Goal: Task Accomplishment & Management: Manage account settings

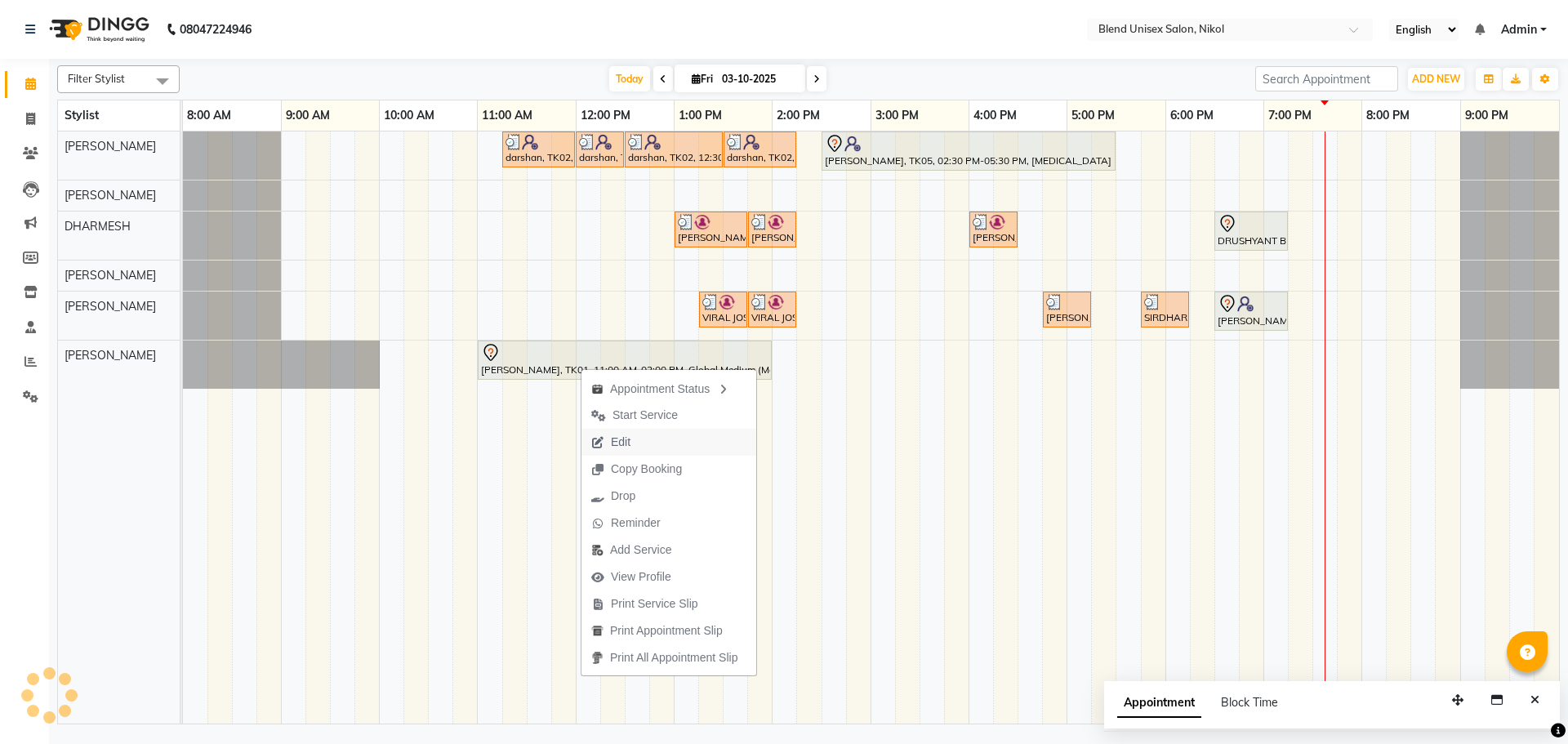
click at [645, 452] on button "Edit" at bounding box center [668, 442] width 174 height 27
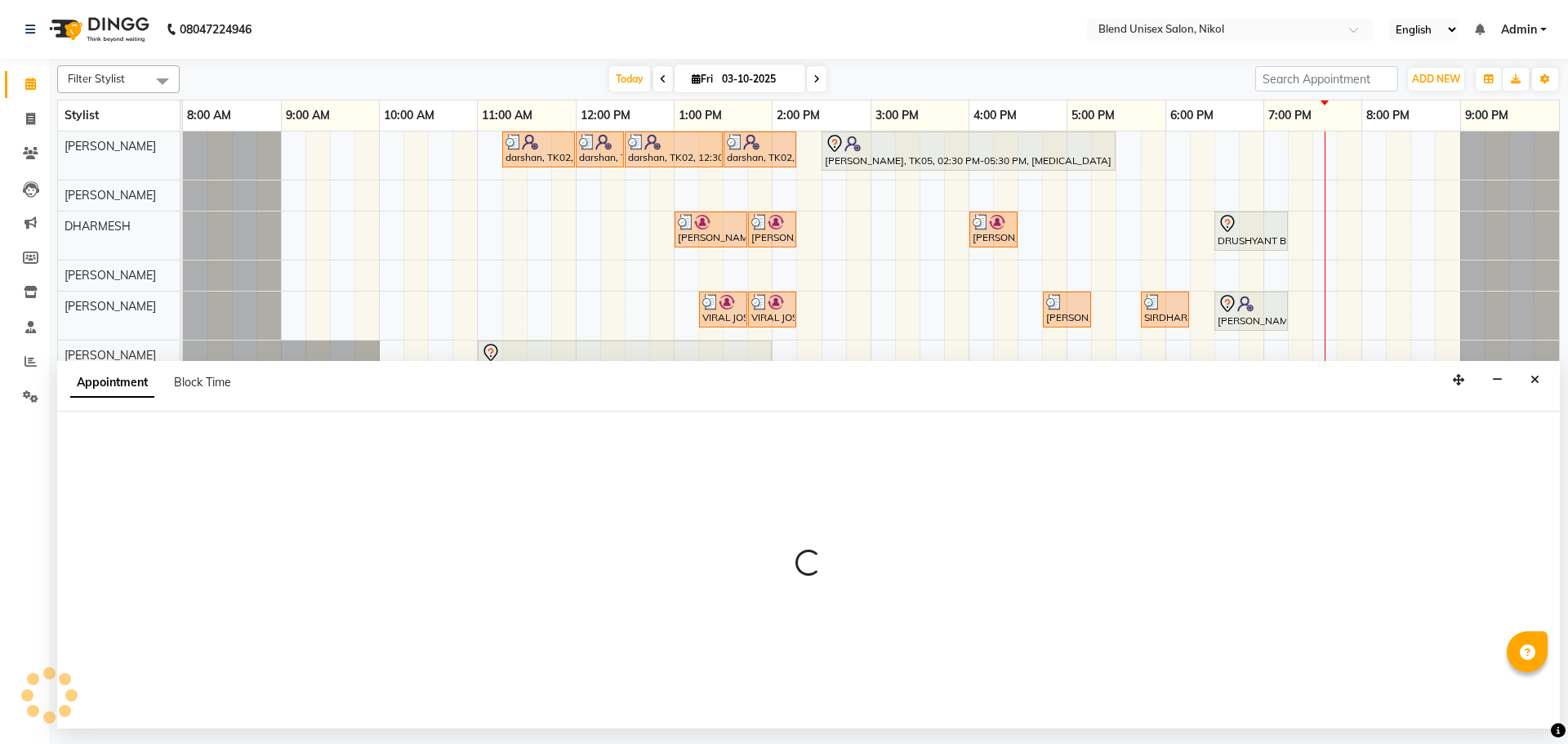
select select "tentative"
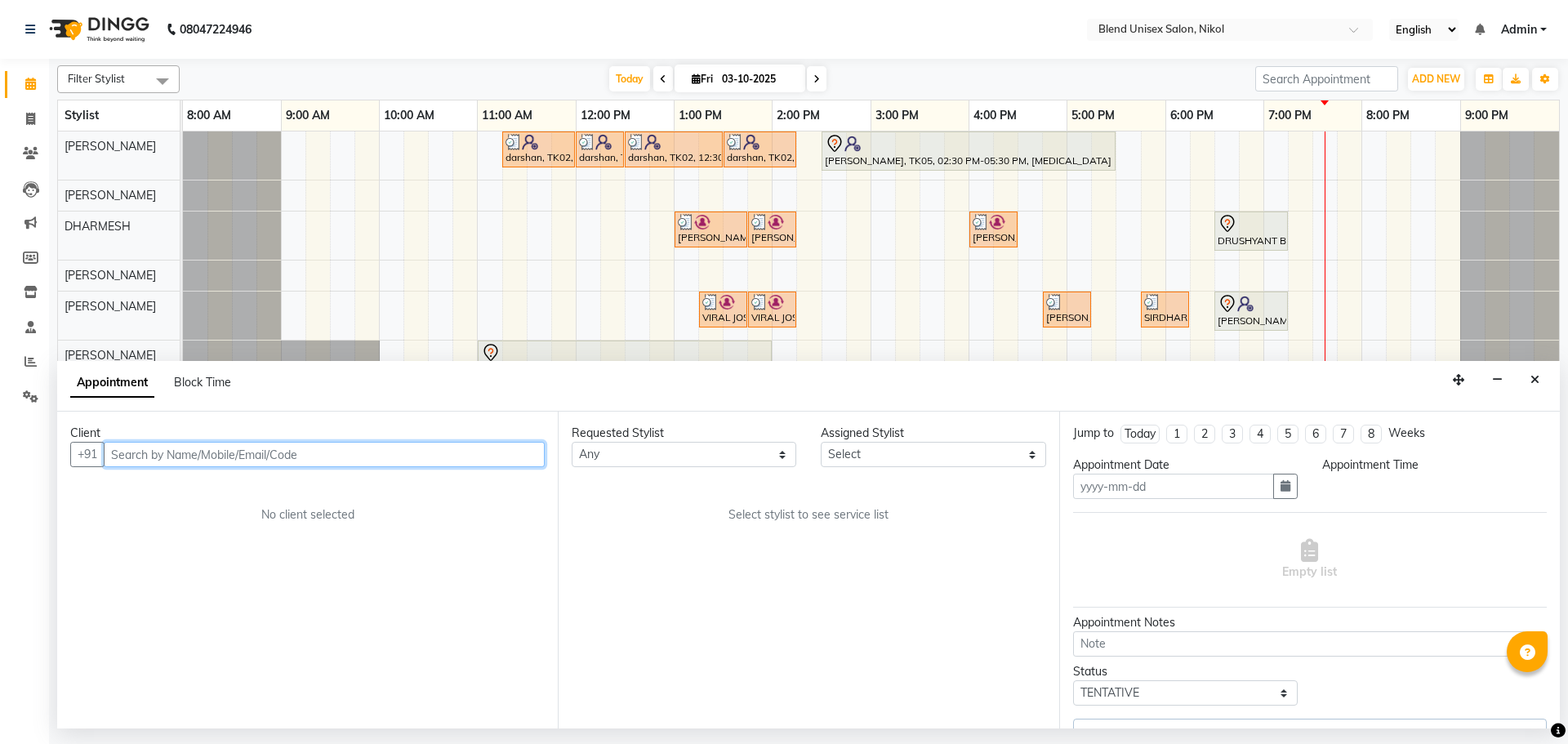
type input "03-10-2025"
select select "660"
select select "45624"
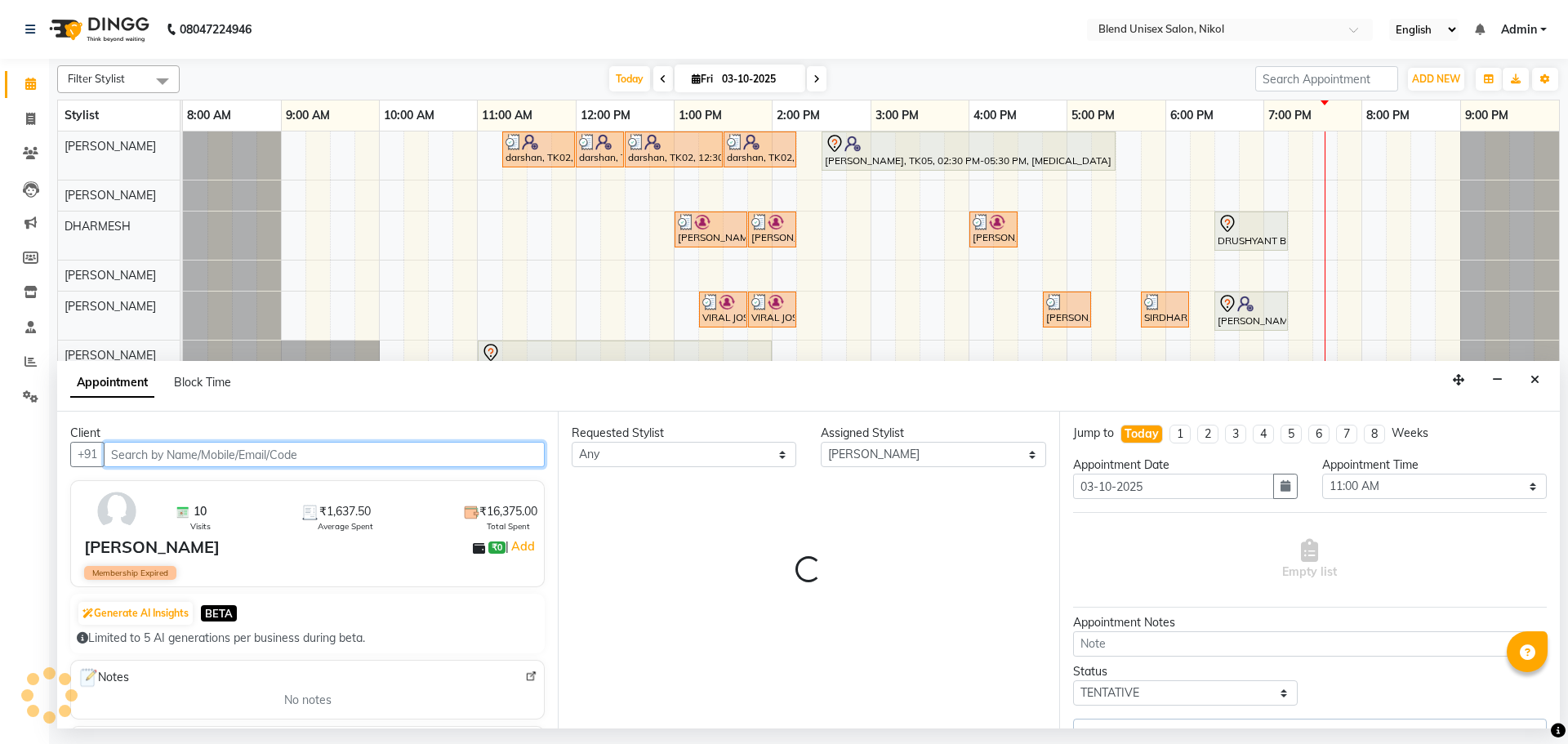
select select "3057"
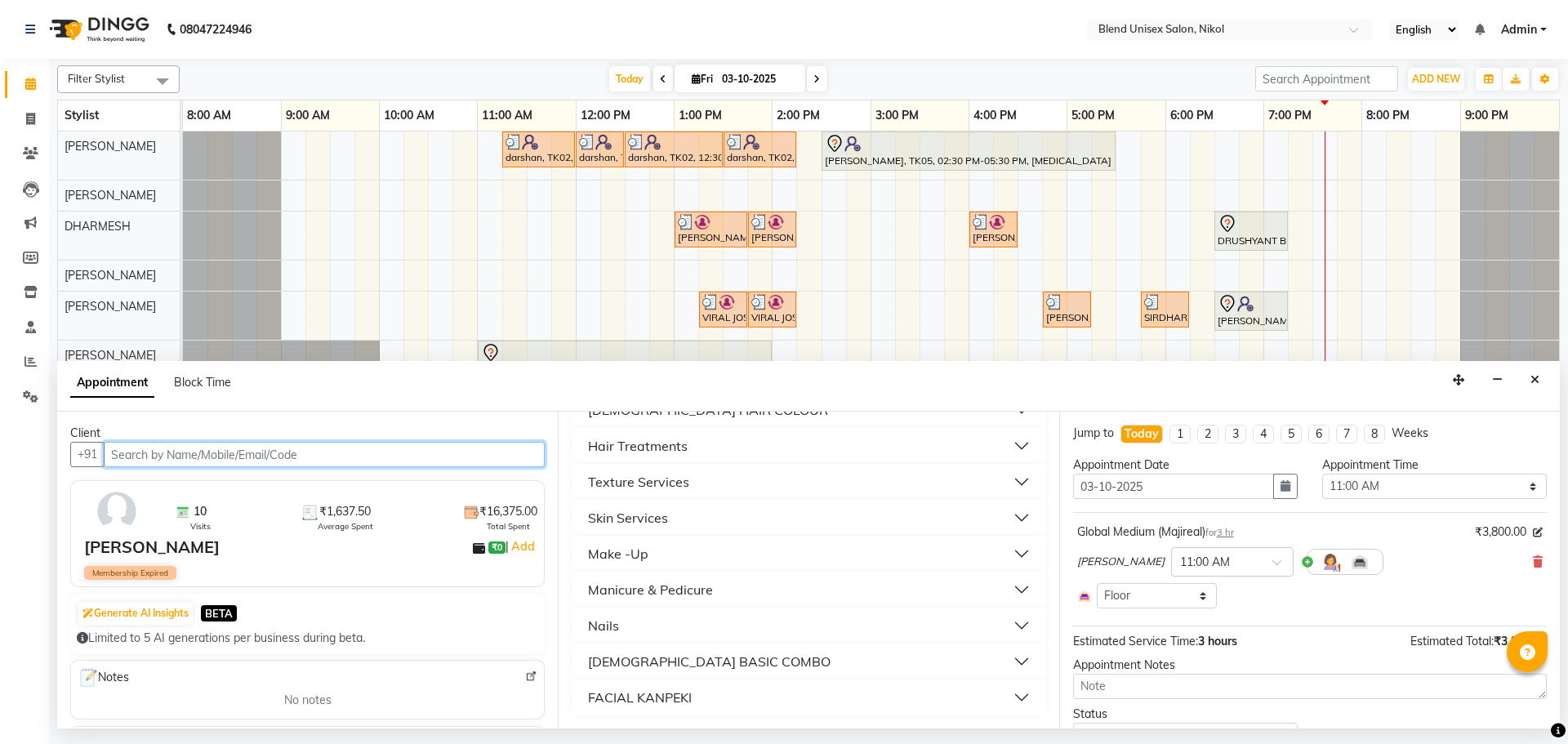
scroll to position [634, 0]
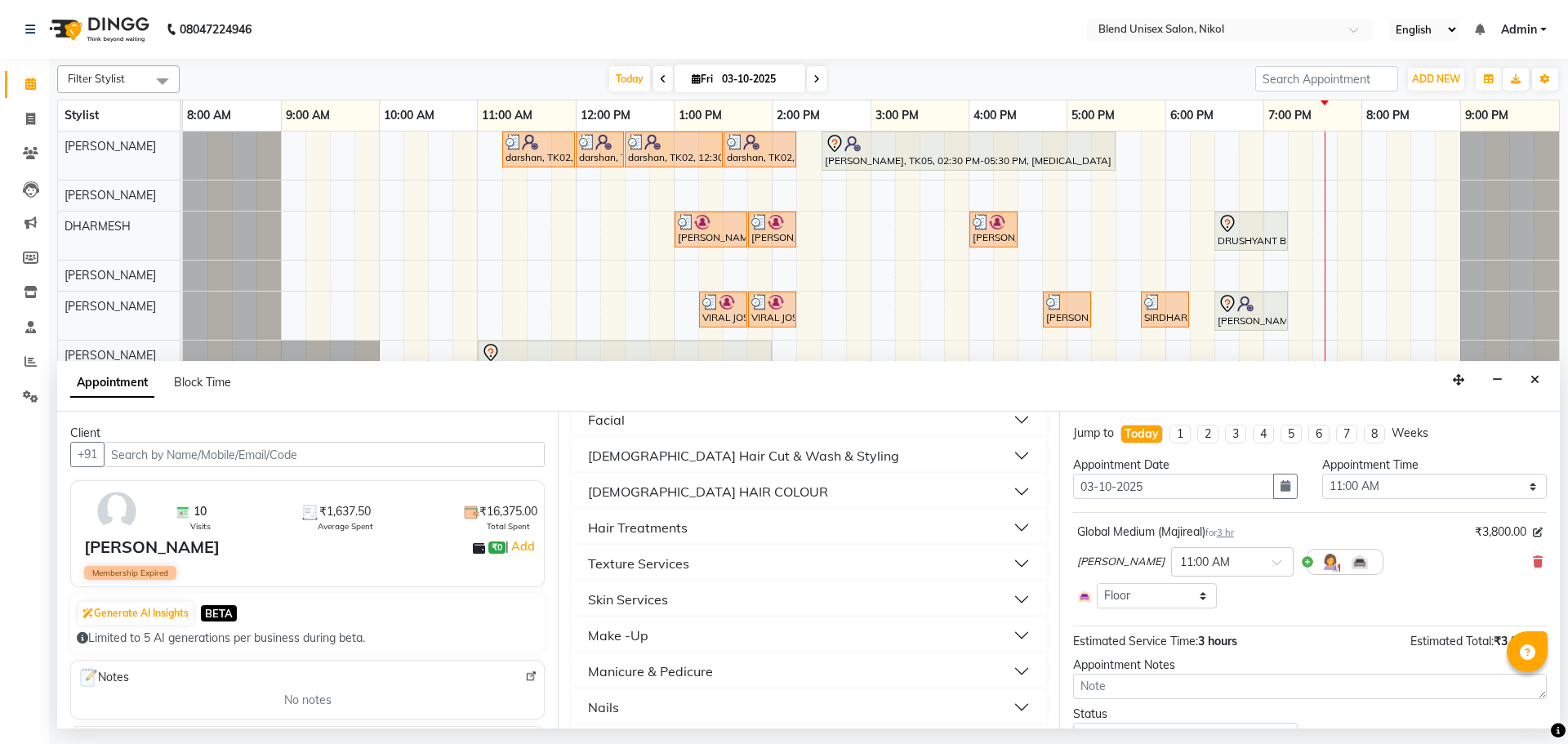
click at [710, 567] on button "Texture Services" at bounding box center [808, 563] width 460 height 29
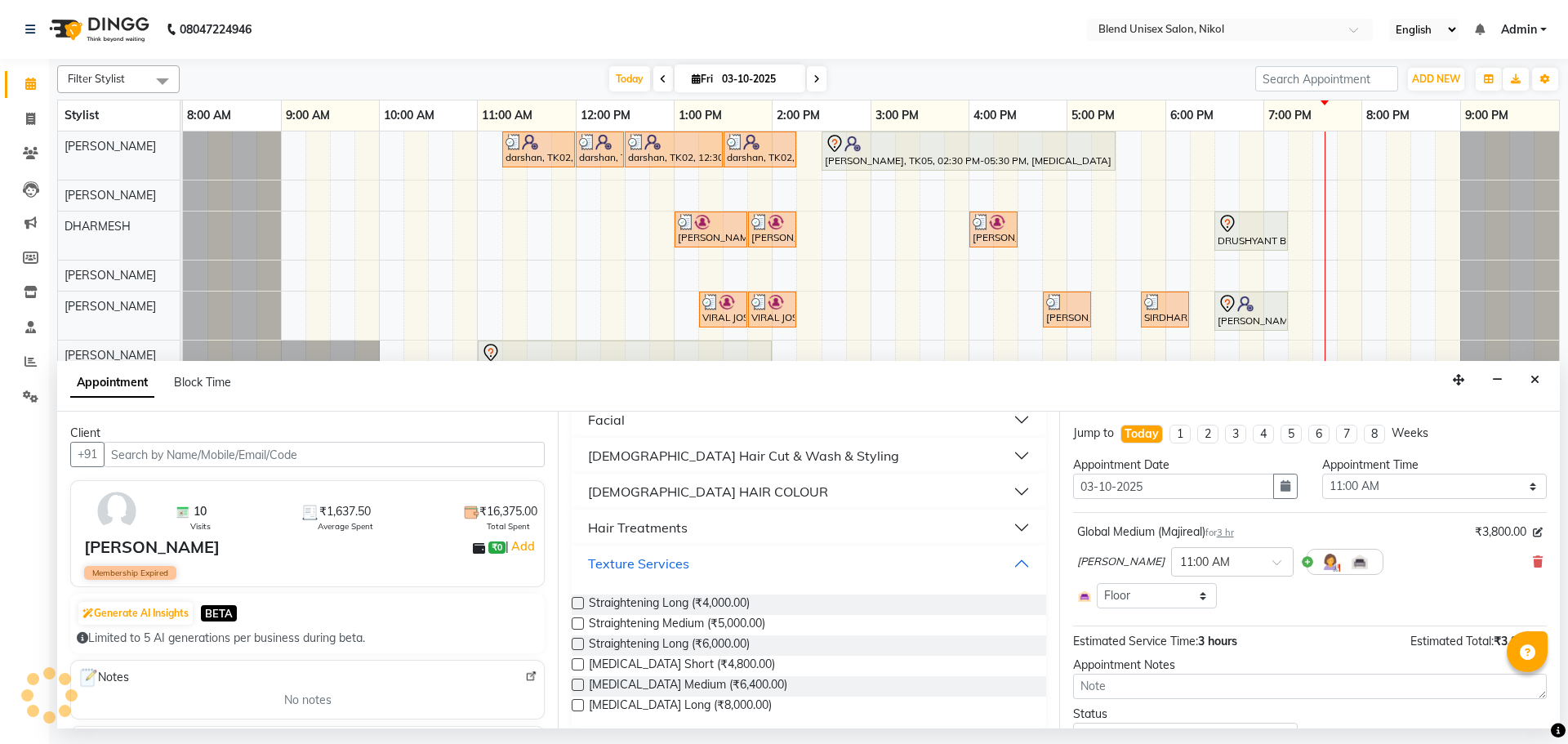
scroll to position [553, 0]
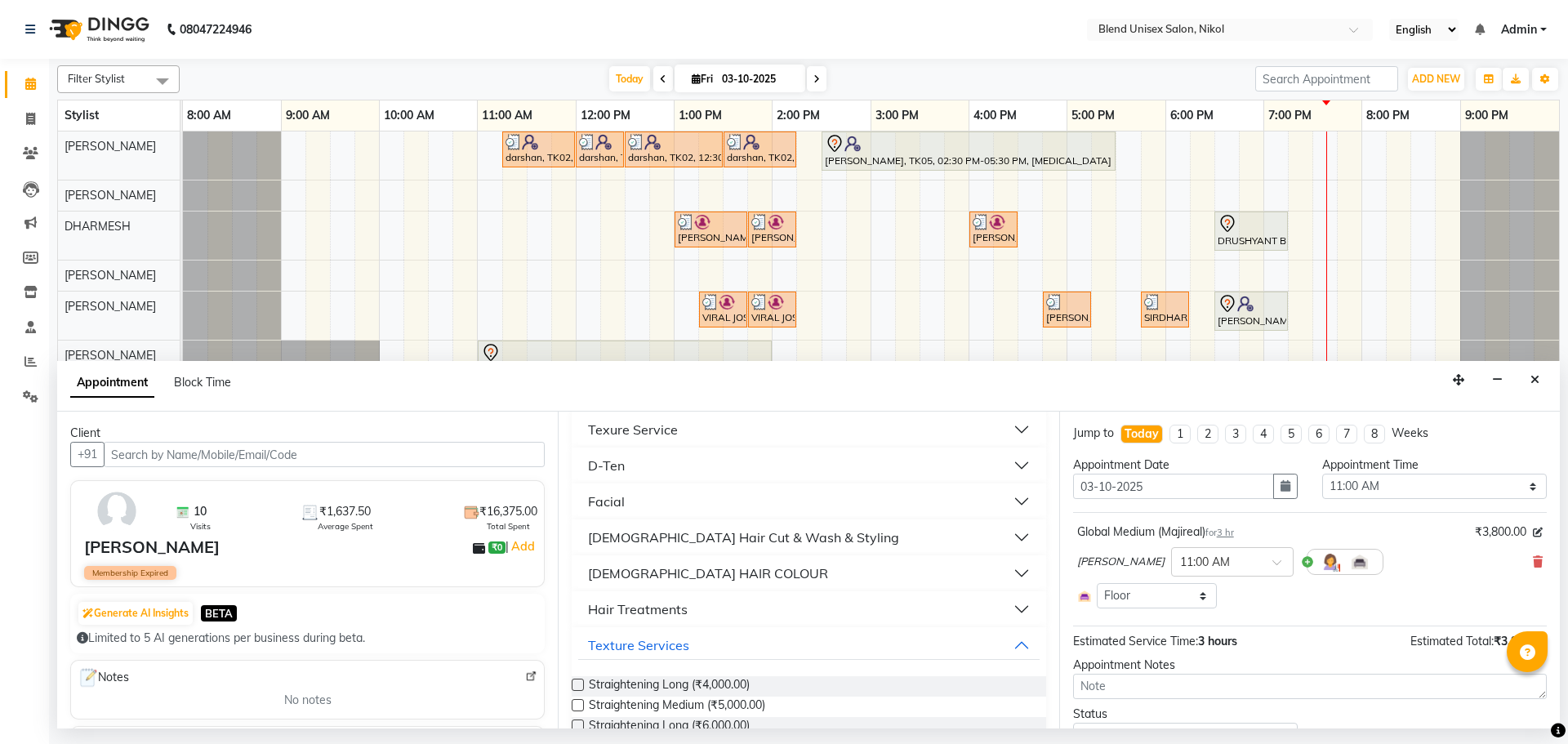
click at [707, 569] on div "FEMALE HAIR COLOUR" at bounding box center [707, 573] width 240 height 19
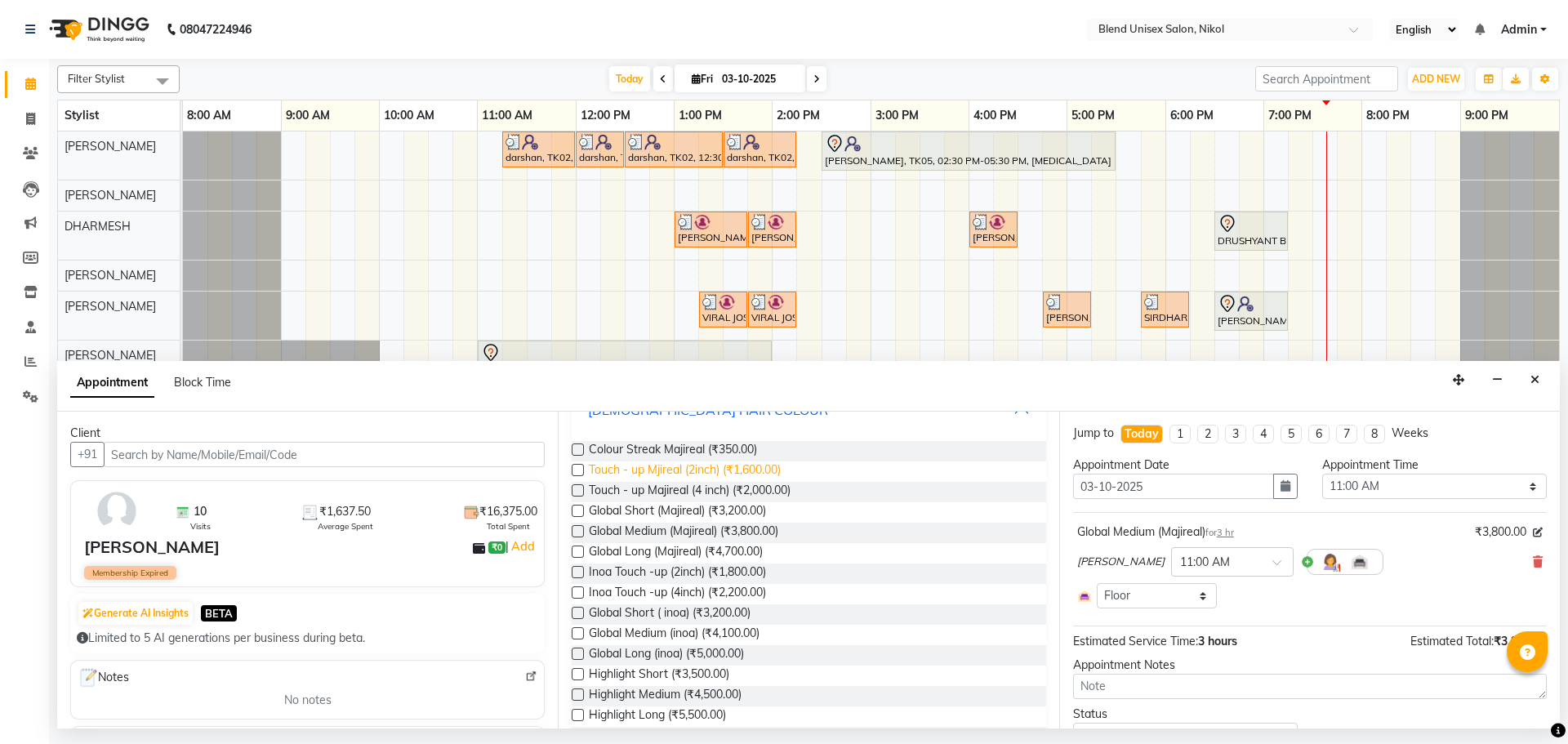
scroll to position [797, 0]
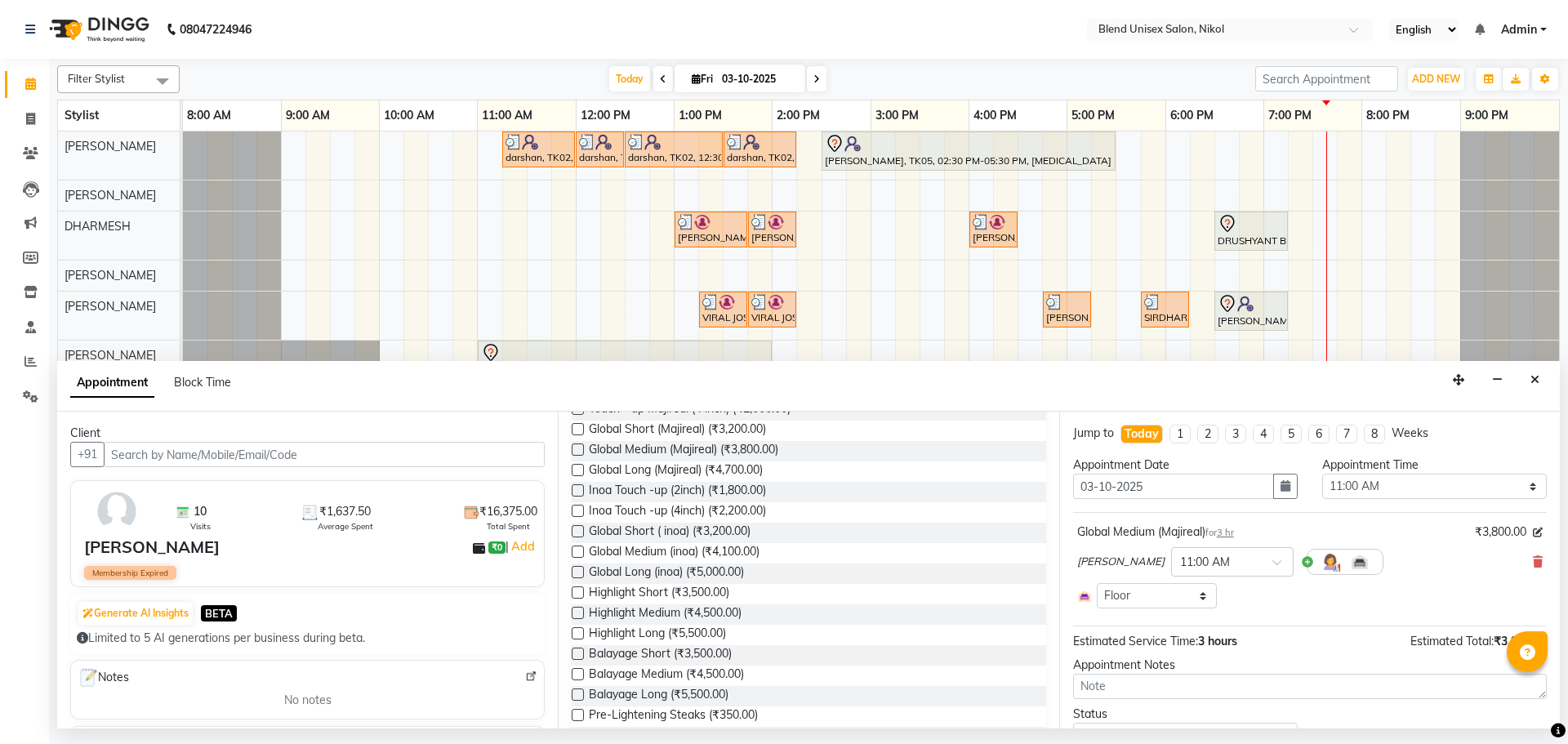
click at [578, 614] on label at bounding box center [578, 613] width 12 height 12
click at [578, 614] on input "checkbox" at bounding box center [577, 615] width 11 height 11
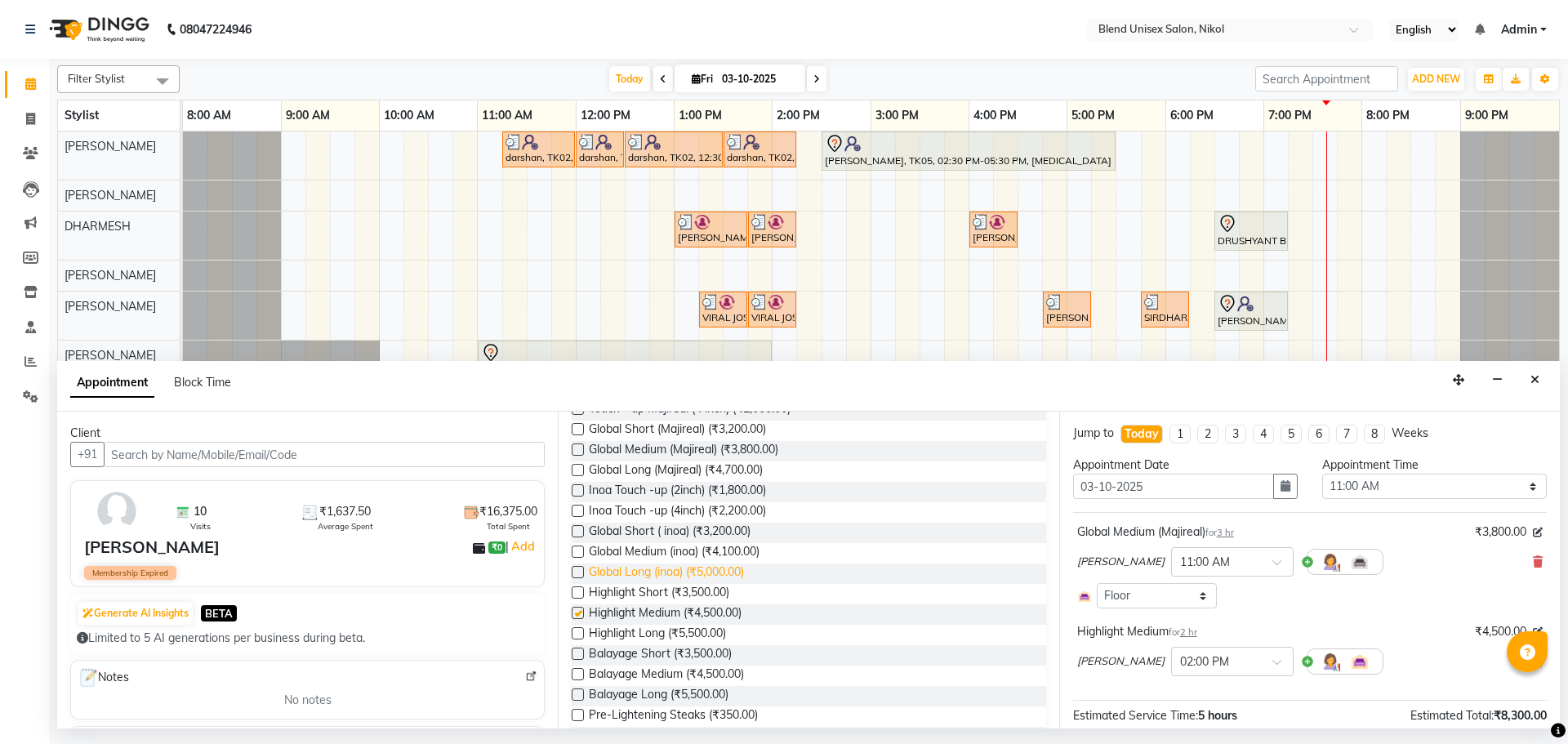
checkbox input "false"
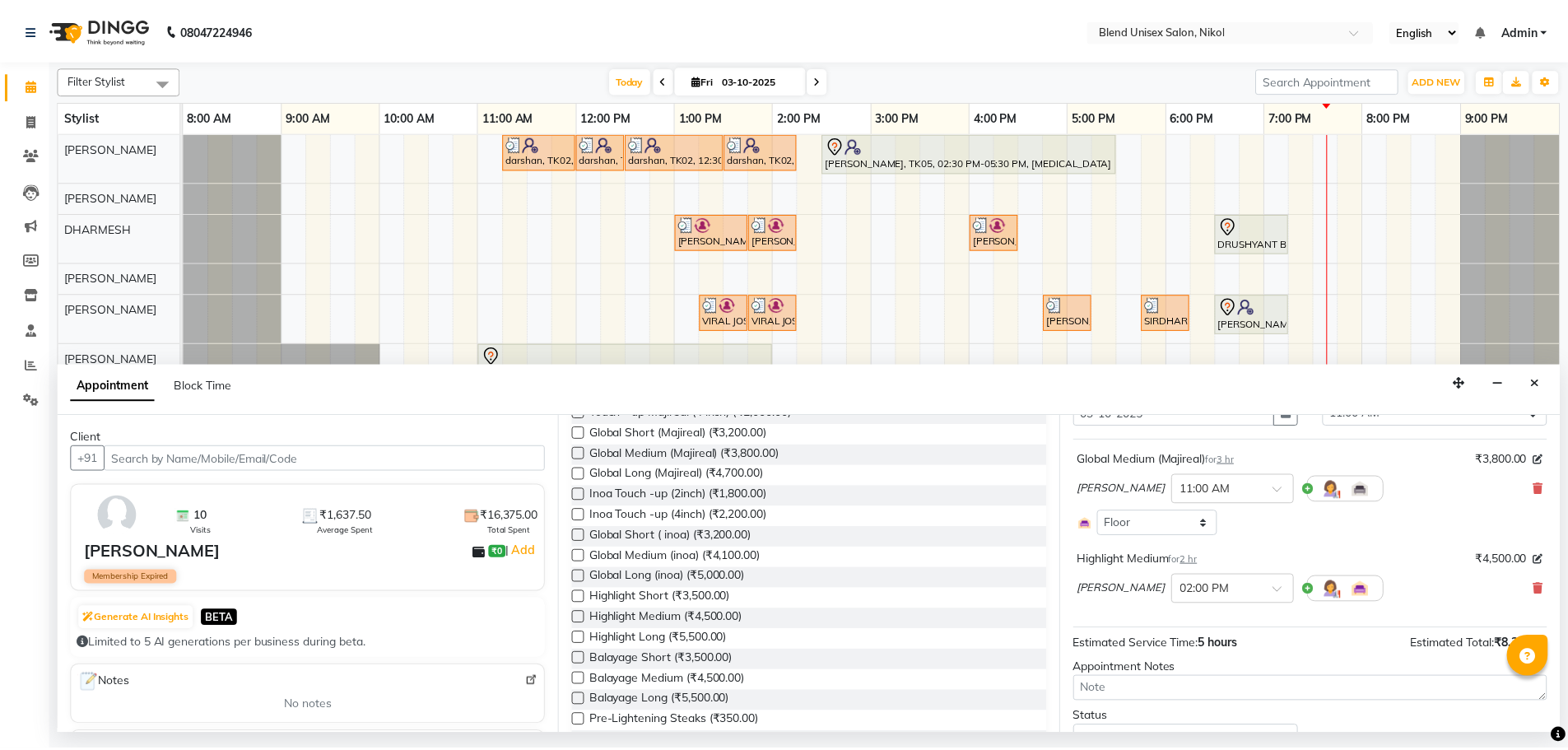
scroll to position [151, 0]
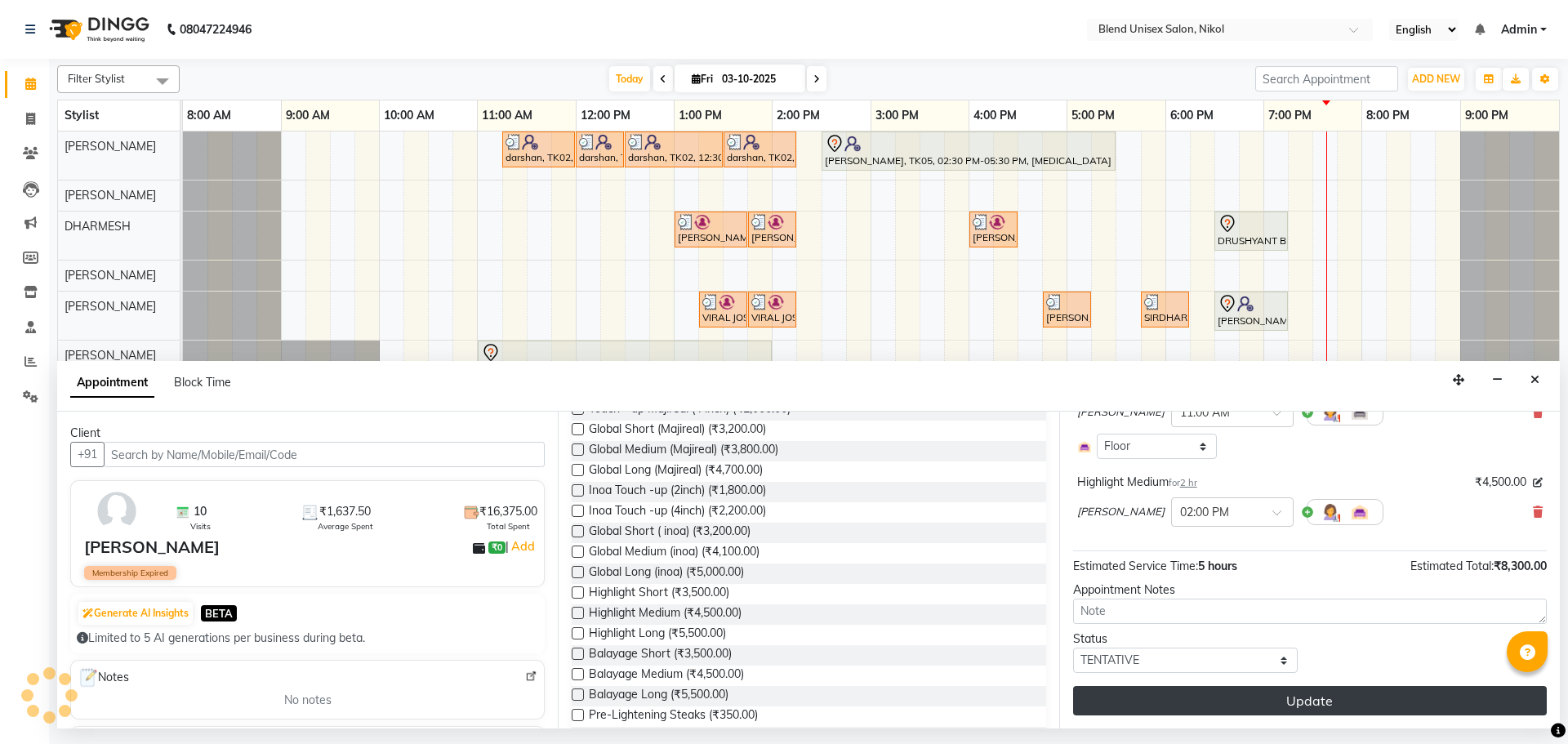
drag, startPoint x: 1317, startPoint y: 690, endPoint x: 1316, endPoint y: 699, distance: 9.1
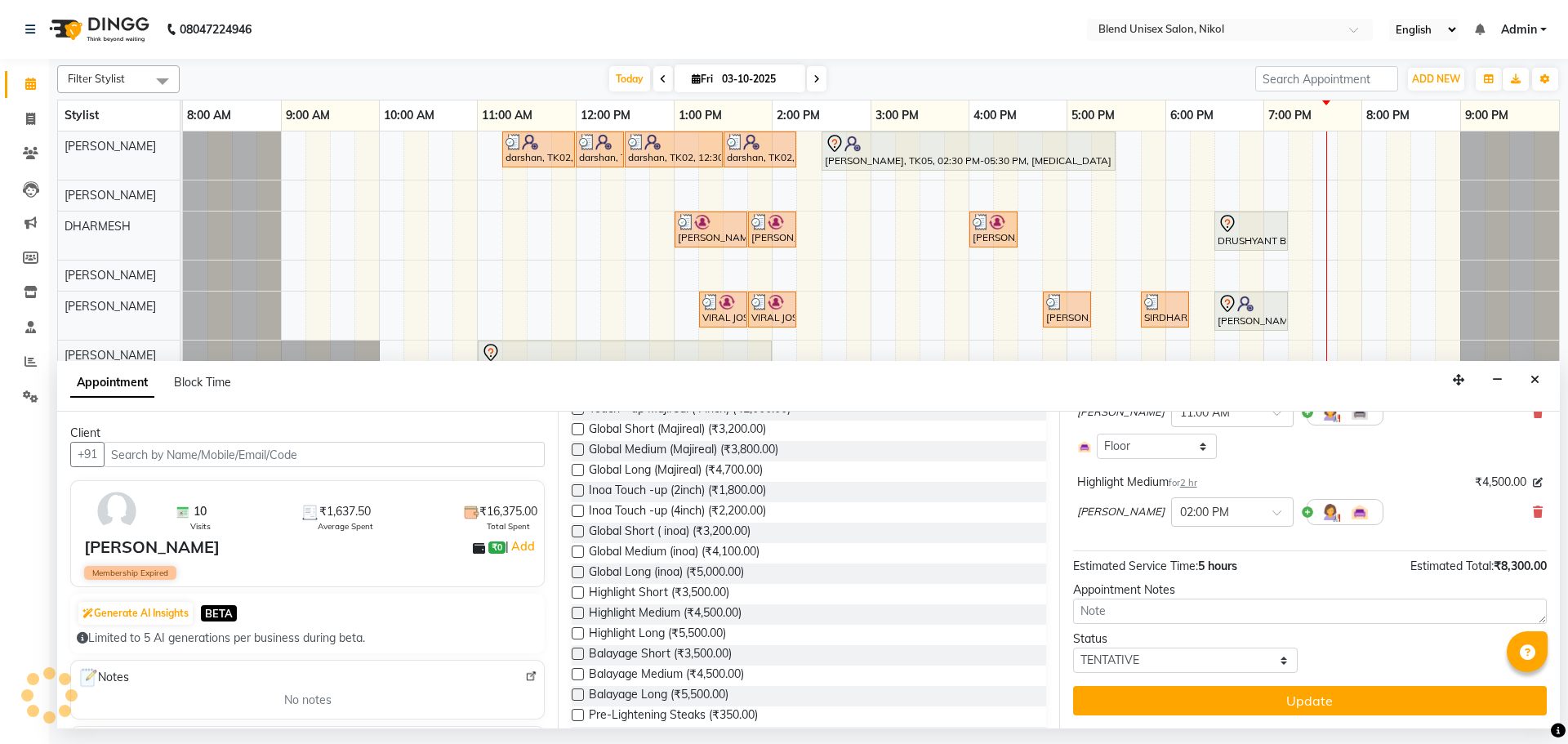
click at [1317, 691] on button "Update" at bounding box center [1309, 701] width 474 height 29
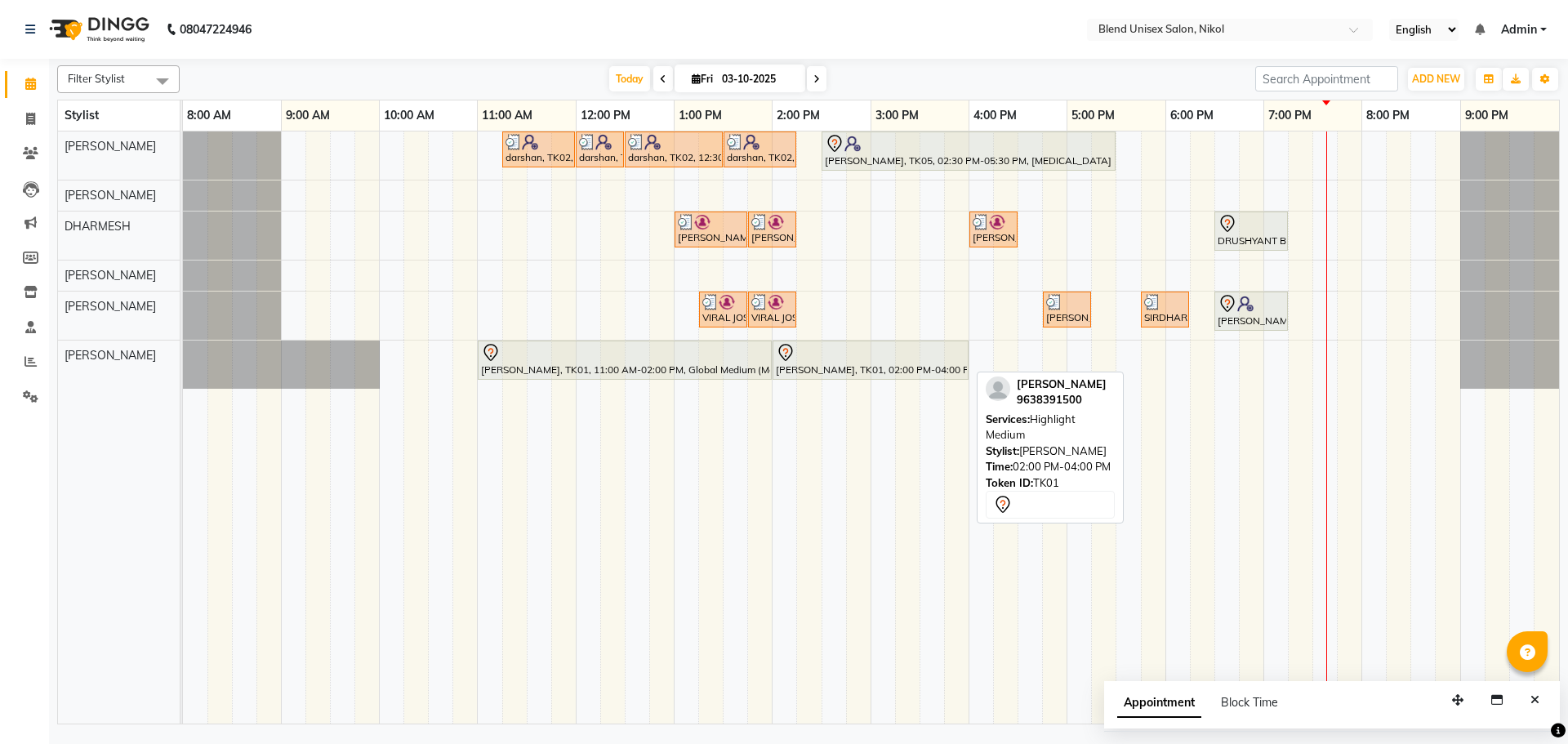
click at [844, 353] on div at bounding box center [870, 353] width 189 height 19
select select "7"
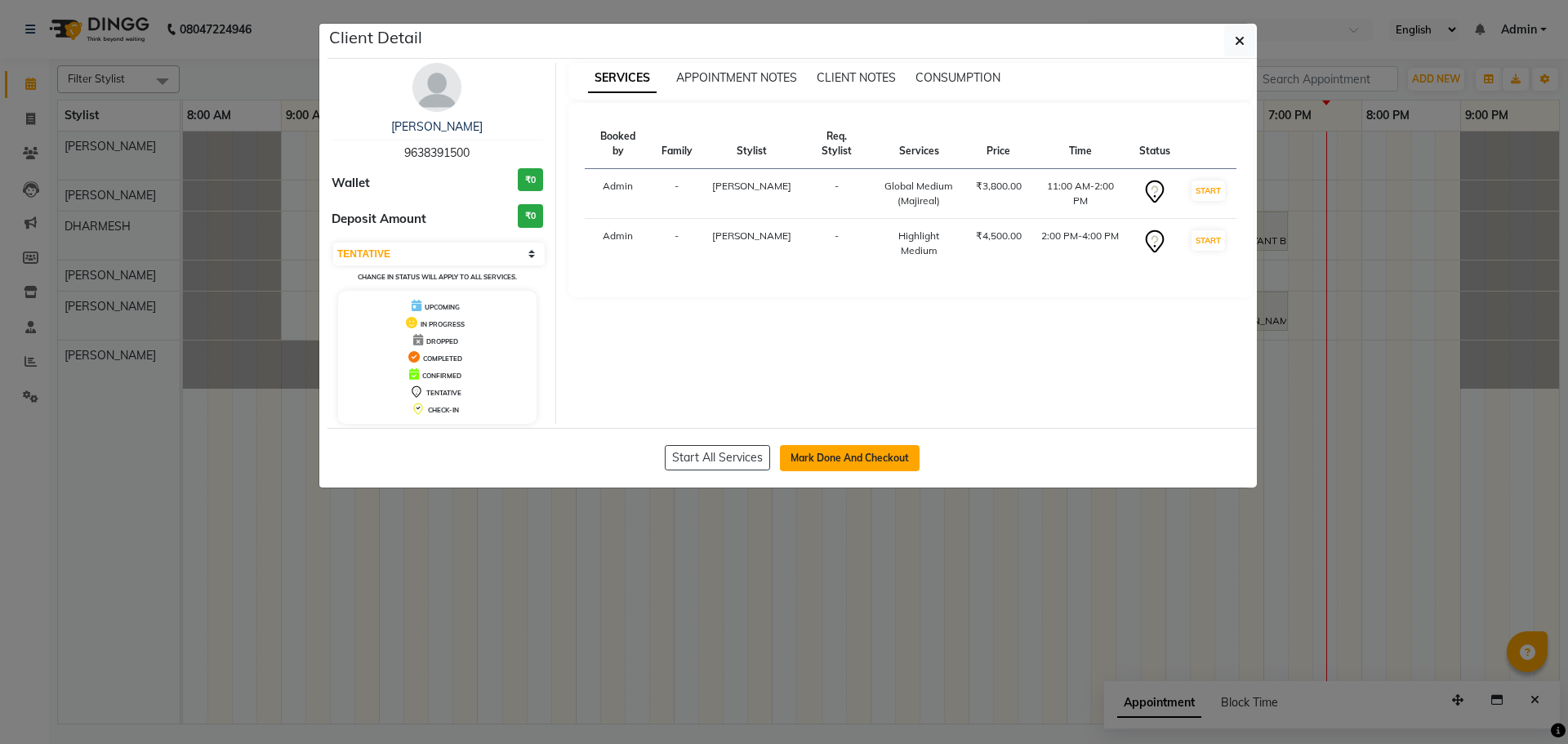
click at [870, 454] on button "Mark Done And Checkout" at bounding box center [850, 459] width 140 height 27
select select "service"
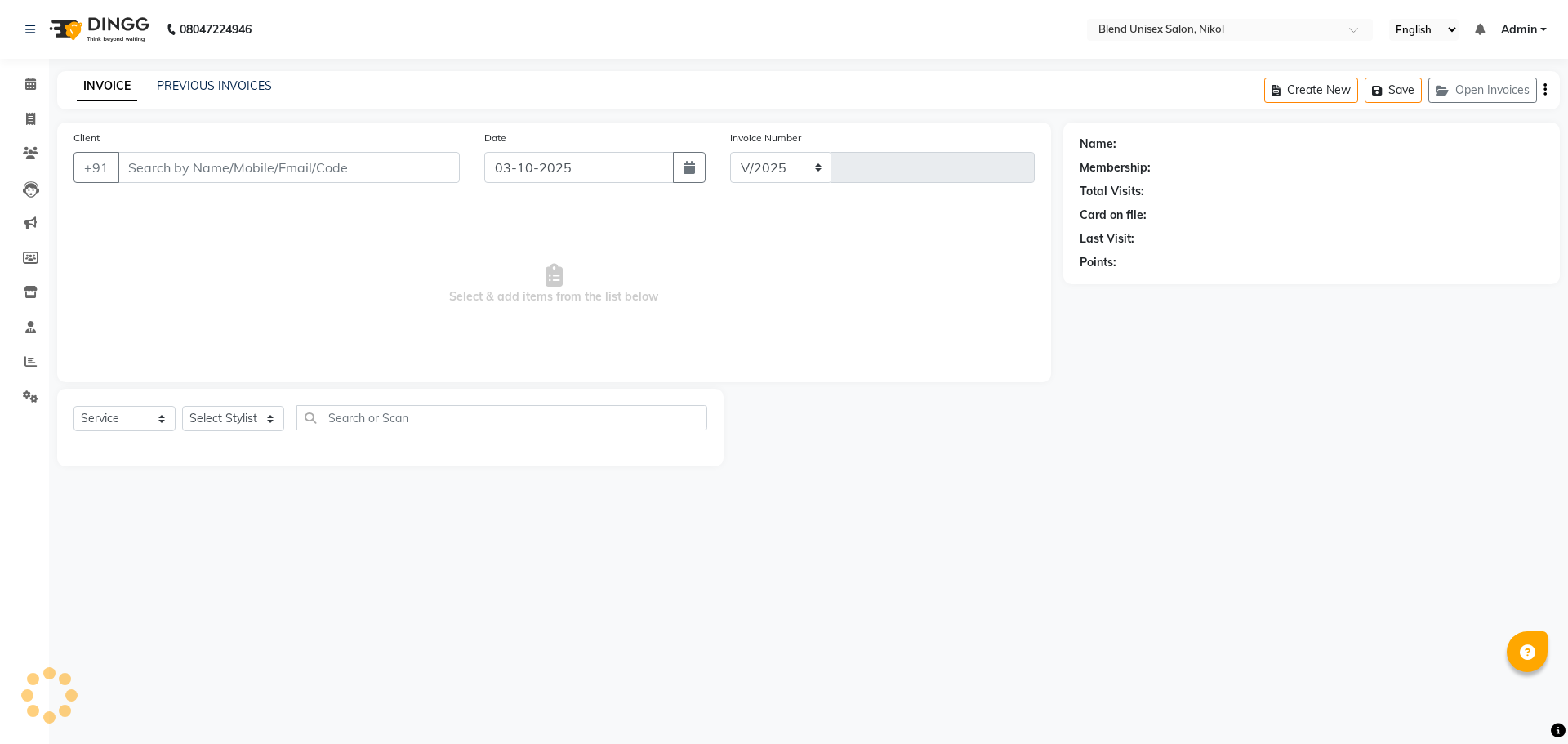
select select "6213"
type input "2780"
type input "9638391500"
select select "45624"
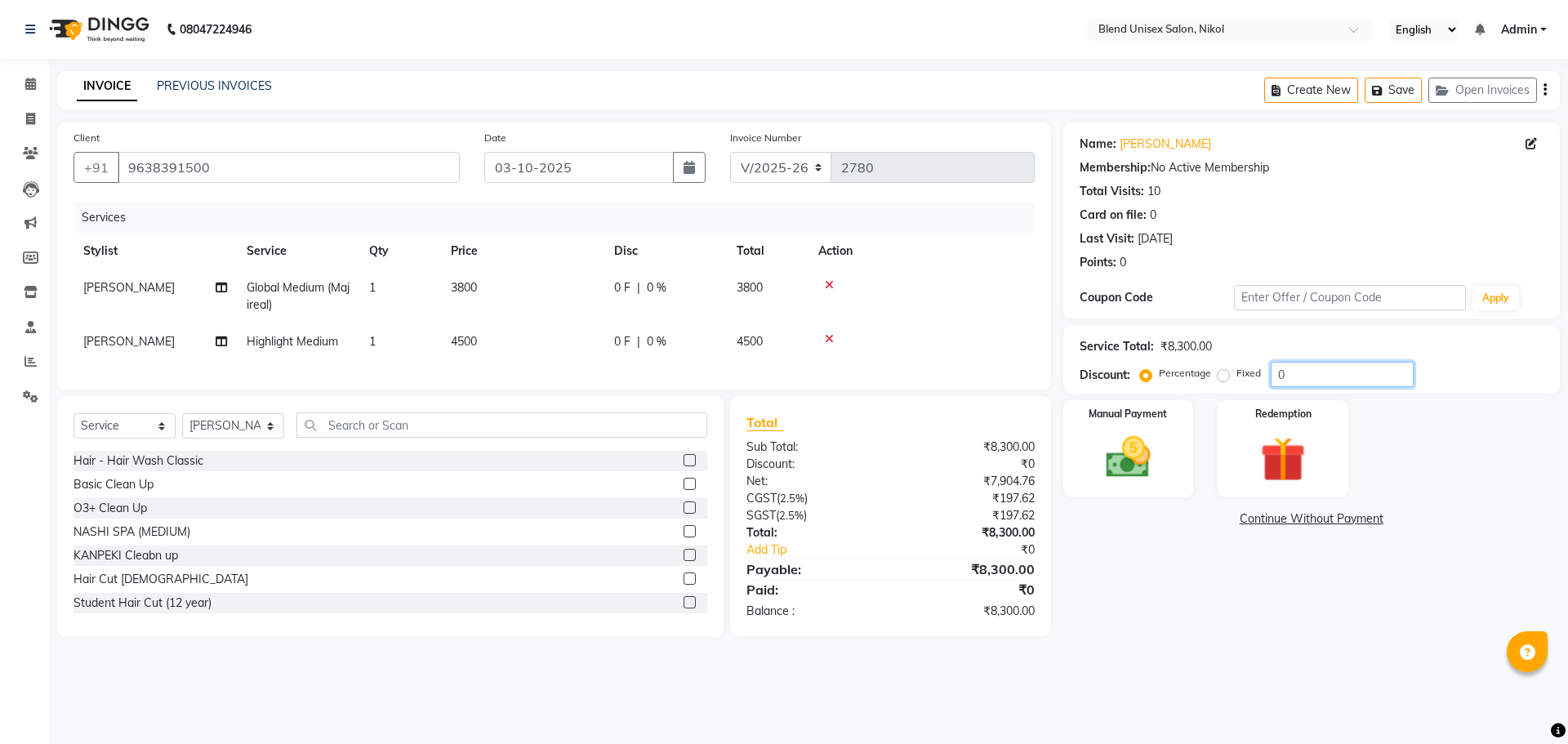
click at [1280, 372] on input "0" at bounding box center [1341, 375] width 143 height 26
drag, startPoint x: 1284, startPoint y: 376, endPoint x: 1271, endPoint y: 374, distance: 13.2
click at [1271, 374] on input "020" at bounding box center [1341, 375] width 143 height 26
click at [1289, 377] on input "20" at bounding box center [1341, 375] width 143 height 26
type input "20"
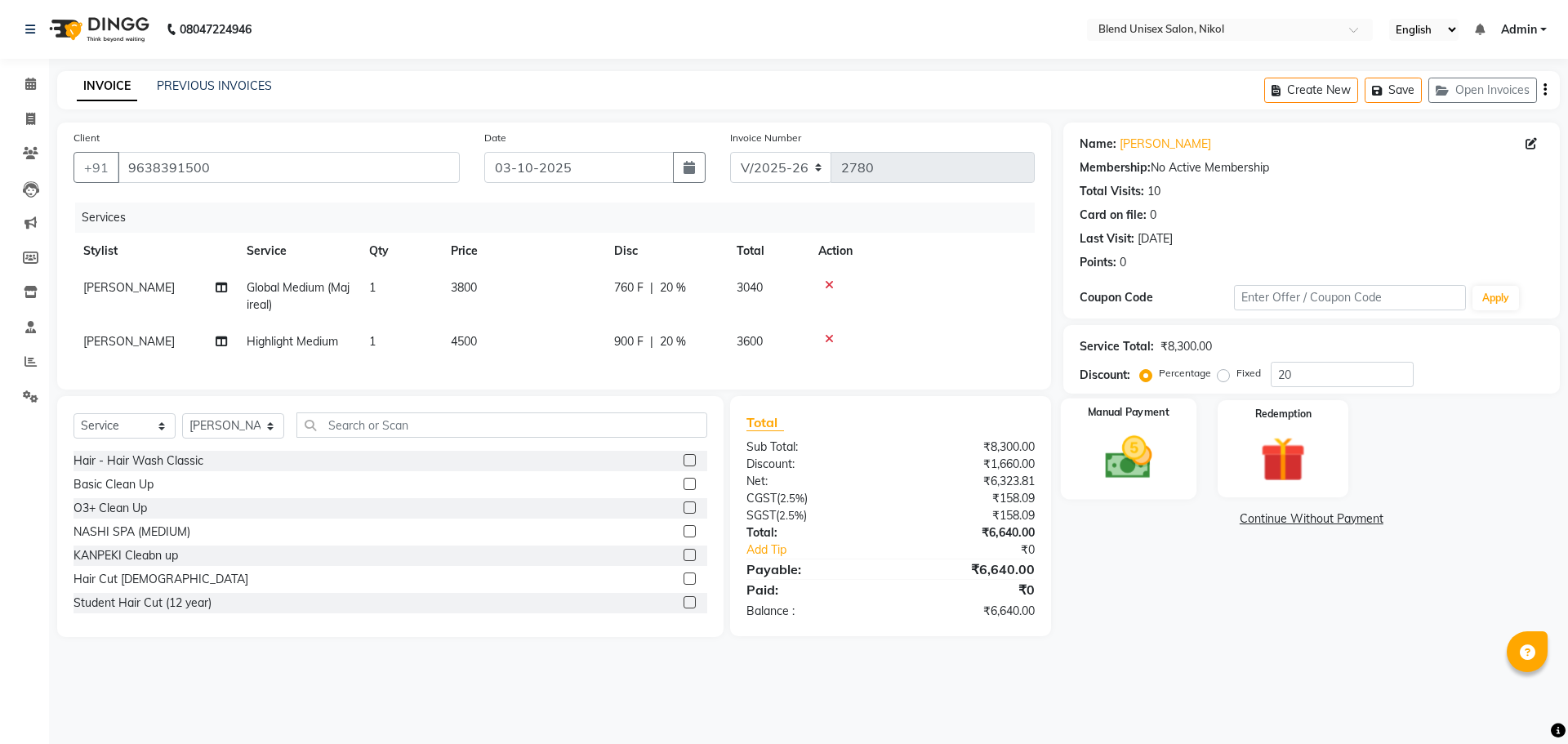
click at [1156, 444] on img at bounding box center [1128, 457] width 76 height 54
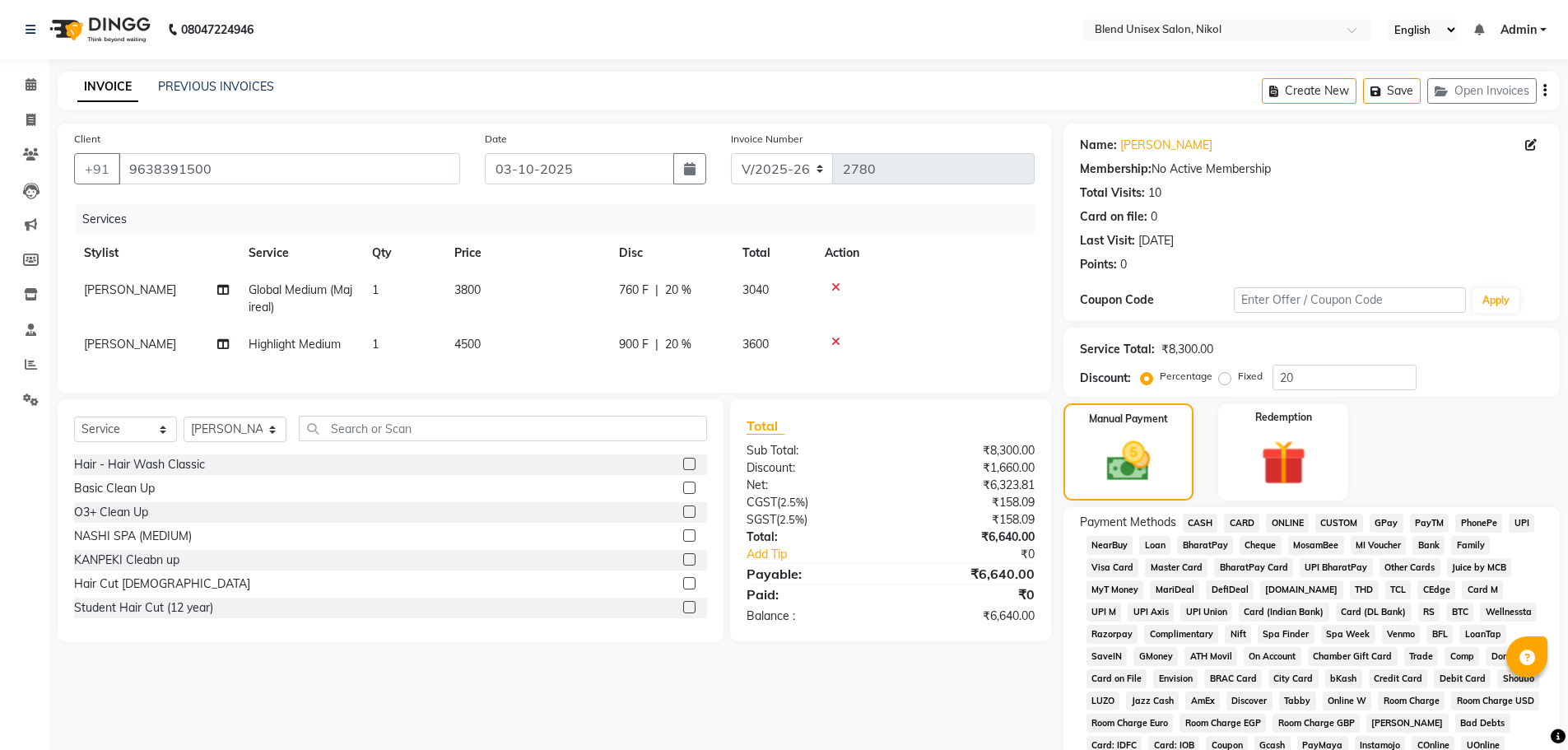
click at [1278, 521] on span "ONLINE" at bounding box center [1288, 523] width 43 height 19
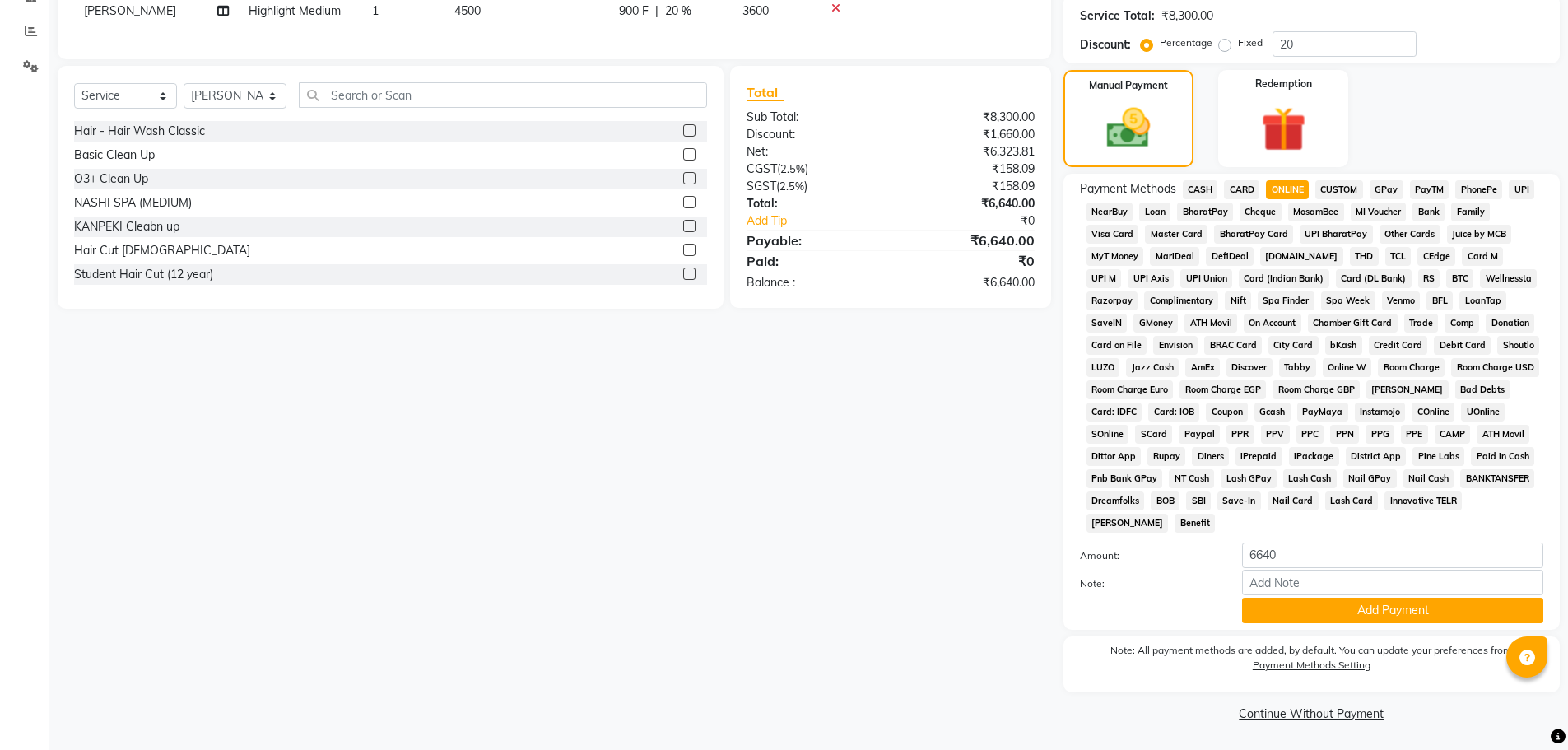
scroll to position [334, 0]
click at [1351, 607] on button "Add Payment" at bounding box center [1393, 610] width 302 height 26
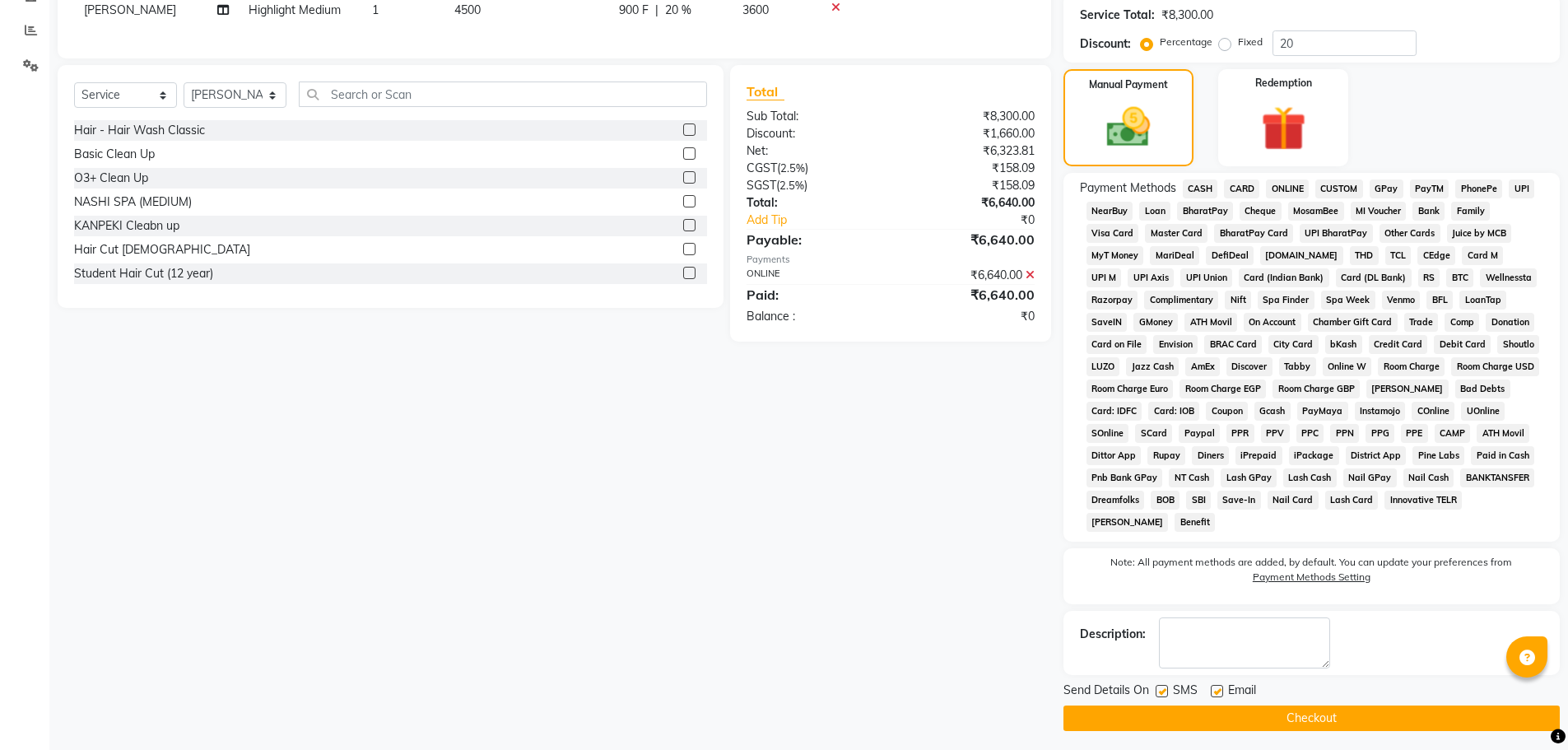
click at [1375, 712] on button "Checkout" at bounding box center [1312, 718] width 496 height 26
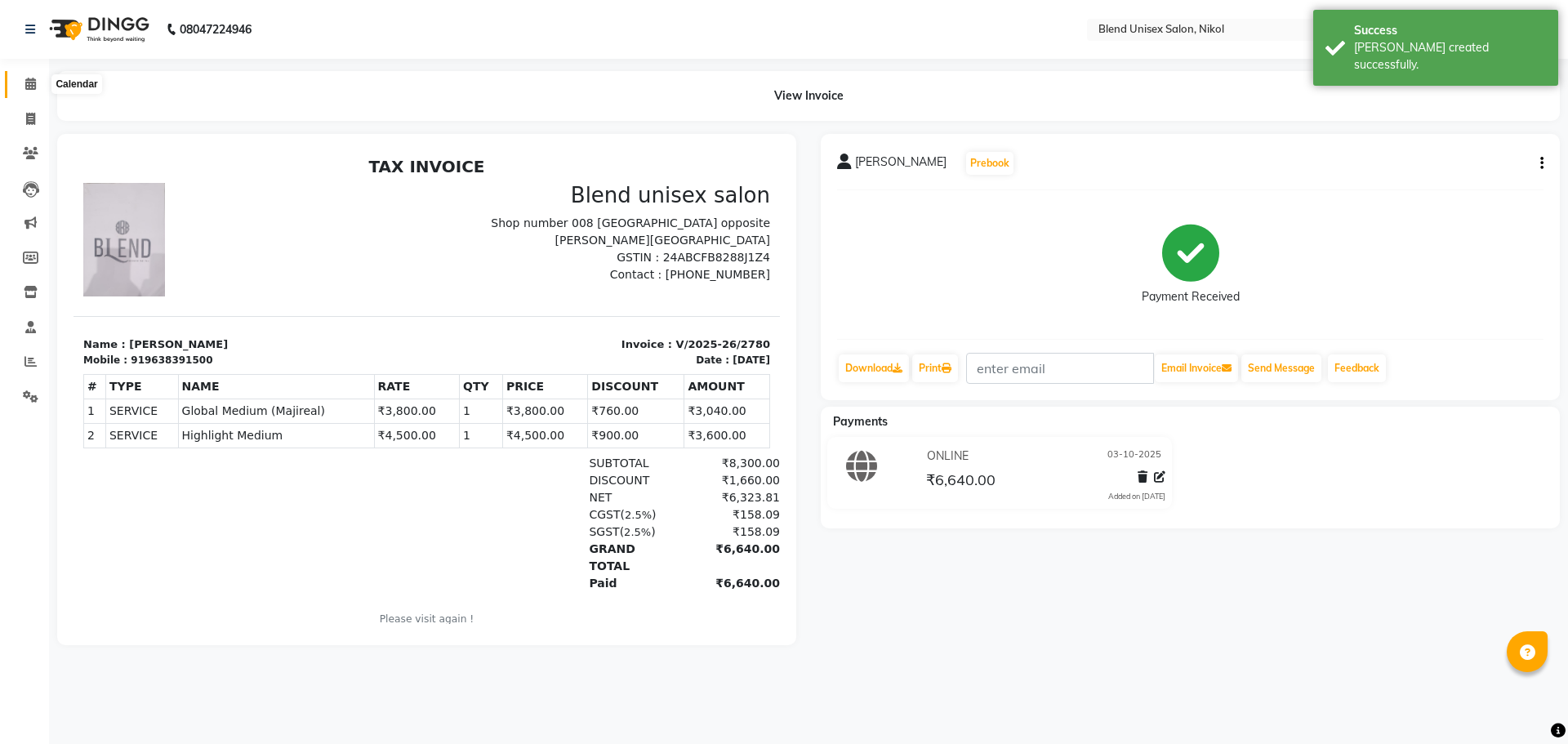
click at [31, 86] on icon at bounding box center [31, 84] width 11 height 12
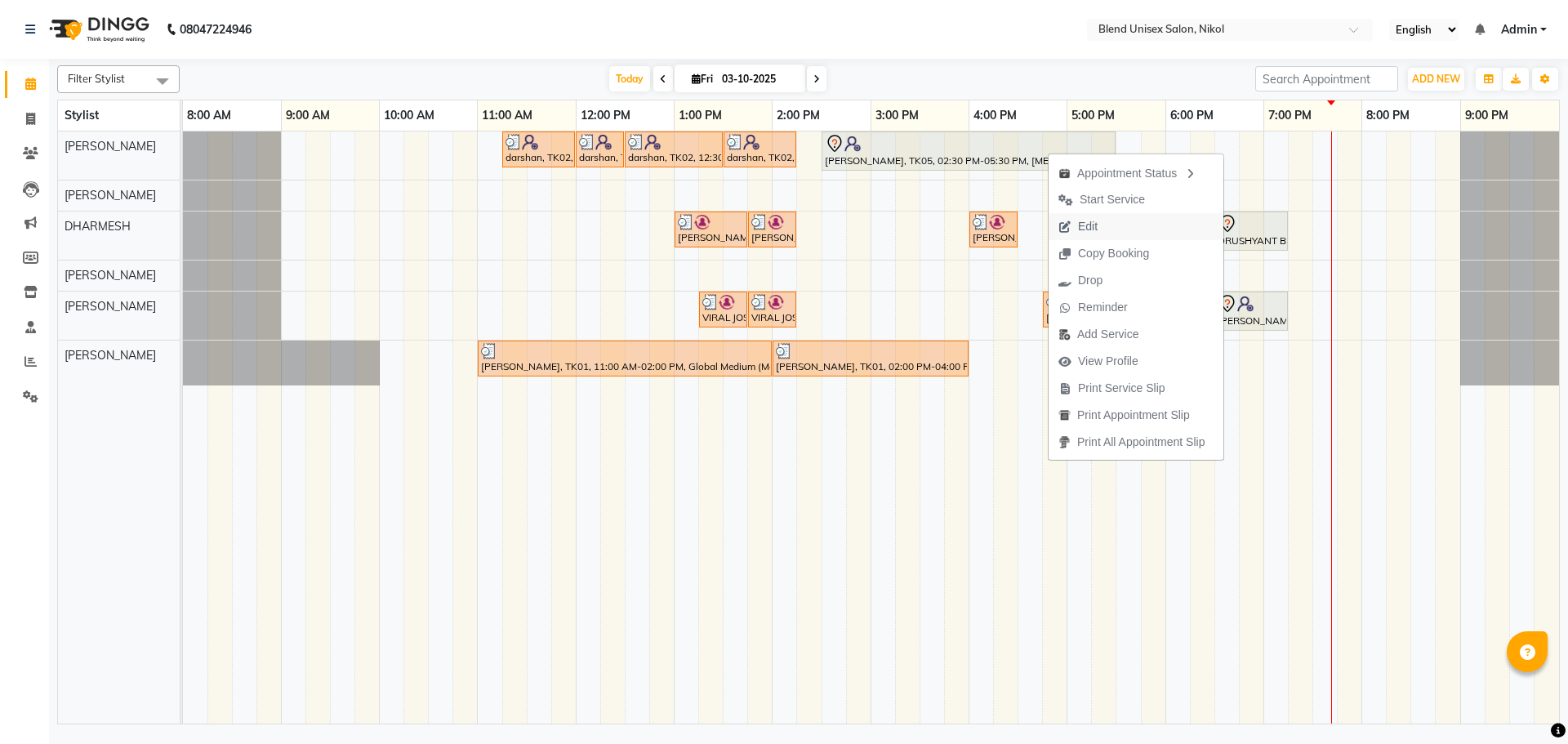
click at [1127, 225] on button "Edit" at bounding box center [1135, 227] width 174 height 27
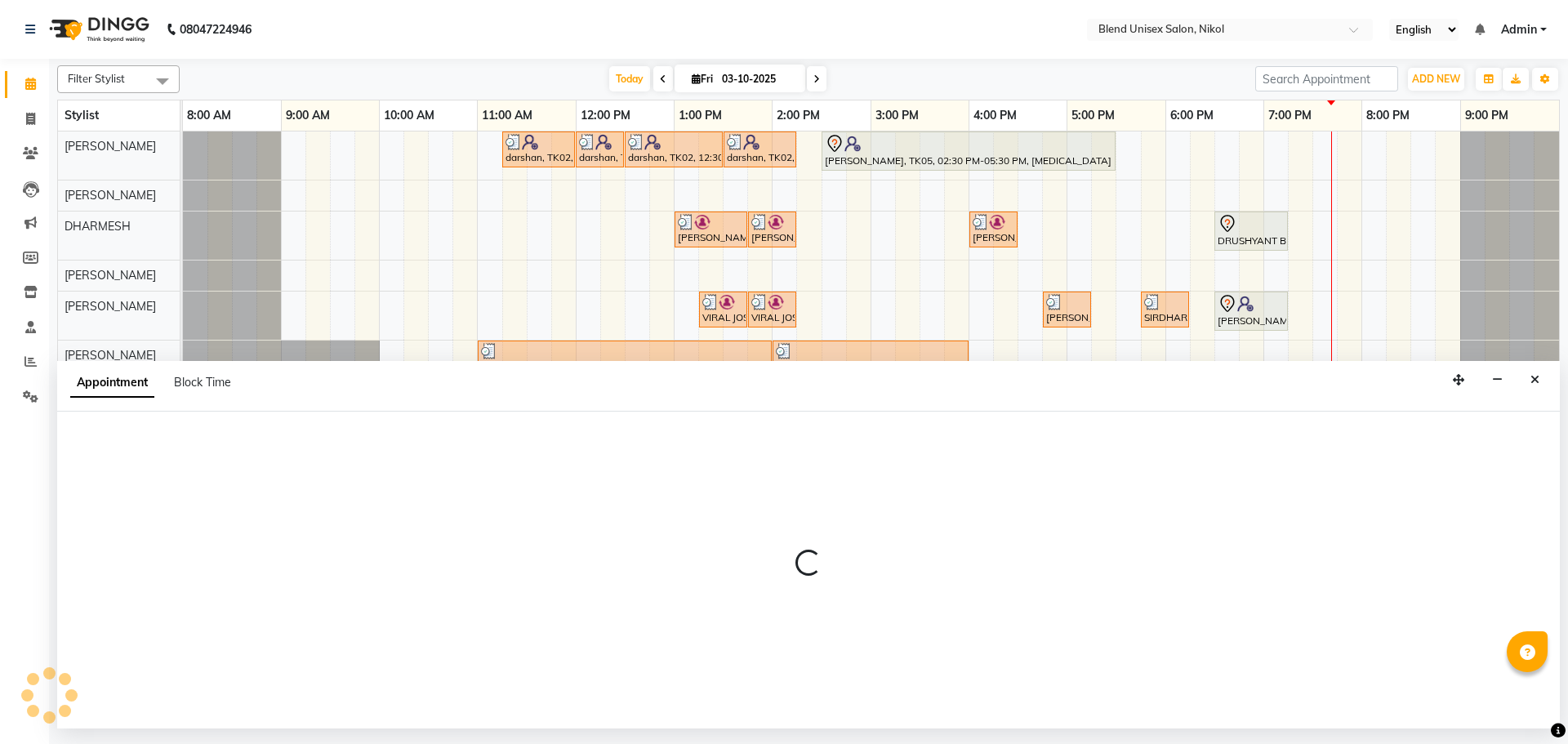
select select "tentative"
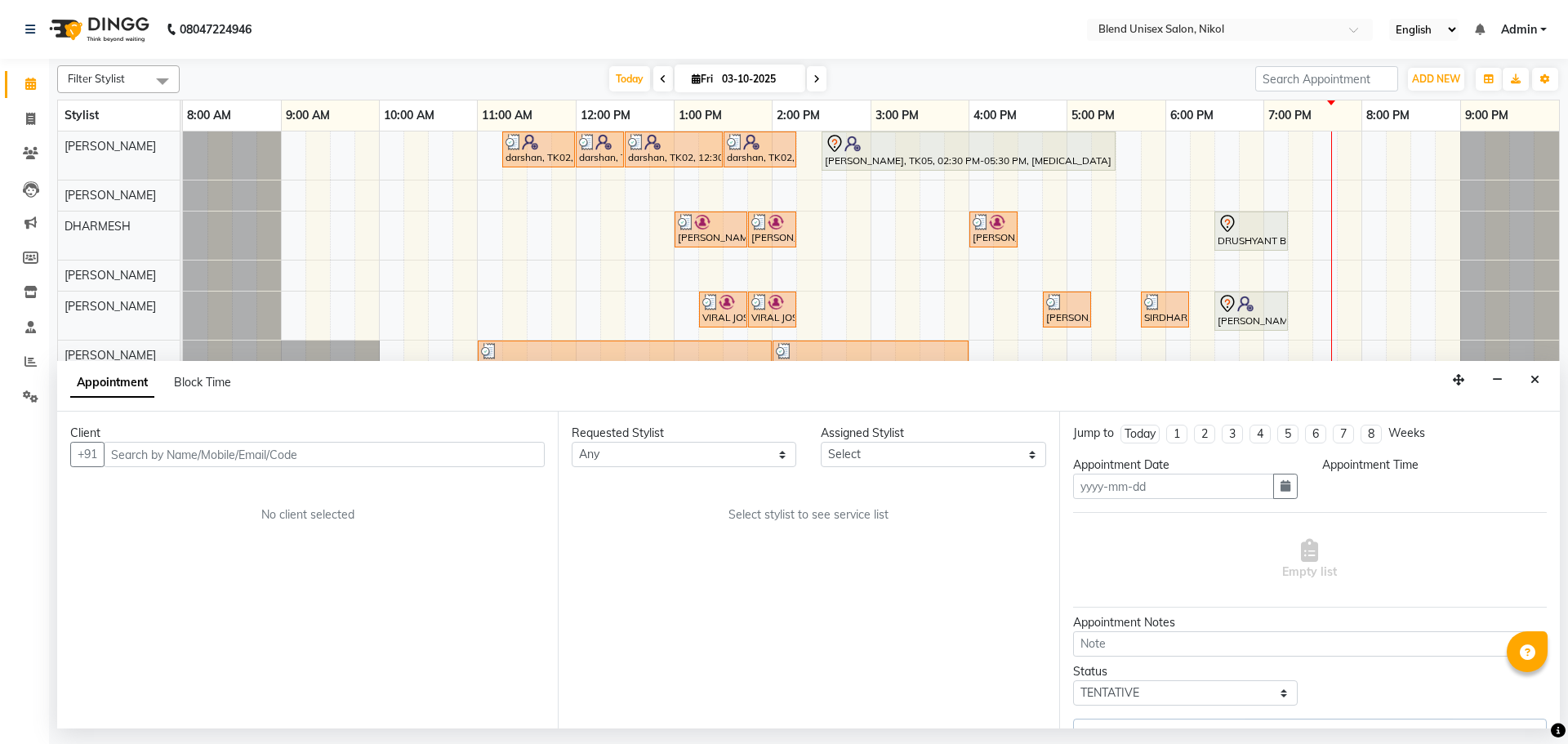
type input "03-10-2025"
select select "870"
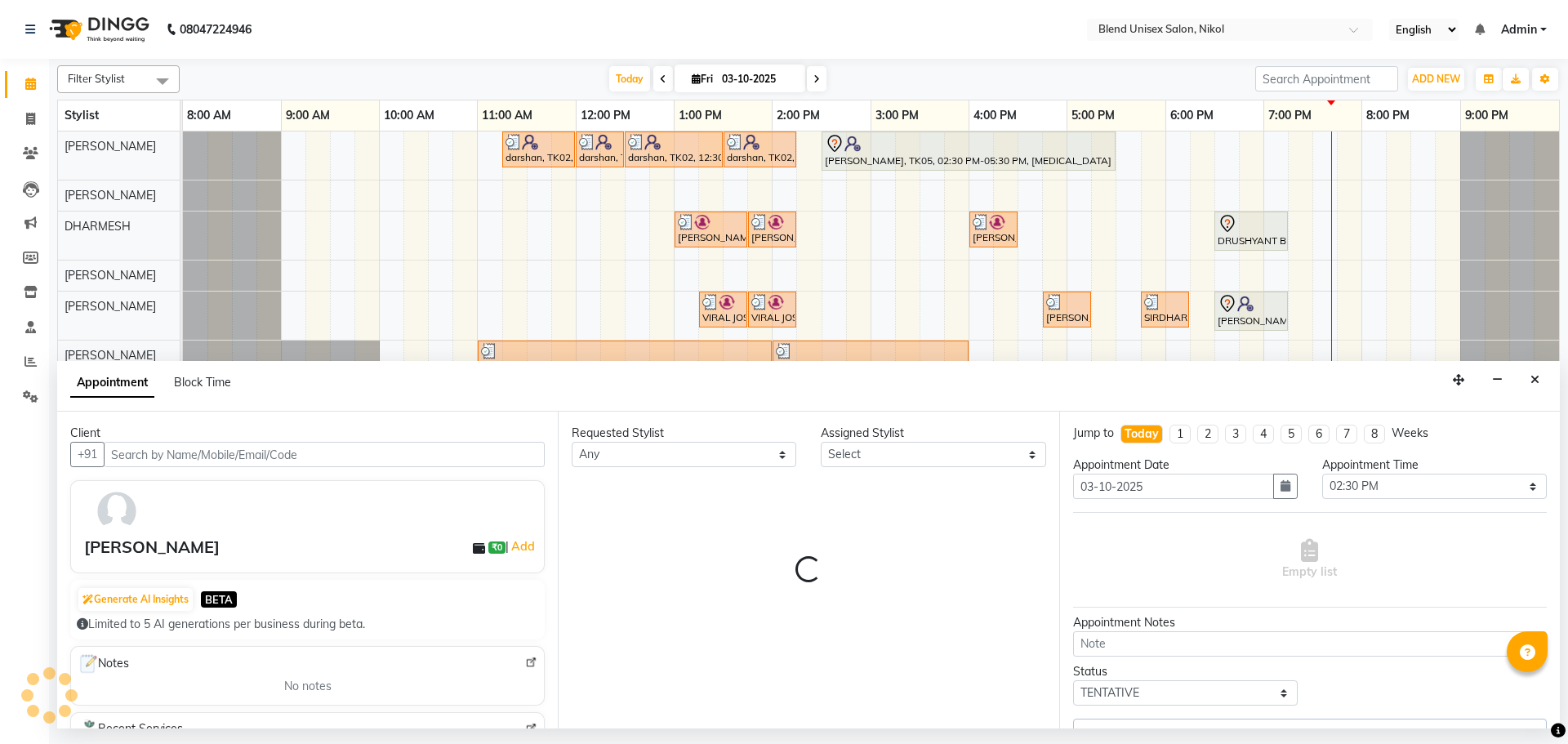
select select "74694"
select select "3057"
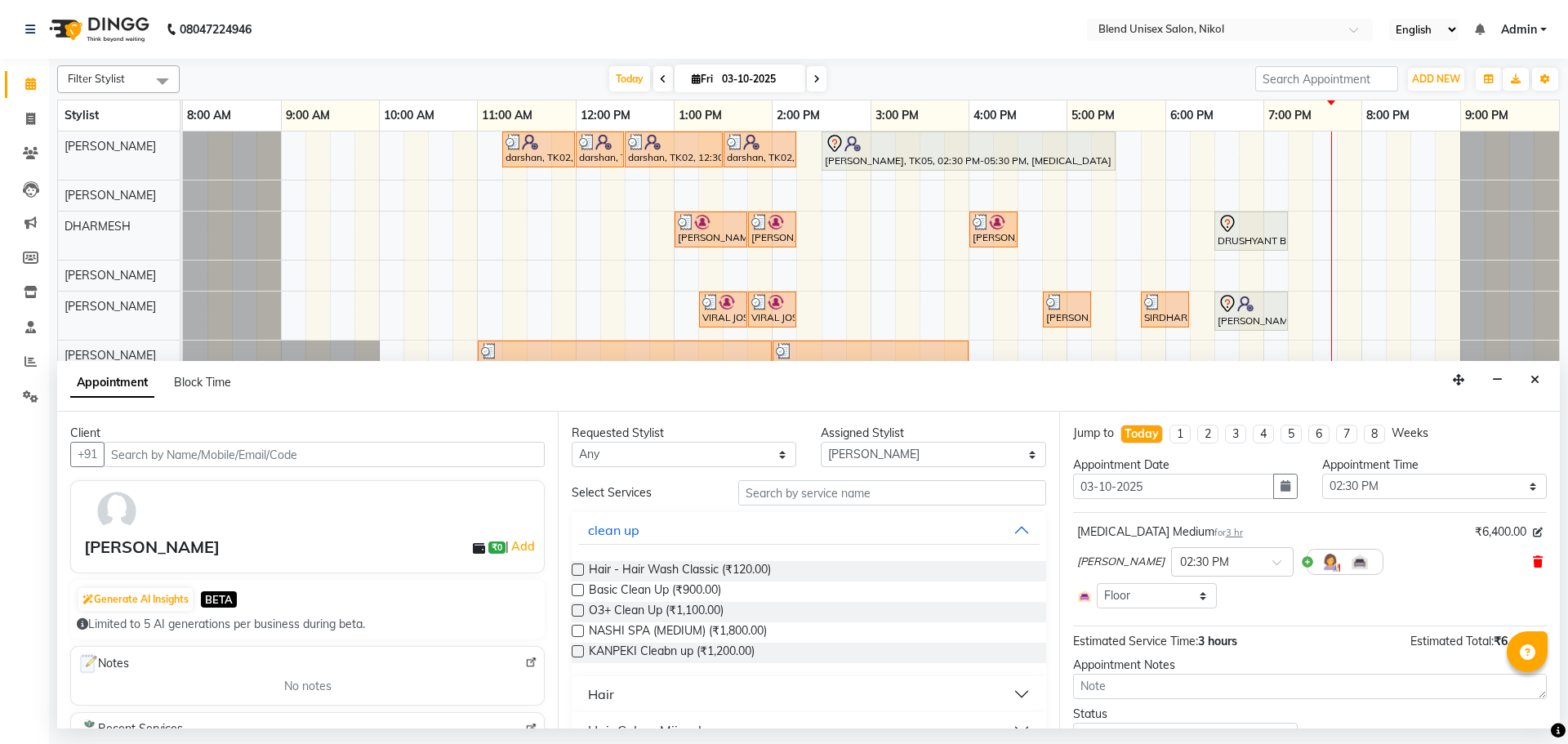
click at [1533, 562] on icon at bounding box center [1537, 562] width 10 height 12
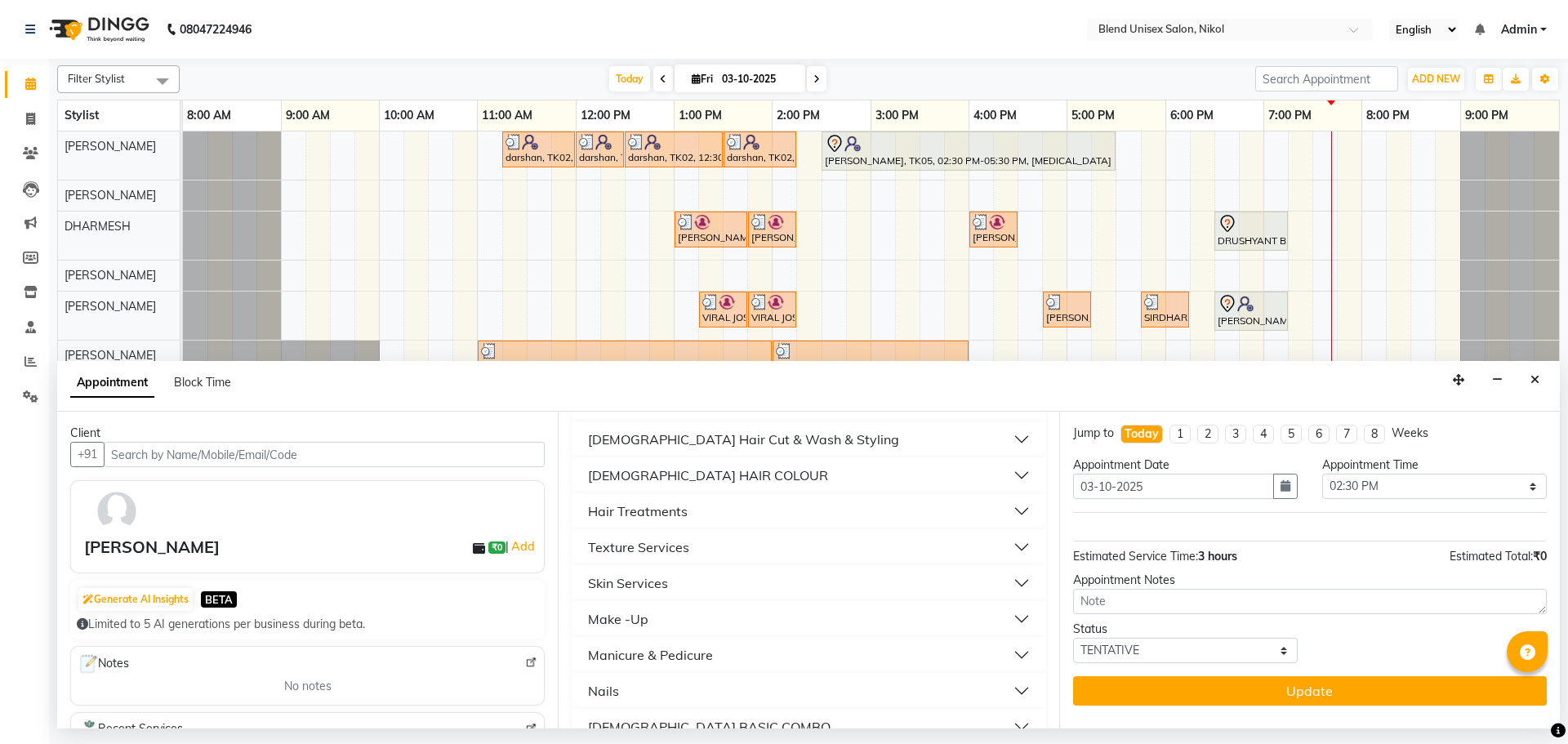
scroll to position [654, 0]
click at [1006, 540] on button "Texture Services" at bounding box center [808, 544] width 460 height 29
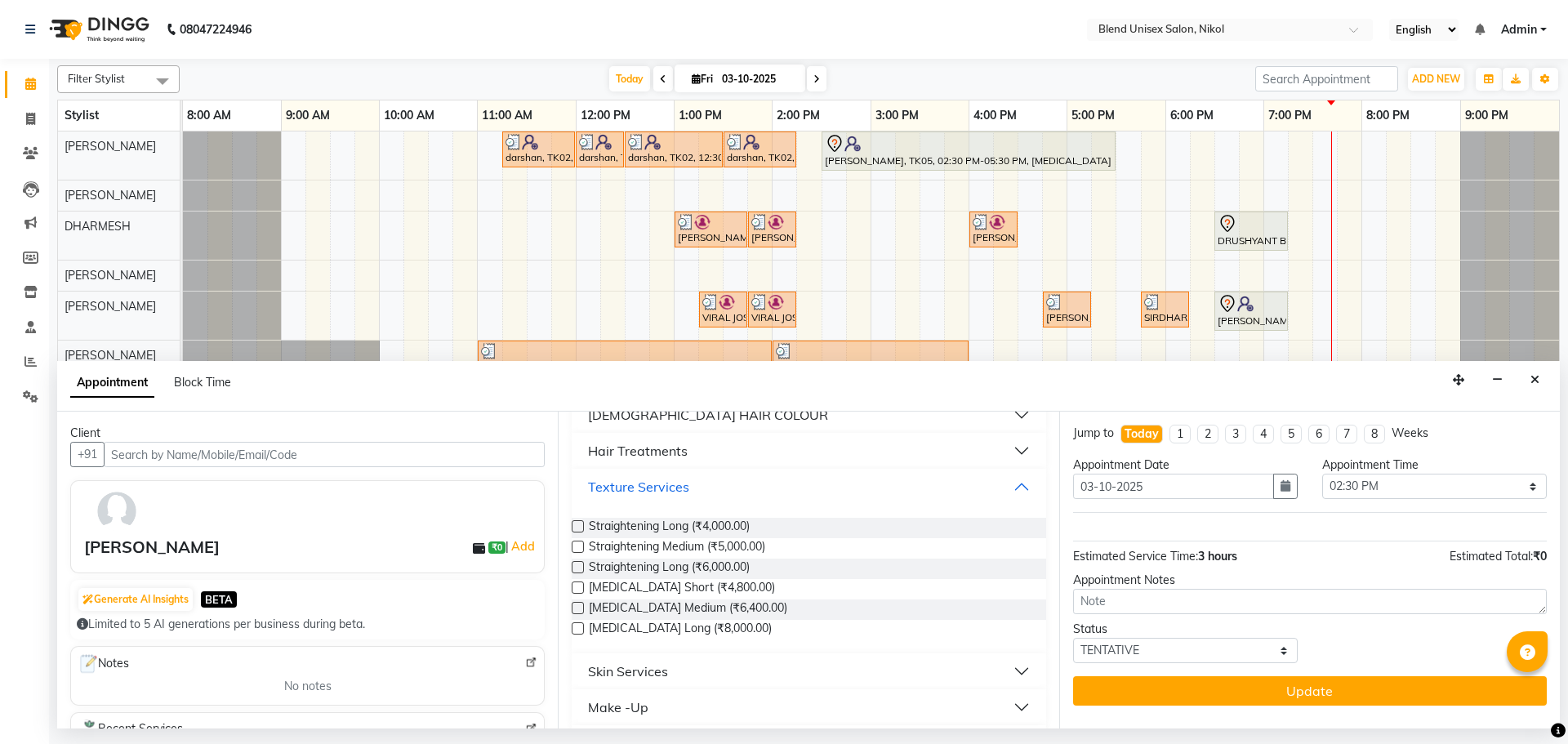
scroll to position [735, 0]
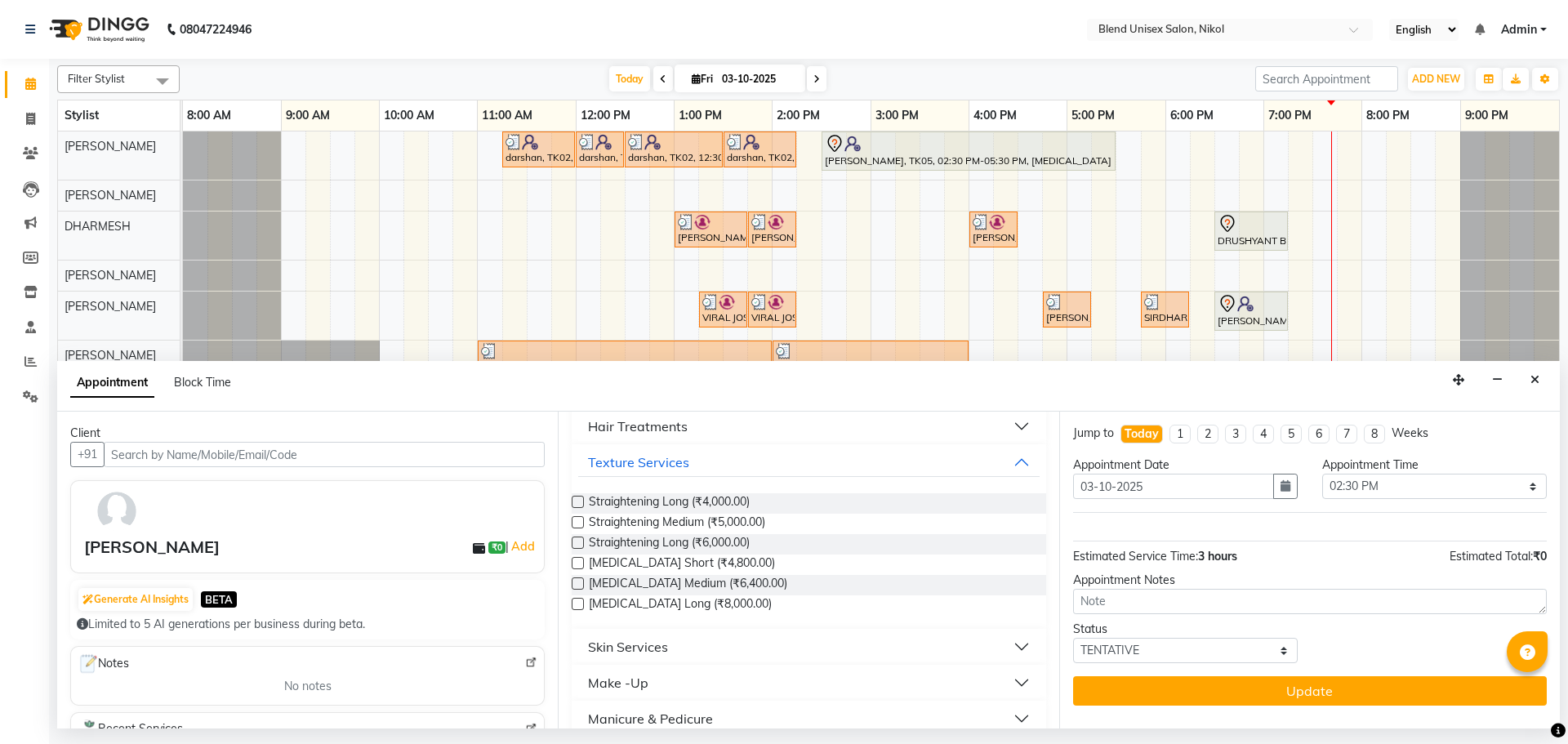
click at [578, 521] on label at bounding box center [578, 523] width 12 height 12
click at [578, 521] on input "checkbox" at bounding box center [577, 524] width 11 height 11
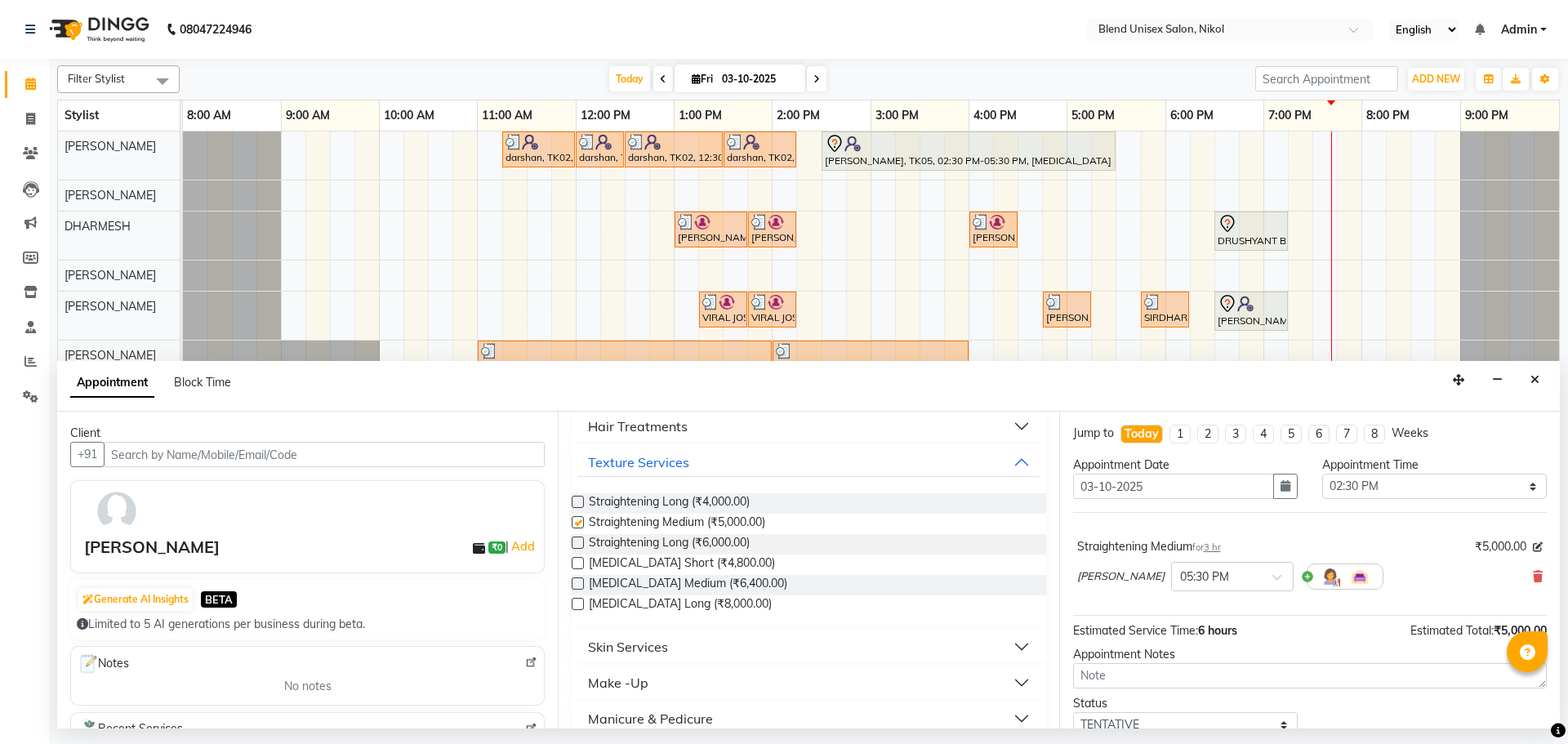
checkbox input "false"
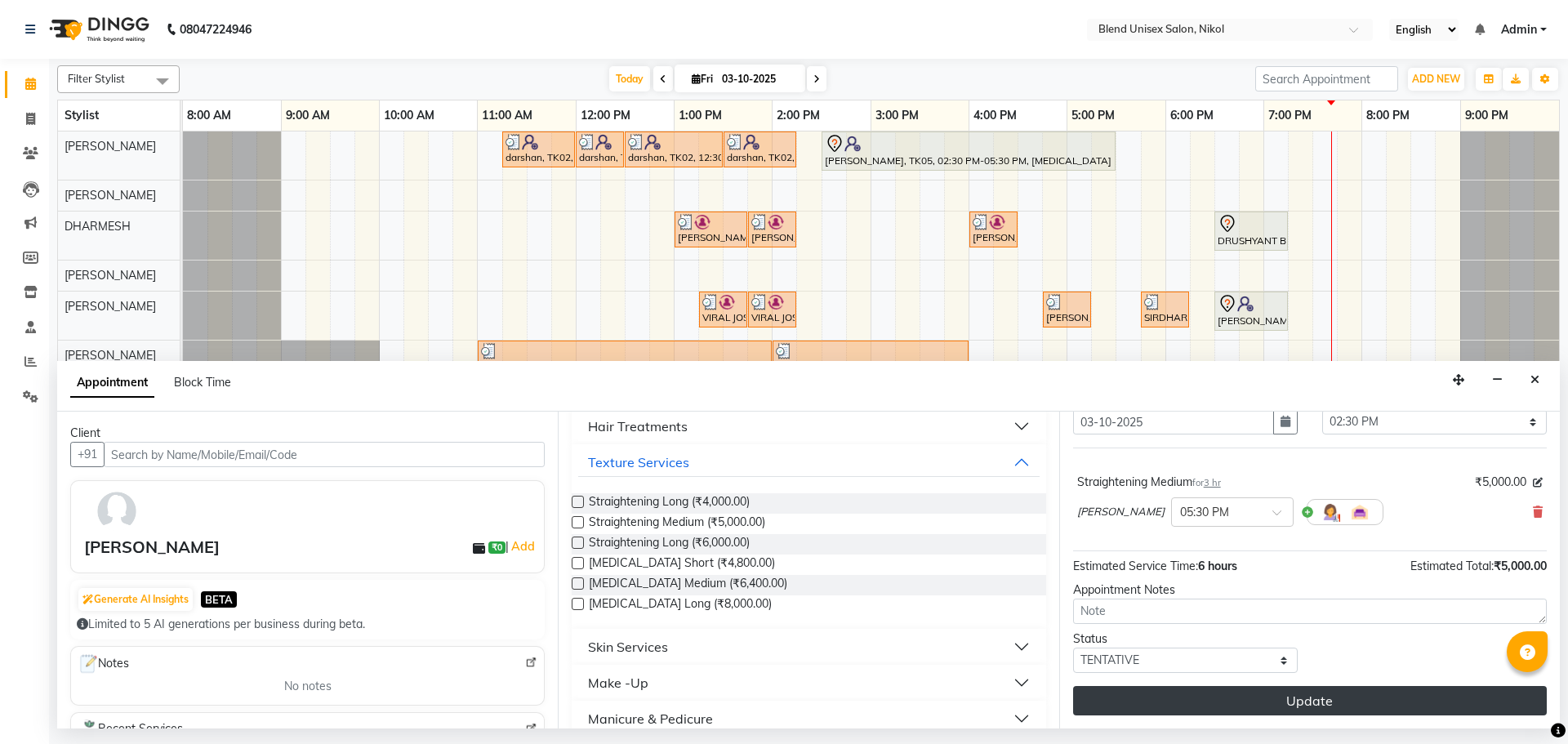
click at [1287, 701] on button "Update" at bounding box center [1309, 701] width 474 height 29
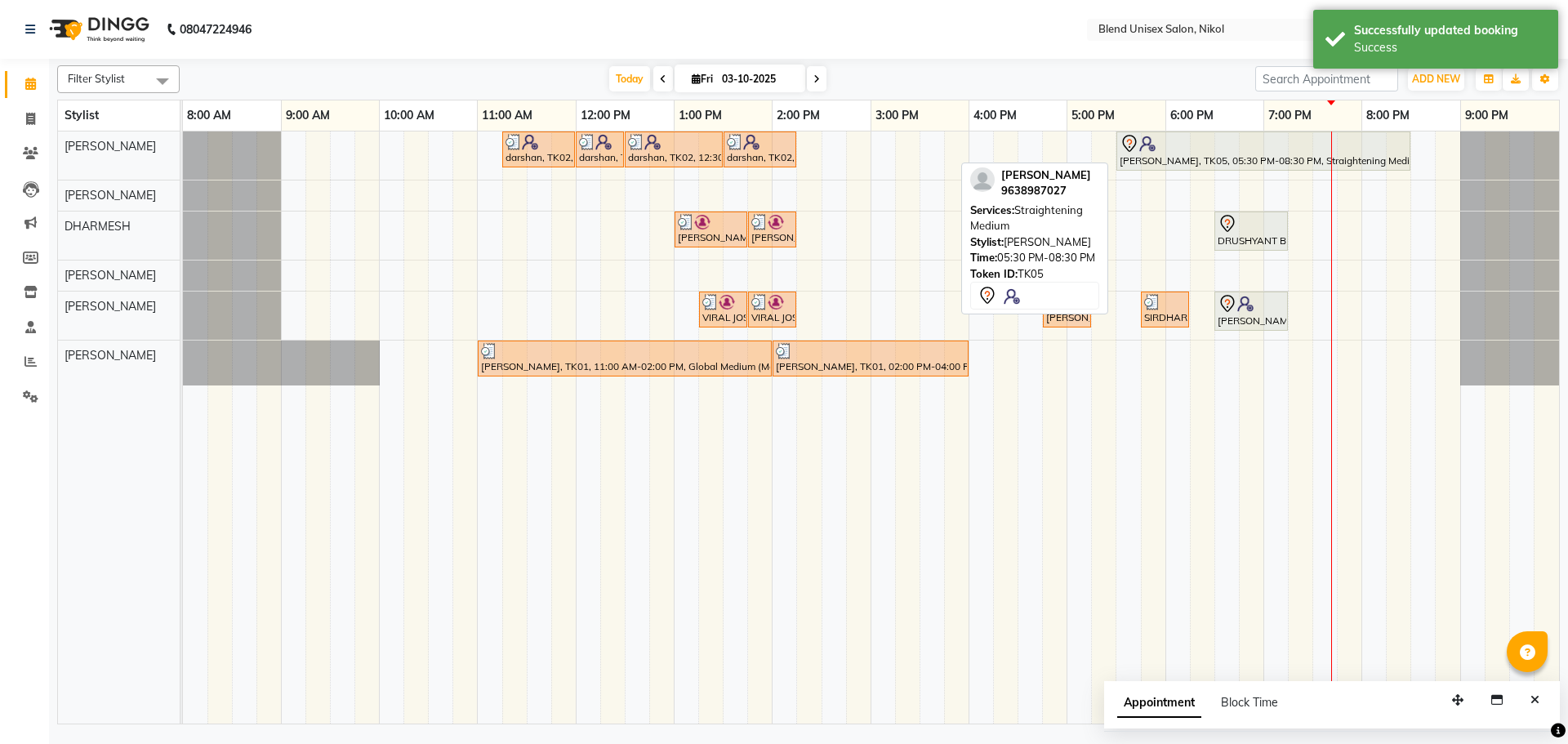
click at [1150, 145] on img at bounding box center [1147, 143] width 16 height 16
select select "7"
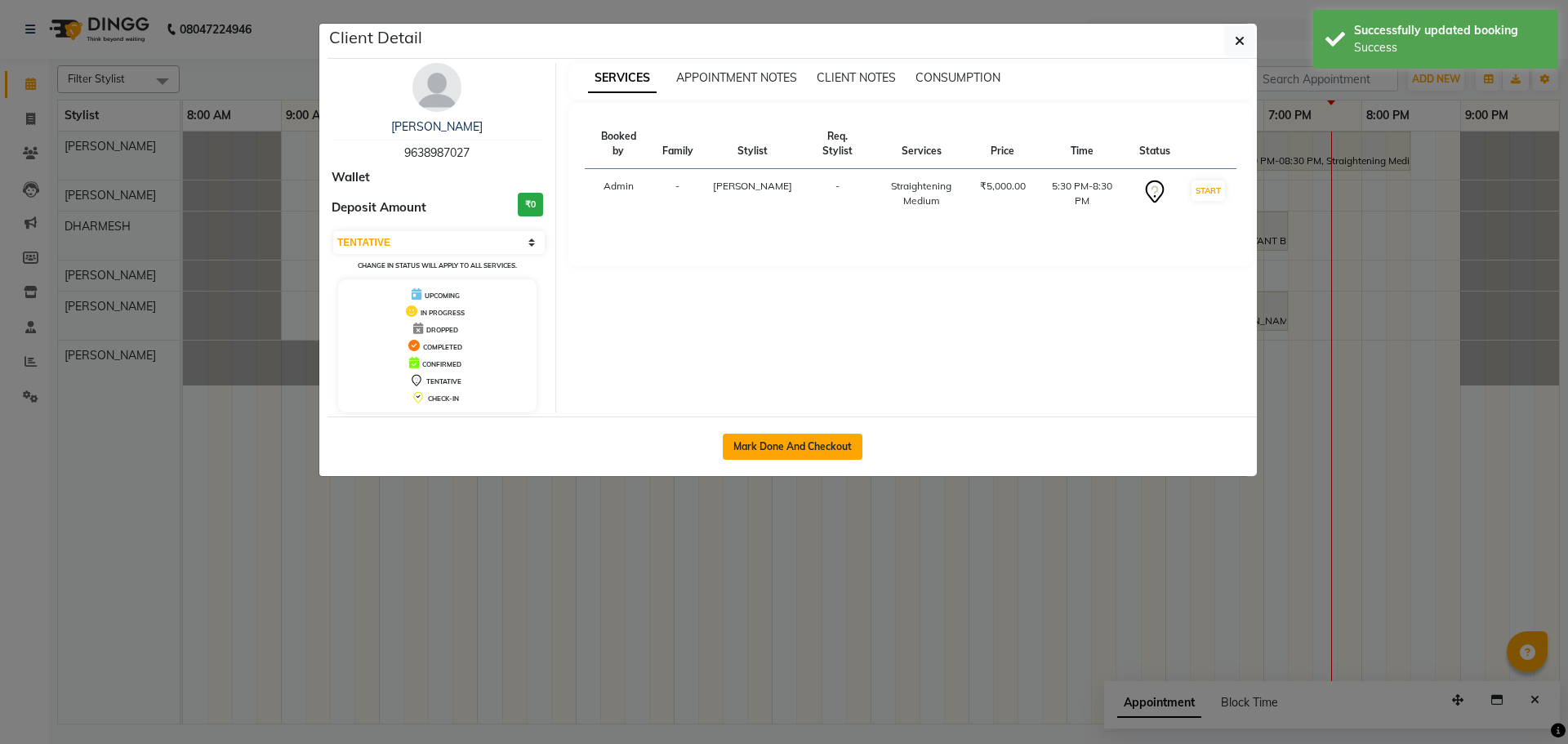
click at [815, 453] on button "Mark Done And Checkout" at bounding box center [792, 447] width 140 height 27
select select "service"
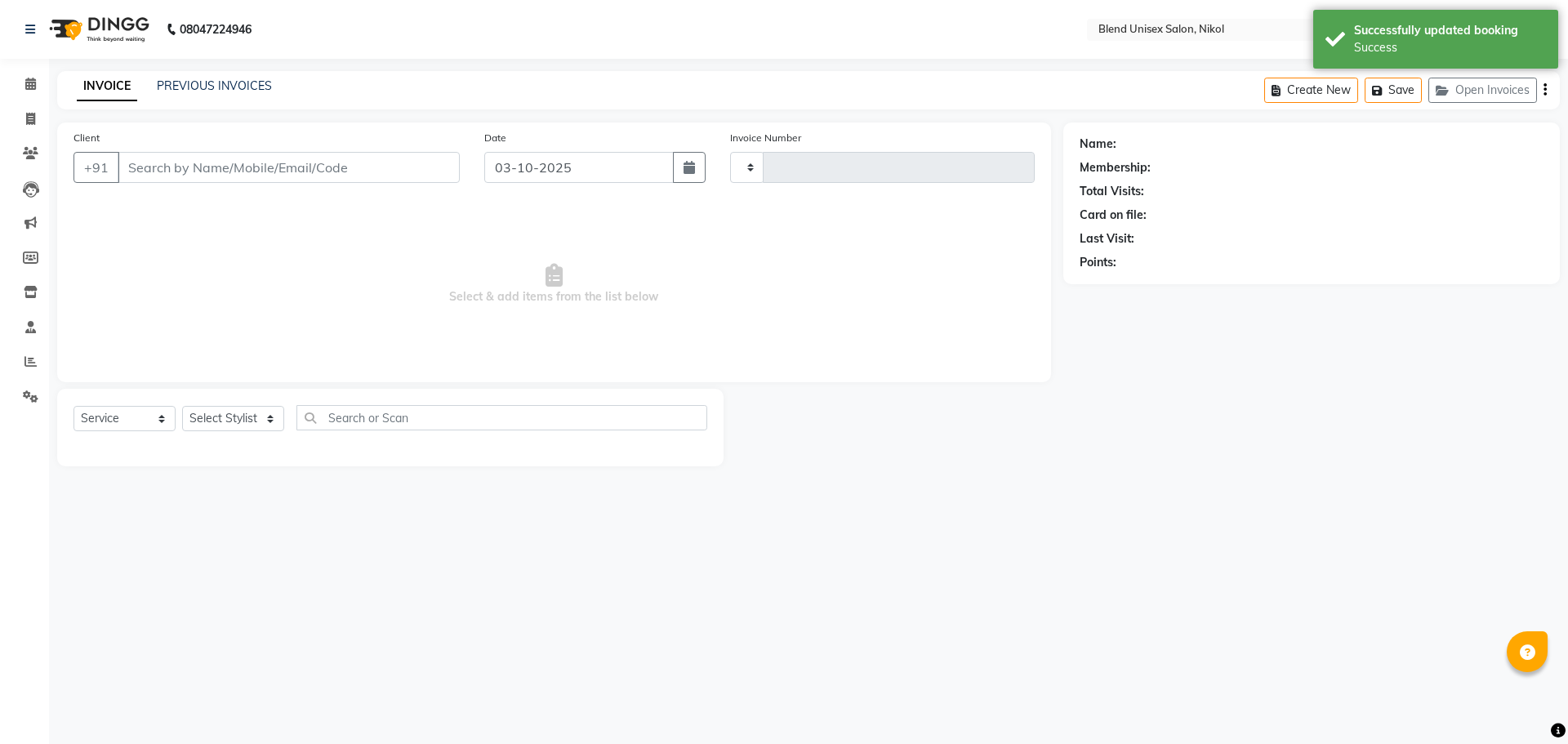
type input "2781"
select select "6213"
type input "9638987027"
select select "74694"
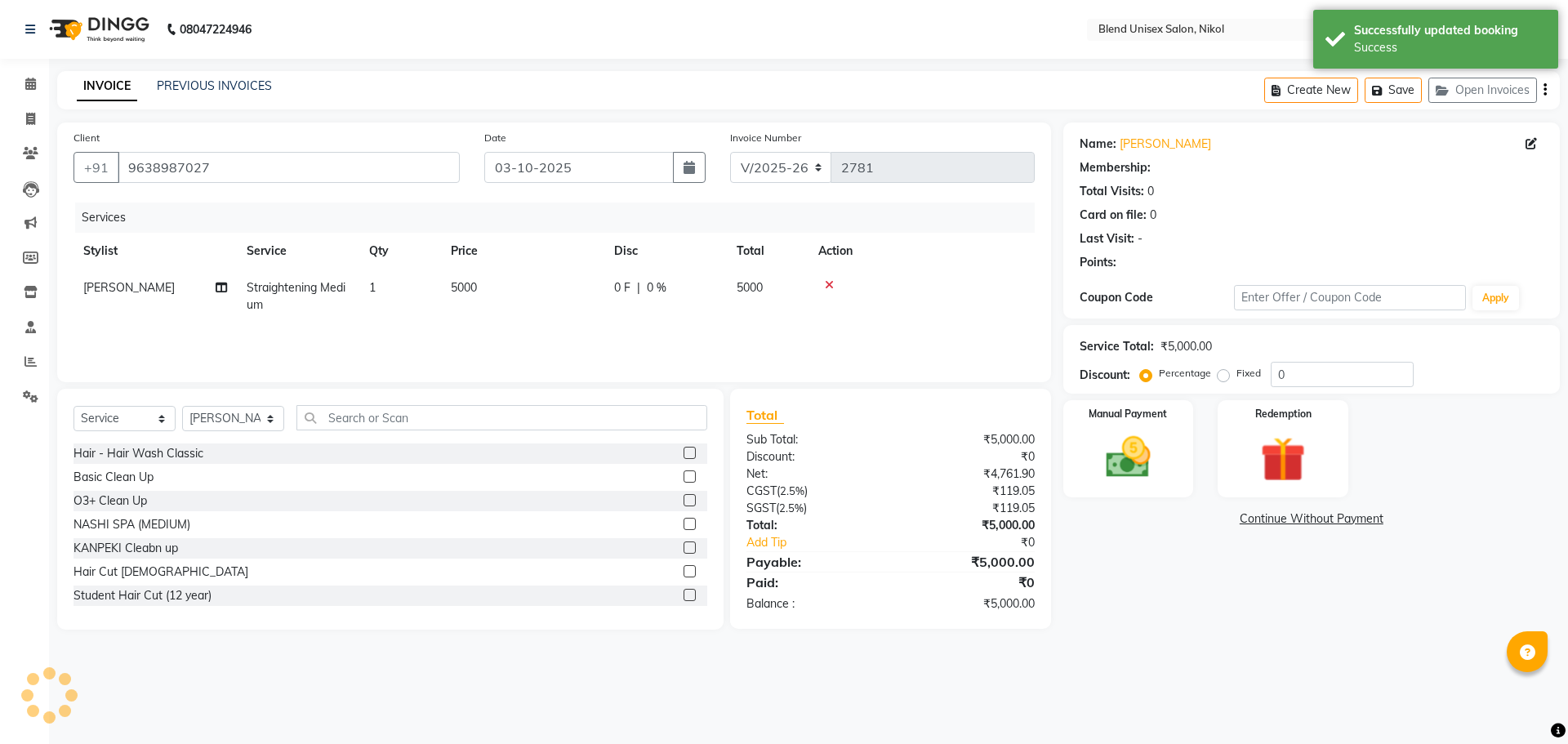
select select "1: Object"
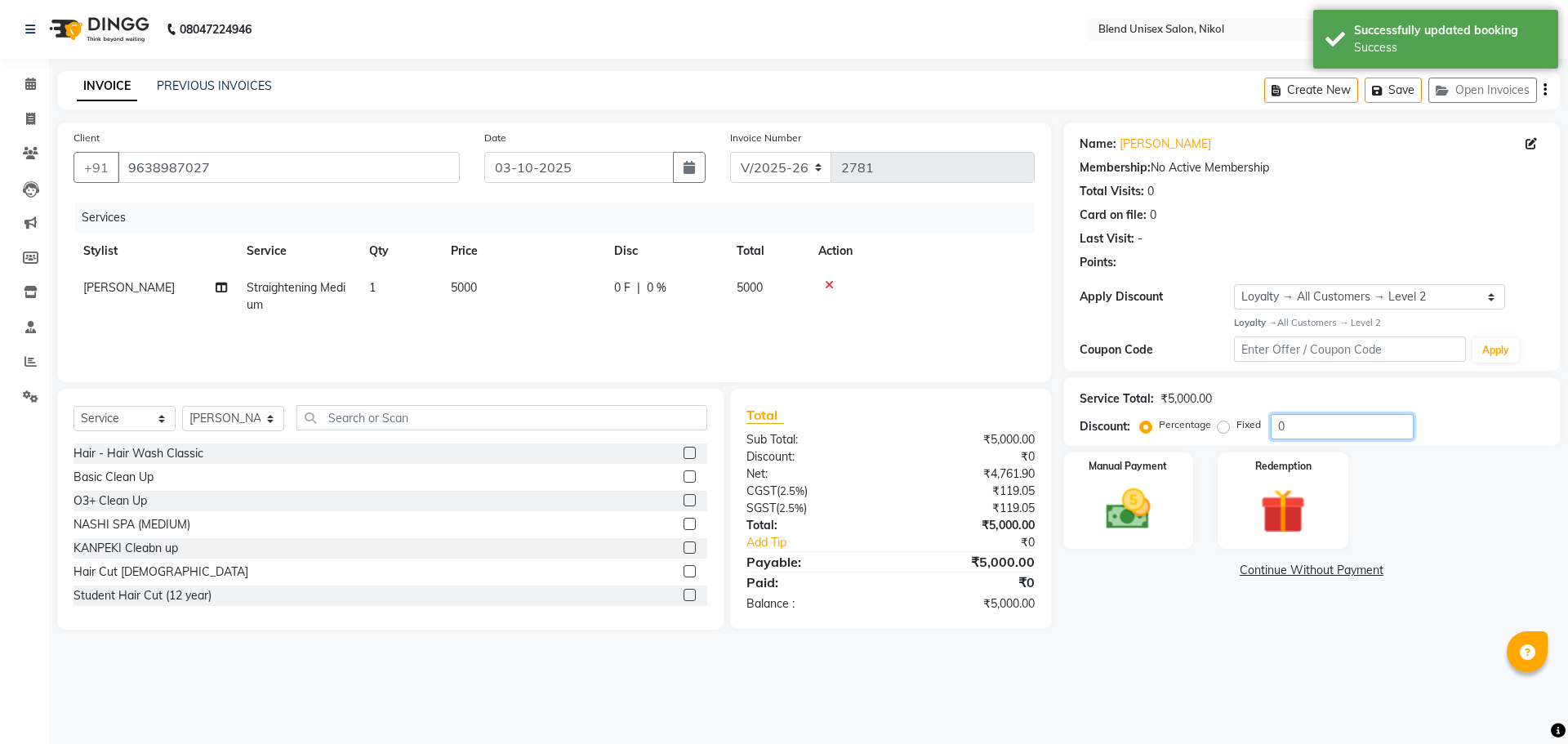
click at [1272, 428] on input "0" at bounding box center [1341, 427] width 143 height 26
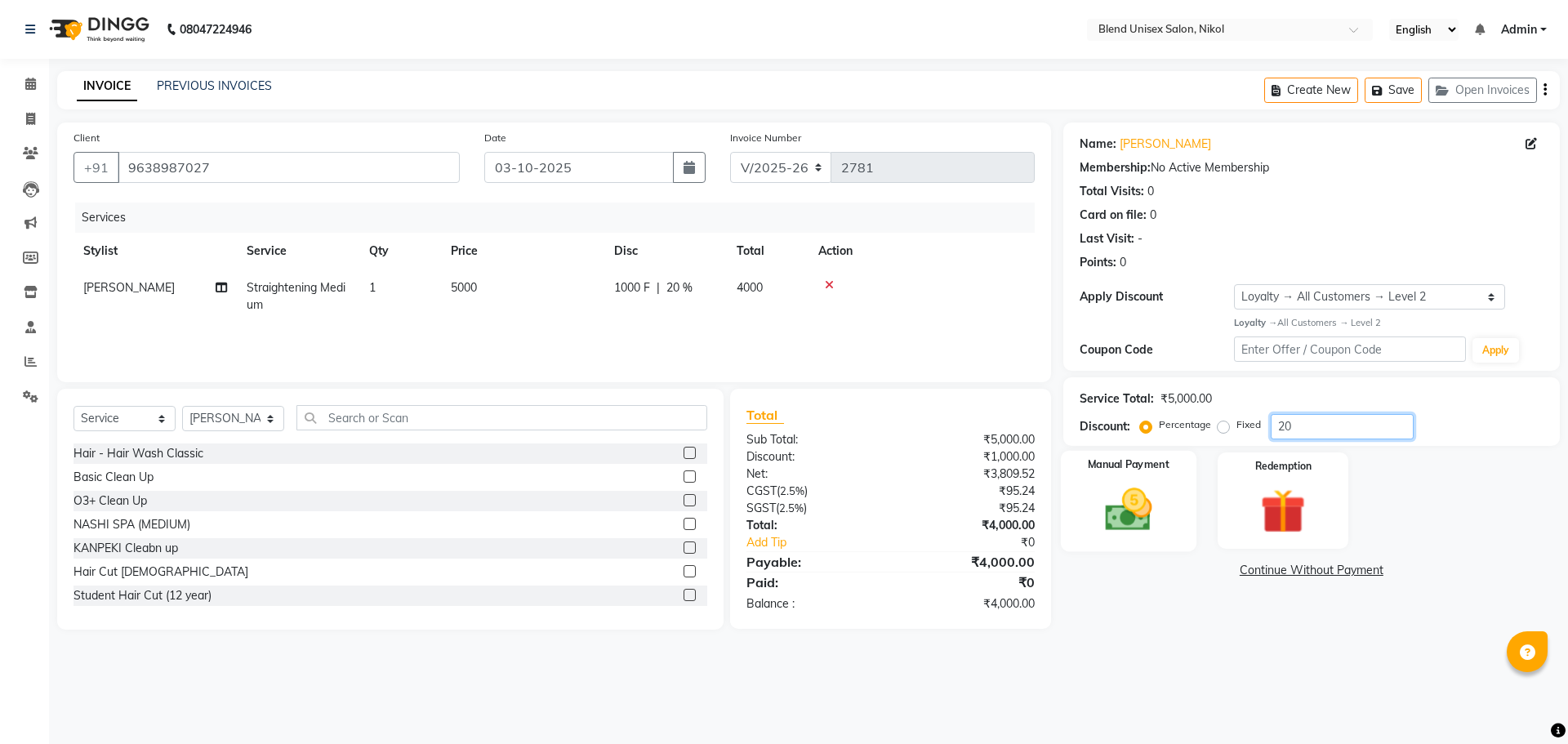
type input "20"
click at [1153, 482] on div "Manual Payment" at bounding box center [1127, 500] width 135 height 100
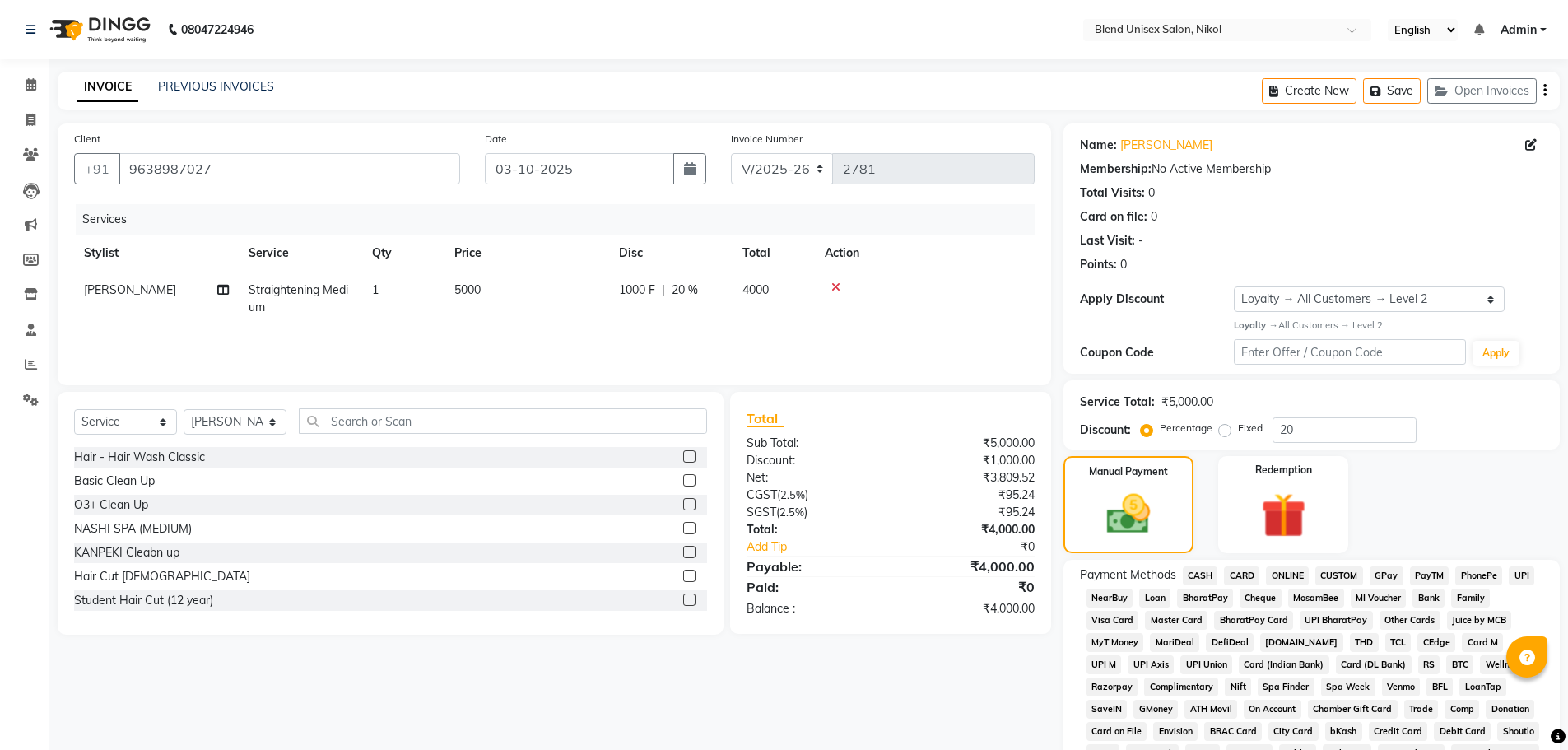
click at [1198, 570] on span "CASH" at bounding box center [1200, 576] width 36 height 19
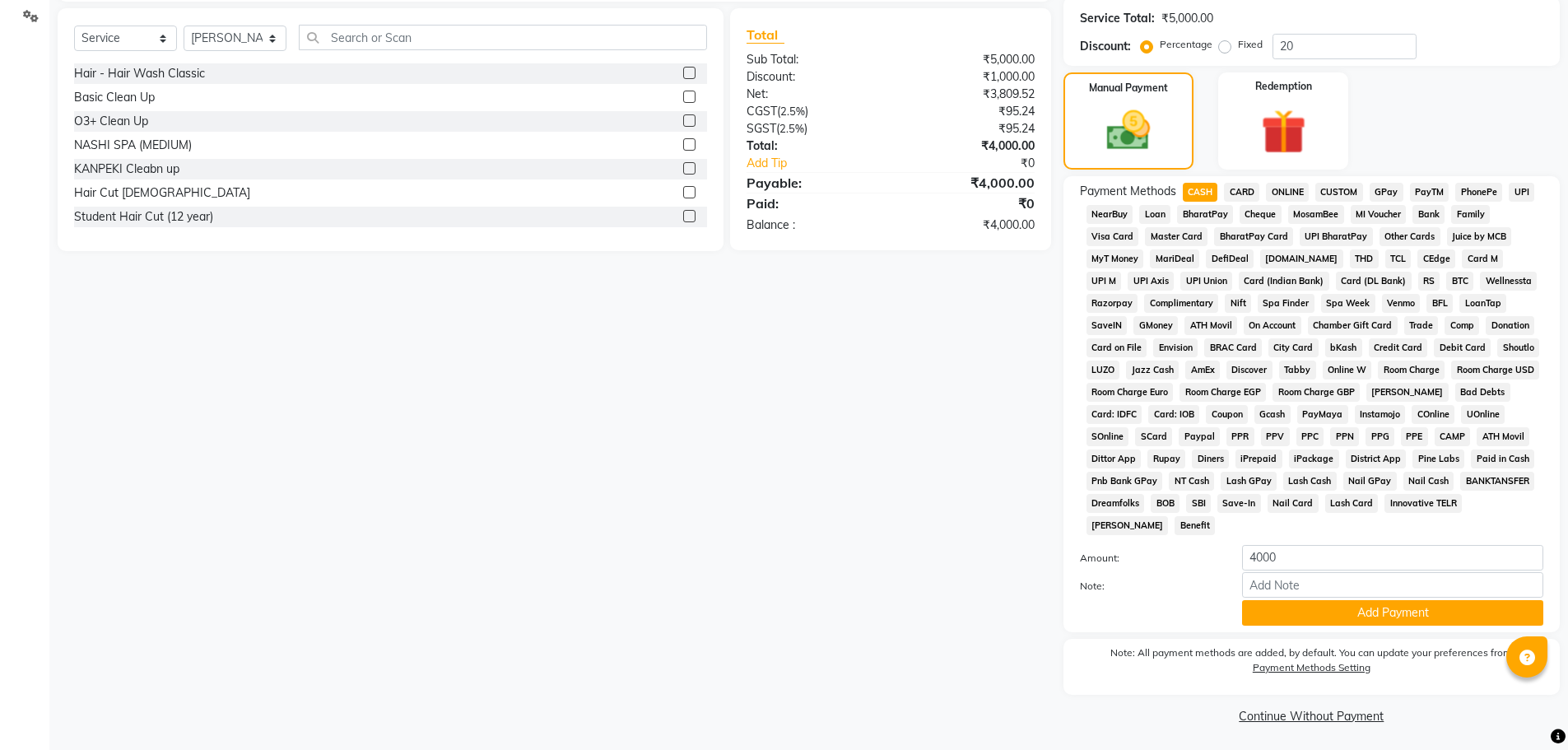
scroll to position [388, 0]
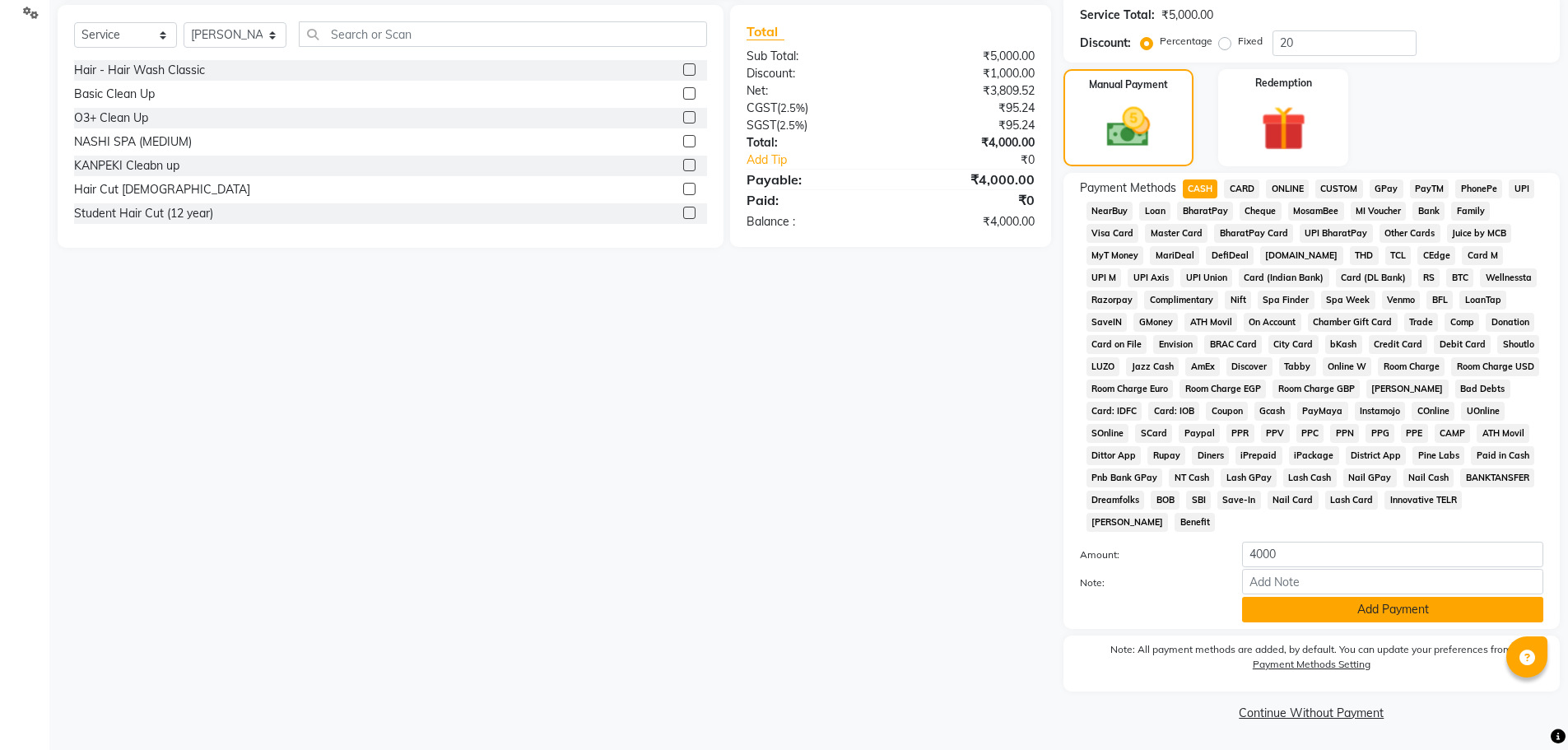
click at [1323, 608] on button "Add Payment" at bounding box center [1393, 610] width 302 height 26
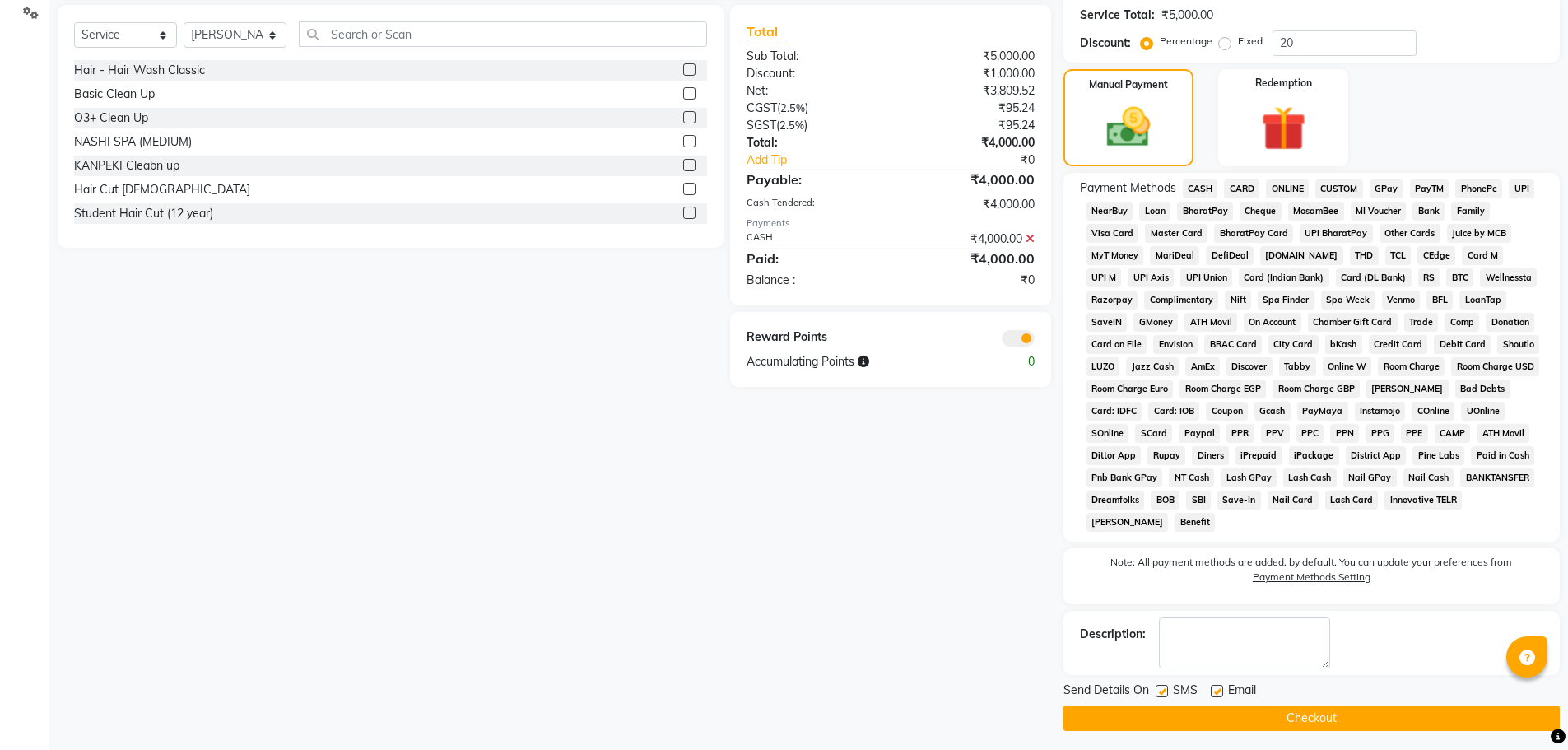
click at [1332, 724] on button "Checkout" at bounding box center [1312, 718] width 496 height 26
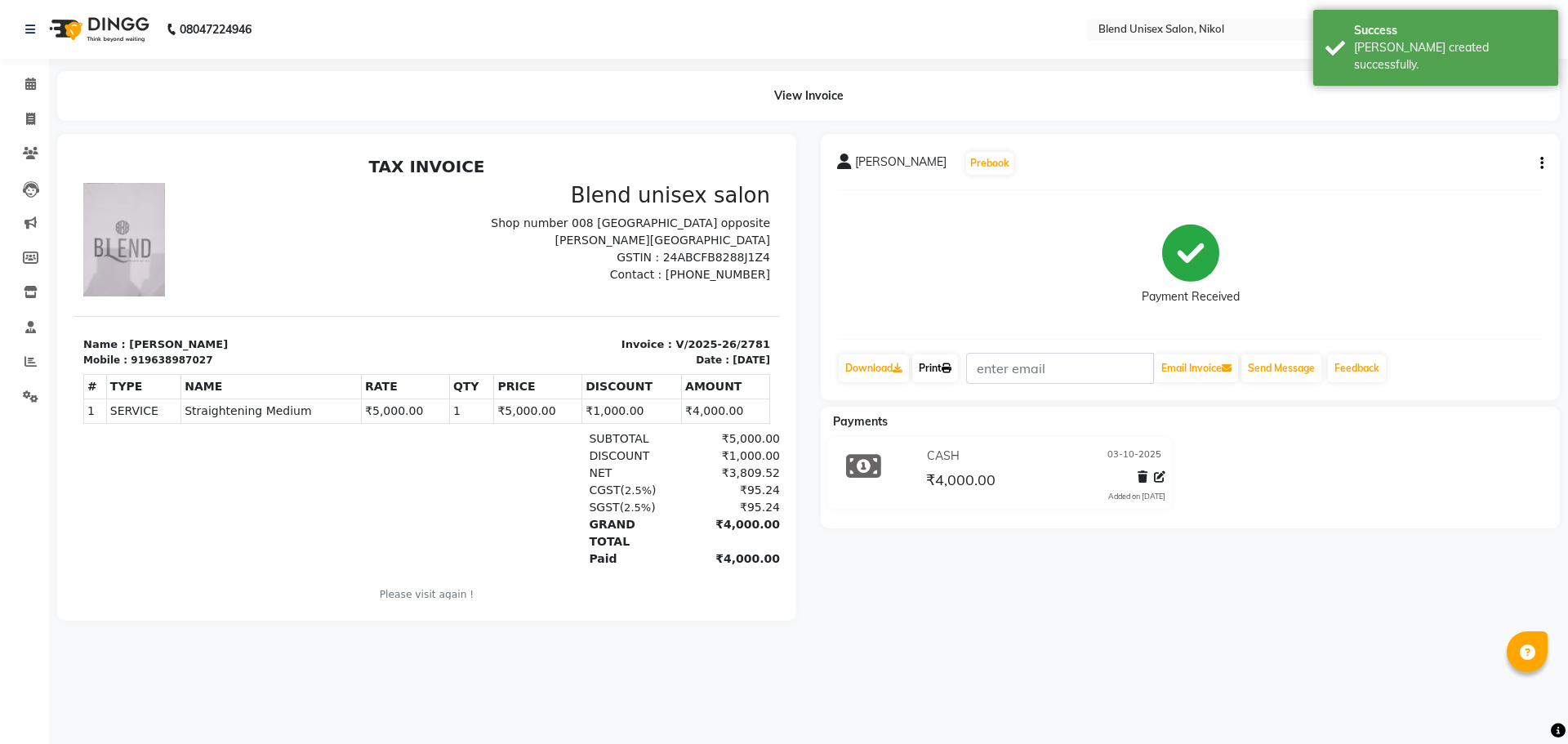
click at [932, 366] on link "Print" at bounding box center [935, 368] width 46 height 27
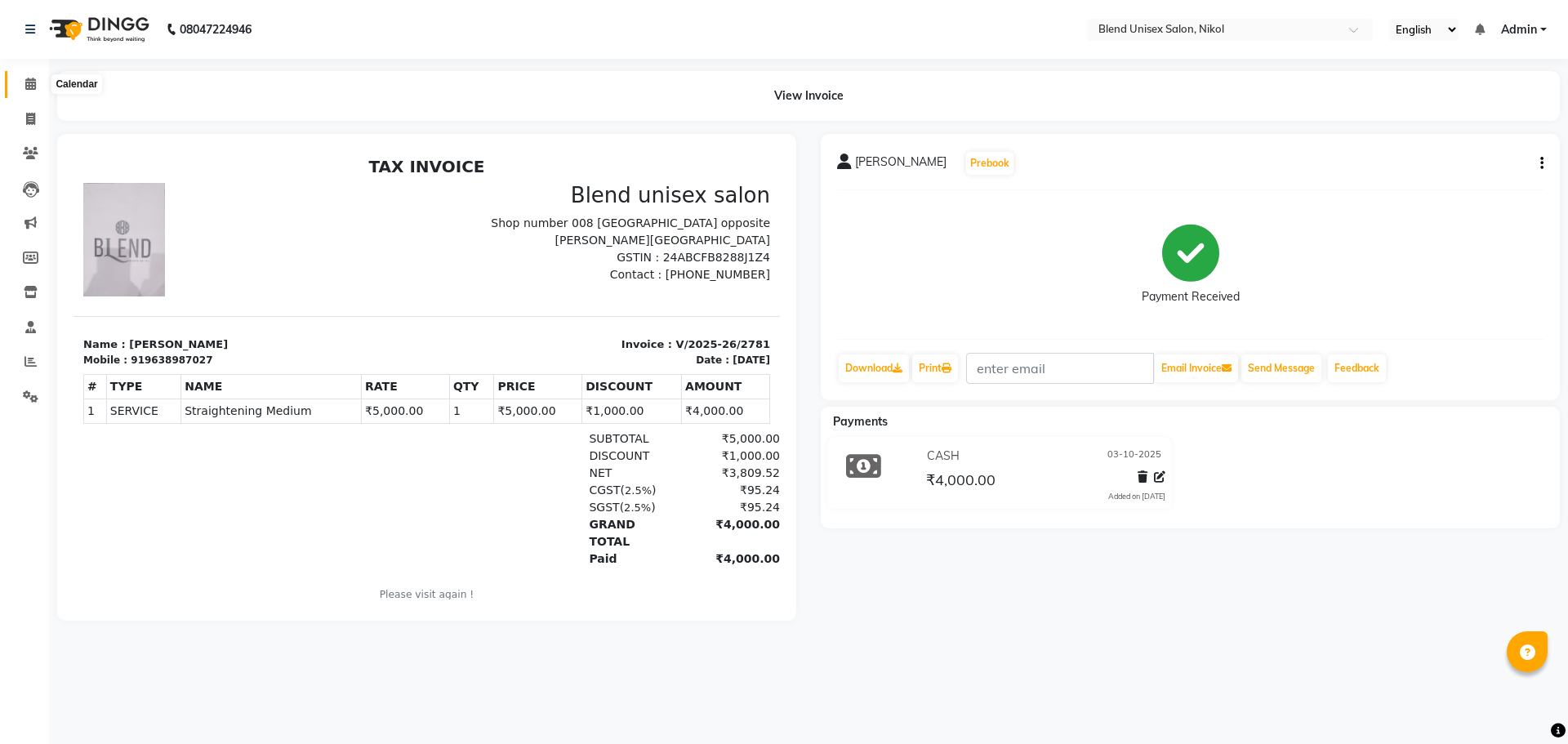
click at [27, 81] on icon at bounding box center [31, 84] width 11 height 12
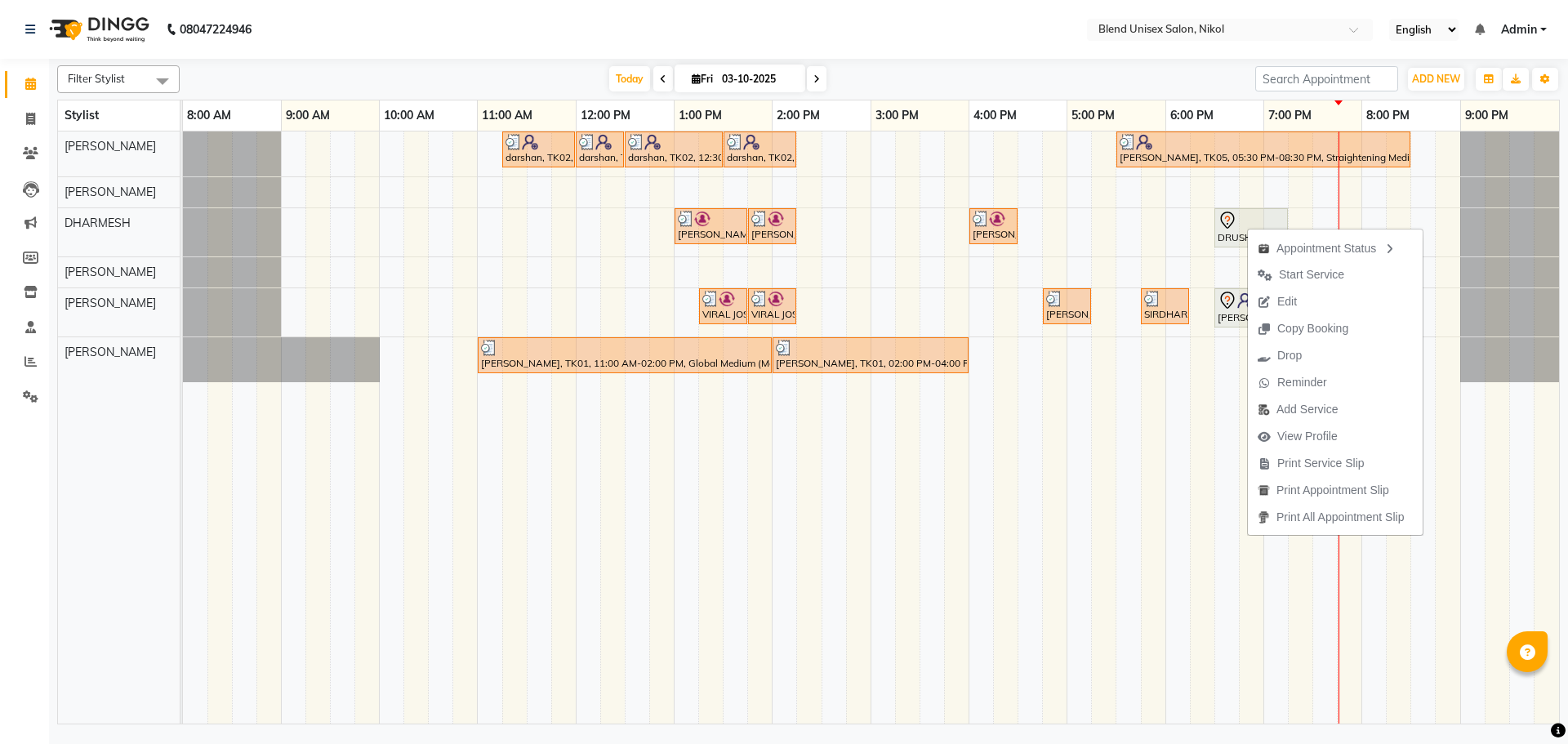
click at [1078, 83] on div "Today Fri 03-10-2025" at bounding box center [717, 80] width 1059 height 25
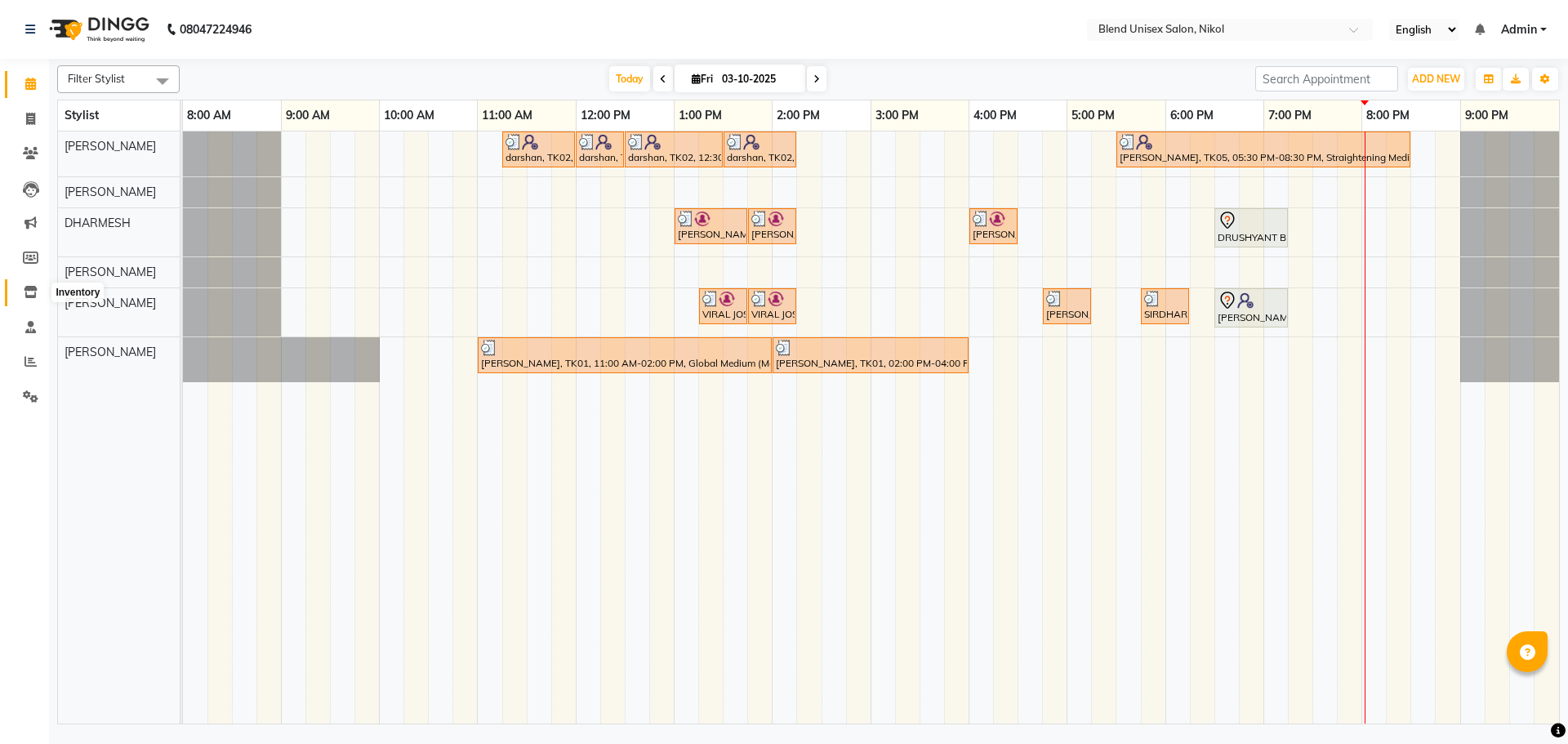
click at [27, 291] on icon at bounding box center [31, 292] width 14 height 12
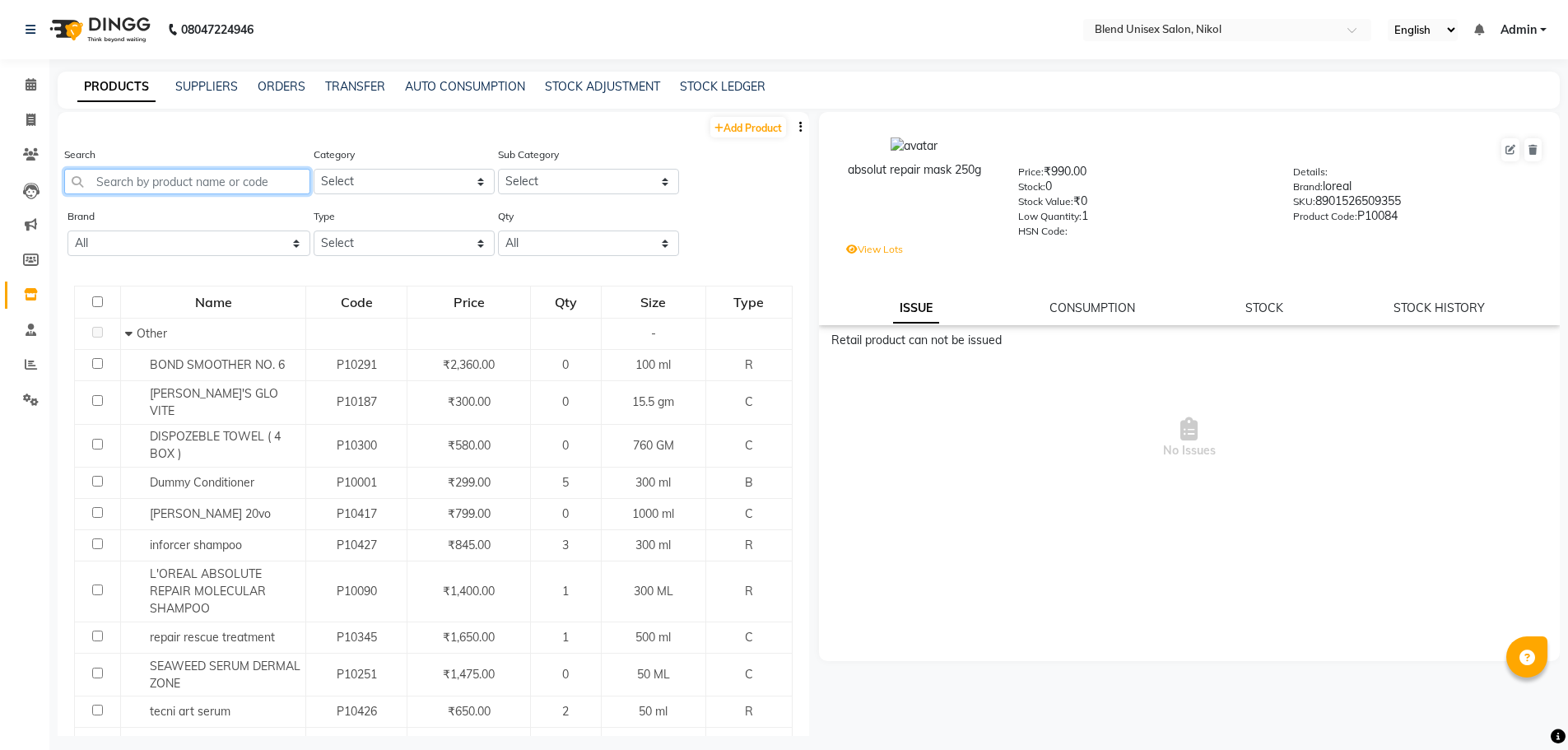
click at [253, 179] on input "text" at bounding box center [187, 181] width 246 height 26
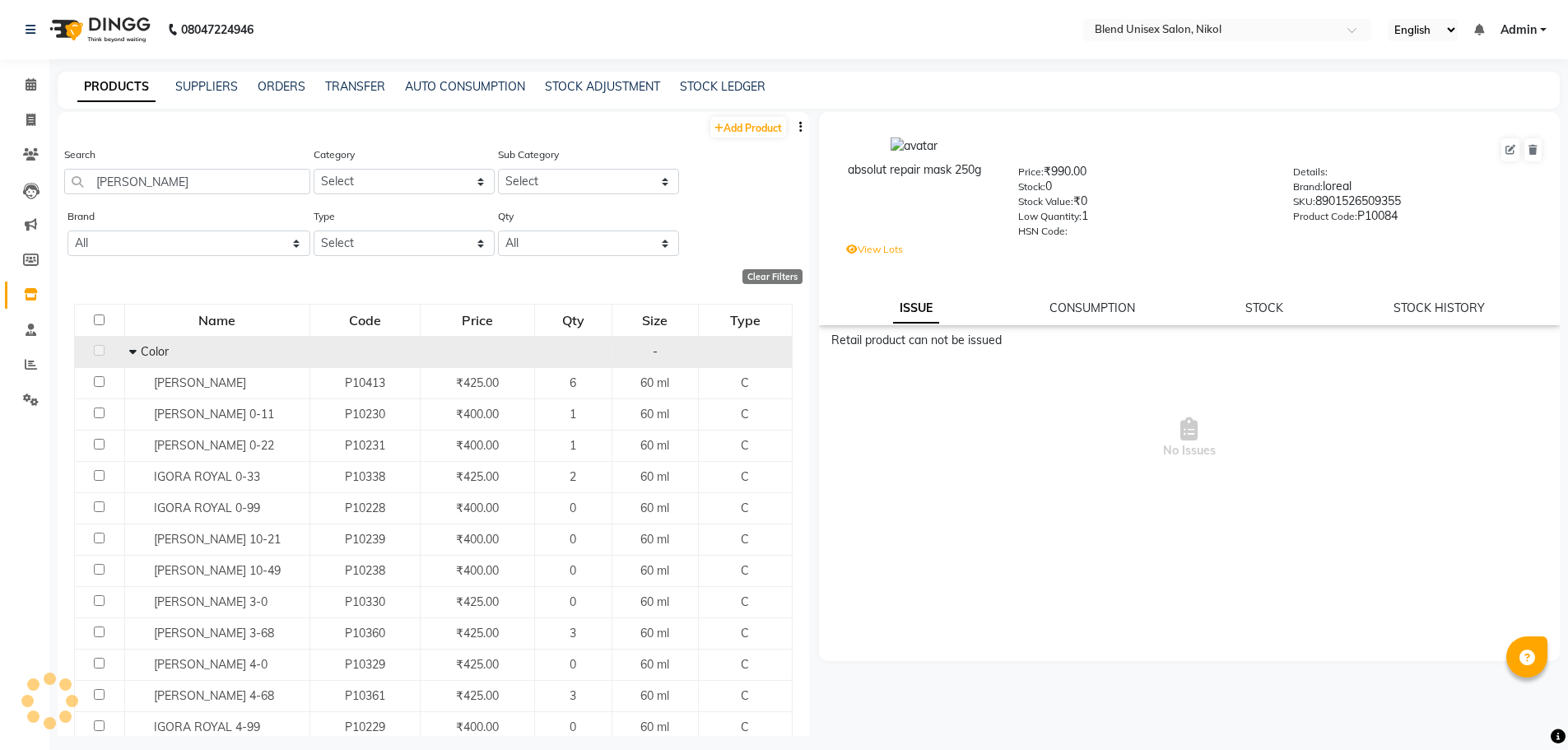
click at [129, 353] on icon at bounding box center [133, 351] width 7 height 12
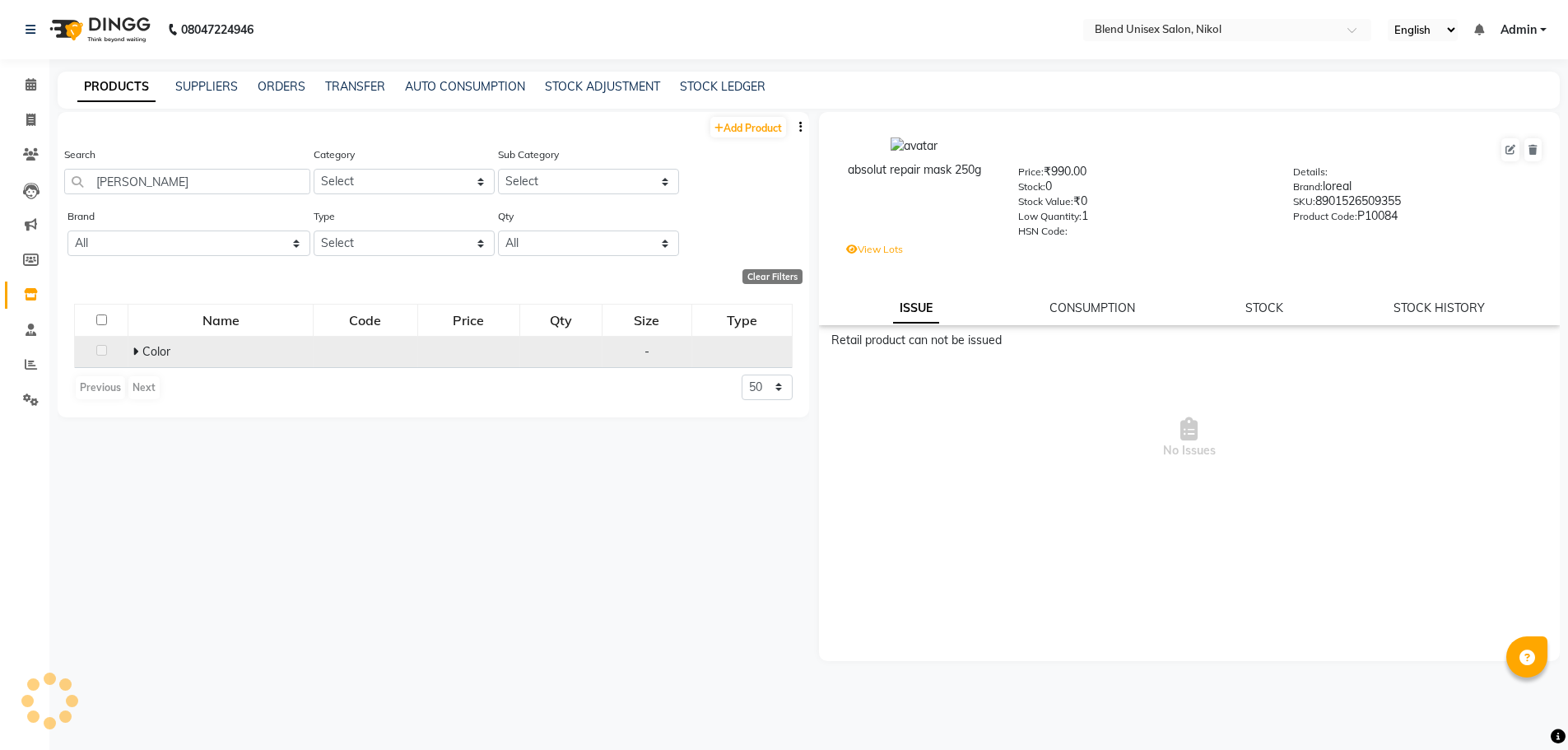
click at [139, 356] on span at bounding box center [137, 352] width 10 height 15
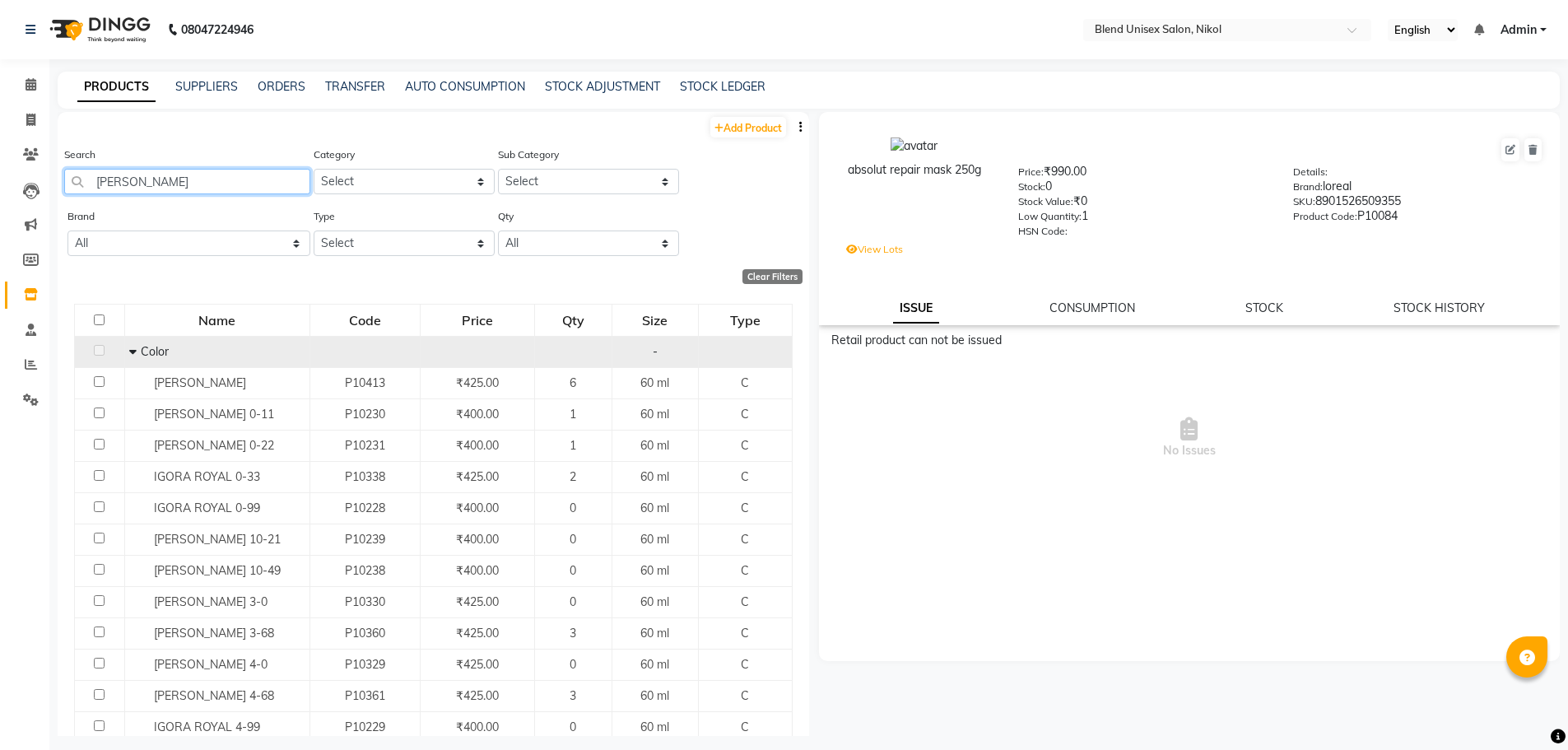
click at [153, 180] on input "igora royal" at bounding box center [187, 181] width 246 height 26
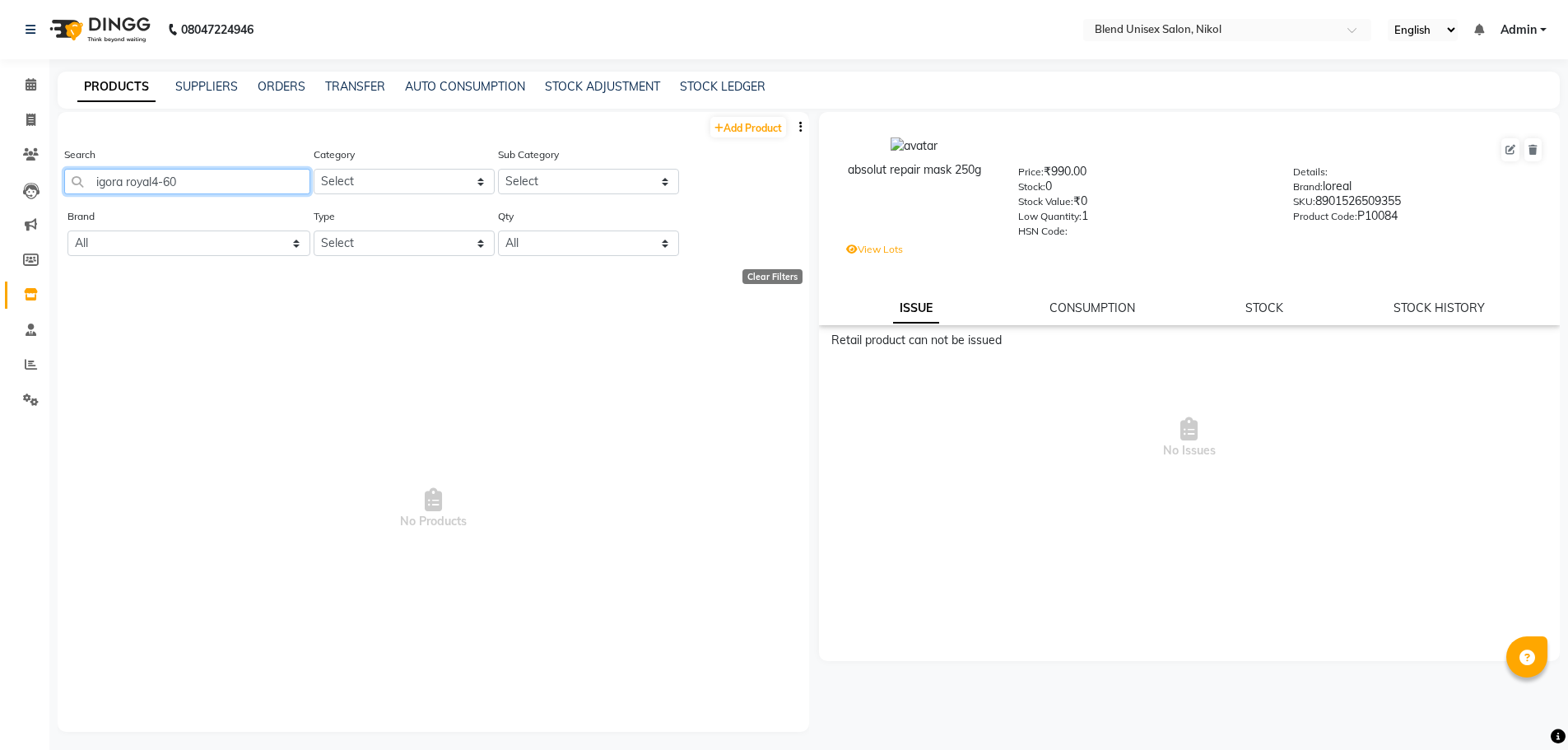
click at [149, 180] on input "igora royal4-60" at bounding box center [187, 181] width 246 height 26
drag, startPoint x: 195, startPoint y: 175, endPoint x: 182, endPoint y: 181, distance: 14.3
click at [182, 181] on input "igora roya l4-60" at bounding box center [187, 181] width 246 height 26
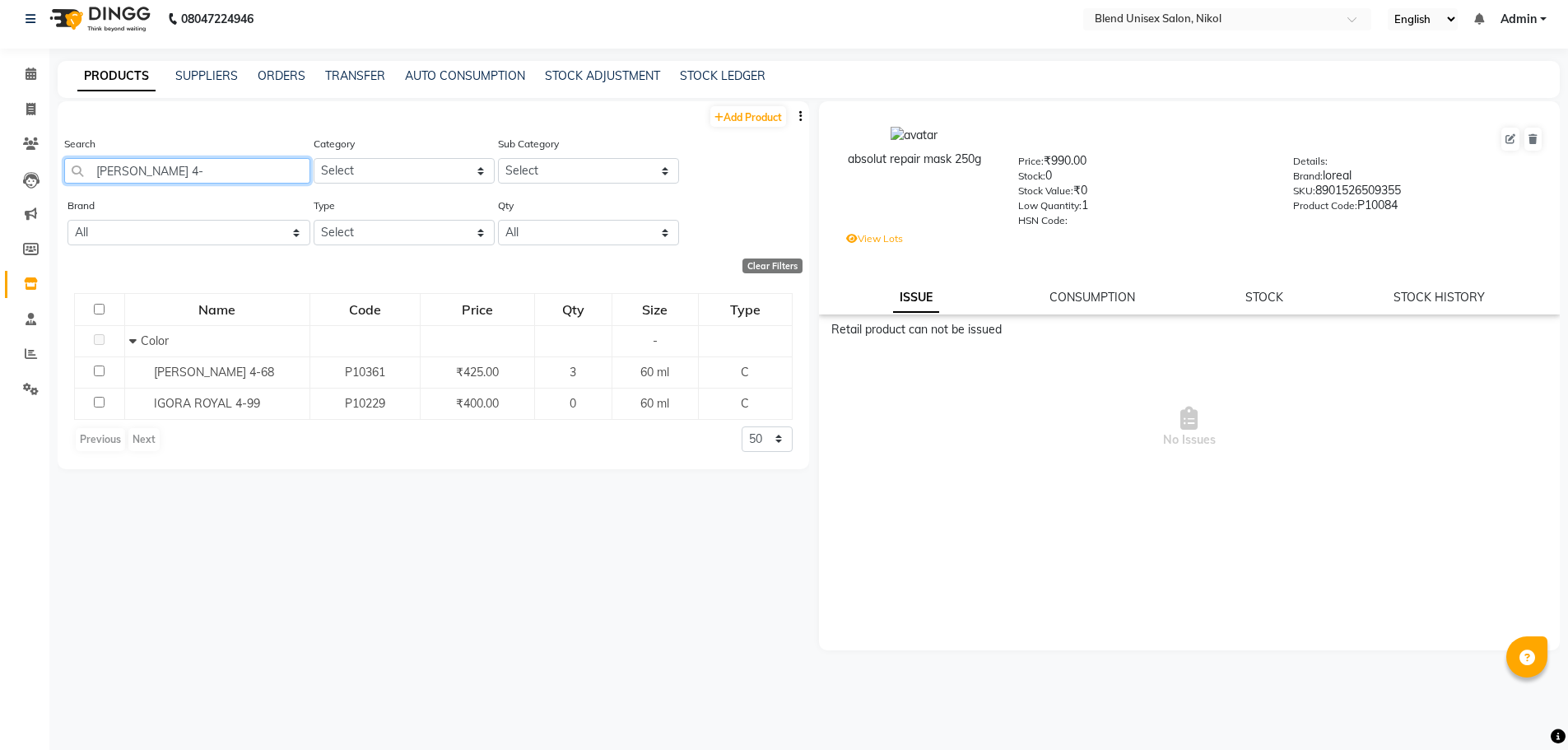
type input "igora royal 4-"
click at [773, 437] on select "50 100 500" at bounding box center [767, 439] width 51 height 26
click at [742, 427] on select "50 100 500" at bounding box center [767, 439] width 51 height 26
click at [781, 435] on select "50 100 500" at bounding box center [767, 439] width 51 height 26
click at [742, 427] on select "50 100 500" at bounding box center [767, 439] width 51 height 26
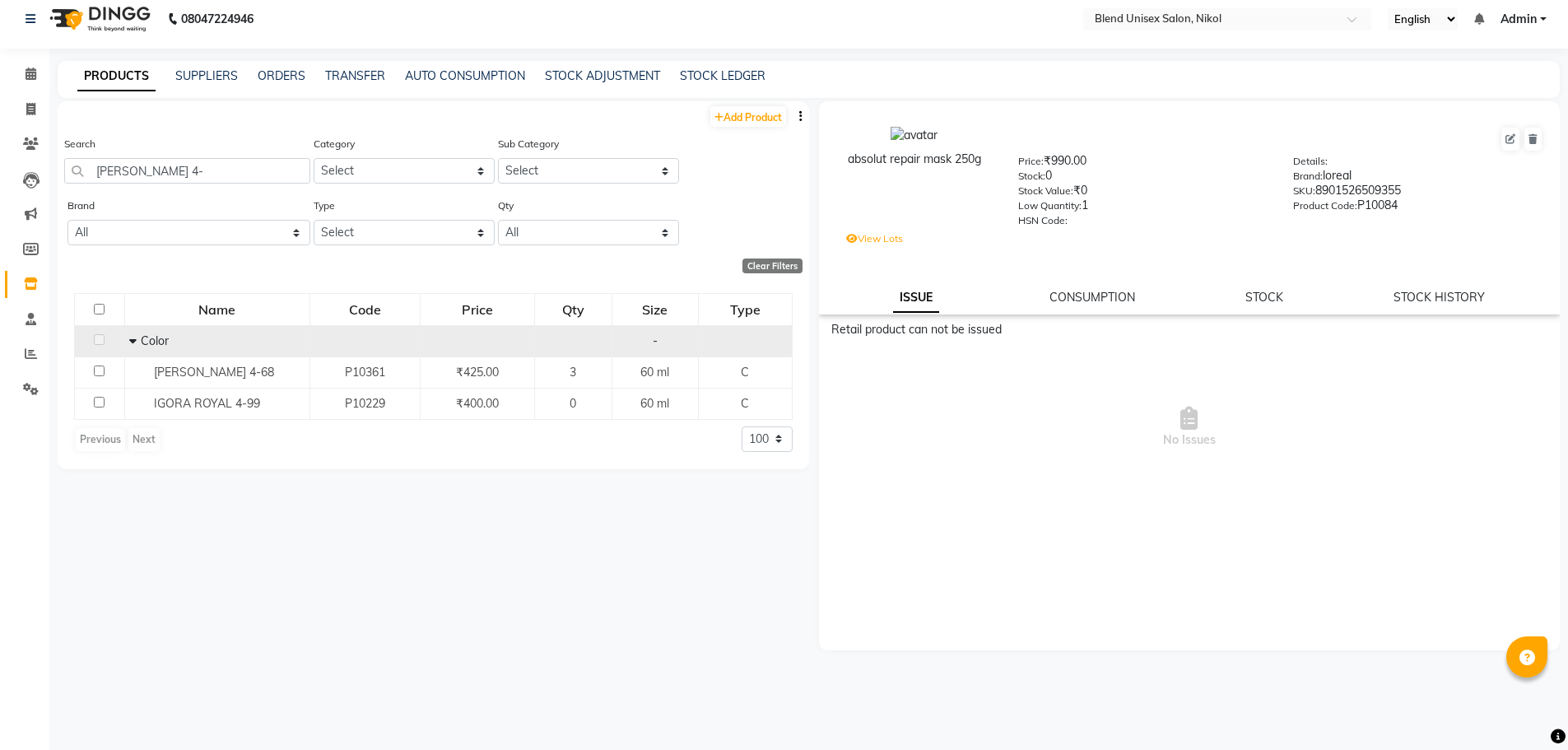
click at [130, 338] on icon at bounding box center [133, 340] width 7 height 12
click at [131, 339] on td "Color" at bounding box center [221, 340] width 186 height 31
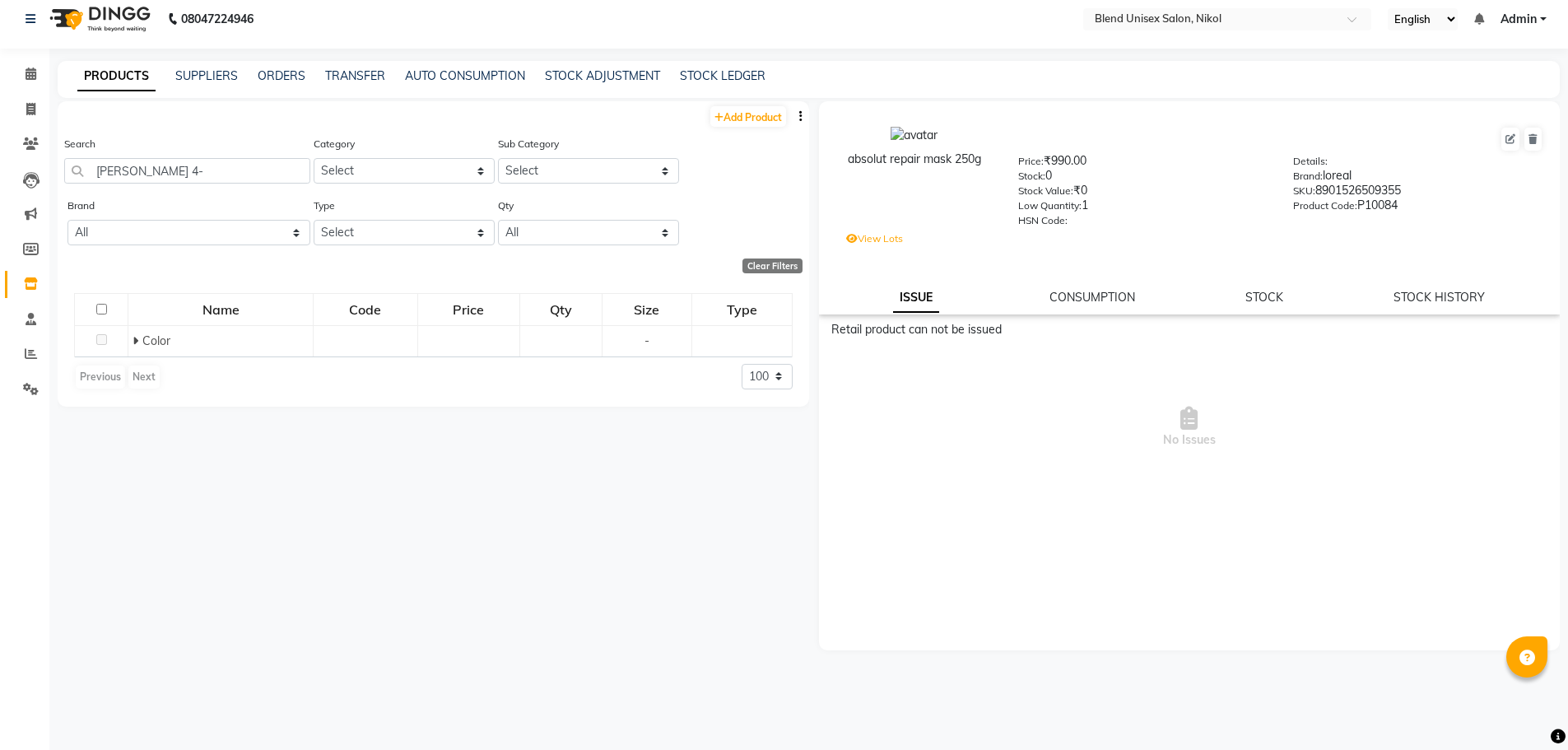
click at [140, 341] on span at bounding box center [137, 341] width 10 height 15
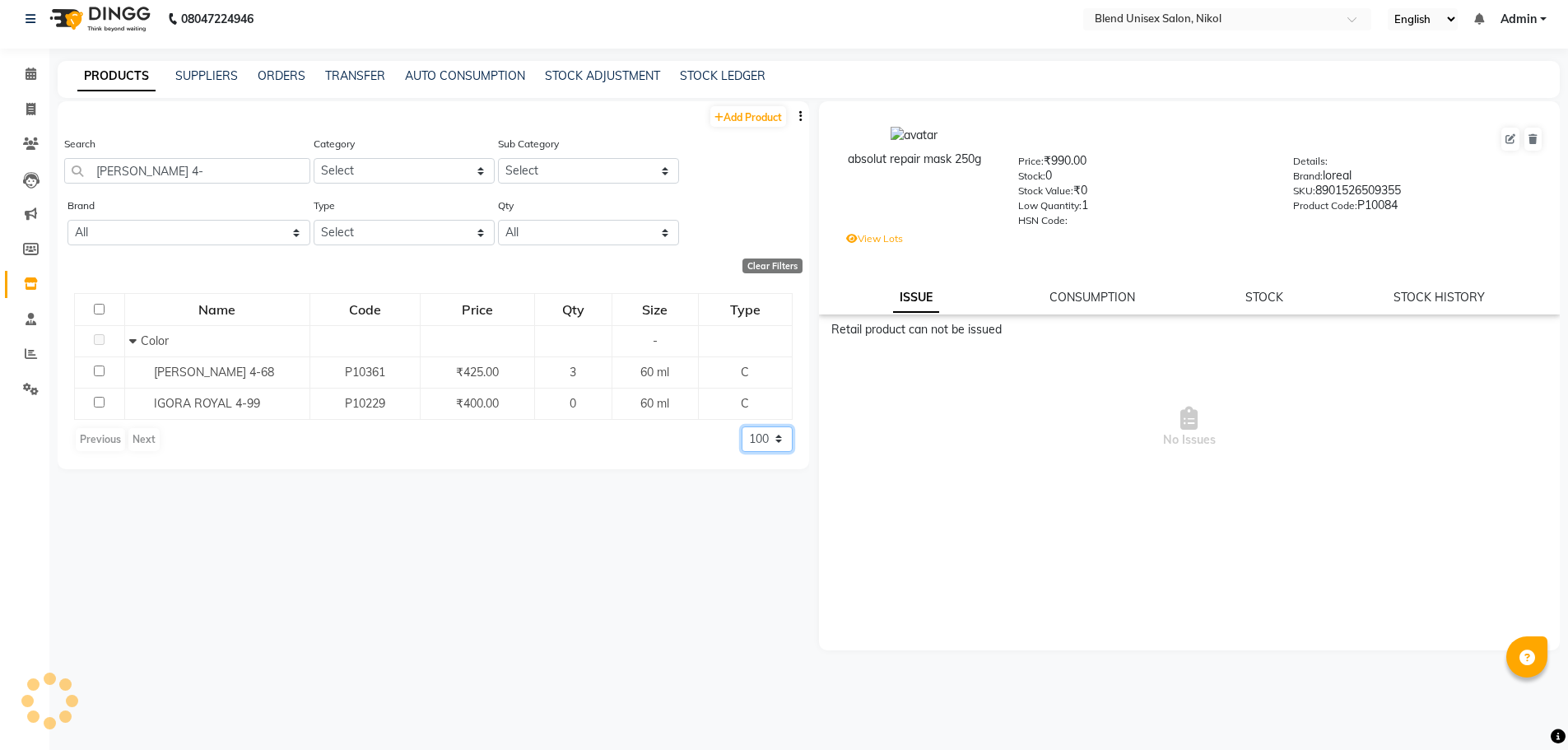
click at [769, 442] on select "50 100 500" at bounding box center [767, 439] width 51 height 26
select select "500"
click at [742, 427] on select "50 100 500" at bounding box center [767, 439] width 51 height 26
click at [165, 171] on input "igora royal 4-" at bounding box center [187, 171] width 246 height 26
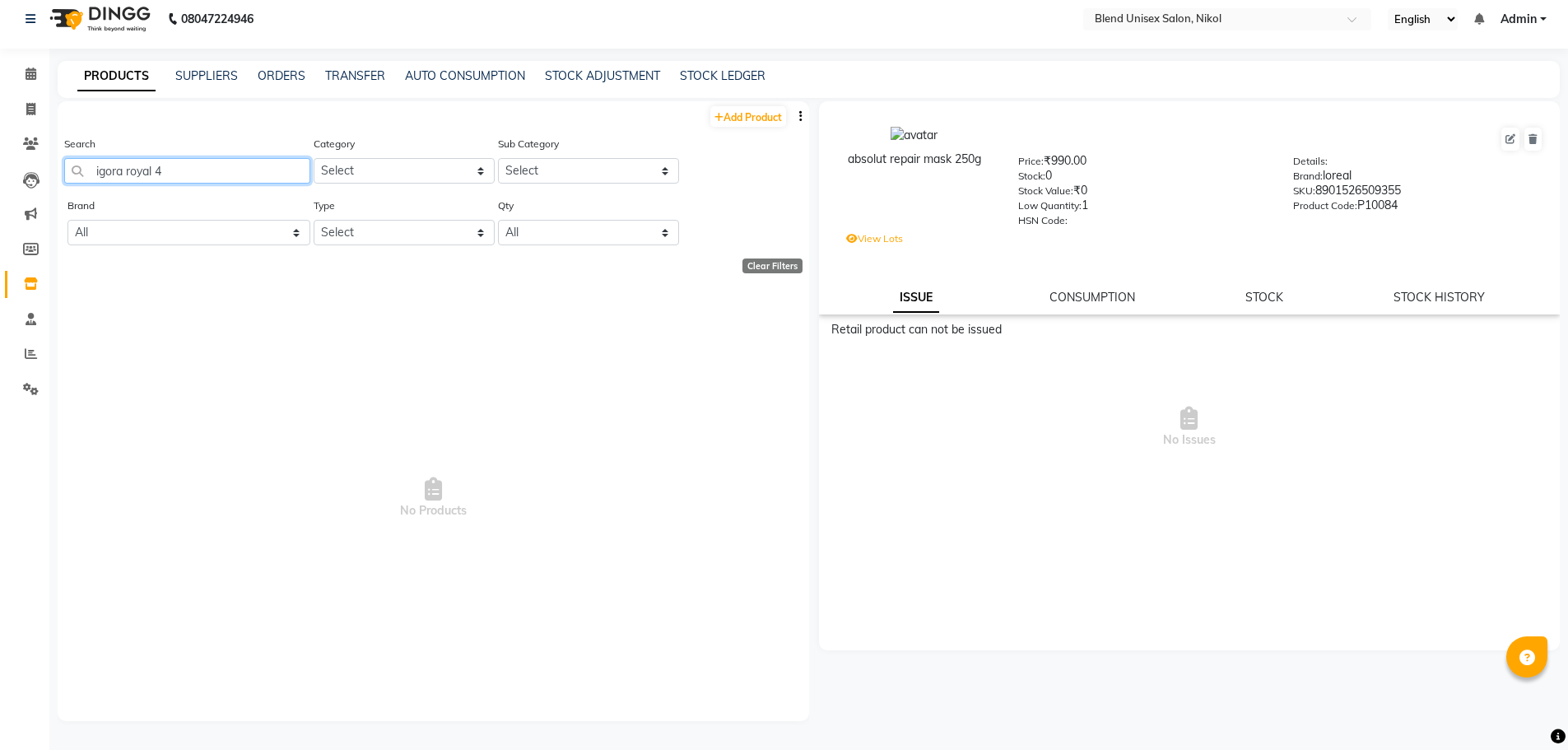
type input "igora royal"
select select "500"
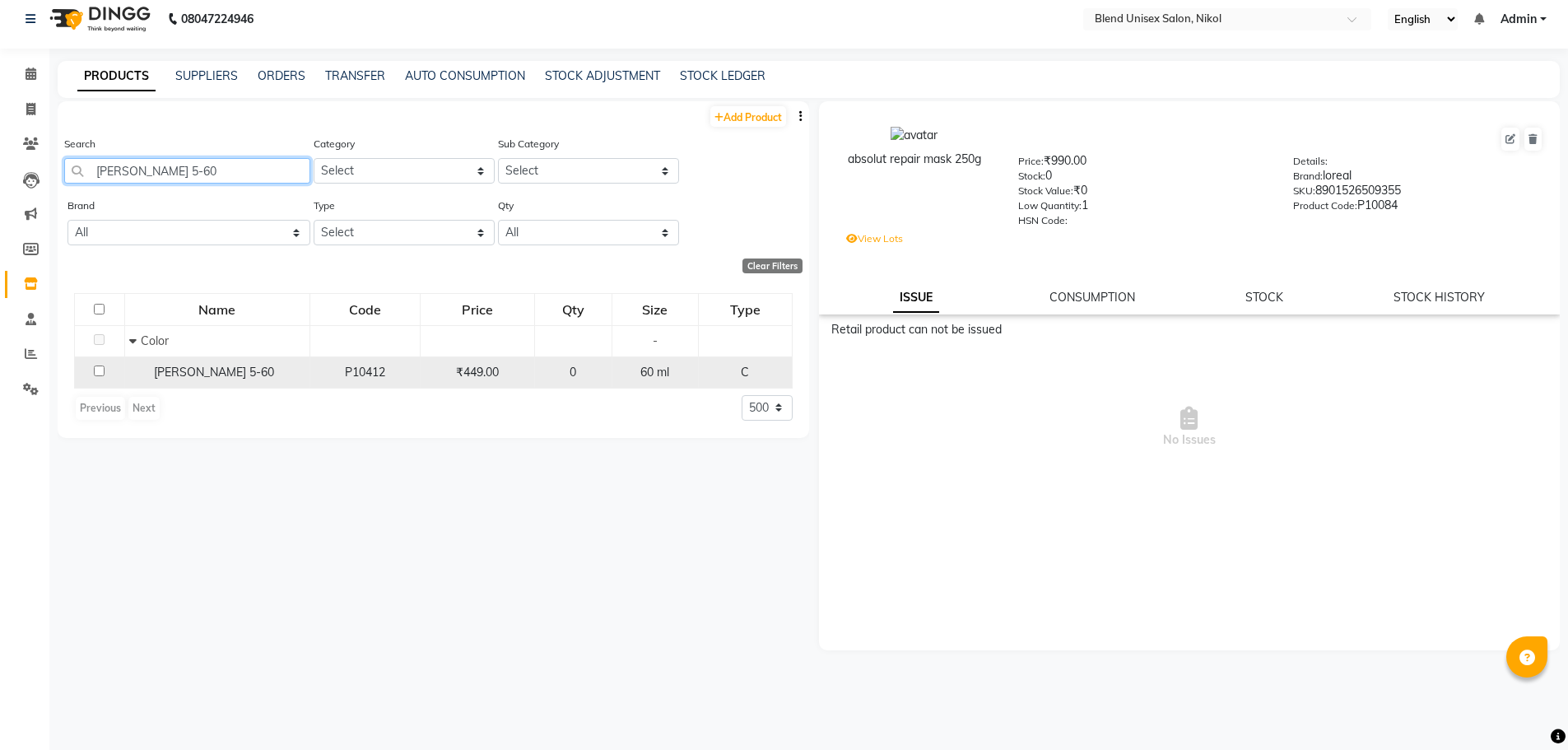
type input "igora royal 5-60"
click at [99, 371] on input "checkbox" at bounding box center [99, 371] width 11 height 11
checkbox input "true"
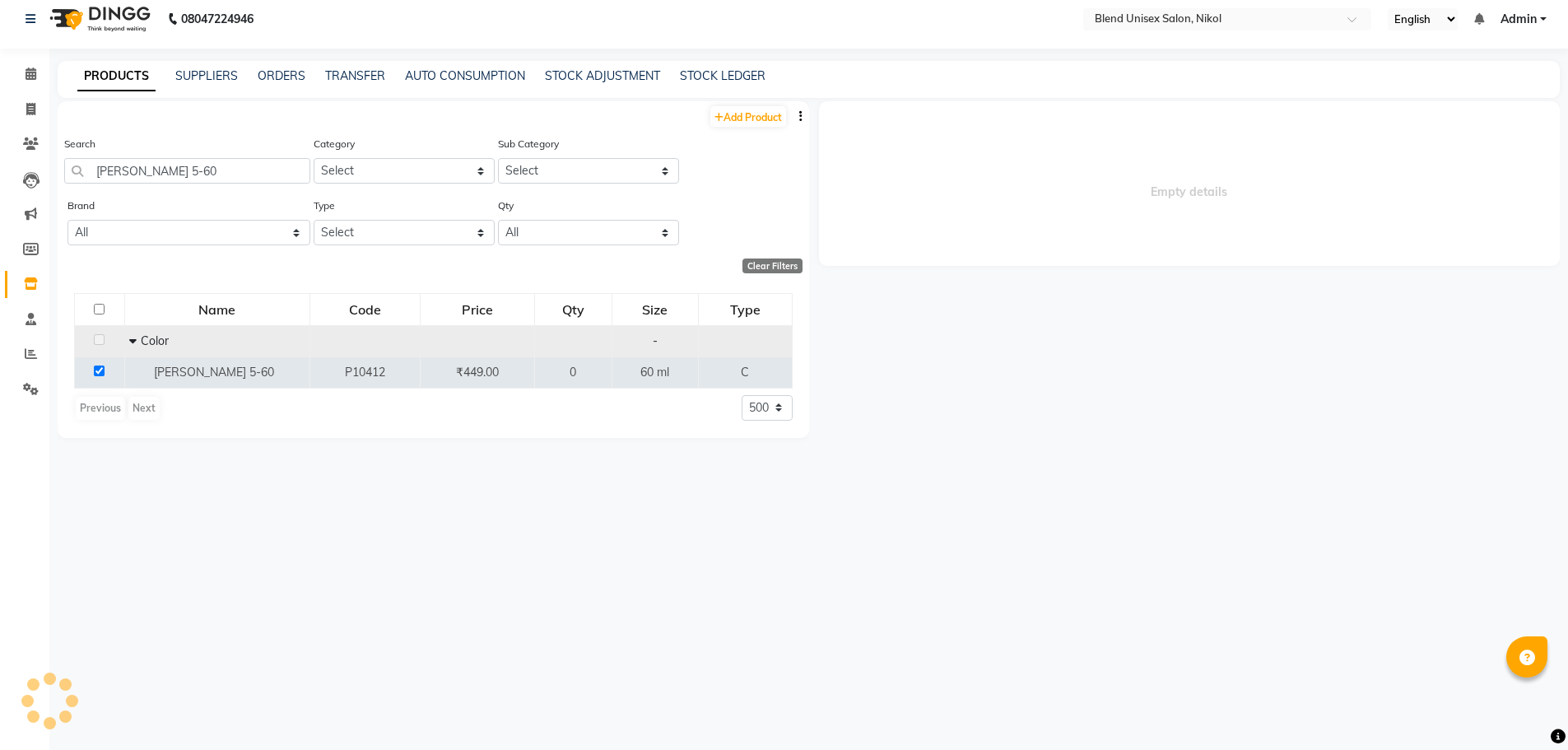
select select
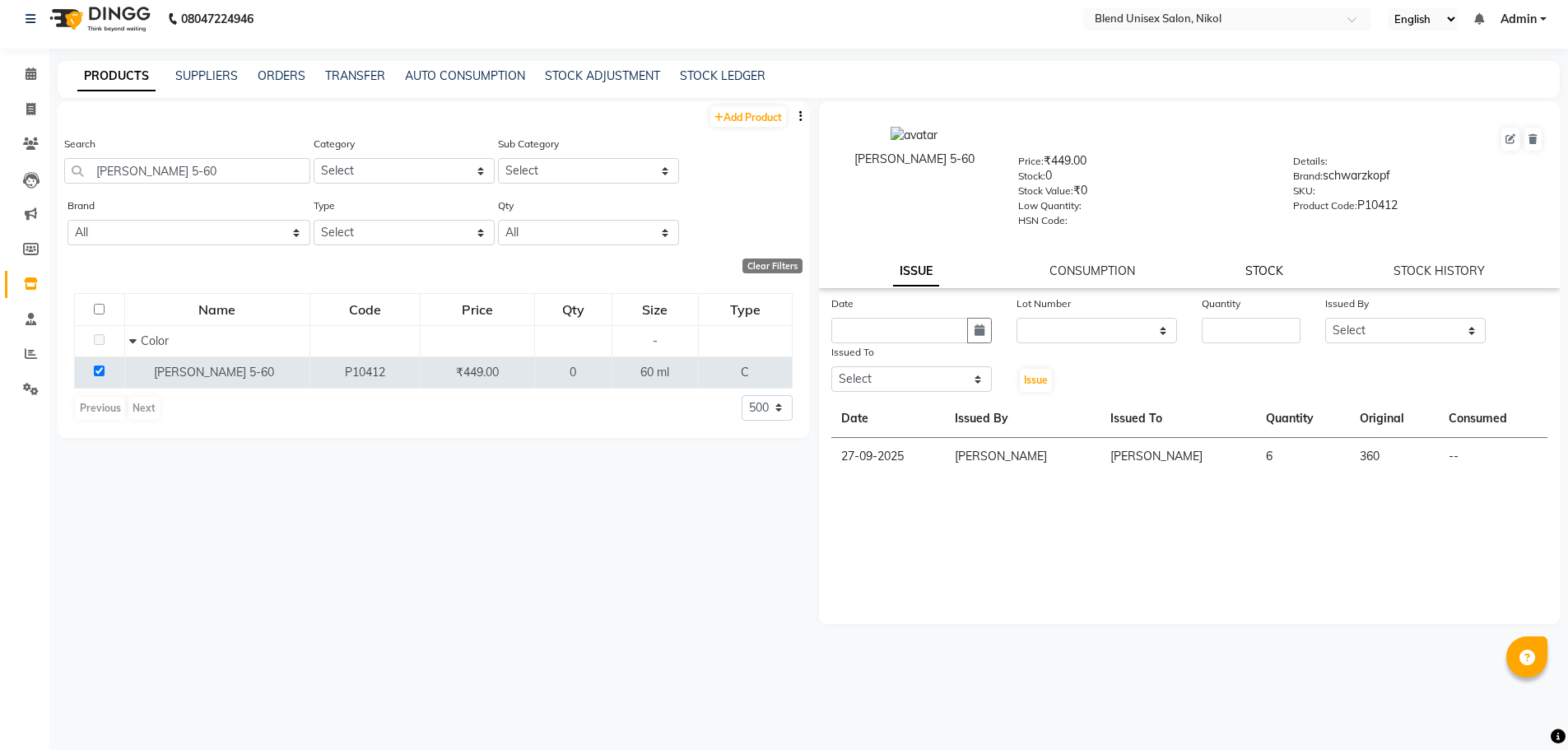
click at [1267, 268] on link "STOCK" at bounding box center [1265, 271] width 37 height 15
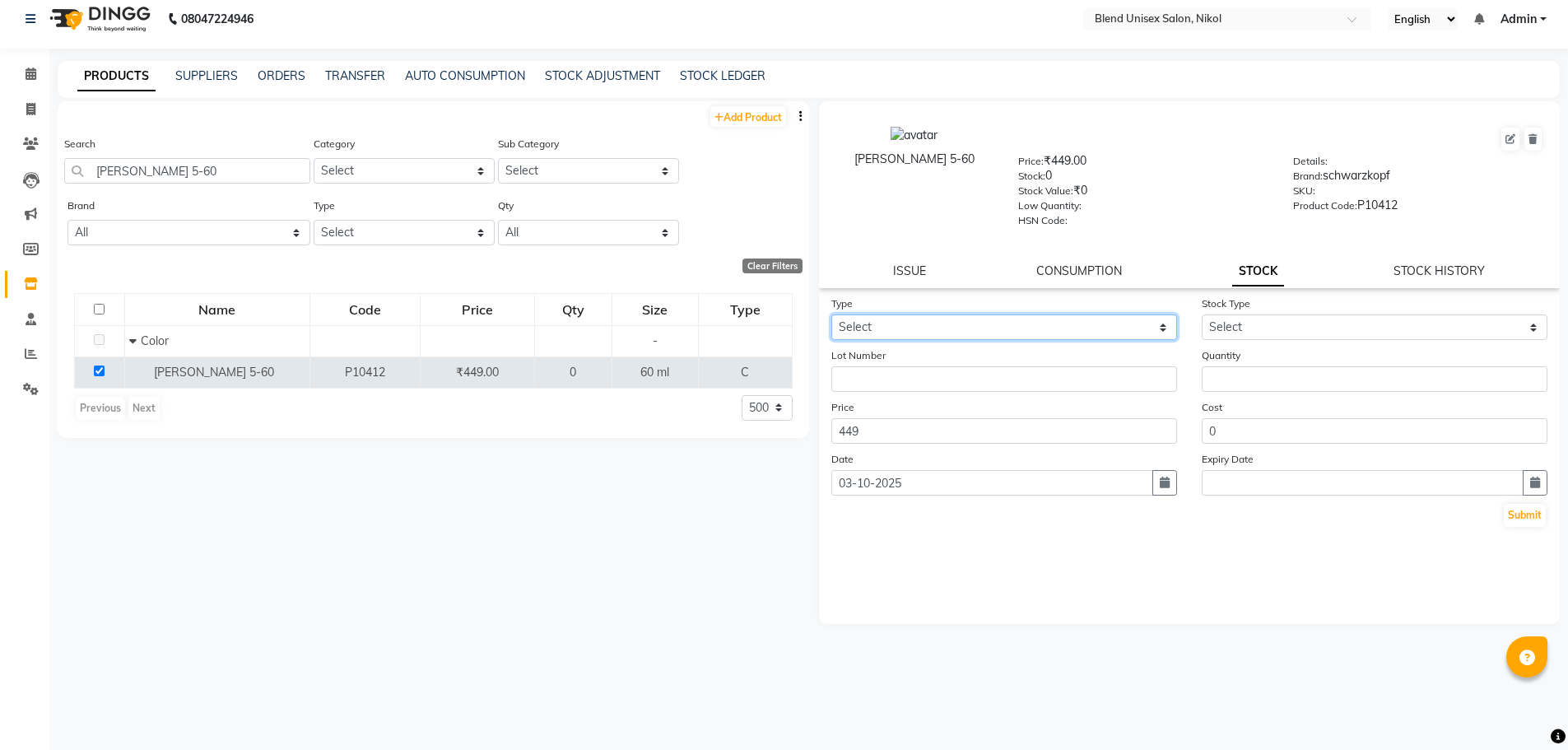
click at [1026, 325] on select "Select In Out" at bounding box center [1004, 327] width 345 height 26
select select "in"
click at [832, 314] on select "Select In Out" at bounding box center [1004, 327] width 345 height 26
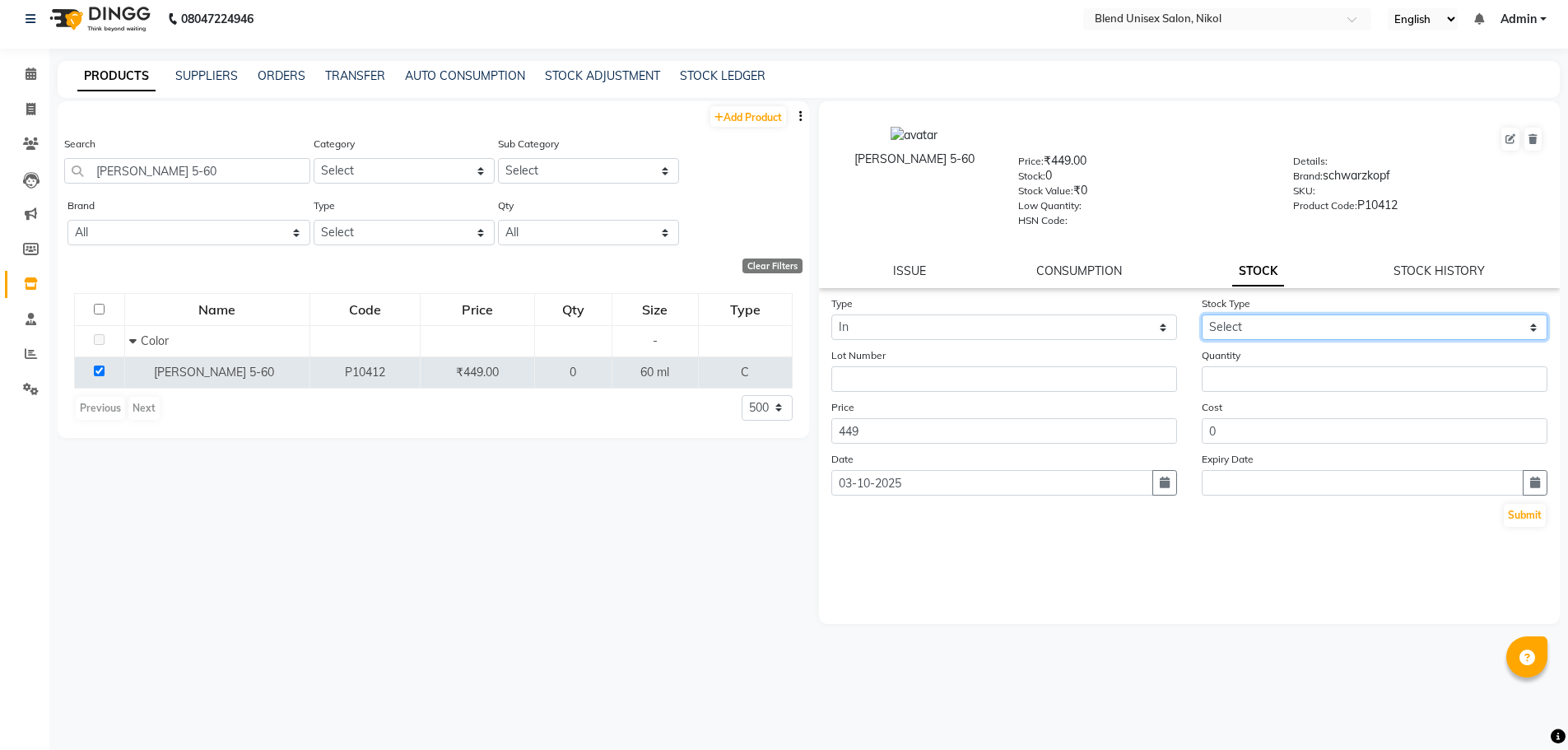
click at [1257, 324] on select "Select New Stock Adjustment Return Other" at bounding box center [1374, 327] width 345 height 26
select select "new stock"
click at [1202, 314] on select "Select New Stock Adjustment Return Other" at bounding box center [1374, 327] width 345 height 26
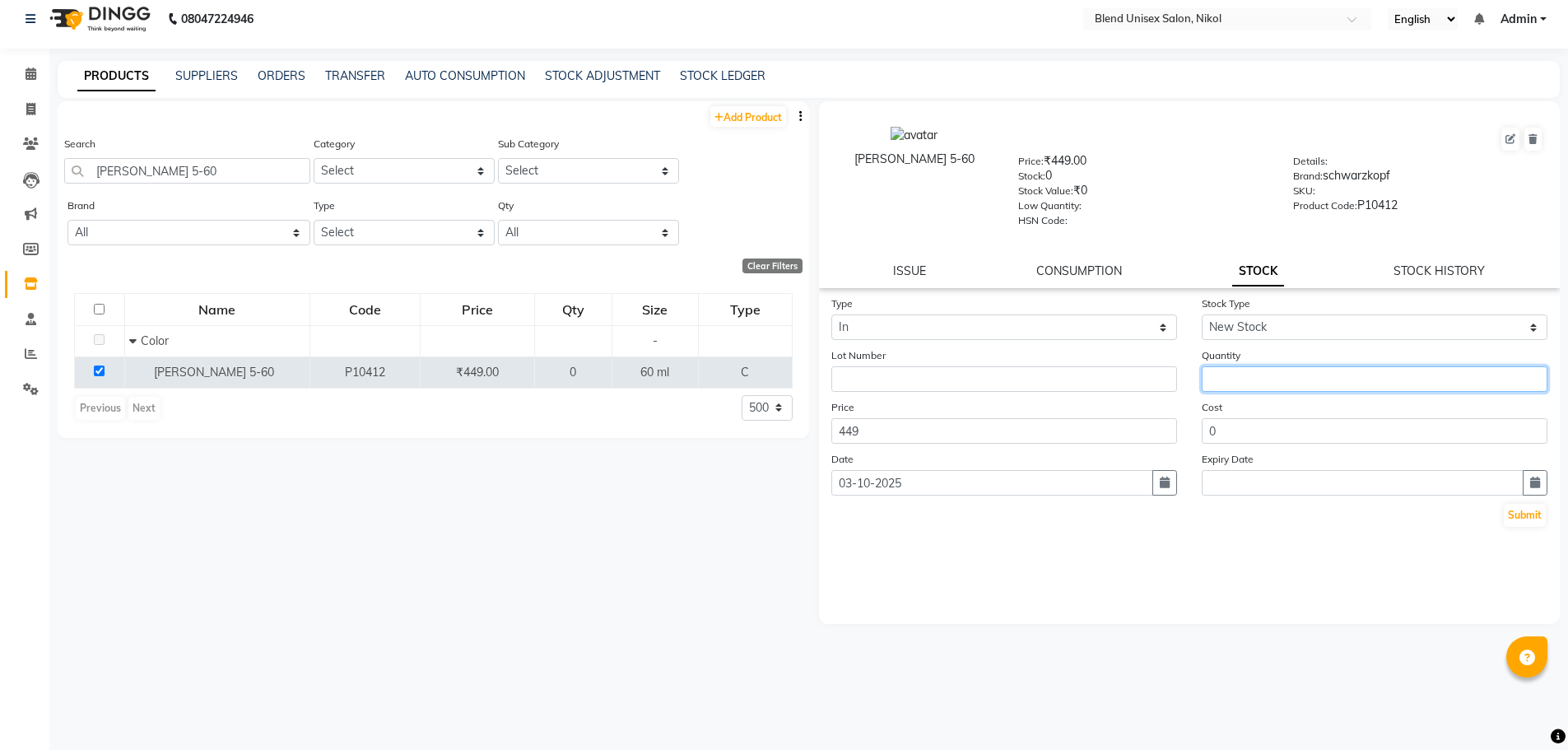
click at [1224, 381] on input "number" at bounding box center [1374, 379] width 345 height 26
type input "4"
click at [1529, 518] on button "Submit" at bounding box center [1524, 516] width 42 height 23
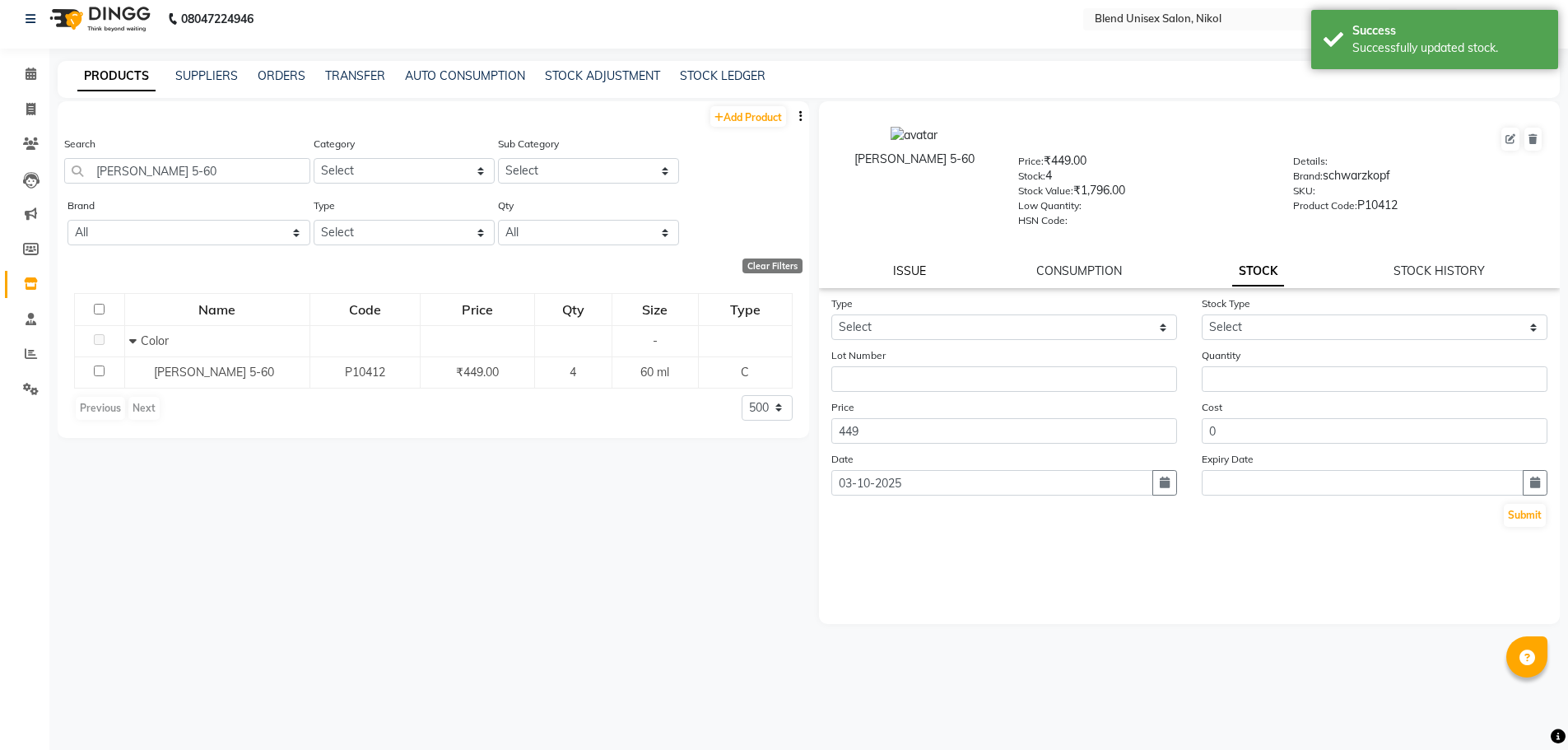
click at [919, 274] on link "ISSUE" at bounding box center [909, 271] width 33 height 15
select select
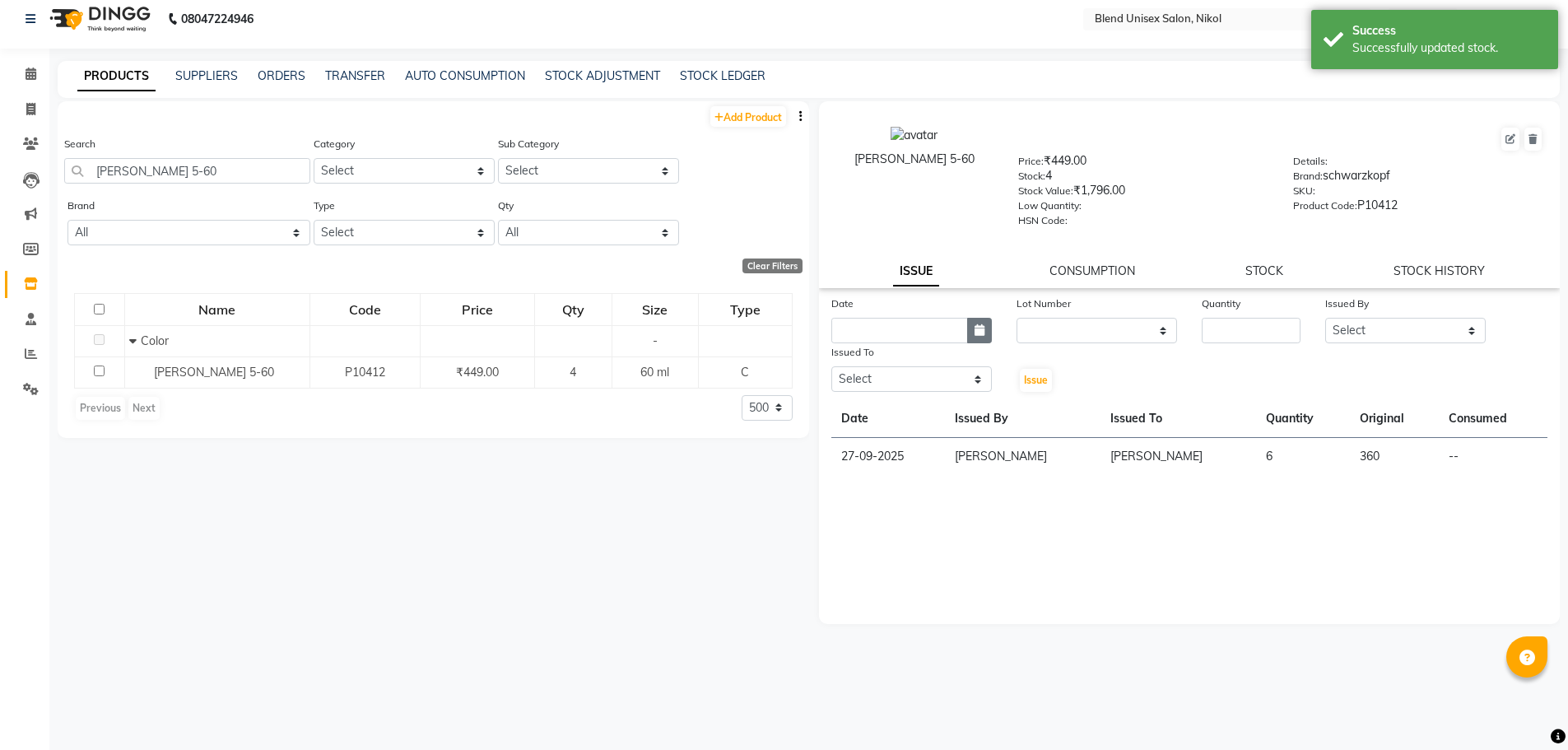
click at [989, 331] on div "Date" at bounding box center [912, 319] width 186 height 48
click at [984, 334] on button "button" at bounding box center [980, 330] width 25 height 26
select select "10"
select select "2025"
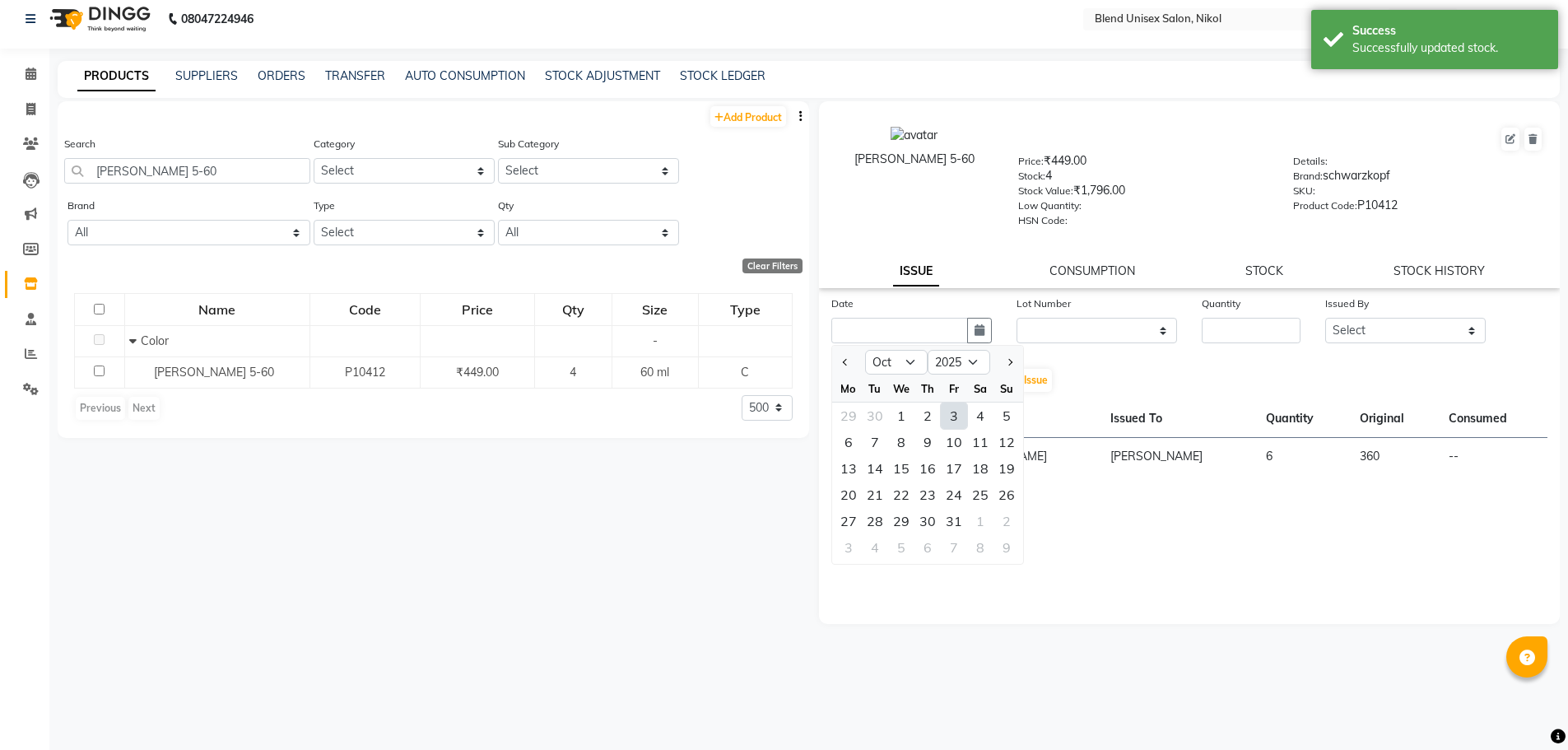
click at [945, 411] on div "3" at bounding box center [954, 416] width 27 height 27
type input "03-10-2025"
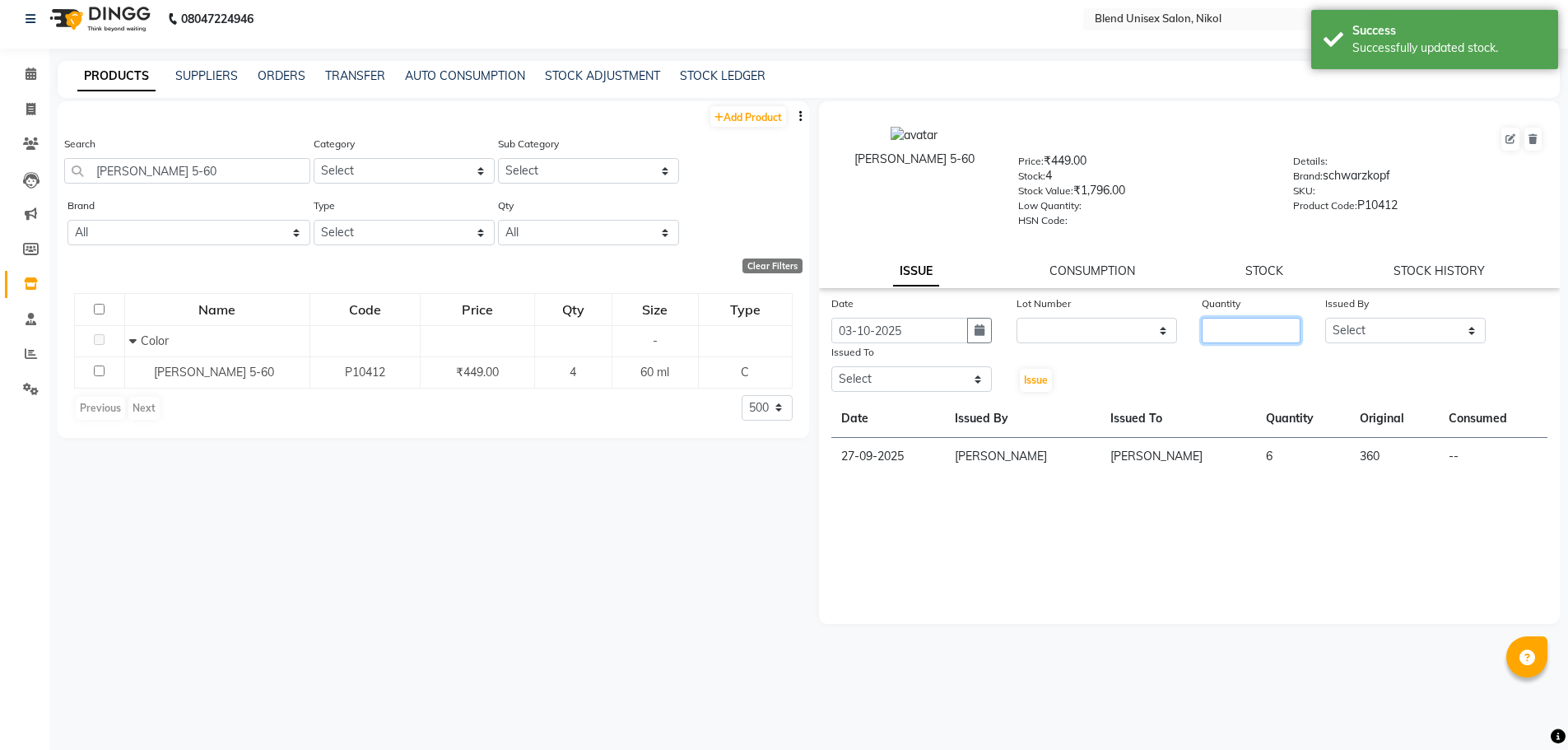
click at [1212, 332] on input "number" at bounding box center [1251, 330] width 99 height 26
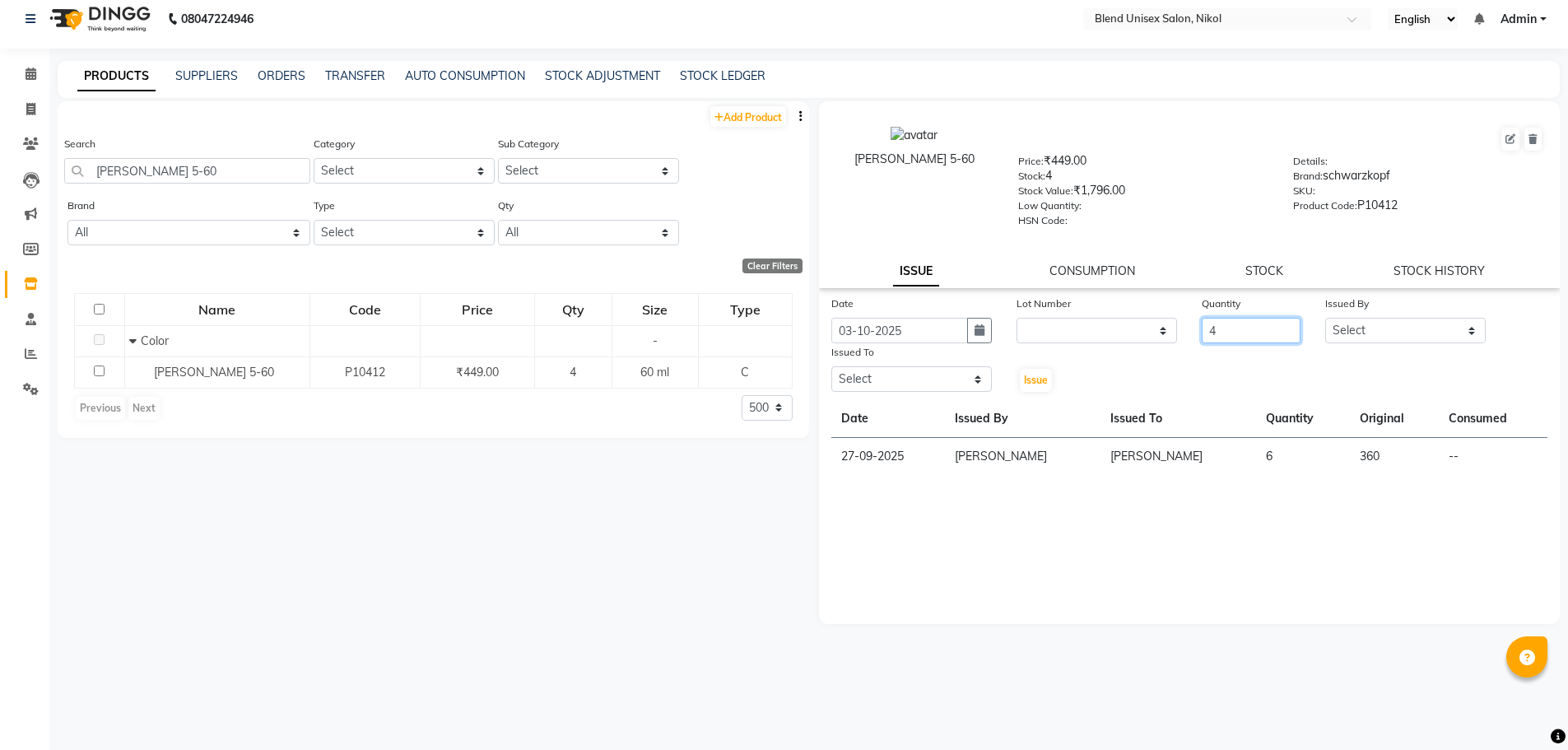
type input "4"
click at [1469, 332] on select "Select AJAY NAYI AYESHA SAIYED DHARMESH KAJAL NAYI RAJESH VAGHELA VIPUL VAGHELA" at bounding box center [1406, 330] width 161 height 26
select select "45624"
click at [1325, 318] on select "Select AJAY NAYI AYESHA SAIYED DHARMESH KAJAL NAYI RAJESH VAGHELA VIPUL VAGHELA" at bounding box center [1406, 330] width 161 height 26
click at [975, 379] on select "Select AJAY NAYI AYESHA SAIYED DHARMESH KAJAL NAYI RAJESH VAGHELA VIPUL VAGHELA" at bounding box center [912, 379] width 161 height 26
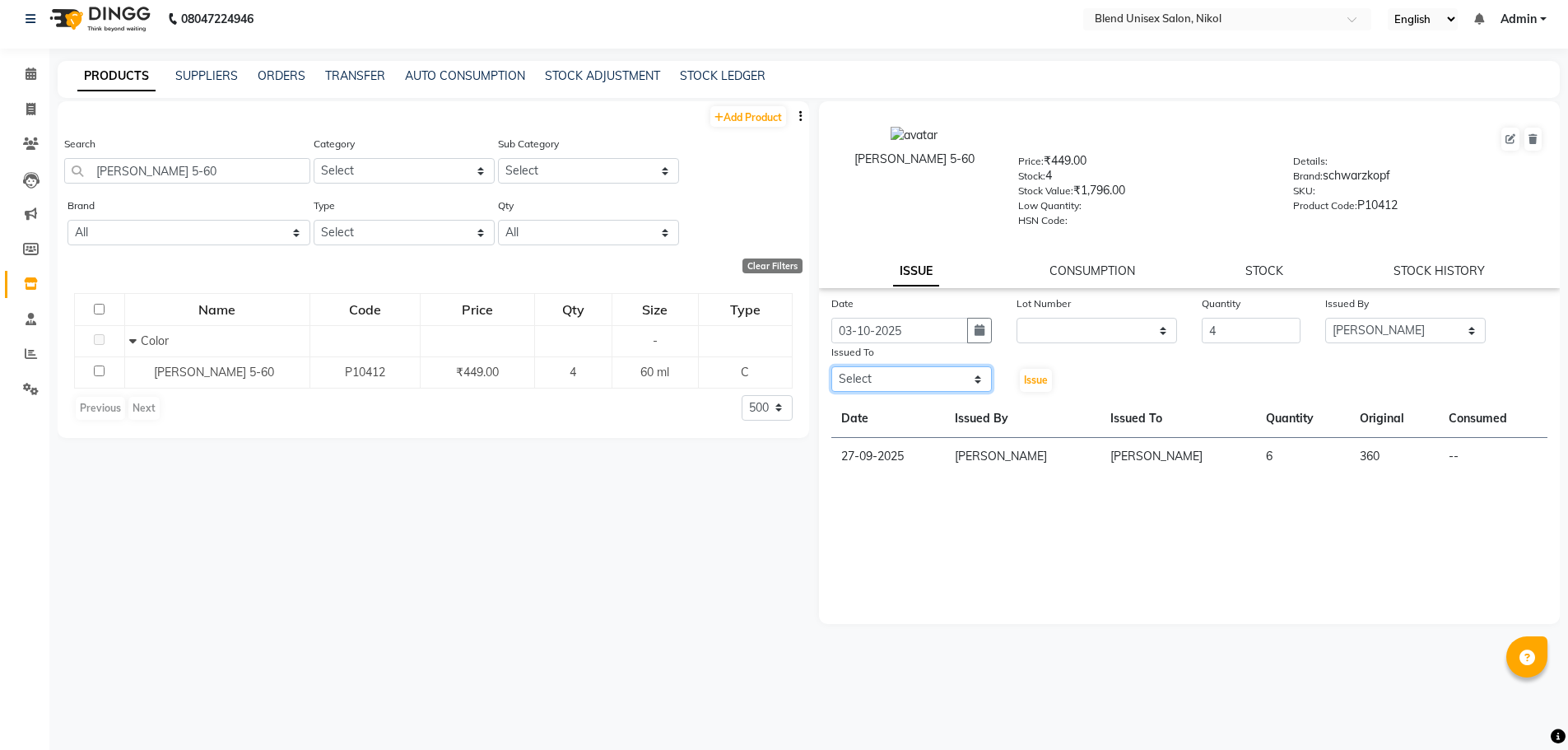
select select "45624"
click at [832, 366] on select "Select AJAY NAYI AYESHA SAIYED DHARMESH KAJAL NAYI RAJESH VAGHELA VIPUL VAGHELA" at bounding box center [912, 379] width 161 height 26
click at [1034, 379] on span "Issue" at bounding box center [1035, 380] width 24 height 12
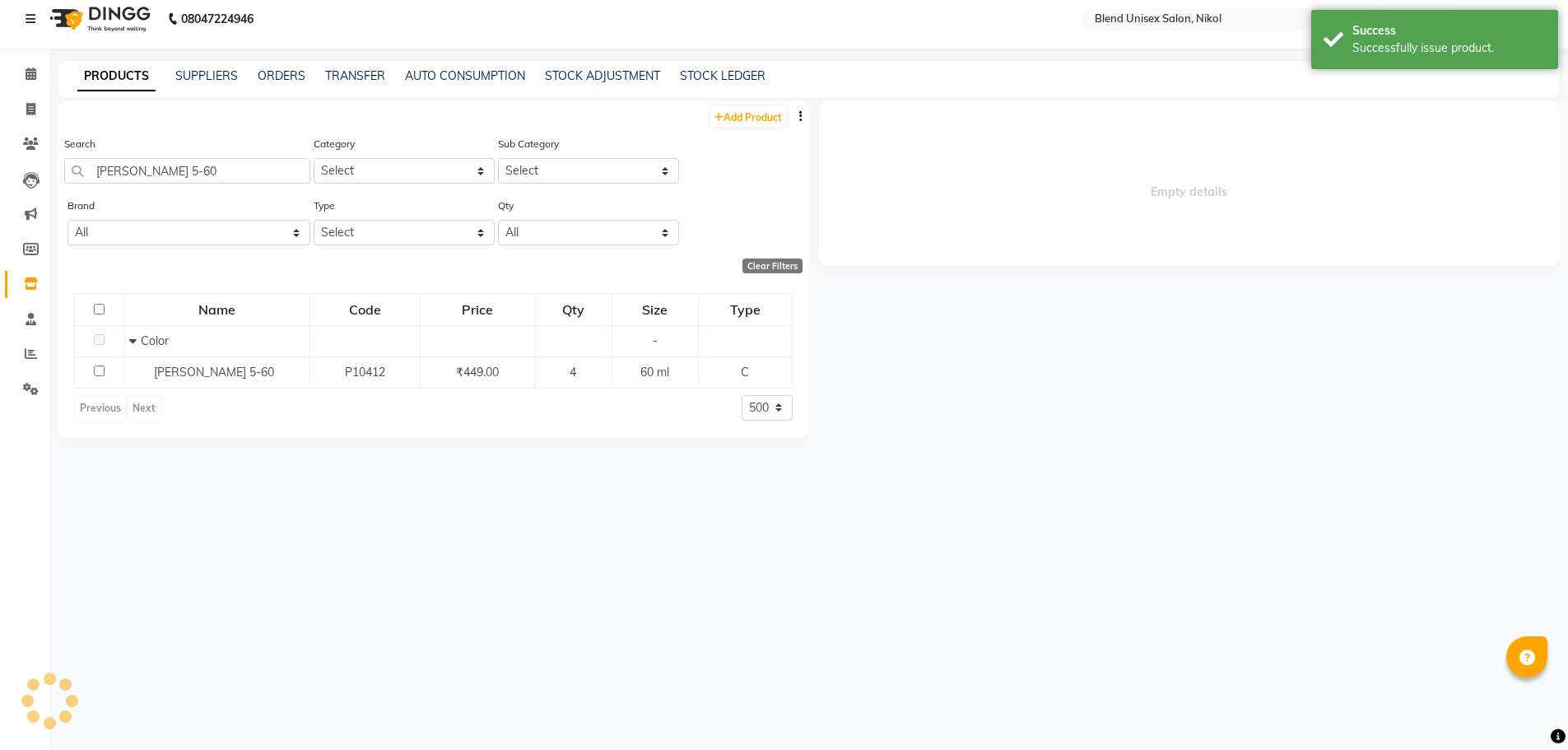
select select
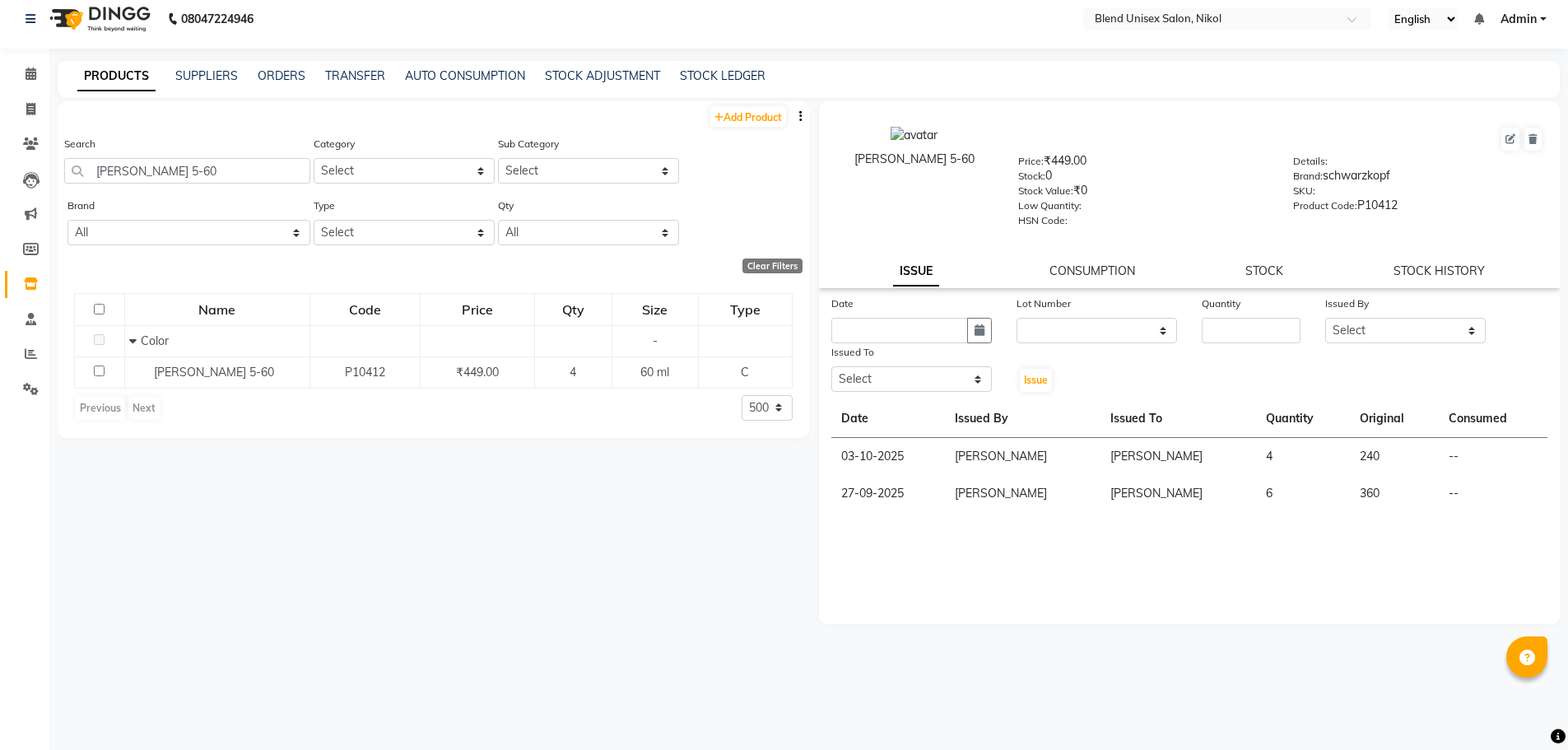
click at [654, 505] on div "Add Product Search igora royal 5-60 Category Select Hair Skin Makeup Personal C…" at bounding box center [434, 412] width 751 height 624
drag, startPoint x: 195, startPoint y: 173, endPoint x: 154, endPoint y: 169, distance: 41.2
click at [154, 169] on input "igora royal 5-60" at bounding box center [187, 171] width 246 height 26
type input "igora royal 4-60"
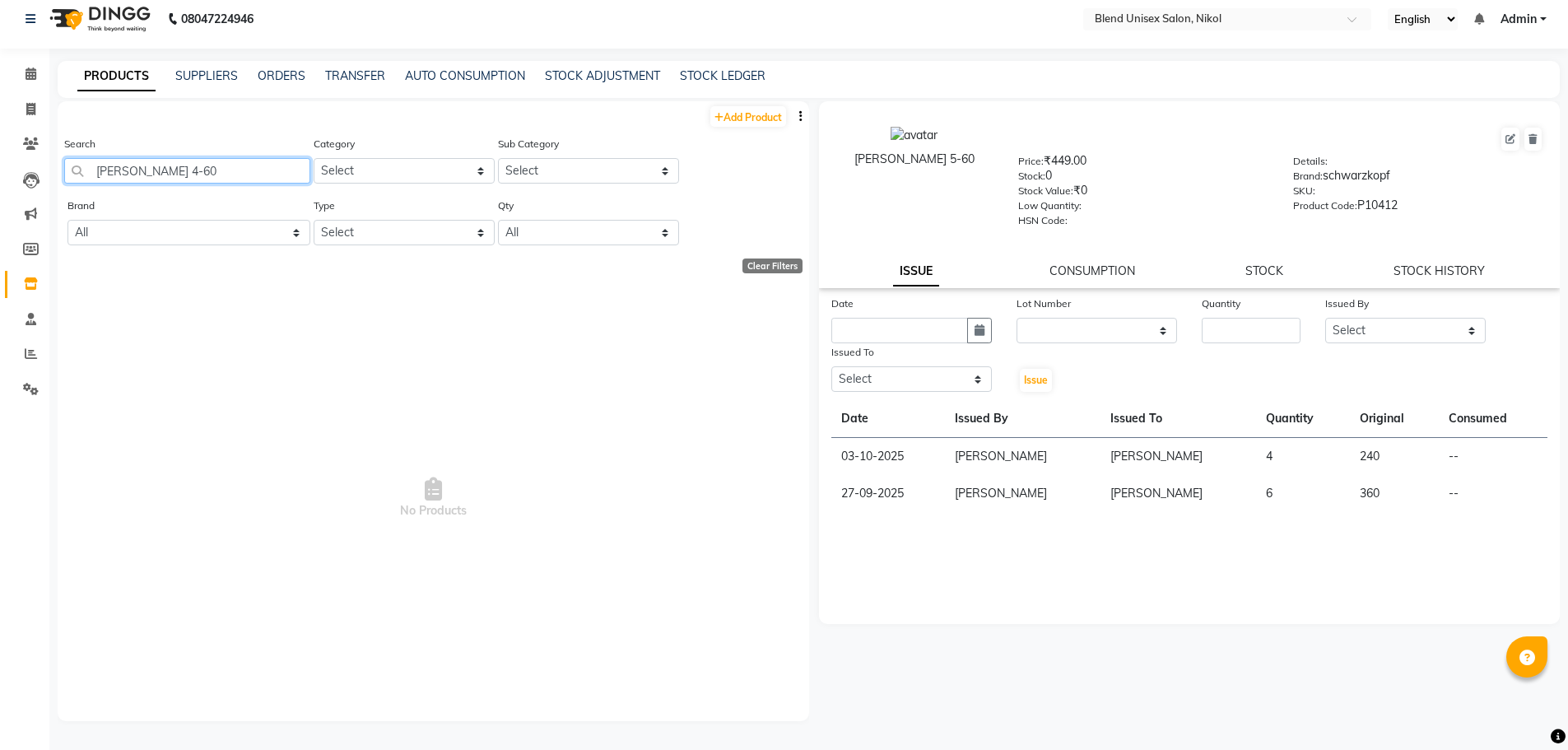
drag, startPoint x: 182, startPoint y: 172, endPoint x: 81, endPoint y: 188, distance: 102.3
click at [81, 188] on div "Search igora royal 4-60" at bounding box center [187, 165] width 246 height 62
select select "500"
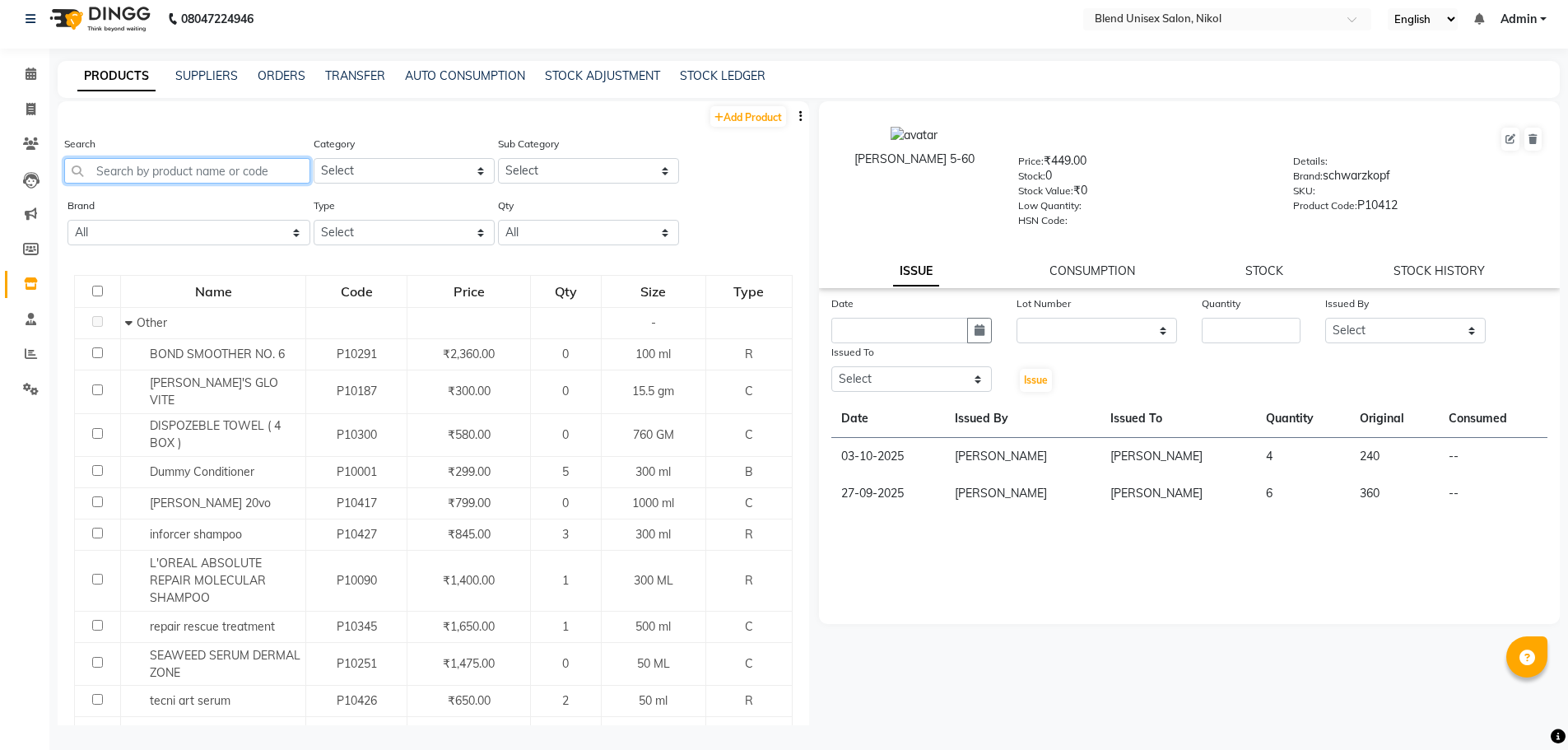
click at [261, 170] on input "text" at bounding box center [187, 171] width 246 height 26
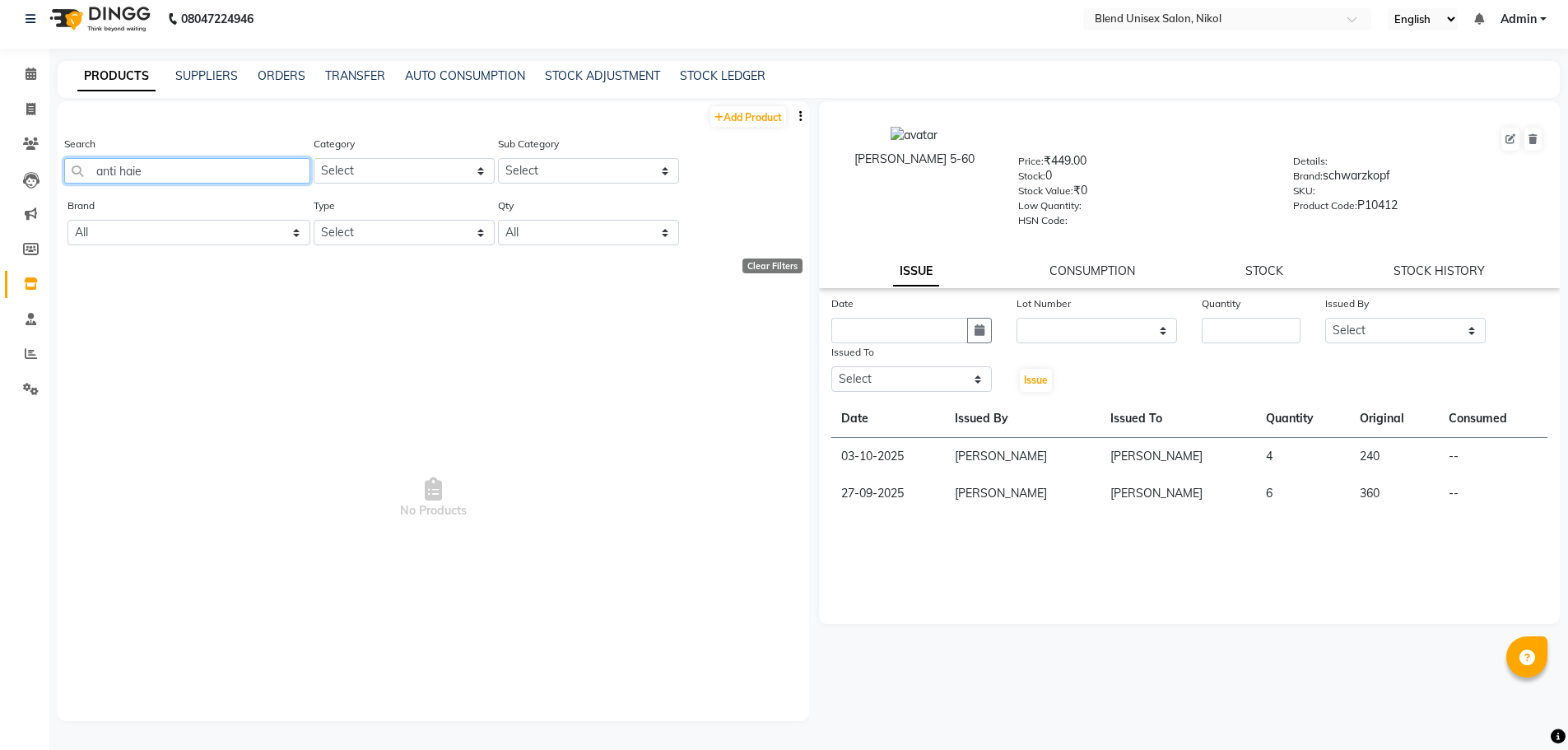
type input "anti hai"
select select "500"
drag, startPoint x: 146, startPoint y: 172, endPoint x: 137, endPoint y: 173, distance: 9.1
click at [137, 173] on input "anti hair" at bounding box center [187, 171] width 246 height 26
click at [134, 171] on input "anti haiir" at bounding box center [187, 171] width 246 height 26
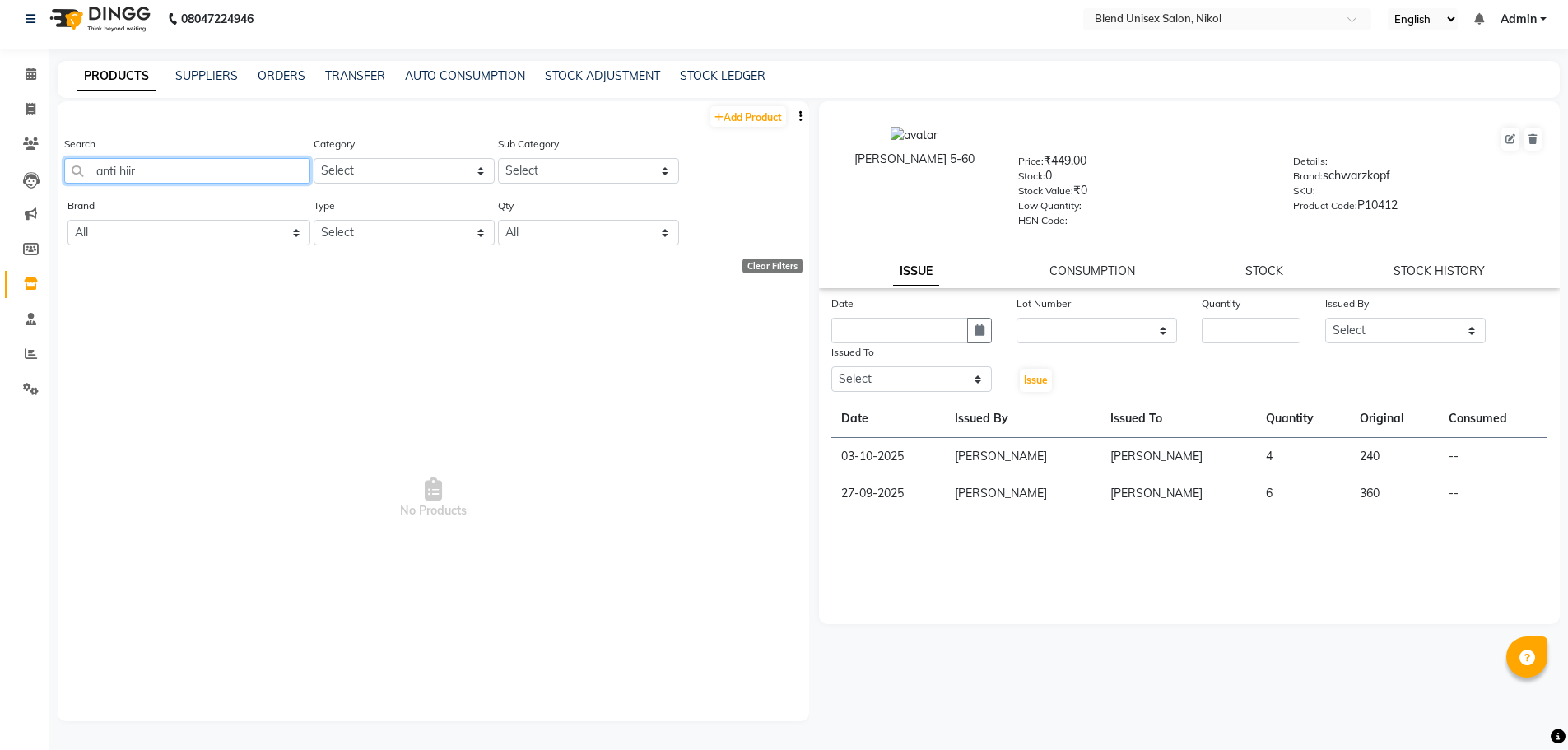
drag, startPoint x: 142, startPoint y: 179, endPoint x: 107, endPoint y: 167, distance: 37.0
click at [107, 167] on input "anti hiir" at bounding box center [187, 171] width 246 height 26
click at [151, 162] on input "anti hiir" at bounding box center [187, 171] width 246 height 26
click at [131, 171] on input "ti hiiran" at bounding box center [187, 171] width 246 height 26
drag, startPoint x: 138, startPoint y: 173, endPoint x: 87, endPoint y: 163, distance: 52.0
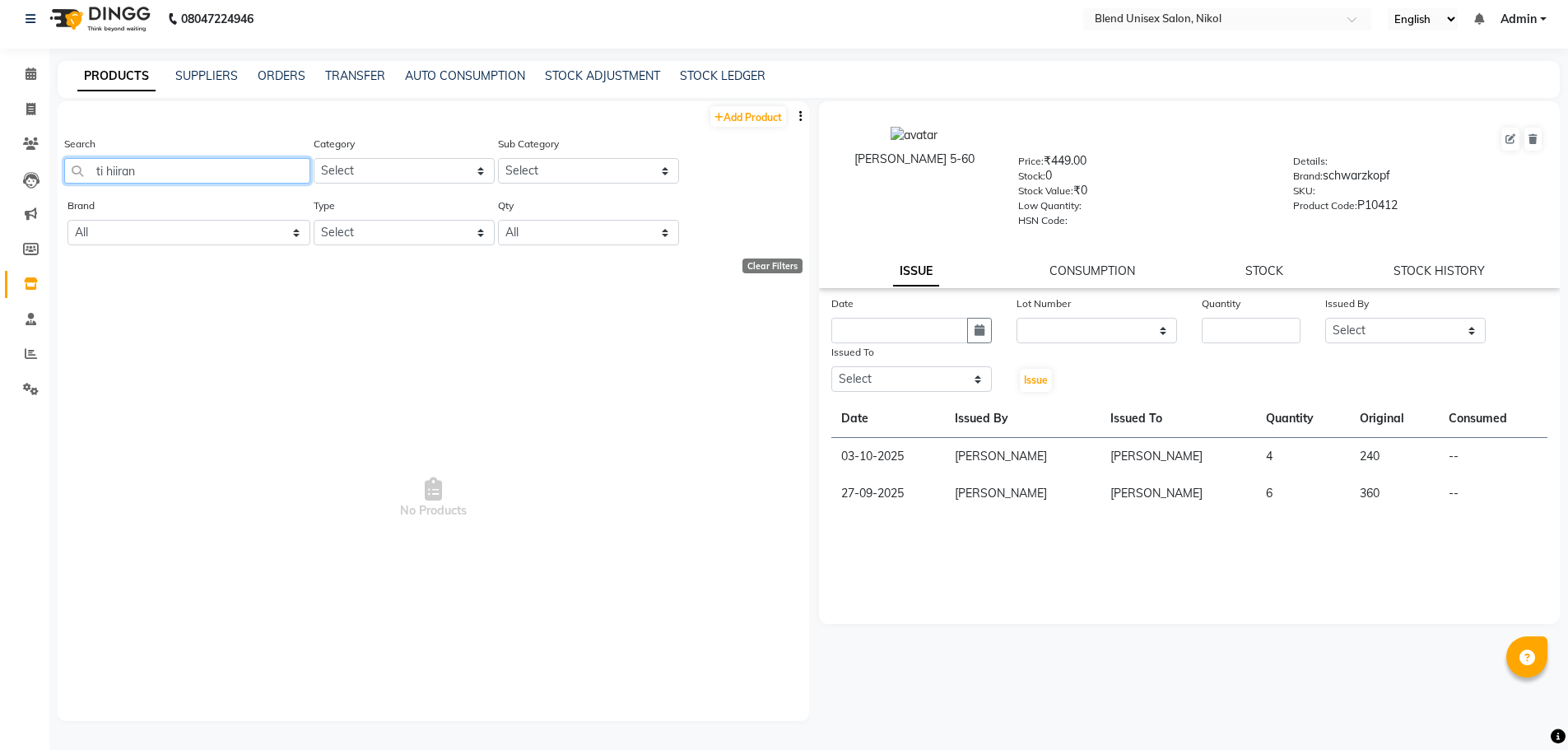
click at [87, 163] on input "ti hiiran" at bounding box center [187, 171] width 246 height 26
type input "ant"
select select "500"
type input "anti"
select select "500"
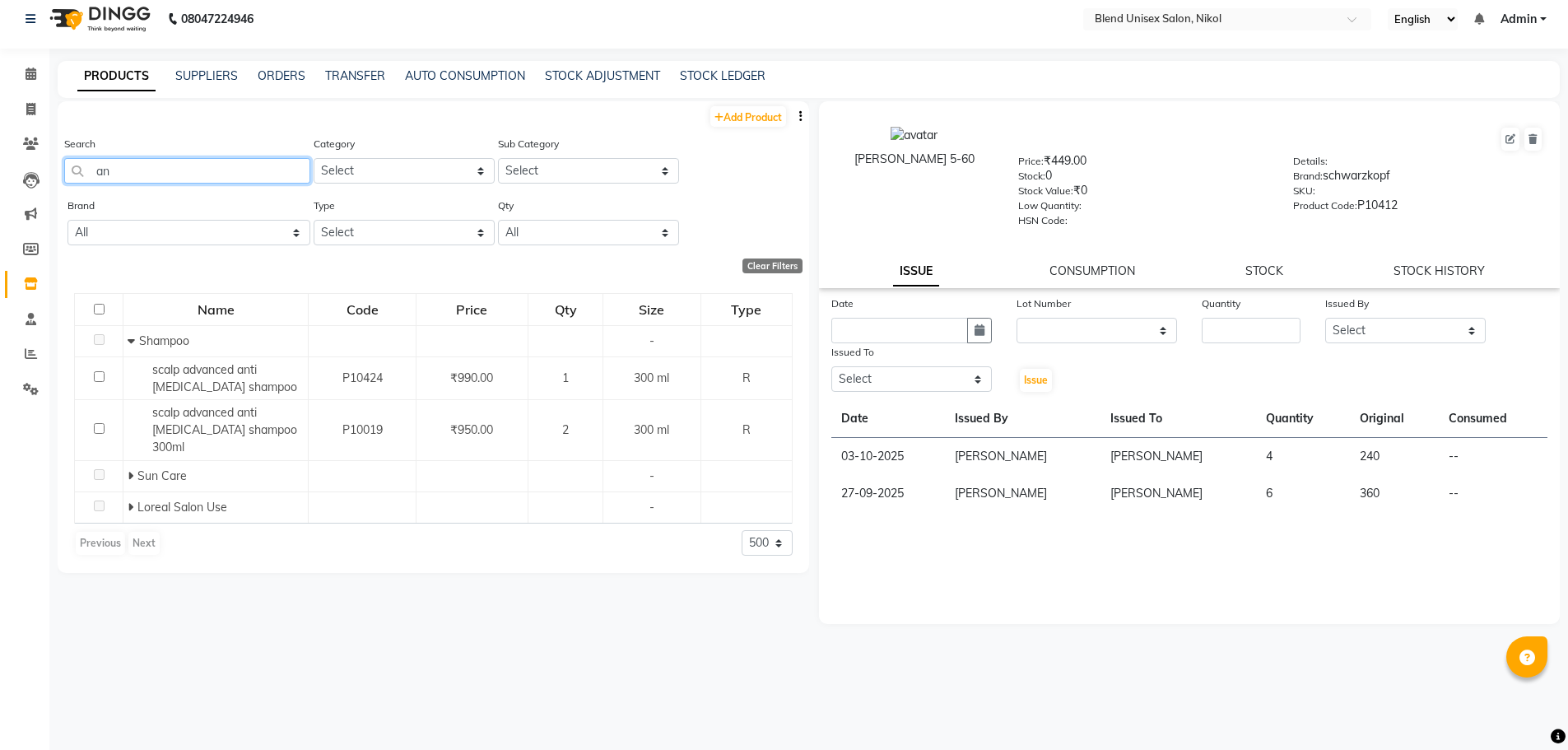
type input "a"
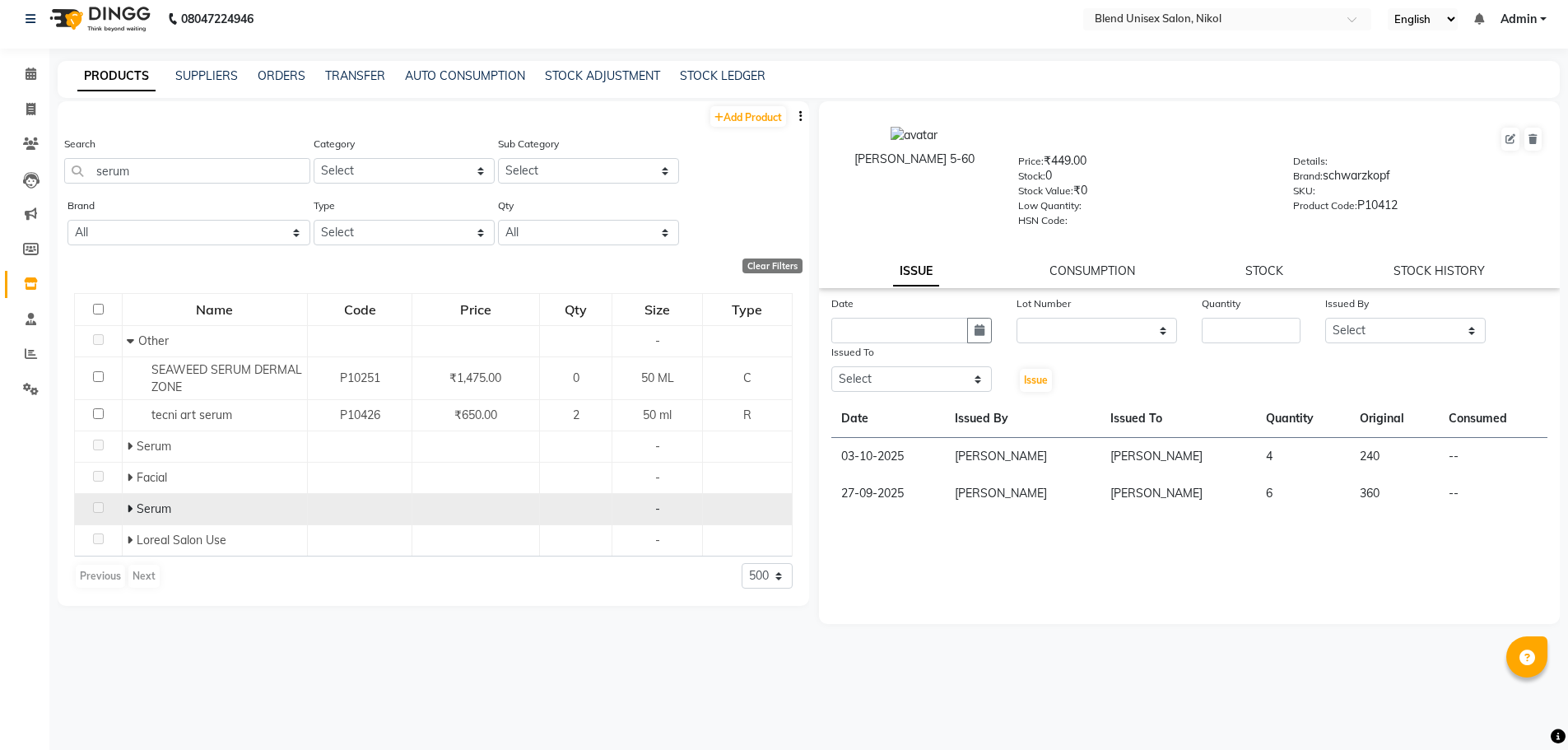
click at [131, 506] on icon at bounding box center [129, 509] width 5 height 12
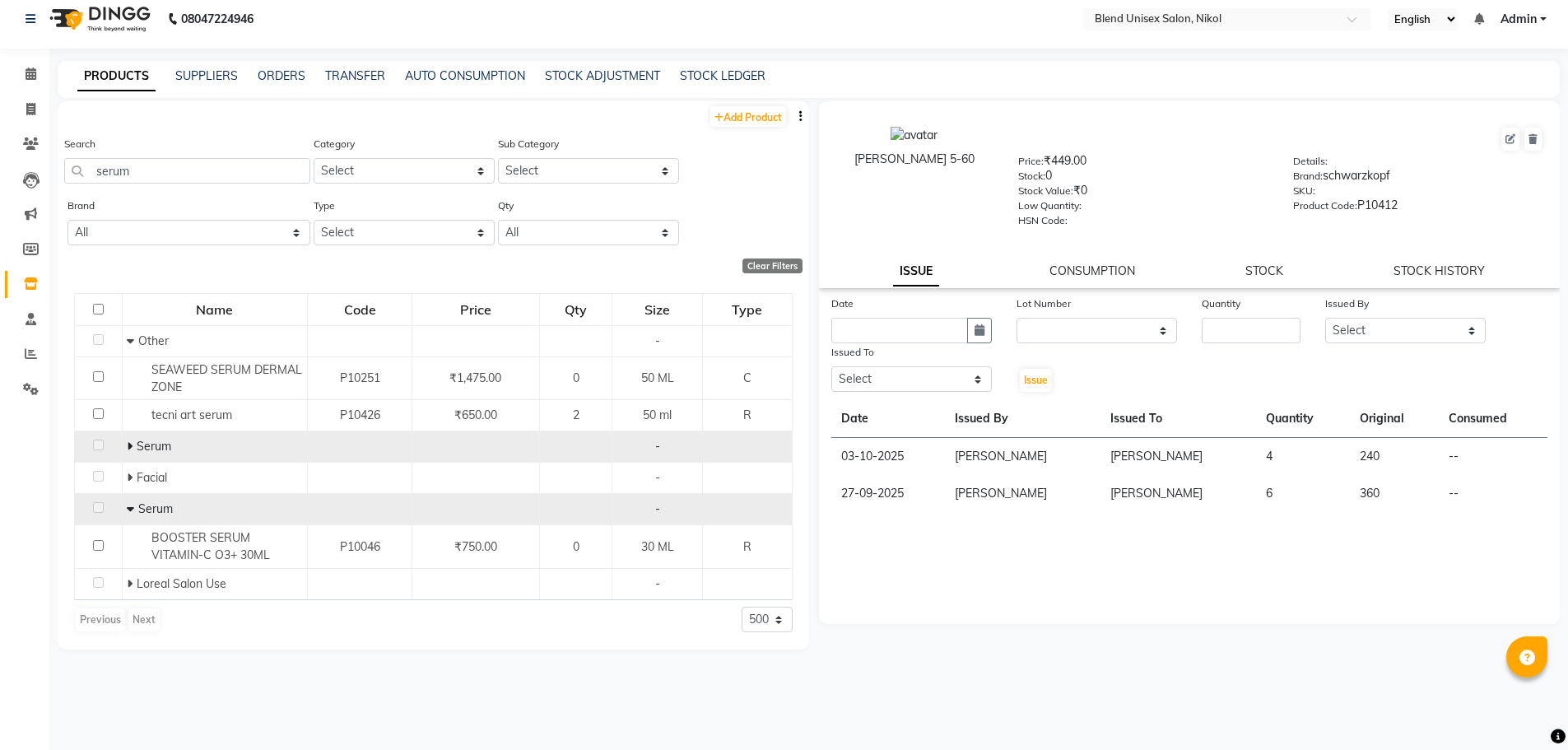
click at [131, 447] on icon at bounding box center [129, 446] width 5 height 12
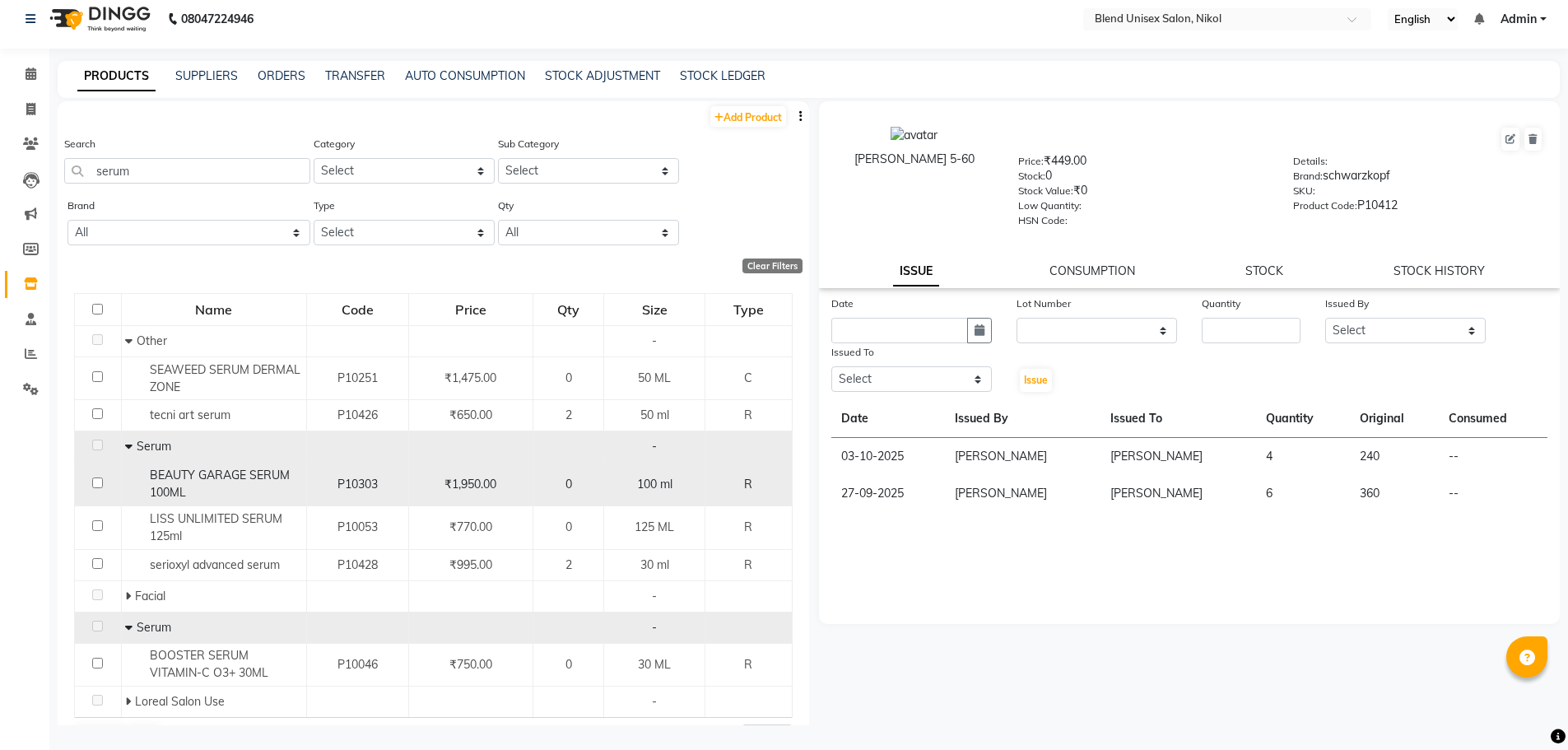
scroll to position [42, 0]
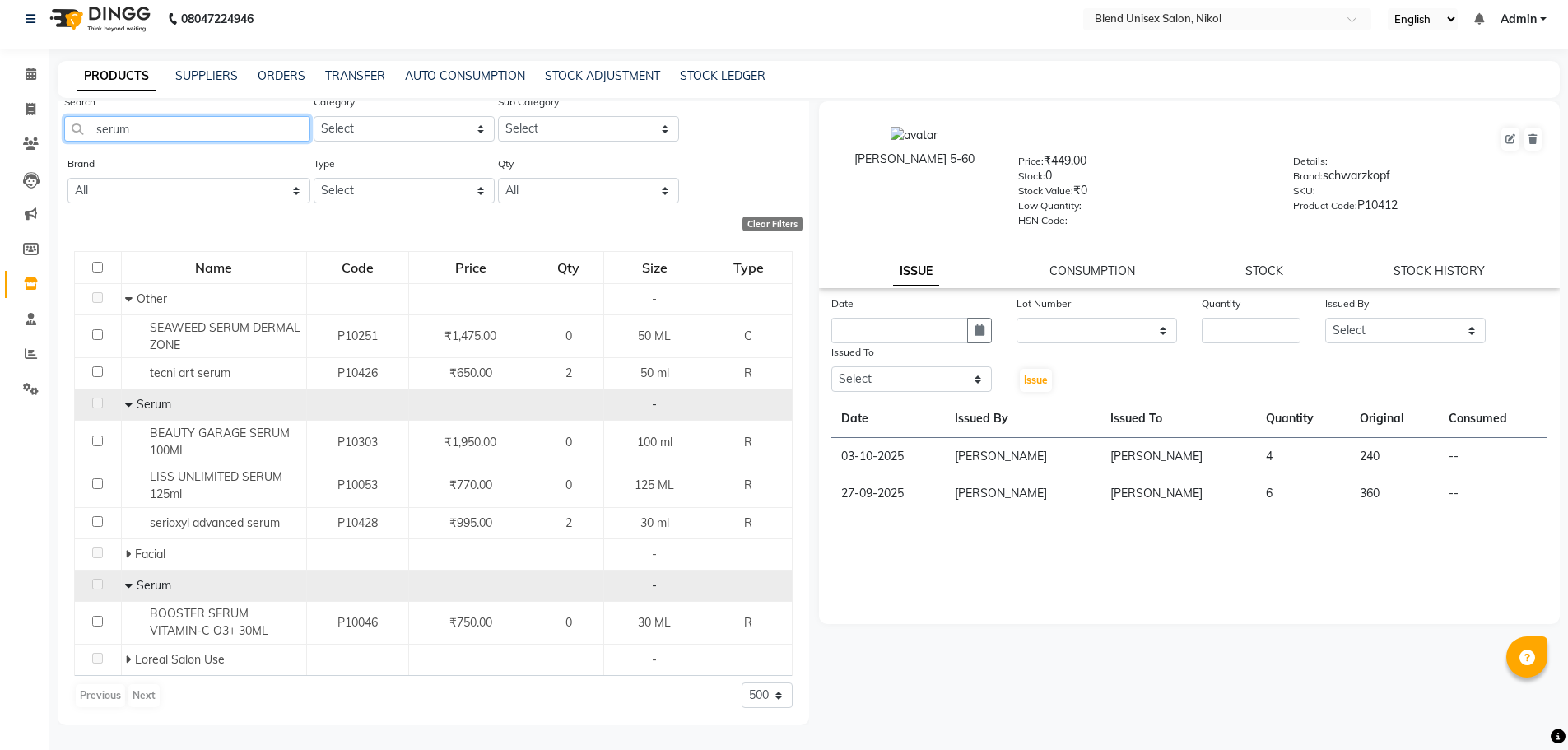
drag, startPoint x: 138, startPoint y: 124, endPoint x: 104, endPoint y: 130, distance: 34.5
click at [104, 130] on input "serum" at bounding box center [187, 129] width 246 height 26
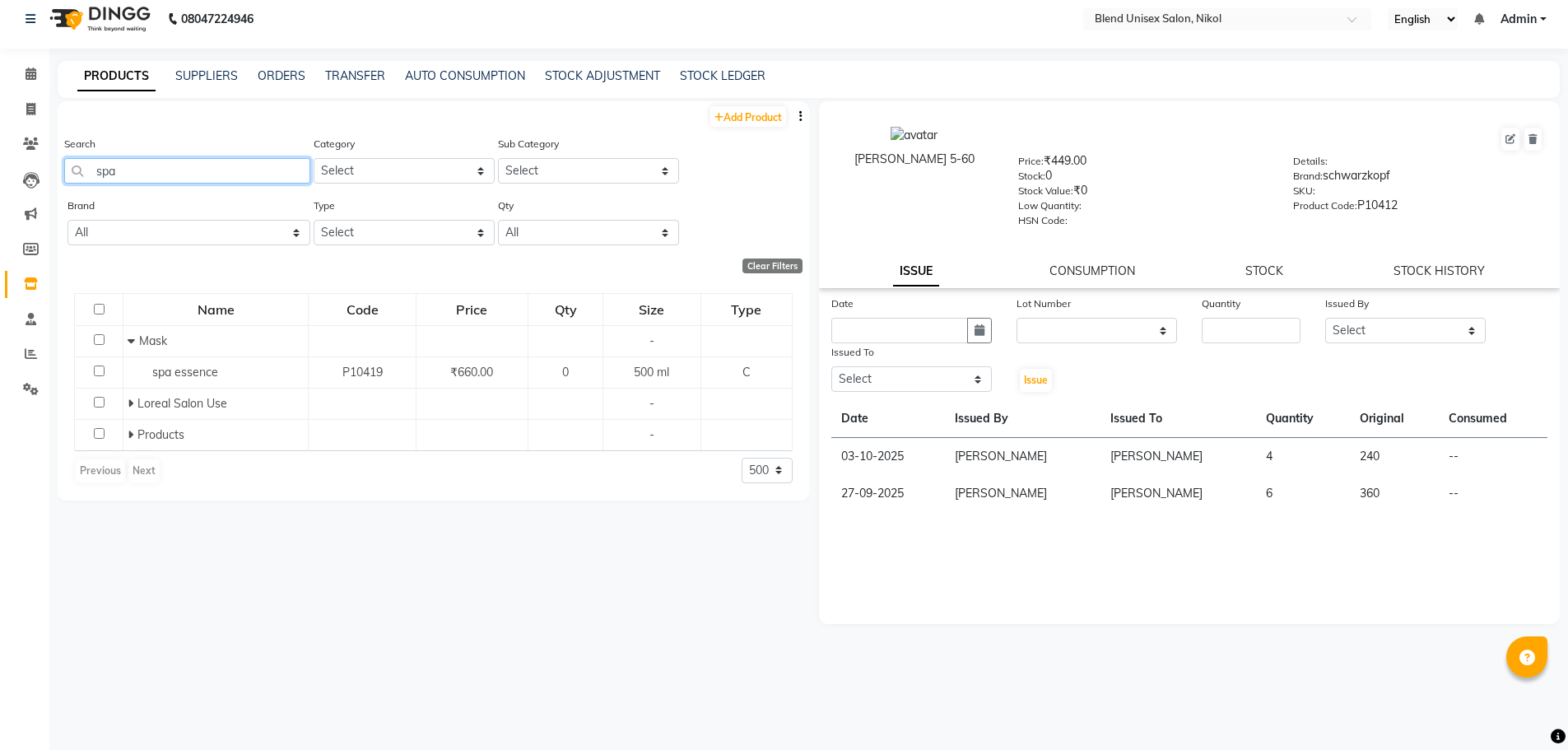
scroll to position [0, 0]
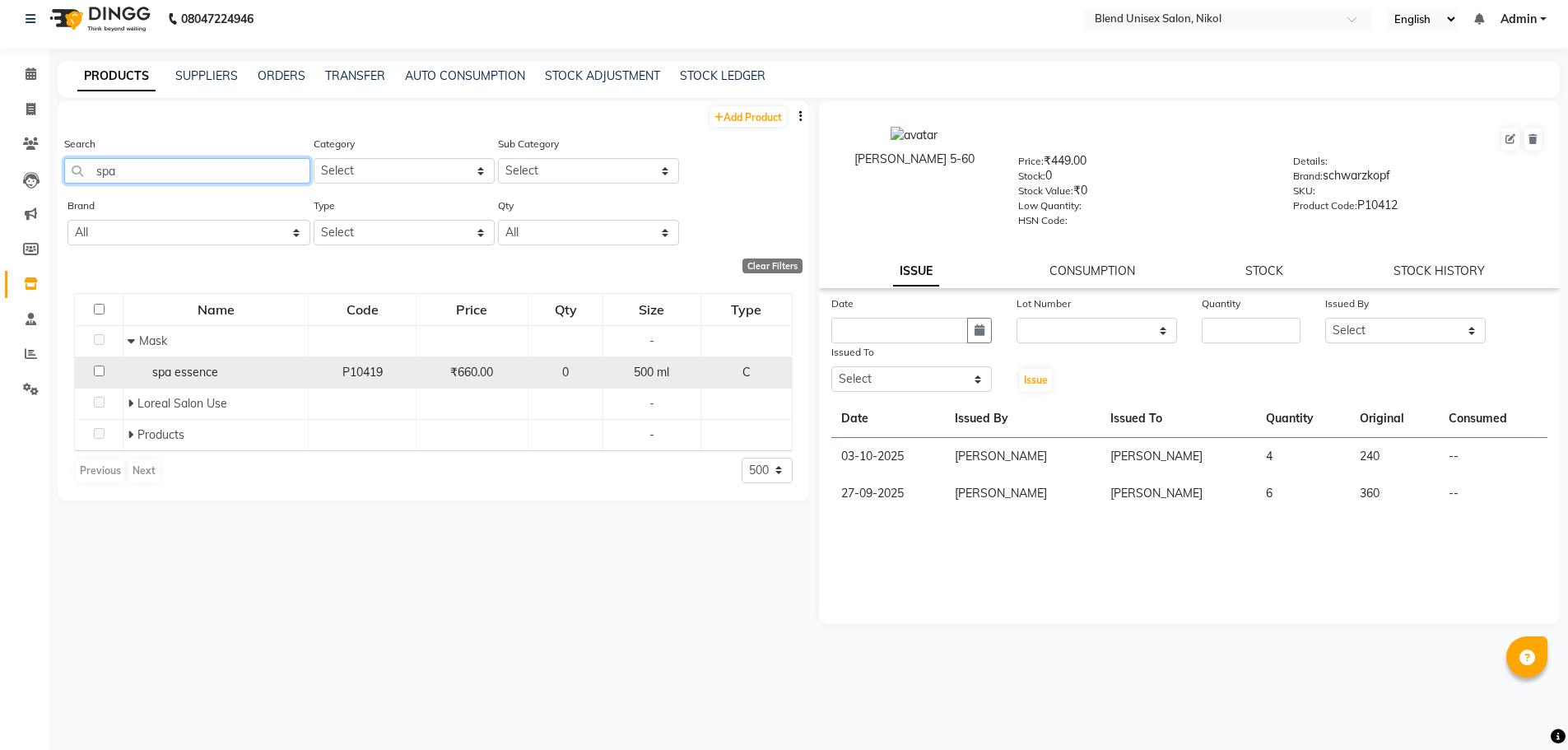
type input "spa"
click at [96, 367] on input "checkbox" at bounding box center [99, 371] width 11 height 11
checkbox input "true"
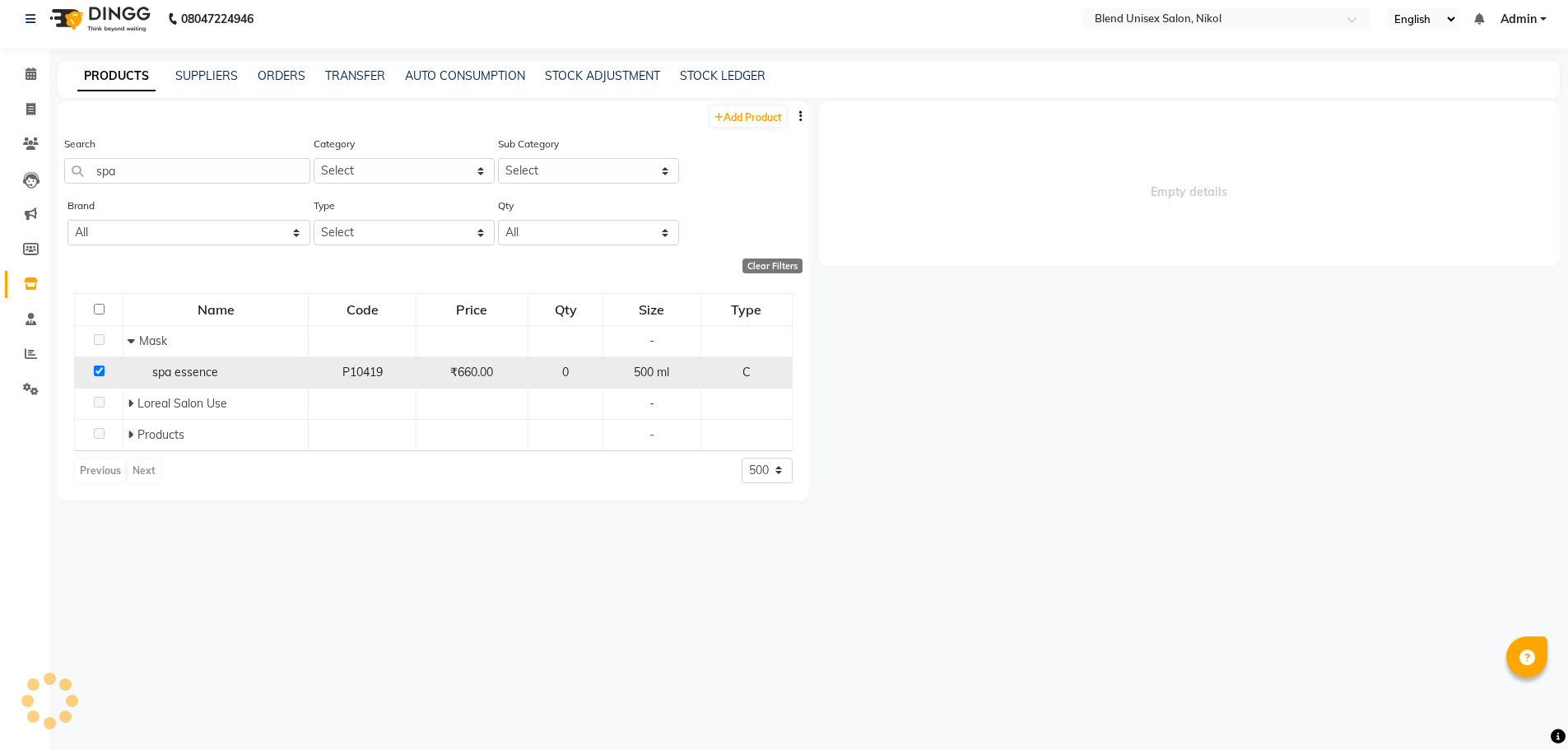
select select
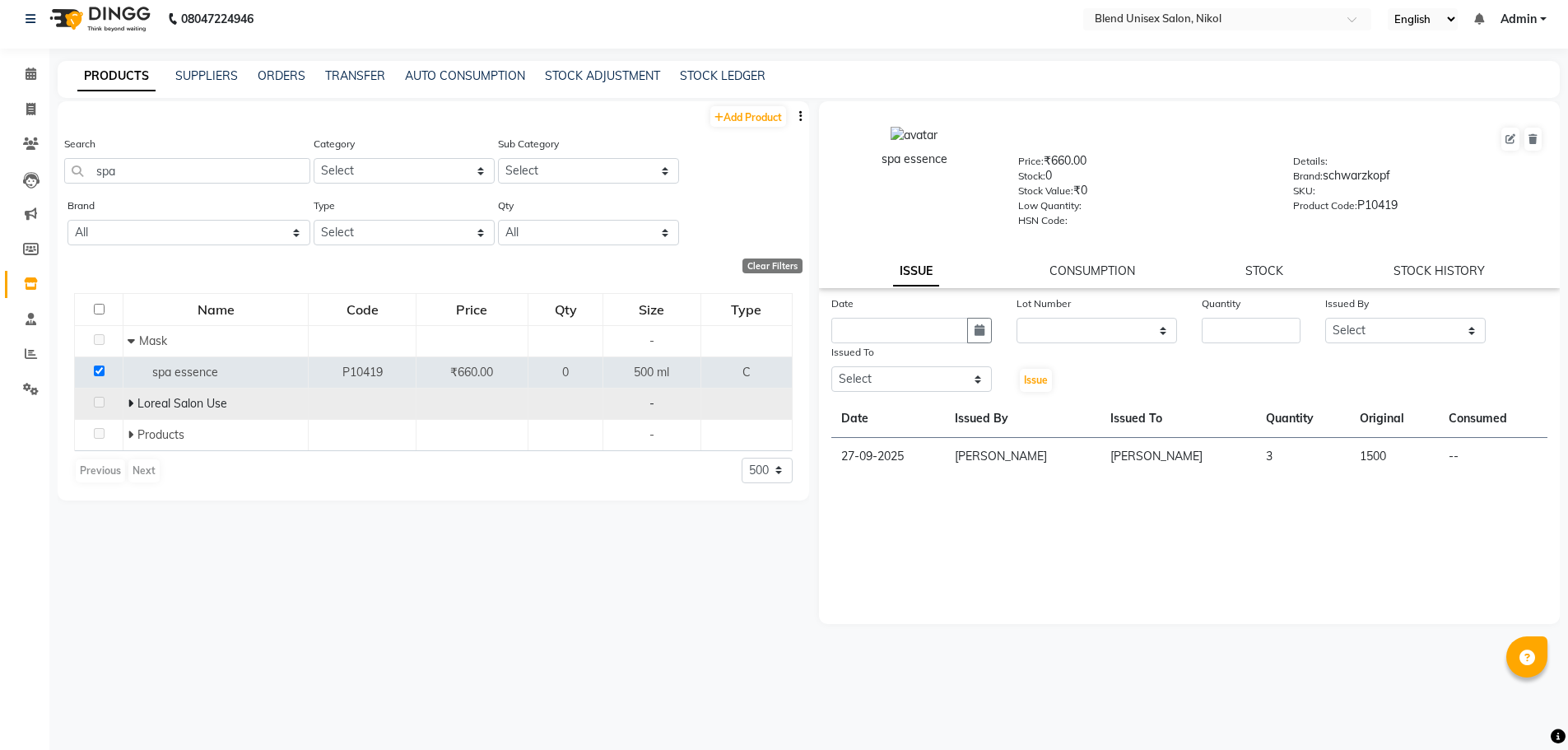
click at [130, 402] on icon at bounding box center [130, 404] width 5 height 12
click at [129, 404] on icon at bounding box center [131, 404] width 7 height 12
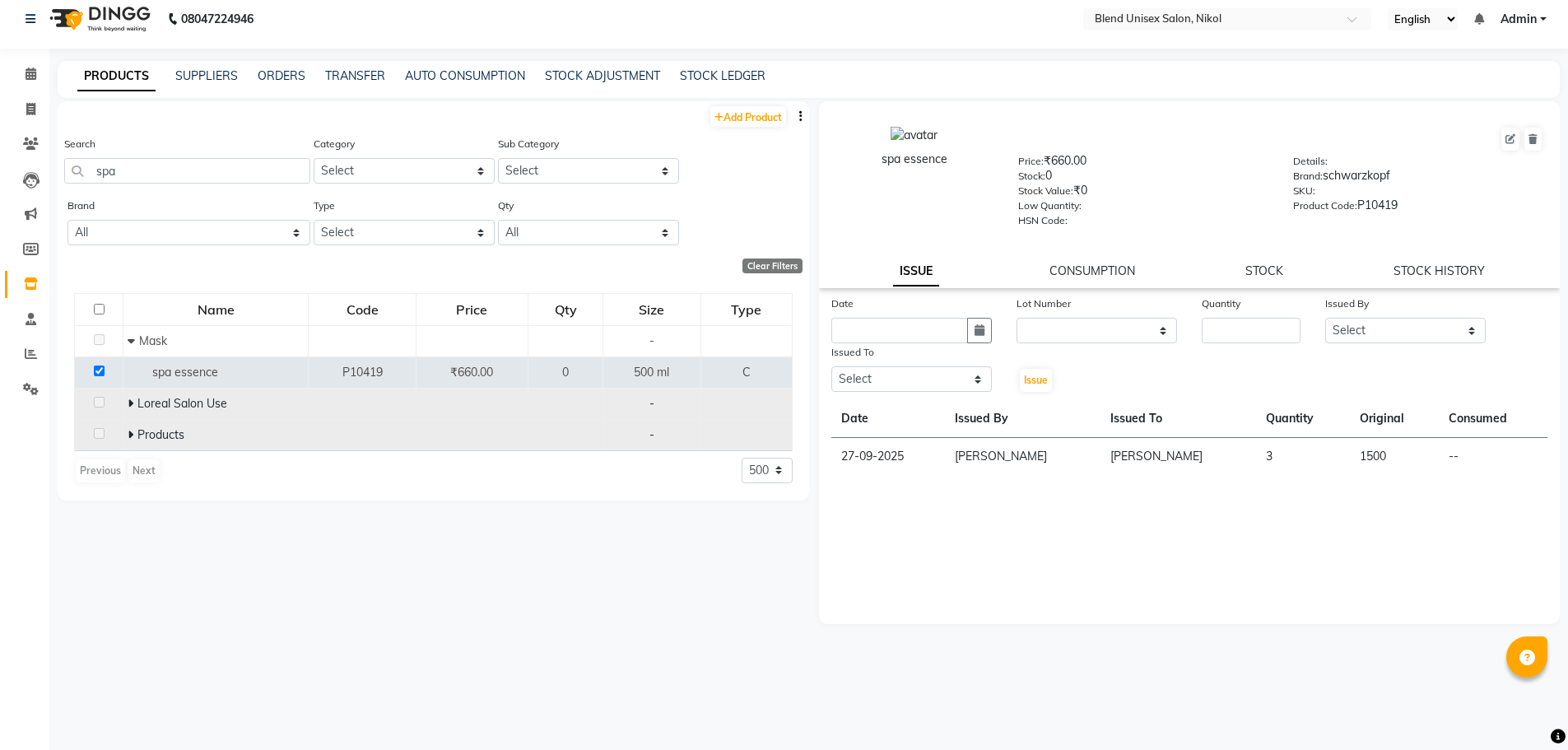
click at [131, 434] on icon at bounding box center [130, 435] width 5 height 12
click at [649, 271] on div "Clear Filters" at bounding box center [430, 266] width 745 height 15
click at [792, 208] on div "Brand All 03+ Agelock Amazon Series Apexel Beauty Garage Bigen Biosoft Capacaba…" at bounding box center [434, 227] width 751 height 62
click at [767, 122] on link "Add Product" at bounding box center [748, 116] width 76 height 21
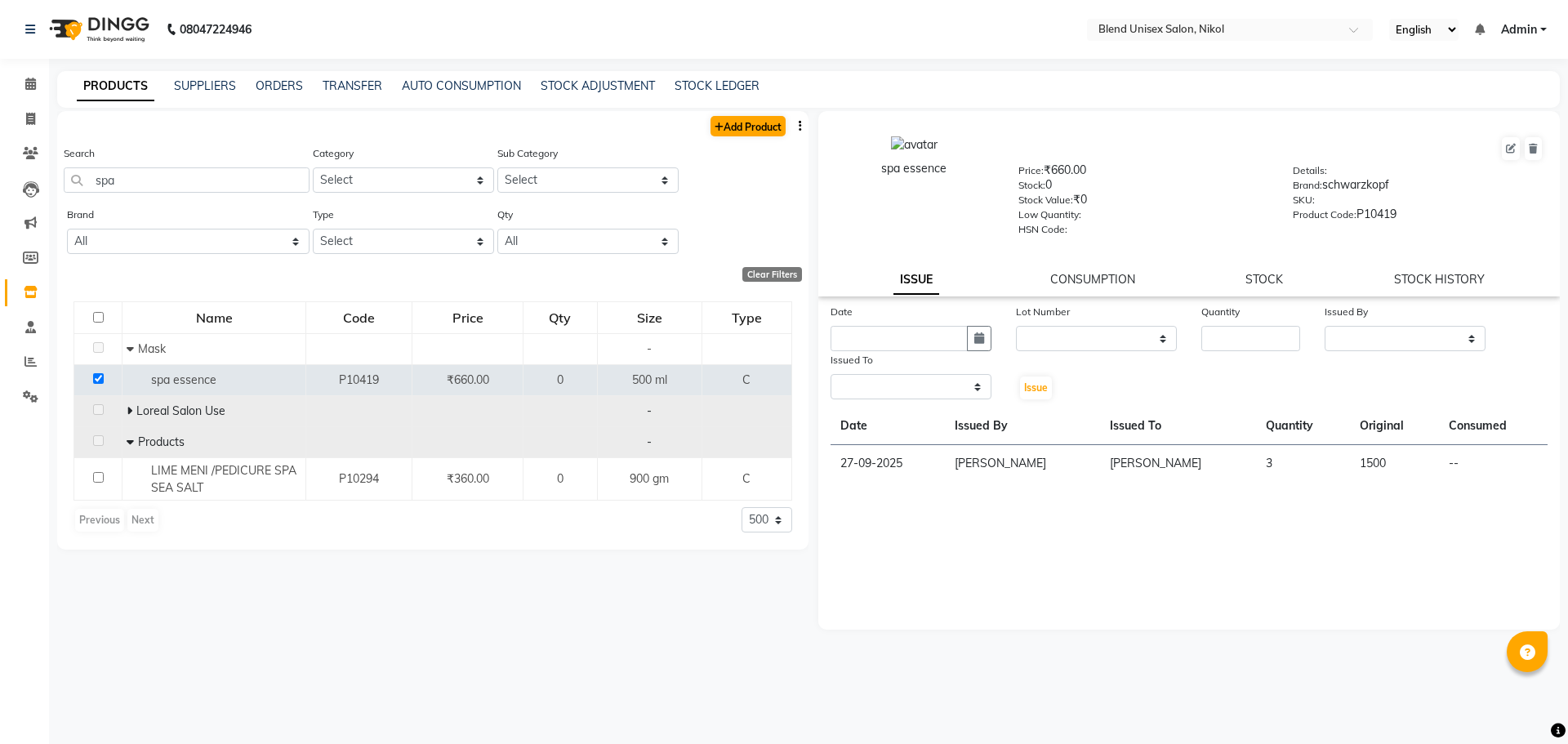
select select "true"
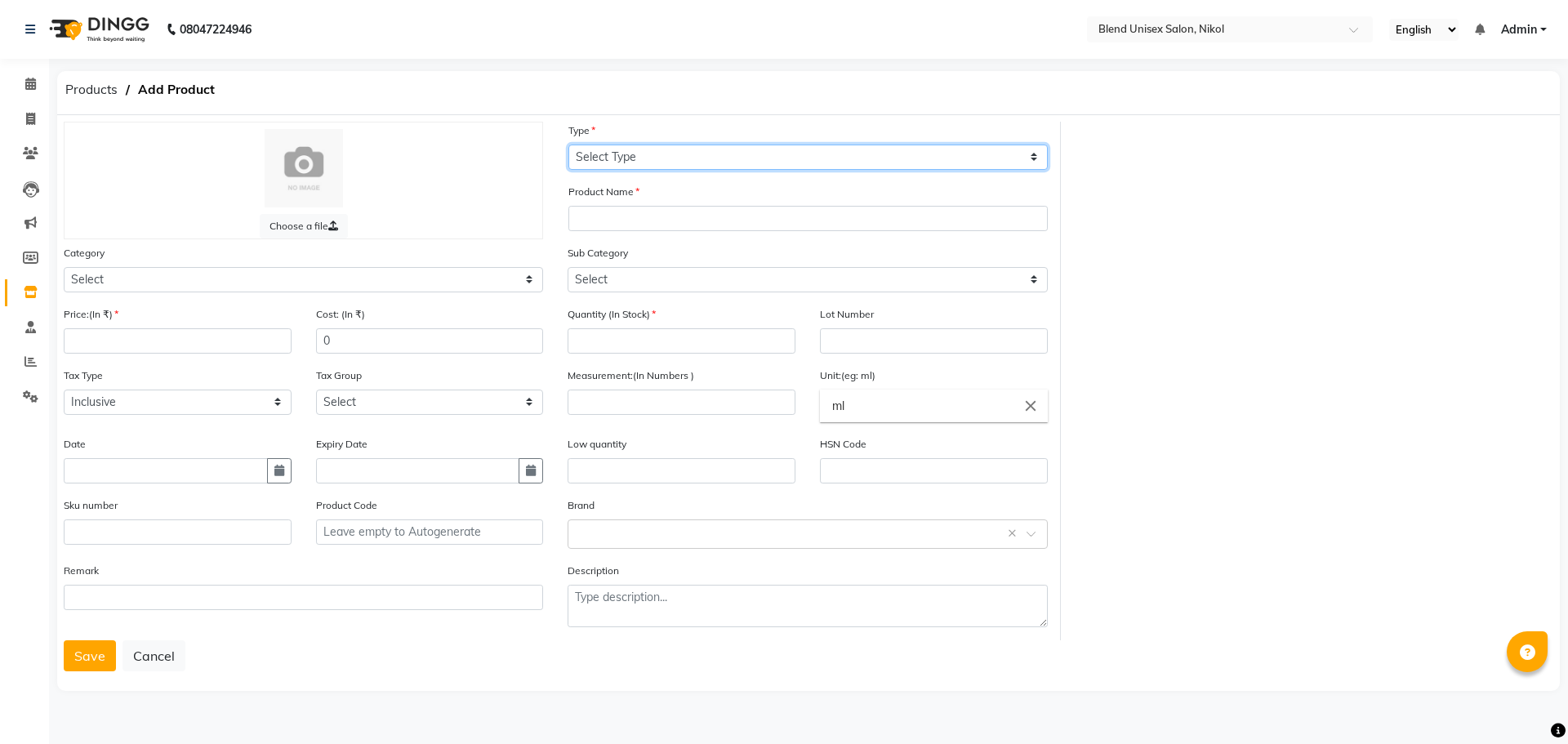
click at [676, 150] on select "Select Type Both Retail Consumable" at bounding box center [807, 157] width 479 height 26
select select "C"
click at [568, 144] on select "Select Type Both Retail Consumable" at bounding box center [807, 157] width 479 height 26
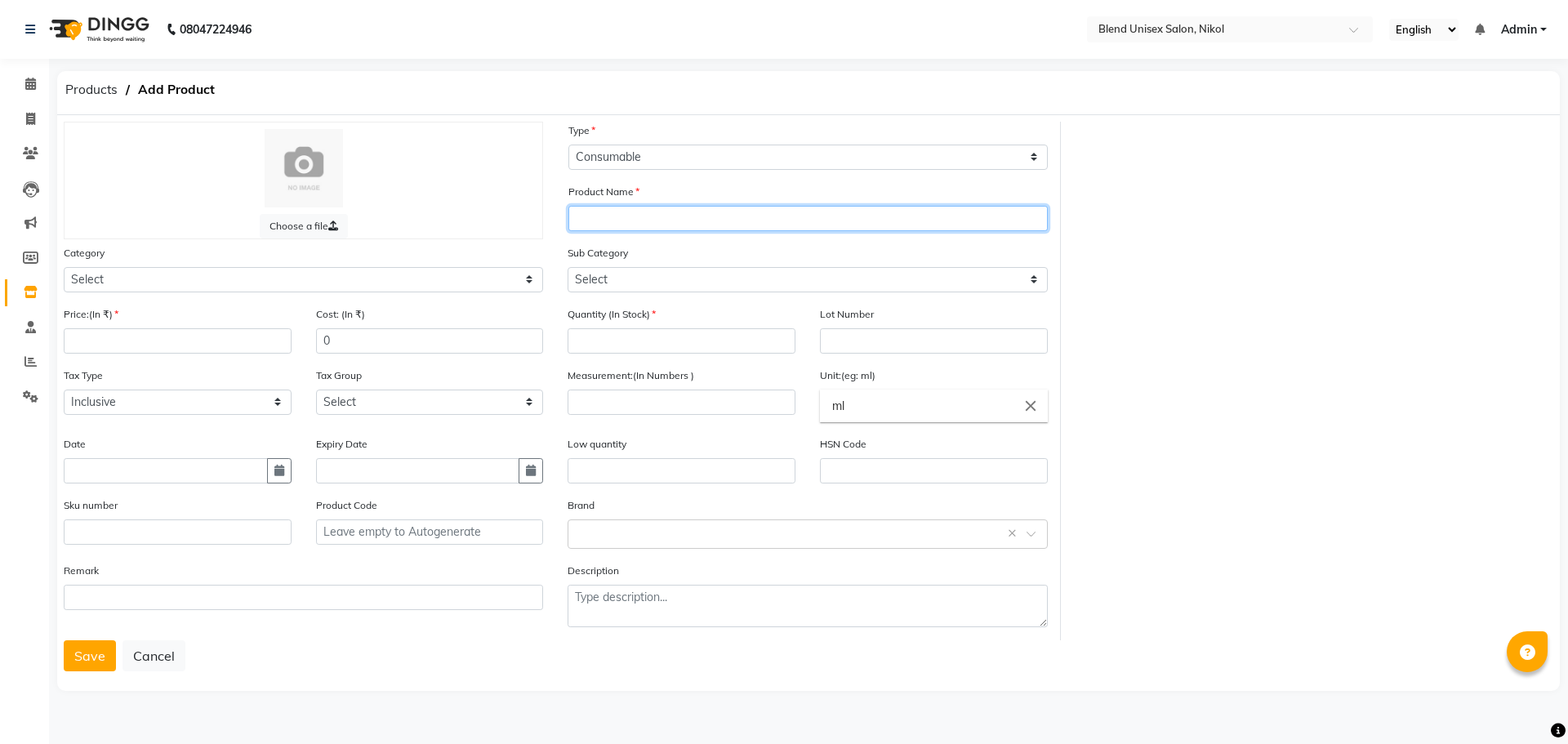
click at [647, 229] on input "text" at bounding box center [807, 218] width 479 height 26
type input "spa essence"
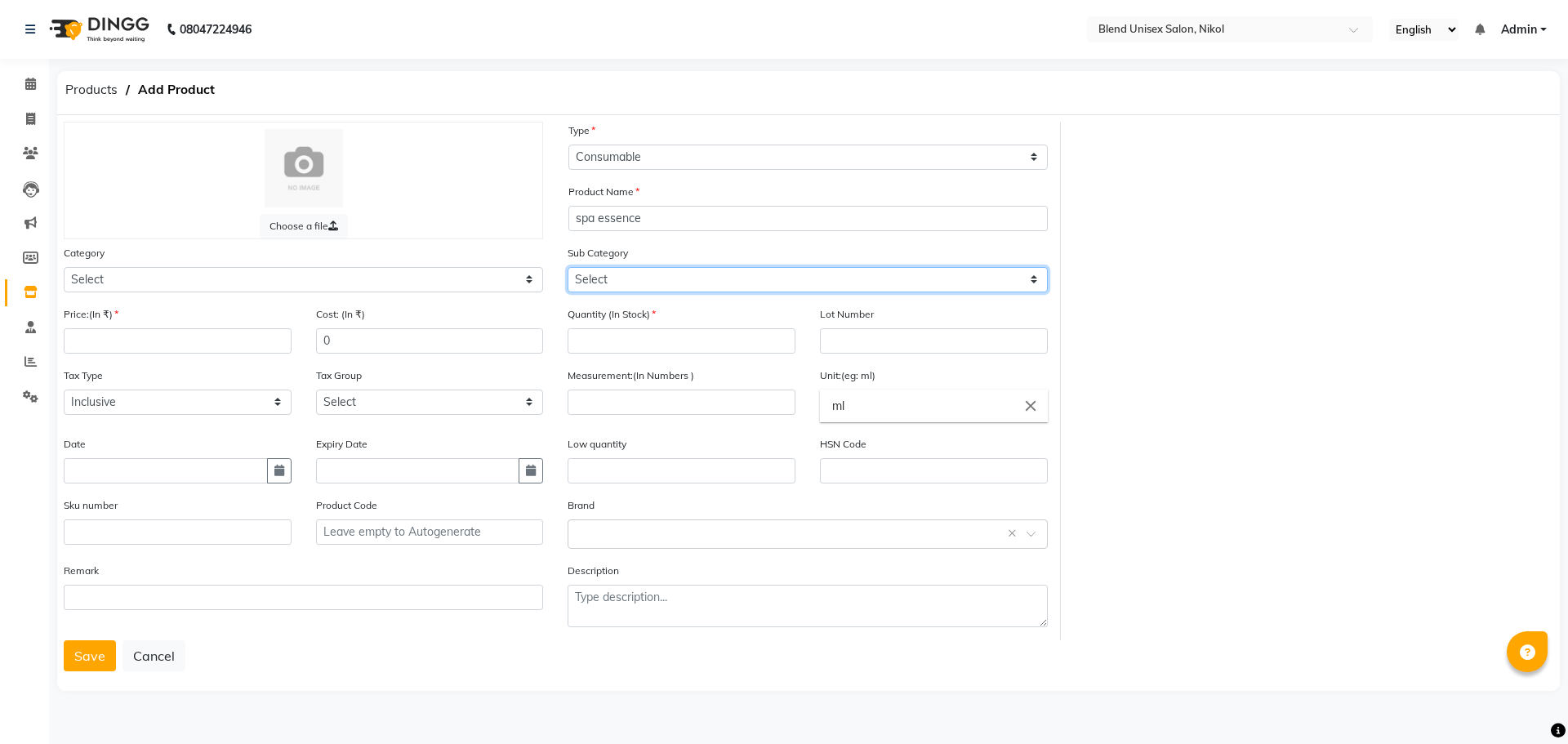
click at [691, 279] on select "Select" at bounding box center [807, 280] width 479 height 26
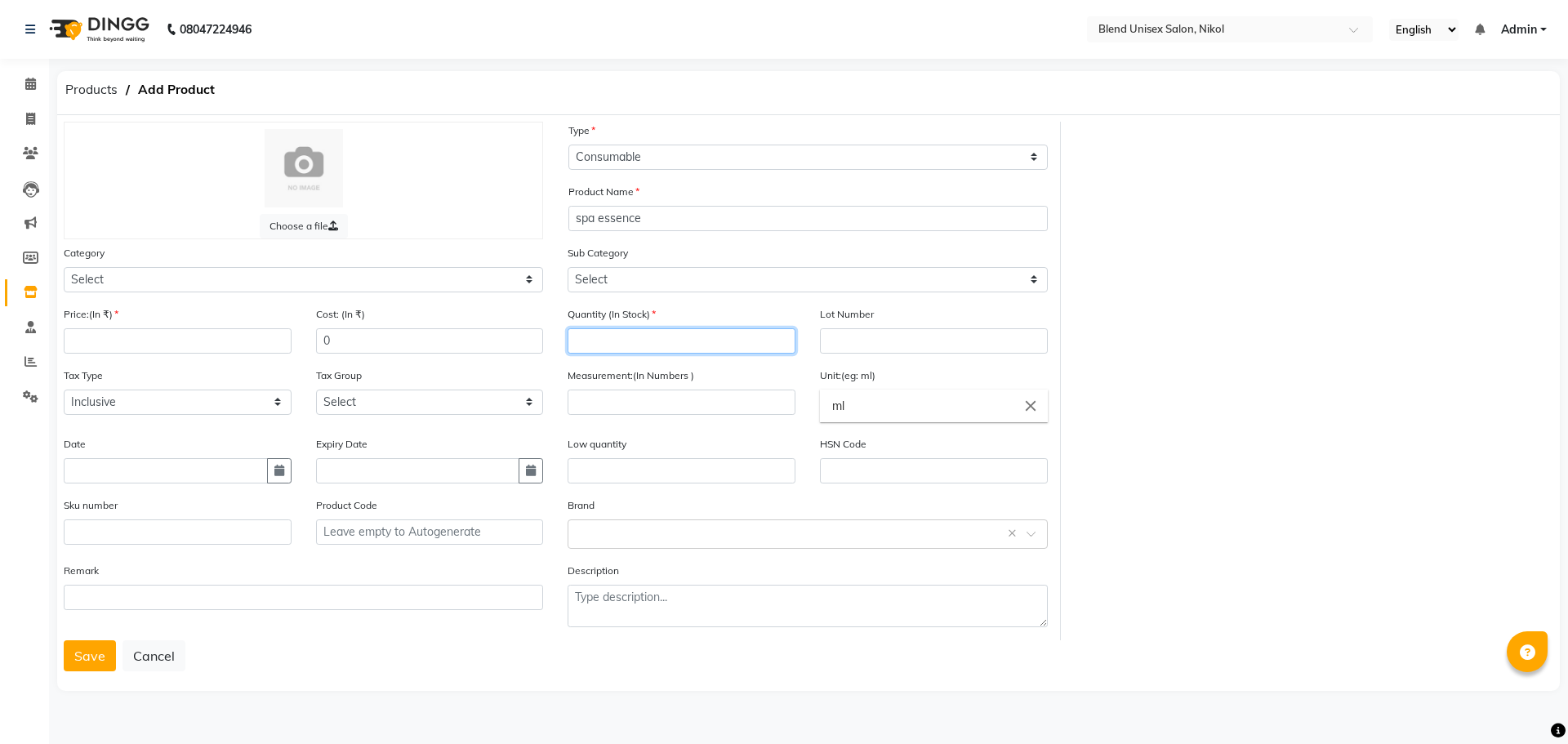
click at [726, 351] on input "number" at bounding box center [681, 341] width 228 height 26
type input "4"
click at [840, 336] on input "text" at bounding box center [933, 341] width 228 height 26
type input "2"
click at [617, 398] on input "number" at bounding box center [681, 402] width 228 height 26
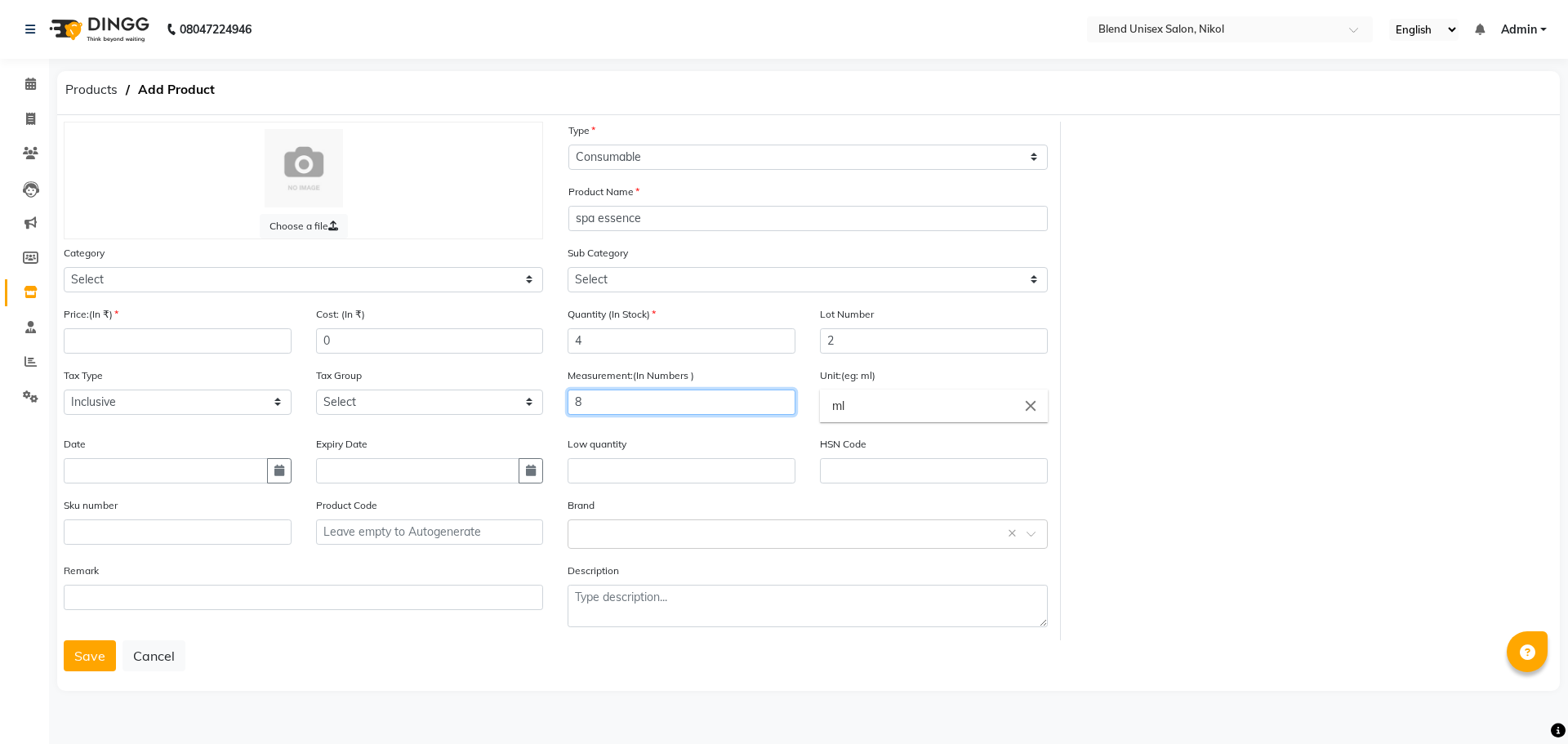
click at [583, 402] on input "8" at bounding box center [681, 402] width 228 height 26
type input "80"
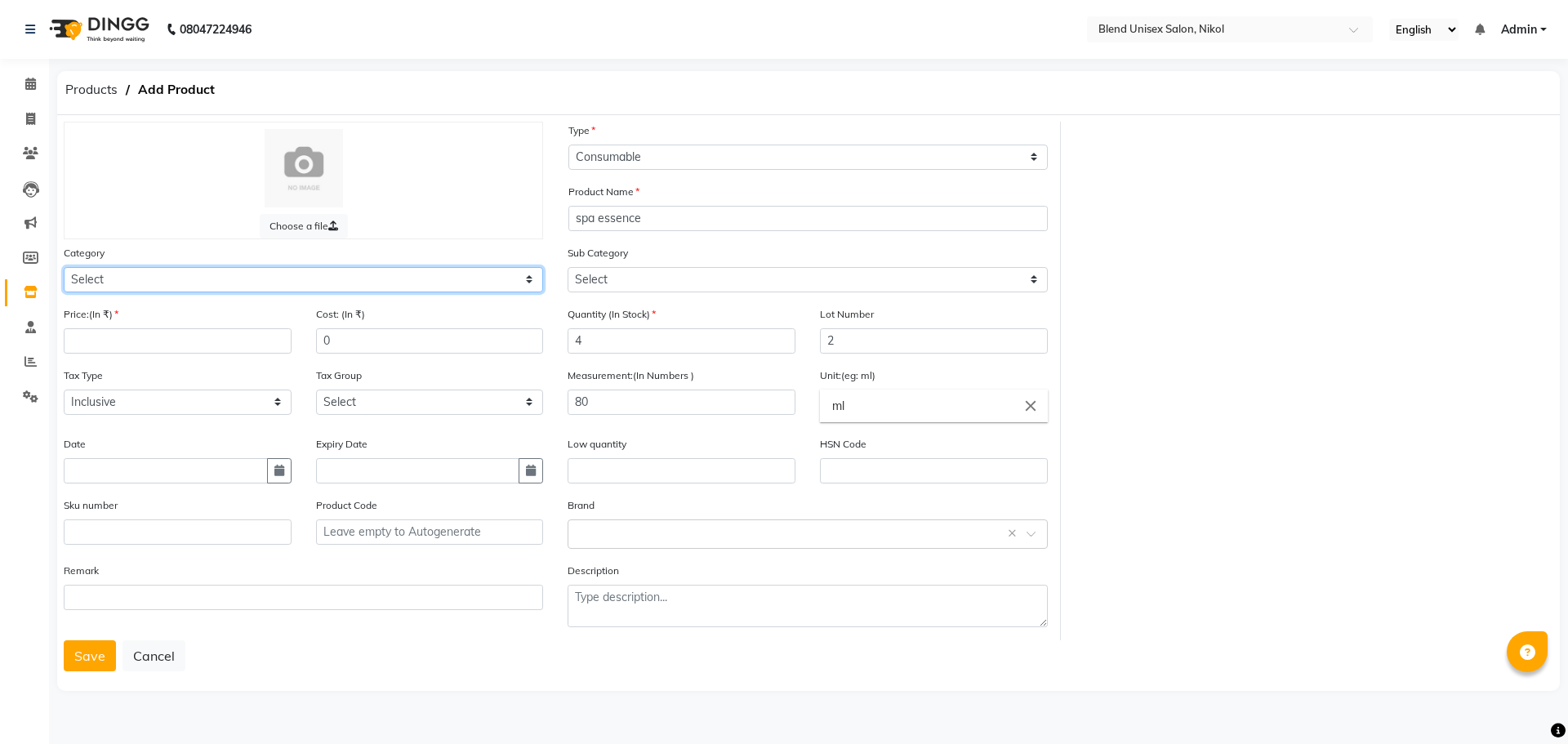
click at [125, 271] on select "Select Hair Skin Makeup Personal Care Appliances Beard Waxing Disposable Thread…" at bounding box center [303, 280] width 479 height 26
select select "1003501100"
click at [64, 267] on select "Select Hair Skin Makeup Personal Care Appliances Beard Waxing Disposable Thread…" at bounding box center [303, 280] width 479 height 26
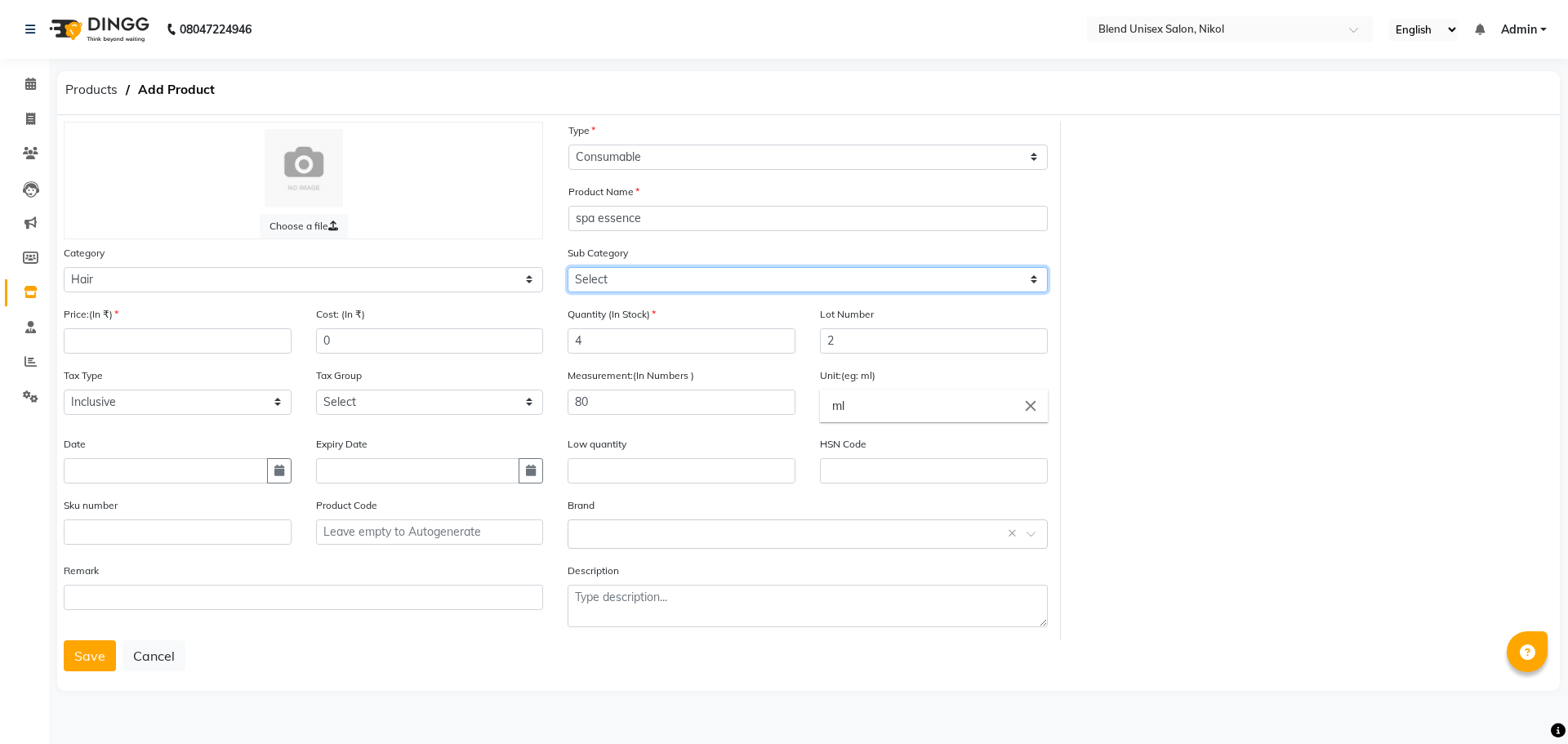
click at [994, 284] on select "Select Shampoo Conditioner Cream Mask Oil Serum Color Appliances Treatment Styl…" at bounding box center [807, 280] width 479 height 26
select select "1003501106"
click at [568, 267] on select "Select Shampoo Conditioner Cream Mask Oil Serum Color Appliances Treatment Styl…" at bounding box center [807, 280] width 479 height 26
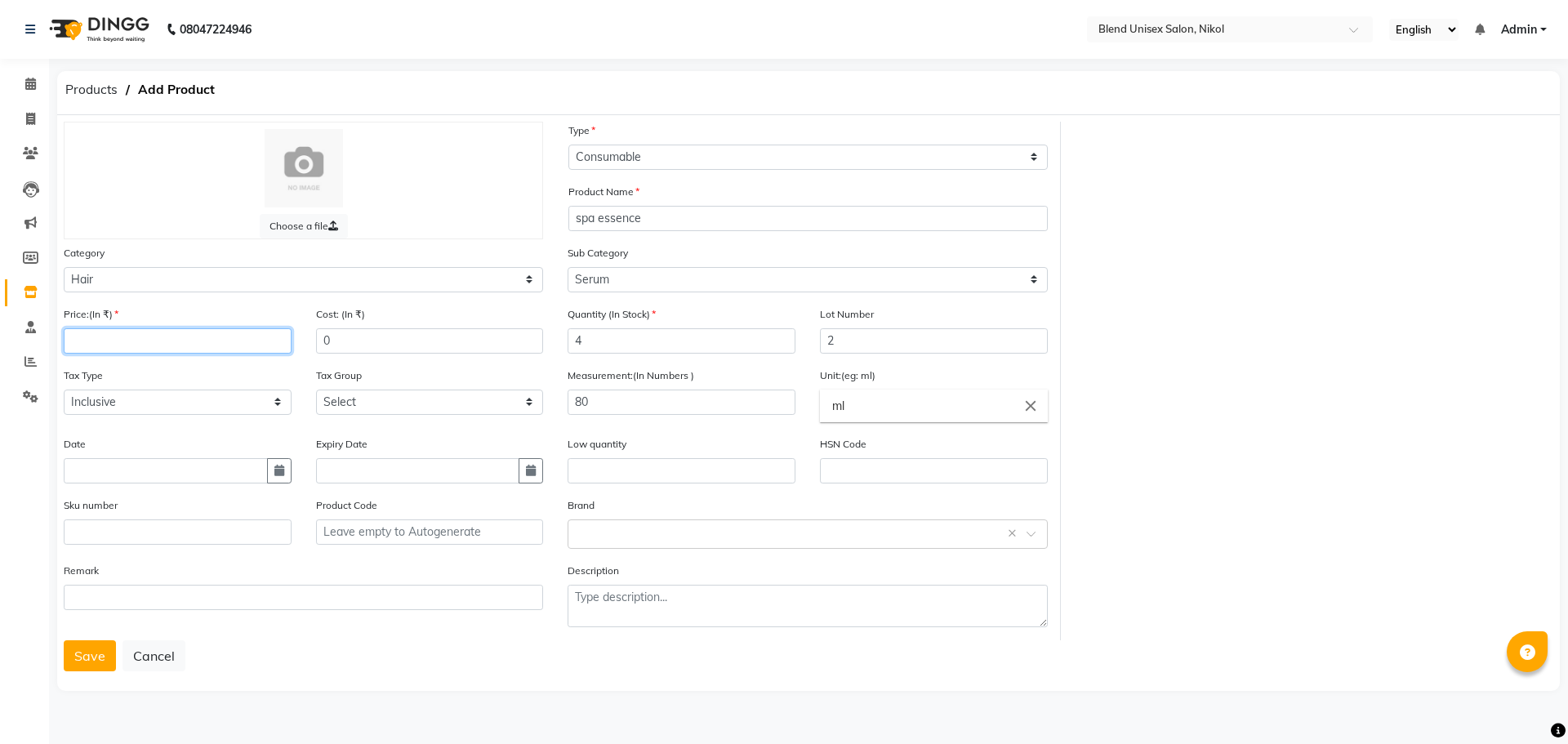
click at [228, 341] on input "number" at bounding box center [177, 341] width 228 height 26
type input "880"
click at [278, 477] on button "button" at bounding box center [280, 470] width 25 height 26
select select "10"
select select "2025"
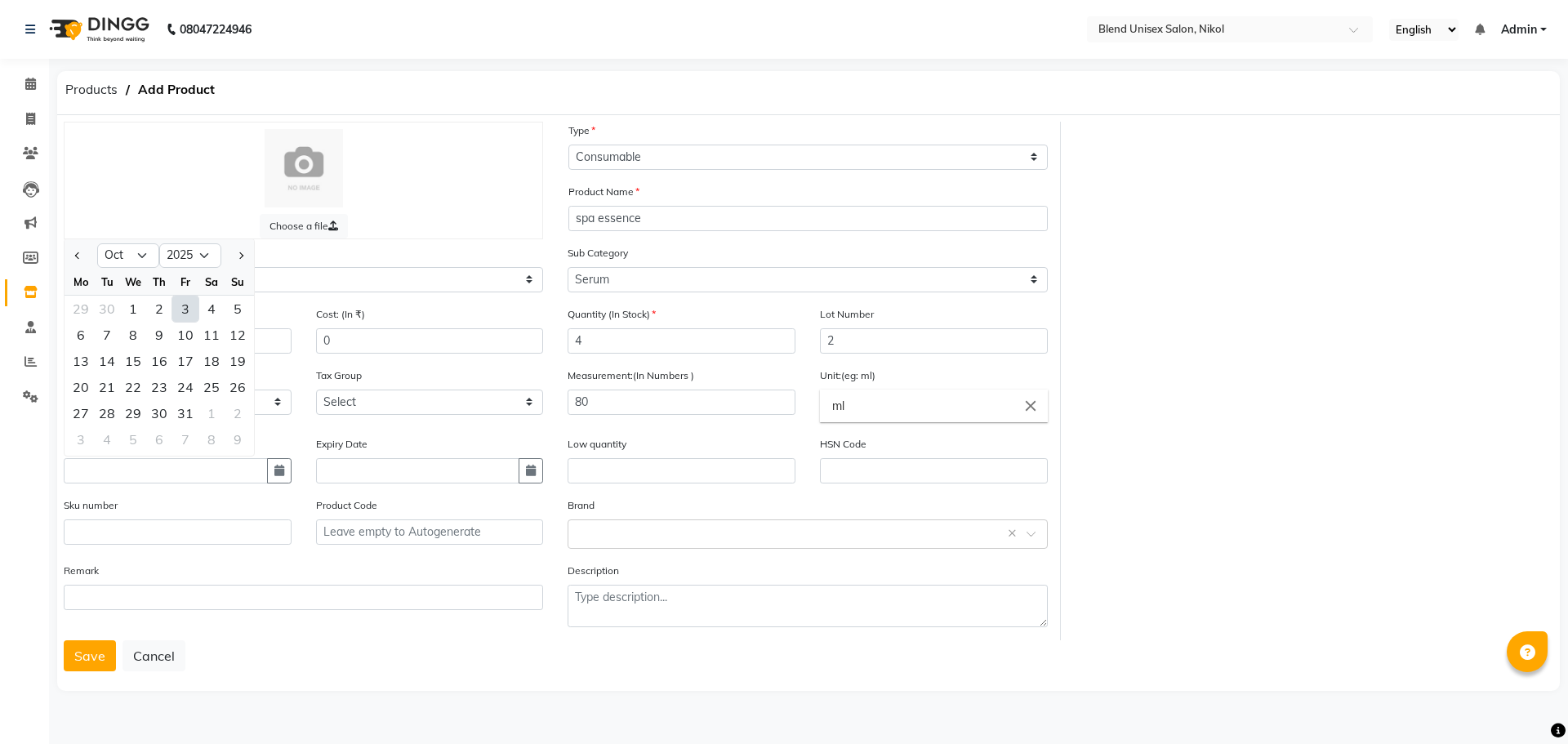
click at [182, 311] on div "3" at bounding box center [186, 309] width 27 height 27
type input "03-10-2025"
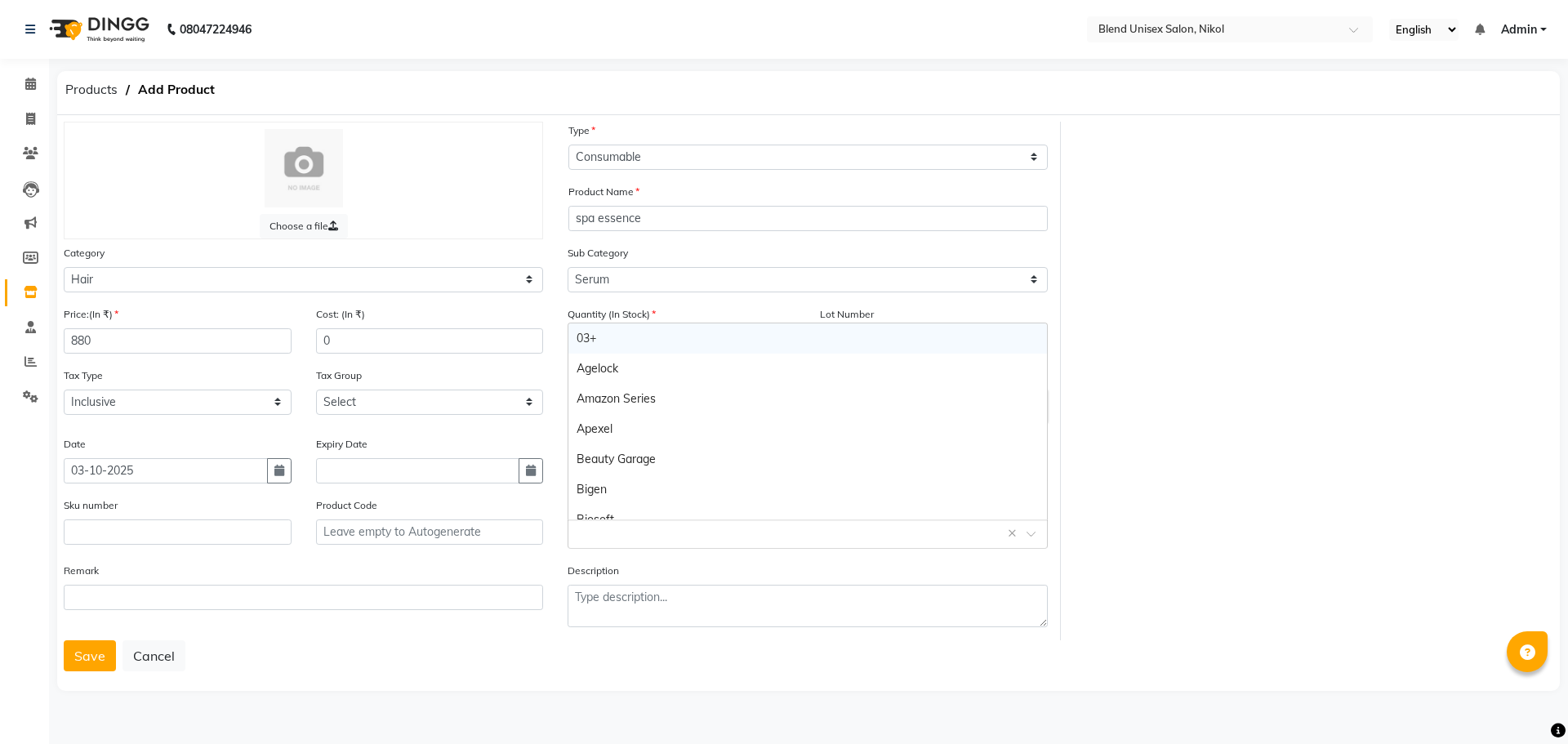
click at [851, 529] on input "text" at bounding box center [791, 532] width 429 height 17
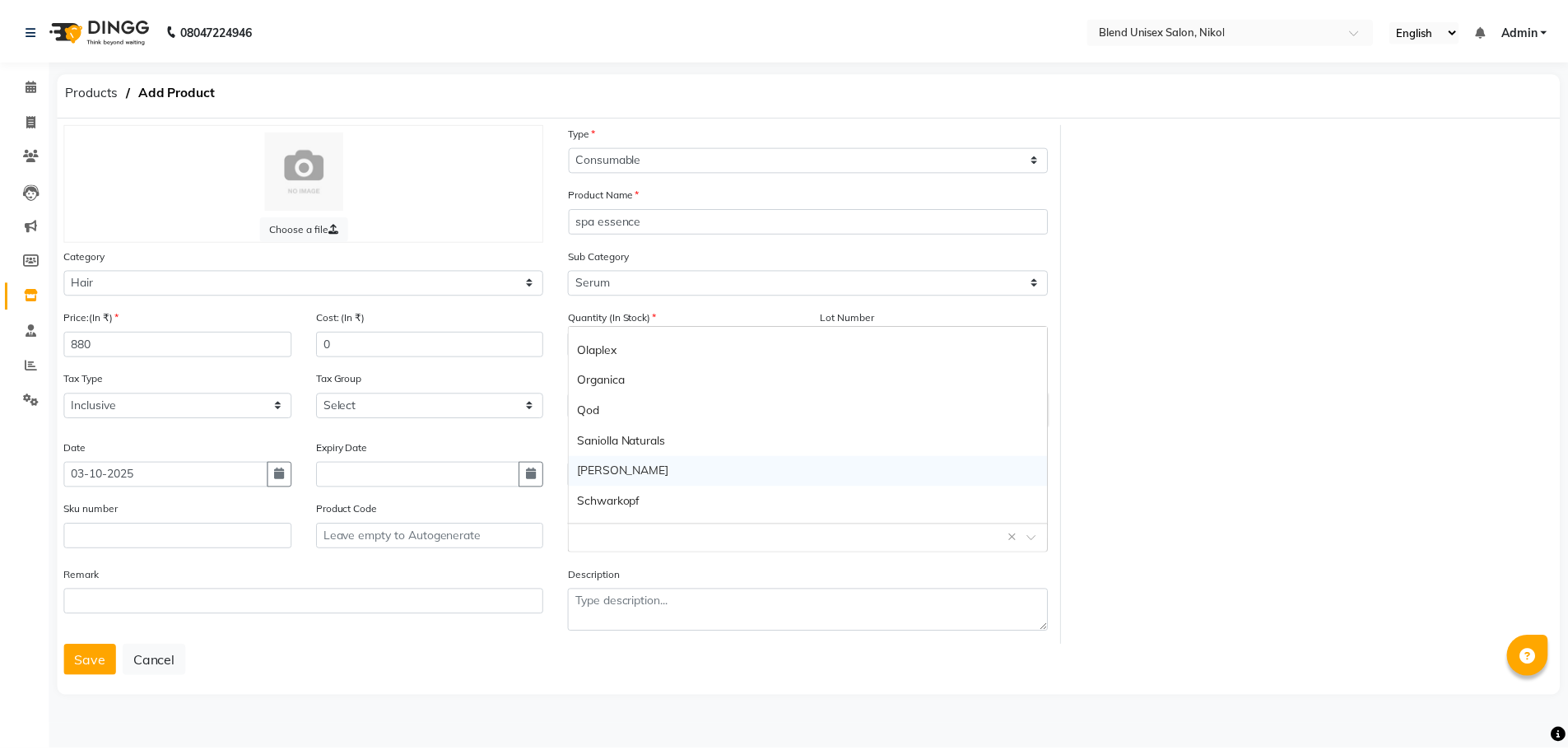
scroll to position [988, 0]
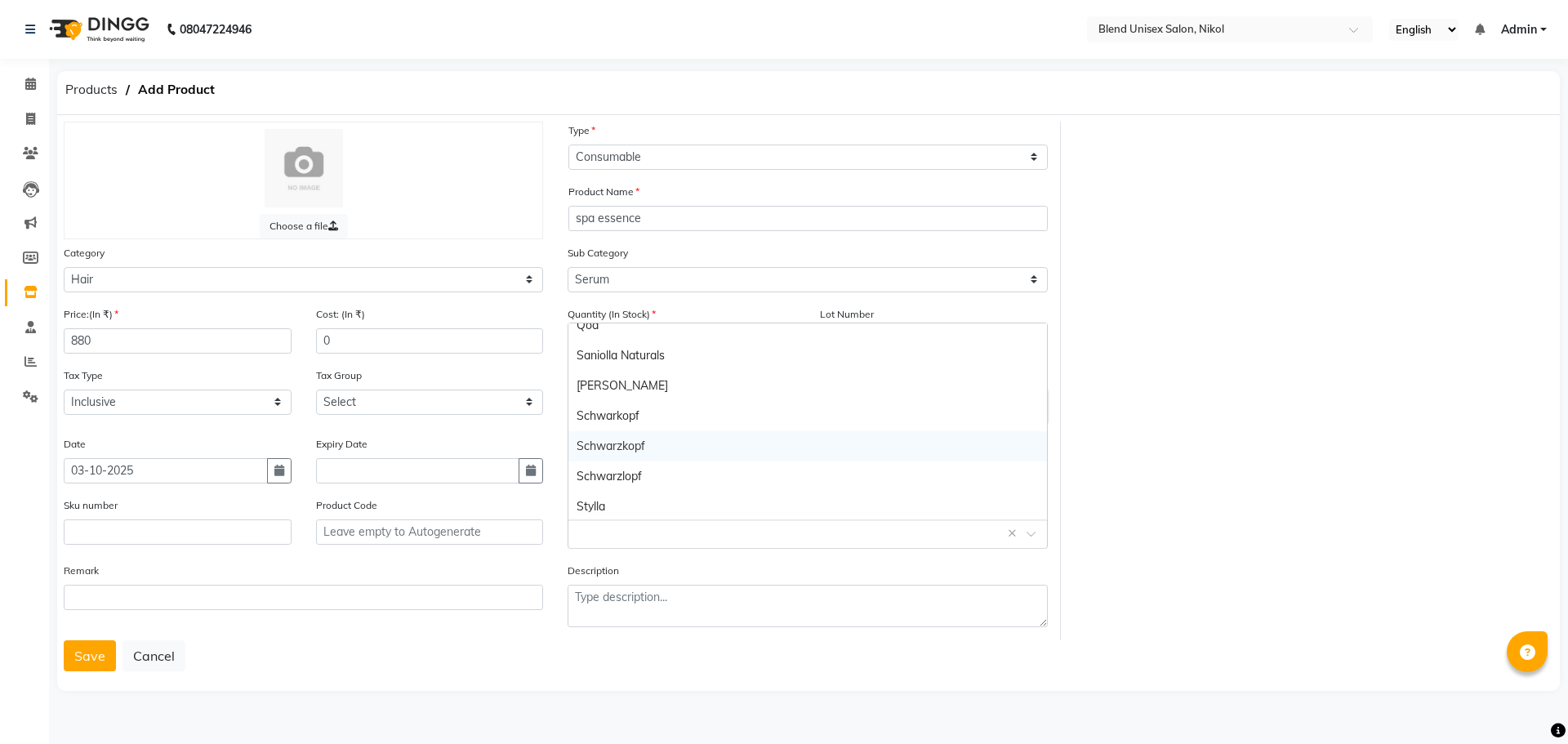
click at [758, 443] on div "Schwarzkopf" at bounding box center [807, 446] width 478 height 30
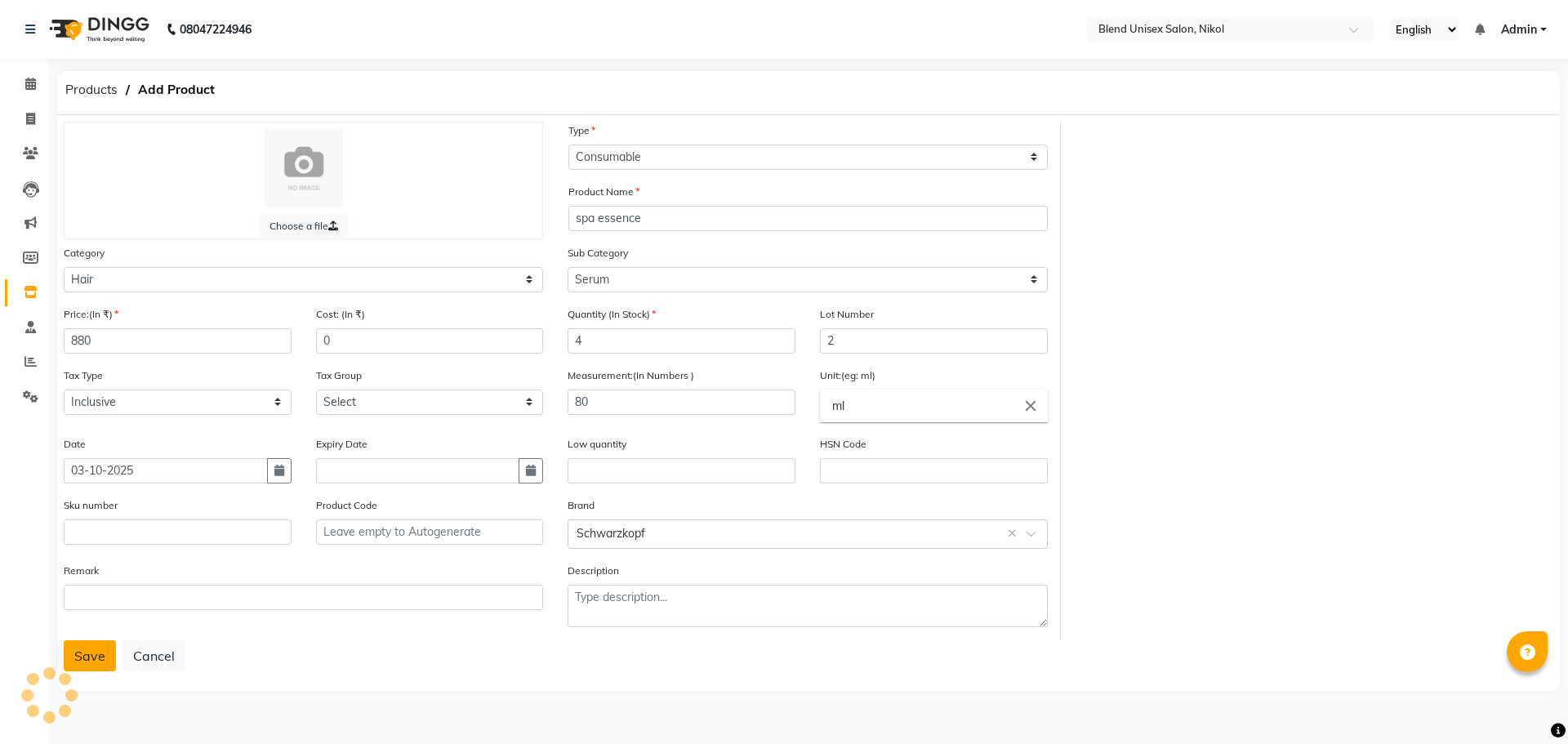
click at [94, 653] on button "Save" at bounding box center [89, 655] width 52 height 31
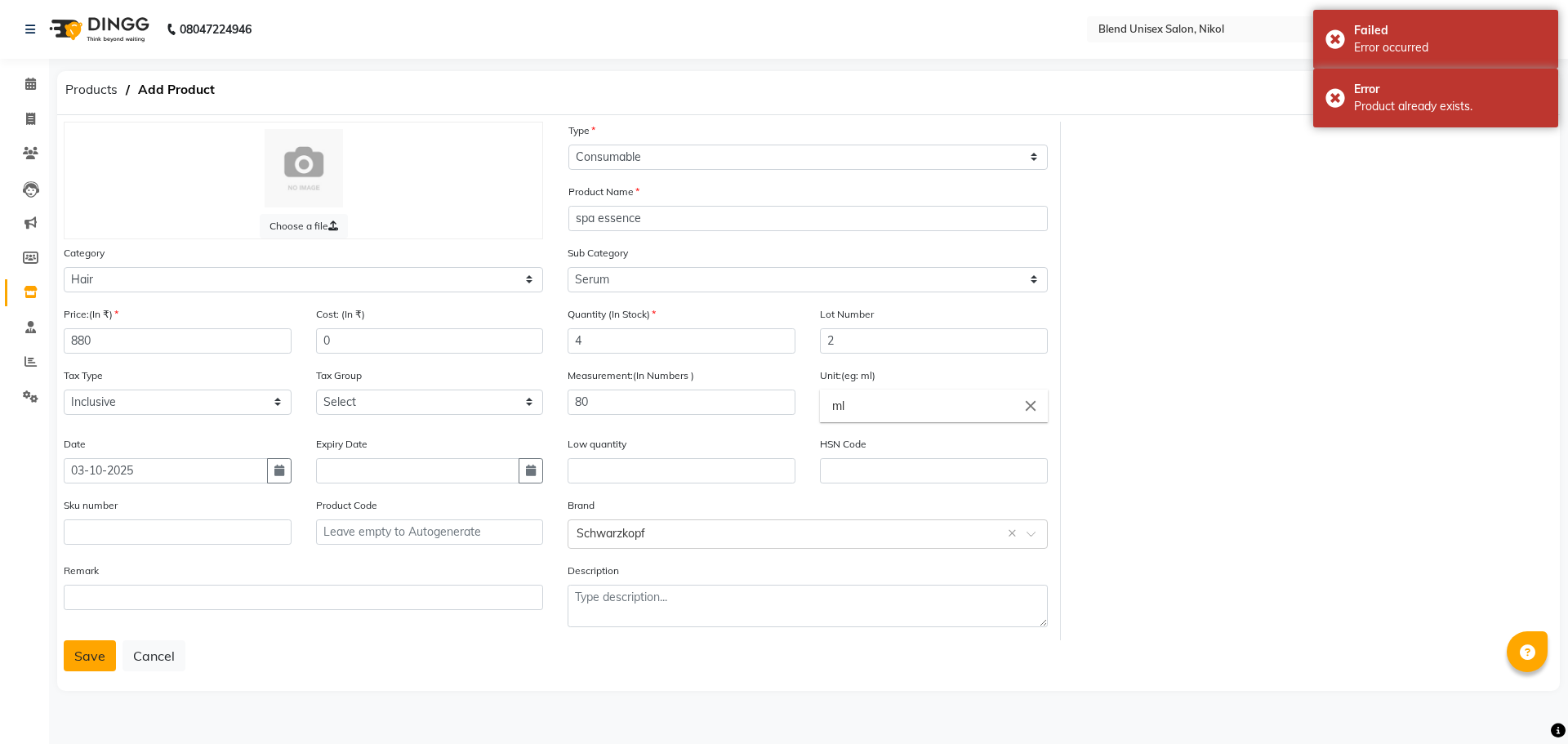
click at [95, 647] on button "Save" at bounding box center [89, 655] width 52 height 31
click at [93, 647] on button "Save" at bounding box center [89, 655] width 52 height 31
click at [1352, 190] on div "Choose a file Type Select Type Both Retail Consumable Product Name spa essence …" at bounding box center [808, 381] width 1514 height 519
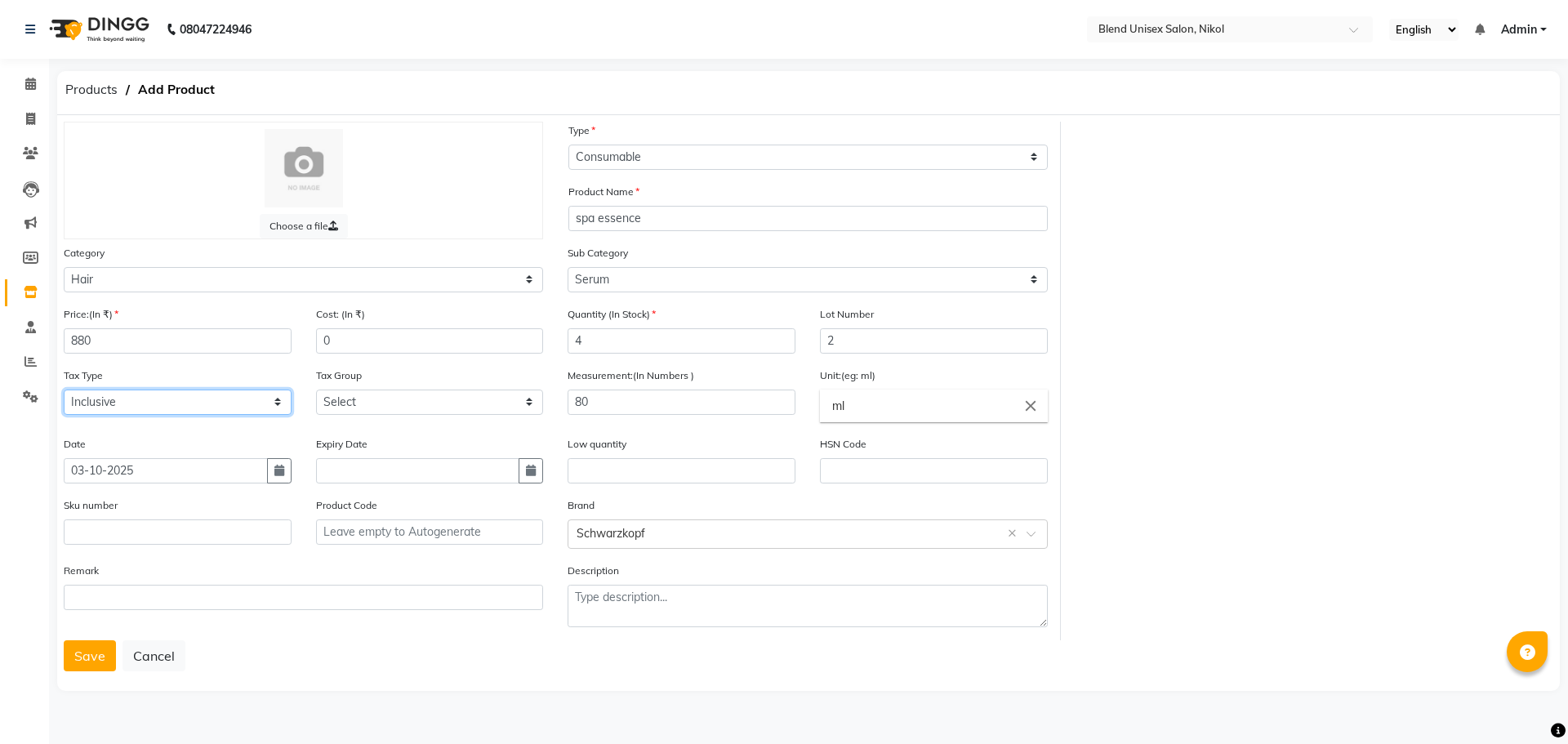
click at [279, 400] on select "Select Inclusive Exclusive" at bounding box center [177, 402] width 228 height 26
click at [243, 398] on select "Select Inclusive Exclusive" at bounding box center [177, 402] width 228 height 26
click at [353, 399] on select "Select GST 5% GST" at bounding box center [429, 402] width 228 height 26
click at [354, 399] on select "Select GST 5% GST" at bounding box center [429, 402] width 228 height 26
click at [88, 652] on button "Save" at bounding box center [89, 655] width 52 height 31
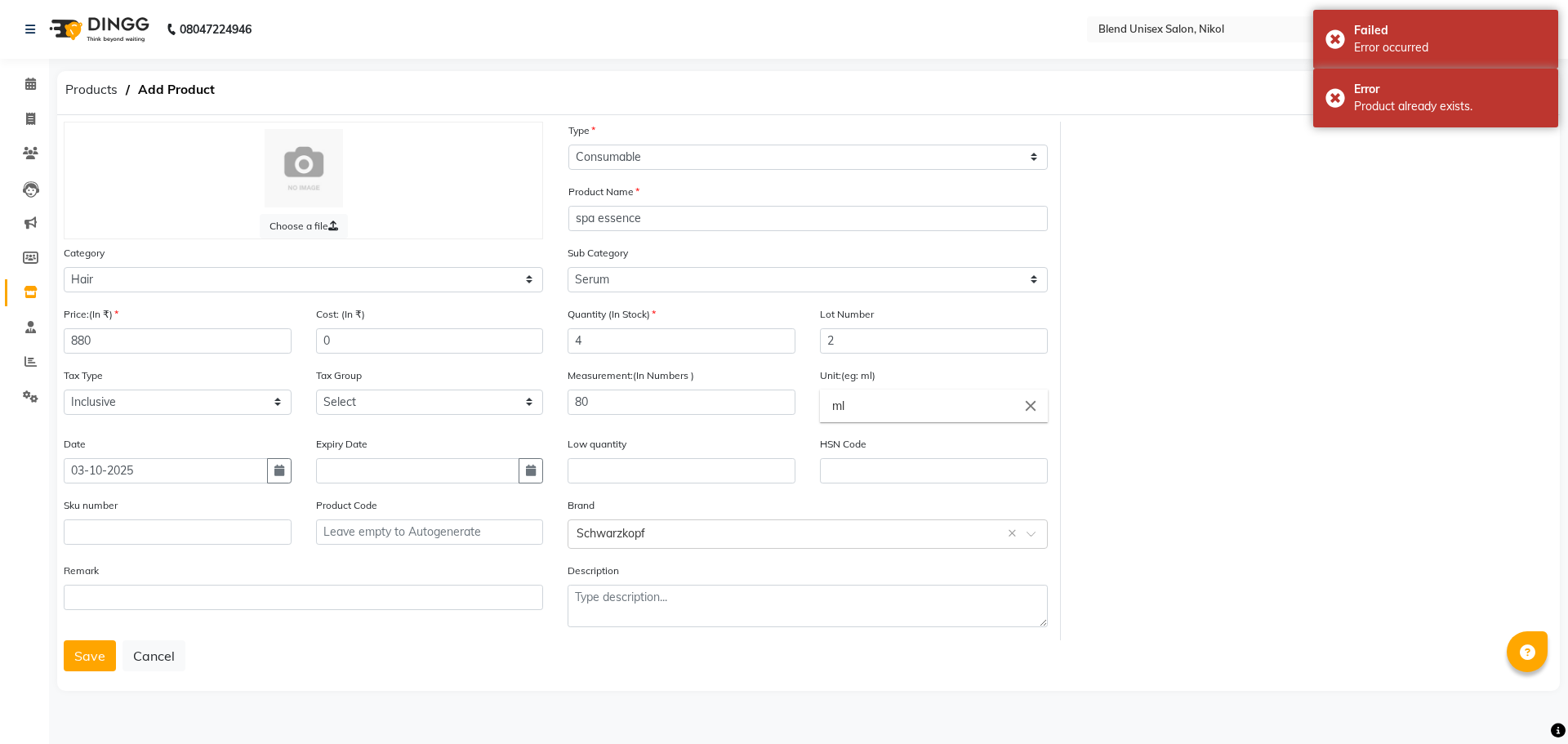
click at [90, 565] on label "Remark" at bounding box center [81, 570] width 35 height 15
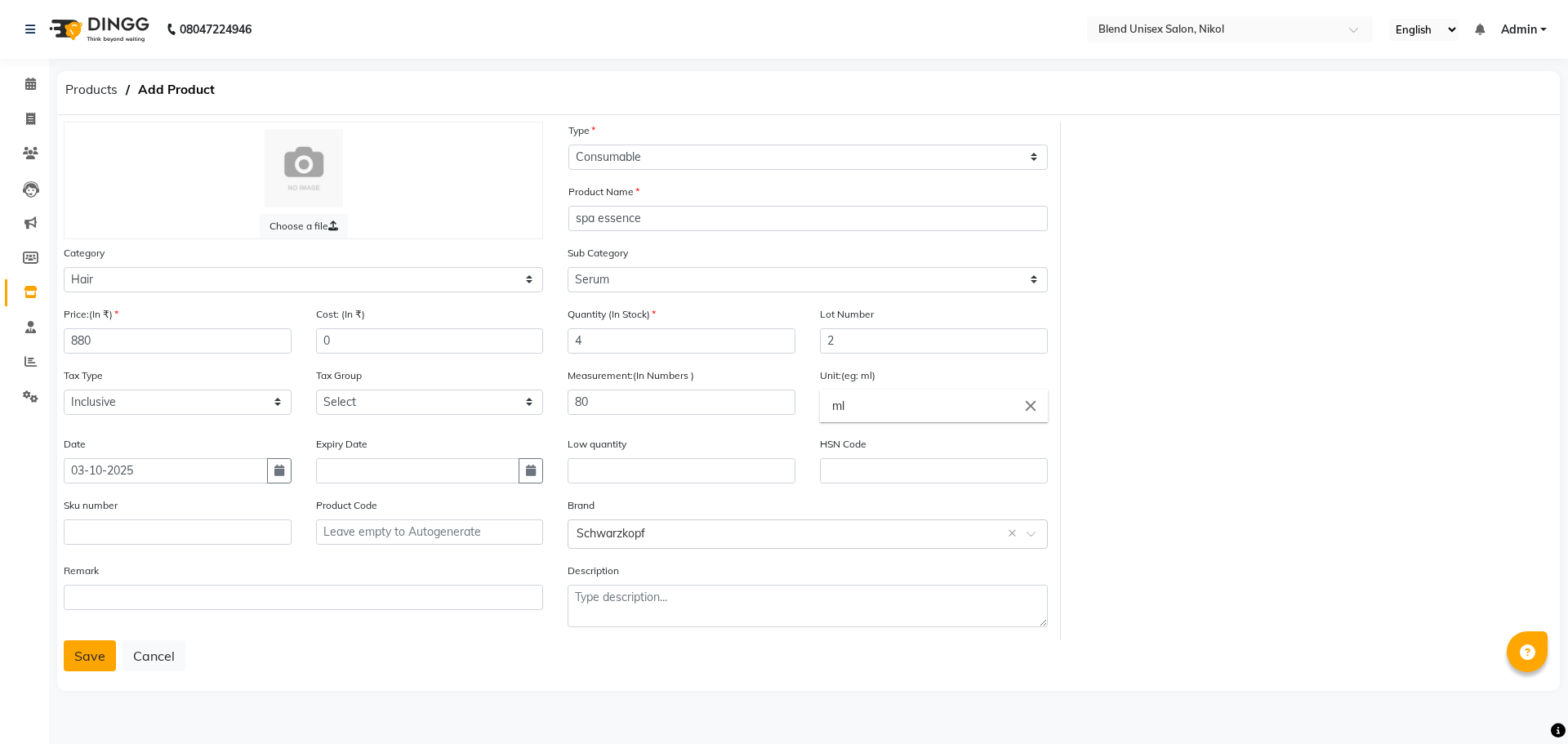
click at [87, 647] on button "Save" at bounding box center [89, 655] width 52 height 31
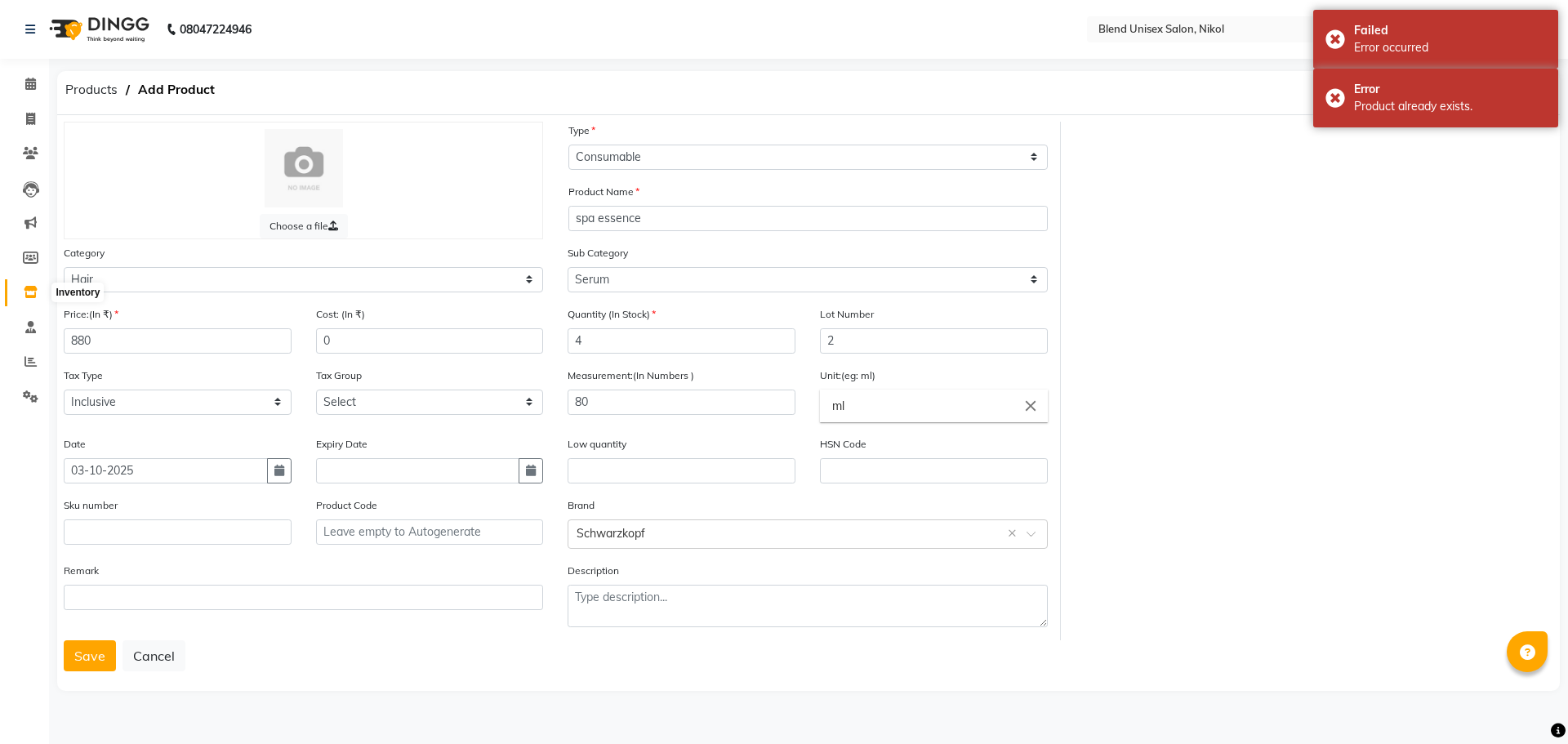
click at [30, 292] on icon at bounding box center [31, 292] width 14 height 12
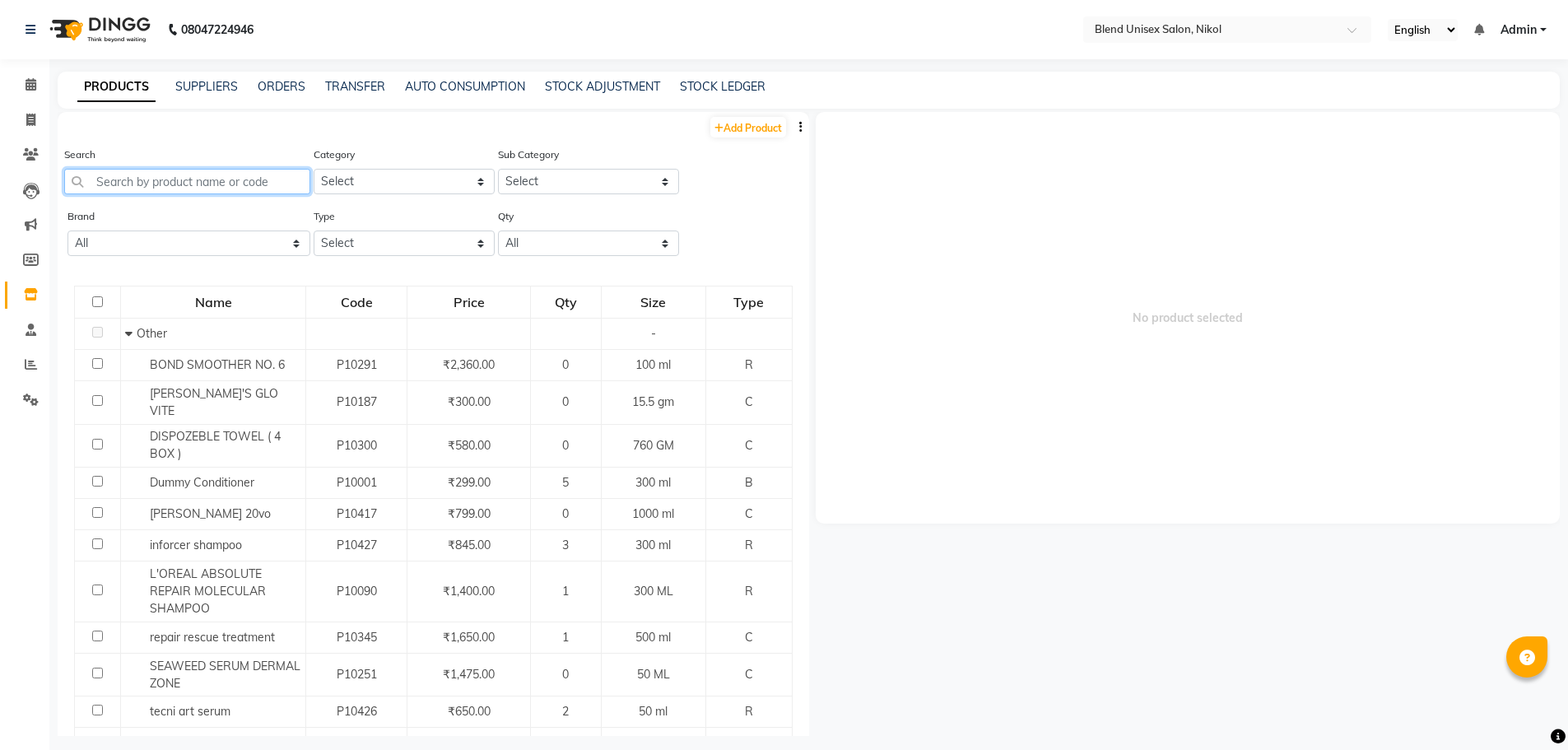
click at [106, 183] on input "text" at bounding box center [187, 181] width 246 height 26
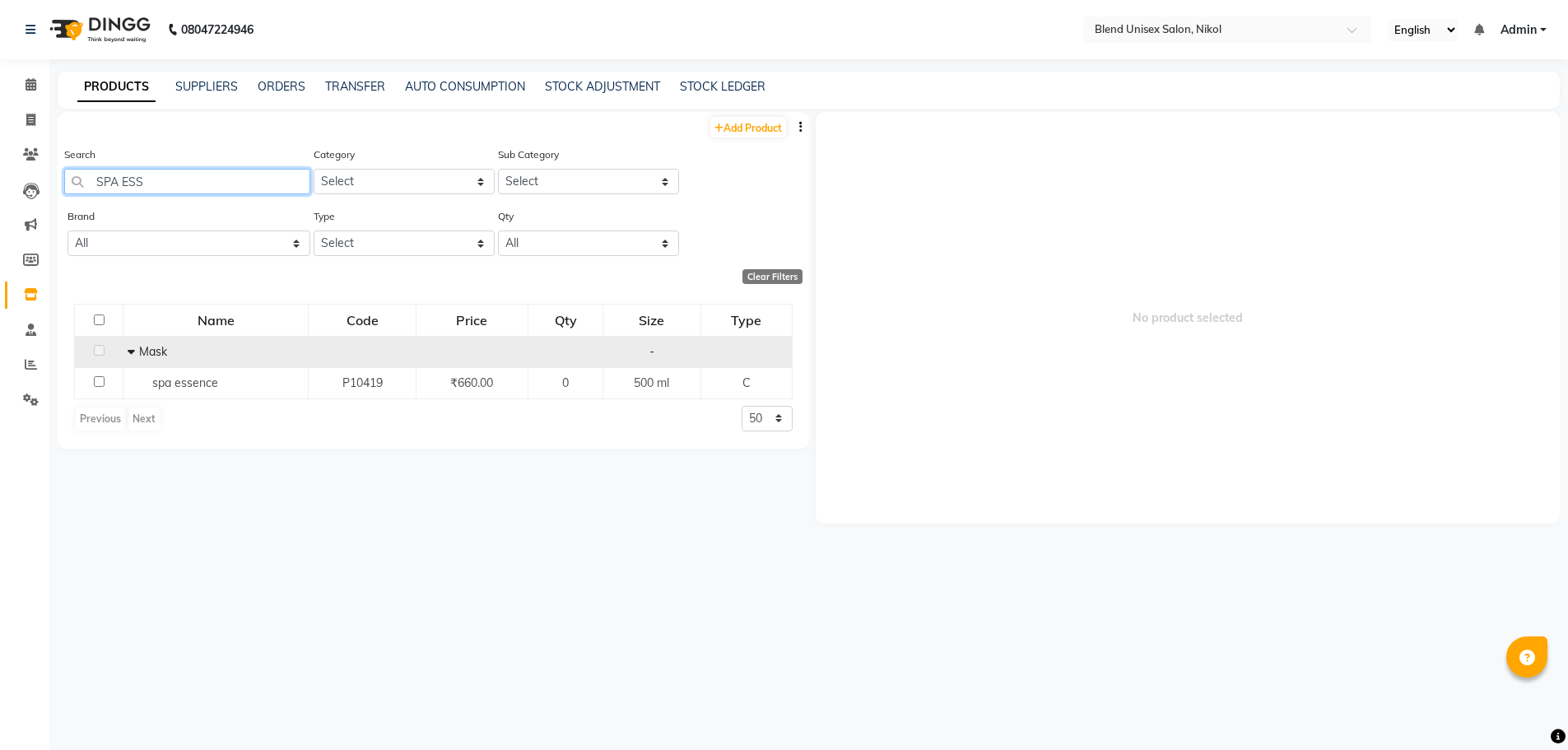
type input "SPA ESS"
click at [132, 351] on icon at bounding box center [131, 351] width 7 height 12
click at [135, 347] on icon at bounding box center [136, 351] width 5 height 12
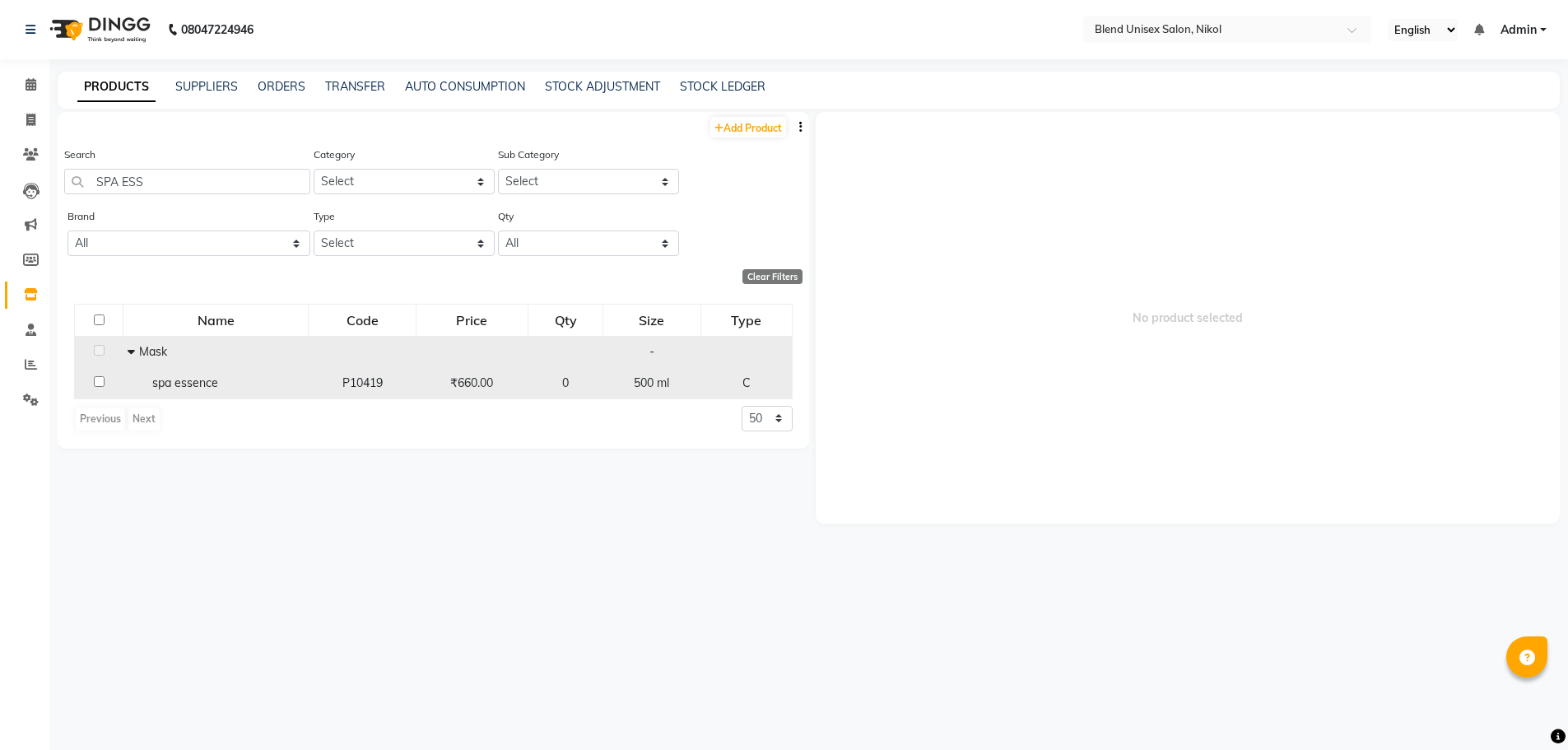
click at [95, 383] on input "checkbox" at bounding box center [99, 382] width 11 height 11
checkbox input "true"
select select
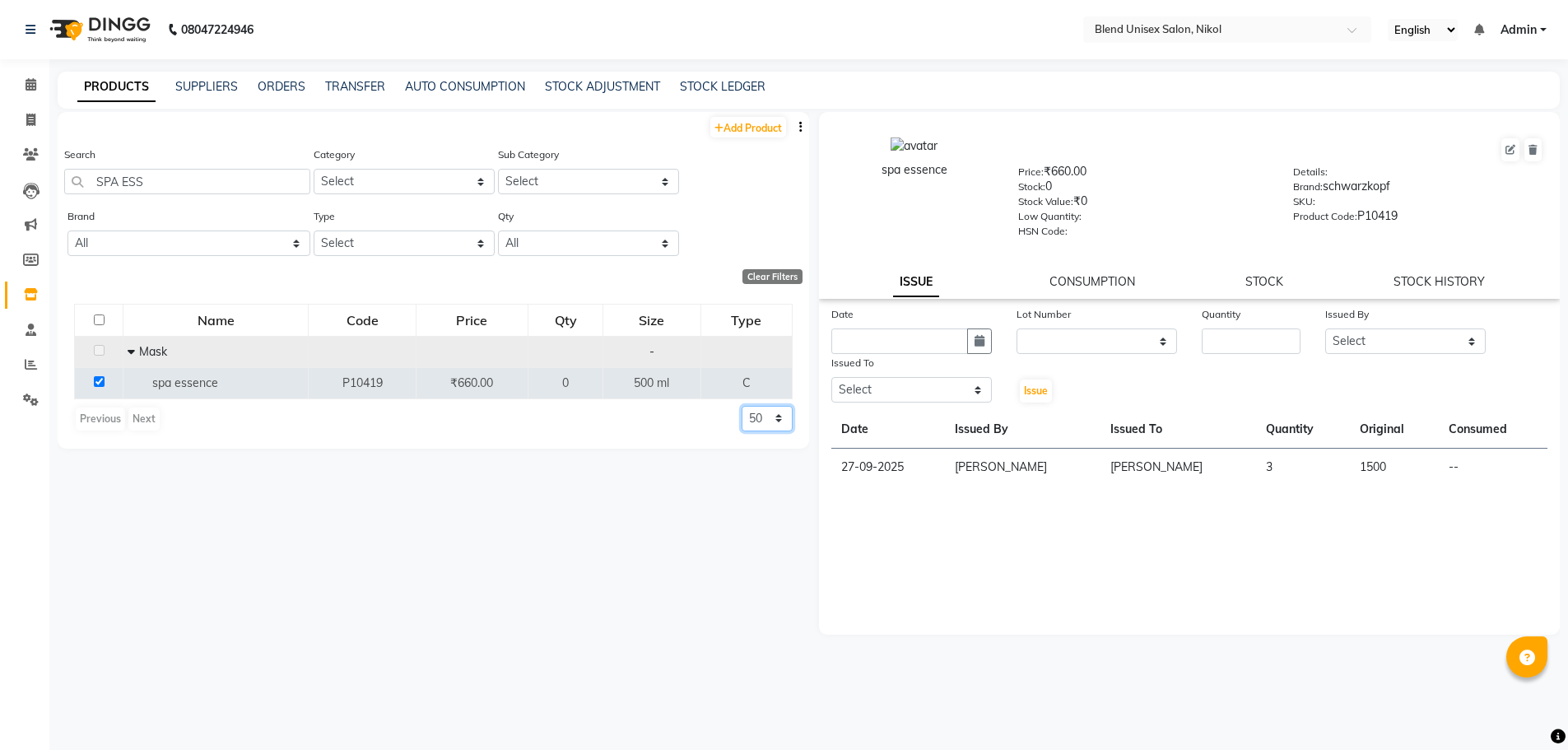
click at [776, 421] on select "50 100 500" at bounding box center [767, 419] width 51 height 26
select select "500"
click at [742, 406] on select "50 100 500" at bounding box center [767, 419] width 51 height 26
click at [97, 379] on input "checkbox" at bounding box center [99, 382] width 11 height 11
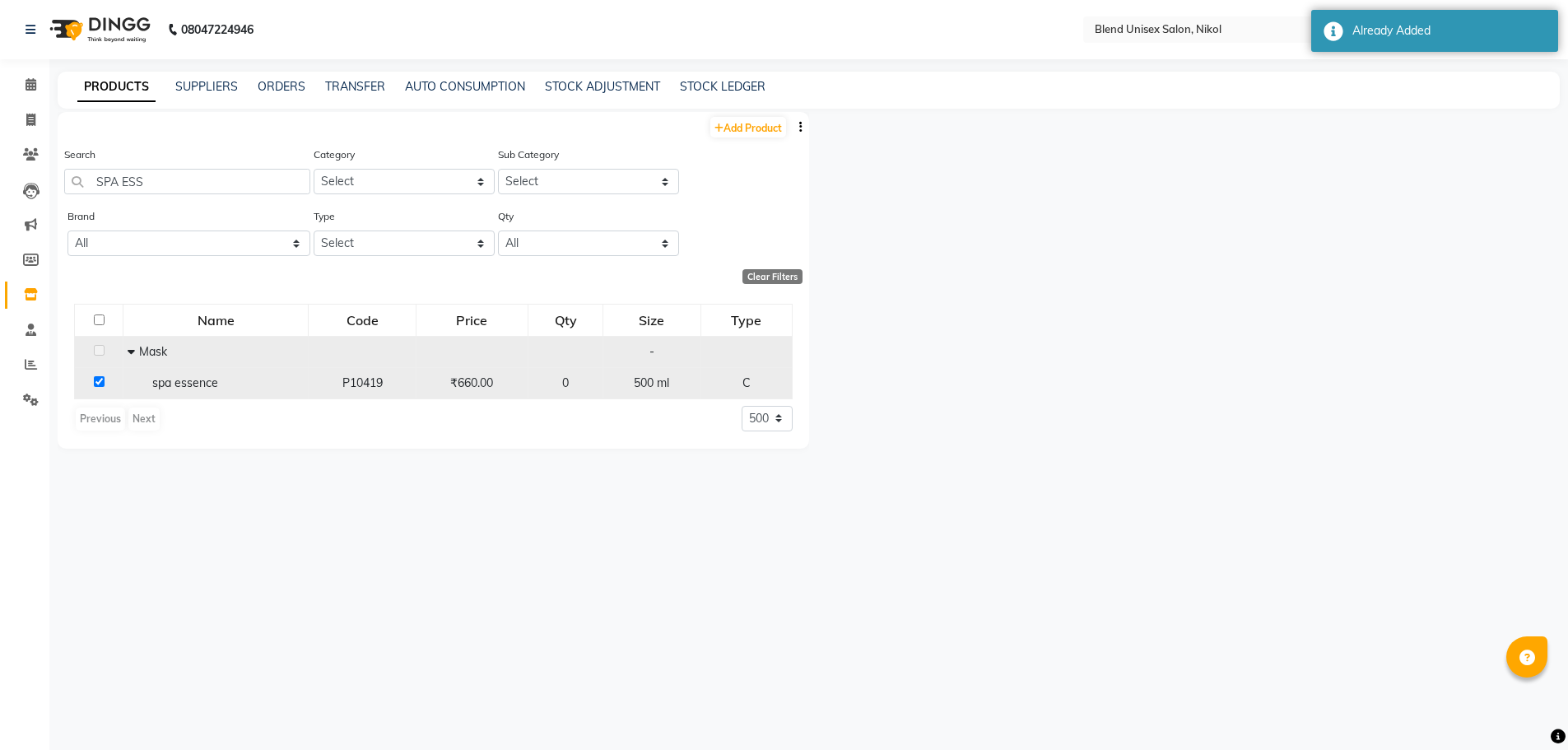
click at [96, 379] on input "checkbox" at bounding box center [99, 382] width 11 height 11
click at [96, 381] on input "checkbox" at bounding box center [99, 382] width 11 height 11
checkbox input "true"
select select
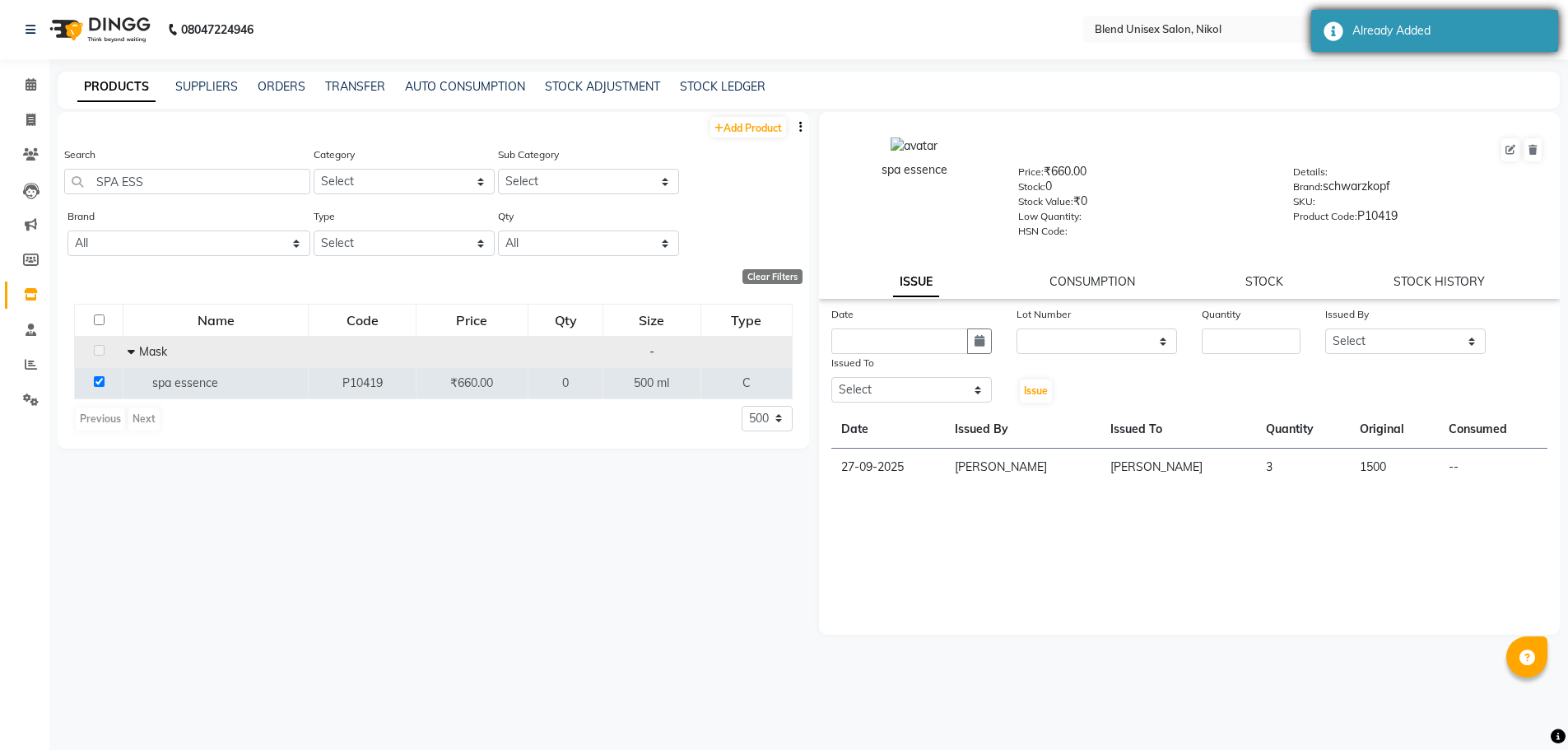
click at [1454, 38] on div "Already Added" at bounding box center [1448, 30] width 194 height 17
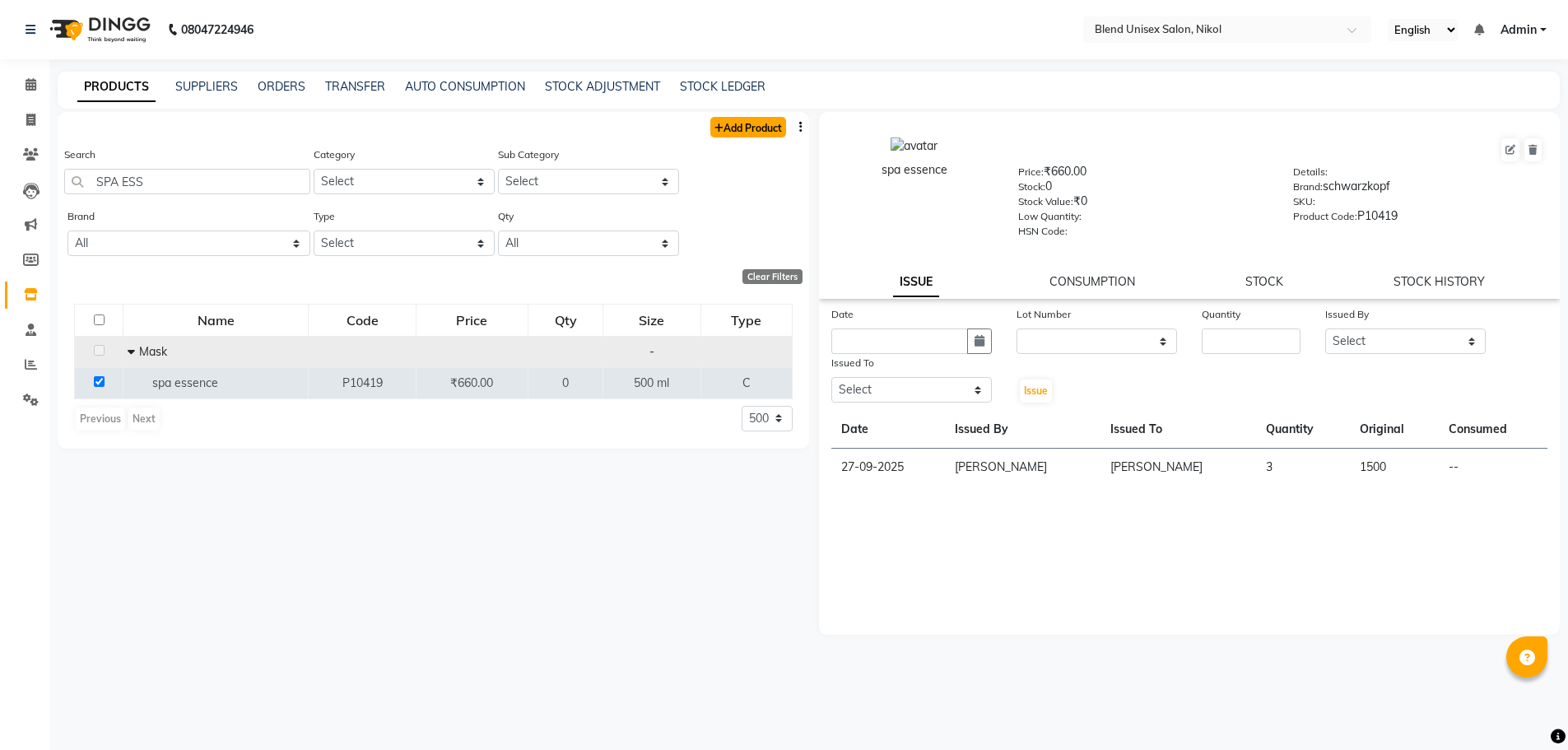
click at [776, 122] on link "Add Product" at bounding box center [748, 127] width 76 height 21
select select "true"
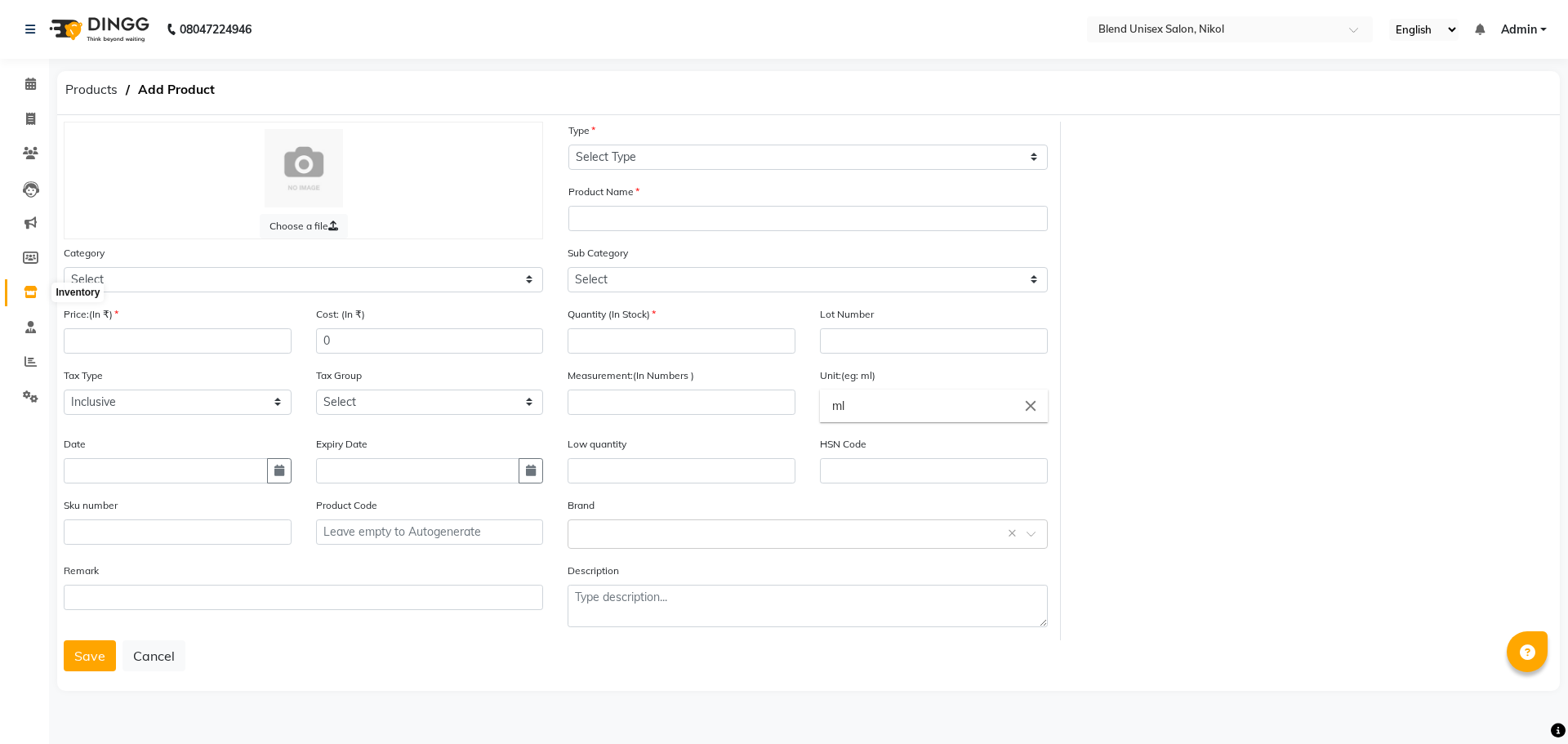
click at [27, 284] on span at bounding box center [30, 292] width 28 height 19
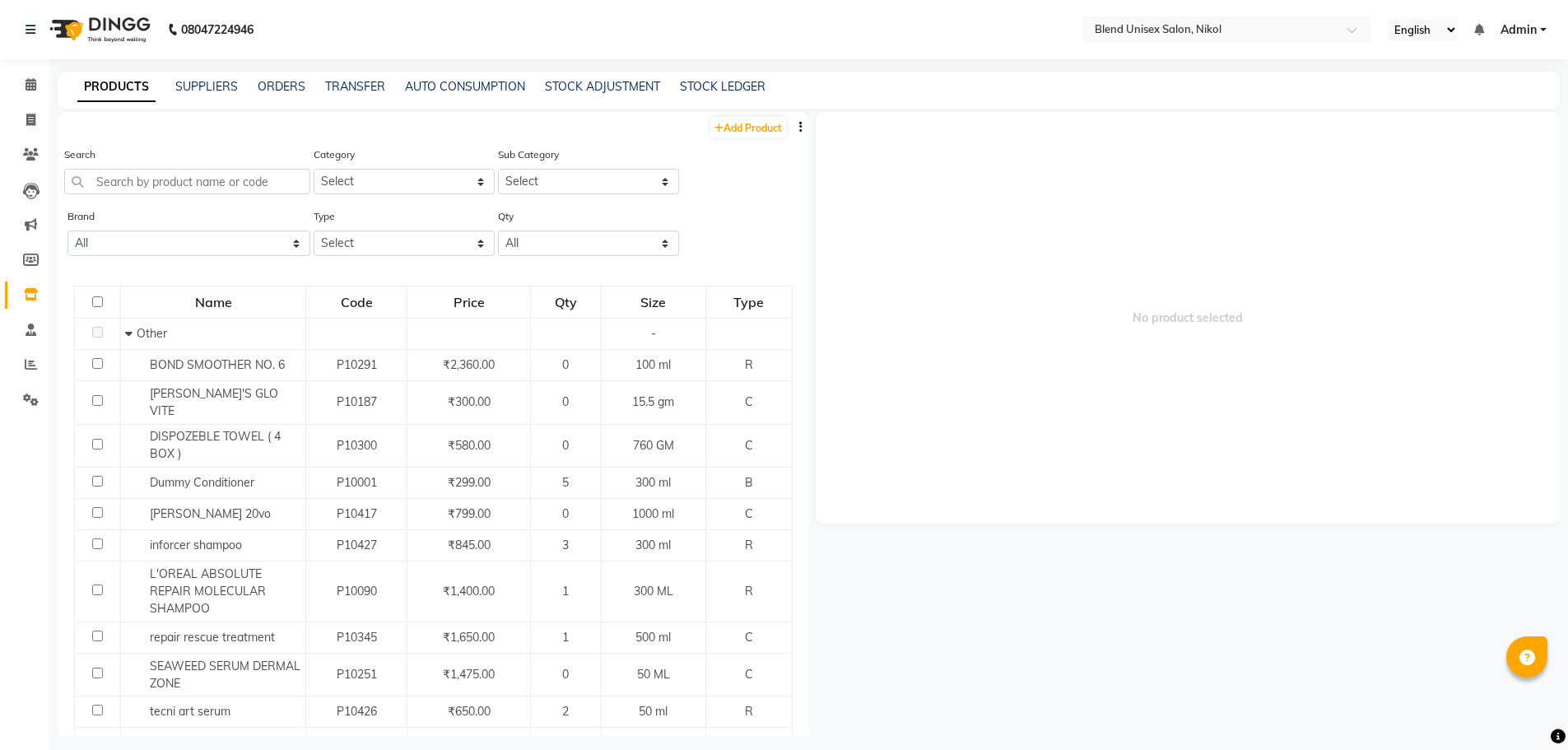
click at [151, 167] on div "Search" at bounding box center [187, 170] width 246 height 48
click at [127, 181] on input "text" at bounding box center [187, 181] width 246 height 26
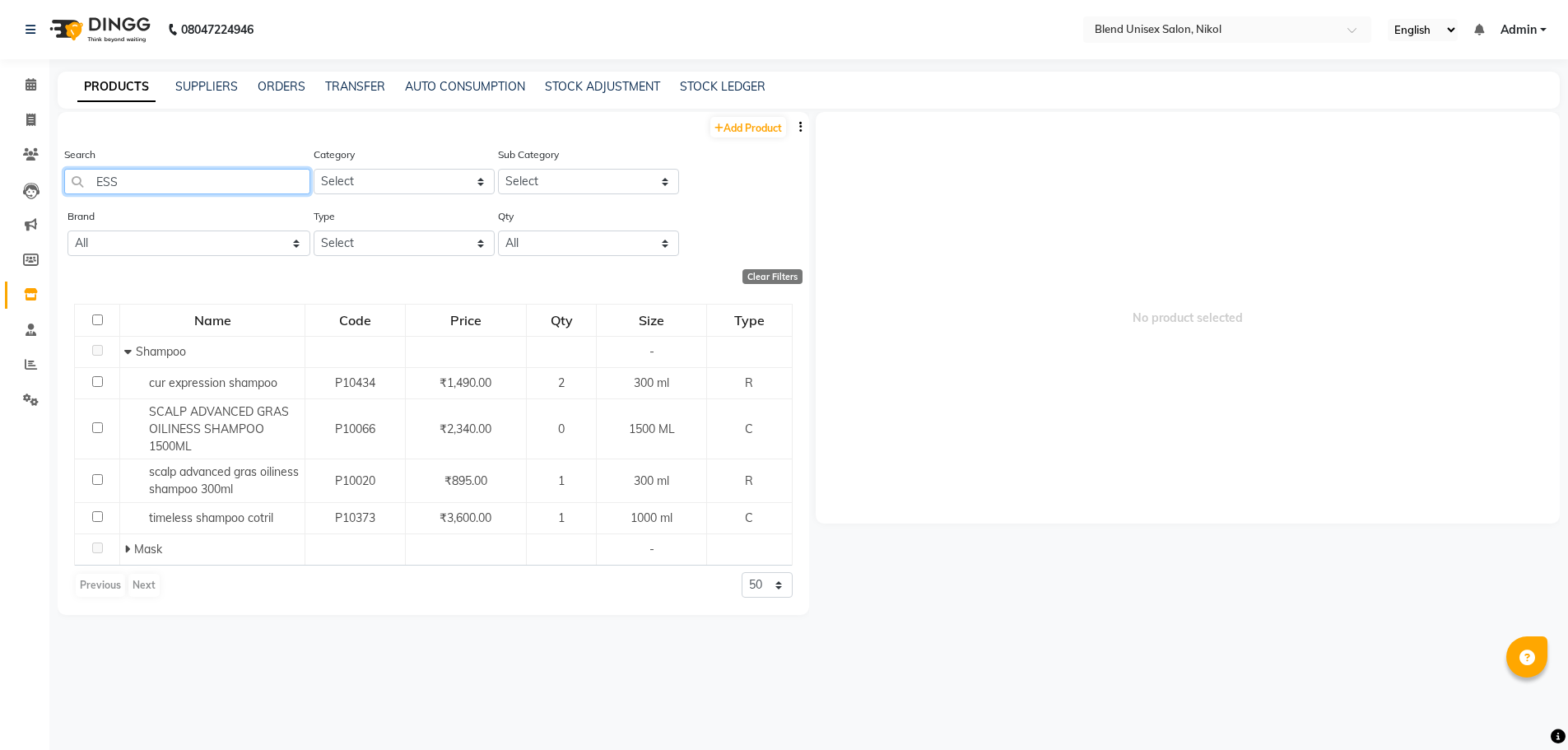
drag, startPoint x: 129, startPoint y: 186, endPoint x: 77, endPoint y: 166, distance: 55.7
click at [77, 166] on div "Search ESS" at bounding box center [187, 170] width 246 height 48
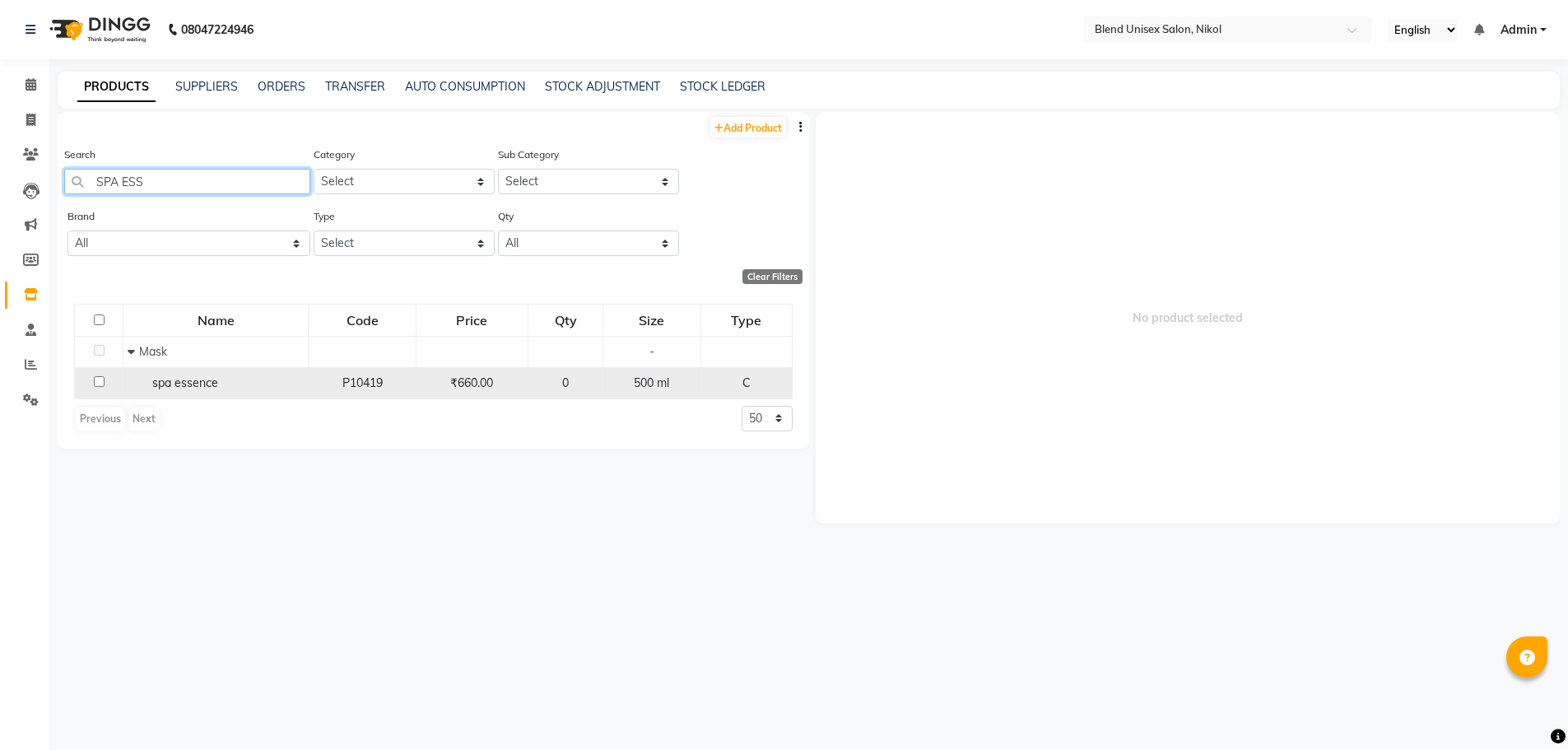
type input "SPA ESS"
click at [99, 382] on input "checkbox" at bounding box center [99, 382] width 11 height 11
checkbox input "true"
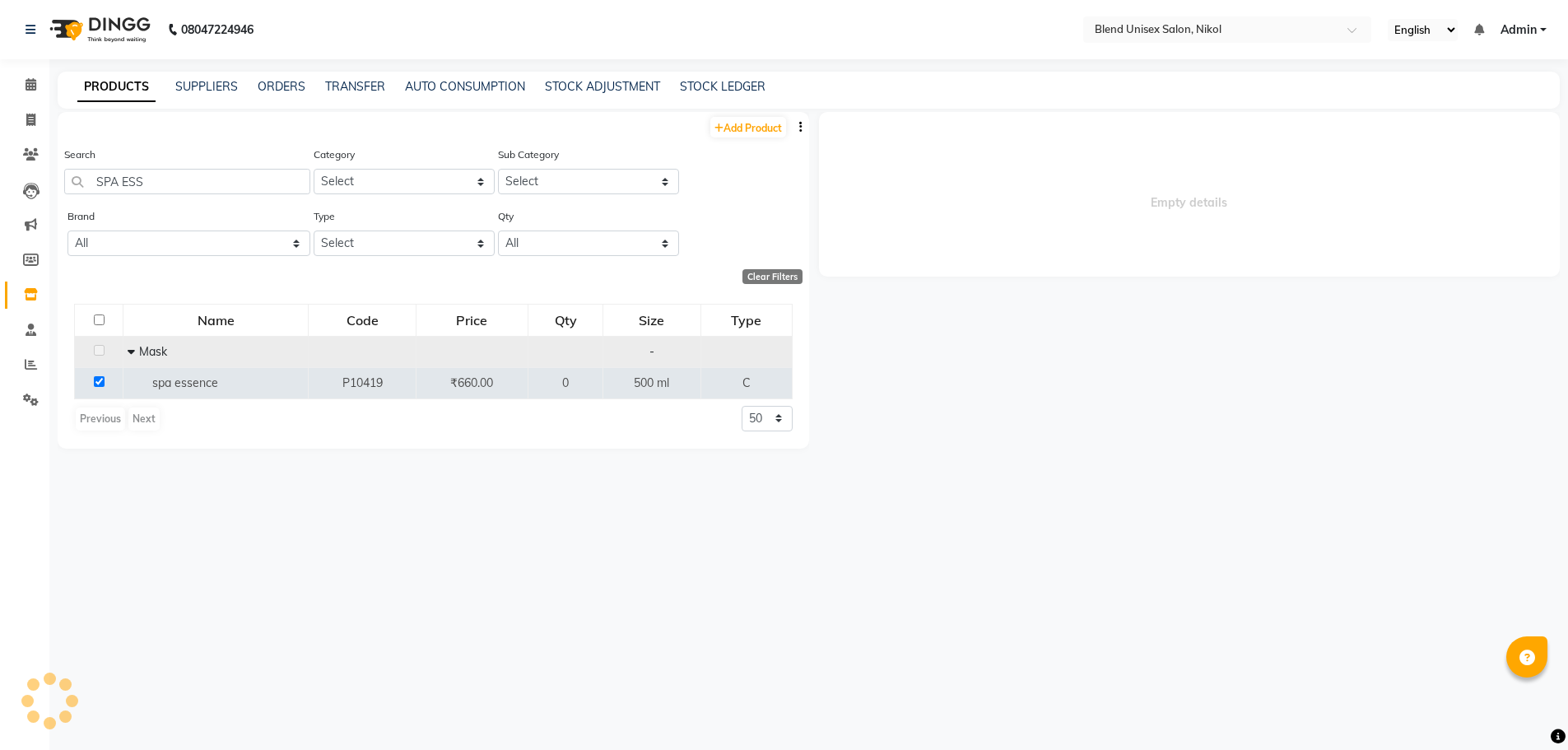
select select
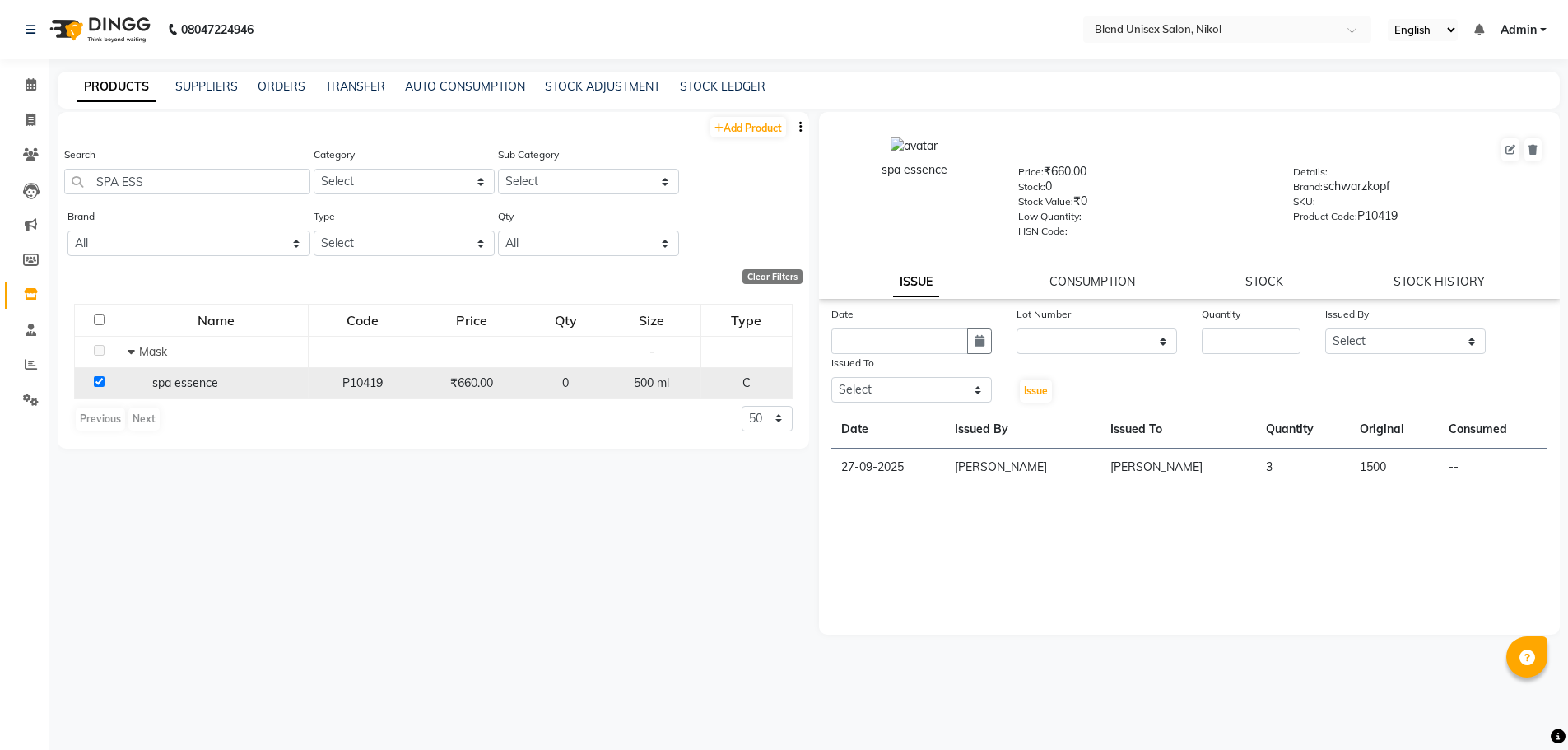
click at [154, 390] on div "spa essence" at bounding box center [215, 383] width 176 height 17
click at [234, 494] on div "Add Product Search SPA ESS Category Select Hair Skin Makeup Personal Care Appli…" at bounding box center [434, 423] width 751 height 624
click at [740, 205] on div "Search SPA ESS Category Select Hair Skin Makeup Personal Care Appliances Beard …" at bounding box center [434, 176] width 751 height 62
click at [94, 380] on input "checkbox" at bounding box center [99, 382] width 11 height 11
checkbox input "false"
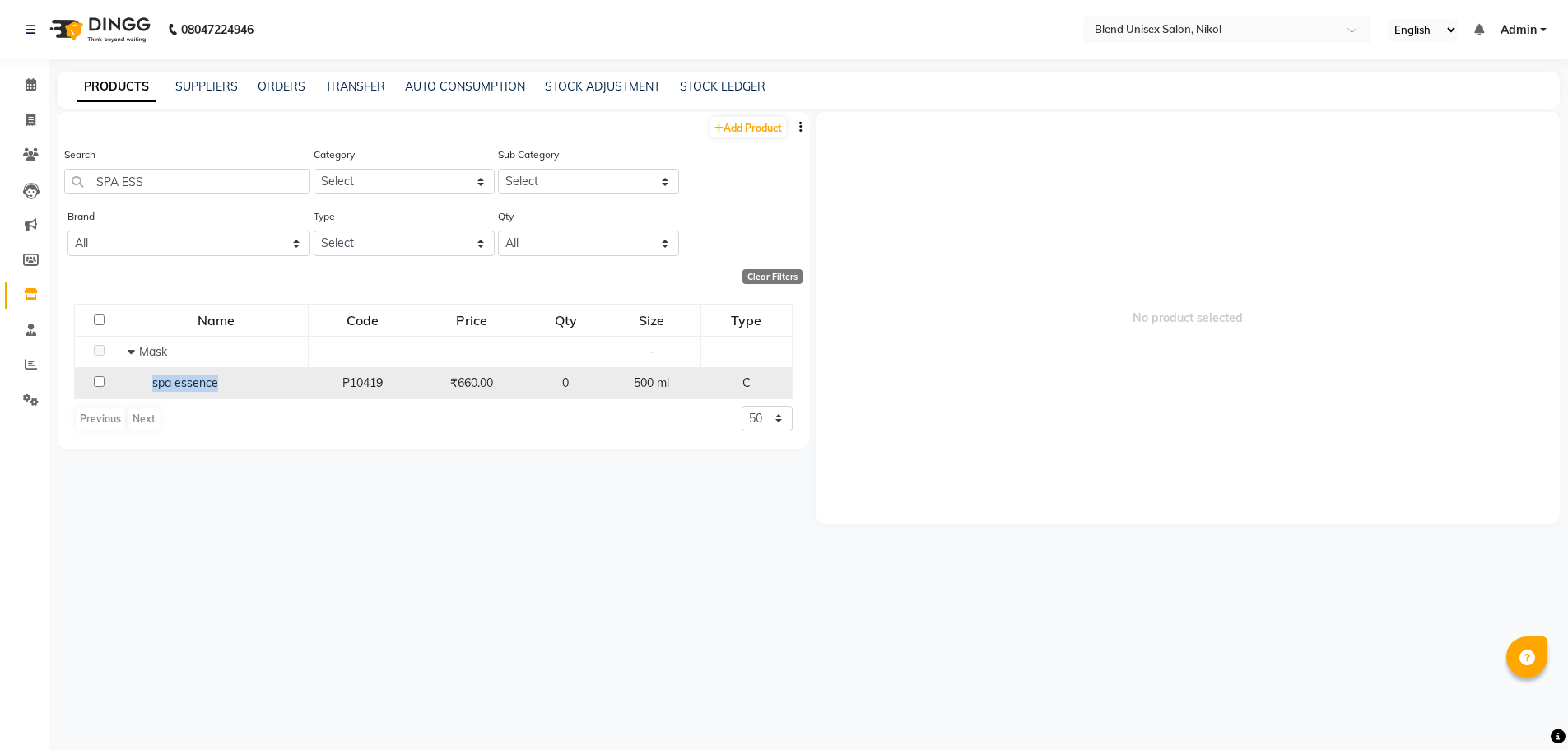
drag, startPoint x: 143, startPoint y: 381, endPoint x: 223, endPoint y: 381, distance: 80.0
click at [223, 381] on div "spa essence" at bounding box center [215, 383] width 176 height 17
select select
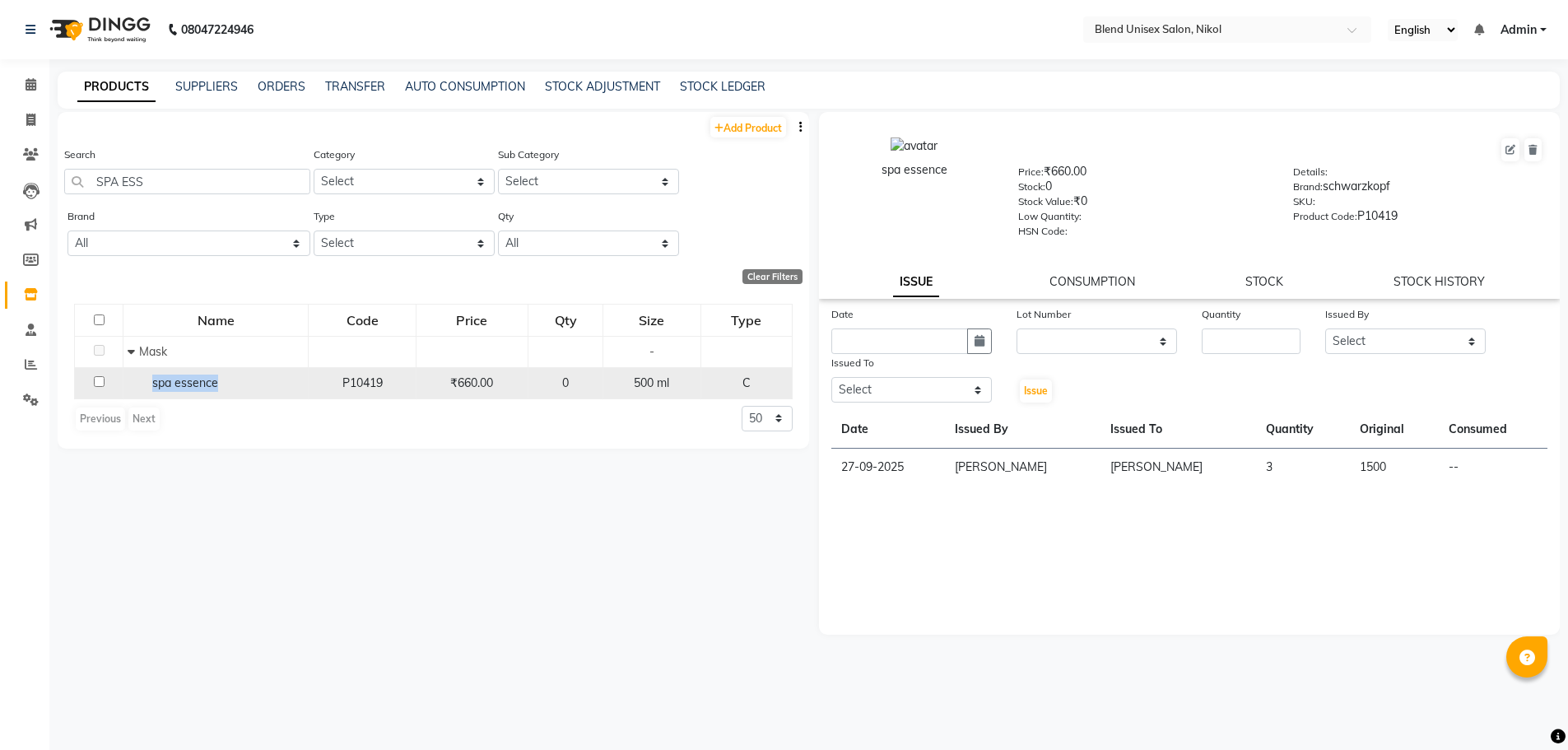
copy span "spa essence"
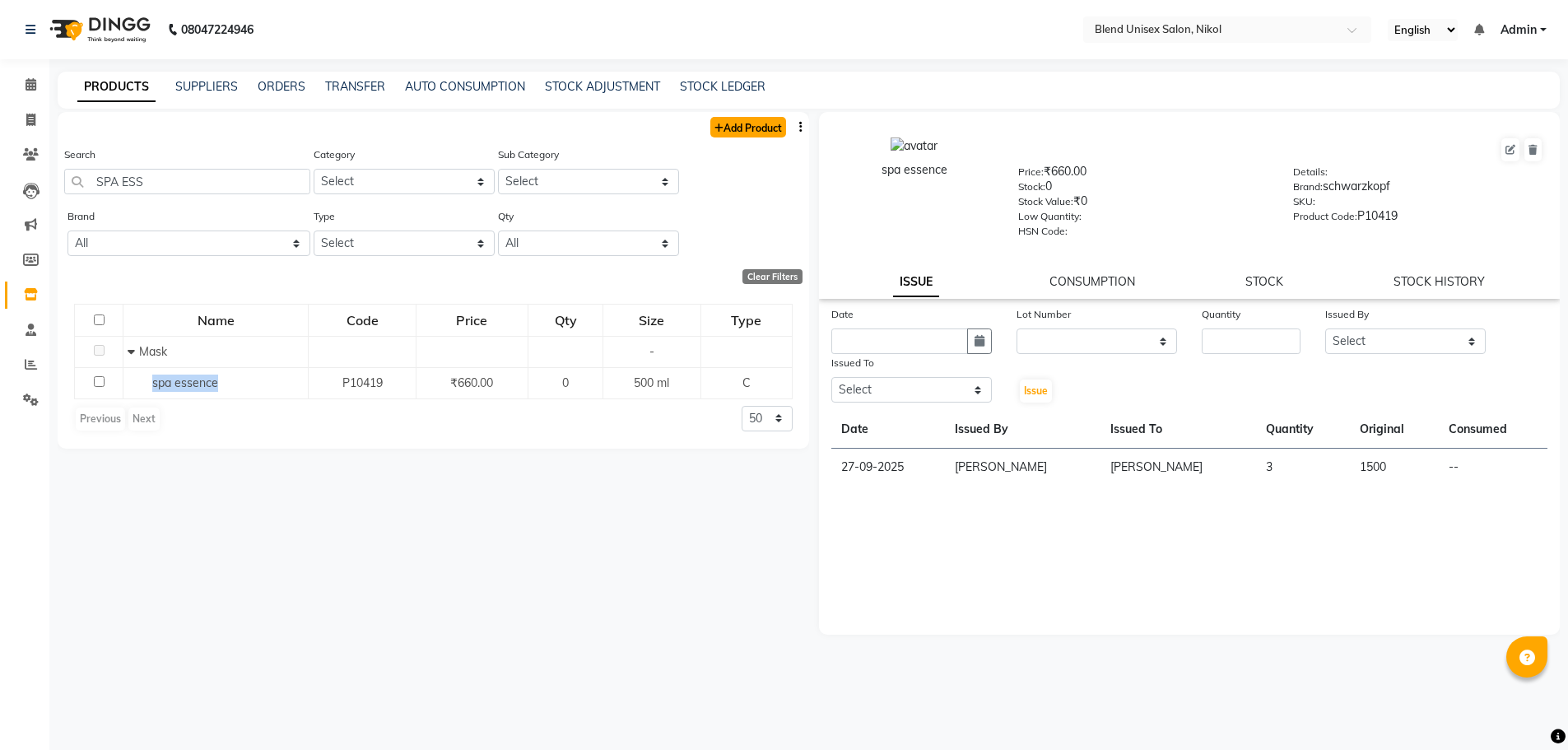
click at [783, 128] on link "Add Product" at bounding box center [748, 127] width 76 height 21
select select "true"
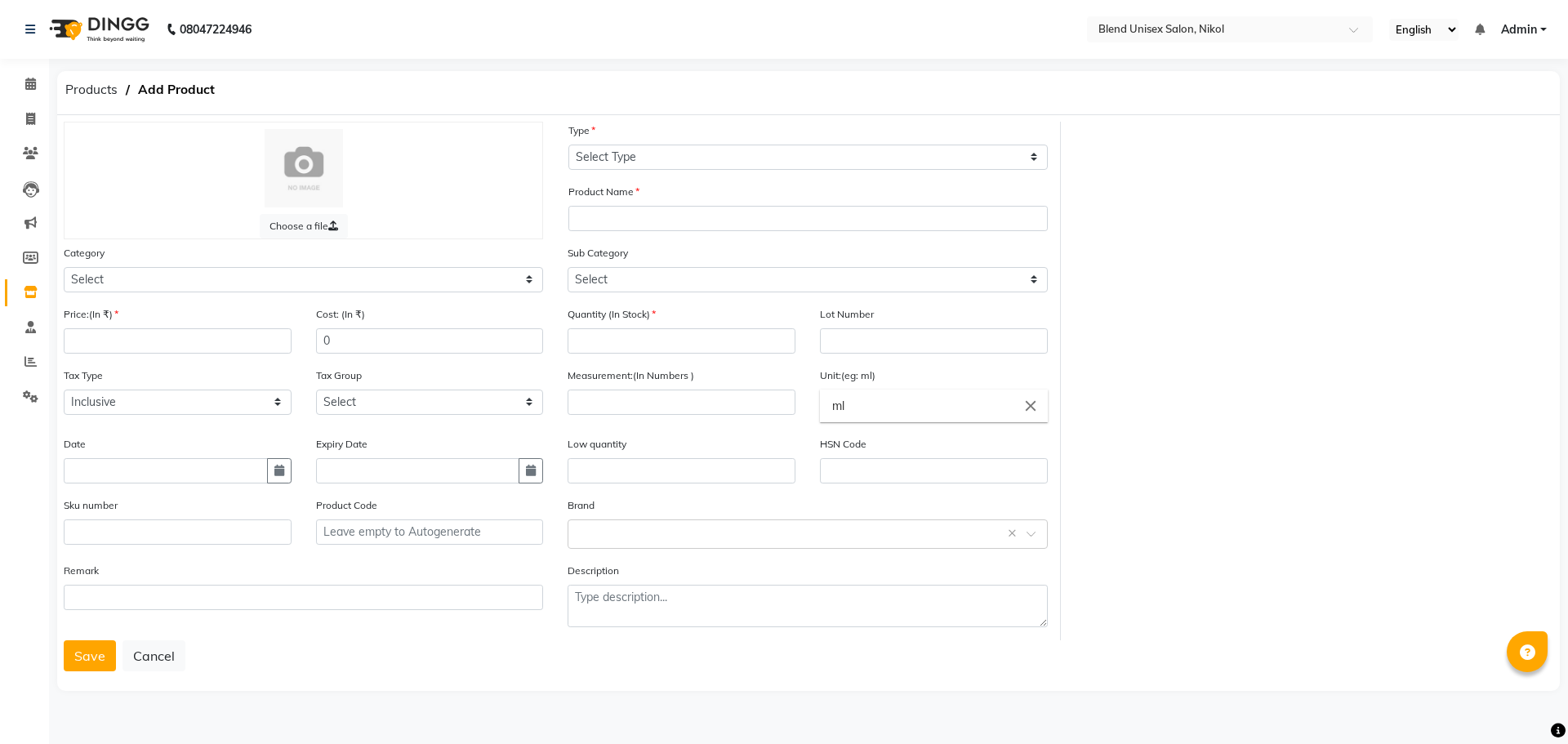
click at [644, 205] on div "Product Name" at bounding box center [807, 207] width 479 height 48
click at [637, 211] on input "text" at bounding box center [807, 218] width 479 height 26
paste input "spa essence"
type input "spa essence"
click at [684, 160] on select "Select Type Both Retail Consumable" at bounding box center [807, 157] width 479 height 26
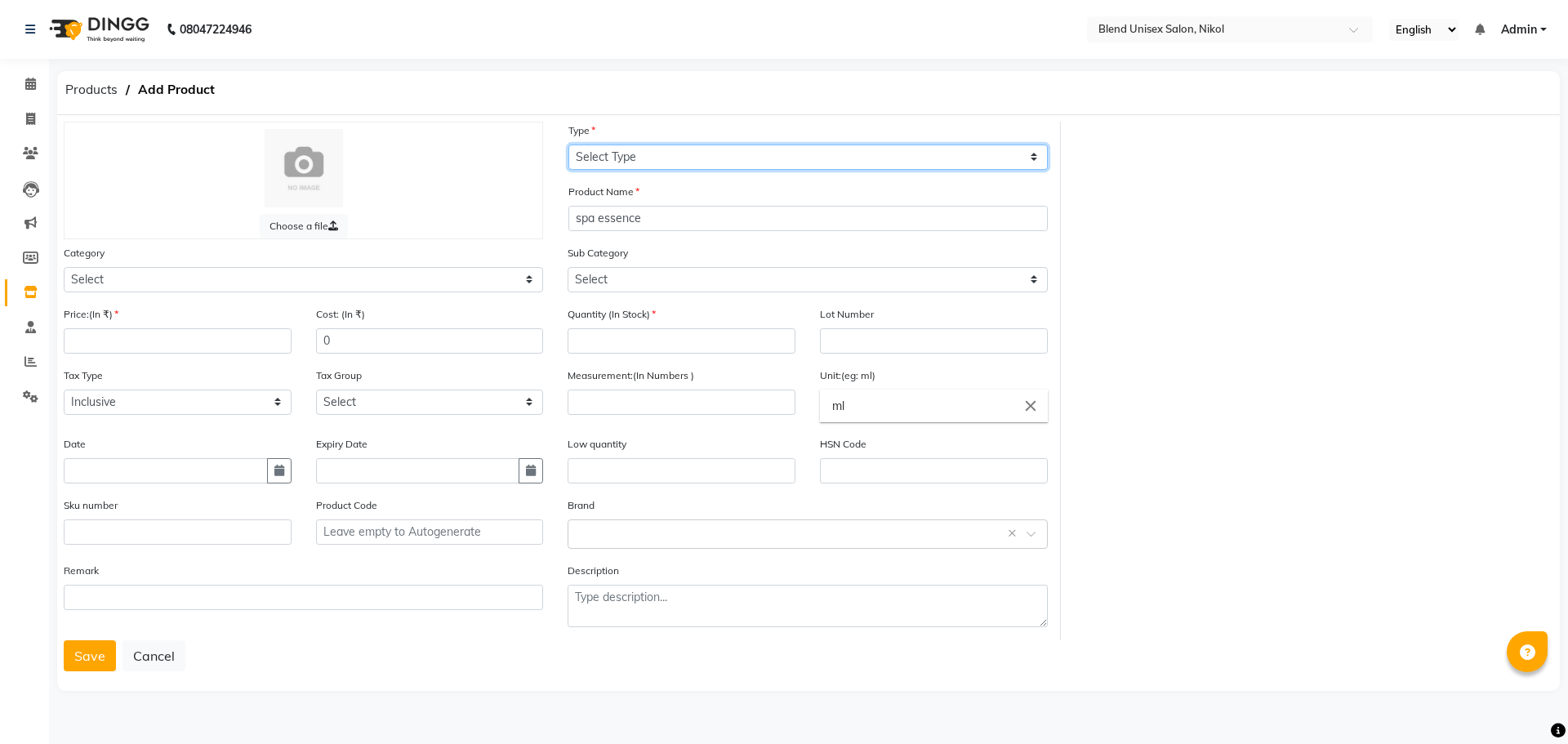
select select "C"
click at [568, 144] on select "Select Type Both Retail Consumable" at bounding box center [807, 157] width 479 height 26
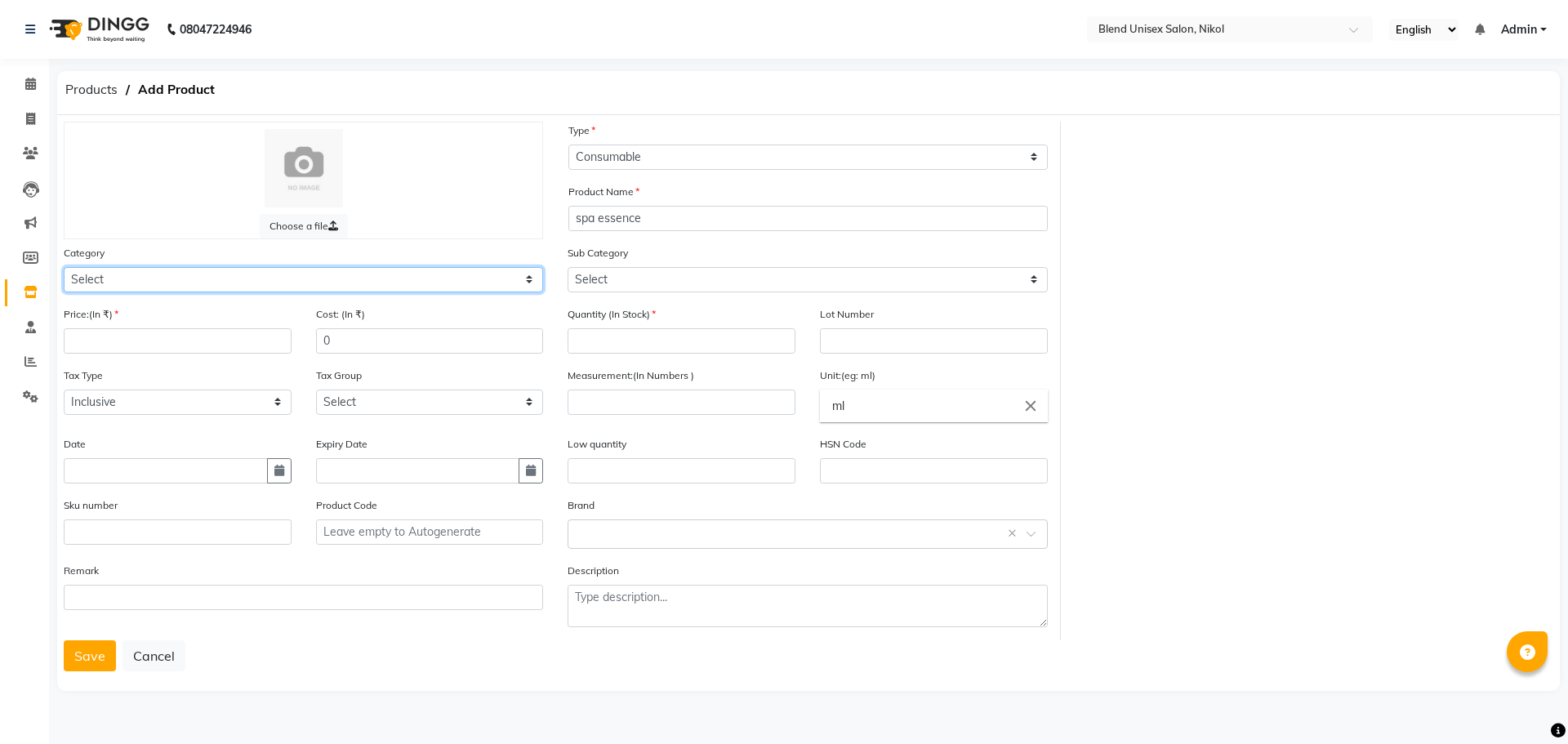
click at [243, 281] on select "Select Hair Skin Makeup Personal Care Appliances Beard Waxing Disposable Thread…" at bounding box center [303, 280] width 479 height 26
select select "1003501100"
click at [64, 267] on select "Select Hair Skin Makeup Personal Care Appliances Beard Waxing Disposable Thread…" at bounding box center [303, 280] width 479 height 26
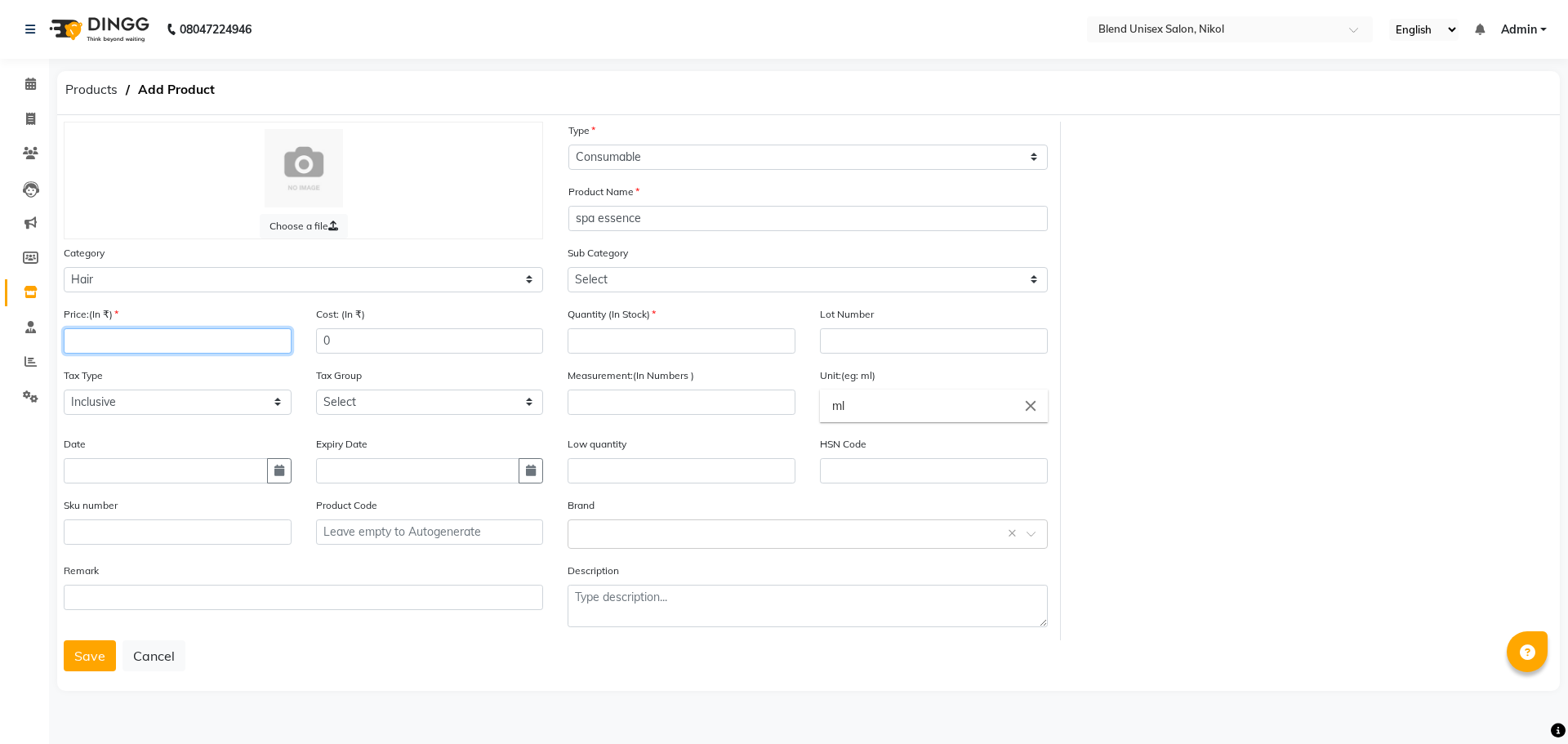
click at [242, 345] on input "number" at bounding box center [177, 341] width 228 height 26
type input "880"
click at [281, 479] on button "button" at bounding box center [280, 470] width 25 height 26
select select "10"
select select "2025"
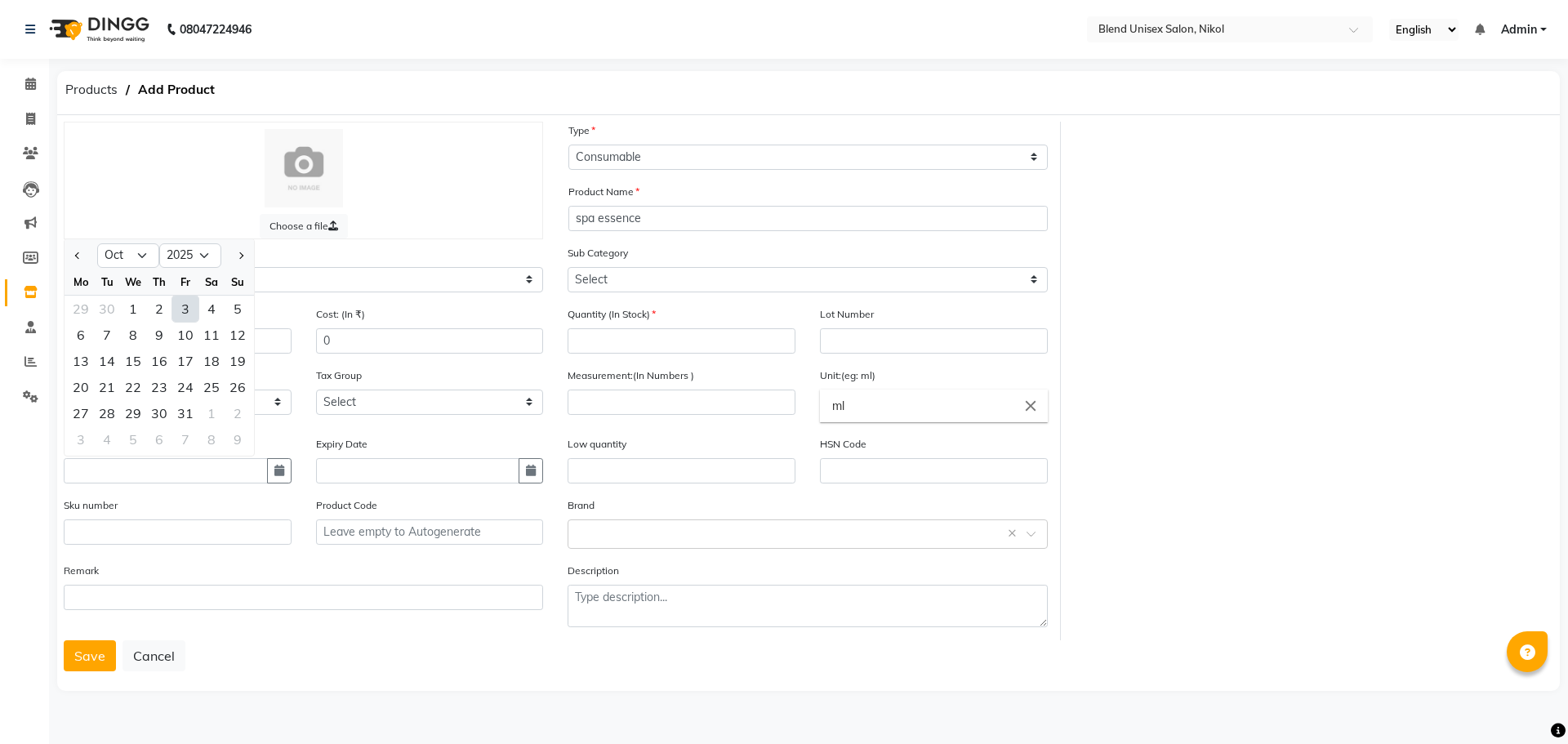
click at [187, 304] on div "3" at bounding box center [186, 309] width 27 height 27
type input "03-10-2025"
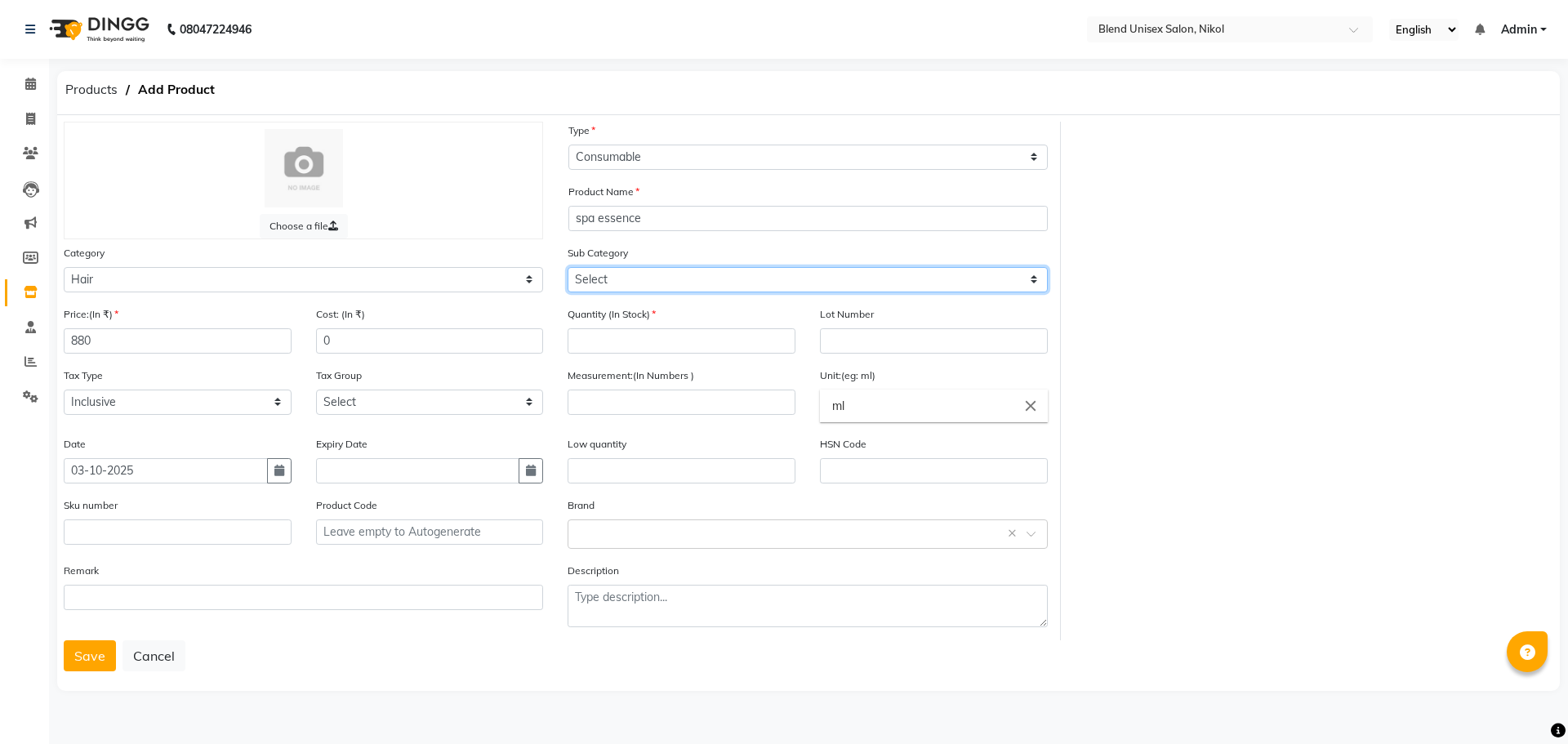
click at [674, 278] on select "Select Shampoo Conditioner Cream Mask Oil Serum Color Appliances Treatment Styl…" at bounding box center [807, 280] width 479 height 26
select select "1003501106"
click at [568, 267] on select "Select Shampoo Conditioner Cream Mask Oil Serum Color Appliances Treatment Styl…" at bounding box center [807, 280] width 479 height 26
click at [634, 277] on select "Select Shampoo Conditioner Cream Mask Oil Serum Color Appliances Treatment Styl…" at bounding box center [807, 280] width 479 height 26
click at [568, 267] on select "Select Shampoo Conditioner Cream Mask Oil Serum Color Appliances Treatment Styl…" at bounding box center [807, 280] width 479 height 26
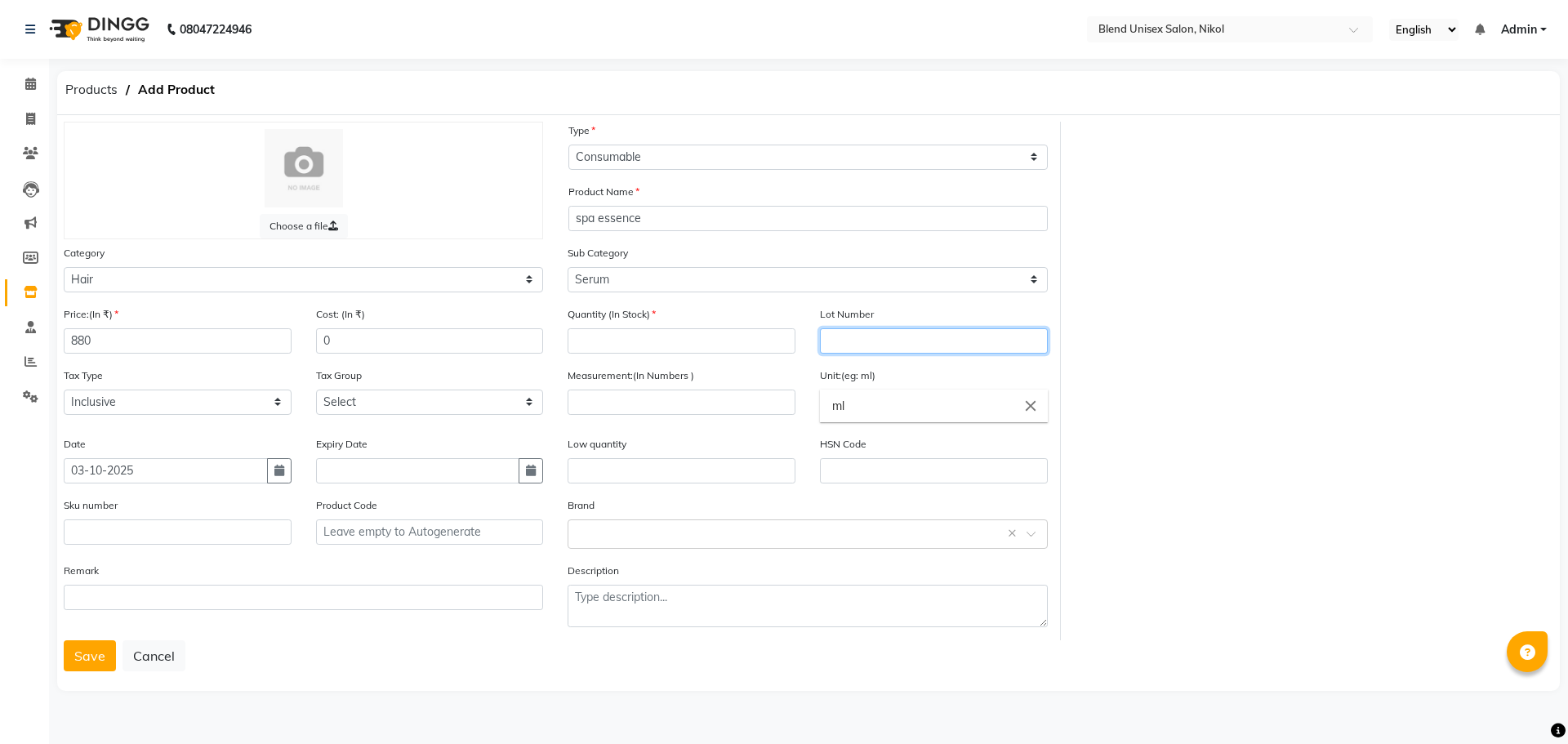
click at [837, 342] on input "text" at bounding box center [933, 341] width 228 height 26
type input "2"
click at [693, 407] on input "number" at bounding box center [681, 402] width 228 height 26
type input "80"
click at [672, 345] on input "number" at bounding box center [681, 341] width 228 height 26
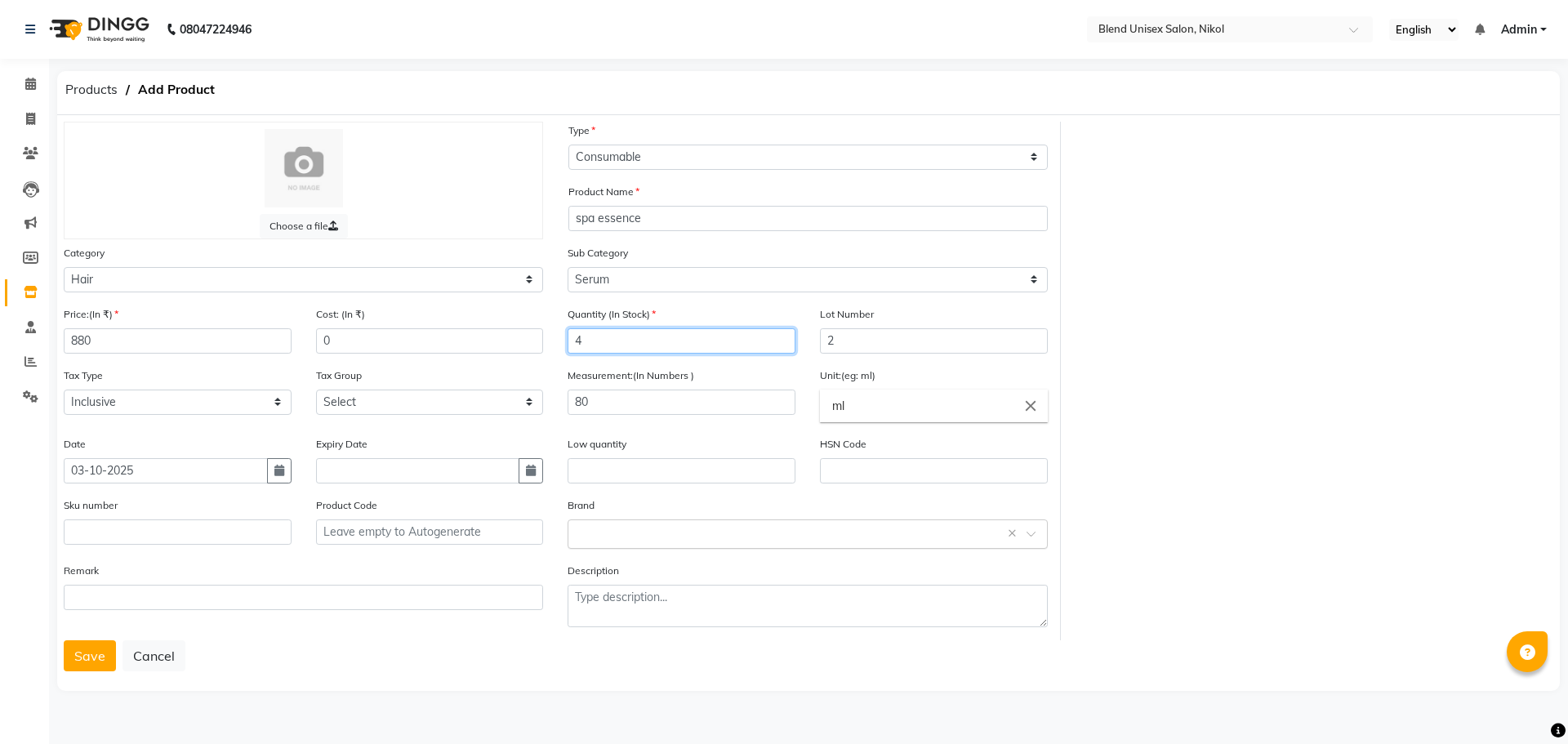
type input "4"
click at [713, 539] on input "text" at bounding box center [791, 532] width 429 height 17
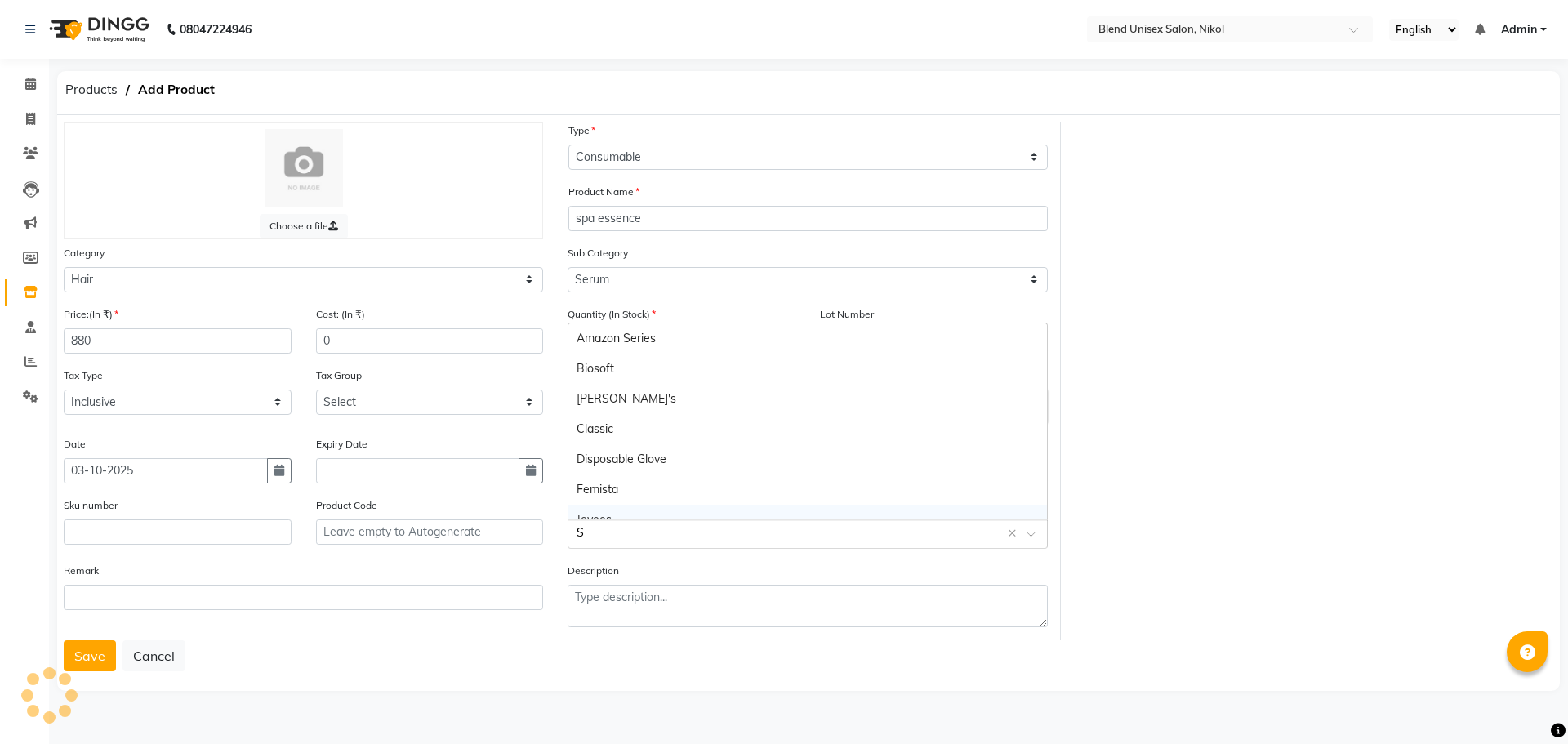
type input "SW"
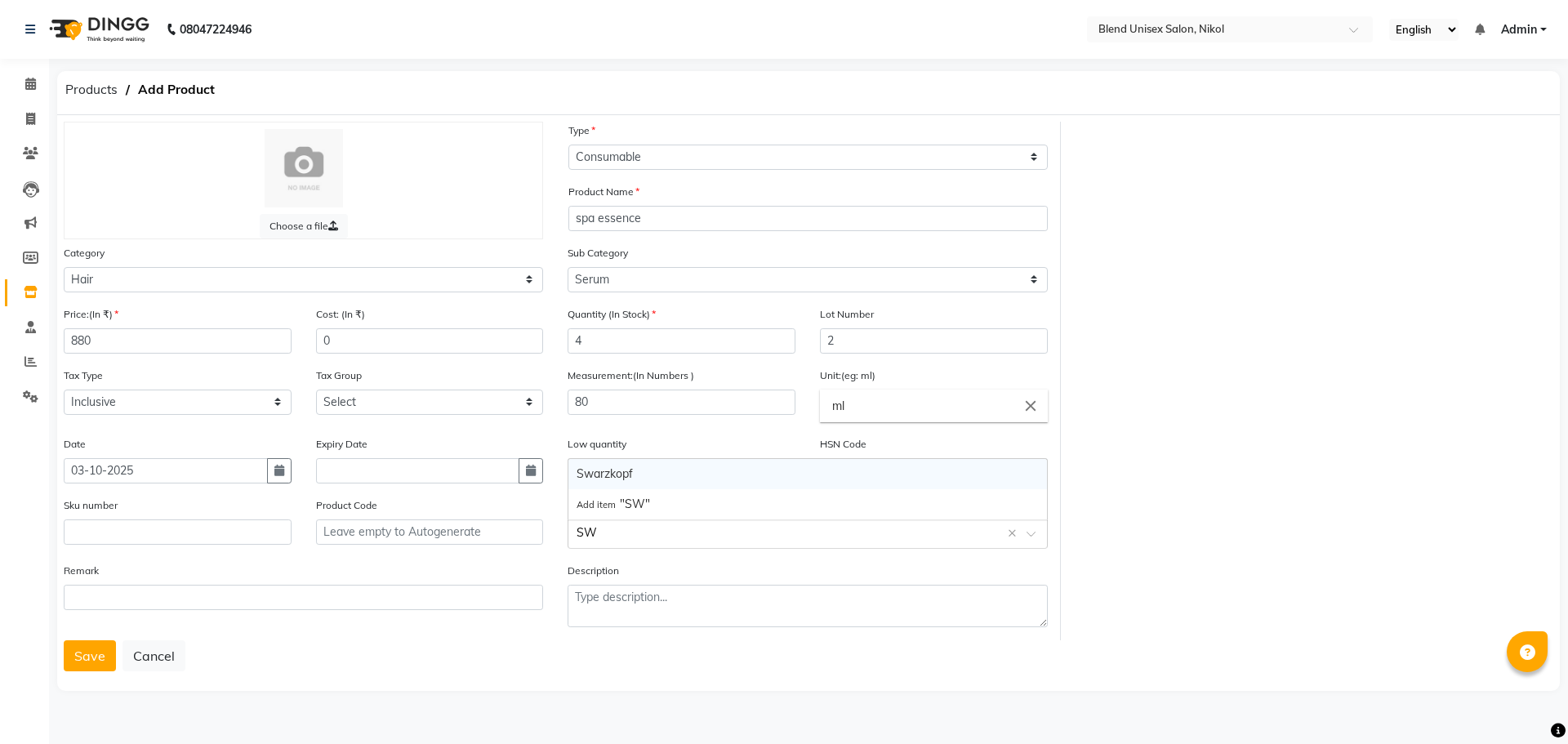
click at [792, 465] on div "Swarzkopf" at bounding box center [807, 474] width 478 height 30
click at [81, 654] on button "Save" at bounding box center [89, 655] width 52 height 31
click at [267, 340] on input "880" at bounding box center [177, 341] width 228 height 26
click at [1403, 218] on div "Choose a file Type Select Type Both Retail Consumable Product Name spa essence …" at bounding box center [808, 381] width 1514 height 519
click at [83, 662] on button "Save" at bounding box center [89, 655] width 52 height 31
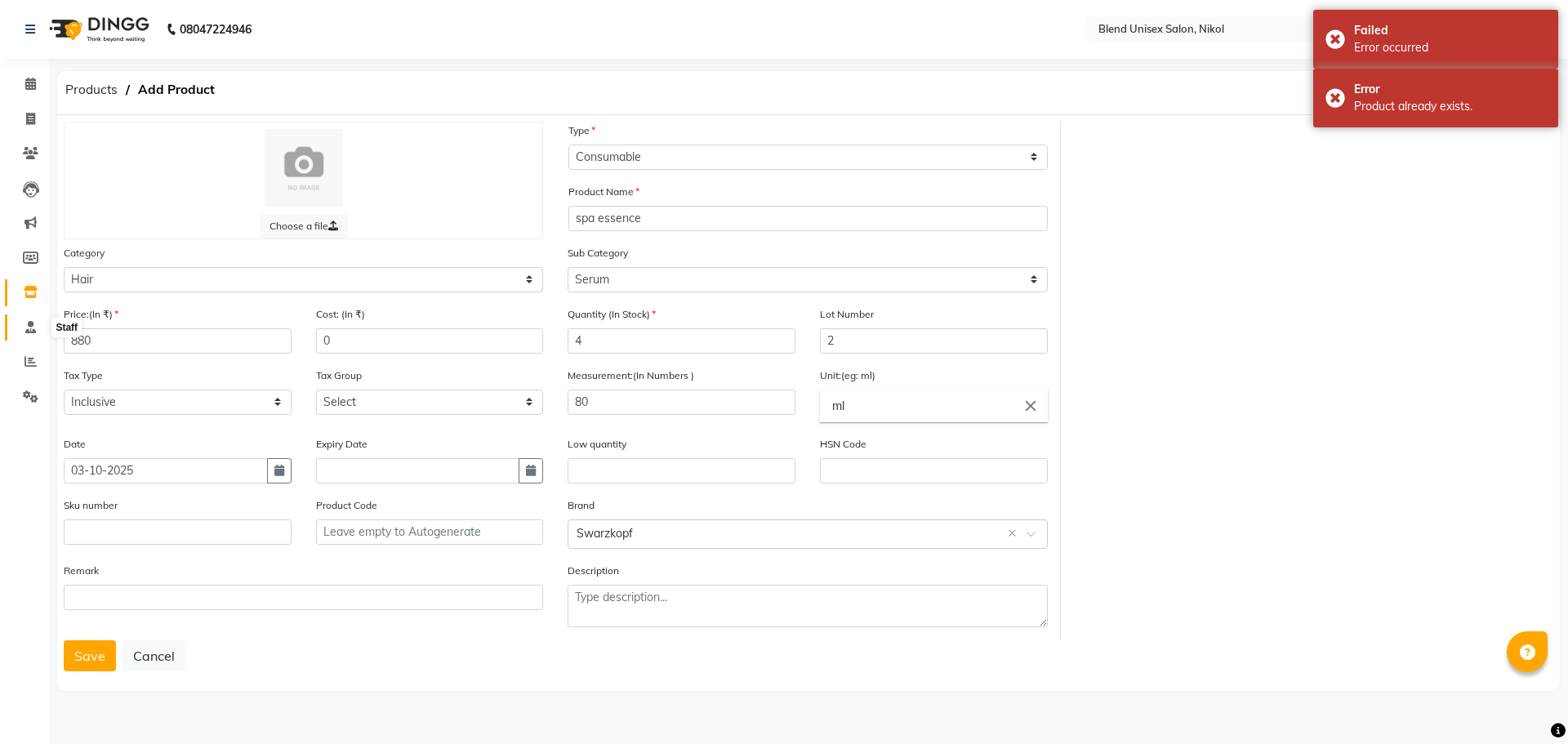
click at [35, 326] on icon at bounding box center [31, 328] width 11 height 12
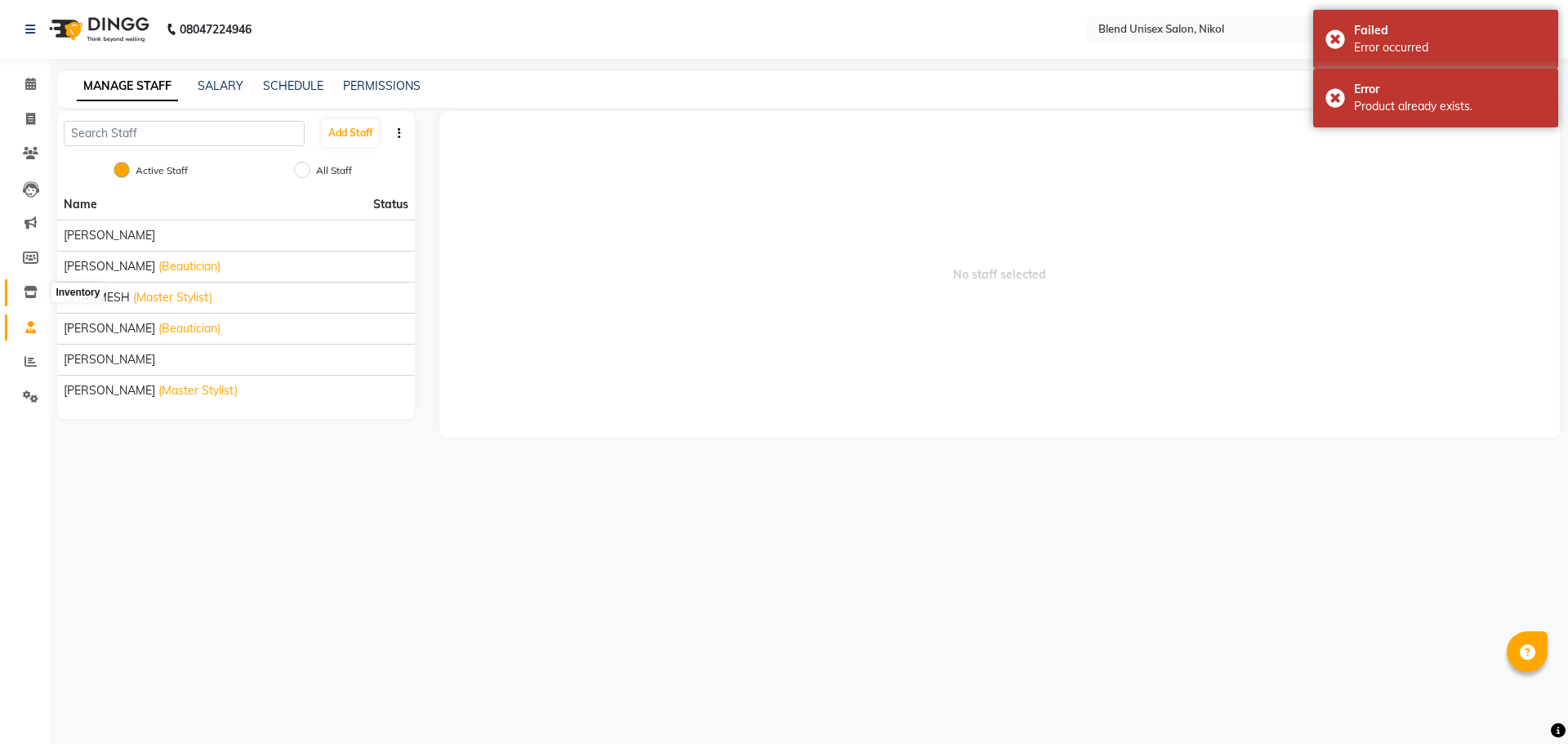
click at [28, 293] on icon at bounding box center [31, 292] width 14 height 12
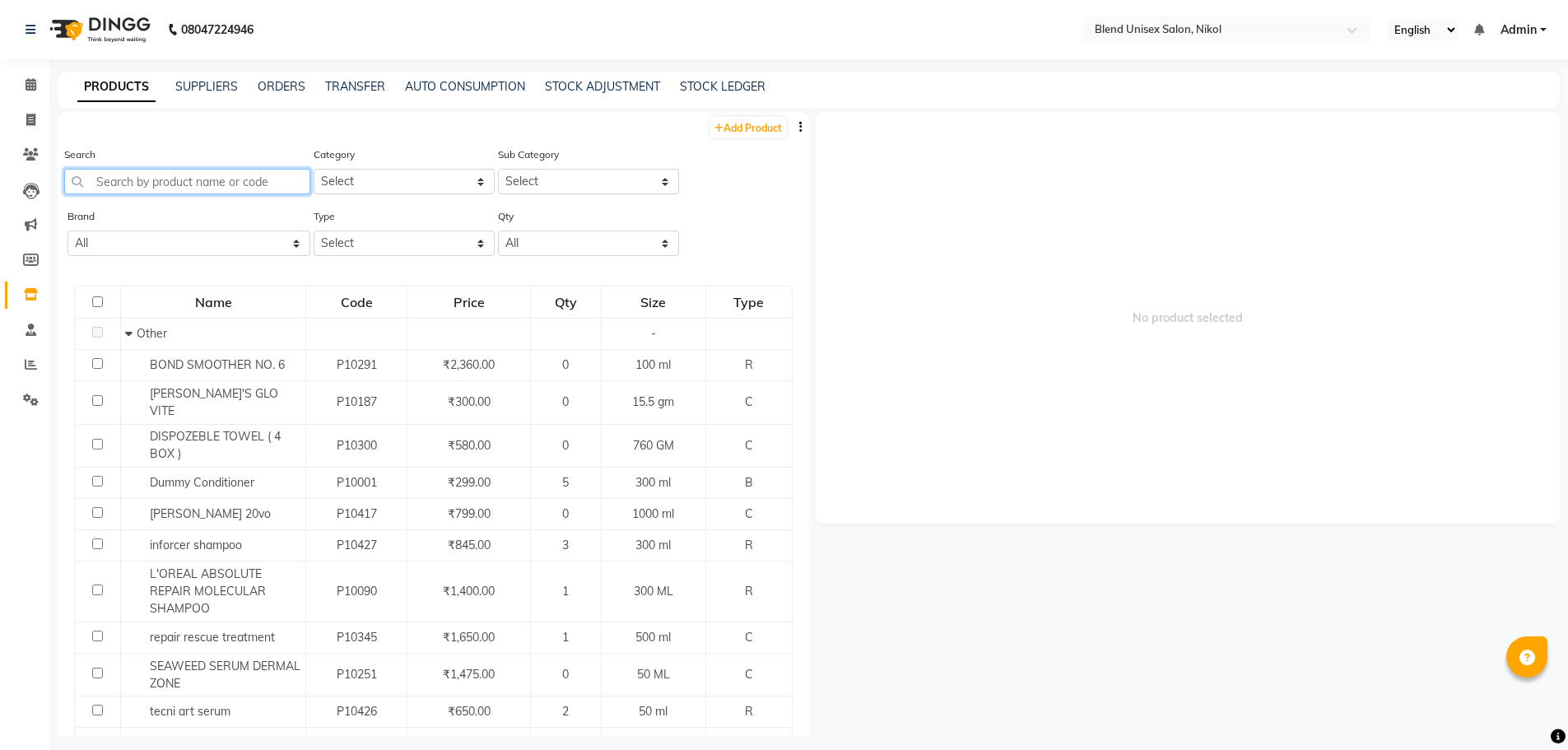
click at [164, 187] on input "text" at bounding box center [187, 181] width 246 height 26
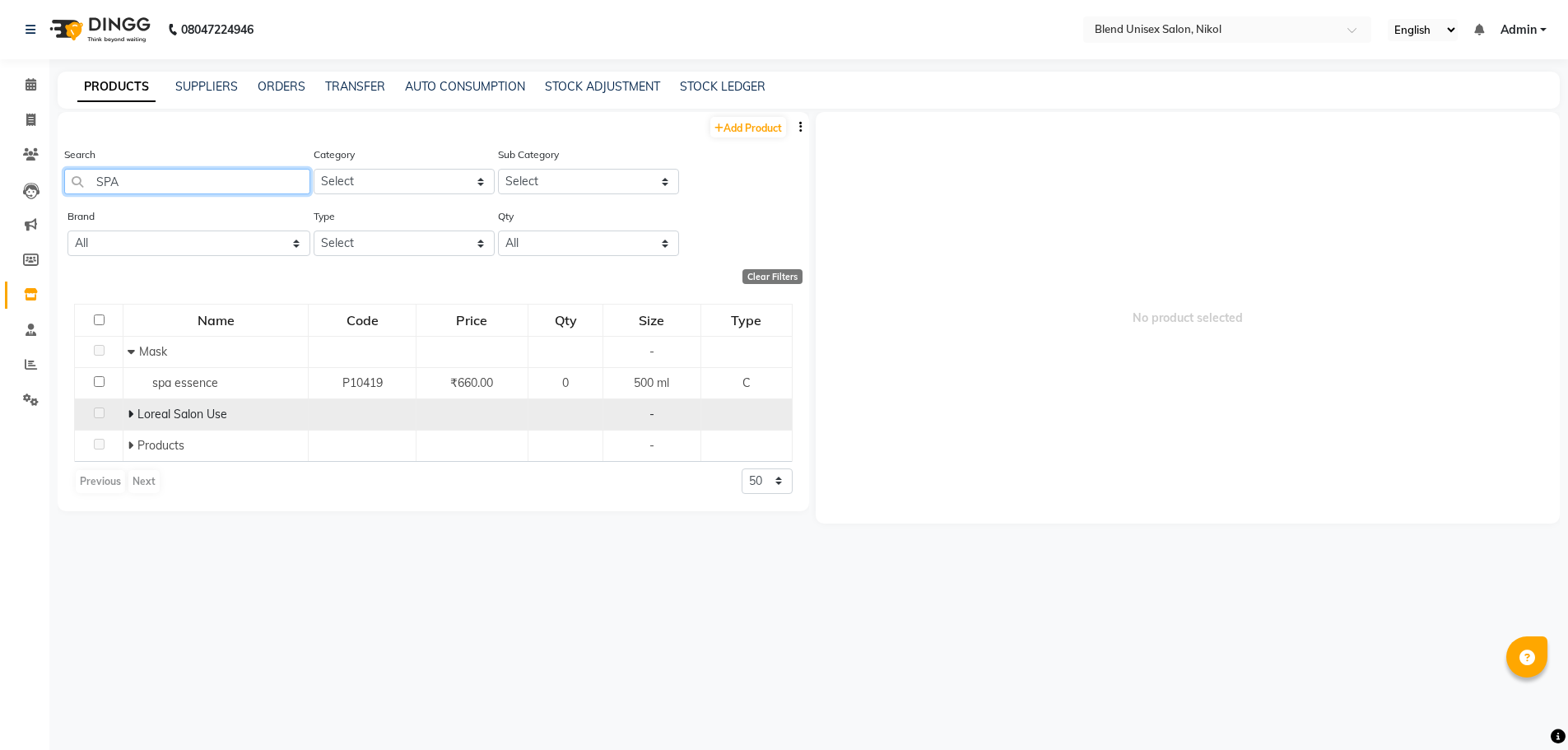
type input "SPA"
click at [132, 409] on icon at bounding box center [130, 414] width 5 height 12
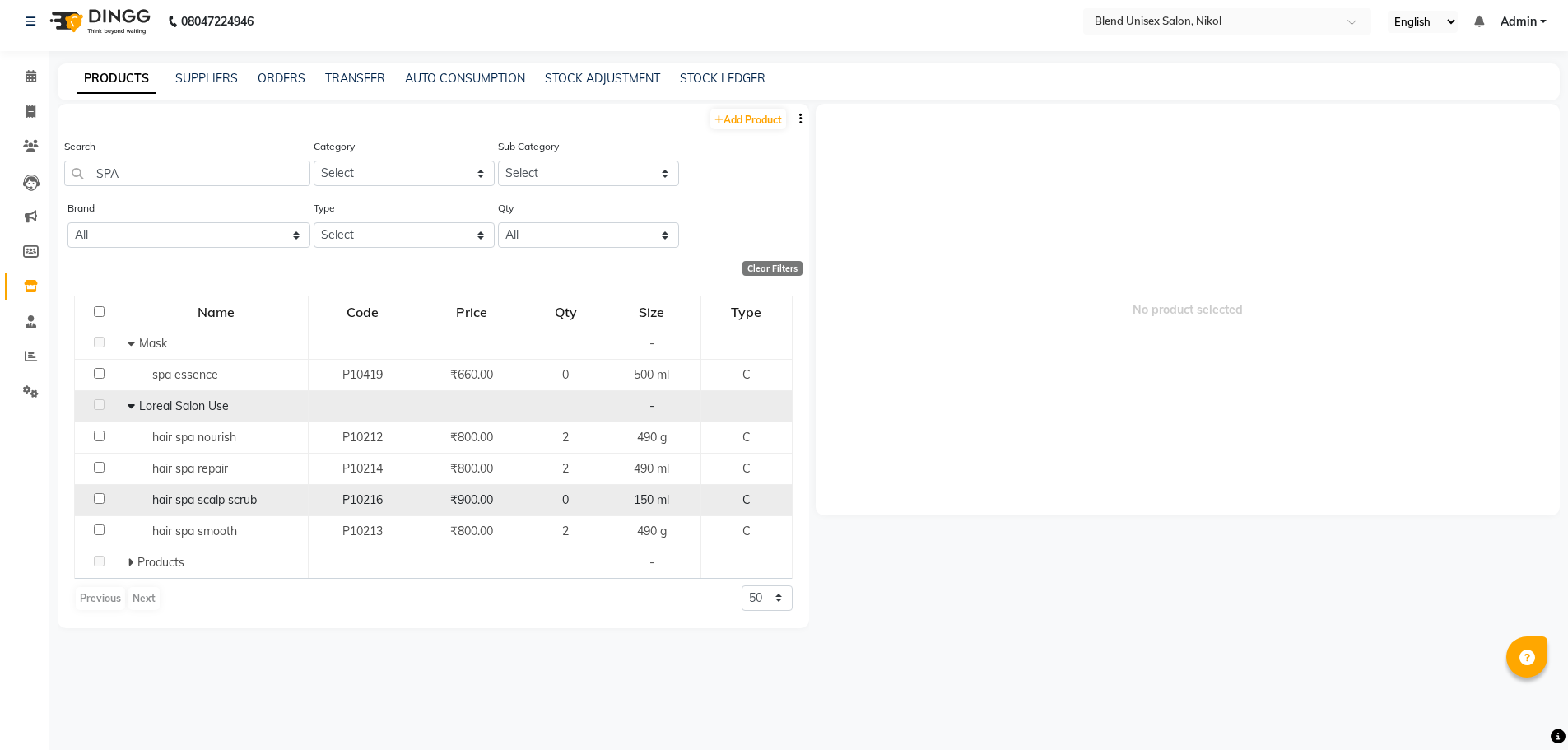
scroll to position [11, 0]
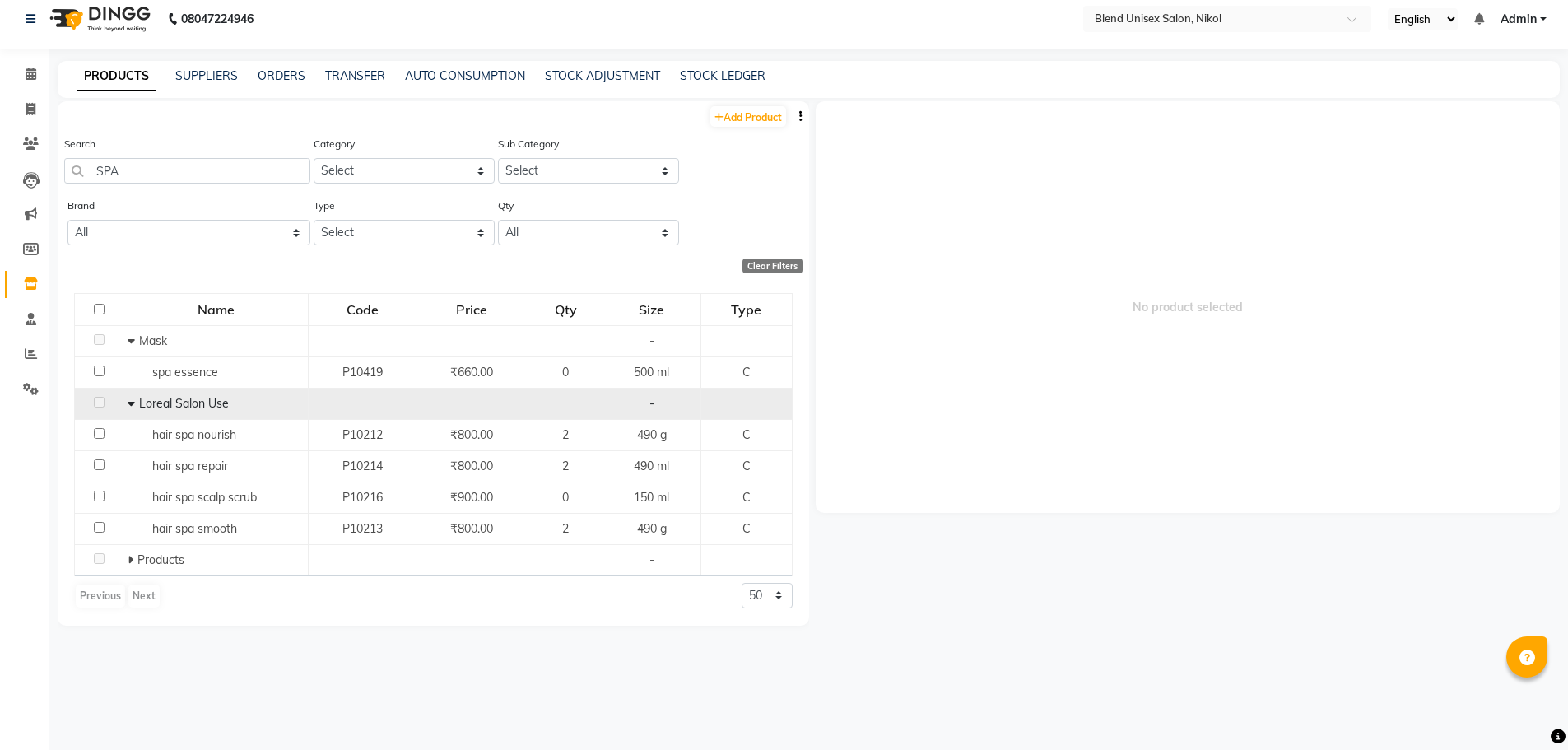
click at [130, 404] on icon at bounding box center [131, 404] width 7 height 12
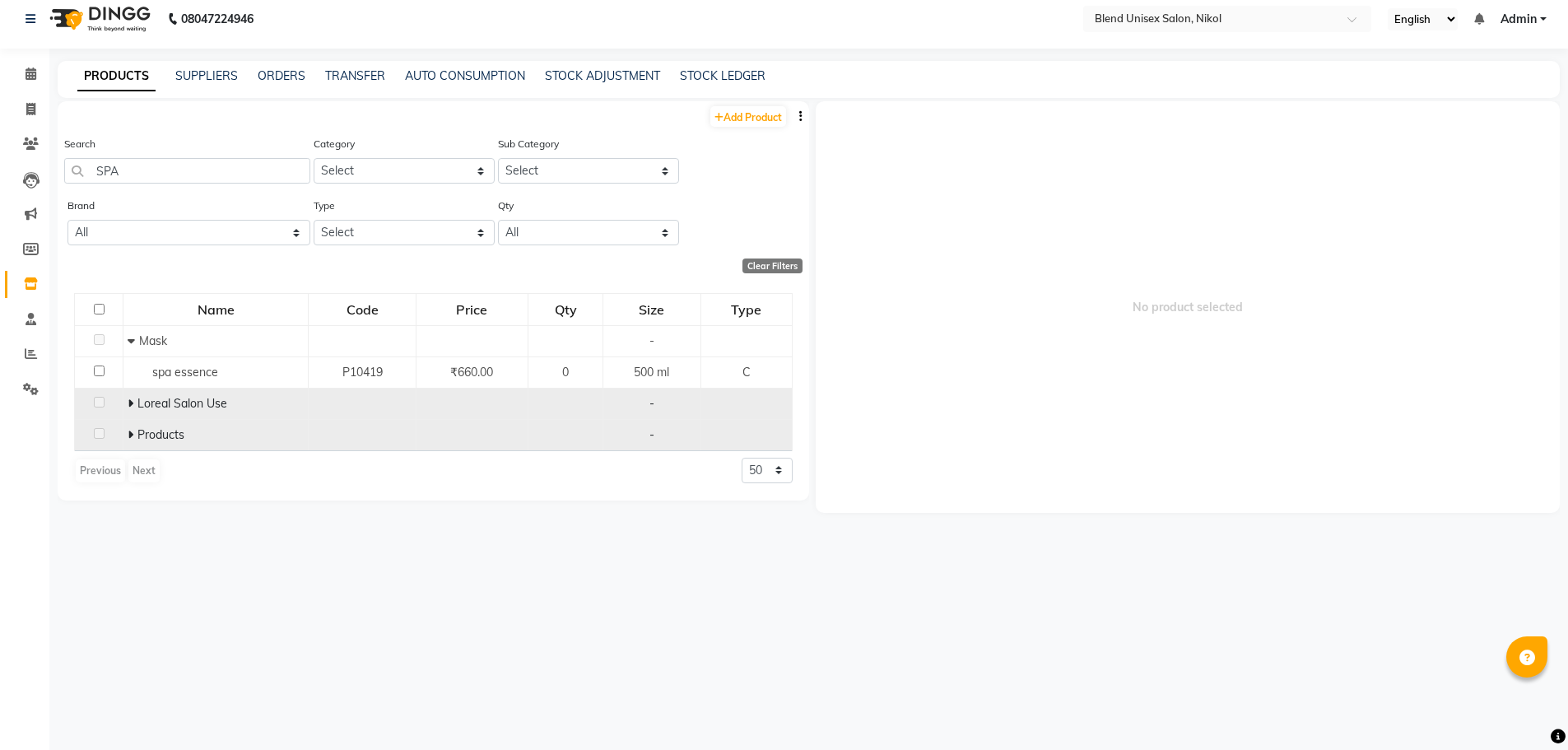
click at [130, 432] on icon at bounding box center [130, 435] width 5 height 12
click at [129, 403] on icon at bounding box center [129, 404] width 5 height 12
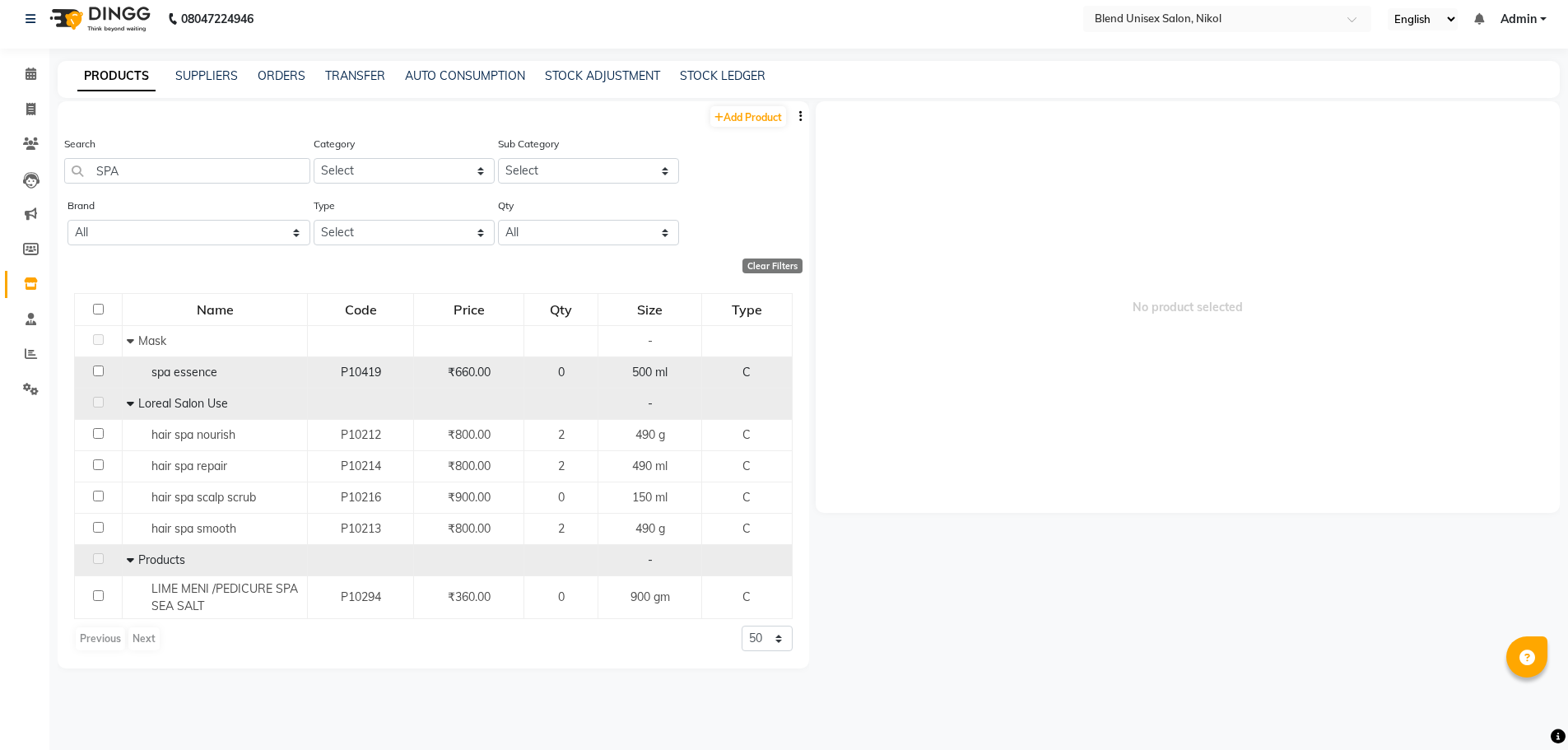
click at [509, 367] on div "₹660.00" at bounding box center [469, 372] width 96 height 17
select select
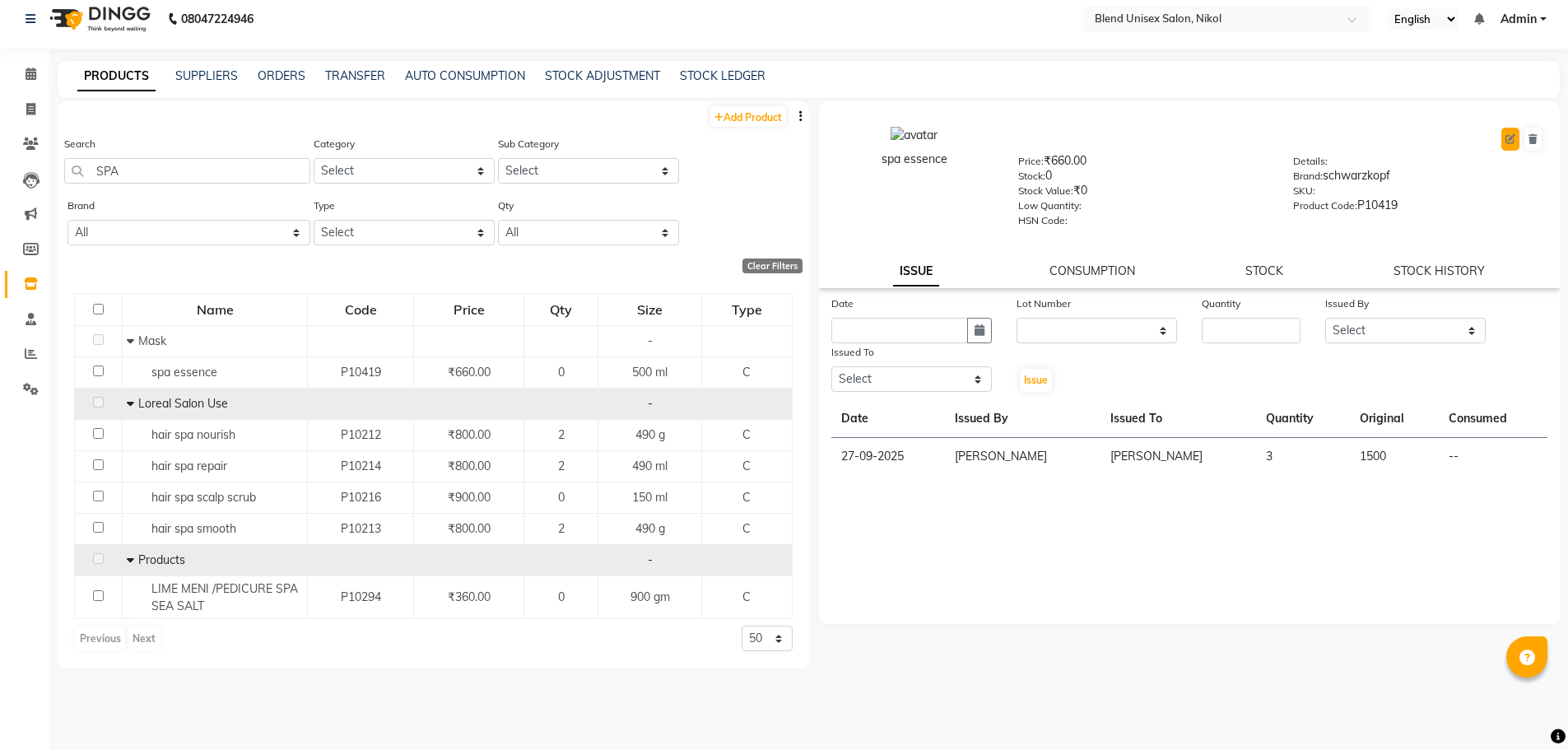
click at [1514, 137] on icon at bounding box center [1510, 138] width 10 height 10
select select "C"
select select "true"
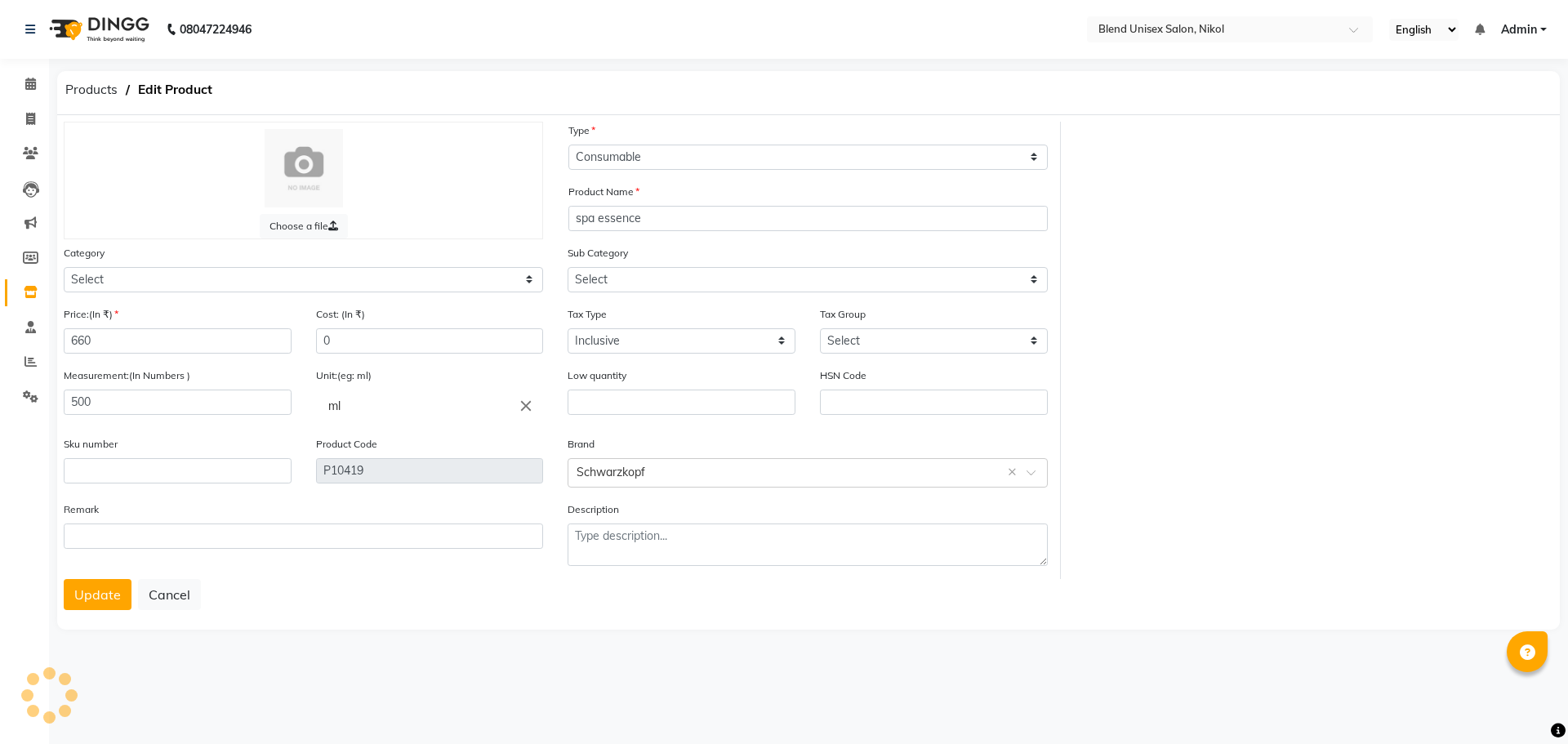
select select "1003501104"
select select "1003501100"
drag, startPoint x: 151, startPoint y: 338, endPoint x: 122, endPoint y: 345, distance: 29.8
click at [122, 345] on input "660" at bounding box center [177, 341] width 228 height 26
click at [1190, 371] on div "Choose a file Type Select Type Both Retail Consumable Product Name spa essence …" at bounding box center [808, 350] width 1514 height 458
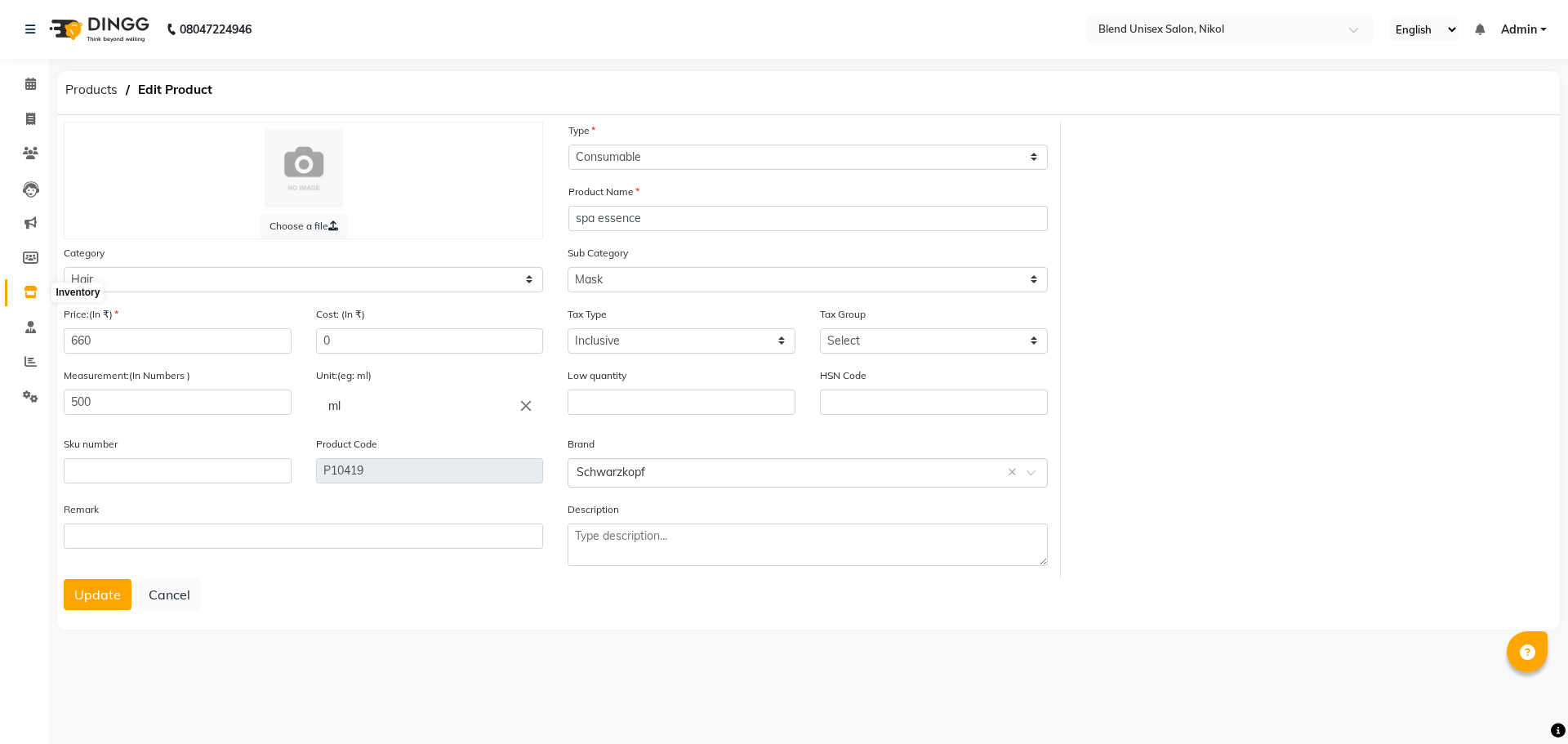
click at [29, 291] on icon at bounding box center [31, 292] width 14 height 12
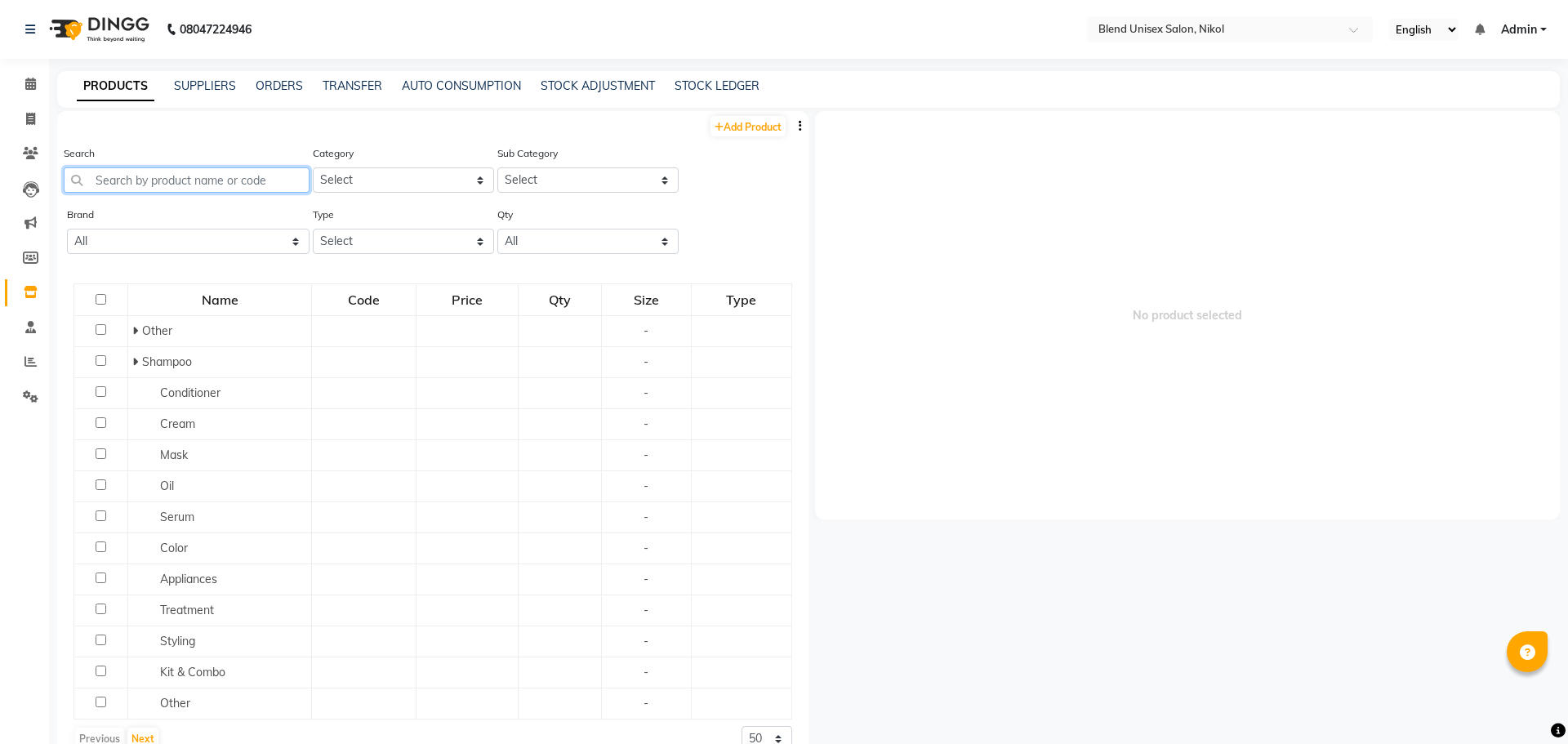
click at [199, 175] on input "text" at bounding box center [187, 180] width 246 height 26
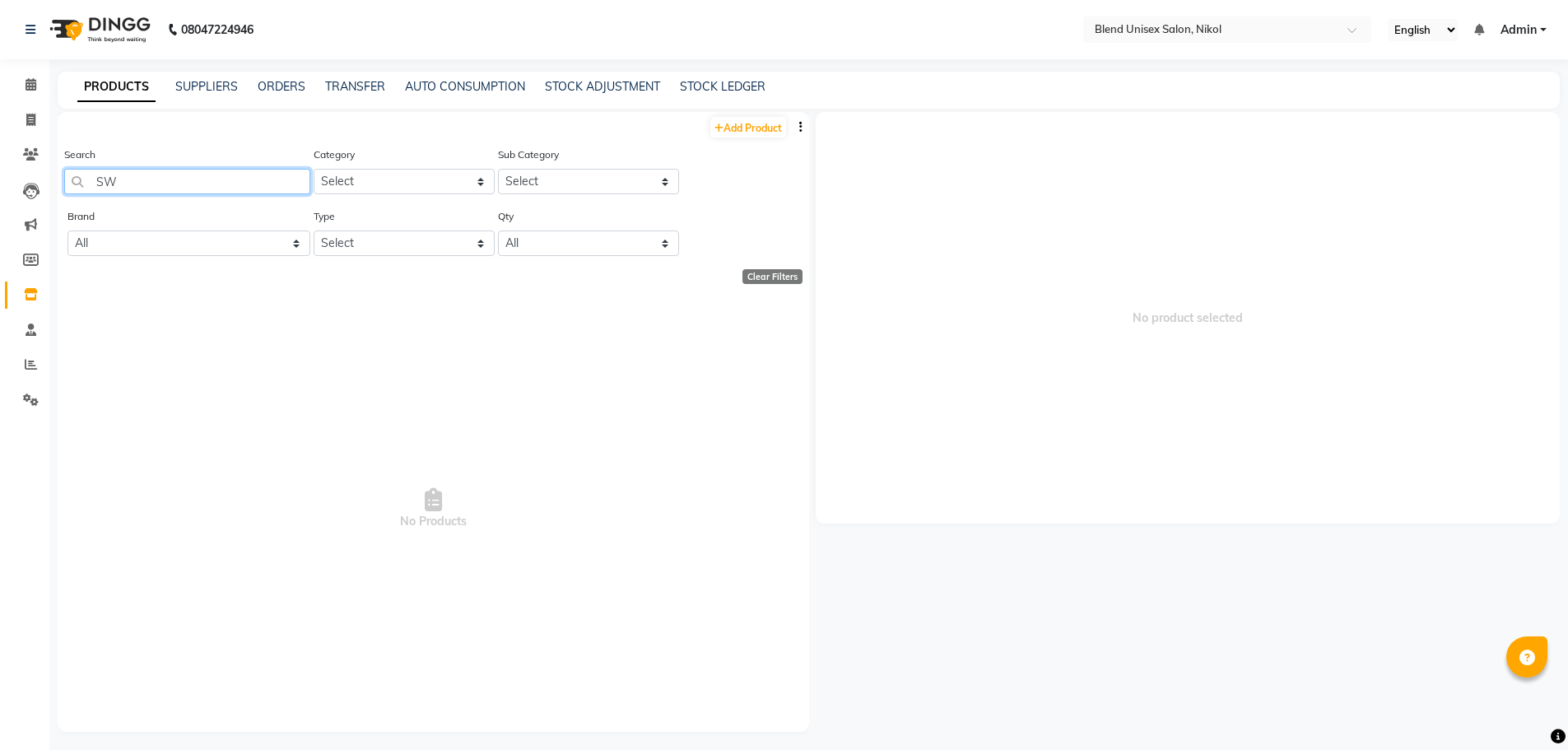
type input "S"
drag, startPoint x: 176, startPoint y: 180, endPoint x: 128, endPoint y: 174, distance: 48.4
click at [128, 174] on input "IGORA ROYAL 20v" at bounding box center [187, 181] width 246 height 26
click at [122, 179] on input "IGORa 20v" at bounding box center [187, 181] width 246 height 26
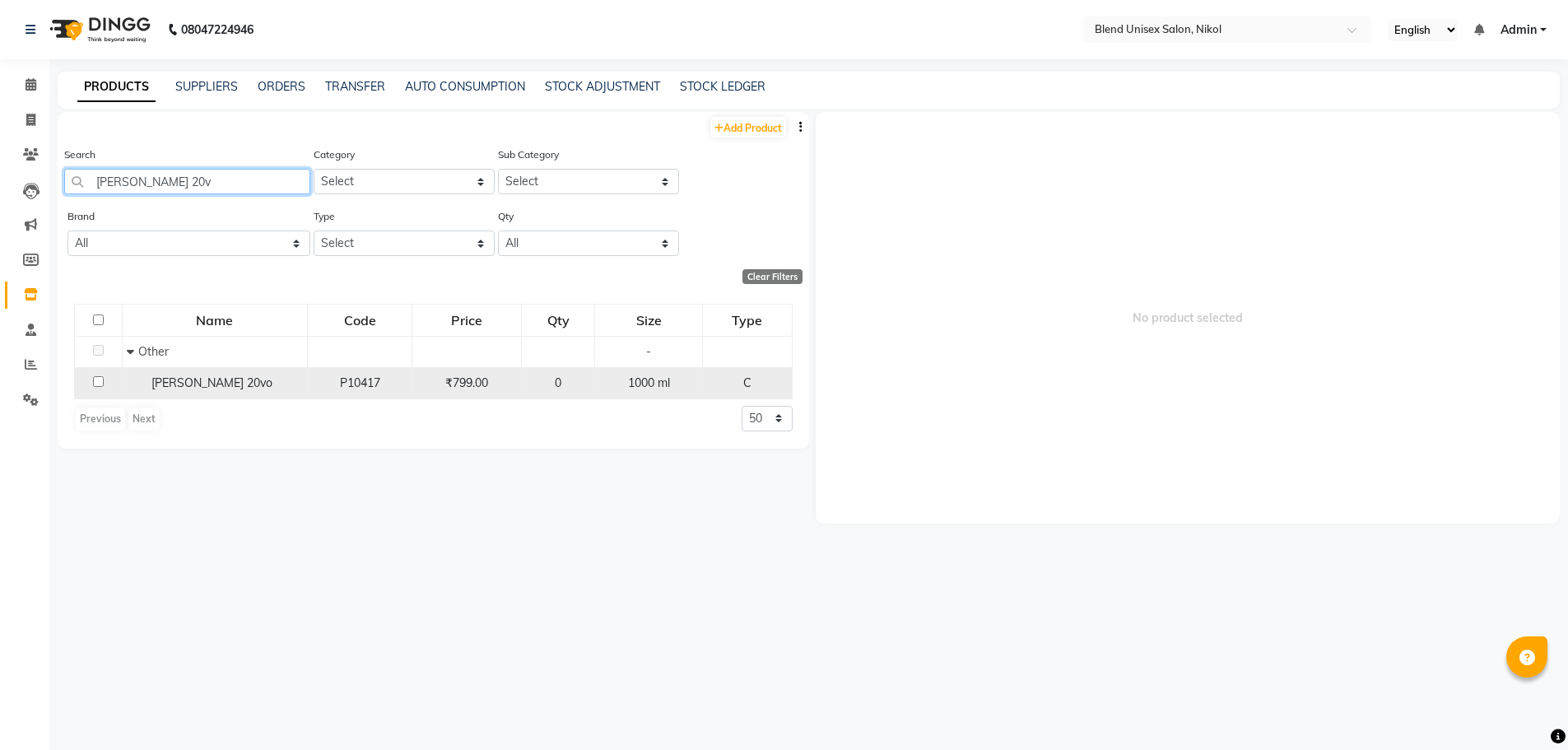
type input "IGORA 20v"
click at [97, 379] on input "checkbox" at bounding box center [98, 382] width 11 height 11
checkbox input "true"
select select
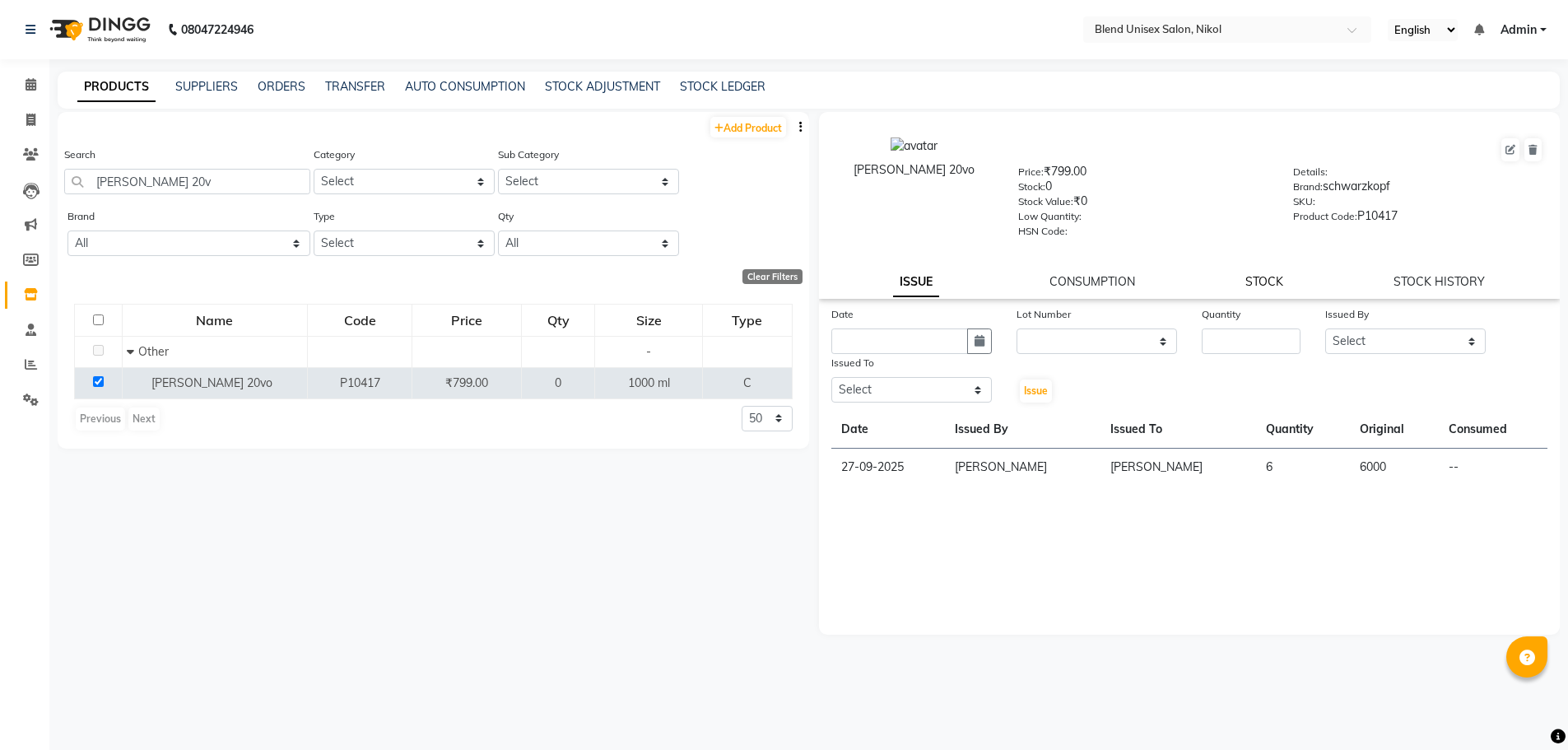
click at [1263, 276] on link "STOCK" at bounding box center [1265, 281] width 37 height 15
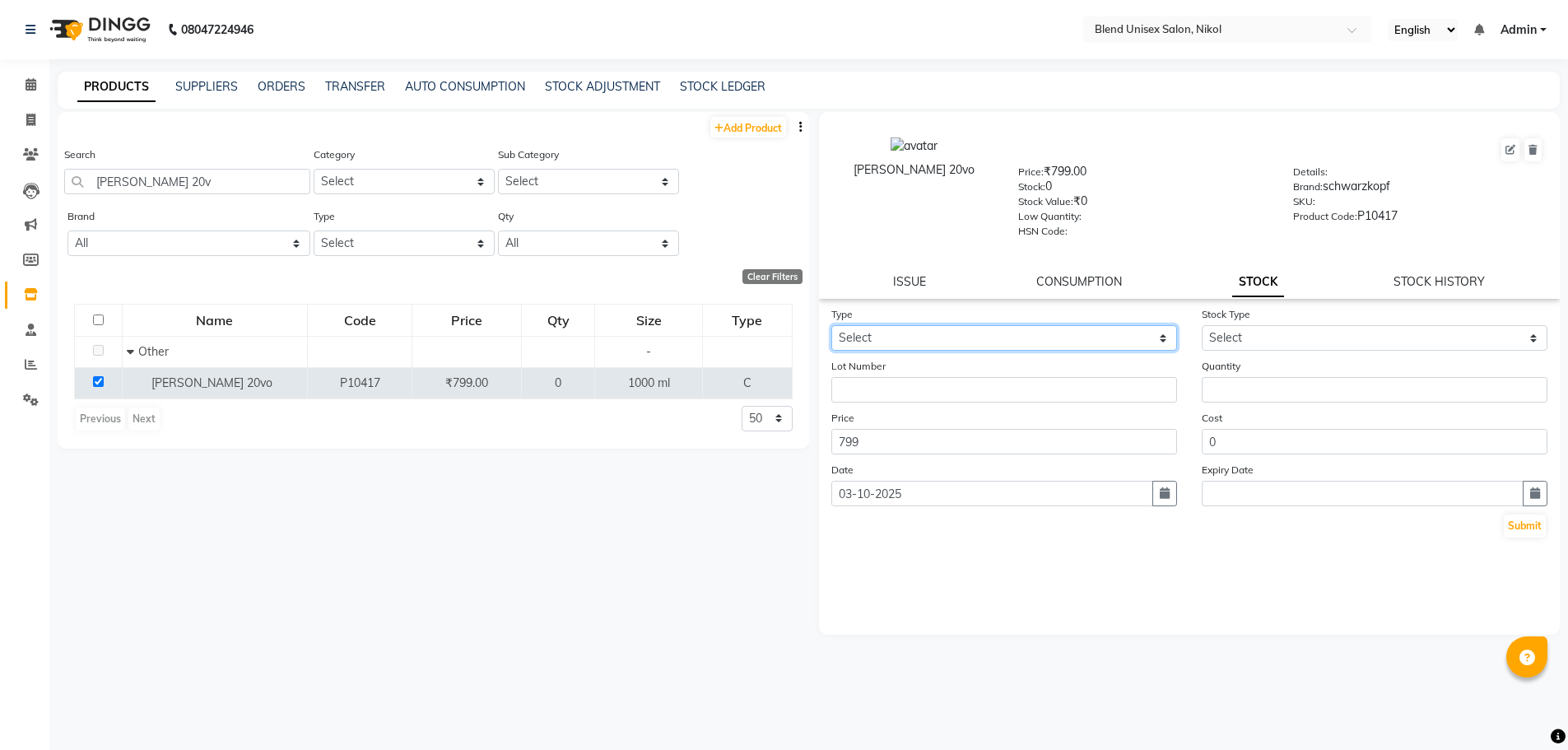
click at [1160, 329] on select "Select In Out" at bounding box center [1004, 338] width 345 height 26
select select "in"
click at [832, 325] on select "Select In Out" at bounding box center [1004, 338] width 345 height 26
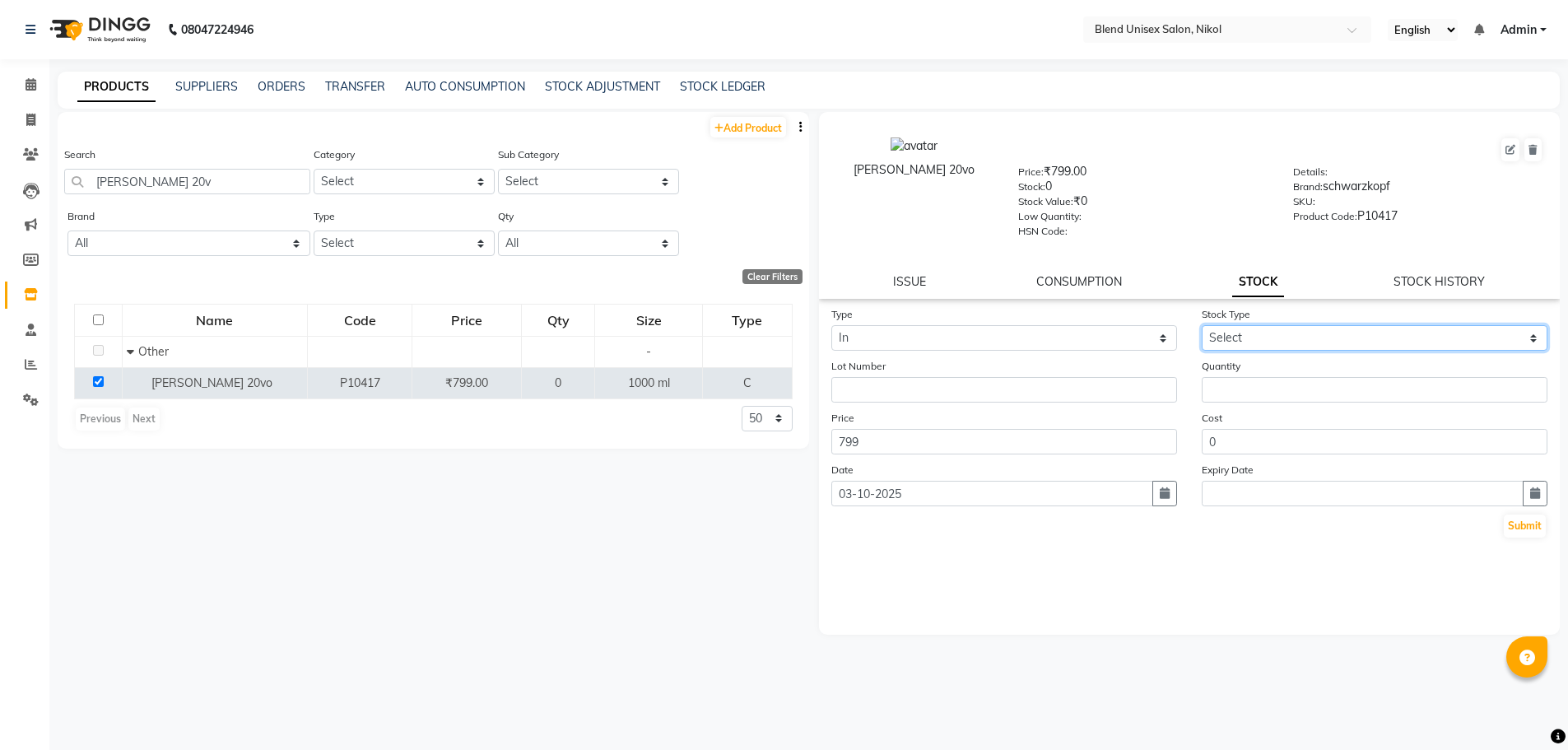
click at [1315, 331] on select "Select New Stock Adjustment Return Other" at bounding box center [1374, 338] width 345 height 26
select select "new stock"
click at [1202, 325] on select "Select New Stock Adjustment Return Other" at bounding box center [1374, 338] width 345 height 26
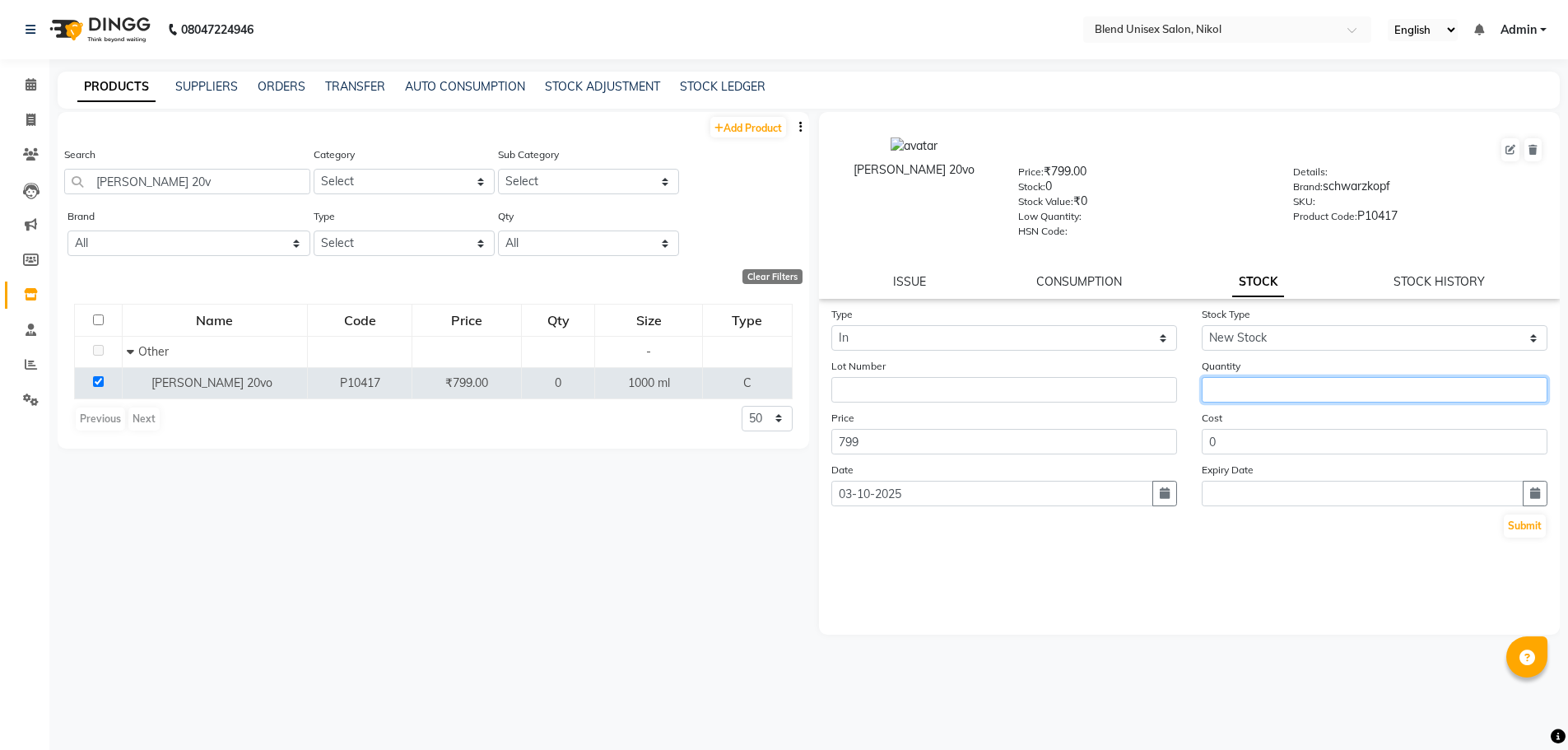
click at [1222, 382] on input "number" at bounding box center [1374, 389] width 345 height 26
type input "1"
click at [1518, 516] on button "Submit" at bounding box center [1524, 526] width 42 height 23
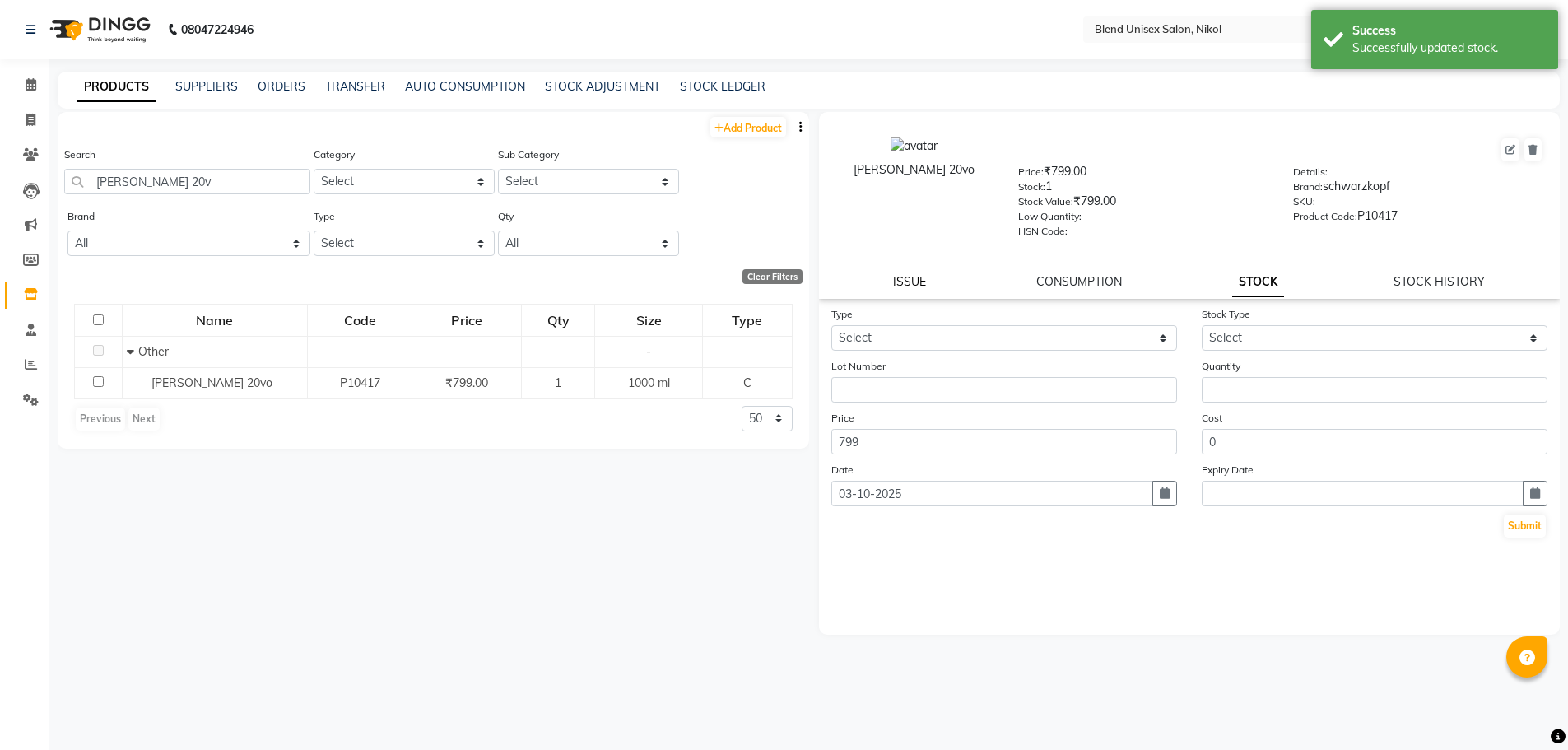
click at [900, 277] on link "ISSUE" at bounding box center [909, 281] width 33 height 15
select select
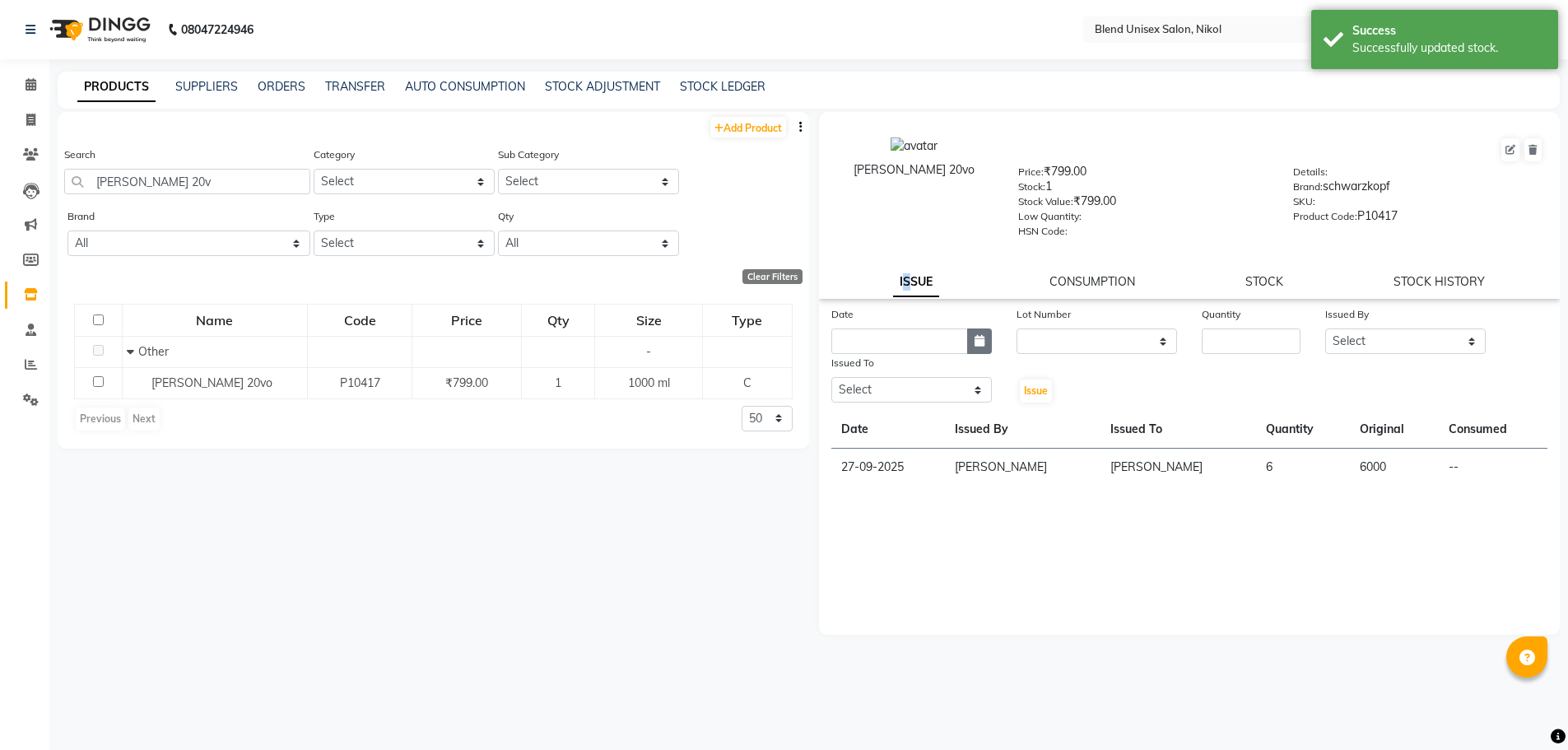
click at [988, 348] on button "button" at bounding box center [980, 341] width 25 height 26
select select "10"
select select "2025"
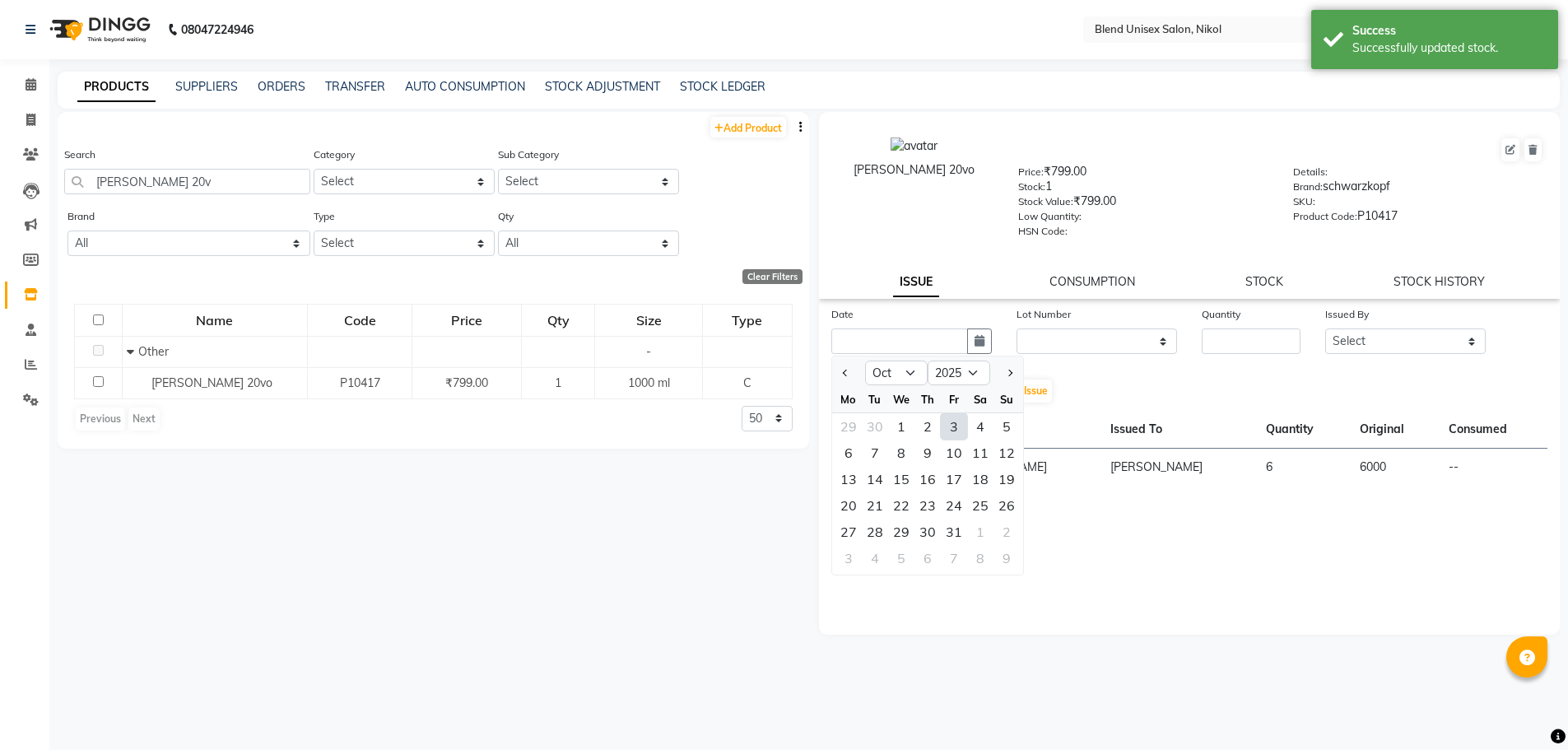
click at [948, 424] on div "3" at bounding box center [954, 427] width 27 height 27
type input "03-10-2025"
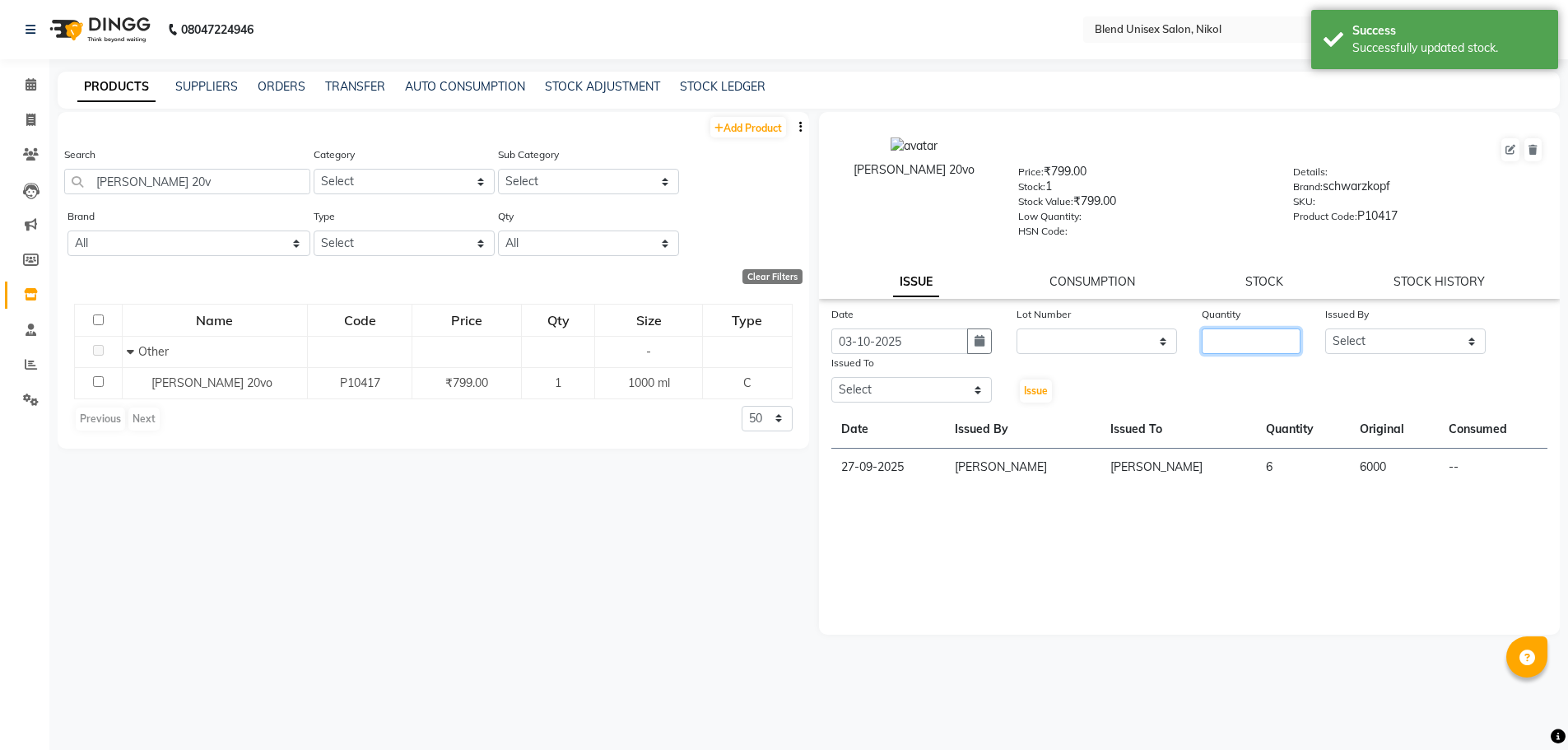
click at [1229, 338] on input "number" at bounding box center [1251, 341] width 99 height 26
type input "1"
click at [1410, 341] on select "Select AJAY NAYI AYESHA SAIYED DHARMESH KAJAL NAYI RAJESH VAGHELA VIPUL VAGHELA" at bounding box center [1406, 341] width 161 height 26
select select "45624"
click at [1325, 329] on select "Select AJAY NAYI AYESHA SAIYED DHARMESH KAJAL NAYI RAJESH VAGHELA VIPUL VAGHELA" at bounding box center [1406, 341] width 161 height 26
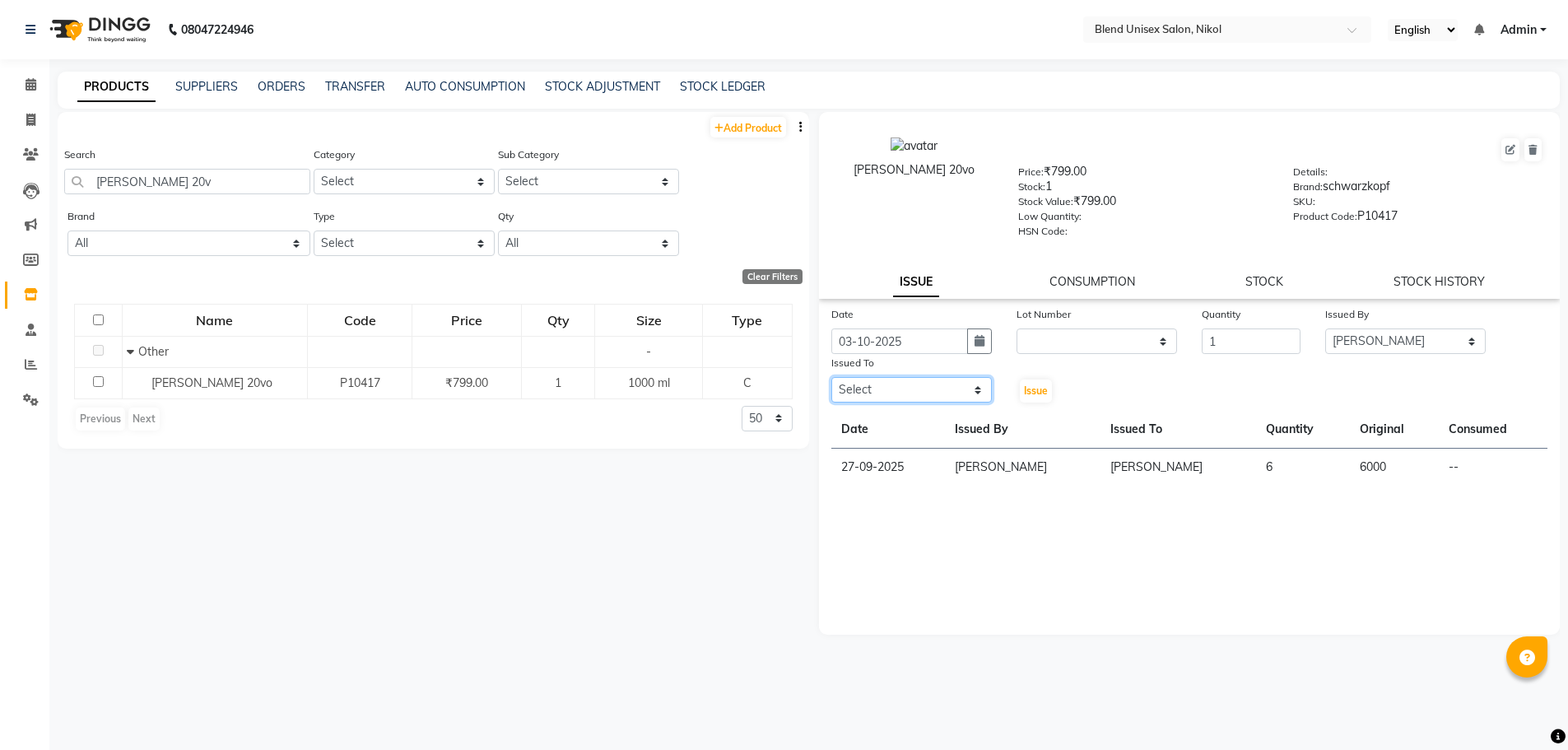
click at [979, 379] on select "Select AJAY NAYI AYESHA SAIYED DHARMESH KAJAL NAYI RAJESH VAGHELA VIPUL VAGHELA" at bounding box center [912, 389] width 161 height 26
select select "45624"
click at [832, 377] on select "Select AJAY NAYI AYESHA SAIYED DHARMESH KAJAL NAYI RAJESH VAGHELA VIPUL VAGHELA" at bounding box center [912, 389] width 161 height 26
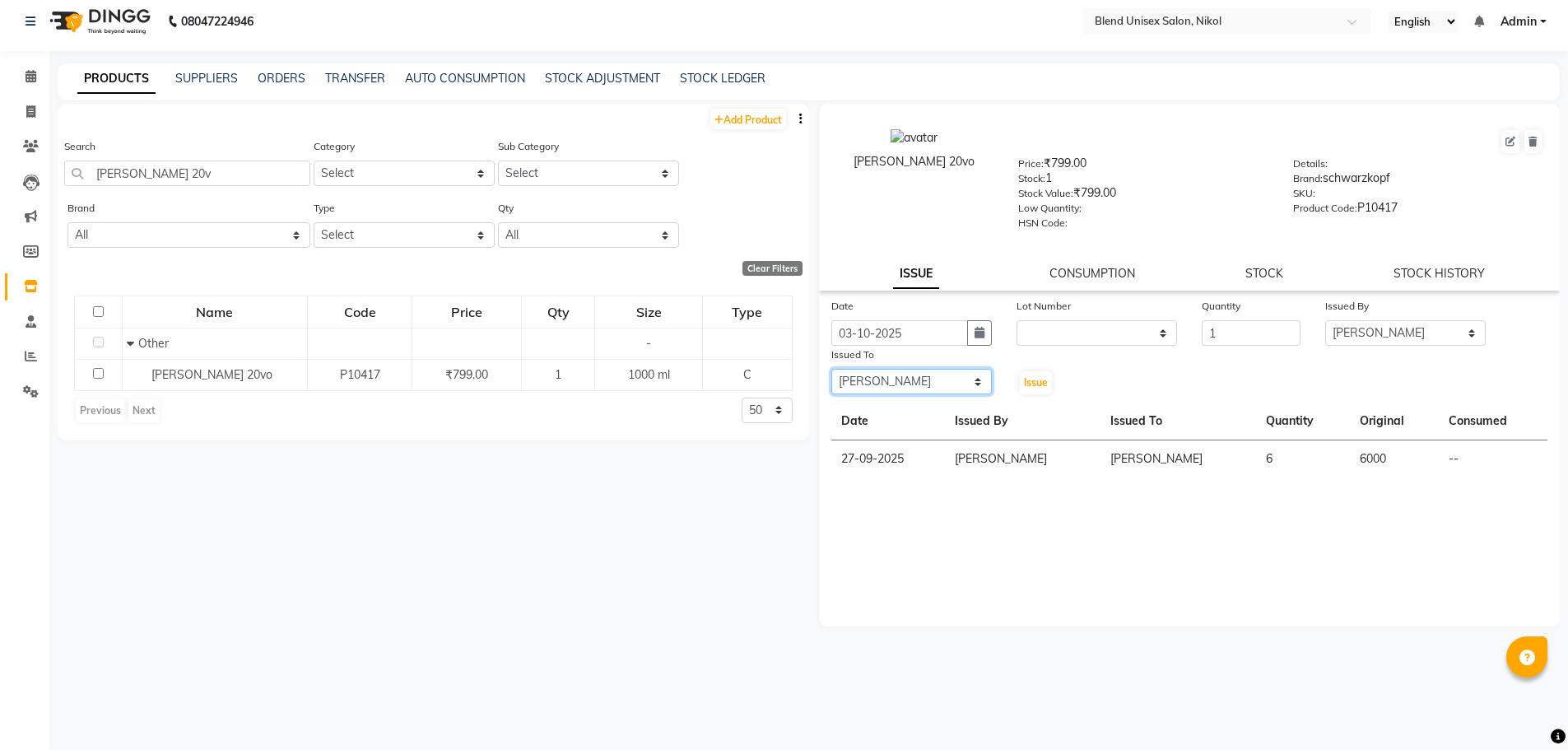
scroll to position [11, 0]
click at [1022, 385] on button "Issue" at bounding box center [1036, 380] width 32 height 23
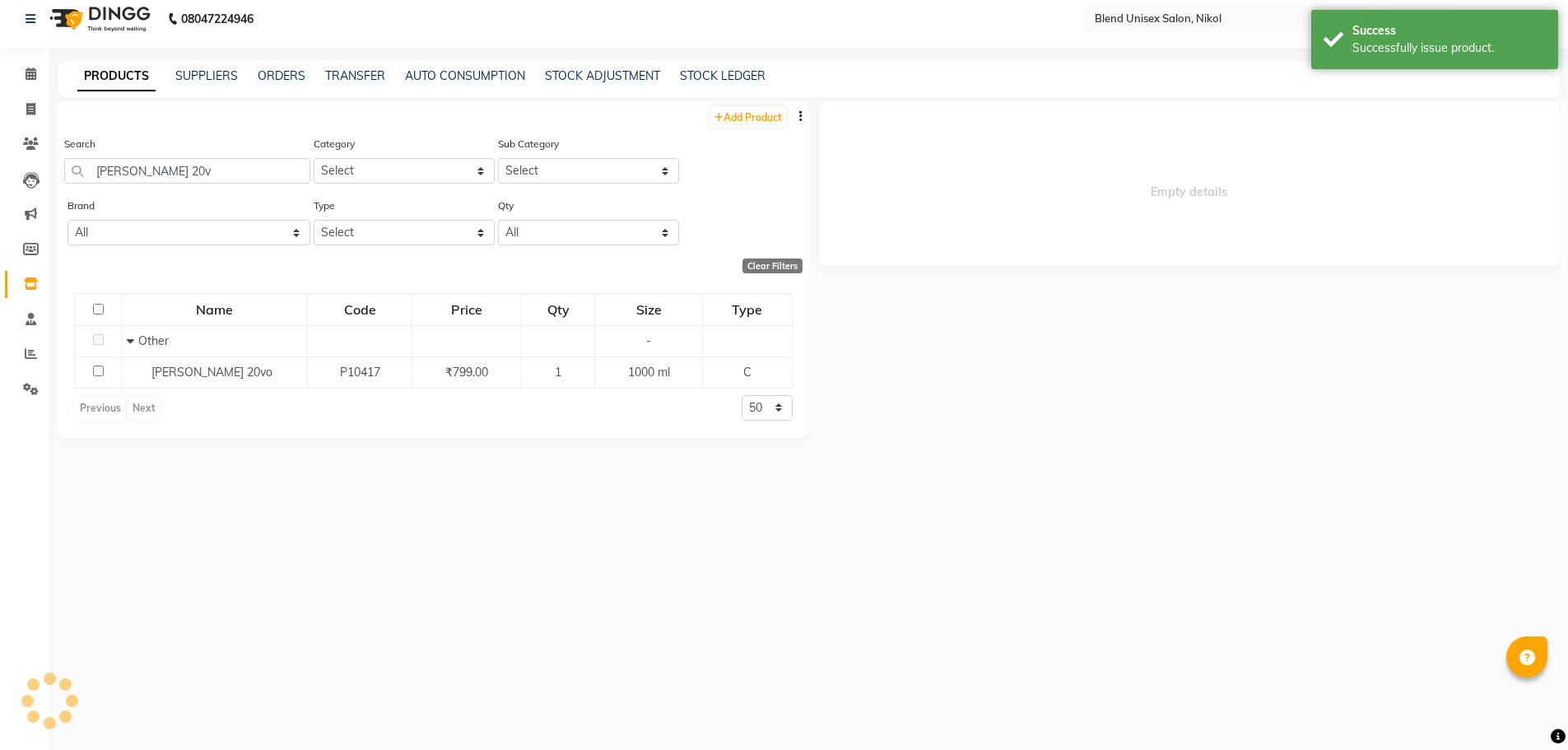
select select
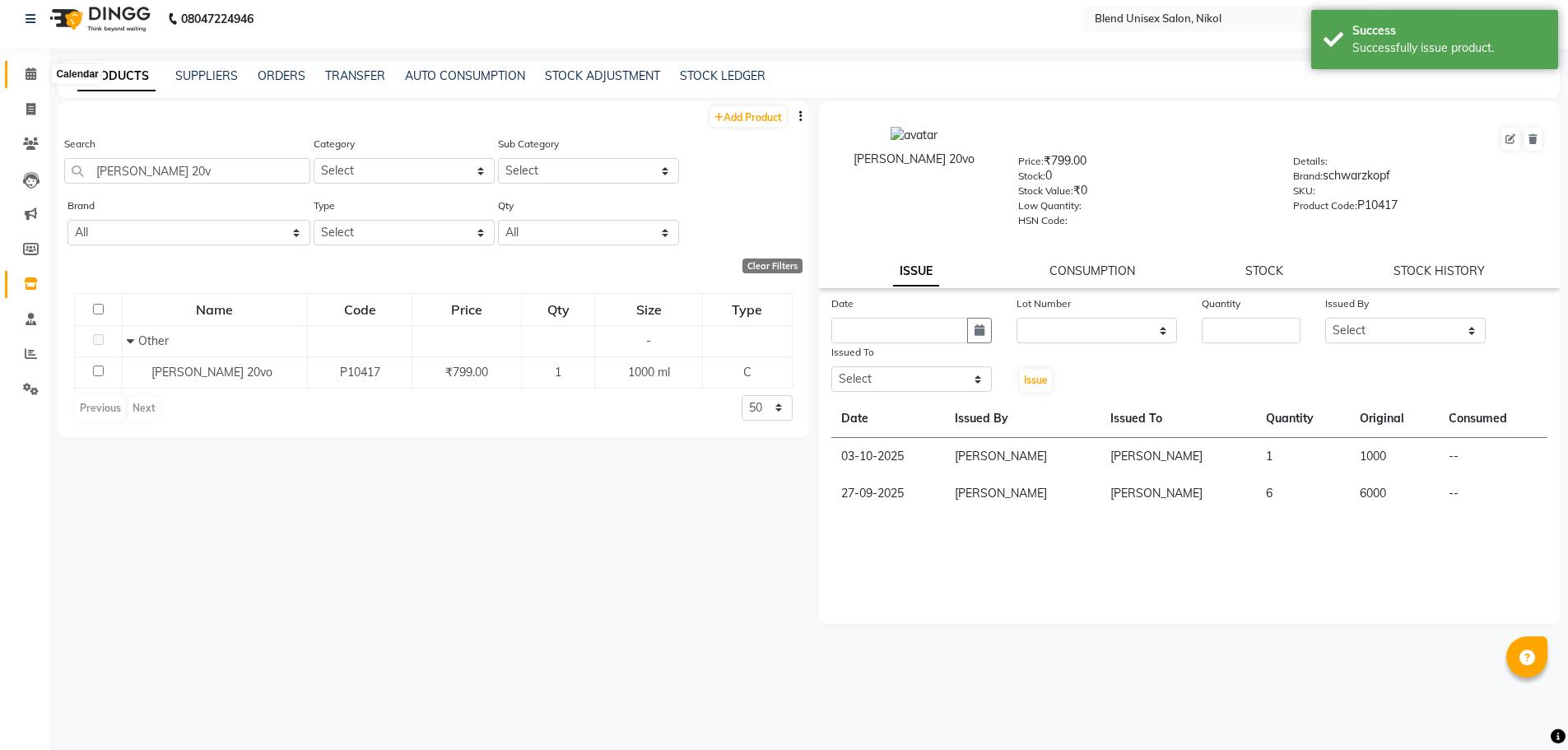
drag, startPoint x: 28, startPoint y: 71, endPoint x: 46, endPoint y: 68, distance: 18.2
click at [28, 71] on icon at bounding box center [31, 74] width 11 height 12
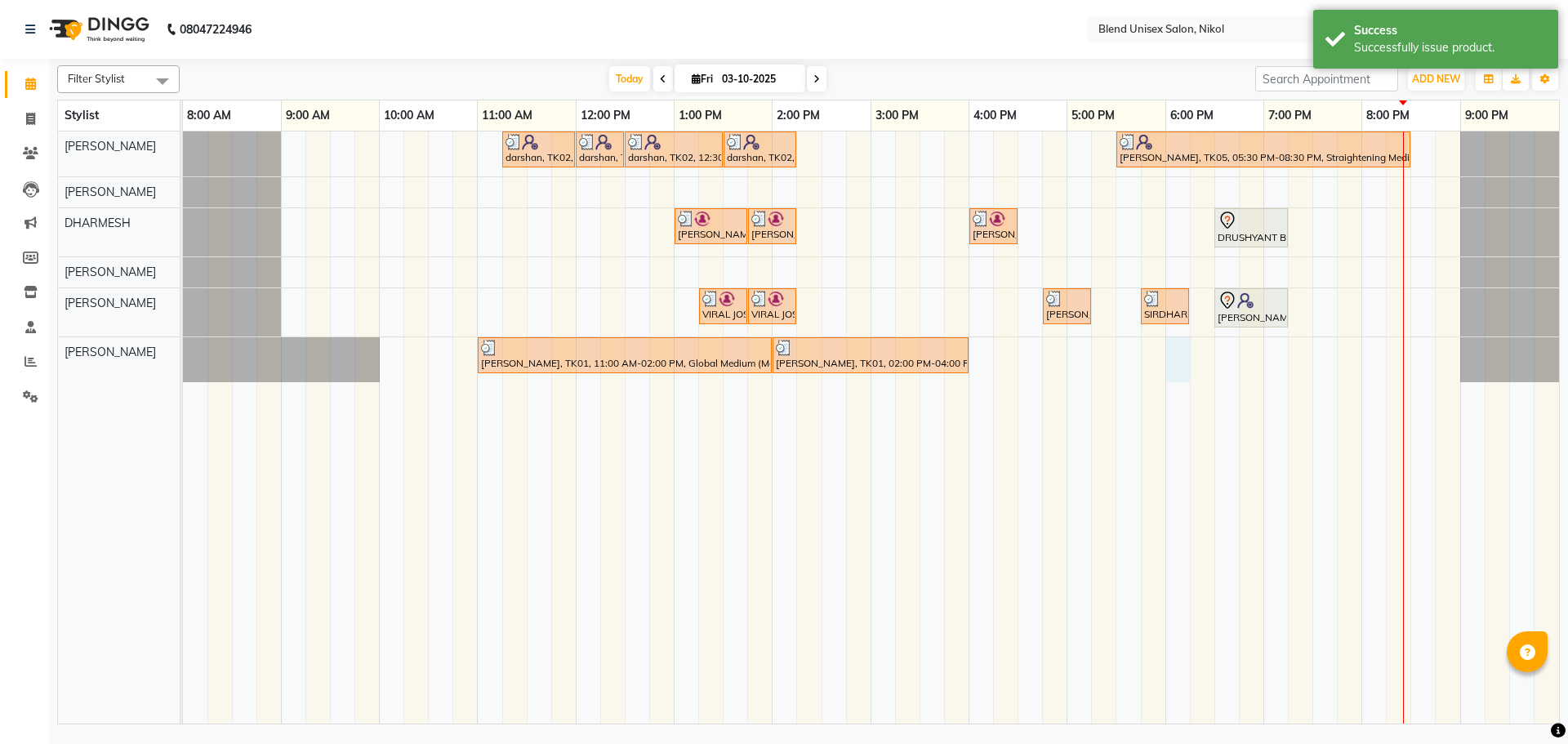
click at [1166, 352] on div "darshan, TK02, 11:15 AM-12:00 PM, Hair Cut Male darshan, TK02, 12:00 PM-12:30 P…" at bounding box center [871, 428] width 1376 height 593
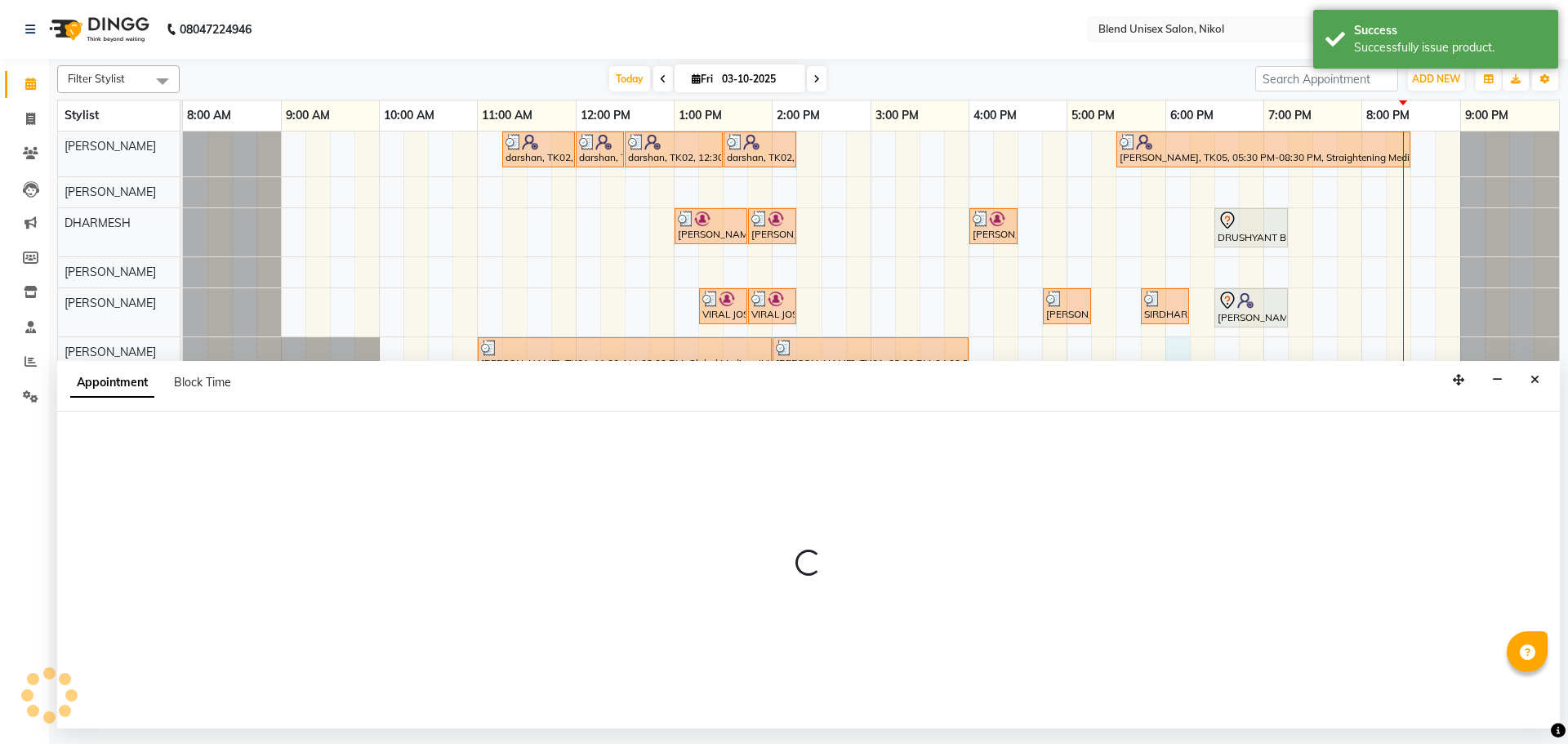
select select "45624"
select select "1080"
select select "tentative"
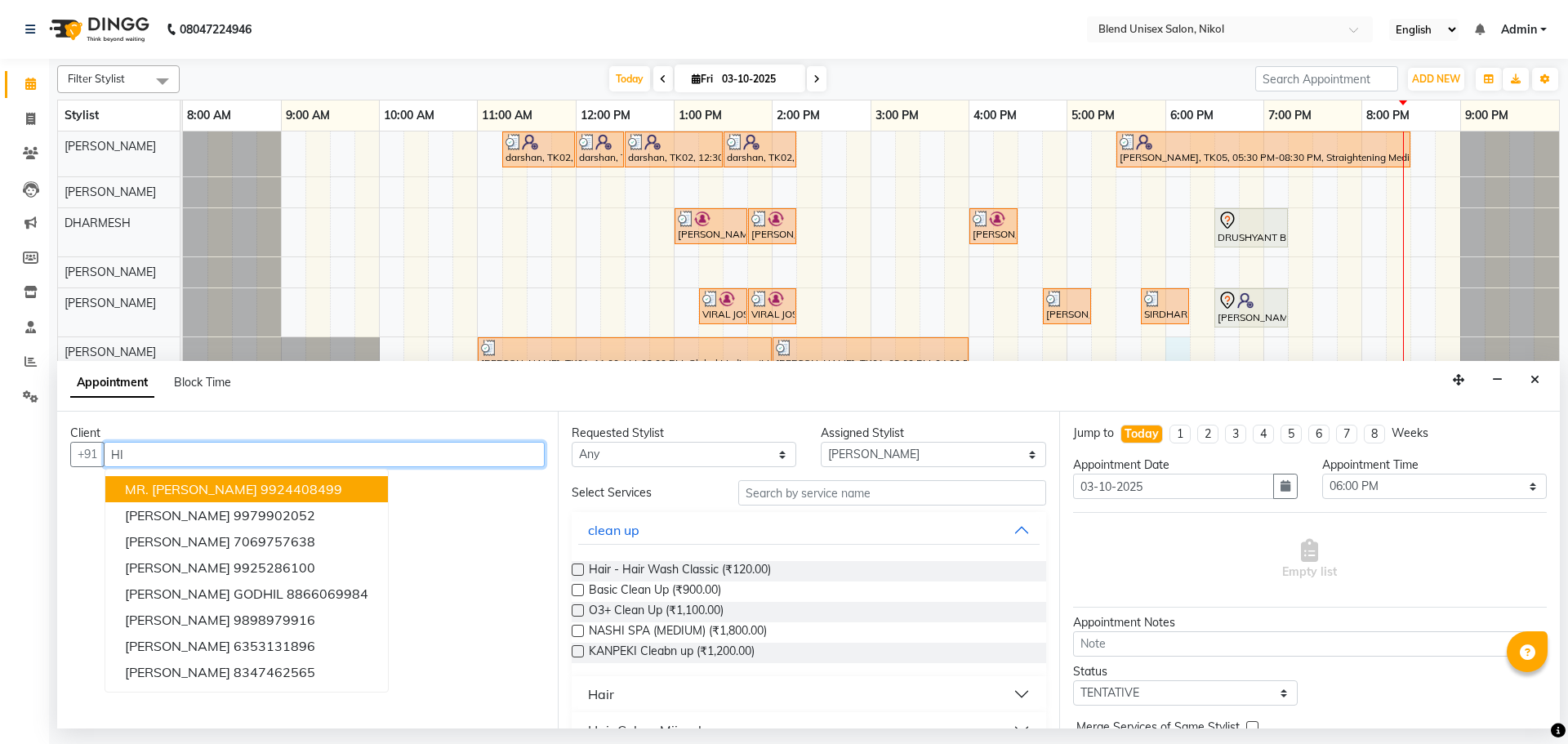
type input "H"
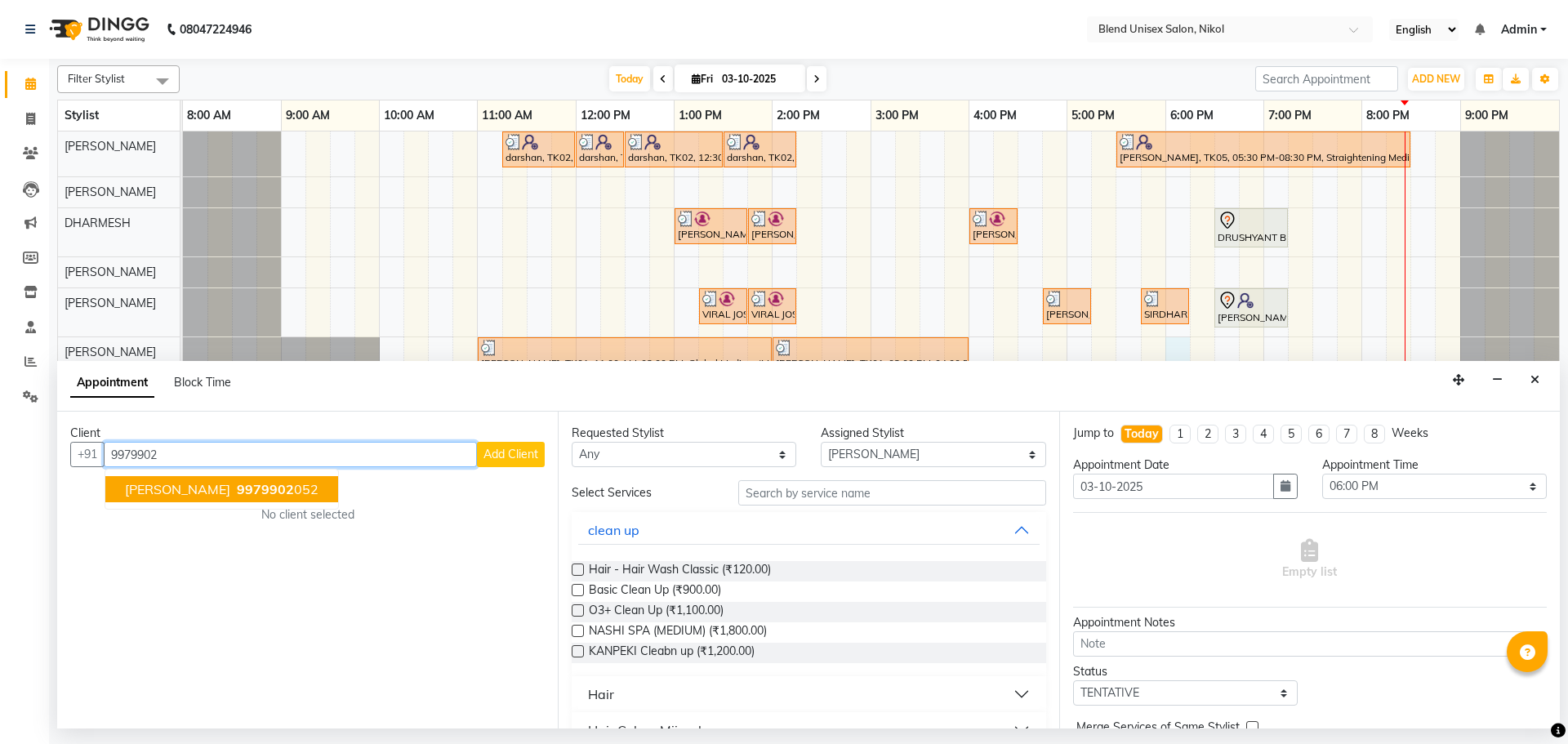
click at [236, 484] on span "9979902" at bounding box center [265, 489] width 58 height 16
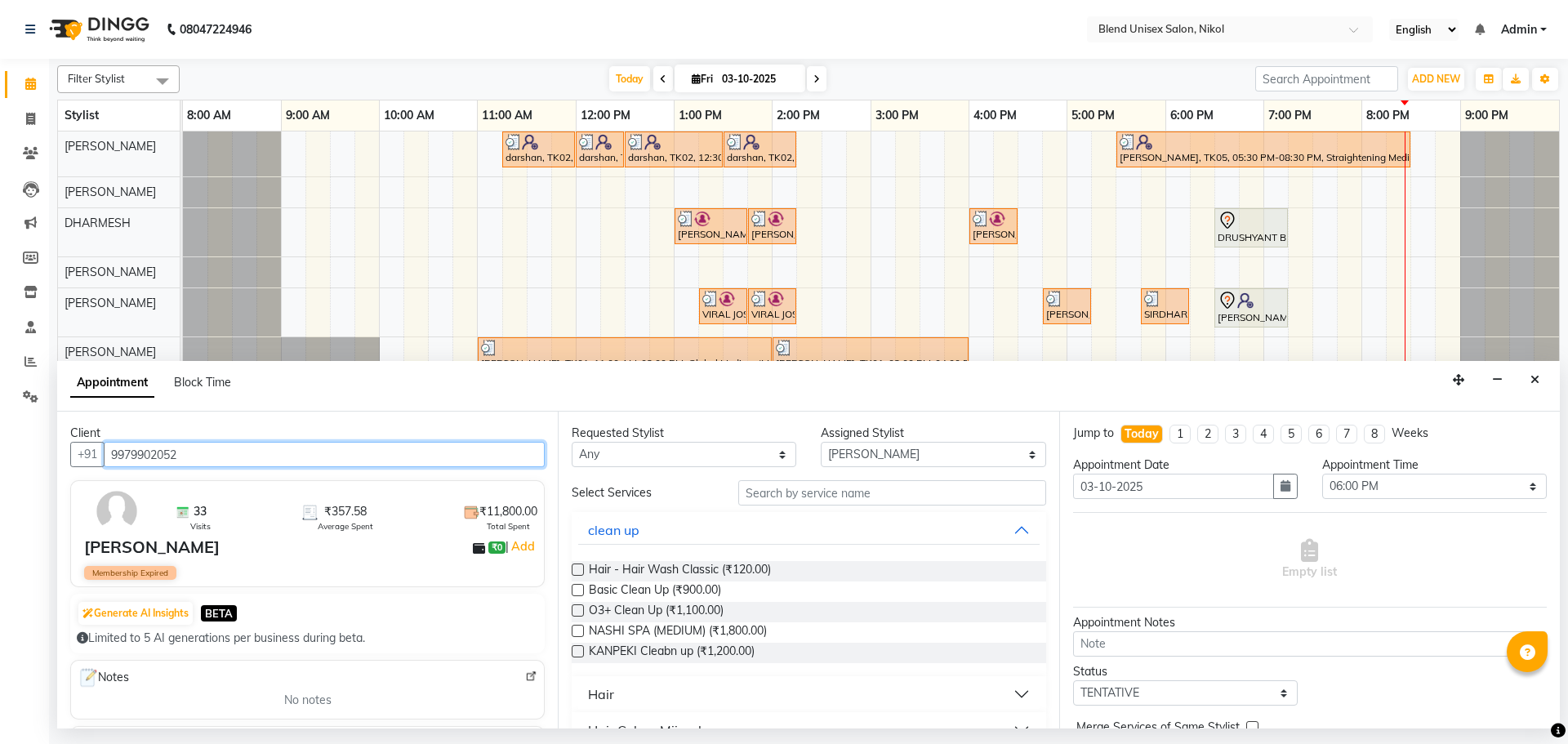
drag, startPoint x: 110, startPoint y: 450, endPoint x: 175, endPoint y: 461, distance: 65.9
click at [175, 461] on input "9979902052" at bounding box center [324, 454] width 441 height 26
type input "9979902052"
click at [1533, 382] on icon "Close" at bounding box center [1535, 379] width 9 height 12
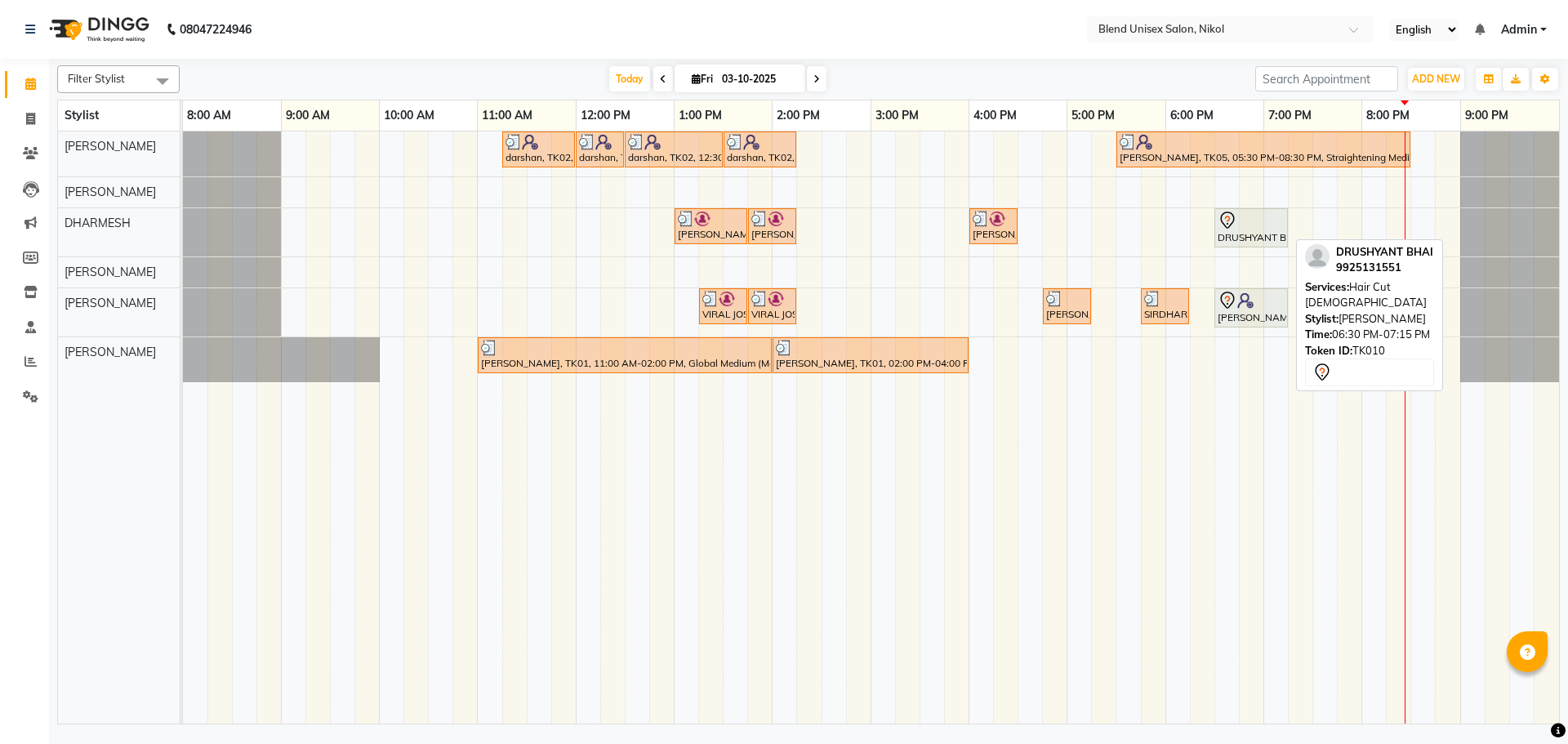
click at [1255, 221] on div at bounding box center [1251, 221] width 67 height 19
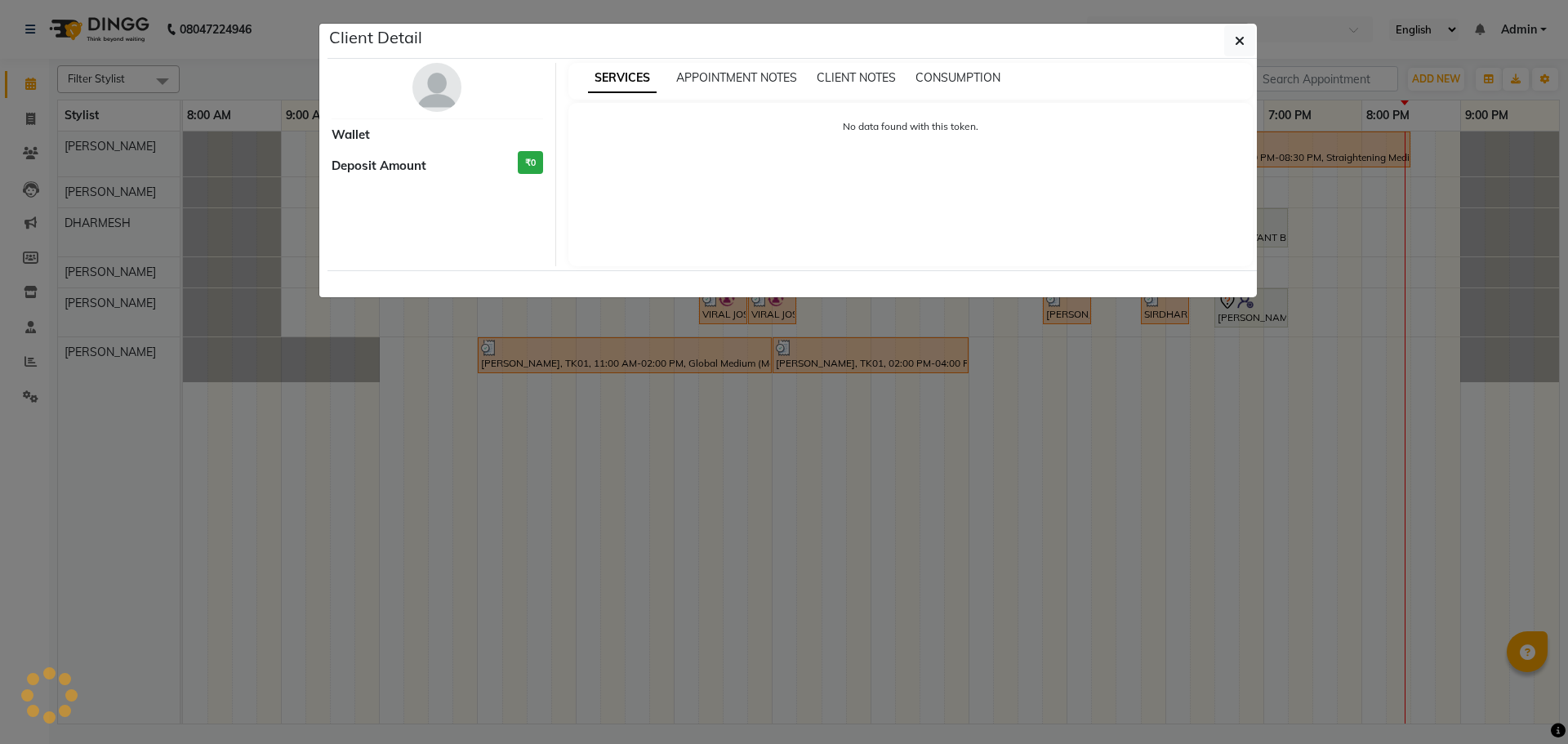
select select "7"
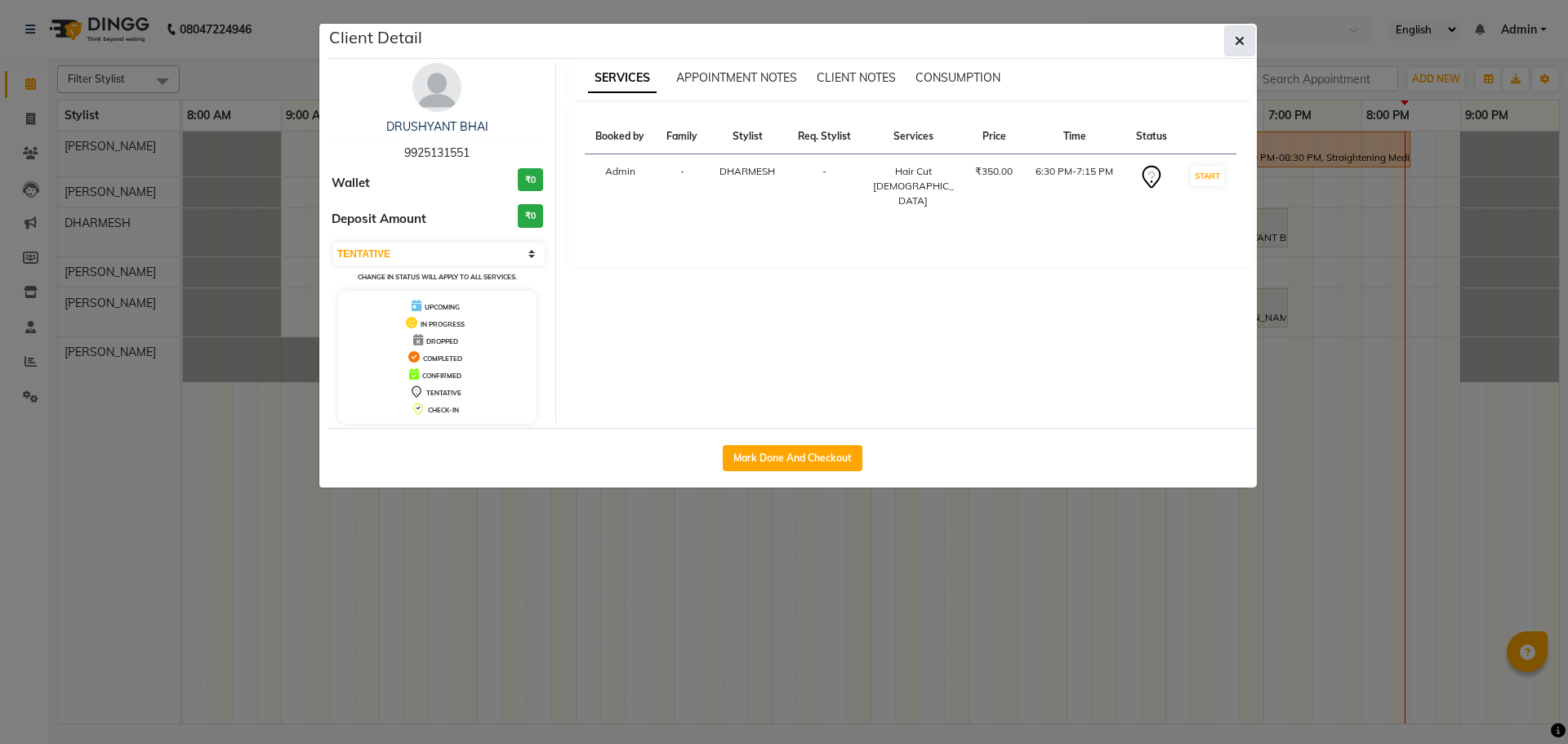
click at [1238, 37] on icon "button" at bounding box center [1240, 41] width 10 height 13
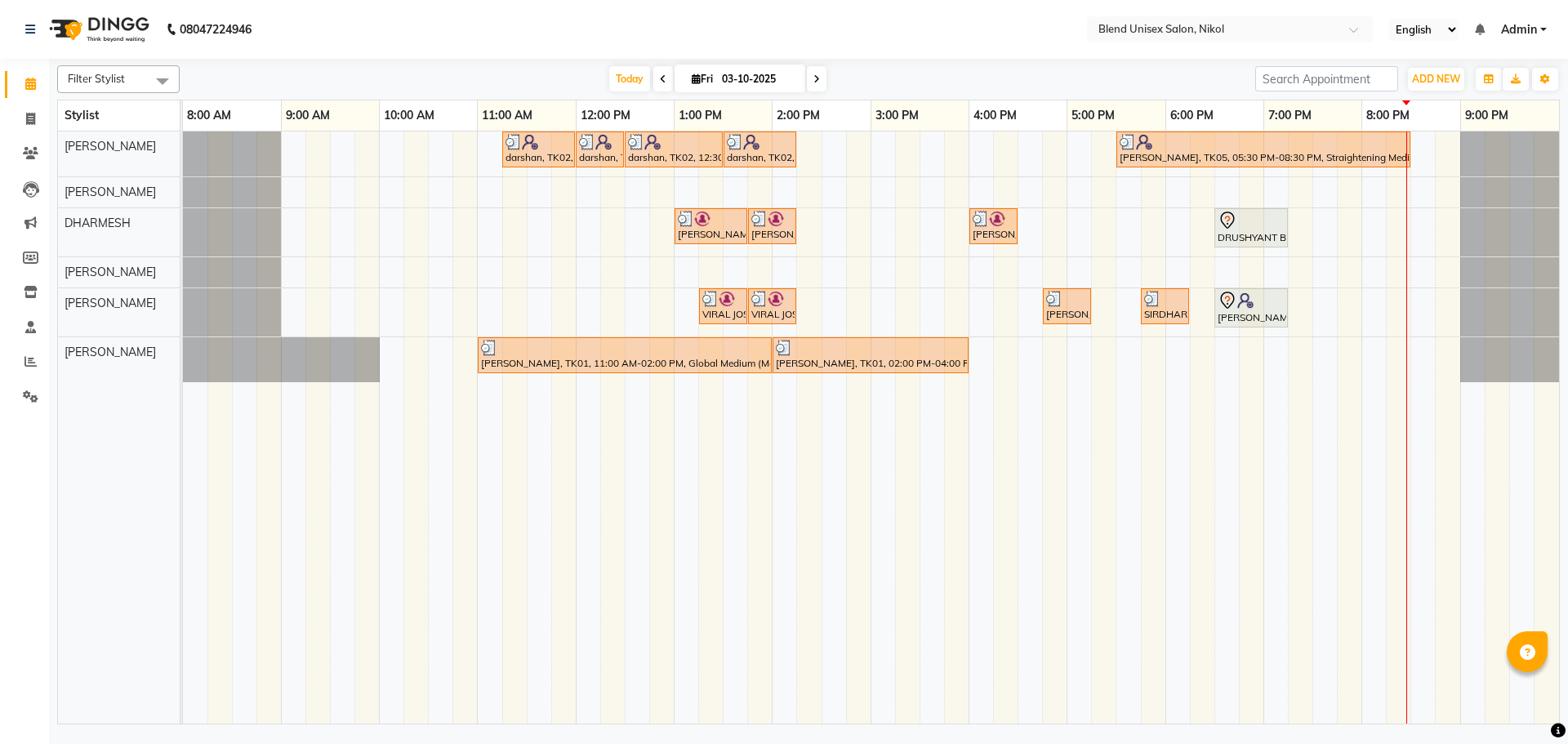
click at [1245, 363] on div "darshan, TK02, 11:15 AM-12:00 PM, Hair Cut Male darshan, TK02, 12:00 PM-12:30 P…" at bounding box center [871, 428] width 1376 height 593
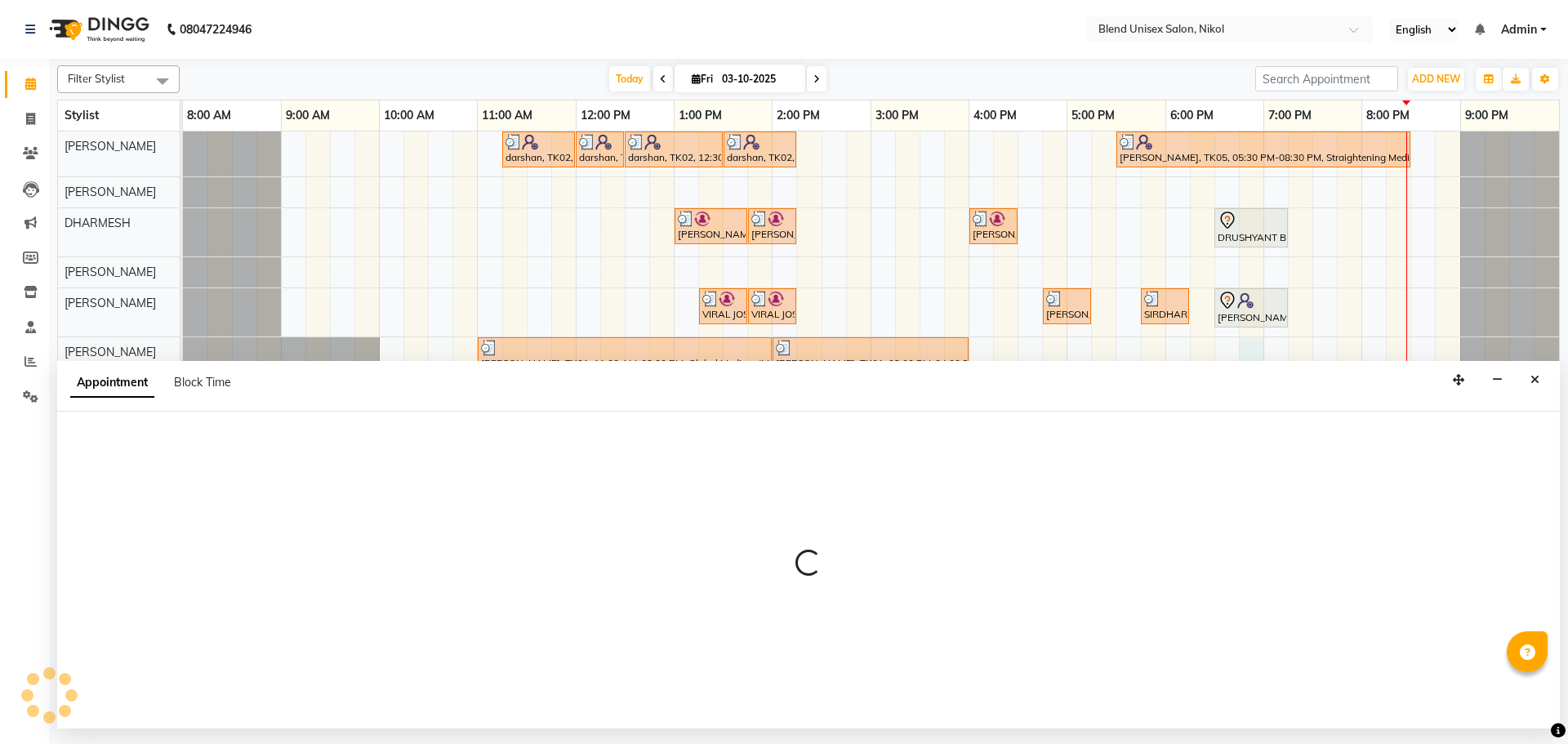
select select "45624"
select select "1125"
select select "tentative"
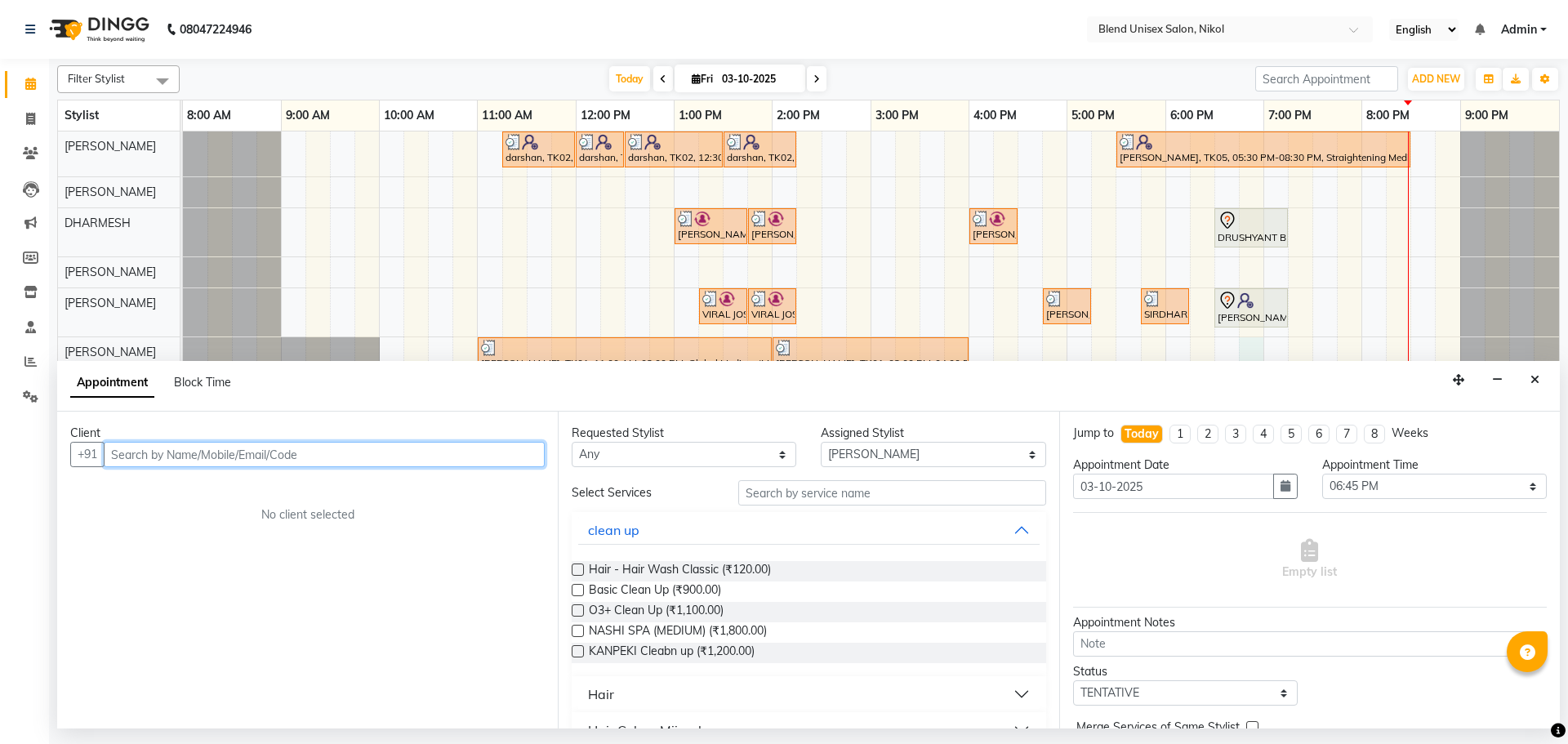
click at [111, 460] on input "text" at bounding box center [324, 454] width 441 height 26
paste input "997990205"
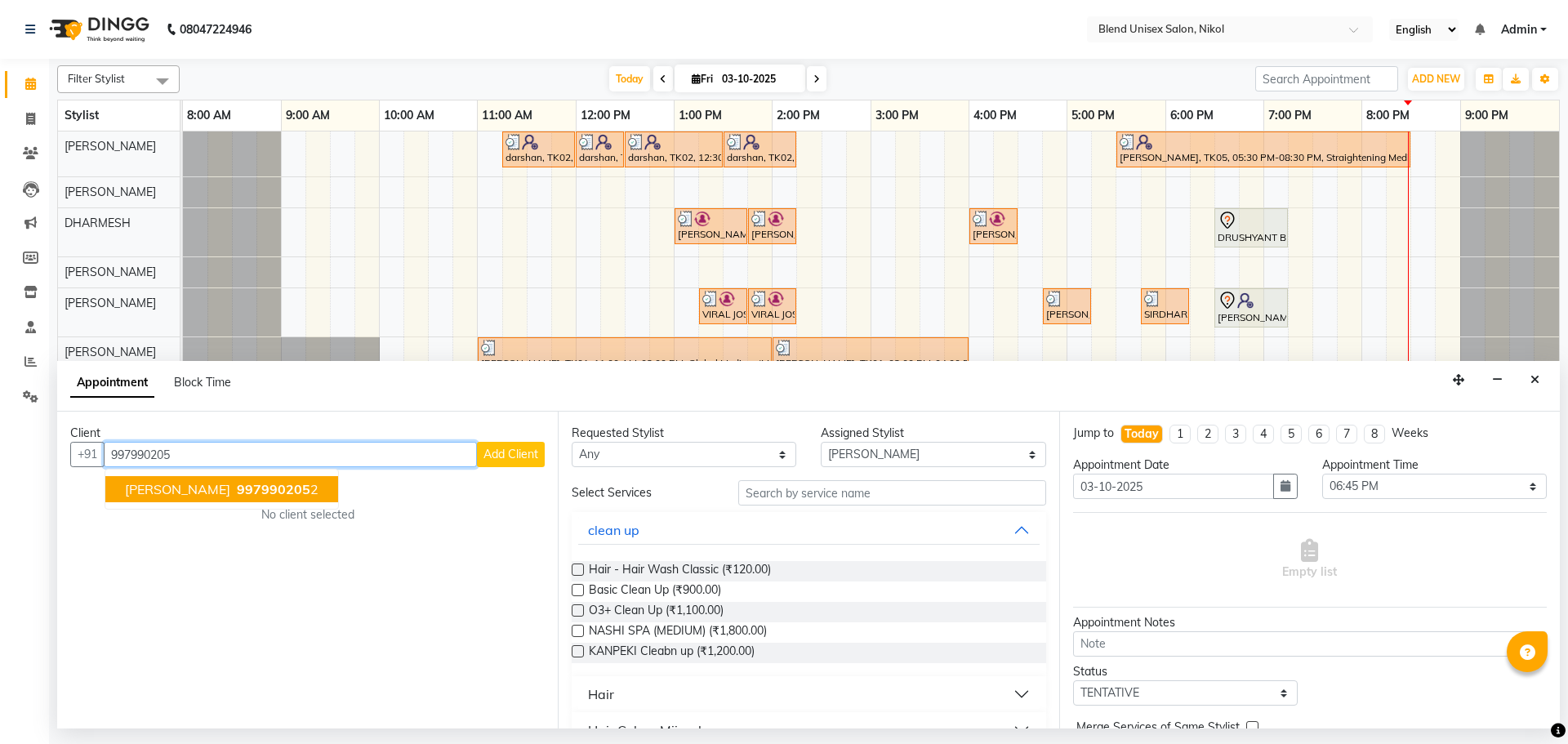
click at [142, 490] on span "HIREN" at bounding box center [177, 489] width 105 height 16
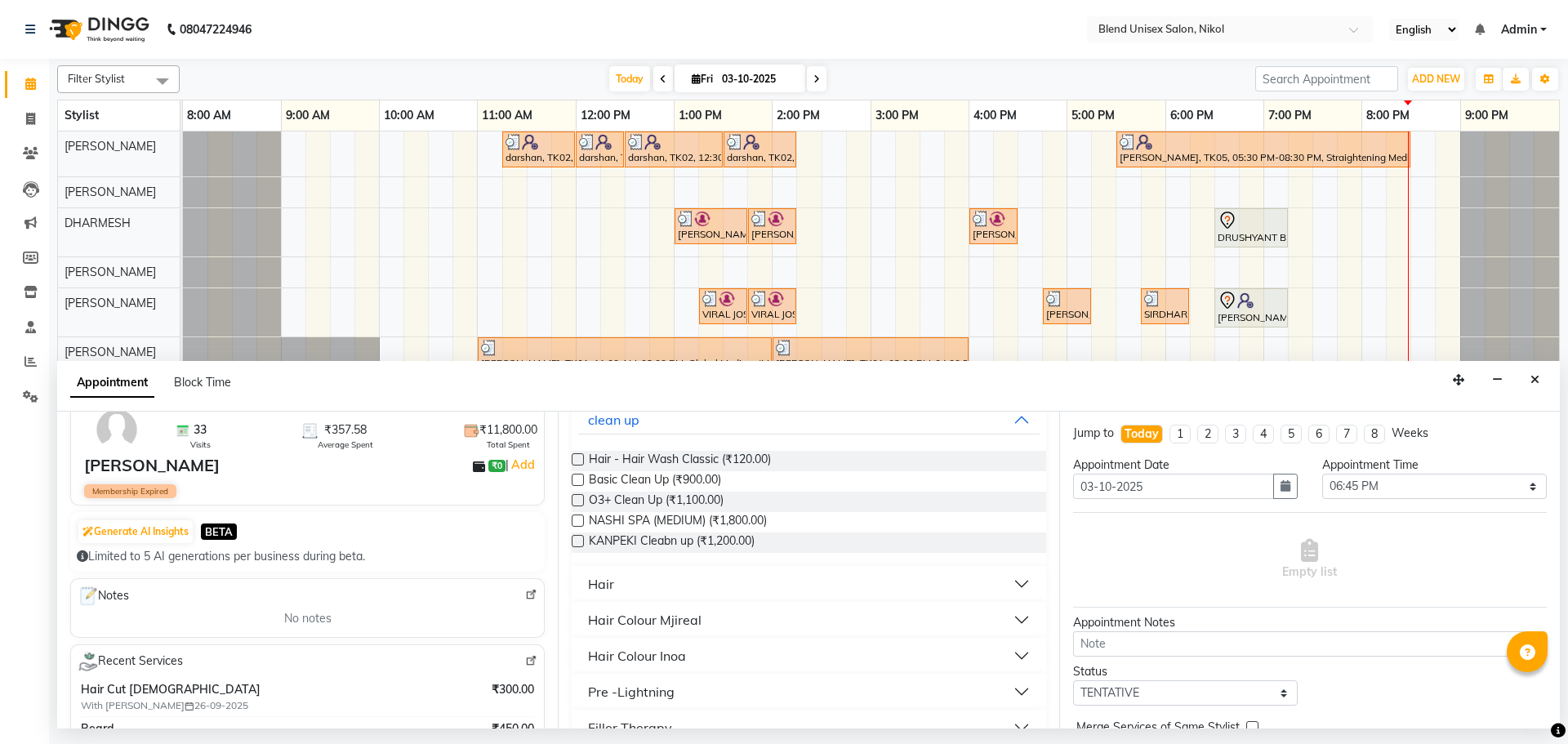
scroll to position [163, 0]
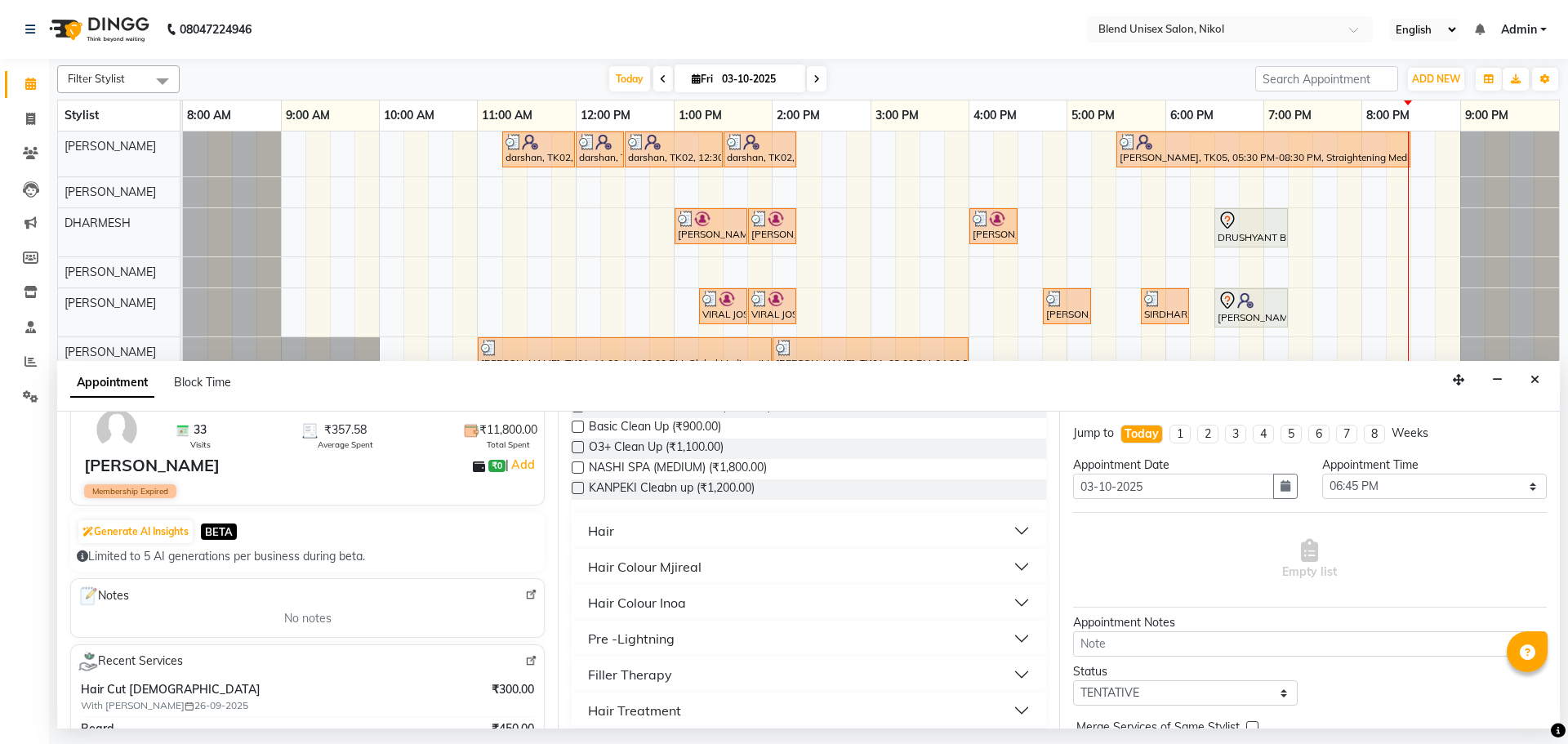
type input "9979902052"
click at [653, 523] on button "Hair" at bounding box center [808, 531] width 460 height 29
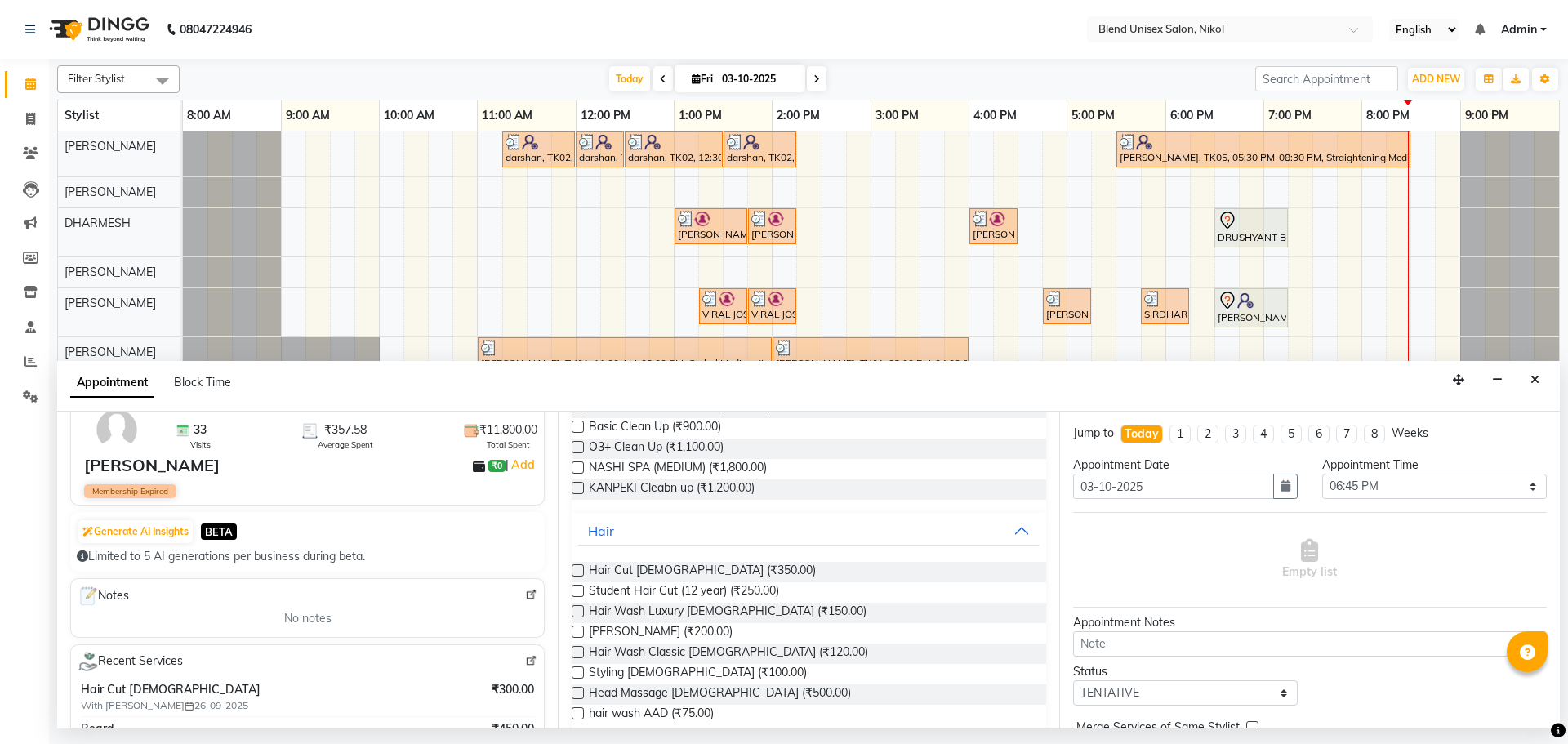
click at [575, 632] on label at bounding box center [578, 632] width 12 height 12
click at [575, 632] on input "checkbox" at bounding box center [577, 633] width 11 height 11
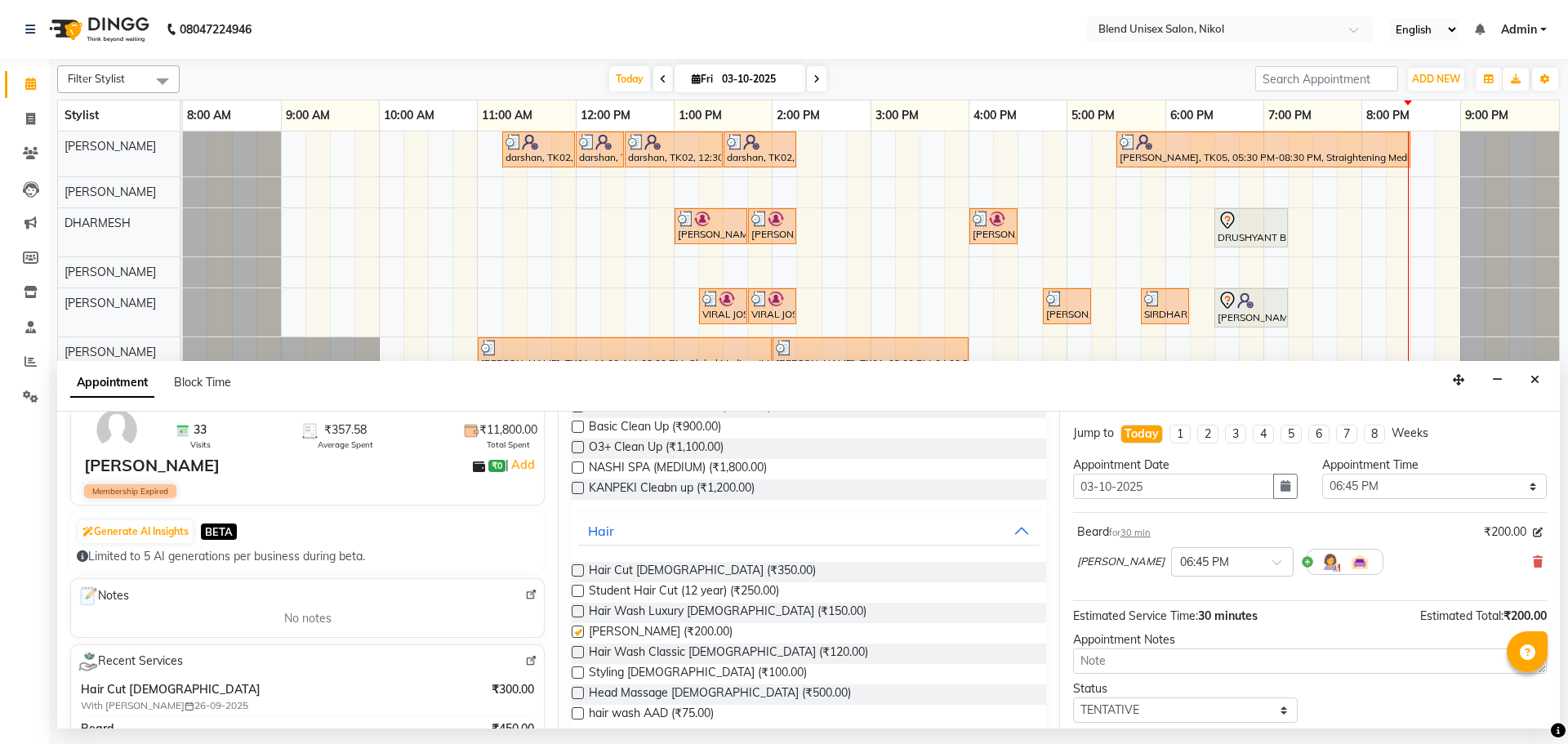
checkbox input "false"
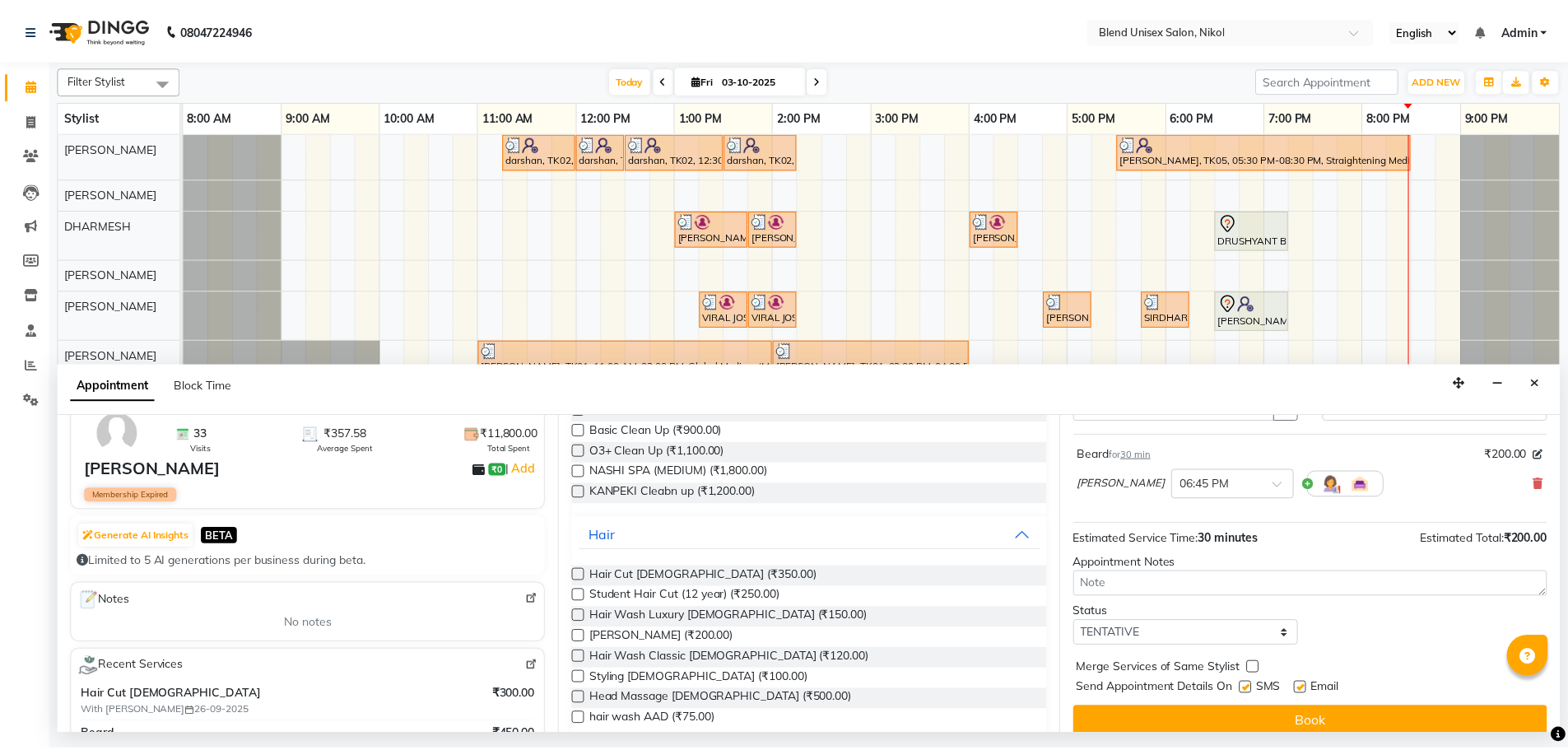
scroll to position [98, 0]
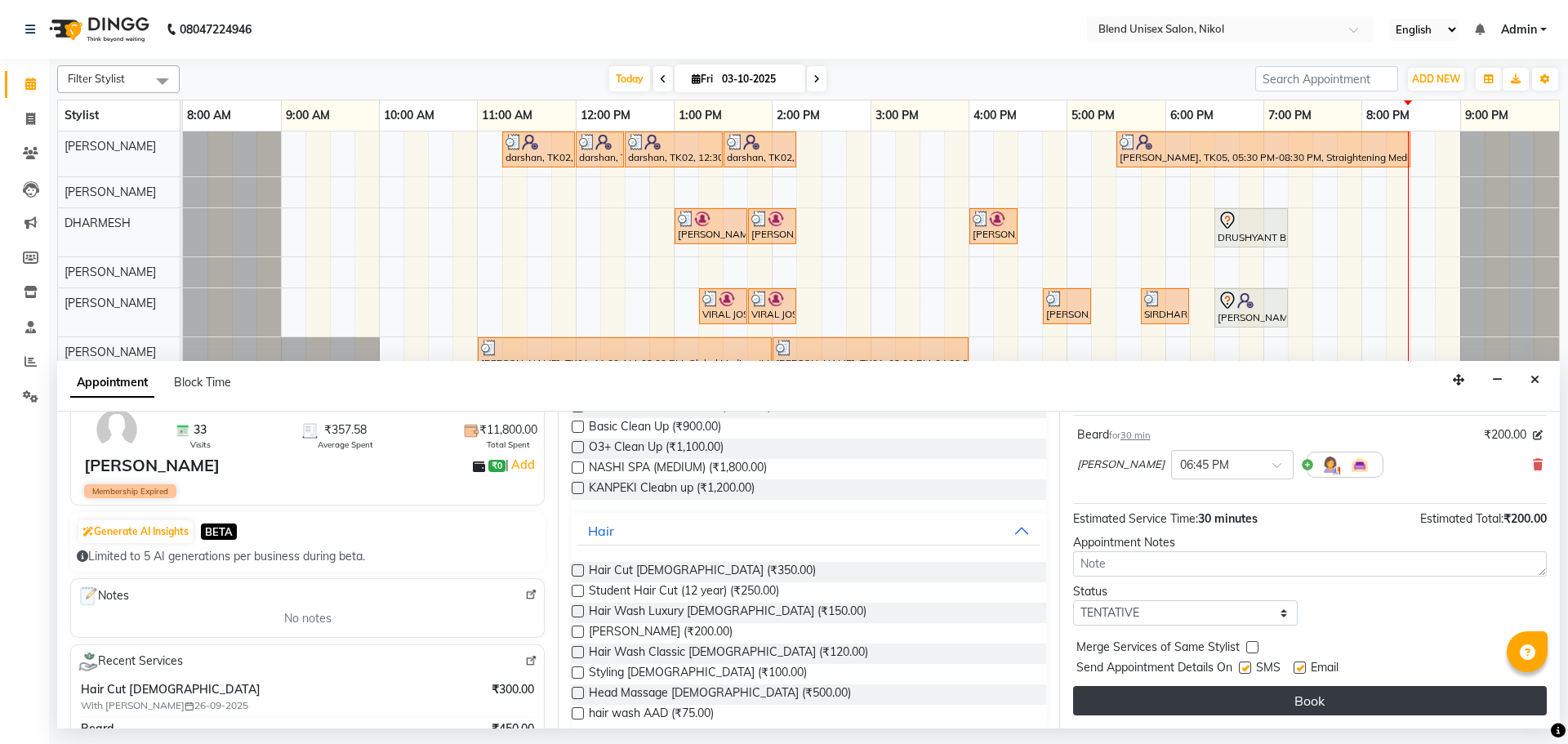
click at [1187, 709] on button "Book" at bounding box center [1309, 701] width 474 height 29
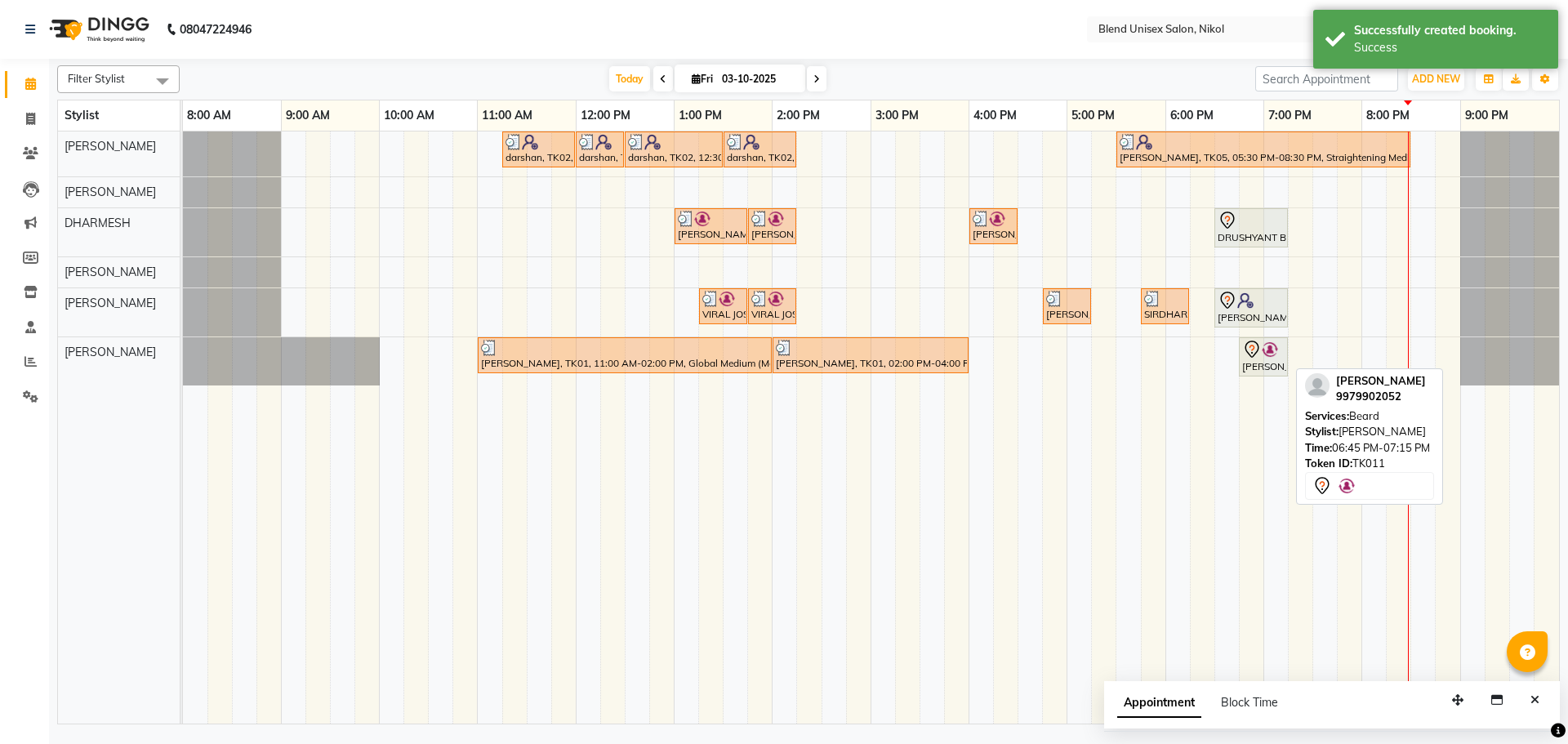
click at [1247, 360] on div "[PERSON_NAME], TK11, 06:45 PM-07:15 PM, [PERSON_NAME]" at bounding box center [1263, 357] width 46 height 35
select select "7"
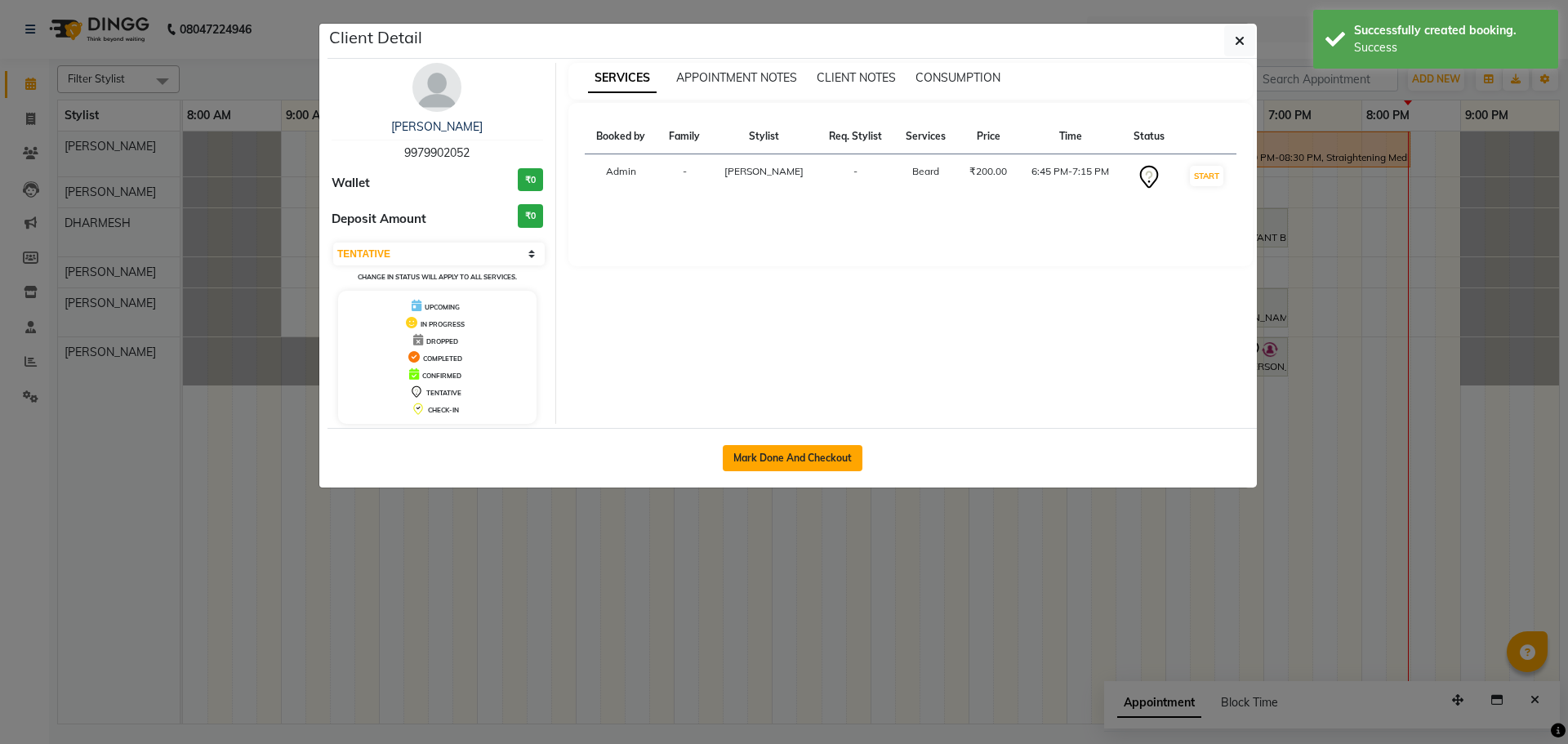
click at [846, 460] on button "Mark Done And Checkout" at bounding box center [792, 459] width 140 height 27
select select "service"
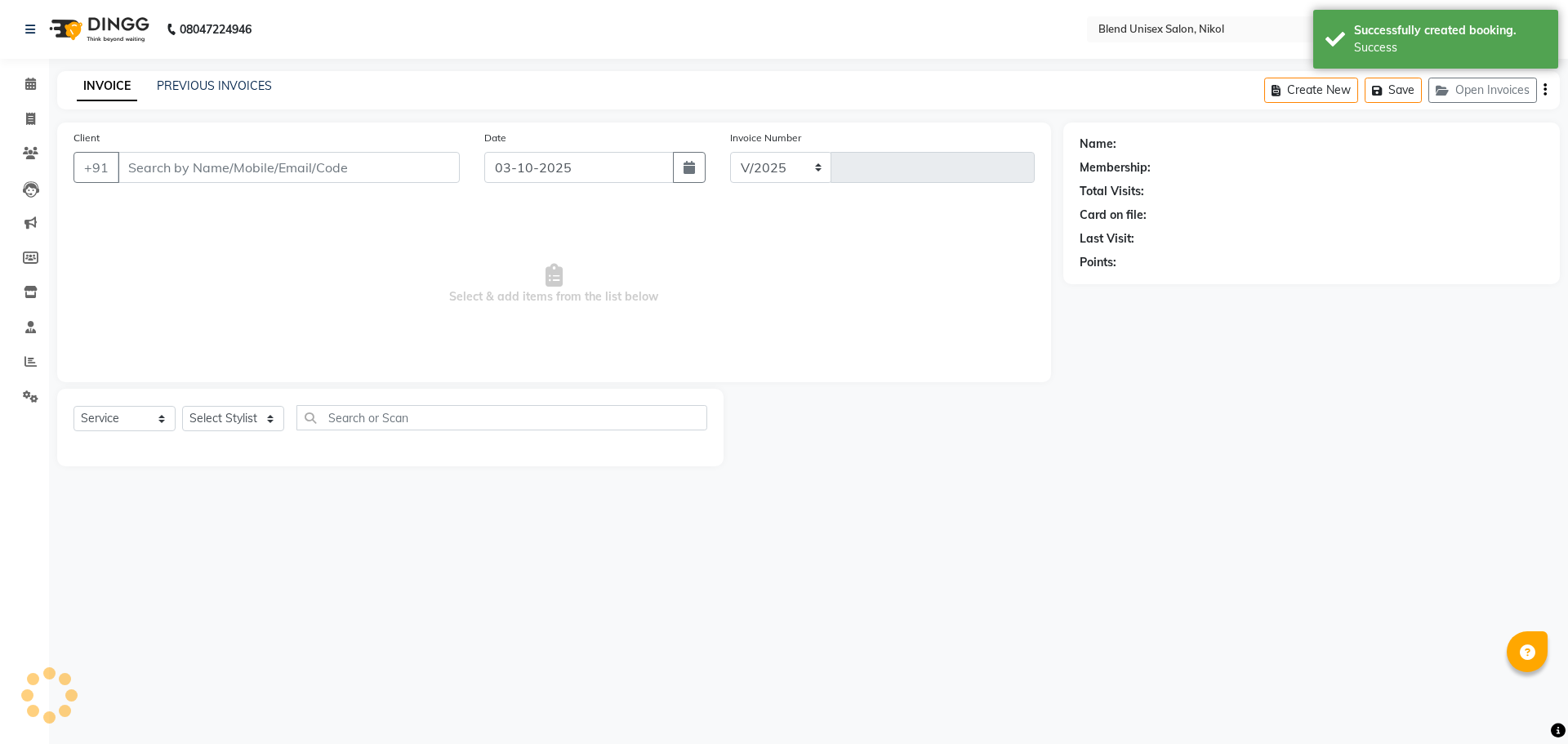
select select "6213"
type input "2782"
type input "9979902052"
select select "45624"
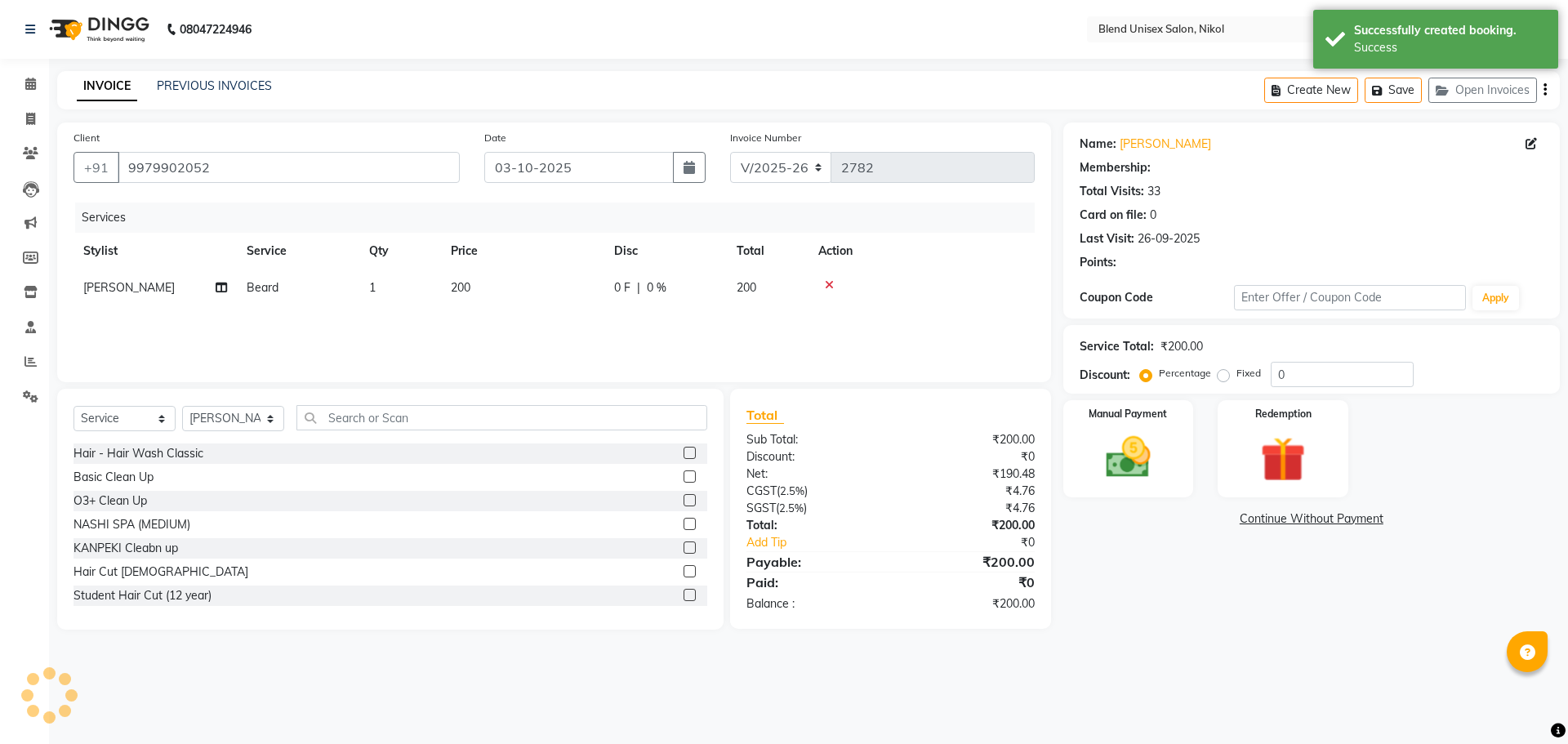
select select "1: Object"
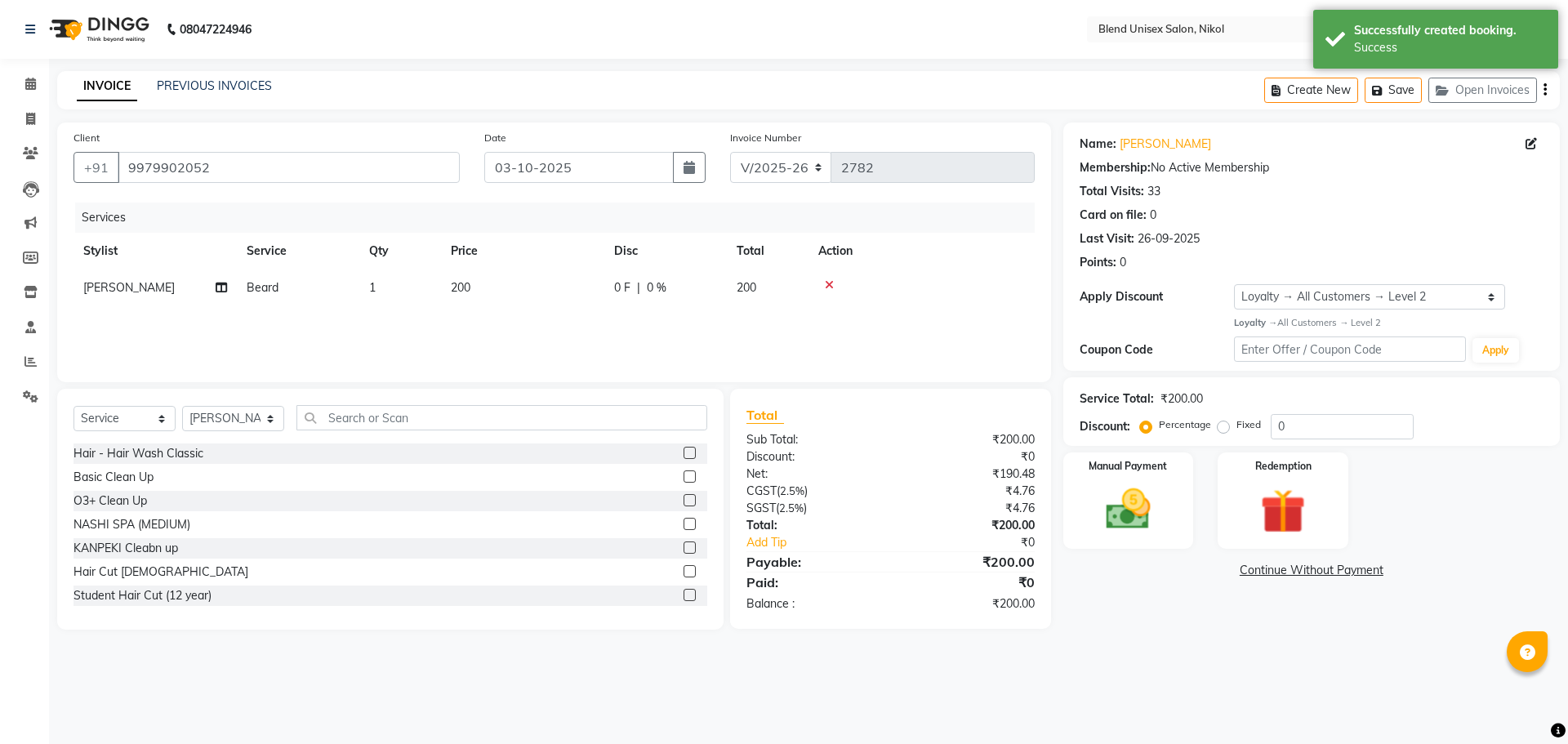
click at [1237, 424] on label "Fixed" at bounding box center [1249, 424] width 25 height 15
click at [1225, 424] on input "Fixed" at bounding box center [1226, 424] width 12 height 12
radio input "true"
click at [1278, 426] on input "0" at bounding box center [1341, 427] width 143 height 26
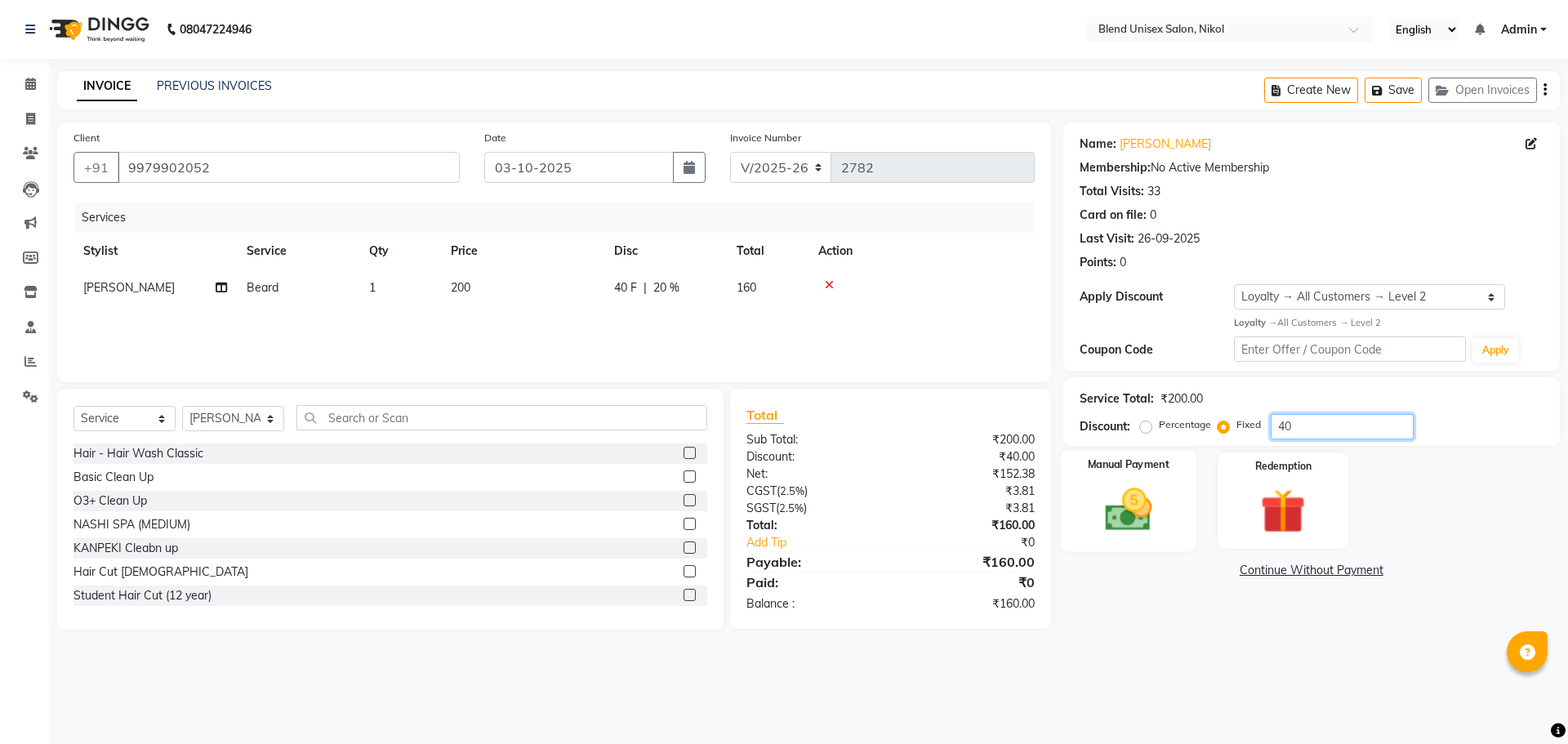
type input "40"
click at [1106, 516] on img at bounding box center [1128, 509] width 76 height 54
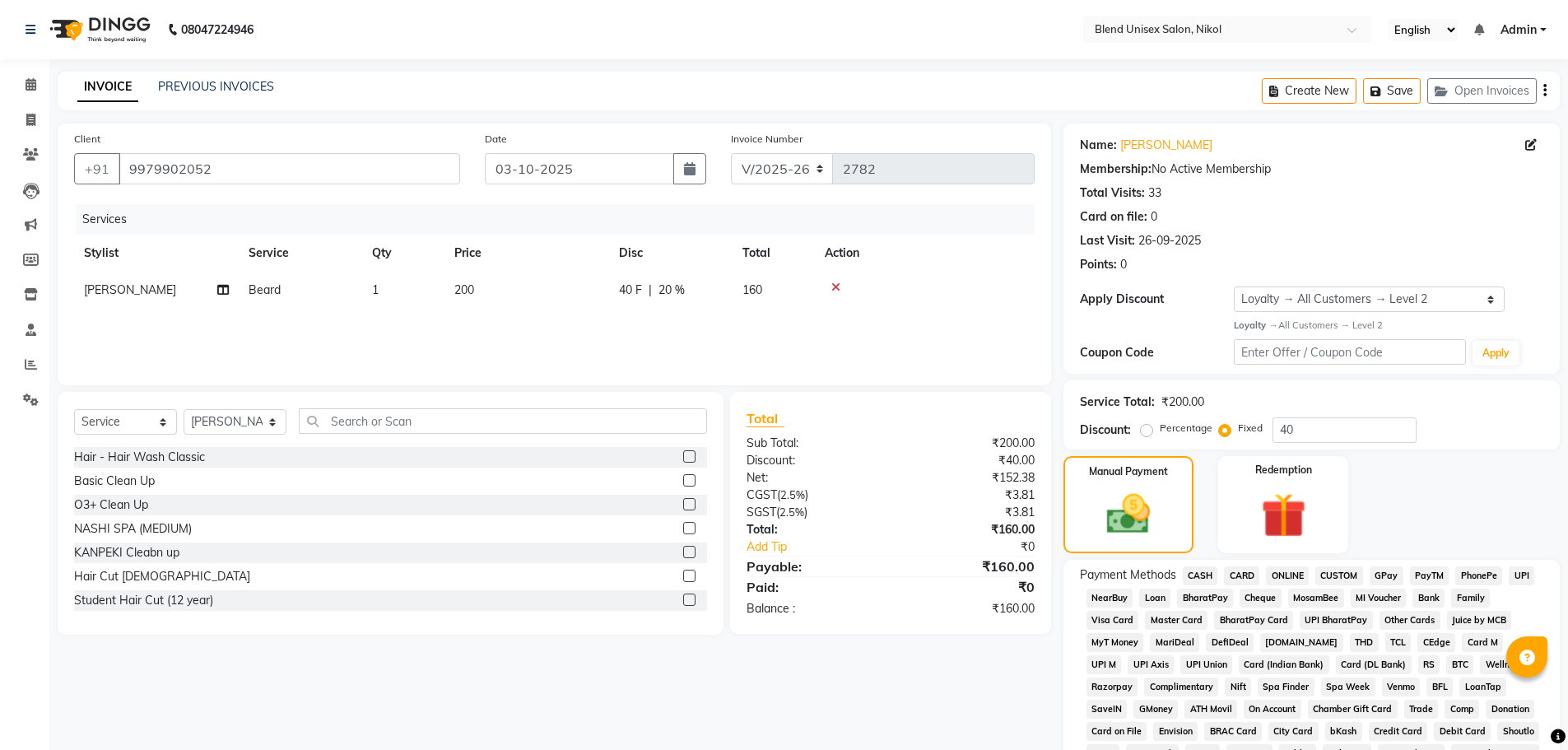
click at [1206, 577] on span "CASH" at bounding box center [1200, 576] width 36 height 19
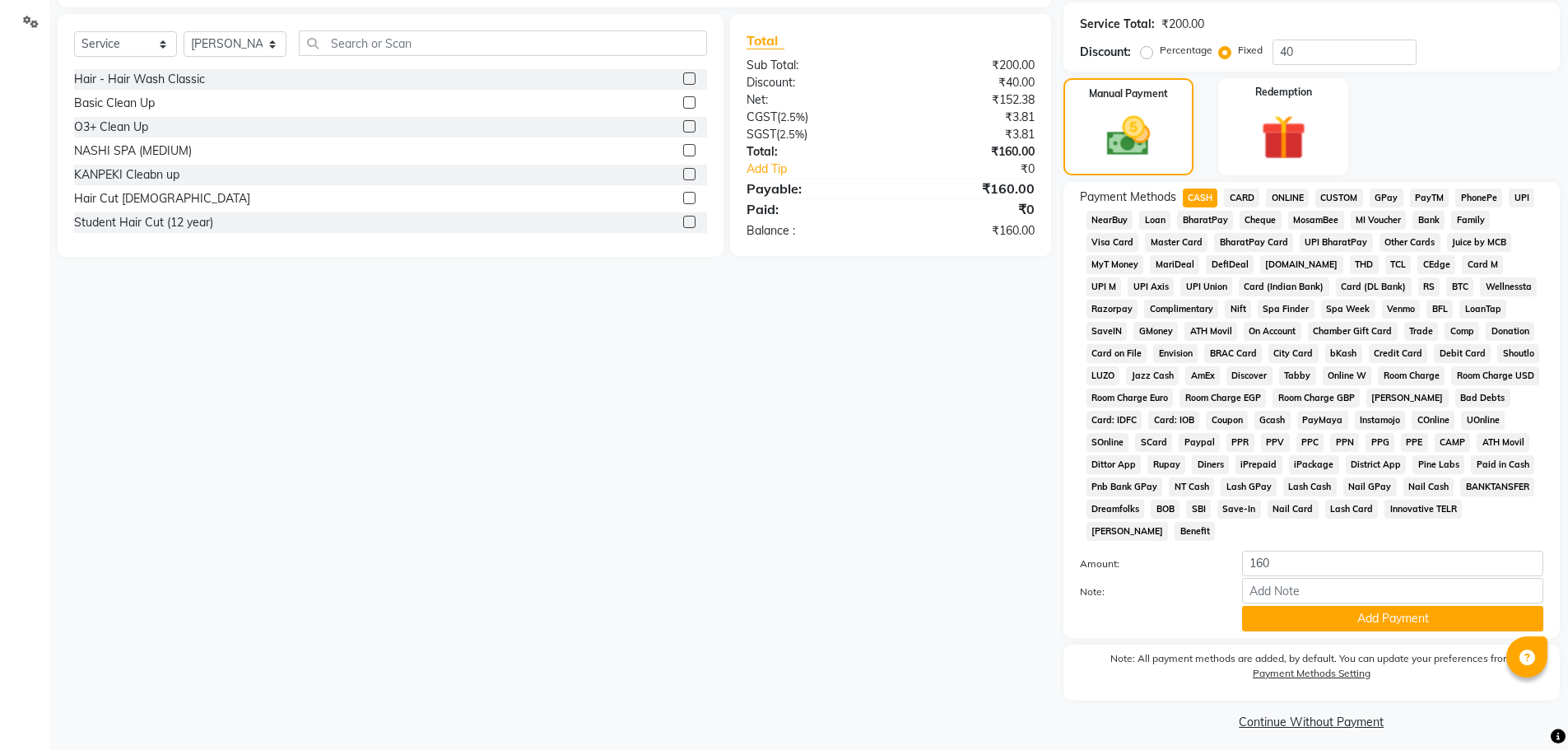
scroll to position [388, 0]
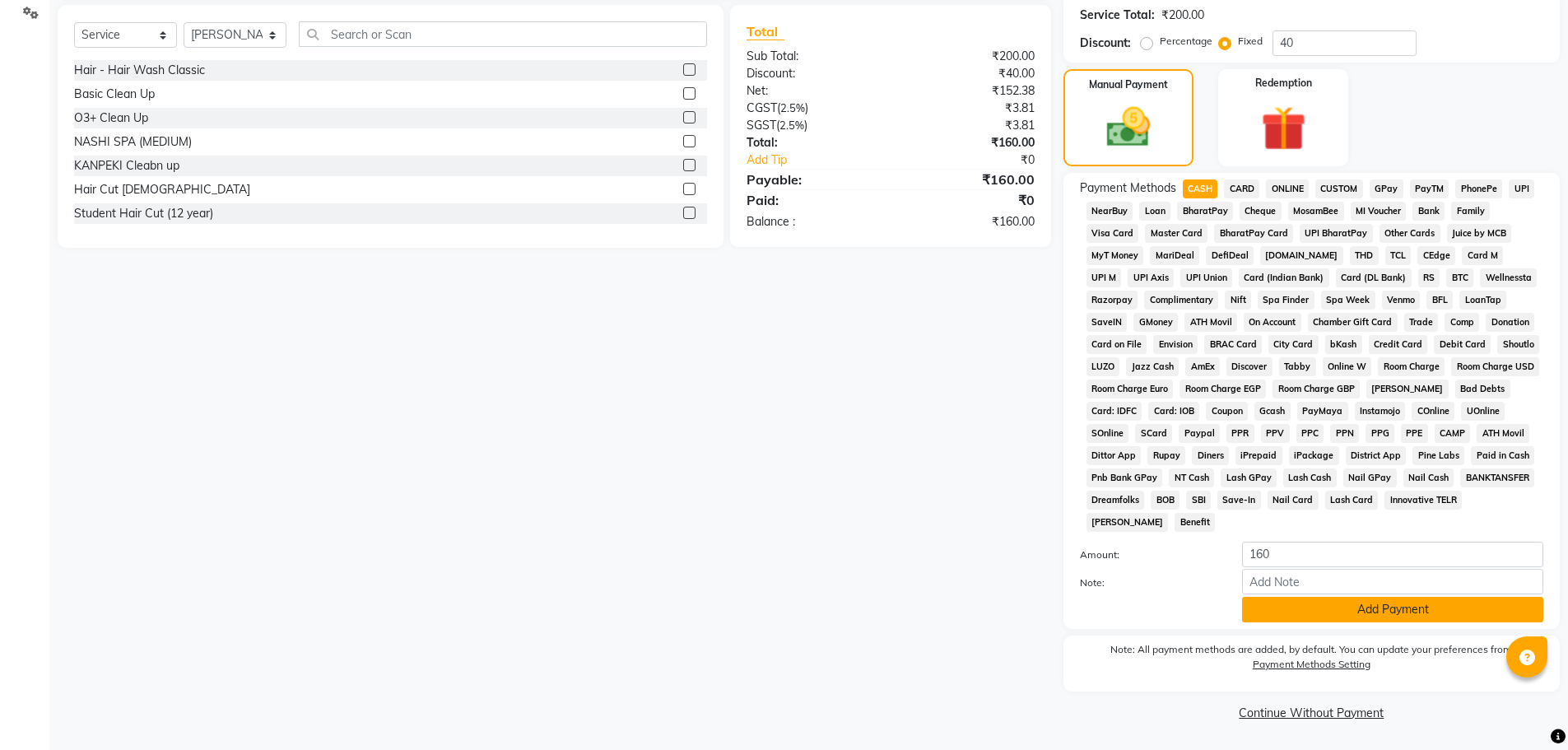
click at [1287, 610] on button "Add Payment" at bounding box center [1393, 610] width 302 height 26
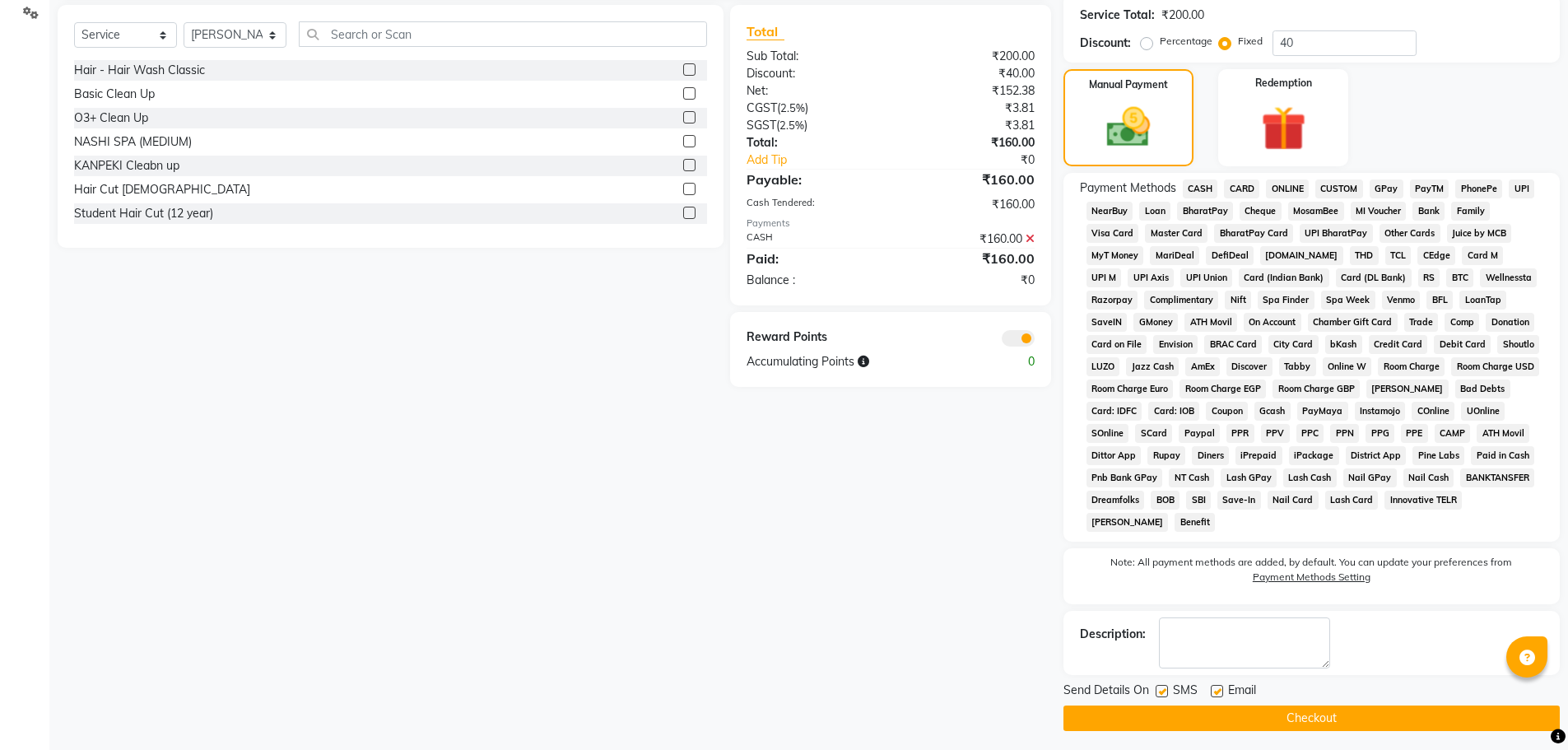
click at [1032, 238] on icon at bounding box center [1030, 238] width 9 height 12
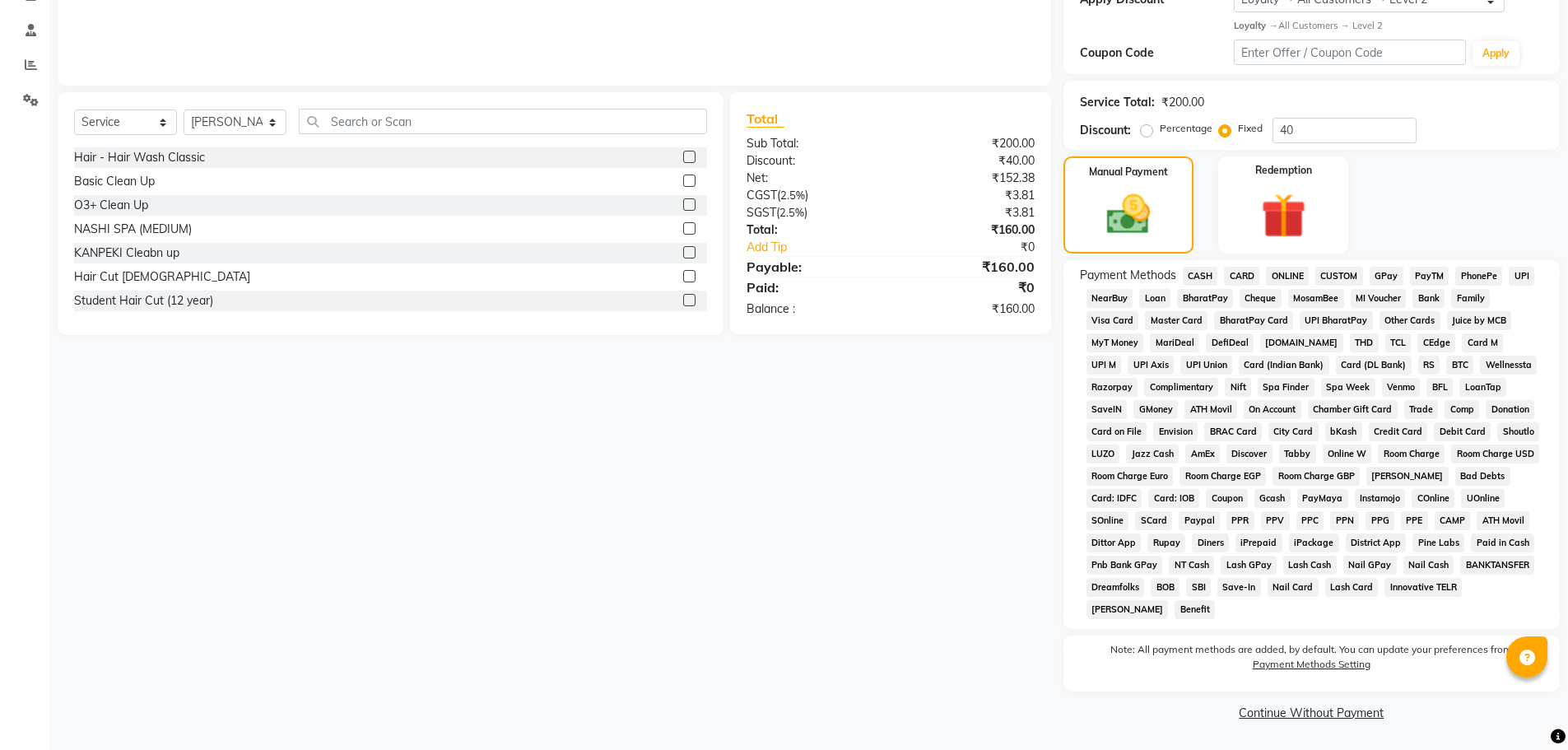
scroll to position [300, 0]
click at [1204, 271] on span "CASH" at bounding box center [1200, 276] width 36 height 19
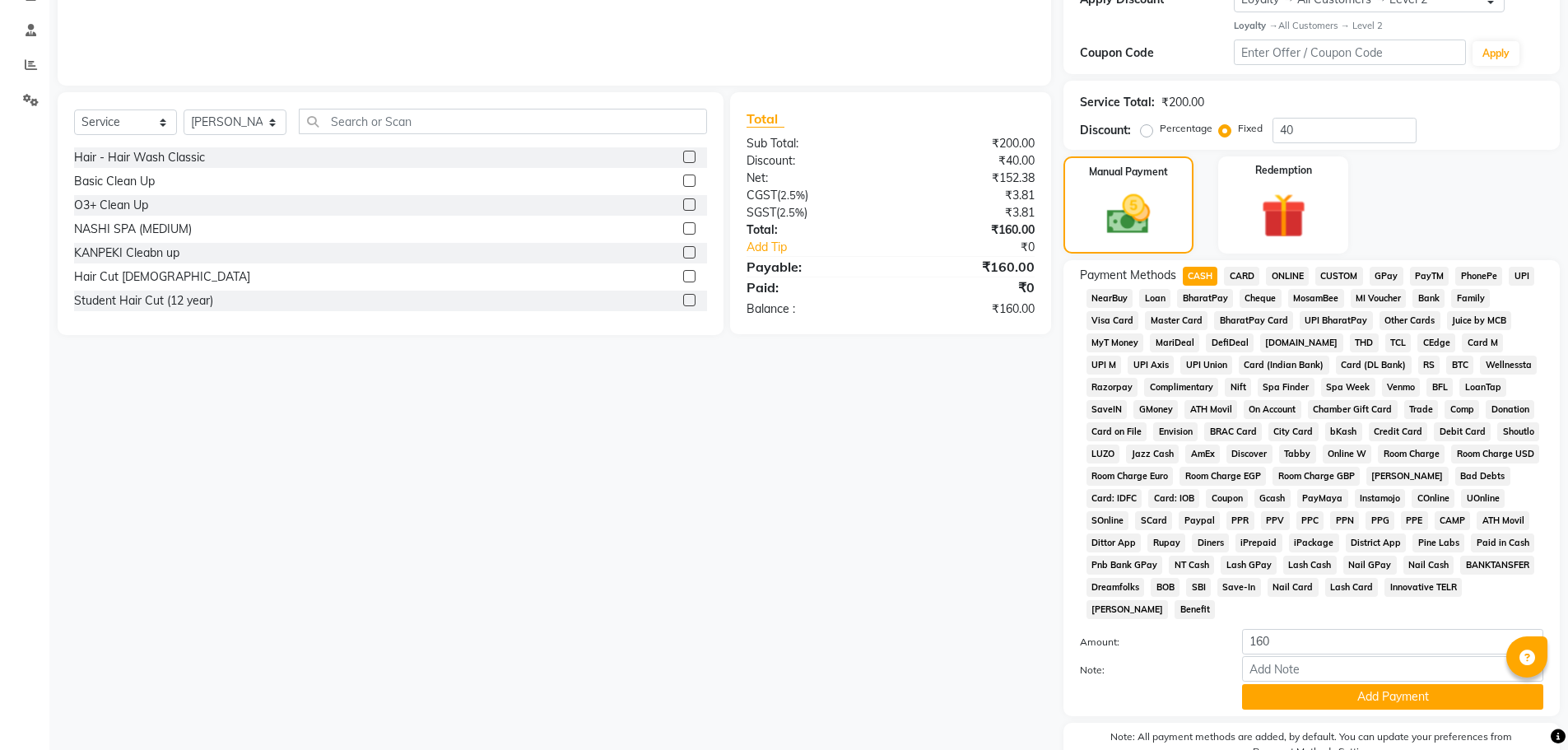
scroll to position [388, 0]
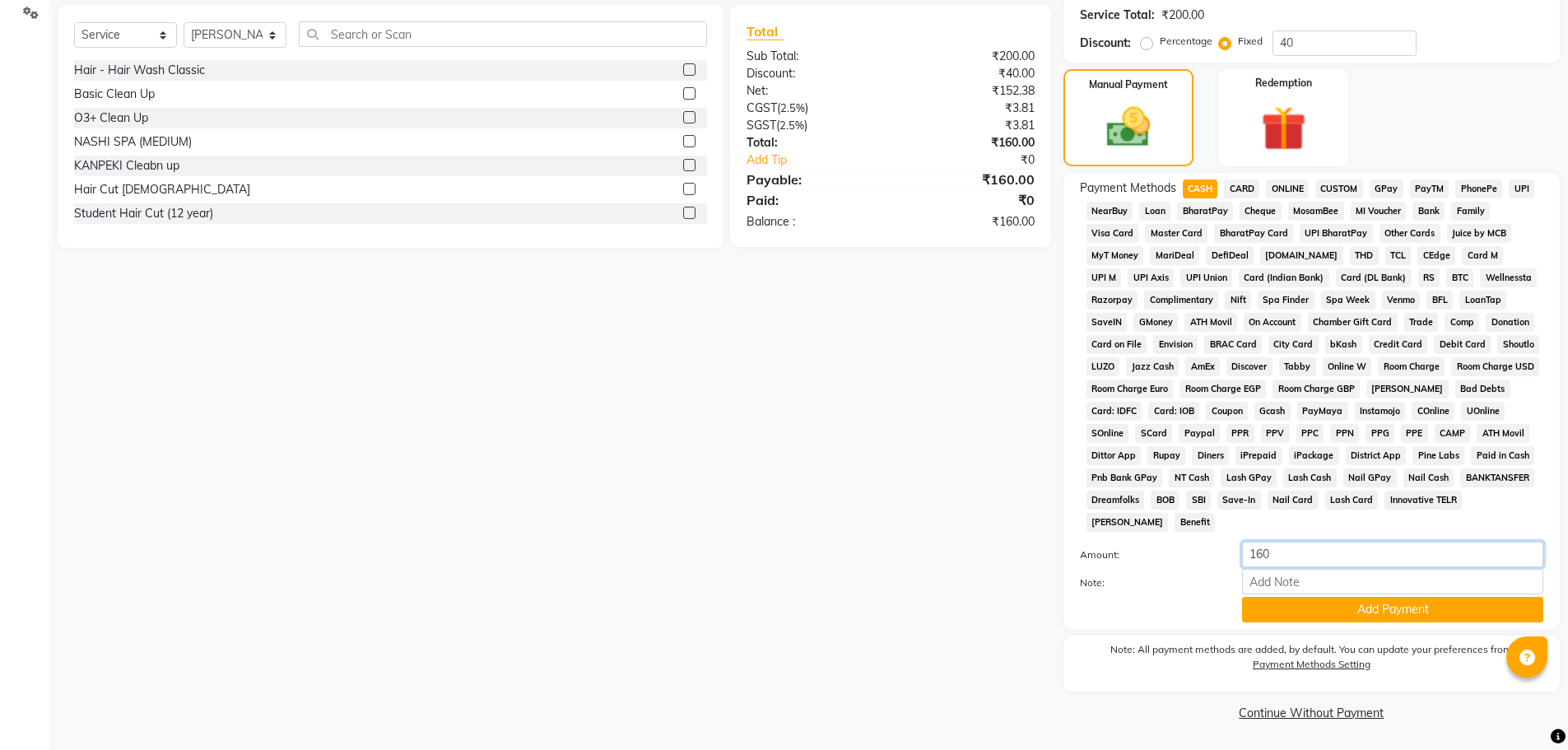
drag, startPoint x: 1273, startPoint y: 559, endPoint x: 1217, endPoint y: 555, distance: 56.1
click at [1217, 555] on div "Amount: 160" at bounding box center [1311, 555] width 488 height 28
type input "200"
click at [1272, 607] on button "Add Payment" at bounding box center [1393, 610] width 302 height 26
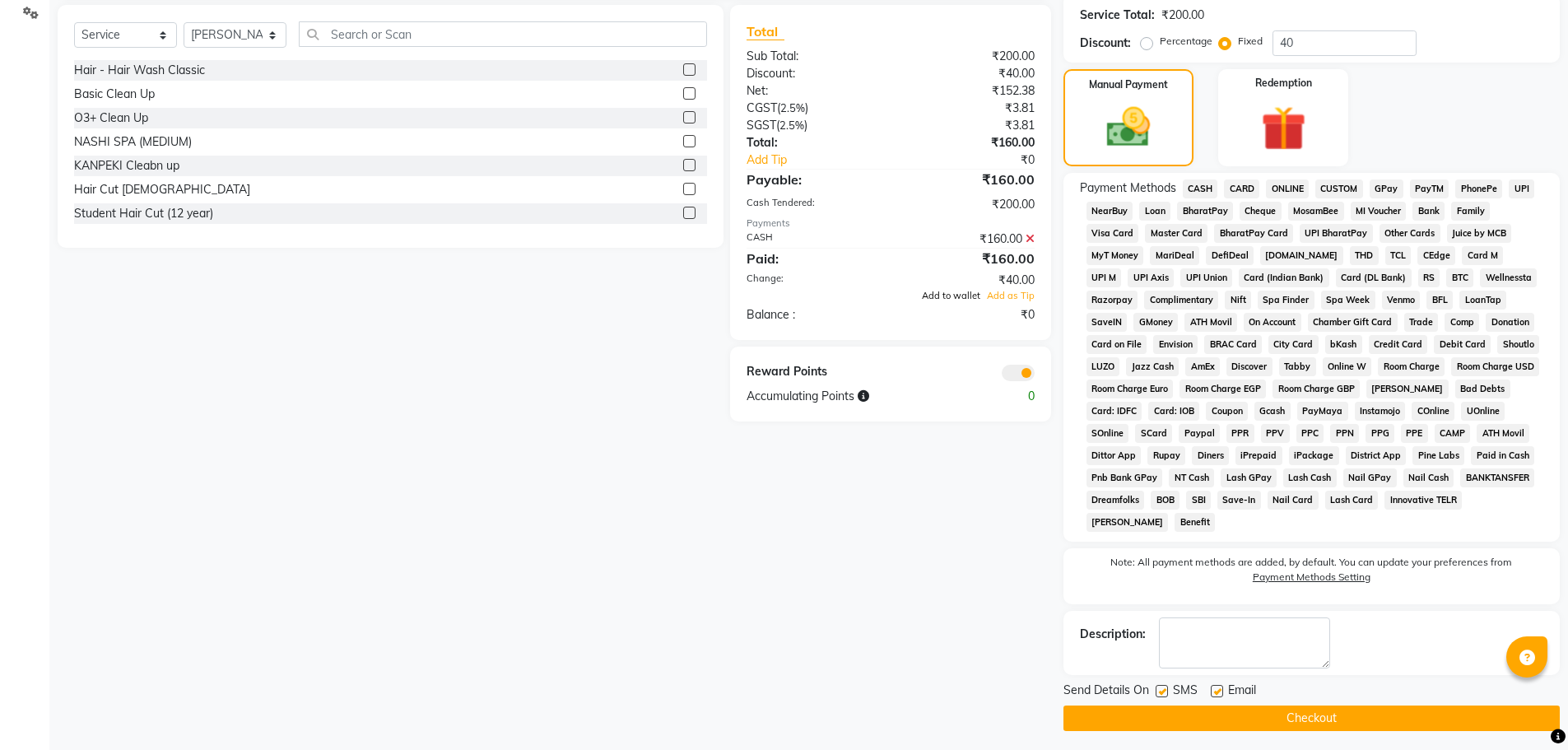
click at [967, 292] on span "Add to wallet" at bounding box center [950, 296] width 58 height 12
click at [1195, 711] on button "Checkout" at bounding box center [1312, 718] width 496 height 26
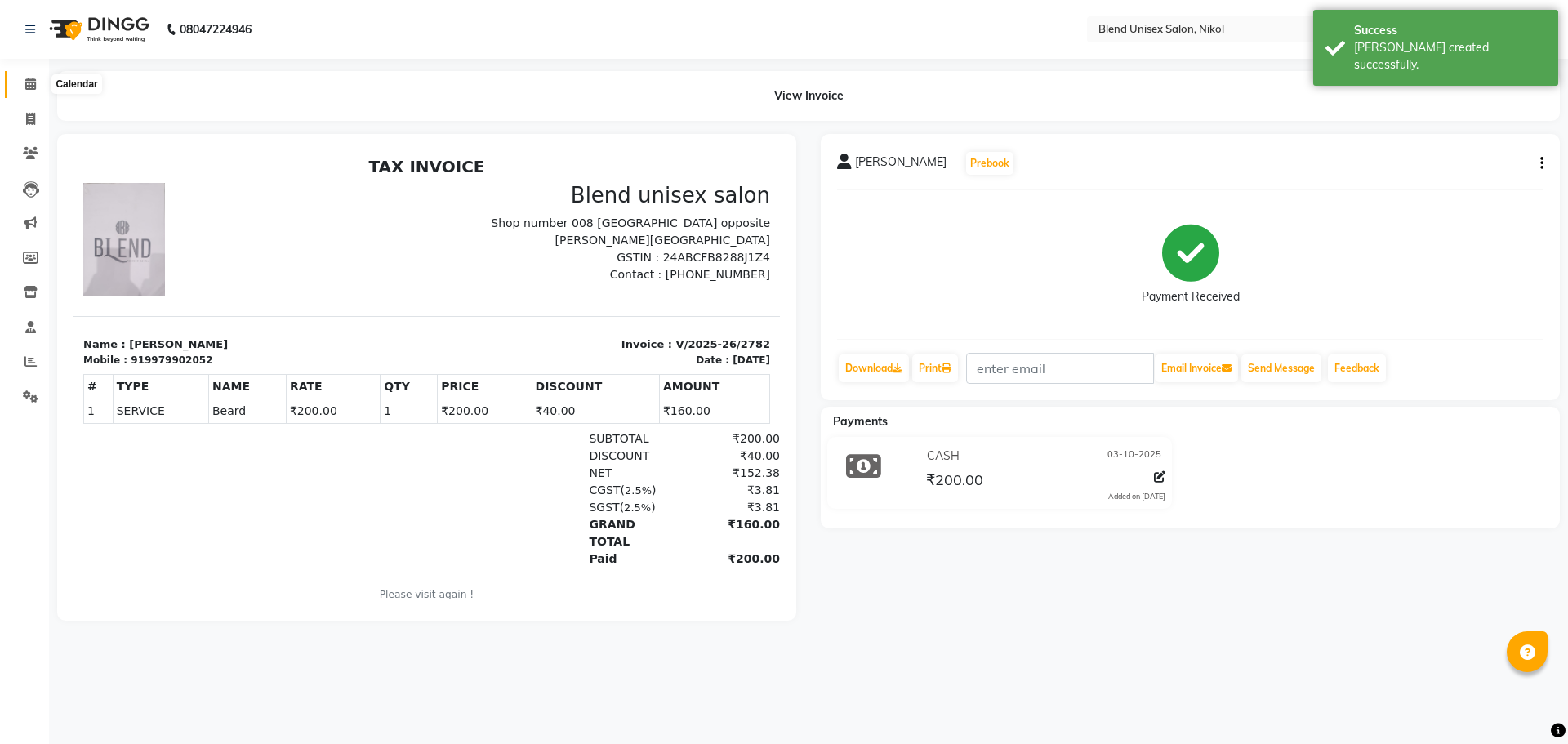
click at [27, 77] on span at bounding box center [30, 84] width 28 height 19
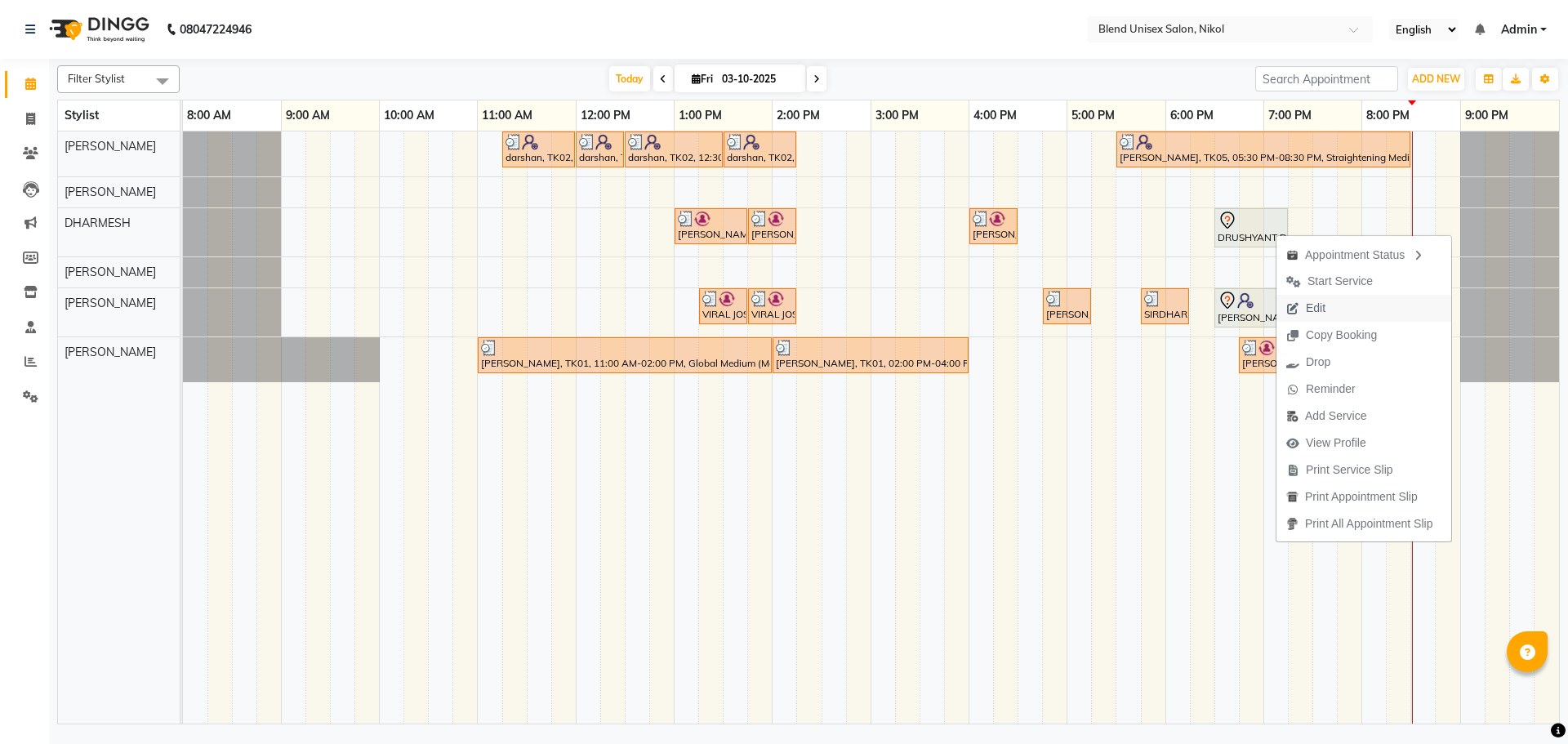
click at [1346, 306] on button "Edit" at bounding box center [1363, 308] width 174 height 27
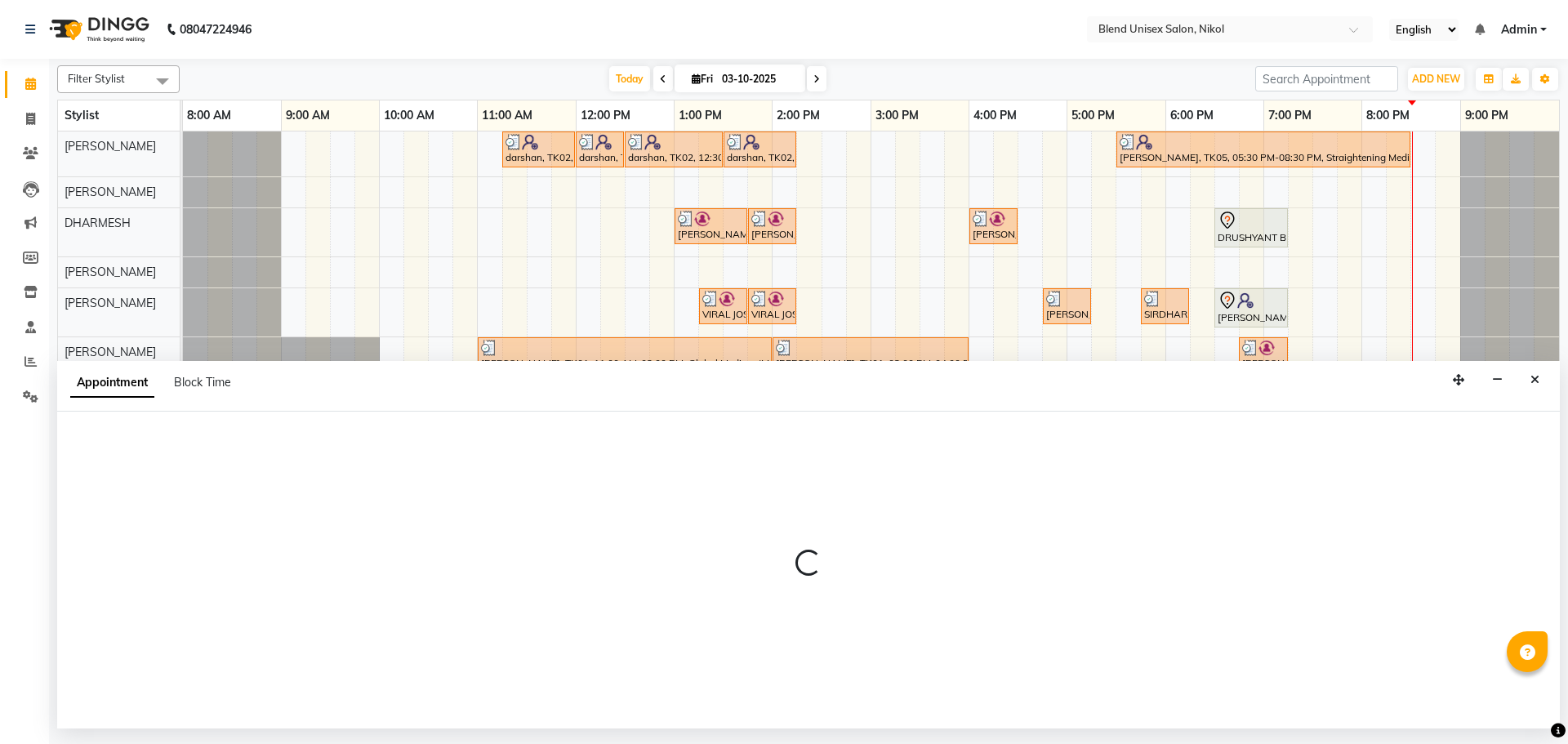
select select "tentative"
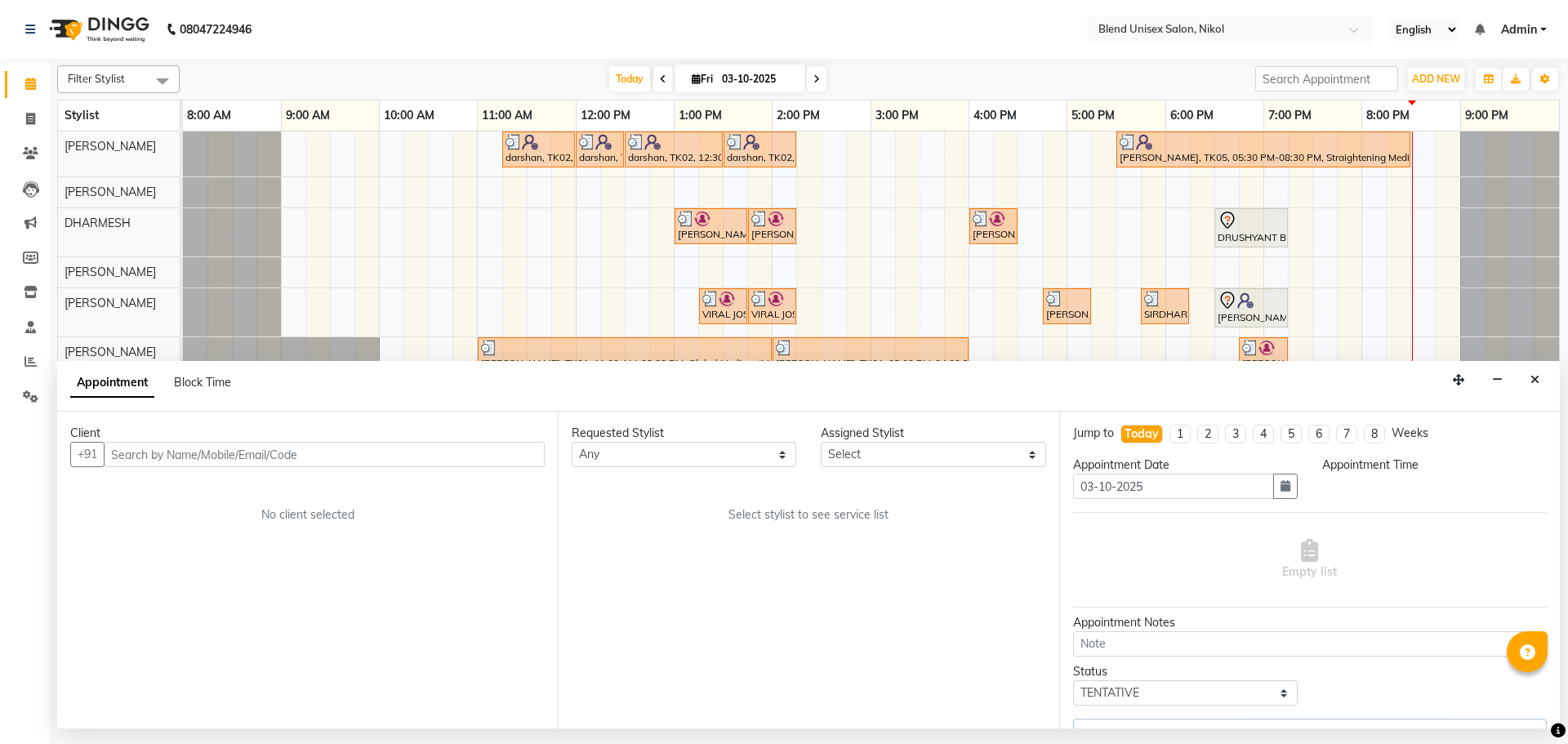
select select "1110"
select select "84260"
select select "3057"
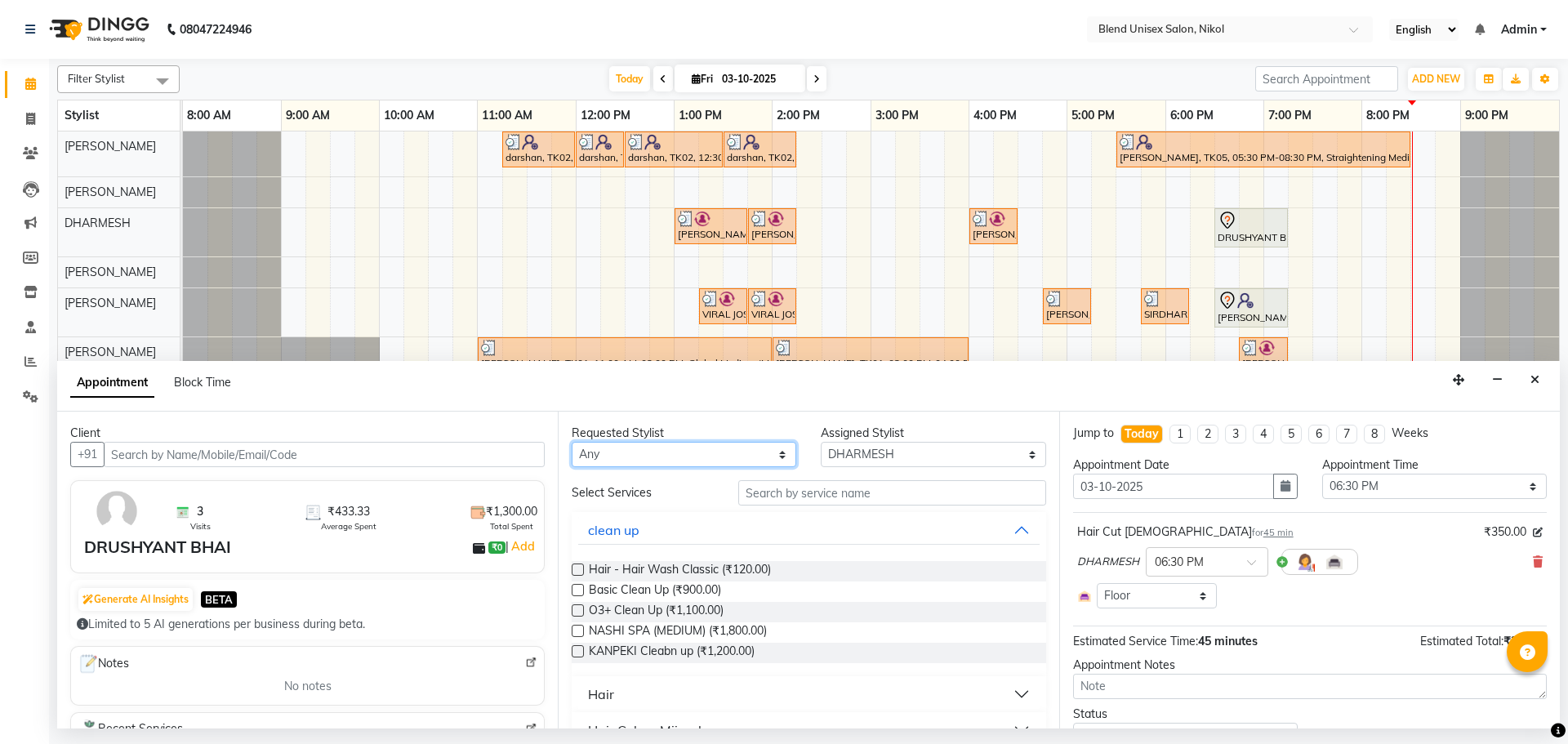
click at [764, 449] on select "Any AJAY NAYI AYESHA SAIYED DHARMESH KAJAL NAYI RAJESH VAGHELA VIPUL VAGHELA" at bounding box center [684, 454] width 225 height 26
select select "84260"
click at [572, 442] on select "Any AJAY NAYI AYESHA SAIYED DHARMESH KAJAL NAYI RAJESH VAGHELA VIPUL VAGHELA" at bounding box center [684, 454] width 225 height 26
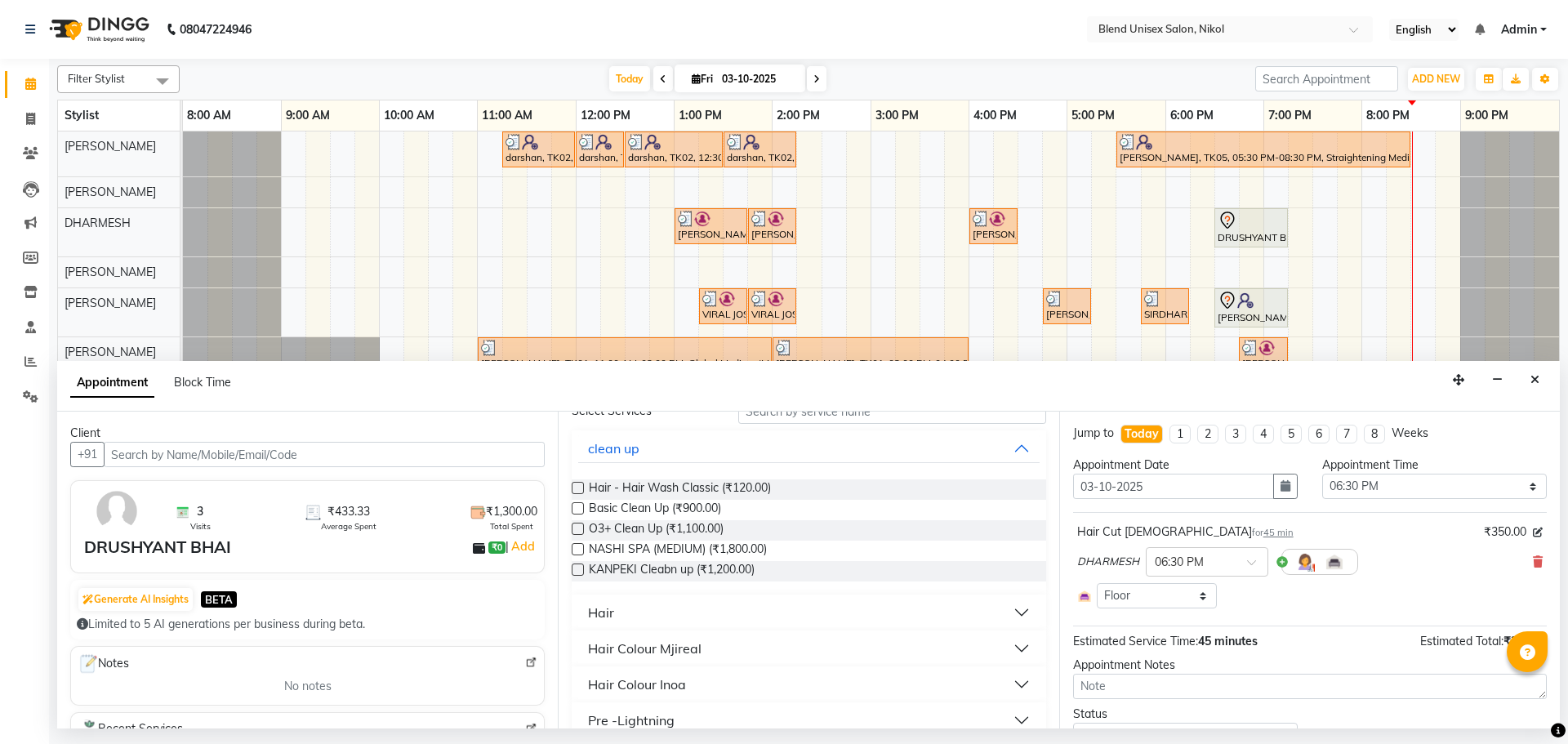
click at [787, 613] on button "Hair" at bounding box center [808, 612] width 460 height 29
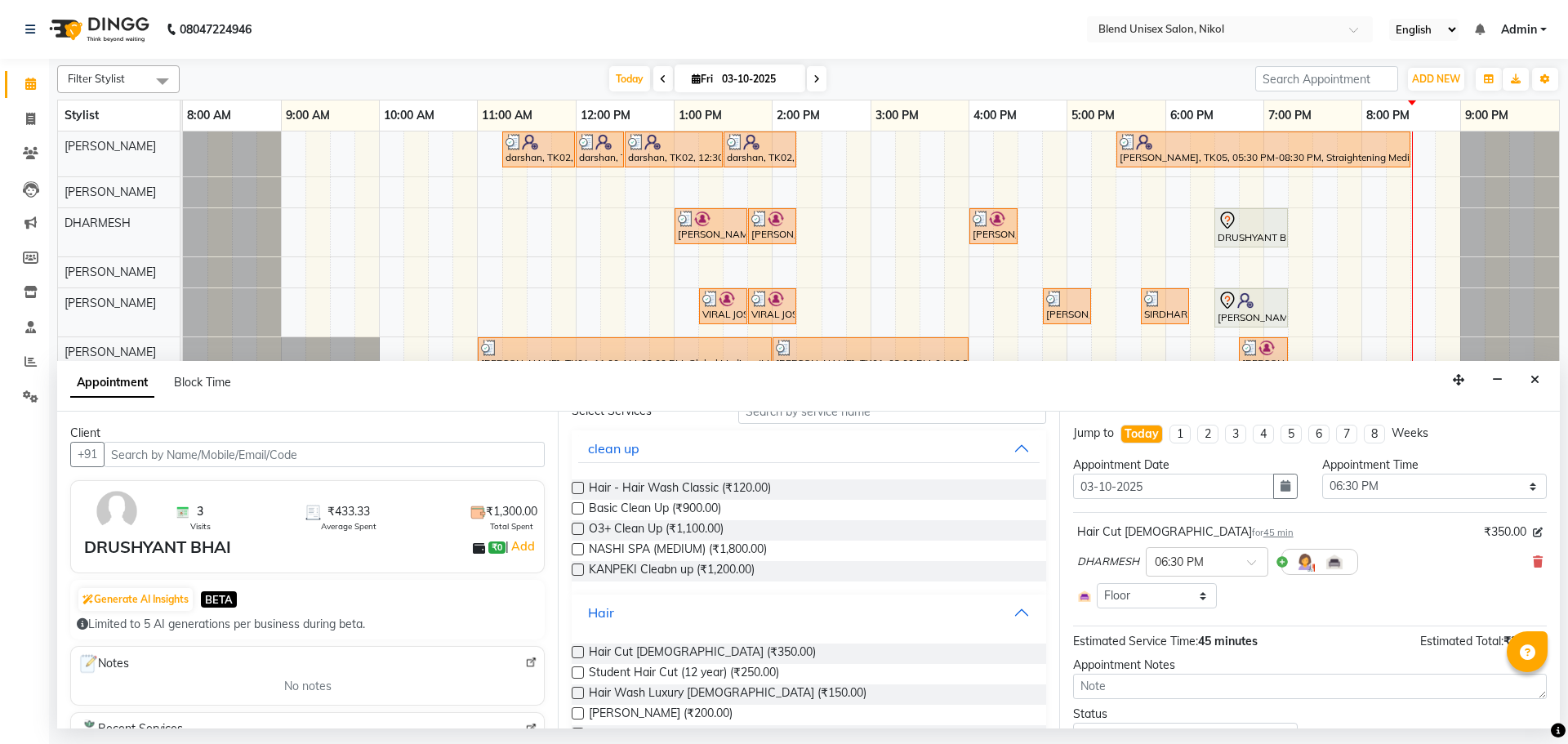
scroll to position [163, 0]
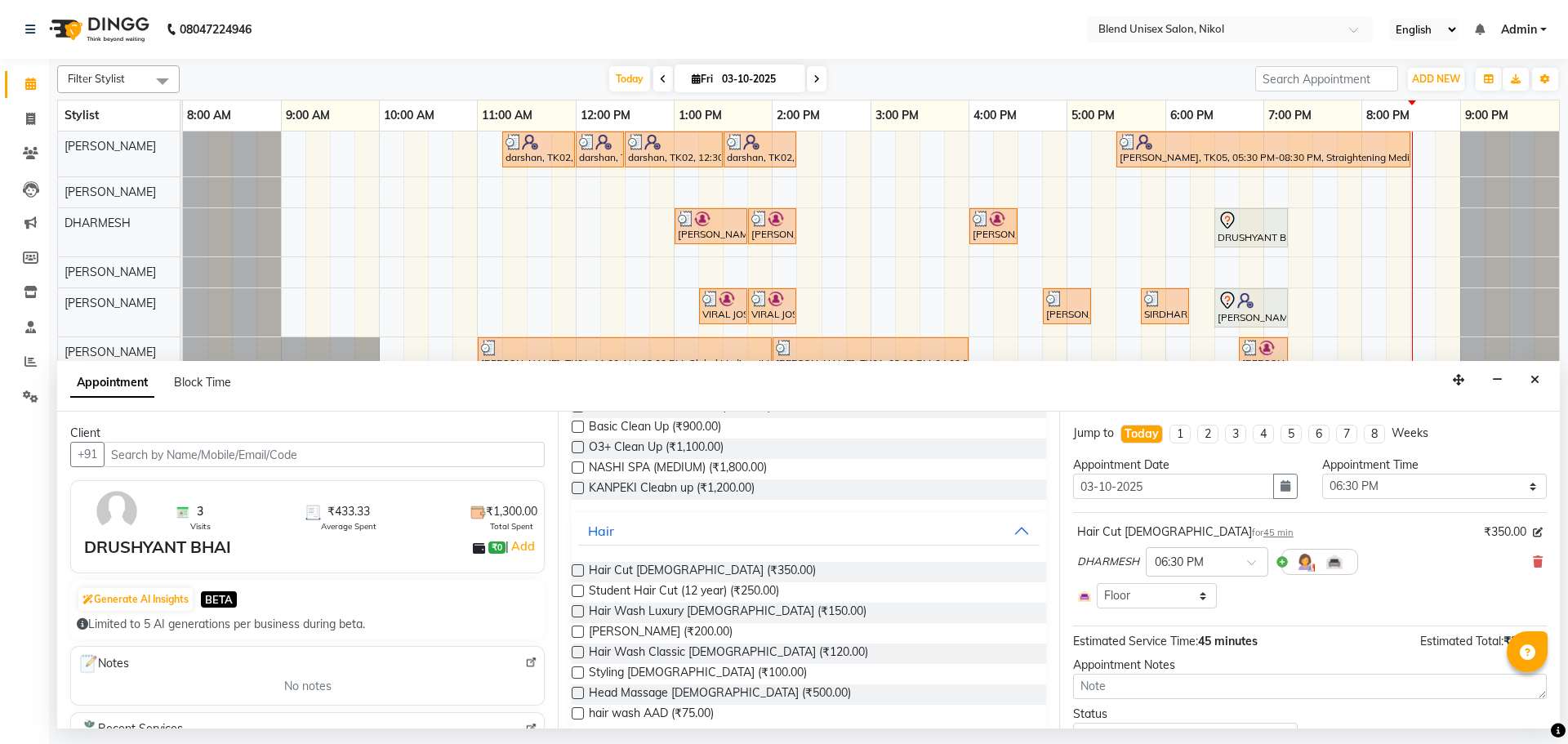
click at [577, 632] on label at bounding box center [578, 632] width 12 height 12
click at [577, 632] on input "checkbox" at bounding box center [577, 633] width 11 height 11
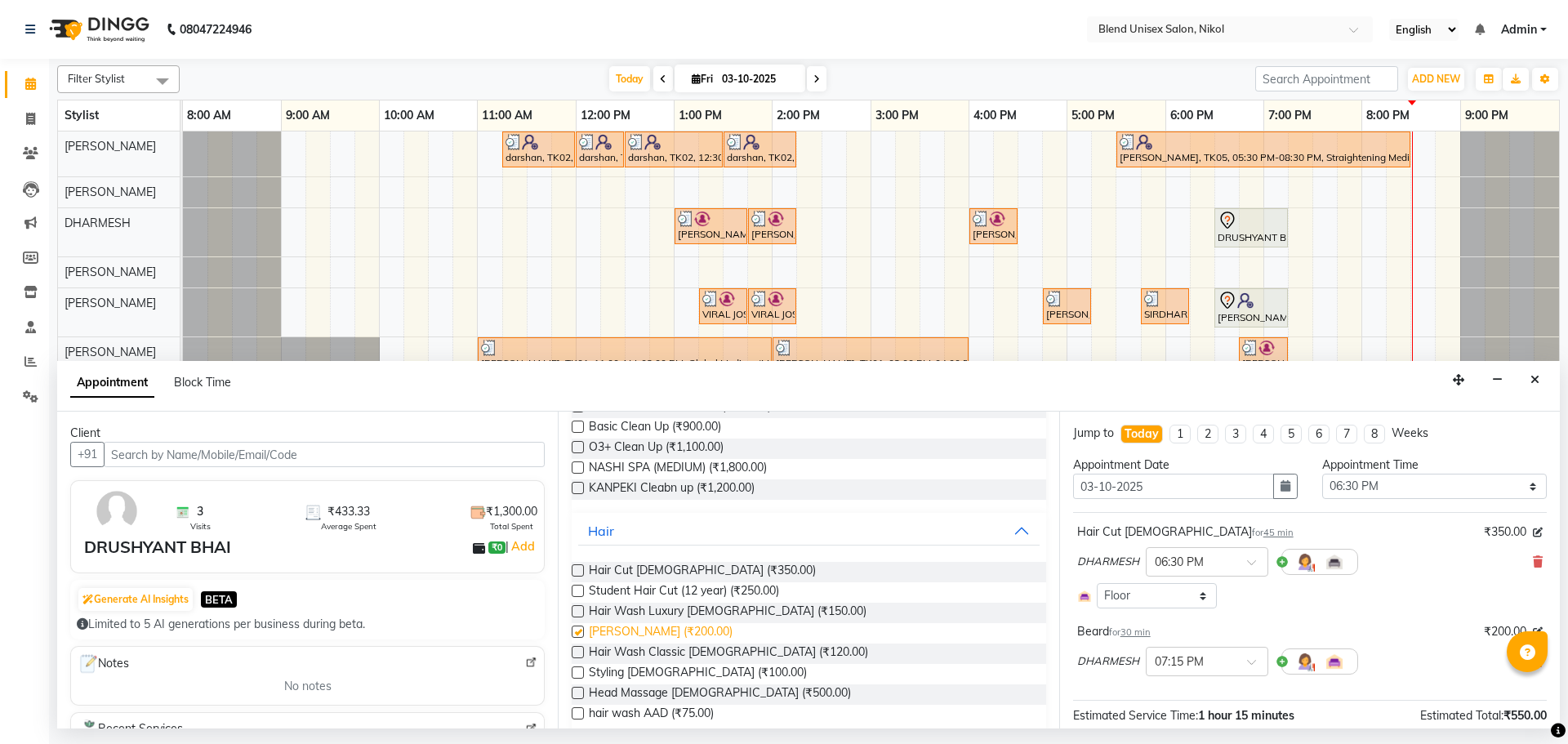
checkbox input "false"
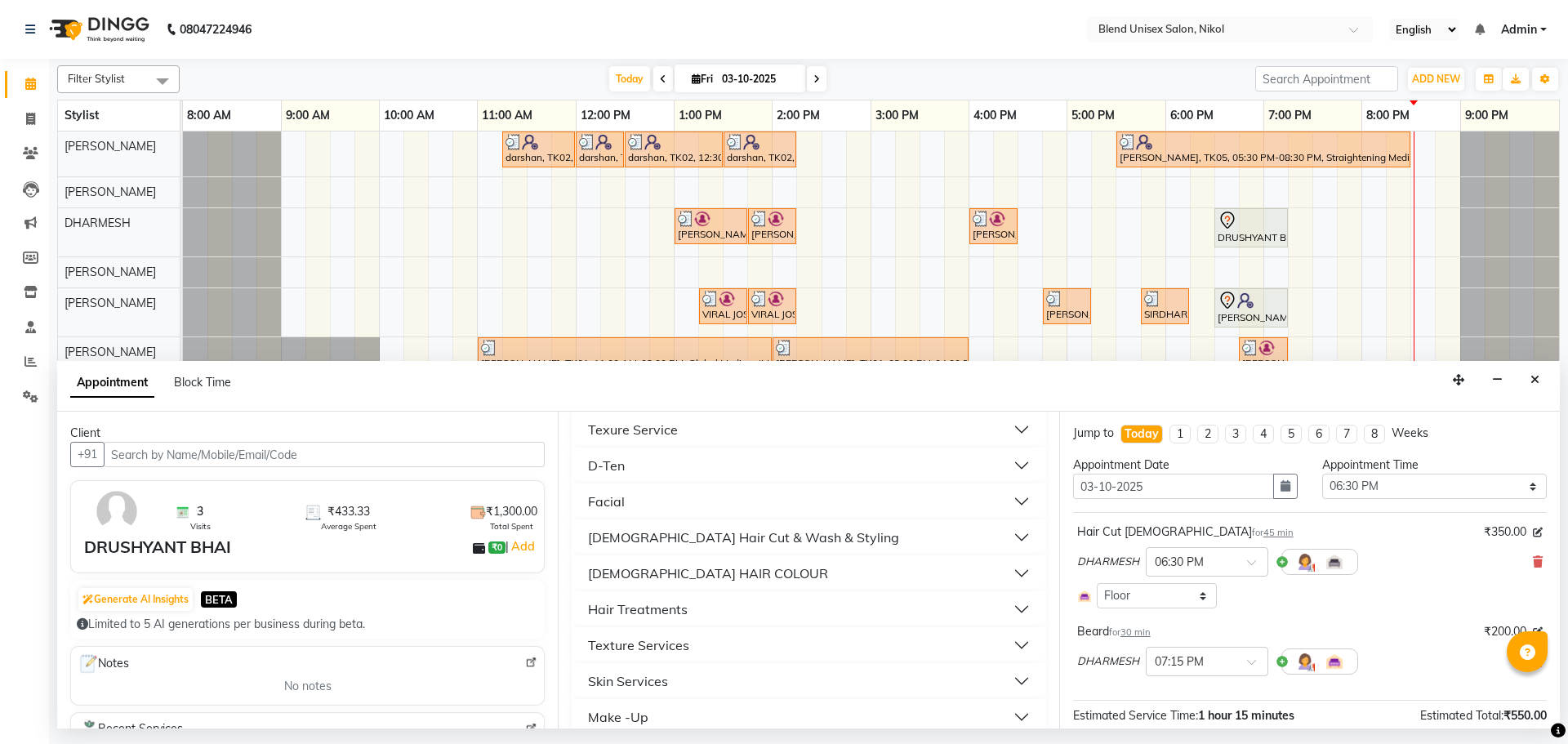
scroll to position [660, 0]
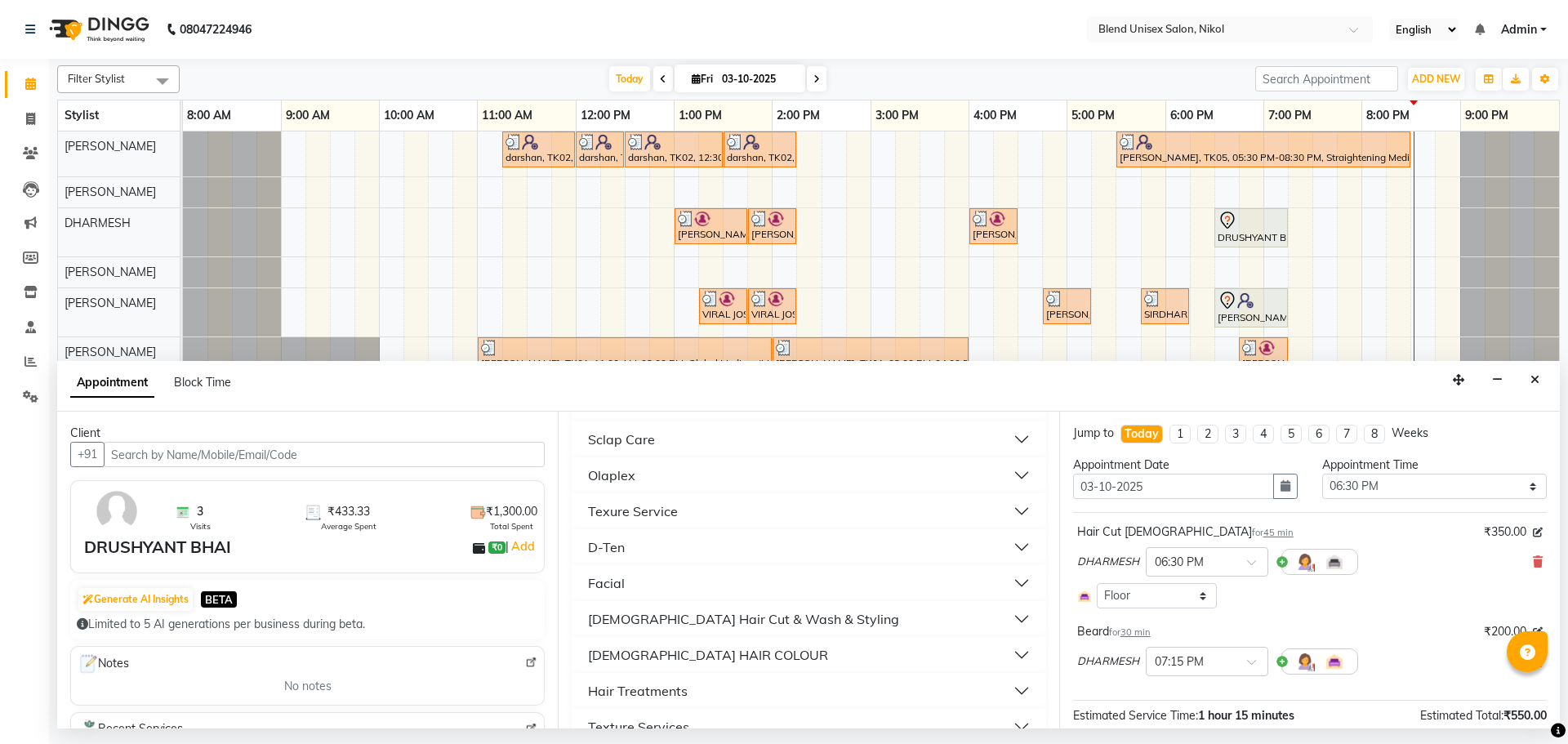
click at [755, 585] on button "Facial" at bounding box center [808, 583] width 460 height 29
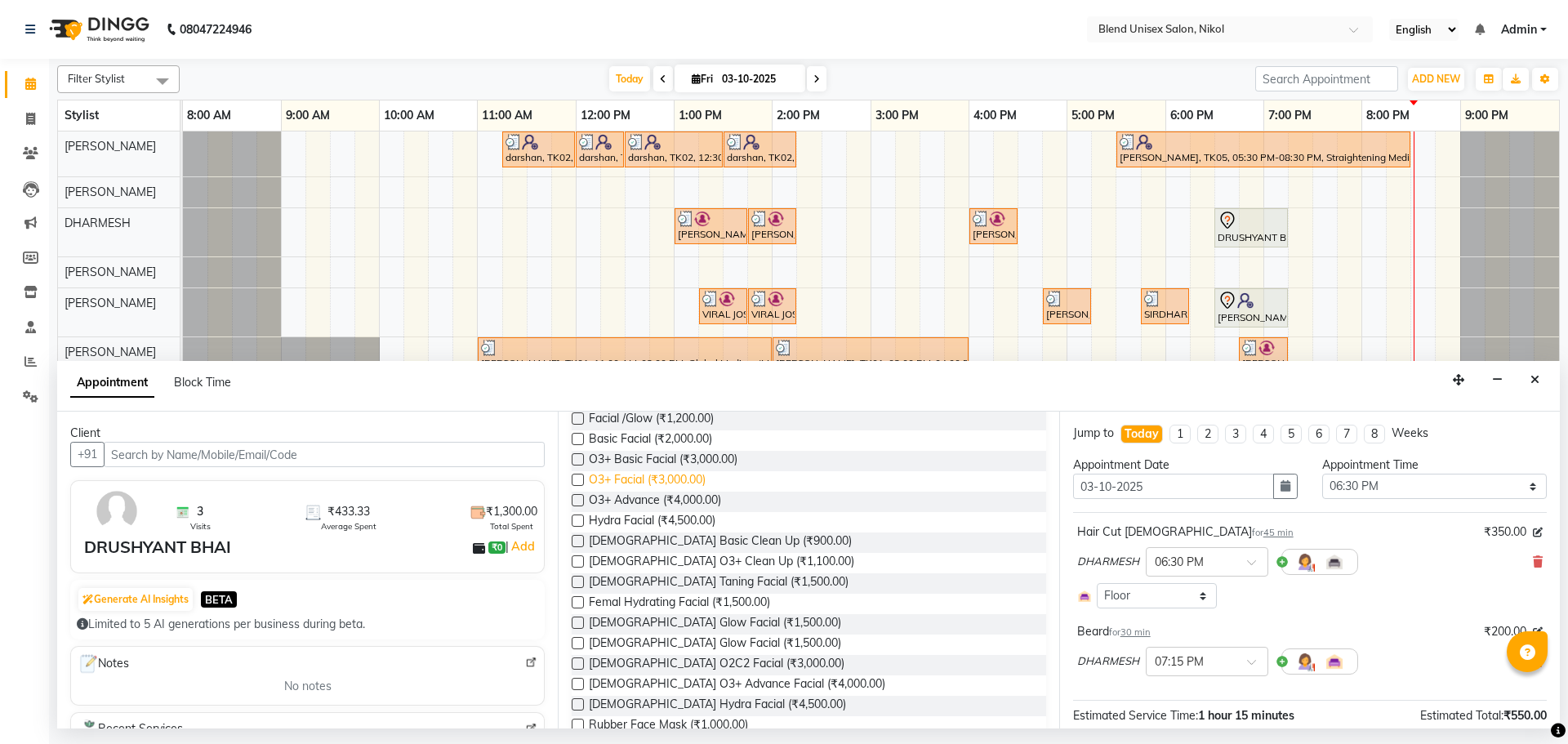
scroll to position [824, 0]
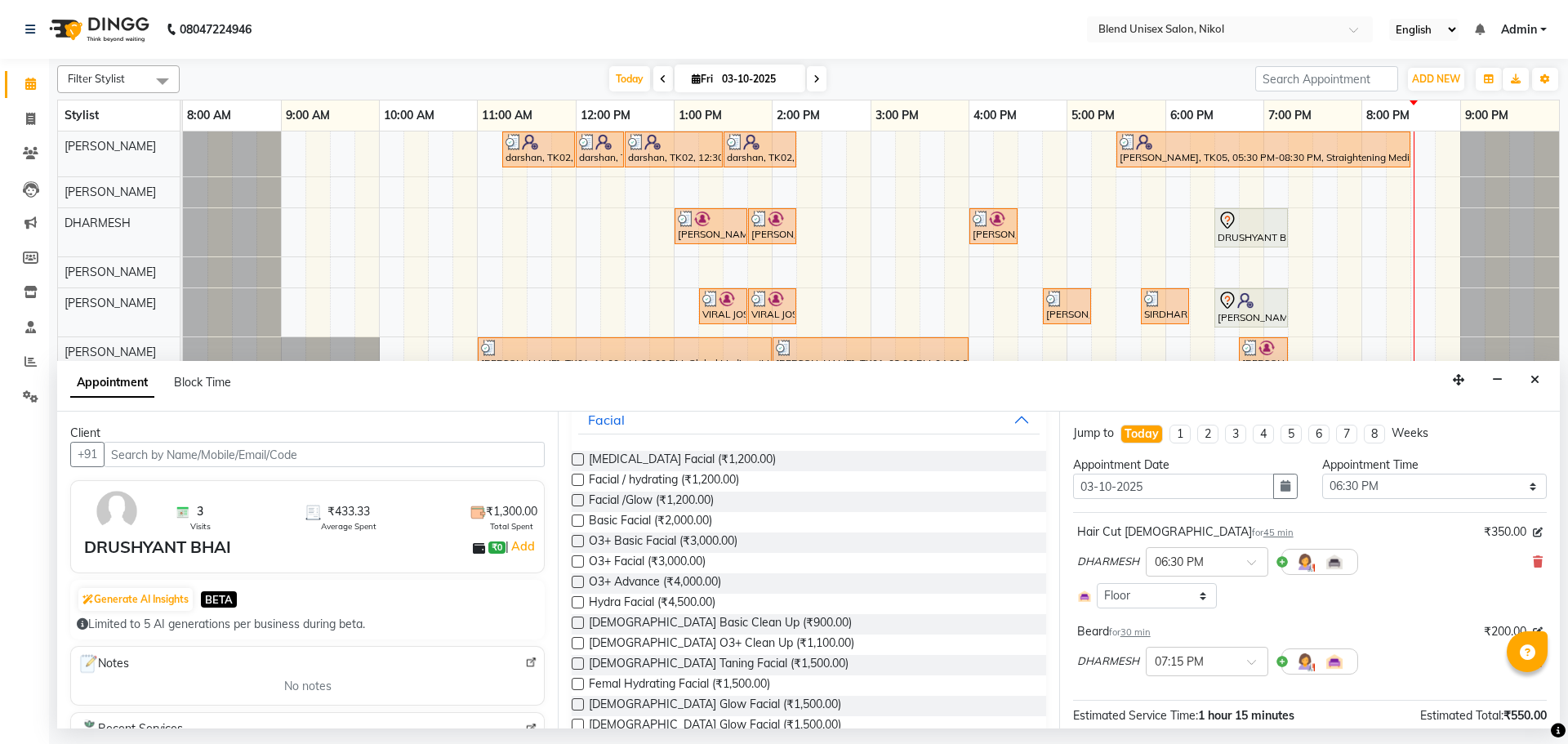
click at [577, 520] on label at bounding box center [578, 521] width 12 height 12
click at [577, 520] on input "checkbox" at bounding box center [577, 523] width 11 height 11
checkbox input "false"
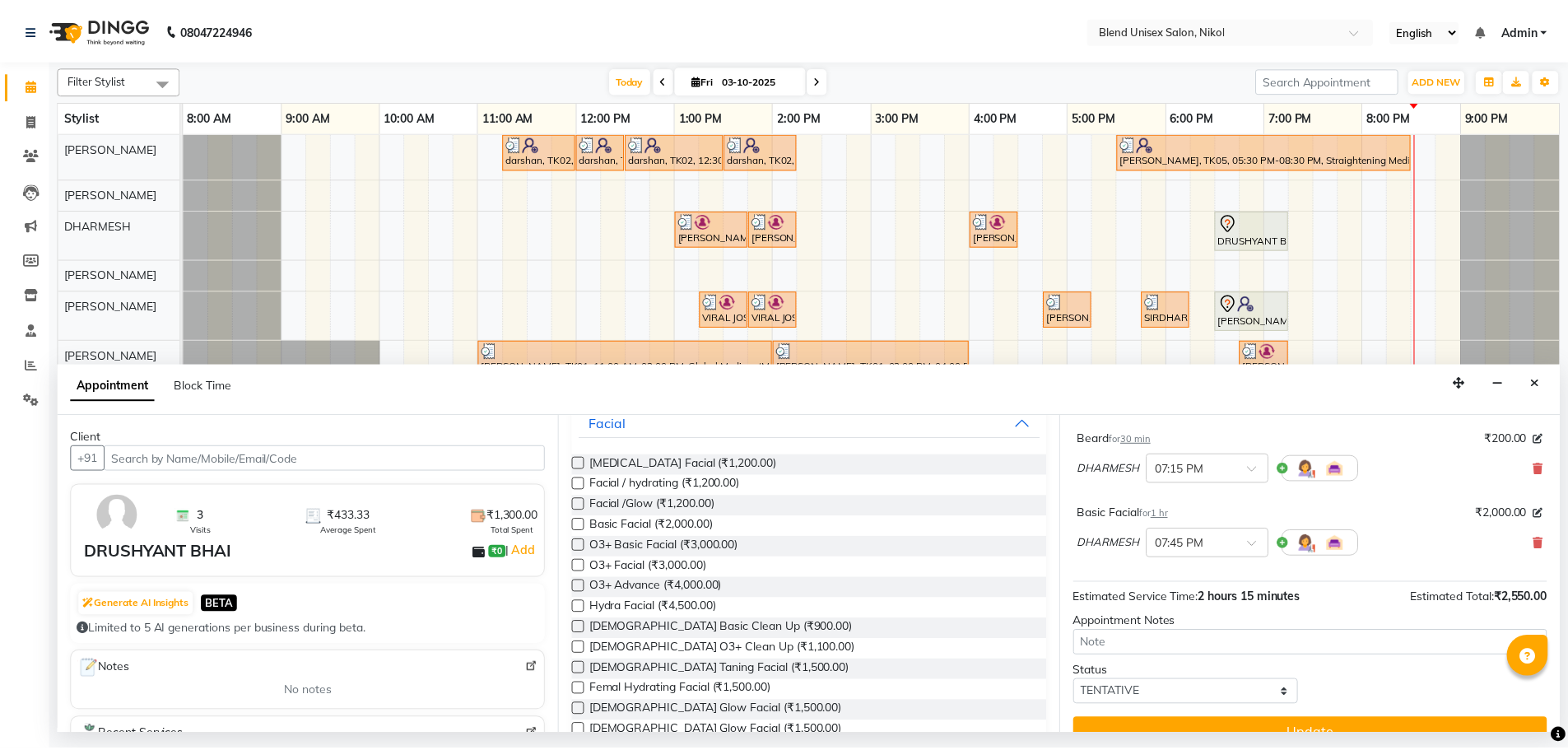
scroll to position [226, 0]
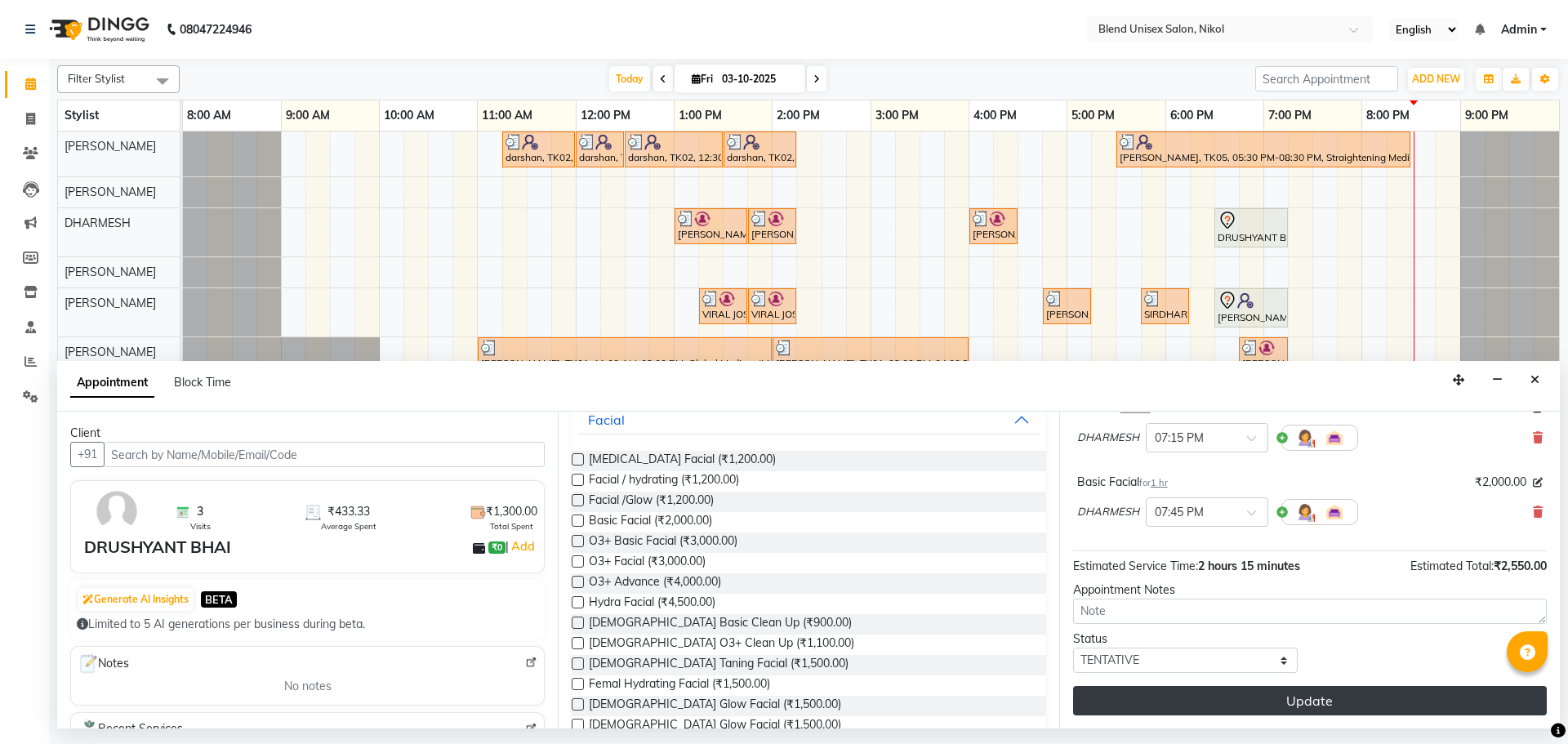
click at [1206, 699] on button "Update" at bounding box center [1309, 701] width 474 height 29
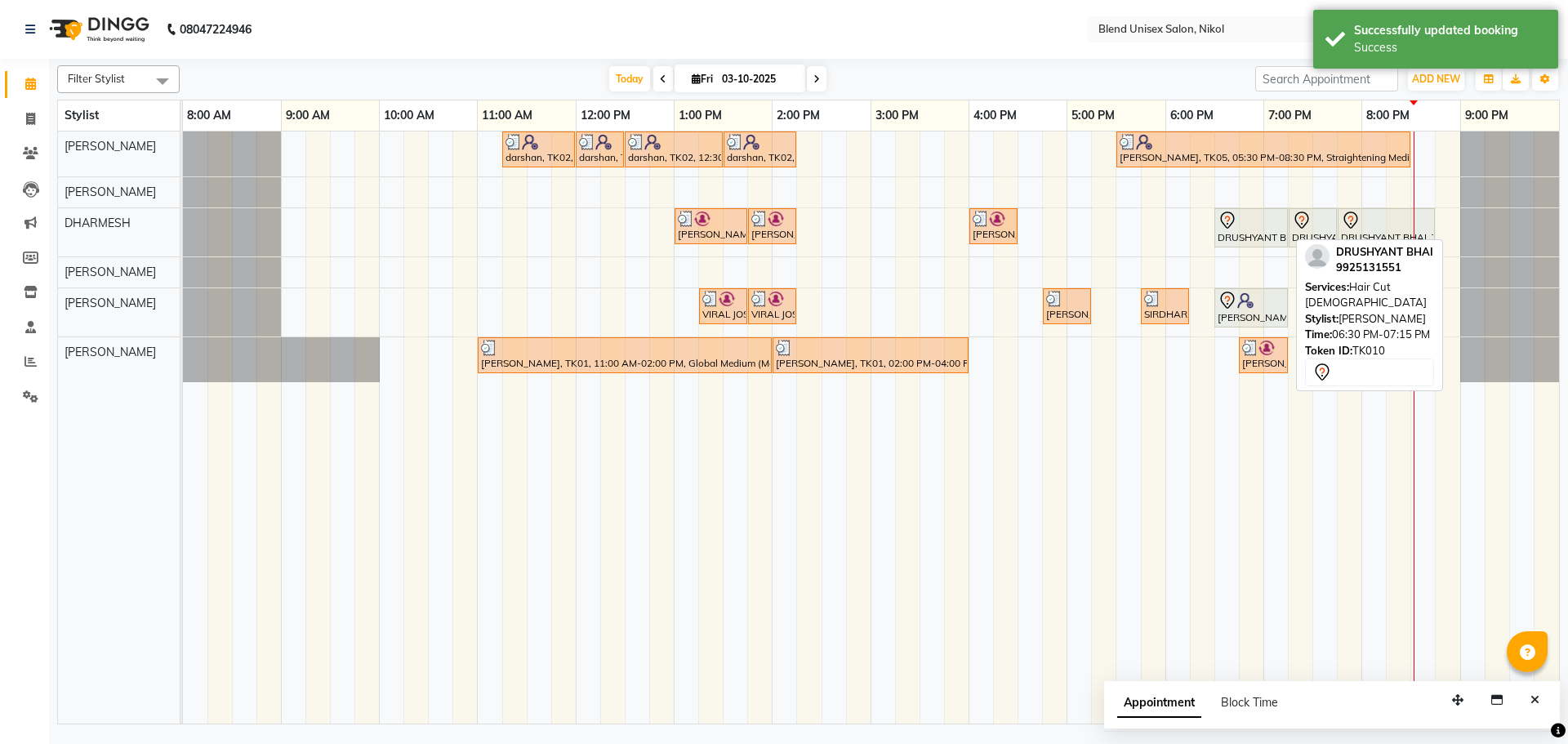
click at [1248, 231] on div "DRUSHYANT BHAI, TK10, 06:30 PM-07:15 PM, Hair Cut [DEMOGRAPHIC_DATA]" at bounding box center [1250, 228] width 70 height 35
select select "7"
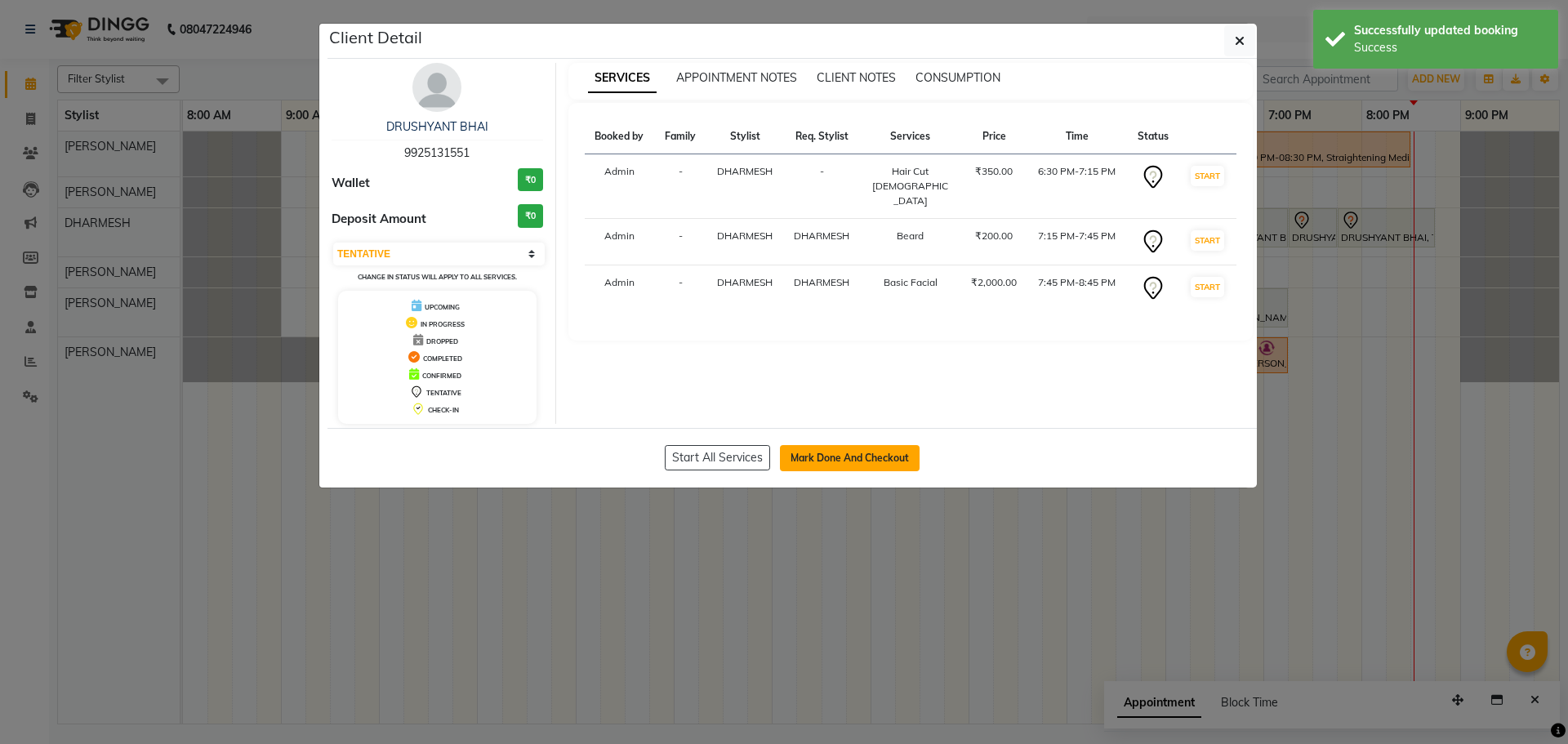
click at [830, 469] on button "Mark Done And Checkout" at bounding box center [850, 459] width 140 height 27
select select "service"
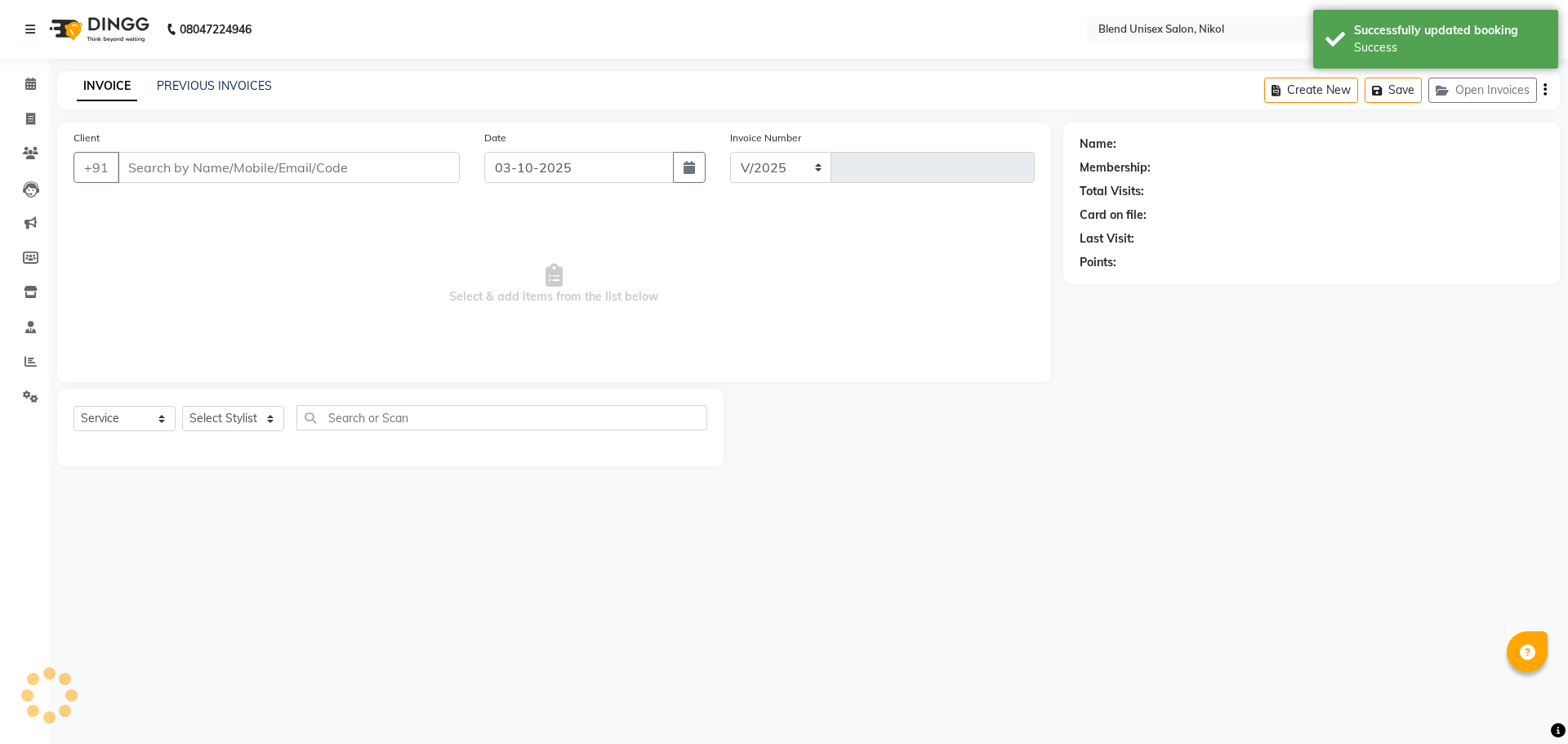
select select "6213"
type input "2783"
type input "9925131551"
select select "84260"
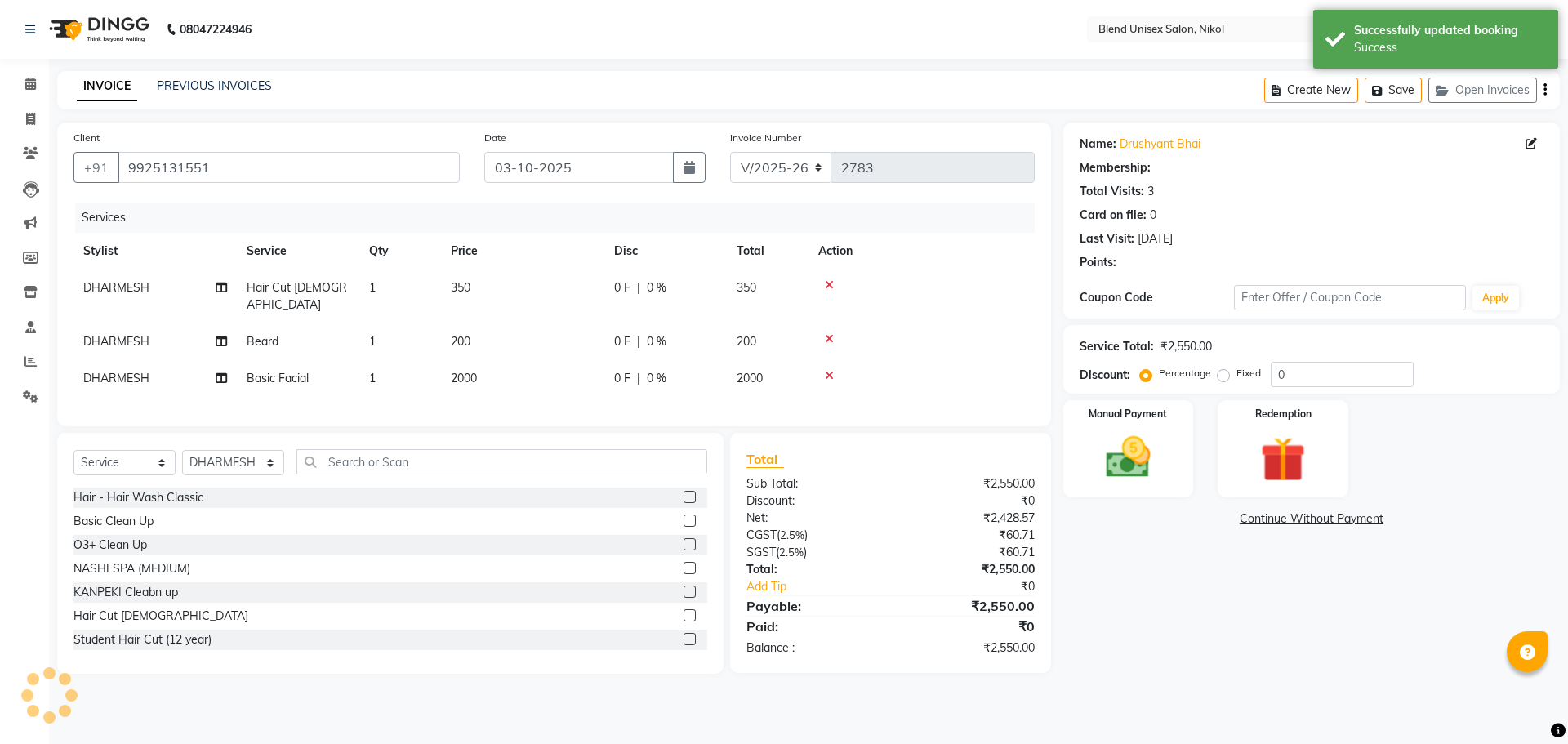
select select "1: Object"
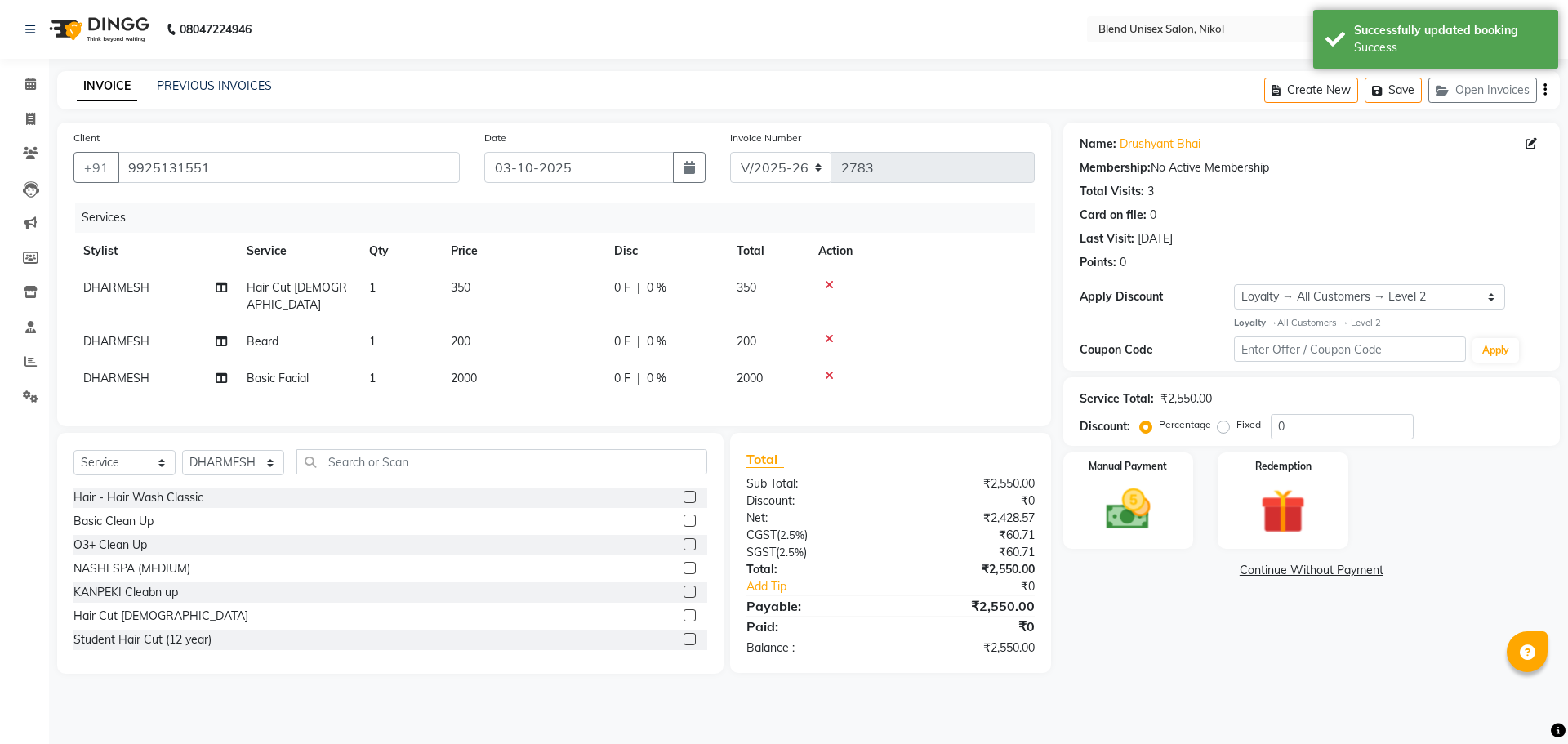
click at [492, 364] on td "2000" at bounding box center [522, 379] width 163 height 37
select select "84260"
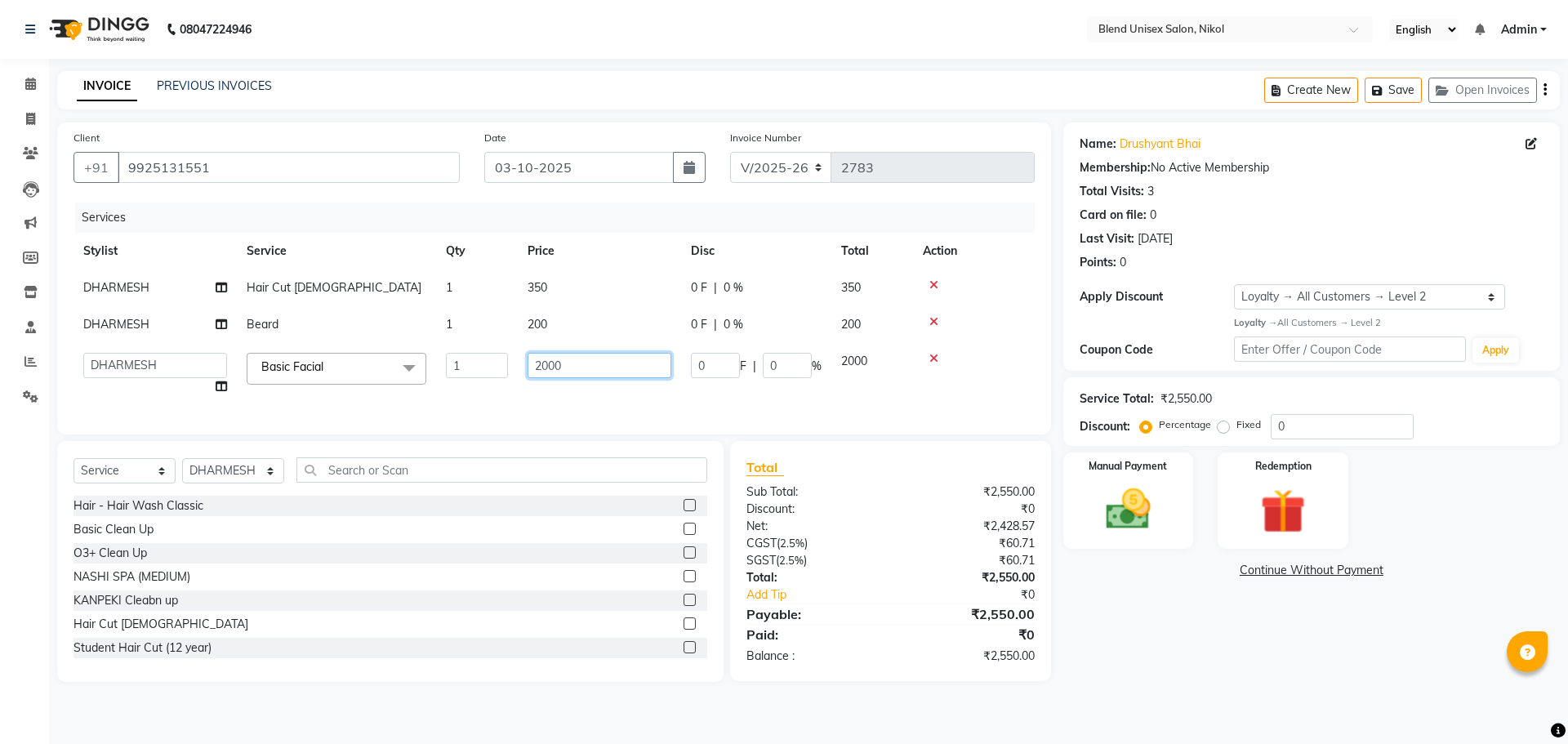
drag, startPoint x: 566, startPoint y: 362, endPoint x: 542, endPoint y: 363, distance: 24.0
click at [542, 363] on input "2000" at bounding box center [599, 365] width 143 height 26
drag, startPoint x: 563, startPoint y: 366, endPoint x: 526, endPoint y: 365, distance: 37.0
click at [526, 365] on td "2024" at bounding box center [599, 374] width 163 height 62
type input "2400"
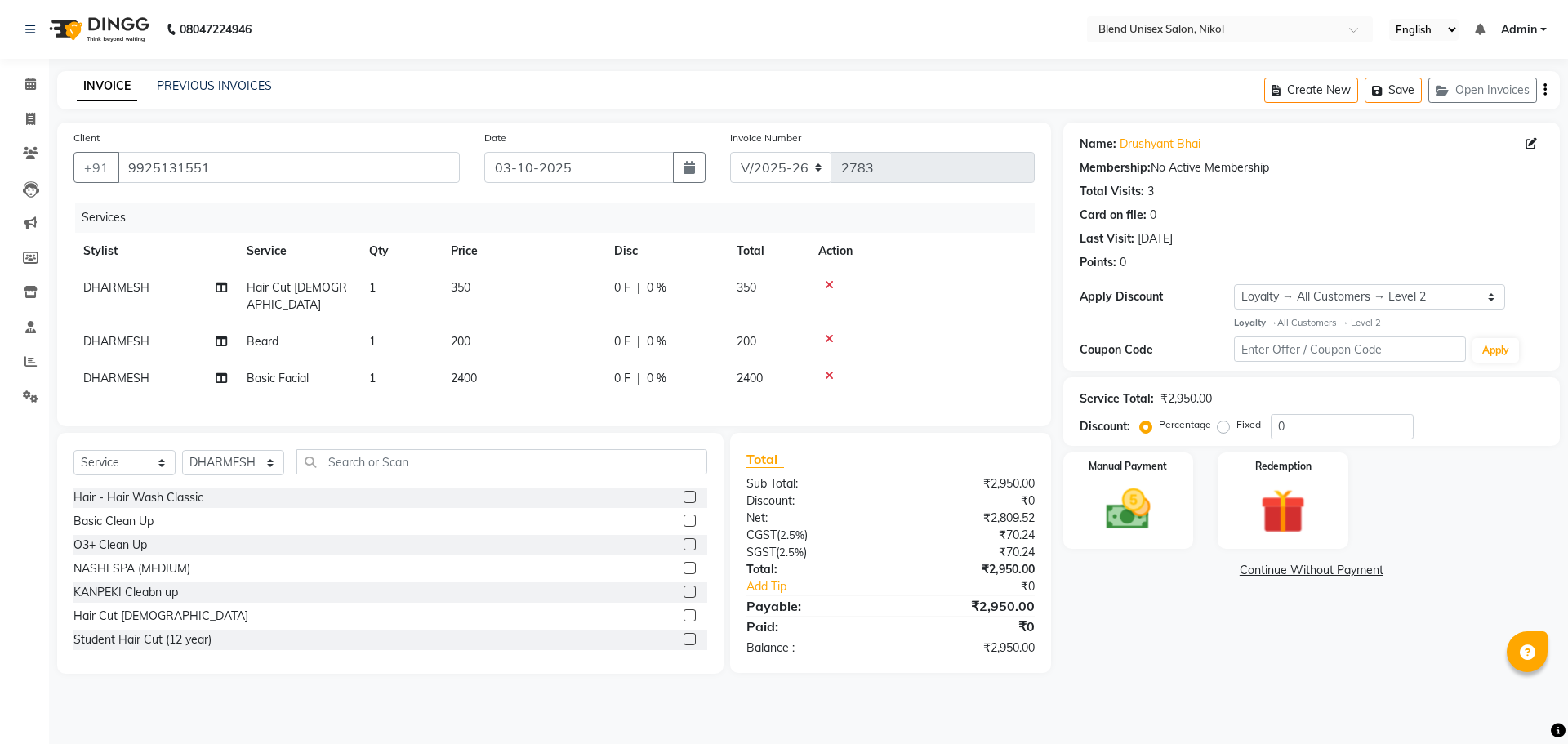
click at [989, 333] on div at bounding box center [921, 338] width 206 height 12
click at [490, 293] on td "350" at bounding box center [522, 296] width 163 height 54
select select "84260"
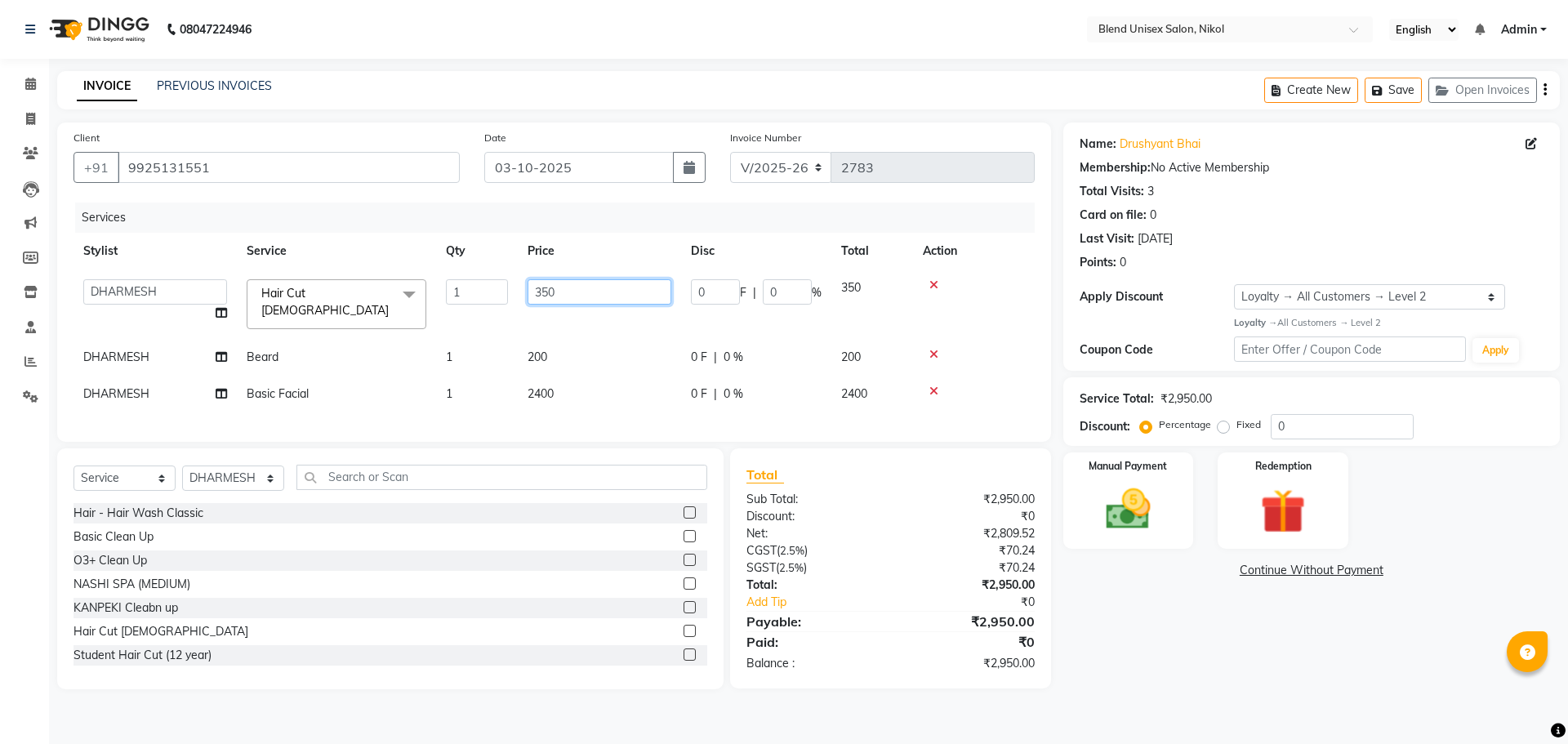
drag, startPoint x: 559, startPoint y: 290, endPoint x: 526, endPoint y: 288, distance: 33.1
click at [530, 290] on input "350" at bounding box center [599, 291] width 143 height 26
type input "300"
click at [574, 353] on tbody "AJAY NAYI AYESHA SAIYED DHARMESH KAJAL NAYI RAJESH VAGHELA VIPUL VAGHELA Hair C…" at bounding box center [554, 340] width 962 height 143
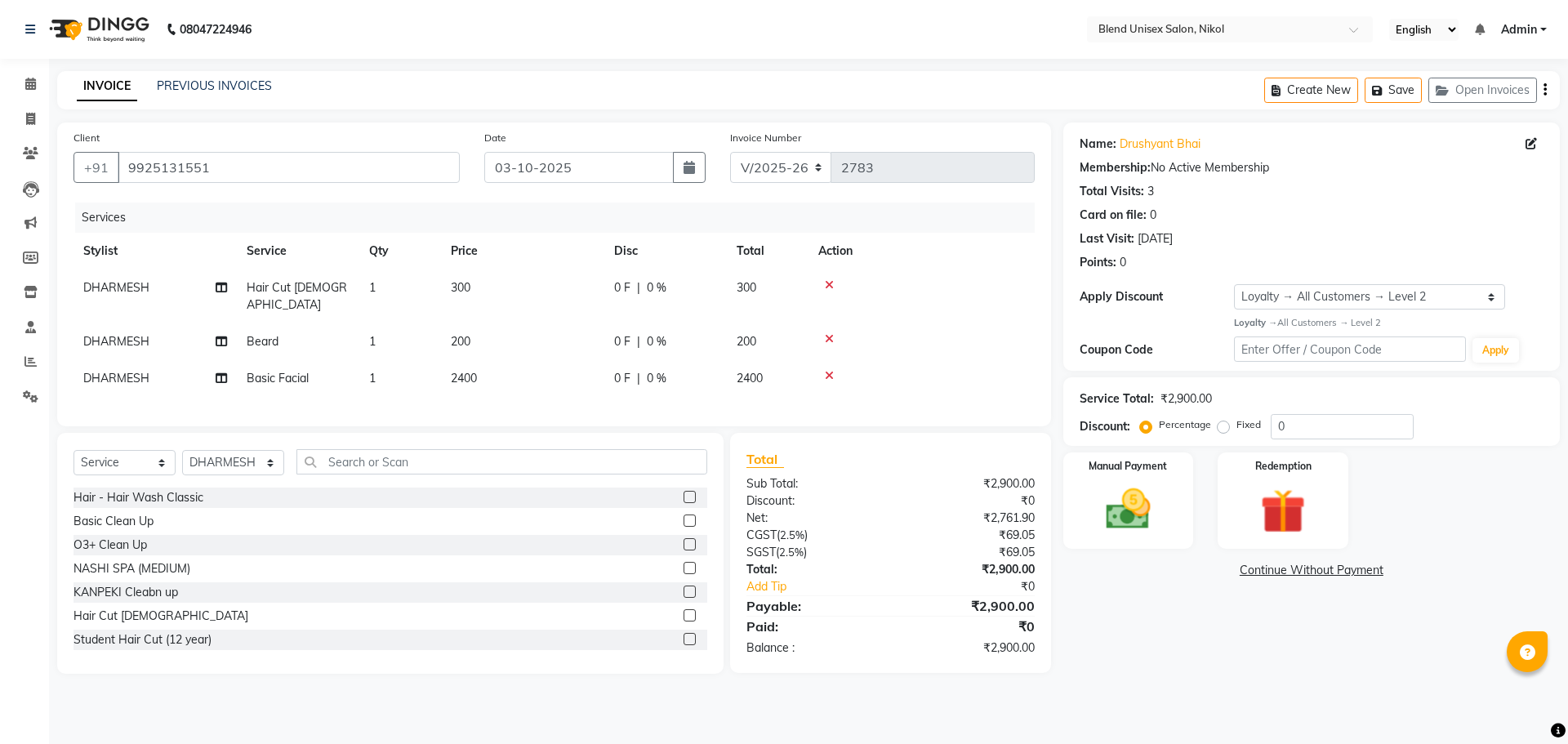
click at [474, 323] on td "200" at bounding box center [522, 342] width 163 height 37
select select "84260"
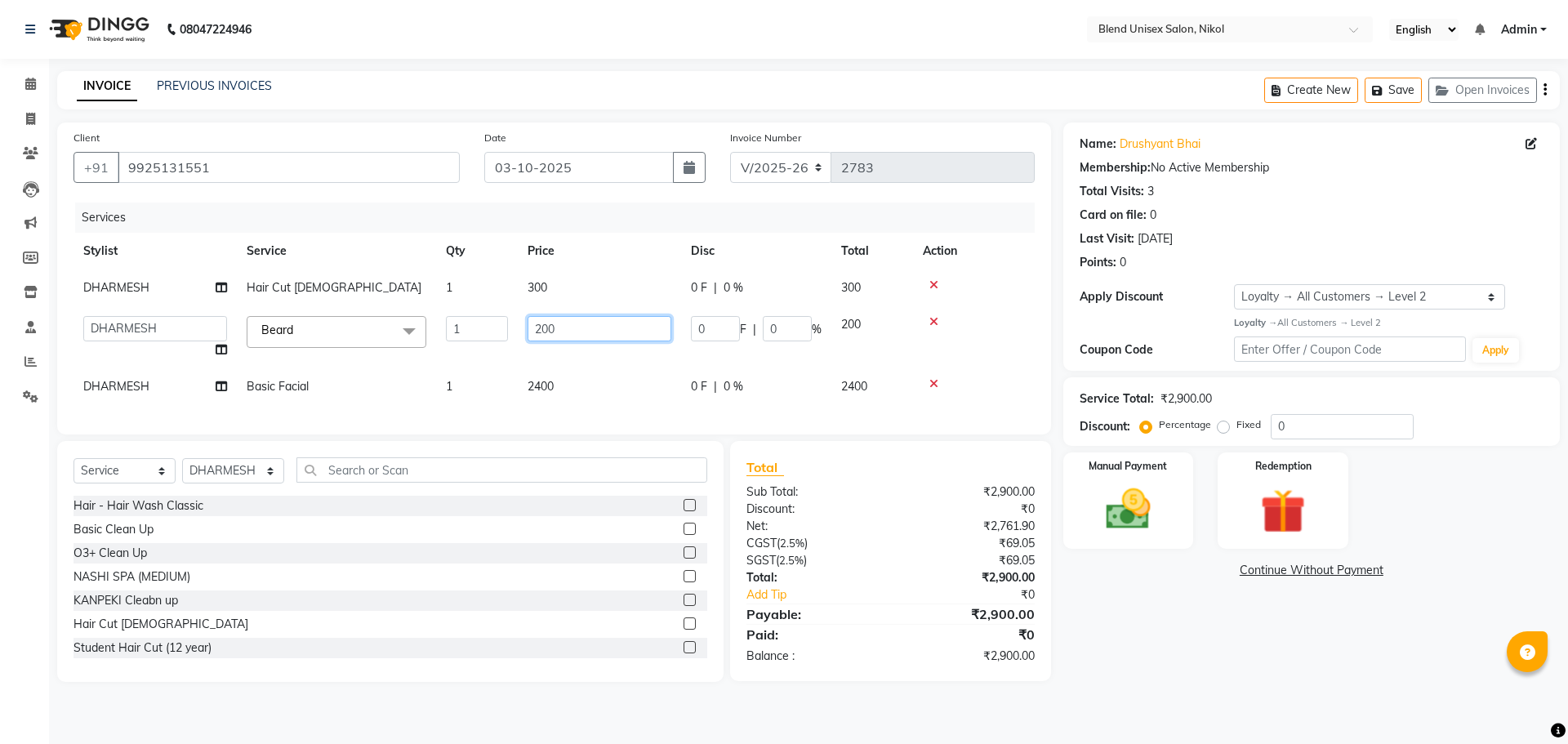
drag, startPoint x: 561, startPoint y: 328, endPoint x: 521, endPoint y: 324, distance: 40.2
click at [521, 324] on td "200" at bounding box center [599, 337] width 163 height 62
type input "160"
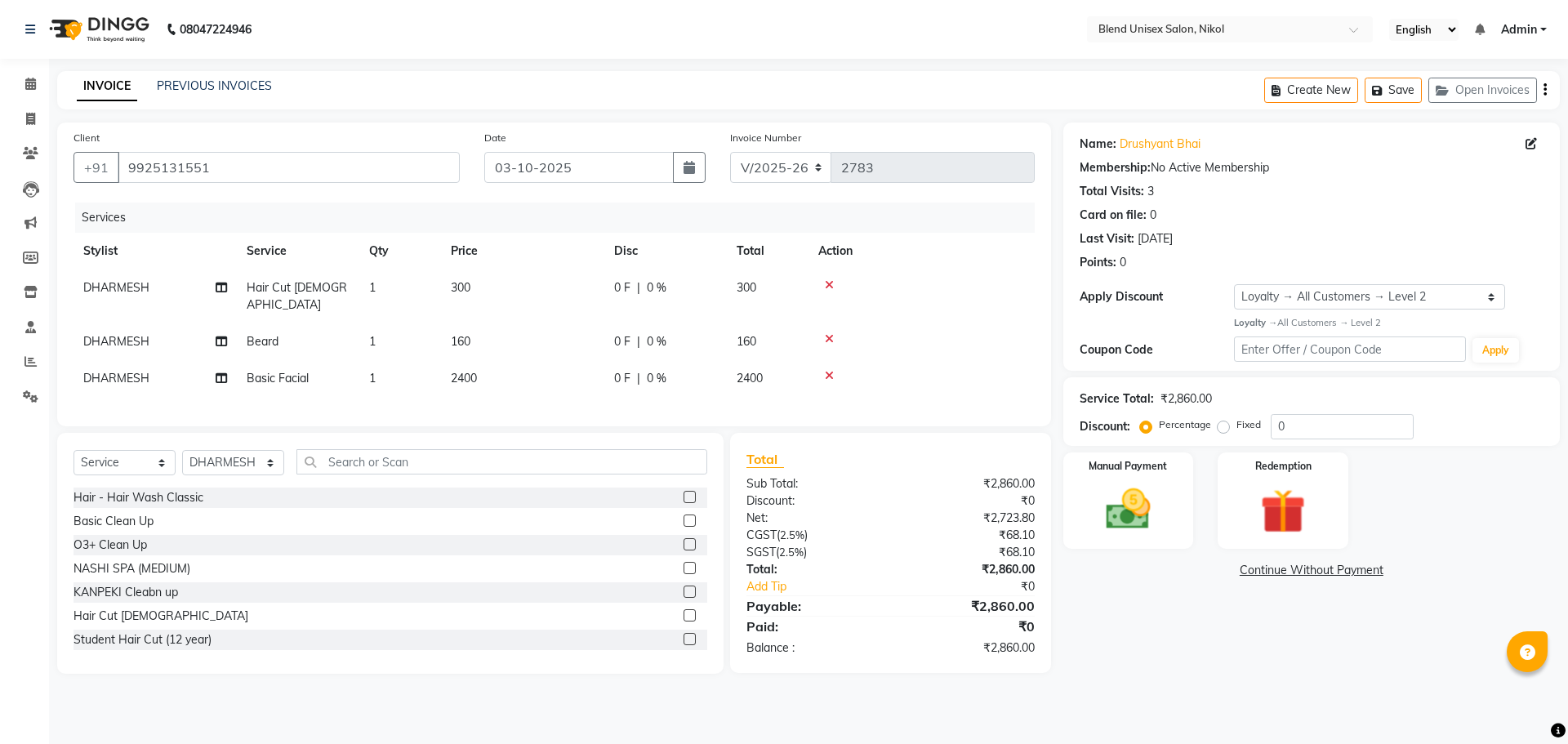
click at [976, 302] on td at bounding box center [922, 296] width 227 height 54
click at [1103, 508] on img at bounding box center [1128, 509] width 76 height 54
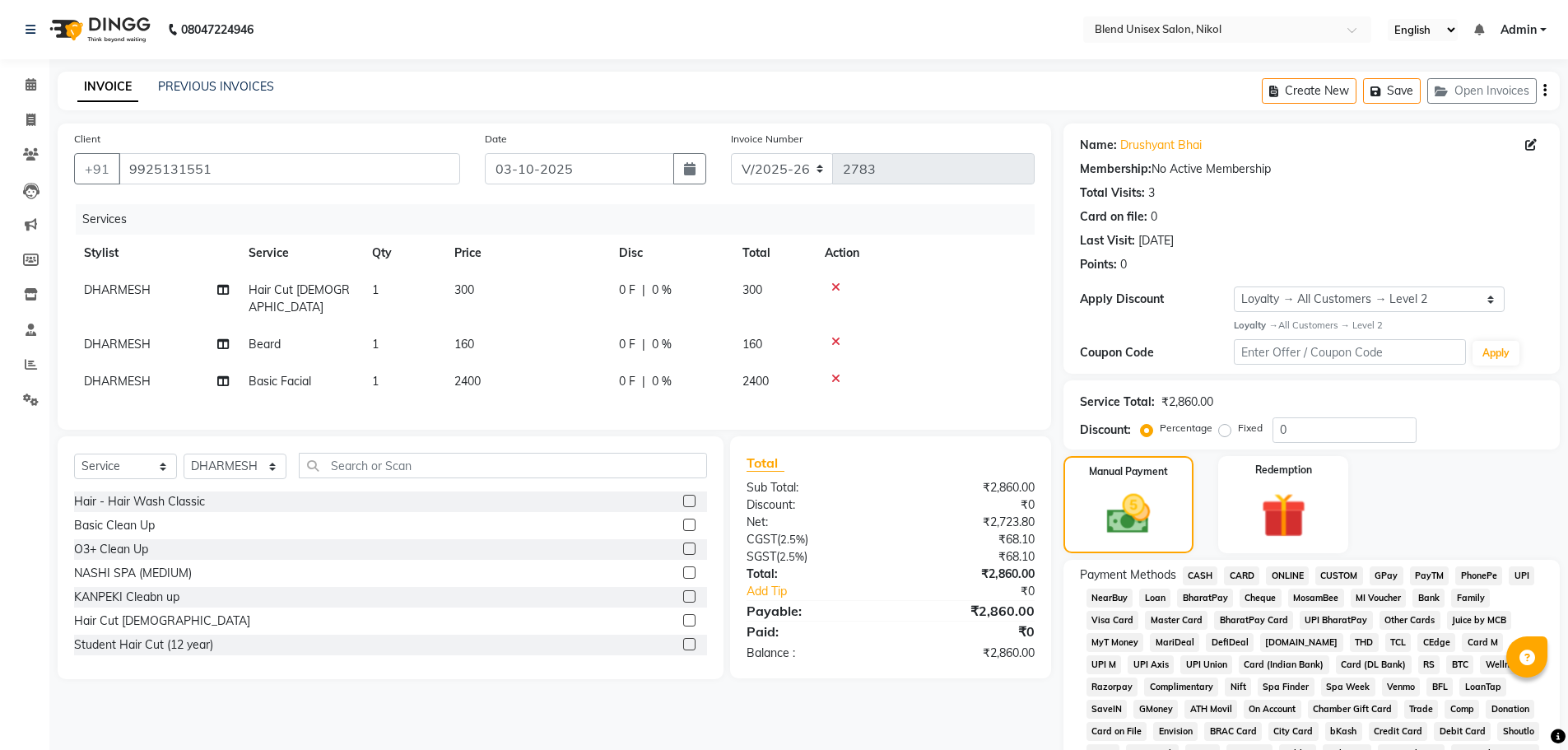
click at [1293, 568] on span "ONLINE" at bounding box center [1288, 576] width 43 height 19
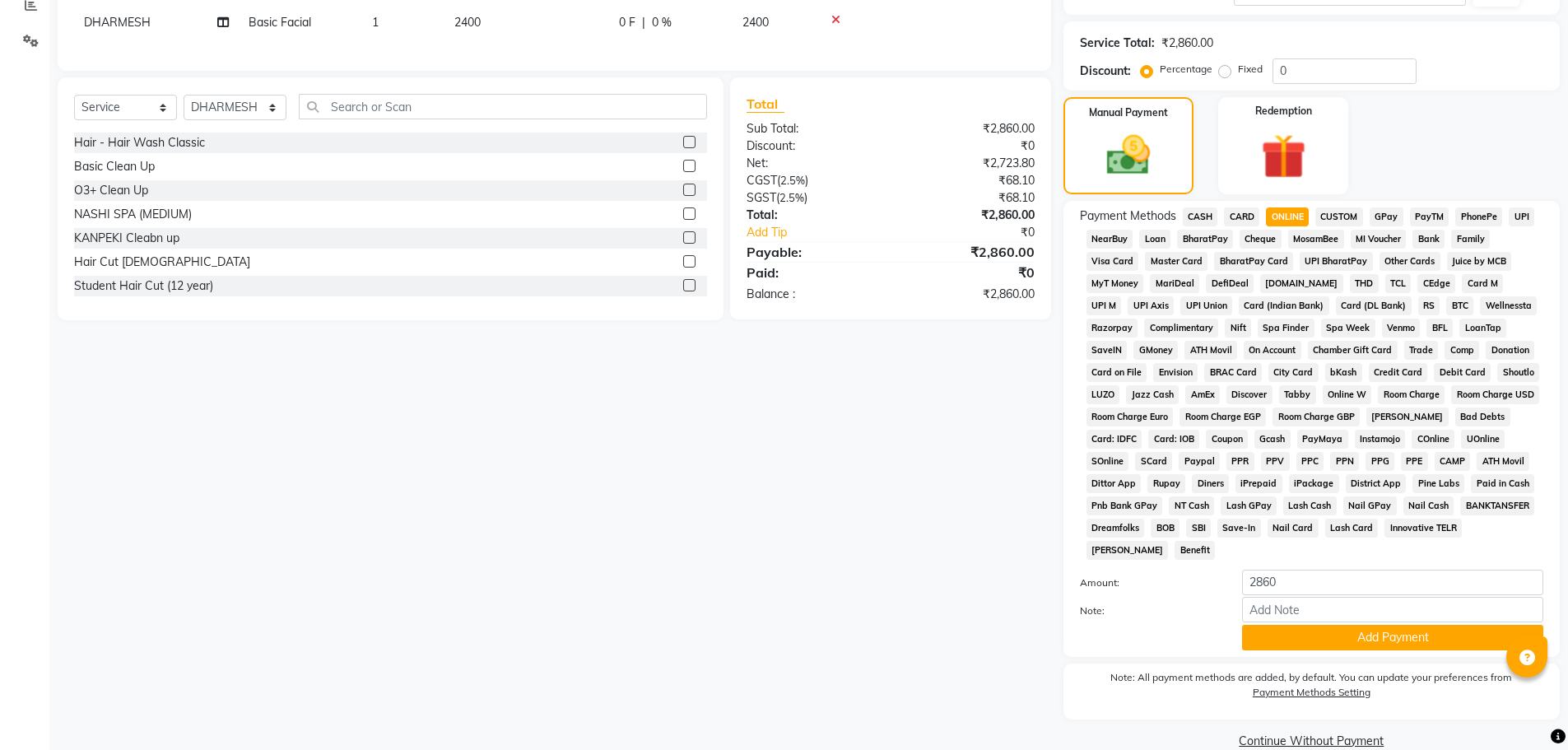
scroll to position [388, 0]
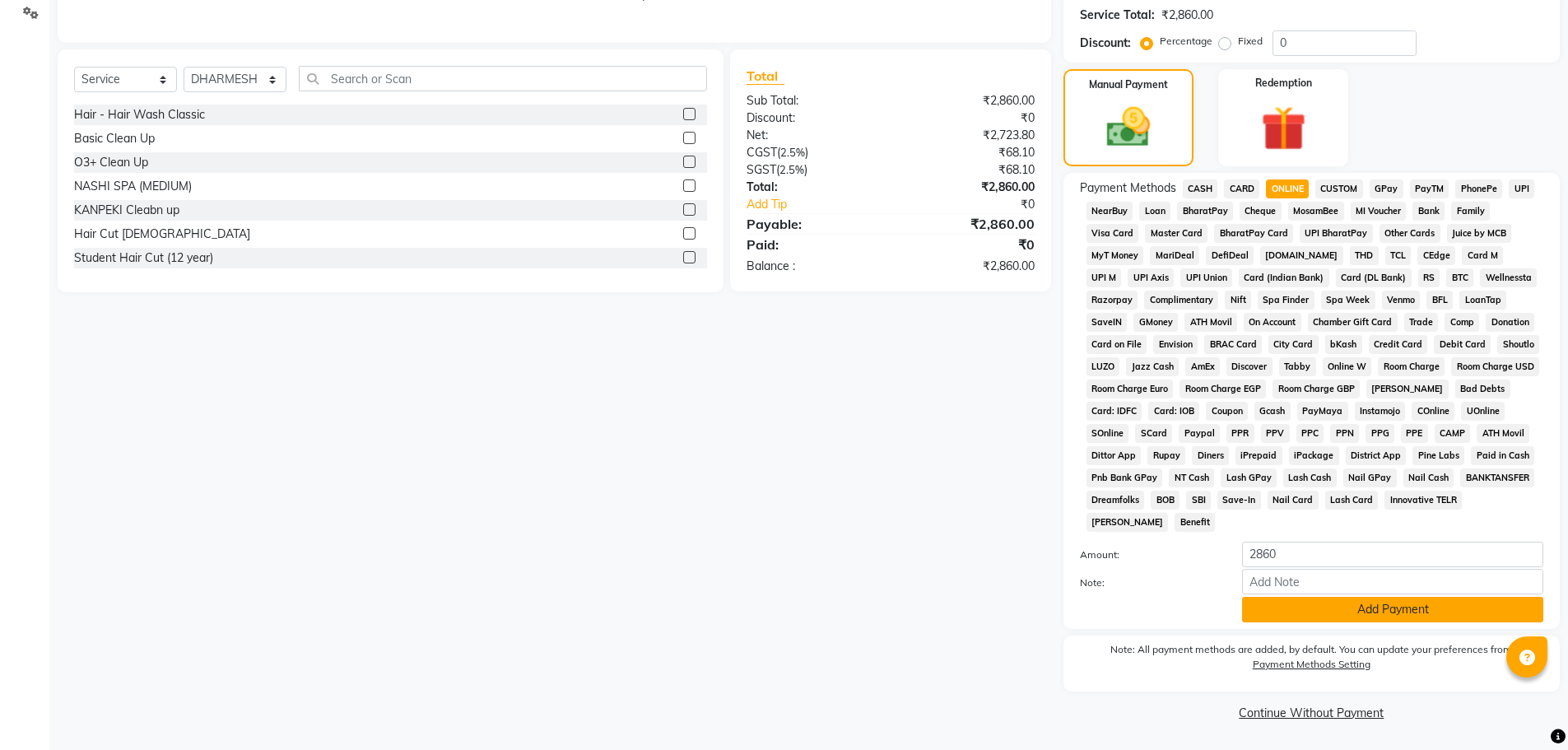
click at [1313, 604] on button "Add Payment" at bounding box center [1393, 610] width 302 height 26
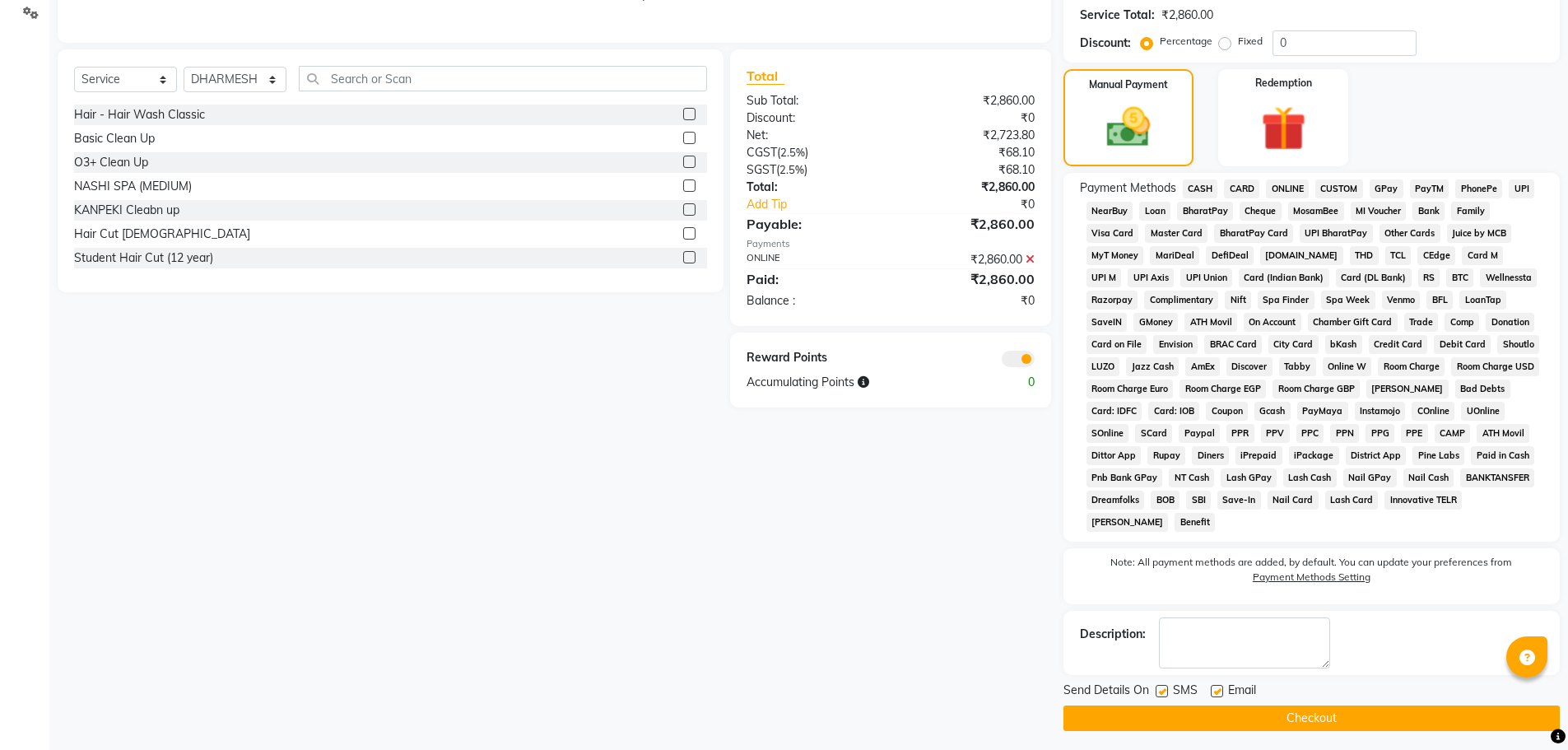
click at [1335, 718] on button "Checkout" at bounding box center [1312, 718] width 496 height 26
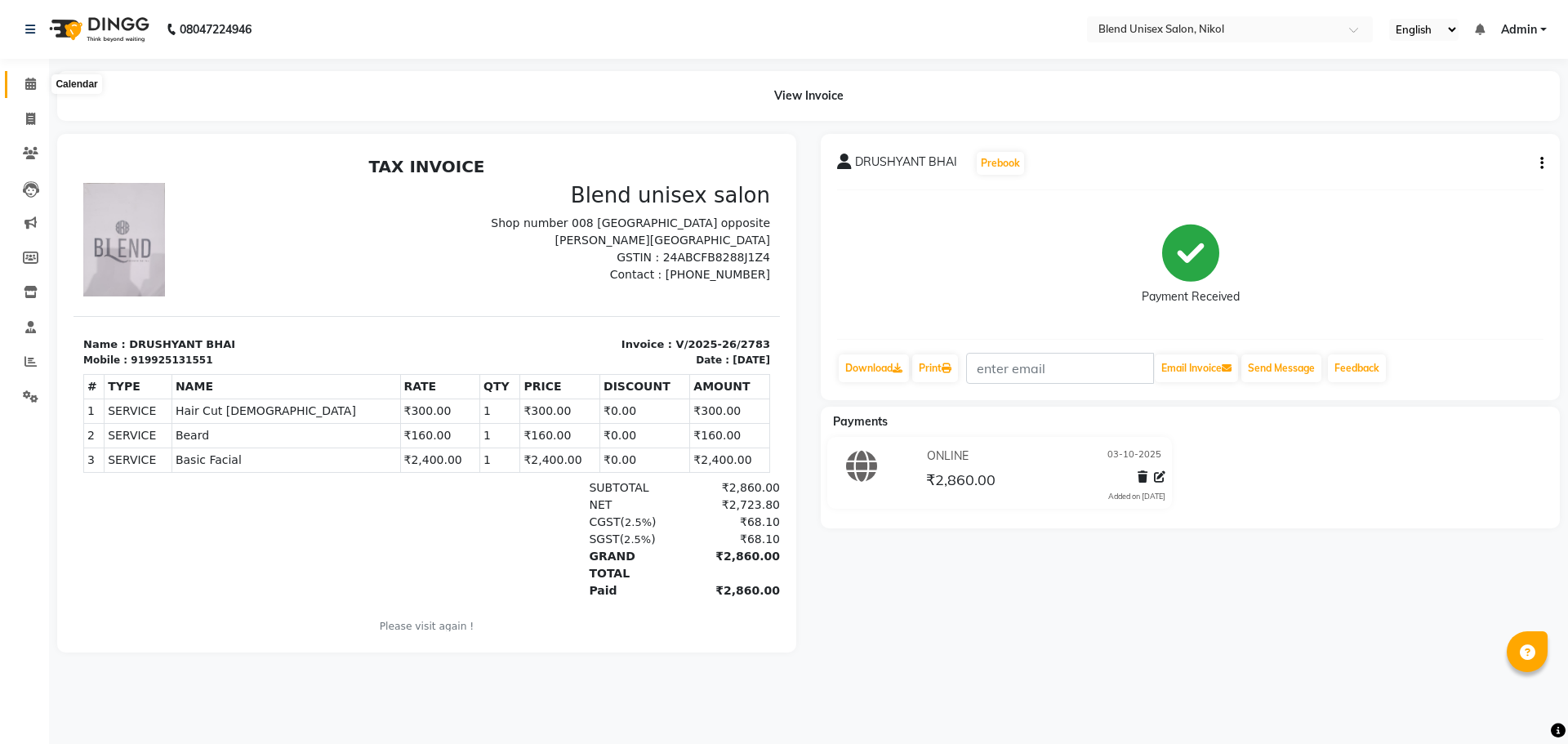
click at [30, 79] on icon at bounding box center [31, 84] width 11 height 12
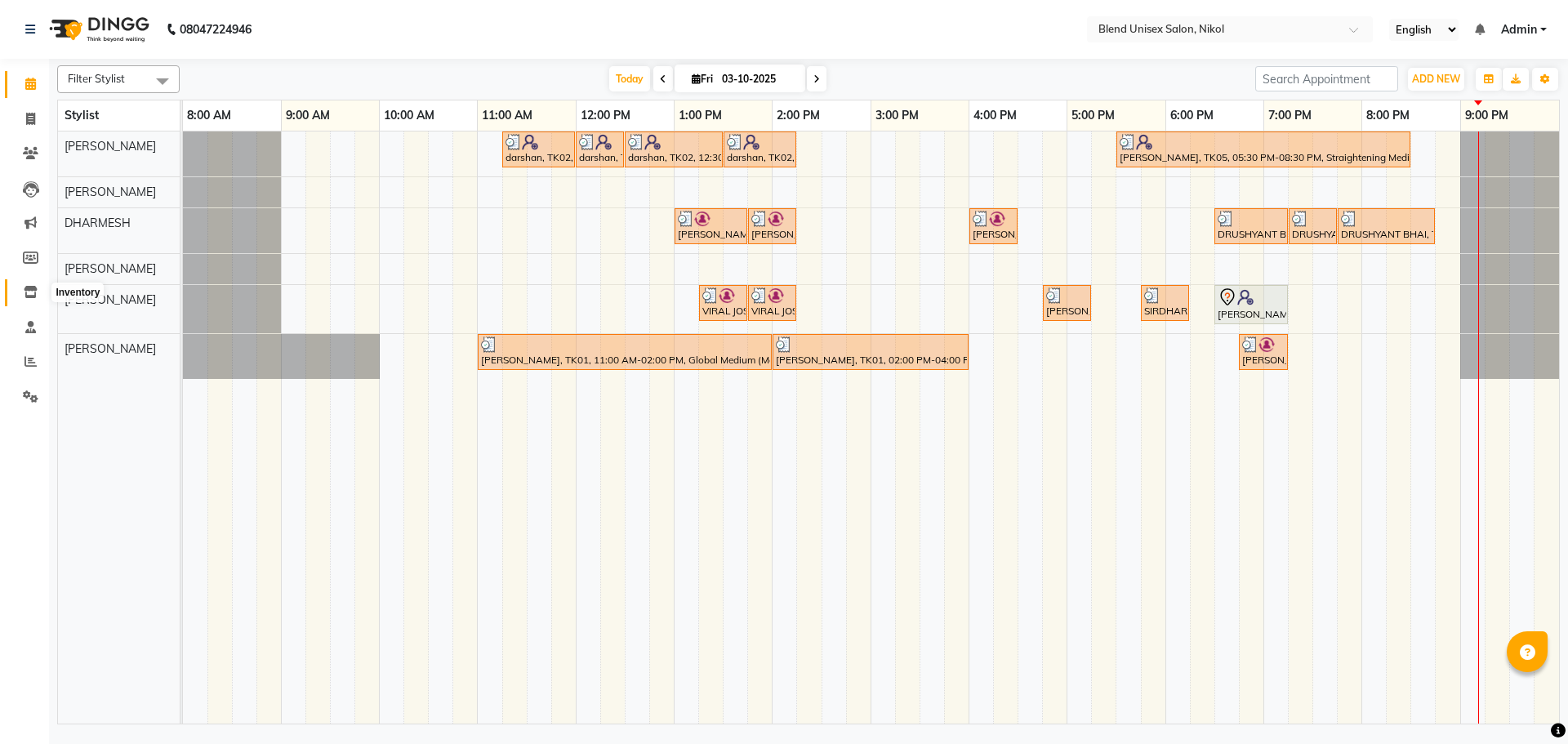
click at [28, 293] on icon at bounding box center [31, 292] width 14 height 12
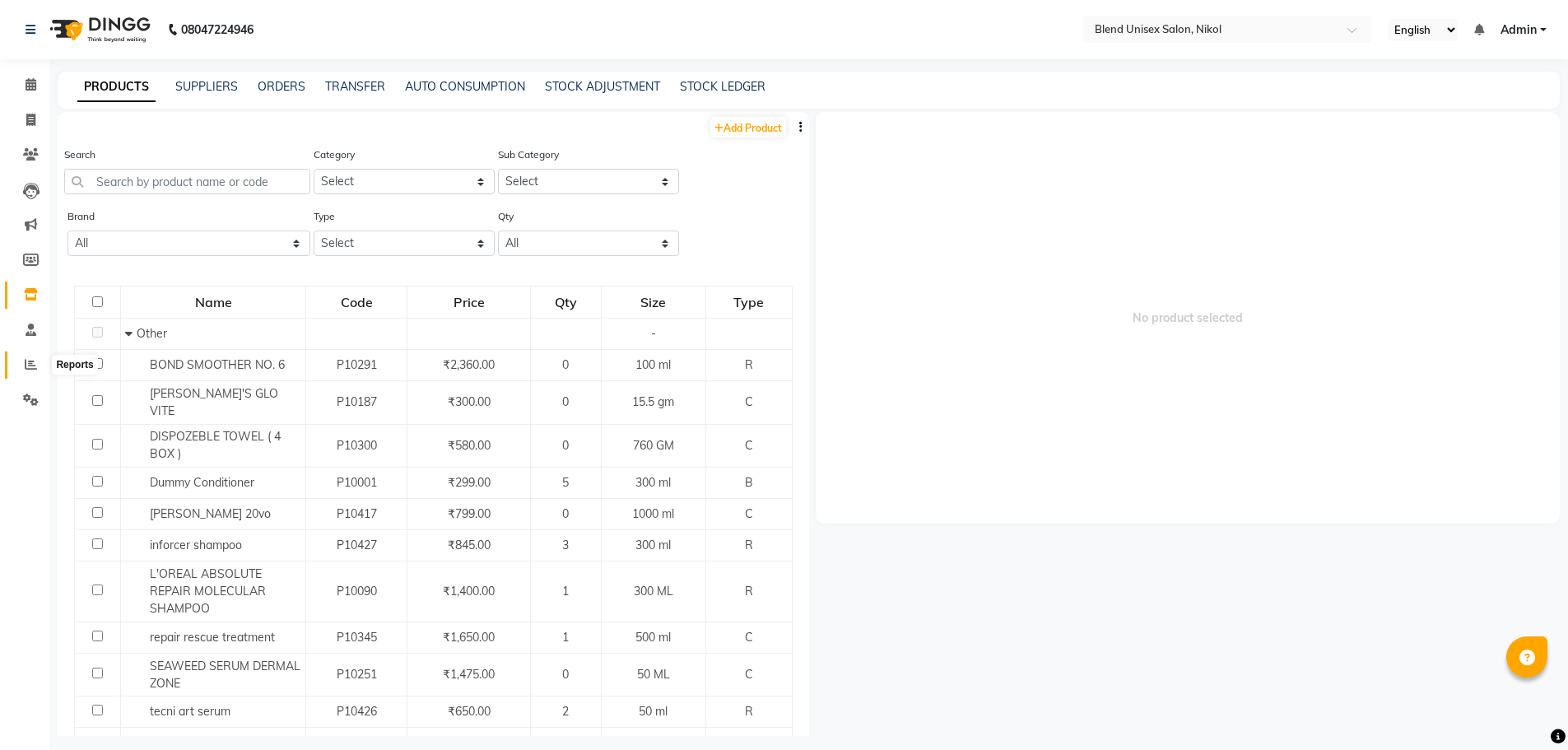
click at [28, 360] on icon at bounding box center [31, 364] width 12 height 12
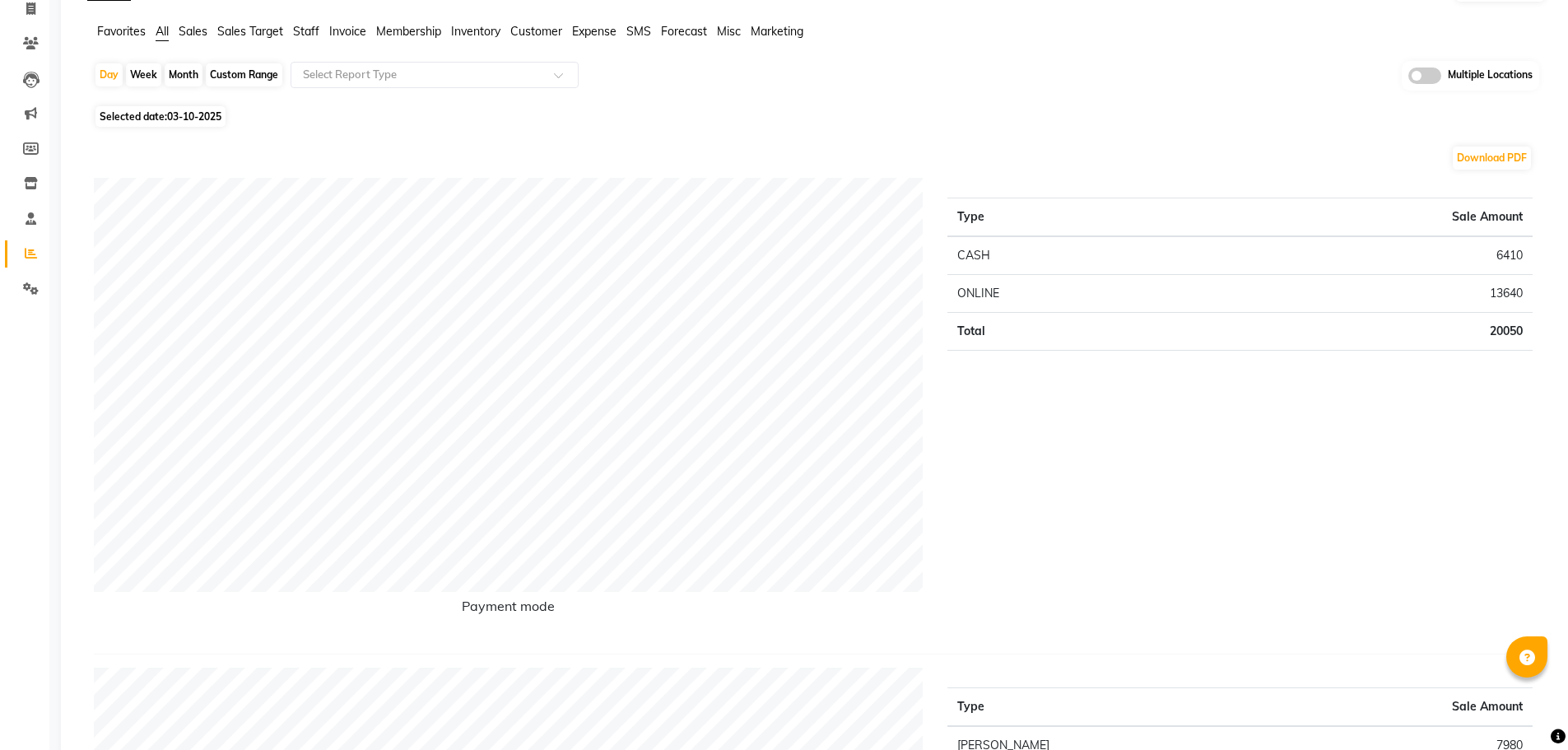
scroll to position [82, 0]
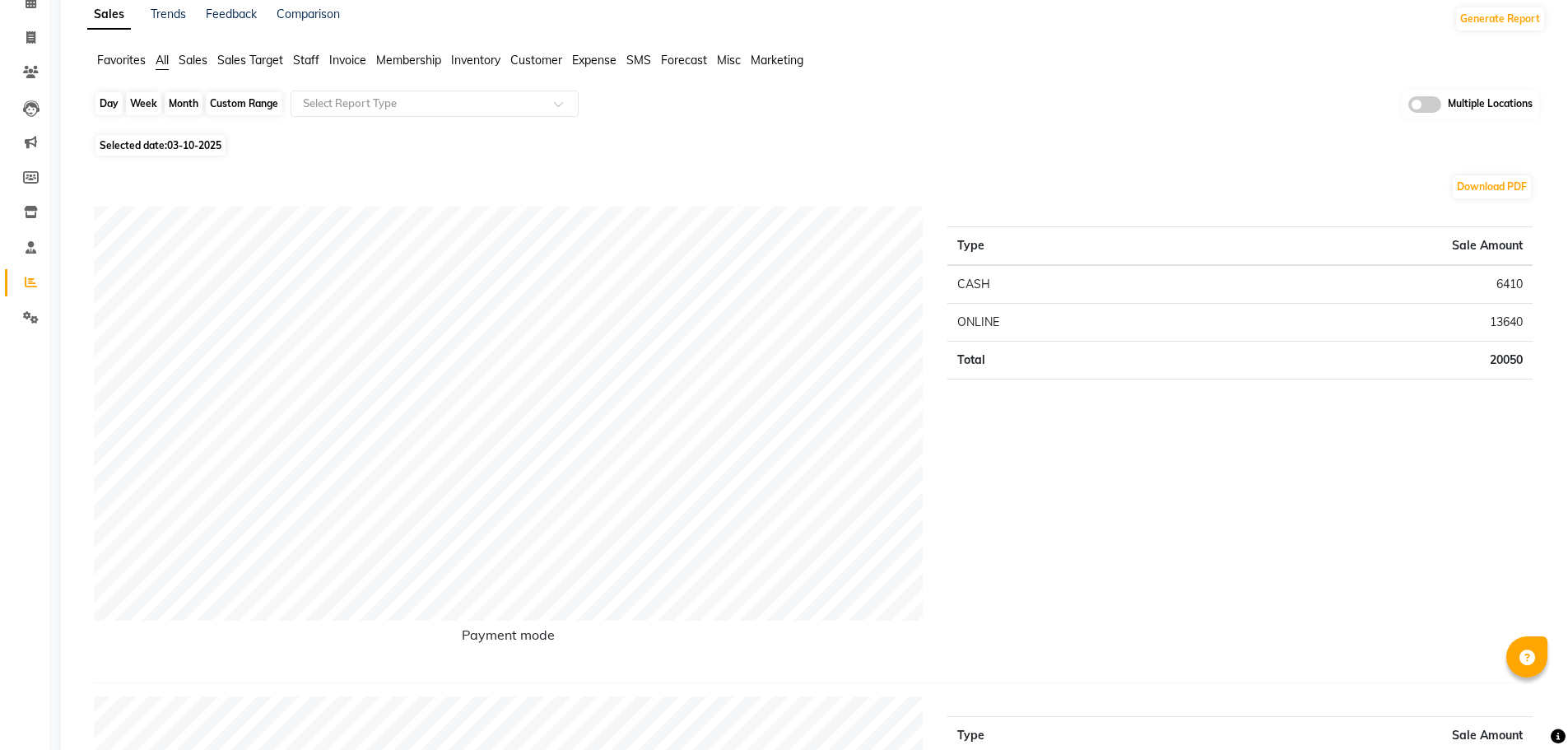
click at [110, 101] on div "Day" at bounding box center [109, 104] width 27 height 23
select select "10"
select select "2025"
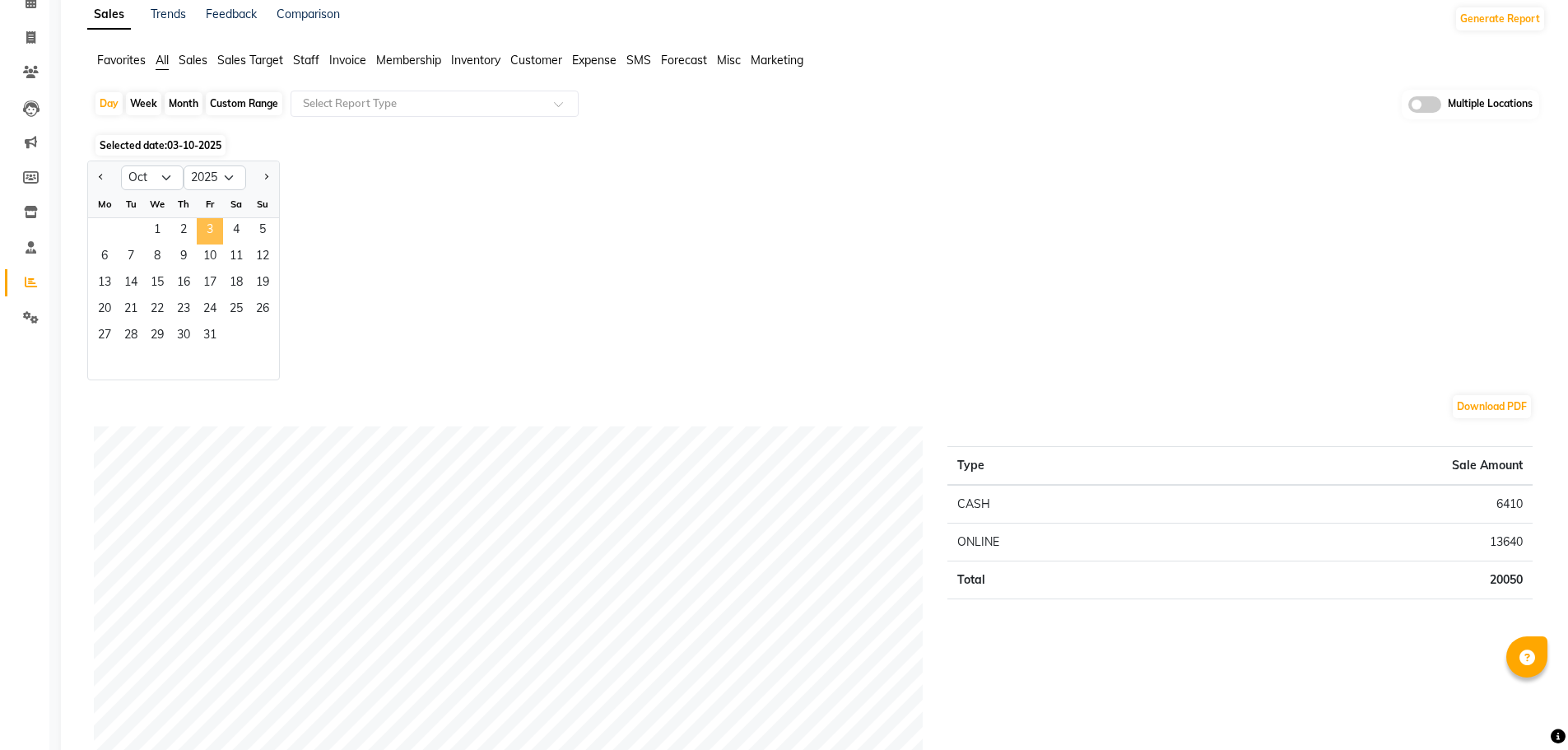
click at [202, 228] on span "3" at bounding box center [210, 231] width 27 height 27
click at [328, 224] on div "Jan Feb Mar Apr May Jun Jul Aug Sep Oct Nov Dec 2015 2016 2017 2018 2019 2020 2…" at bounding box center [817, 271] width 1458 height 220
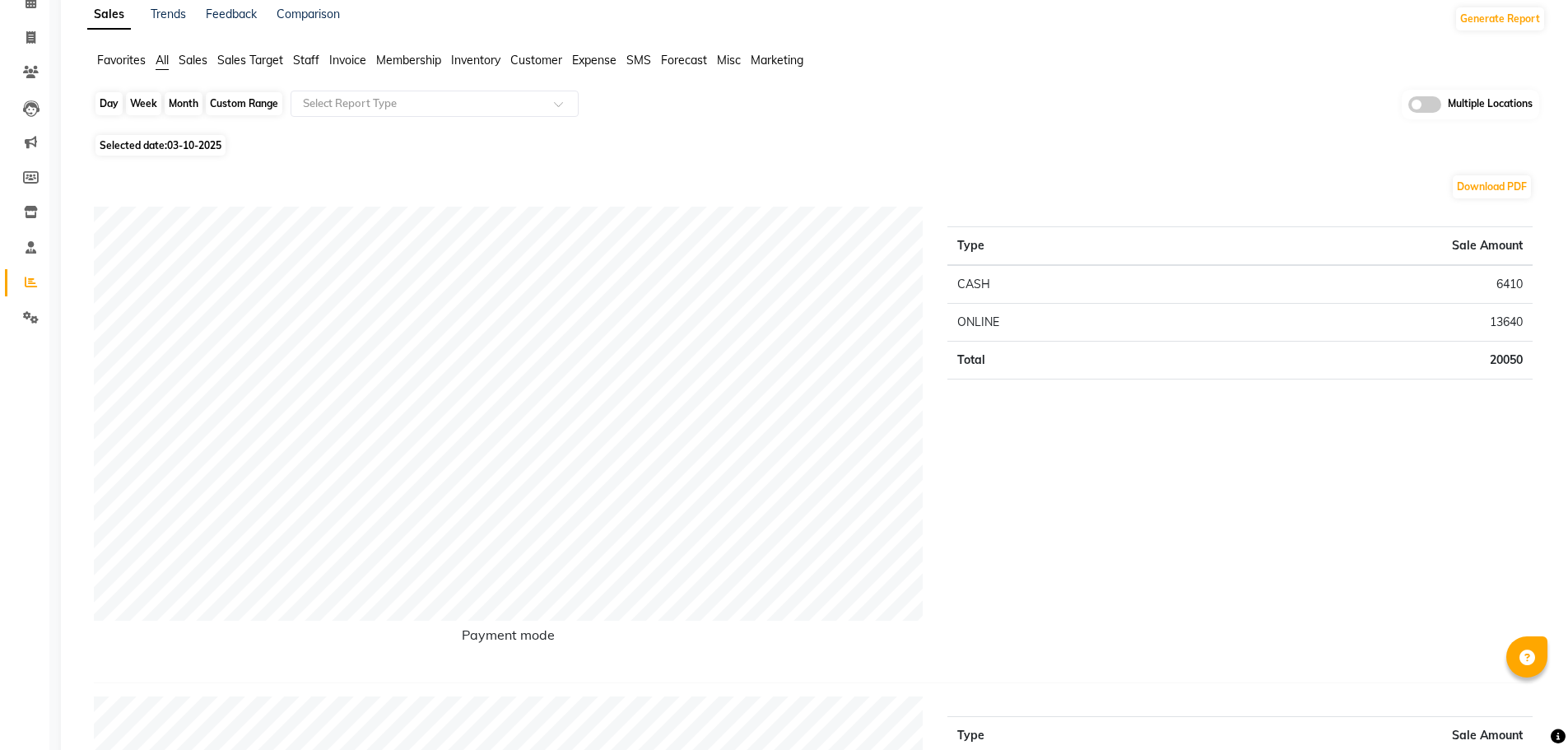
click at [103, 104] on div "Day" at bounding box center [109, 104] width 27 height 23
select select "10"
select select "2025"
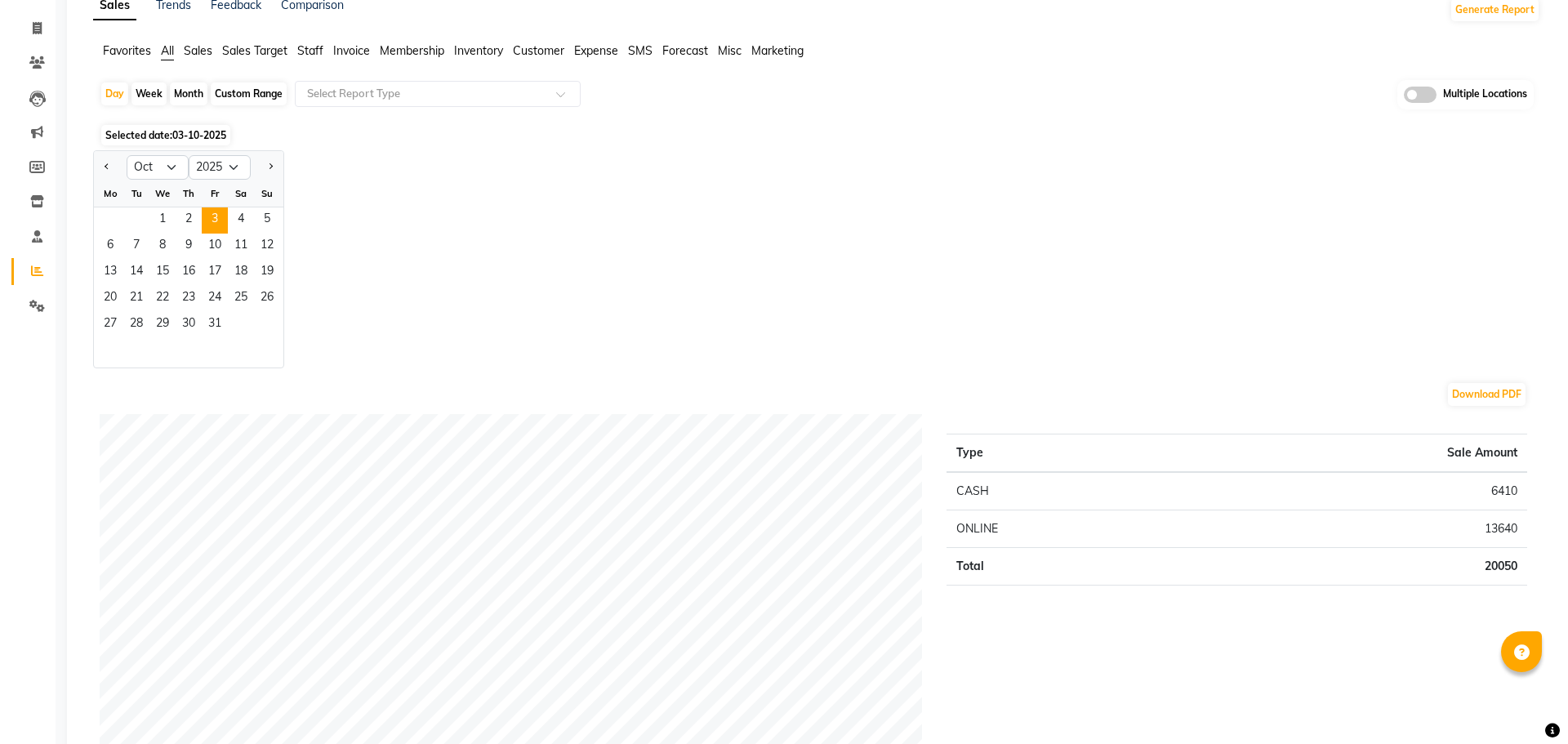
scroll to position [0, 0]
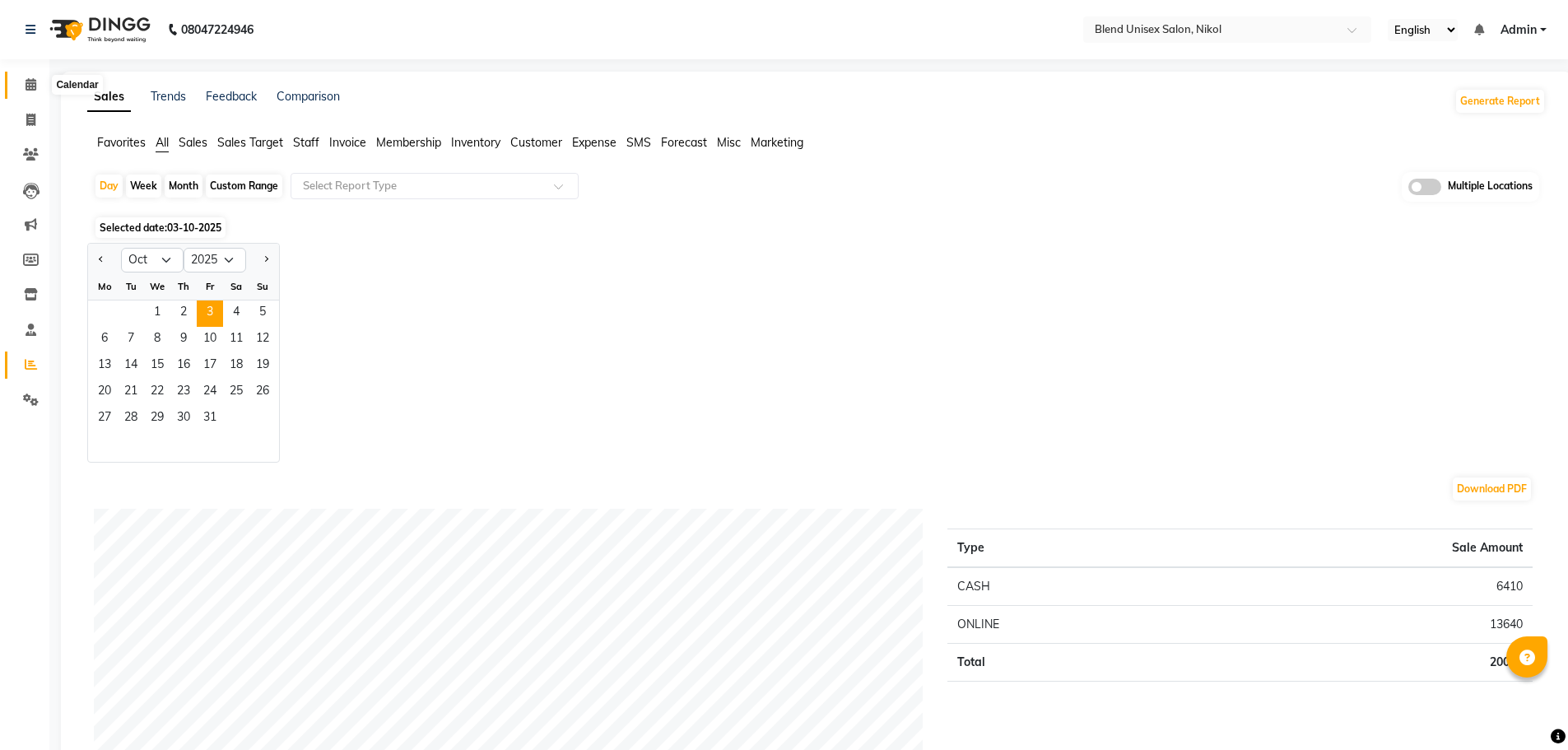
click at [30, 76] on span at bounding box center [30, 85] width 29 height 19
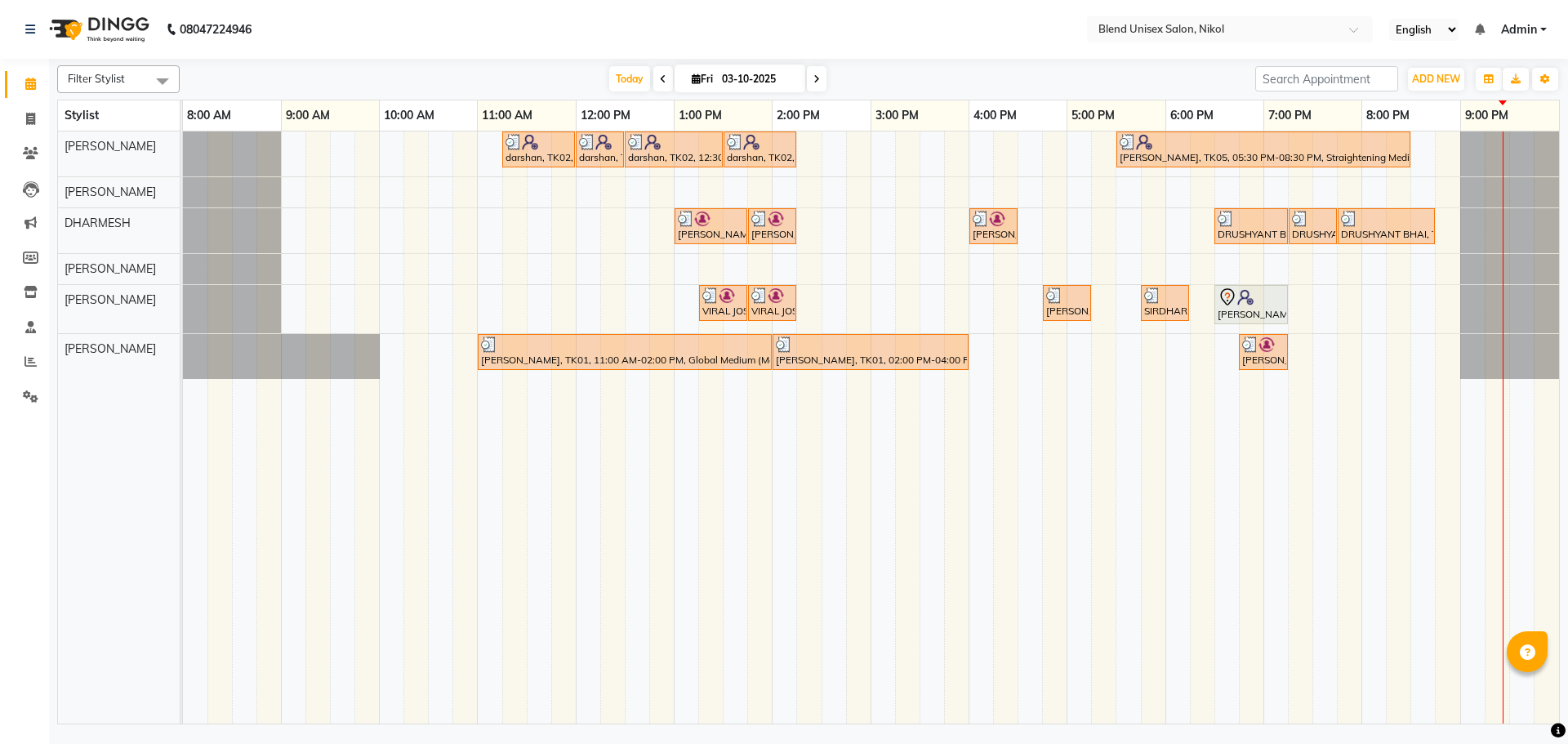
click at [815, 74] on icon at bounding box center [816, 79] width 6 height 10
type input "04-10-2025"
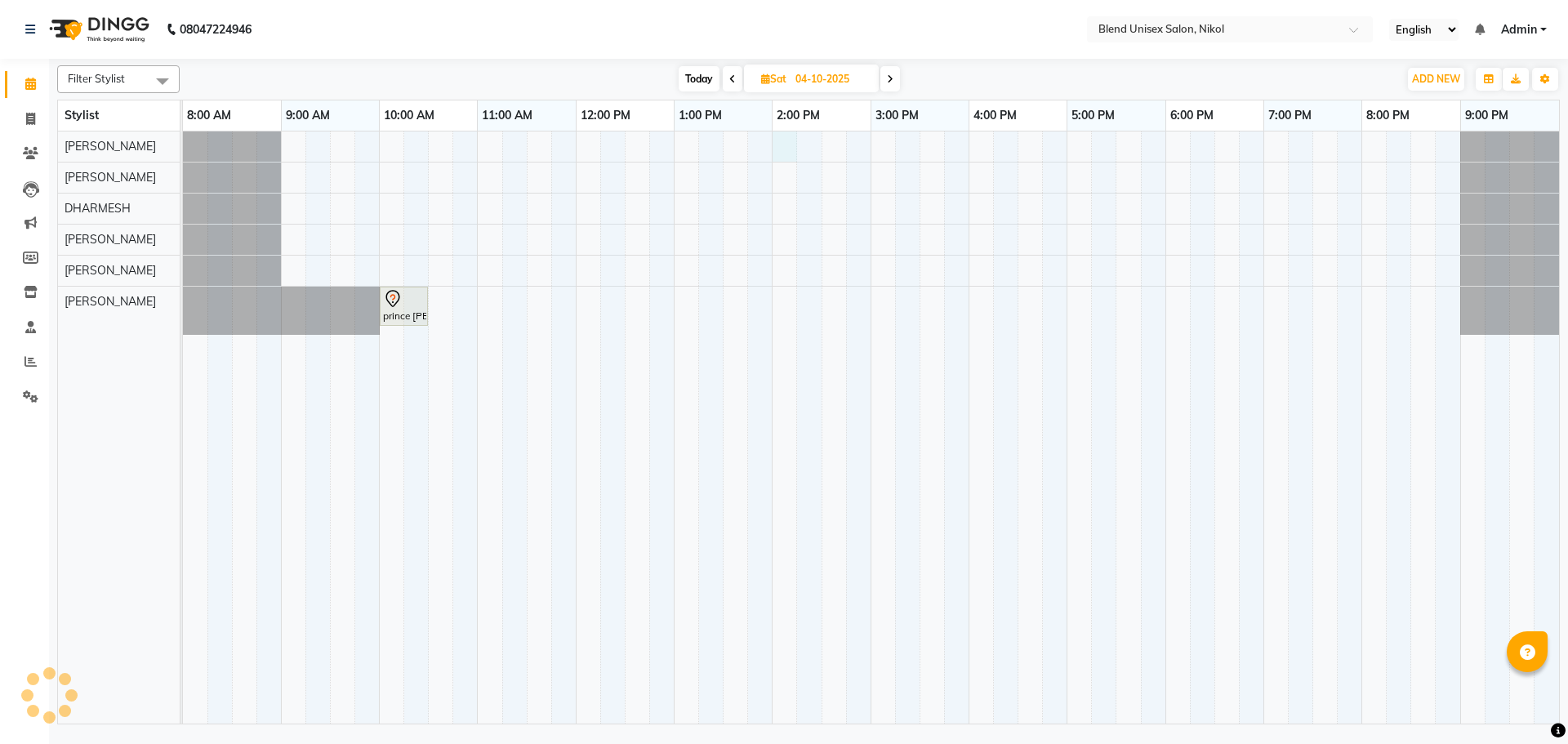
click at [783, 148] on div "prince satasiya nikol, 10:00 AM-10:30 AM, Beard" at bounding box center [871, 428] width 1376 height 593
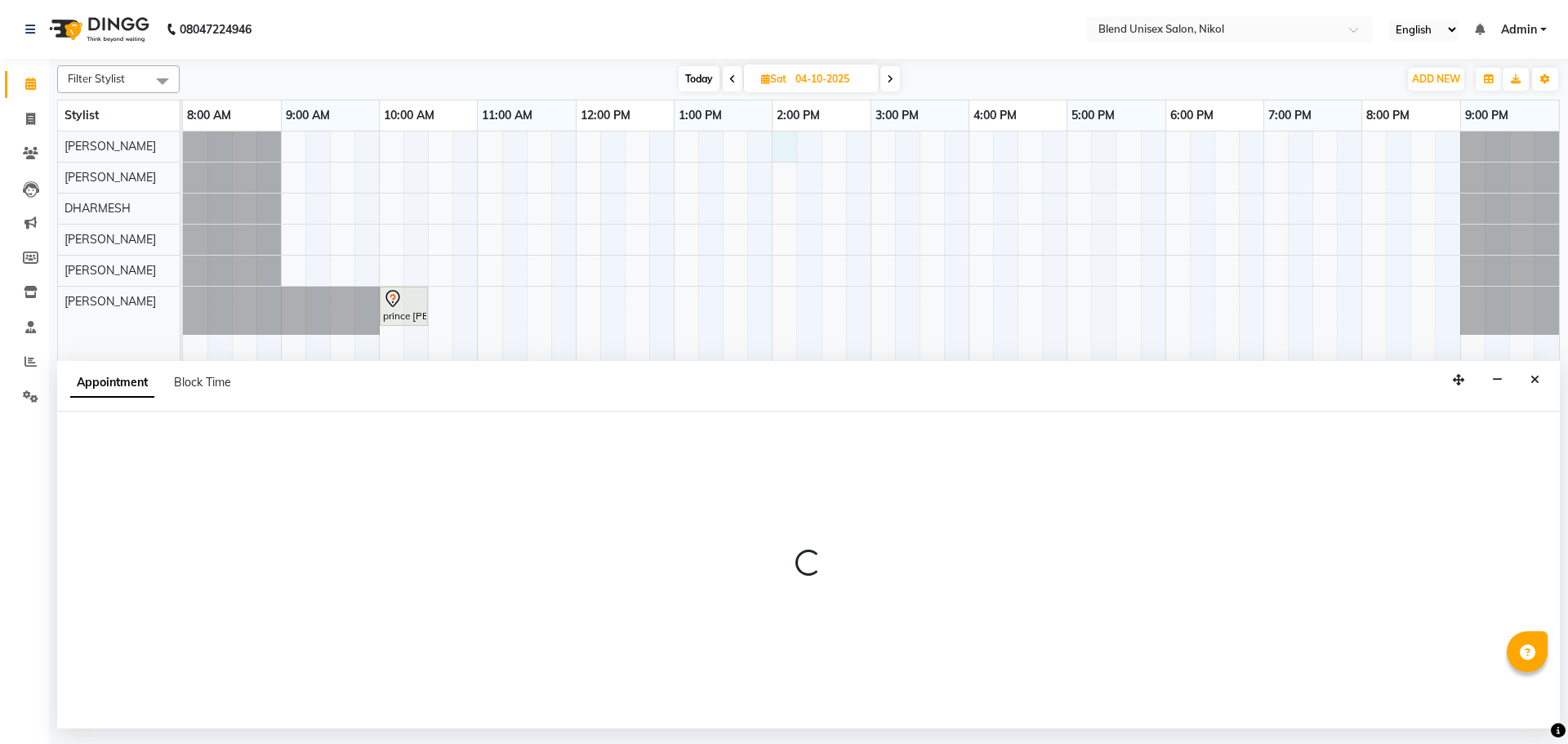
select select "74694"
select select "840"
select select "tentative"
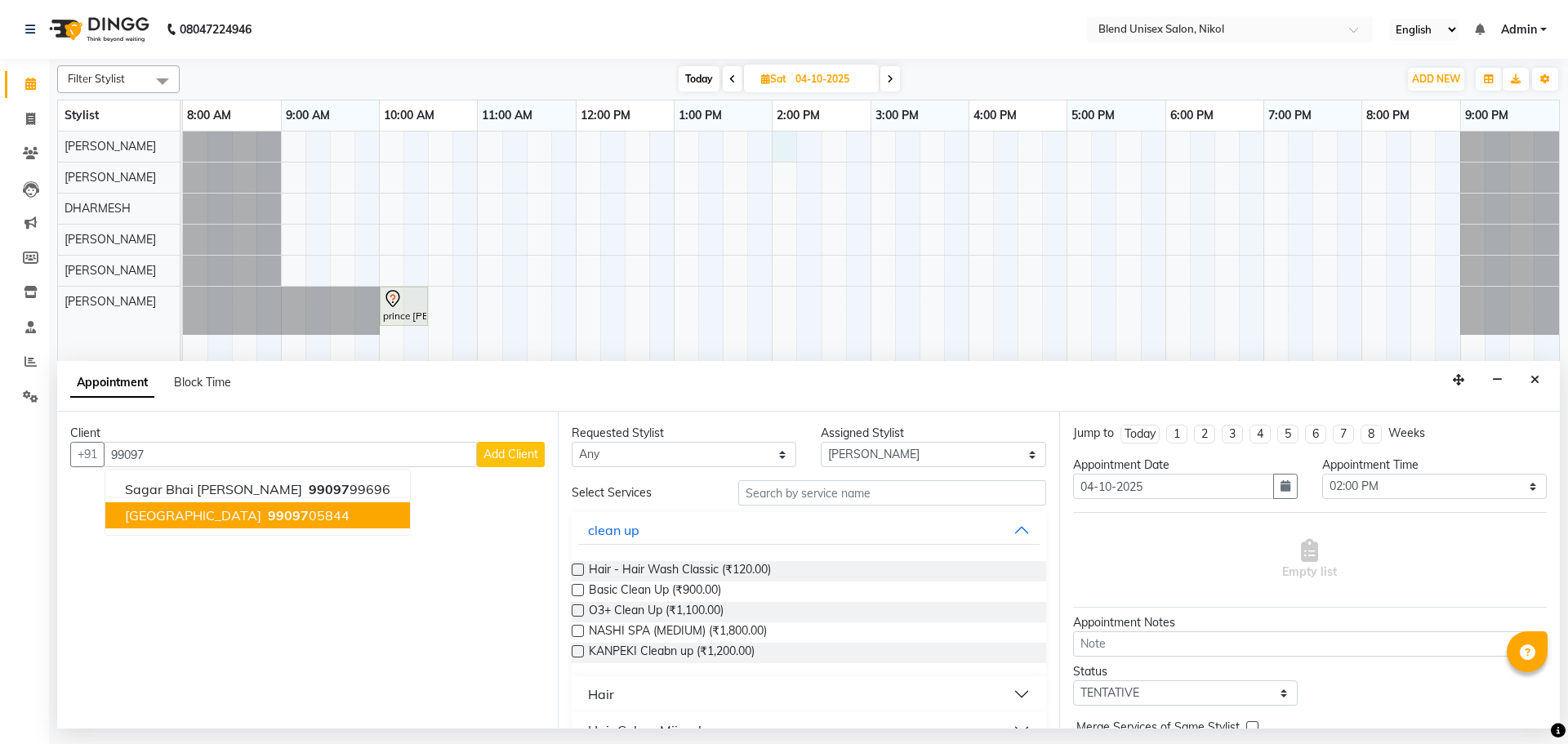
click at [265, 516] on ngb-highlight "99097 05844" at bounding box center [307, 515] width 85 height 16
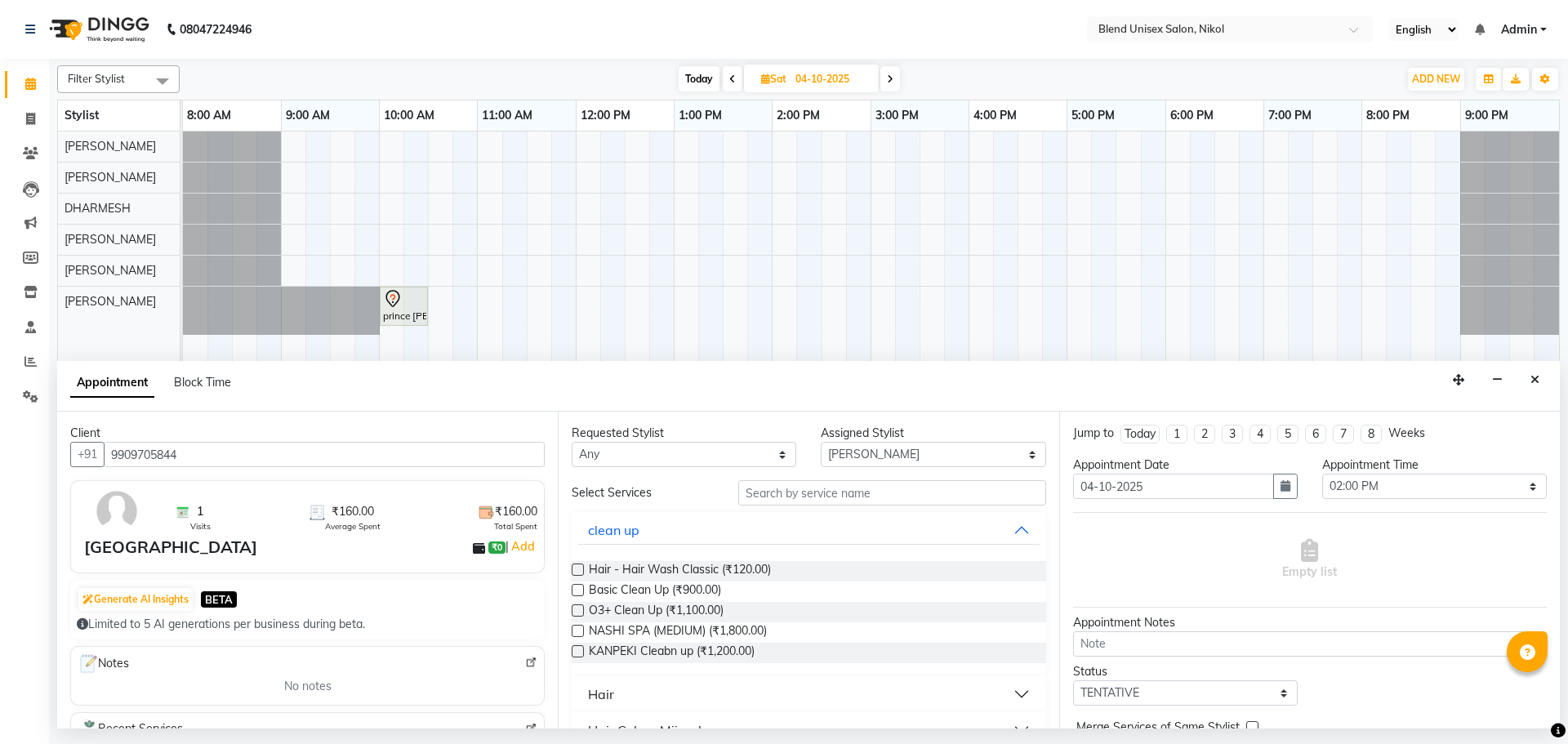
type input "9909705844"
click at [733, 458] on select "Any AJAY NAYI AYESHA SAIYED DHARMESH KAJAL NAYI RAJESH VAGHELA VIPUL VAGHELA" at bounding box center [684, 454] width 225 height 26
select select "45624"
click at [572, 442] on select "Any AJAY NAYI AYESHA SAIYED DHARMESH KAJAL NAYI RAJESH VAGHELA VIPUL VAGHELA" at bounding box center [684, 454] width 225 height 26
select select "45624"
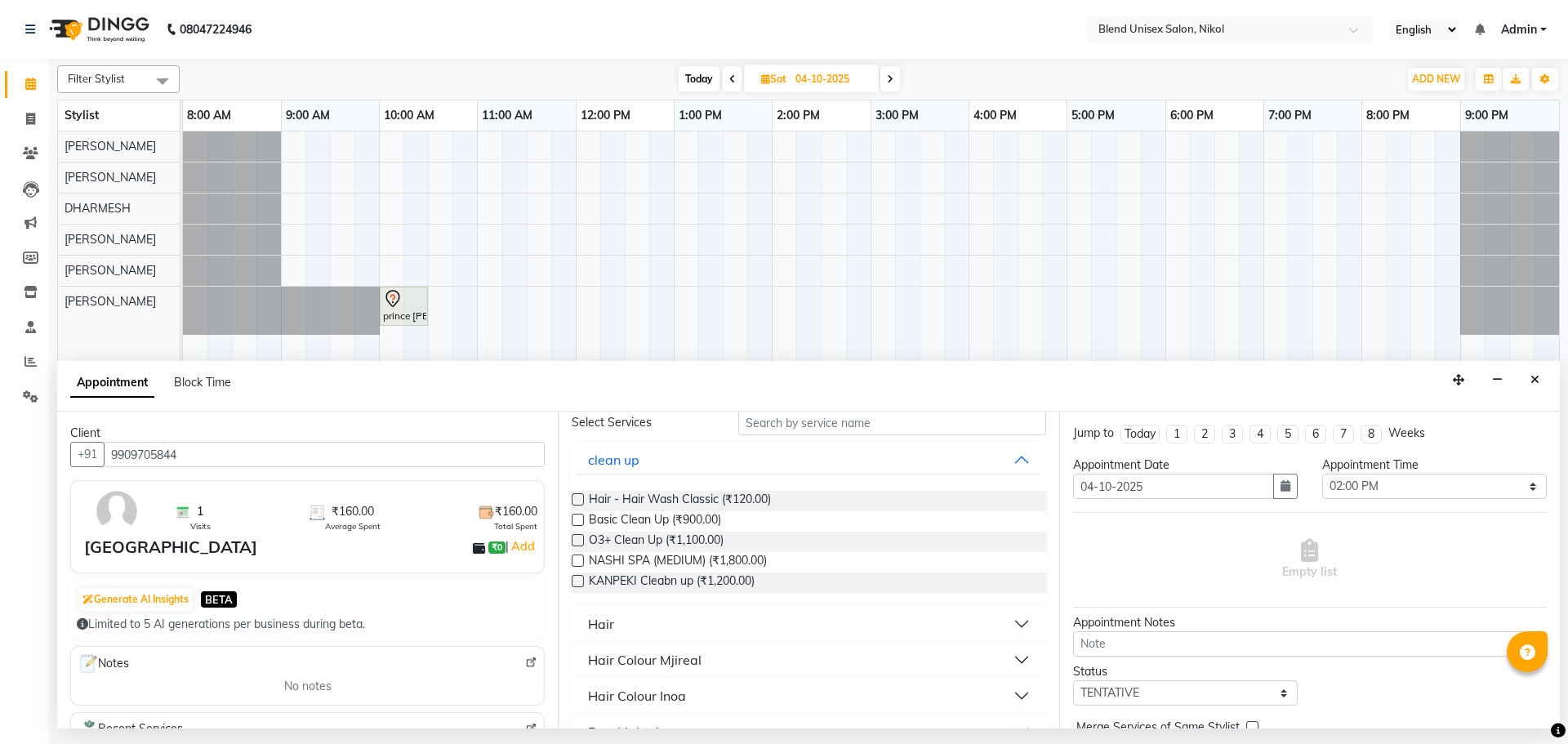
scroll to position [163, 0]
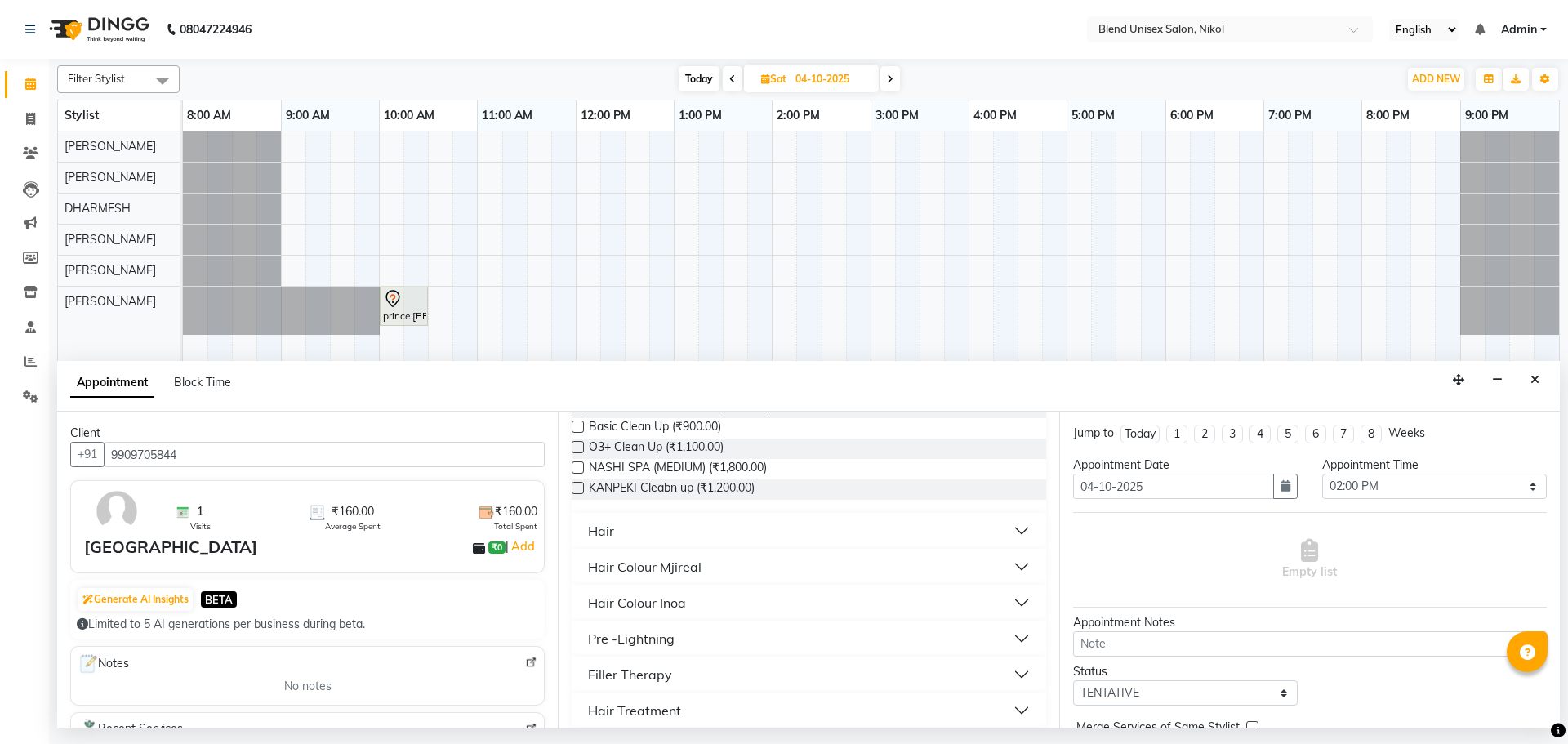
click at [645, 532] on button "Hair" at bounding box center [808, 531] width 460 height 29
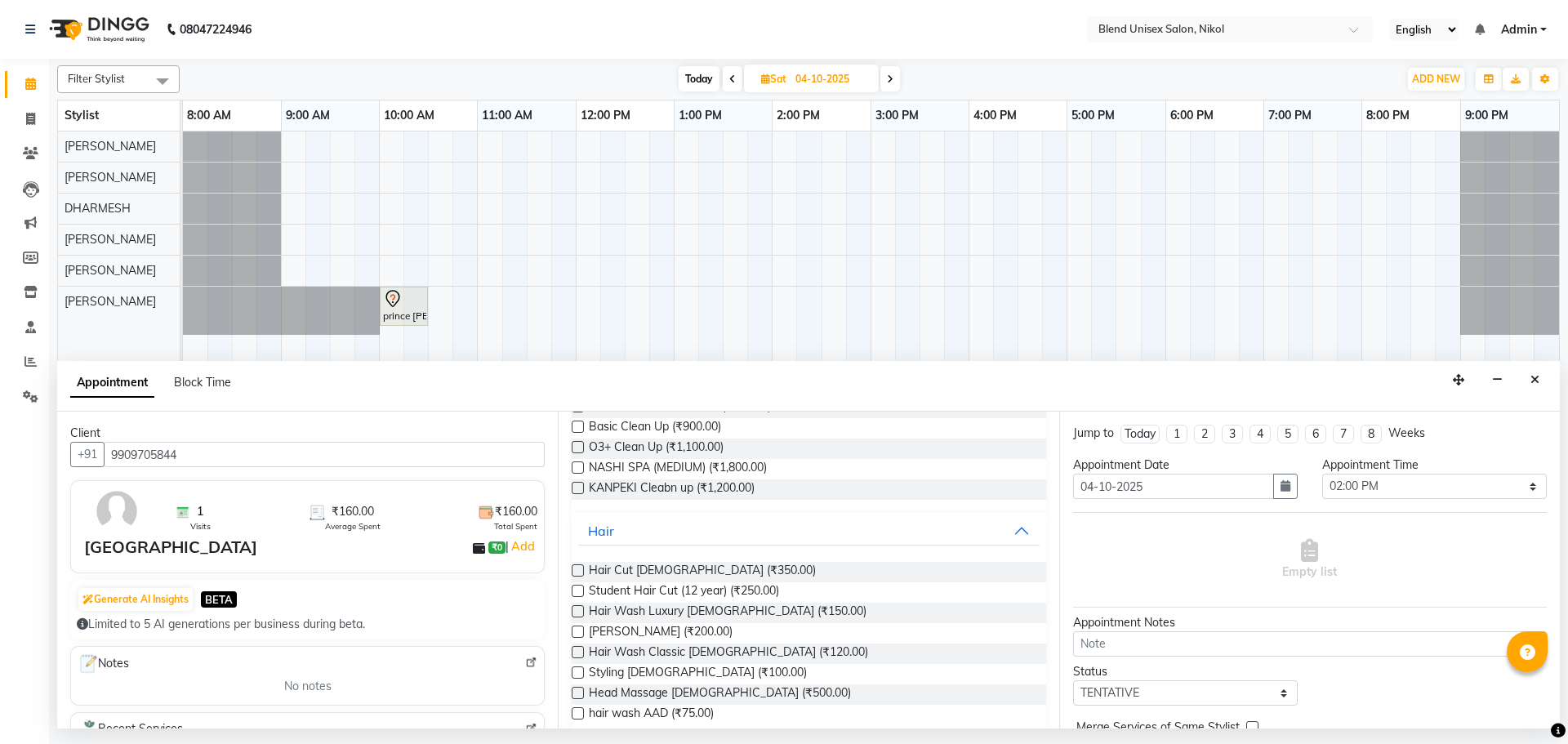
click at [576, 572] on label at bounding box center [578, 570] width 12 height 12
click at [576, 572] on input "checkbox" at bounding box center [577, 572] width 11 height 11
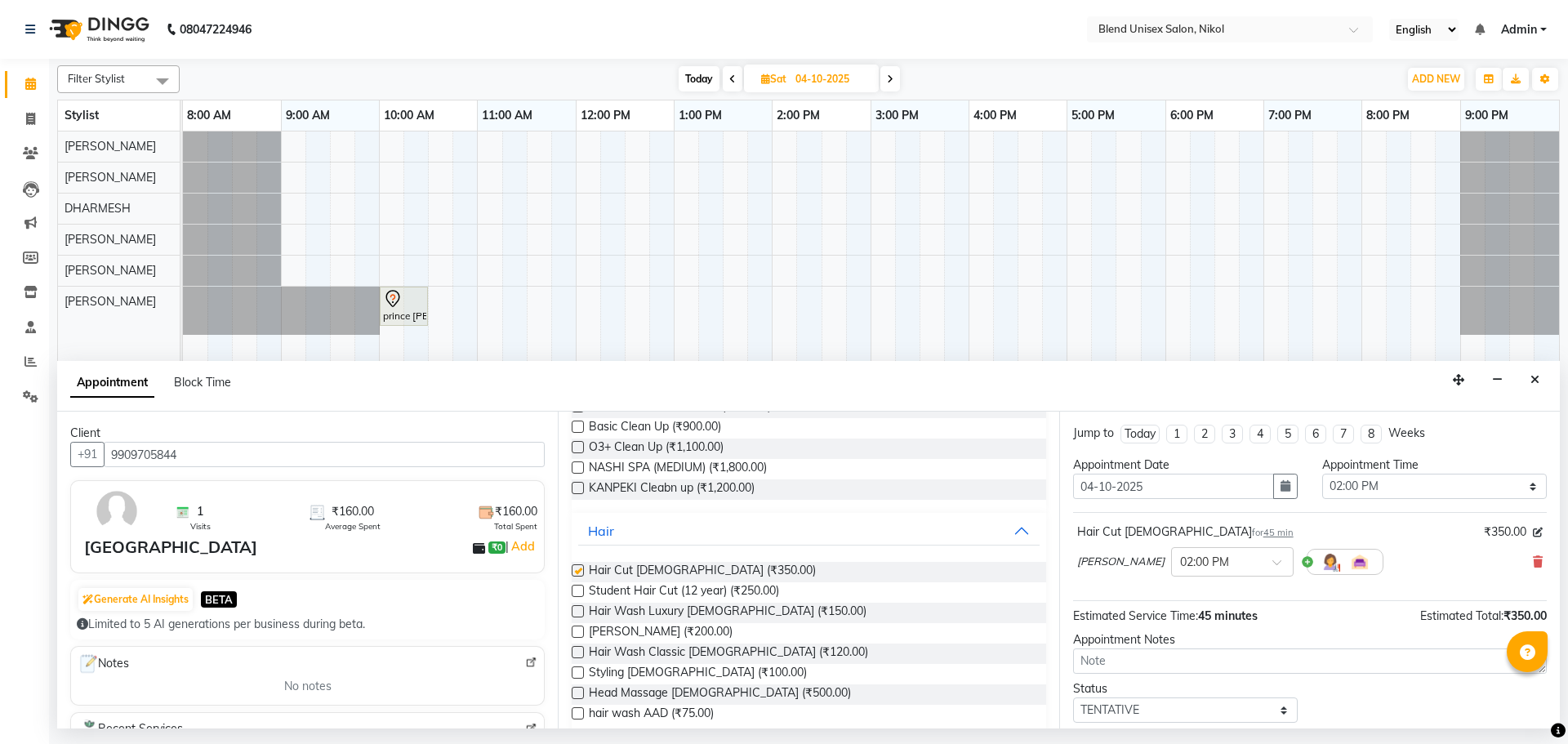
checkbox input "false"
click at [580, 631] on label at bounding box center [578, 632] width 12 height 12
click at [580, 631] on input "checkbox" at bounding box center [577, 633] width 11 height 11
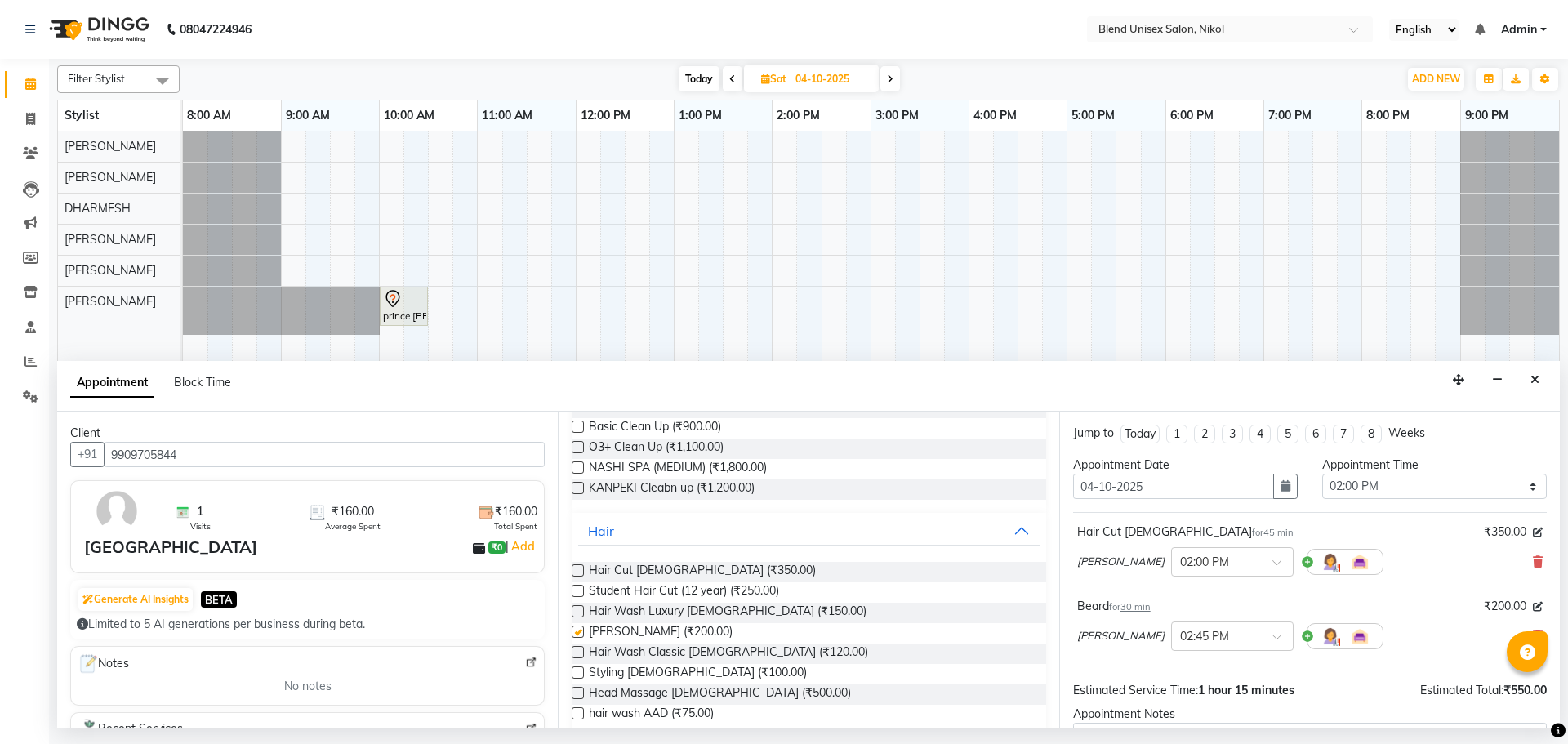
checkbox input "false"
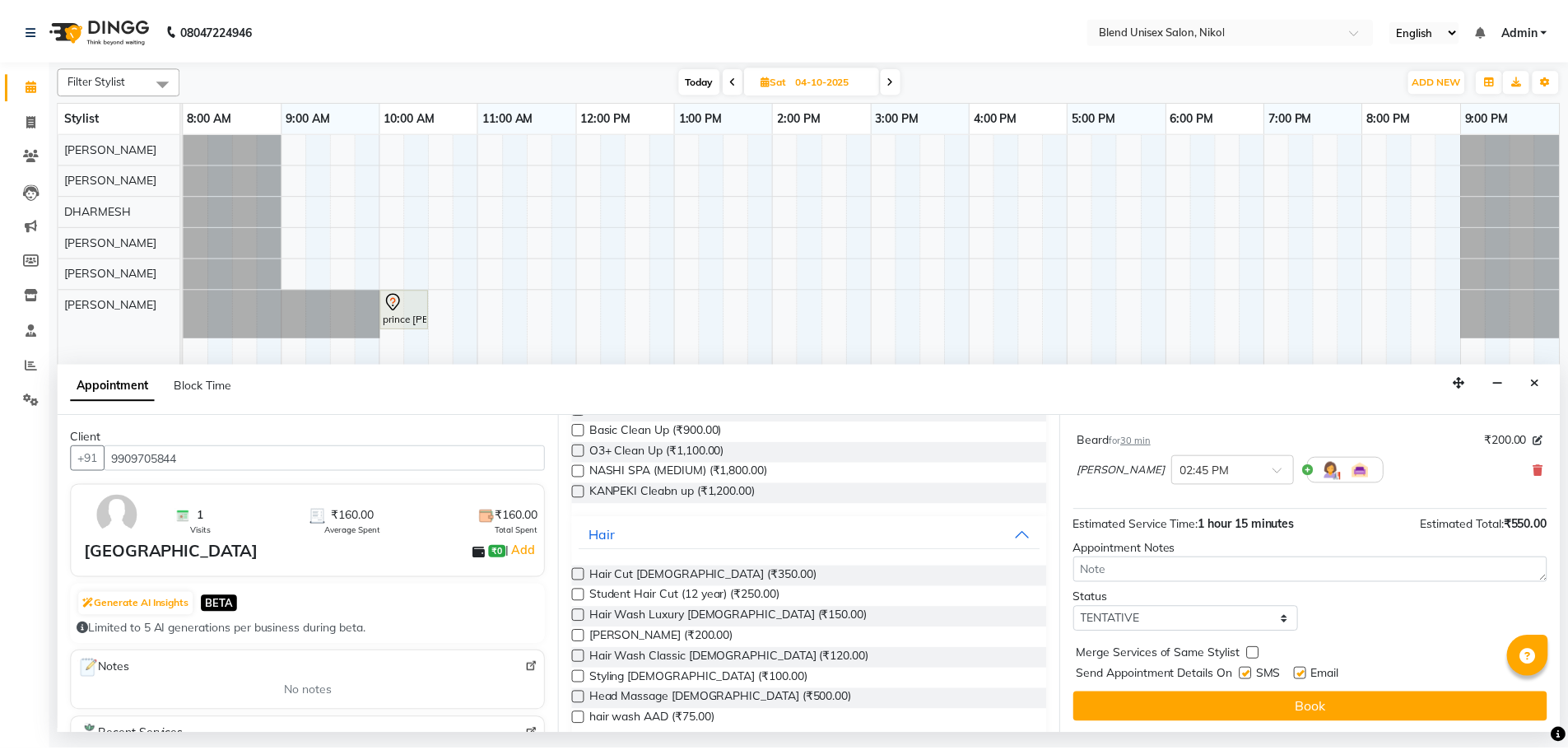
scroll to position [173, 0]
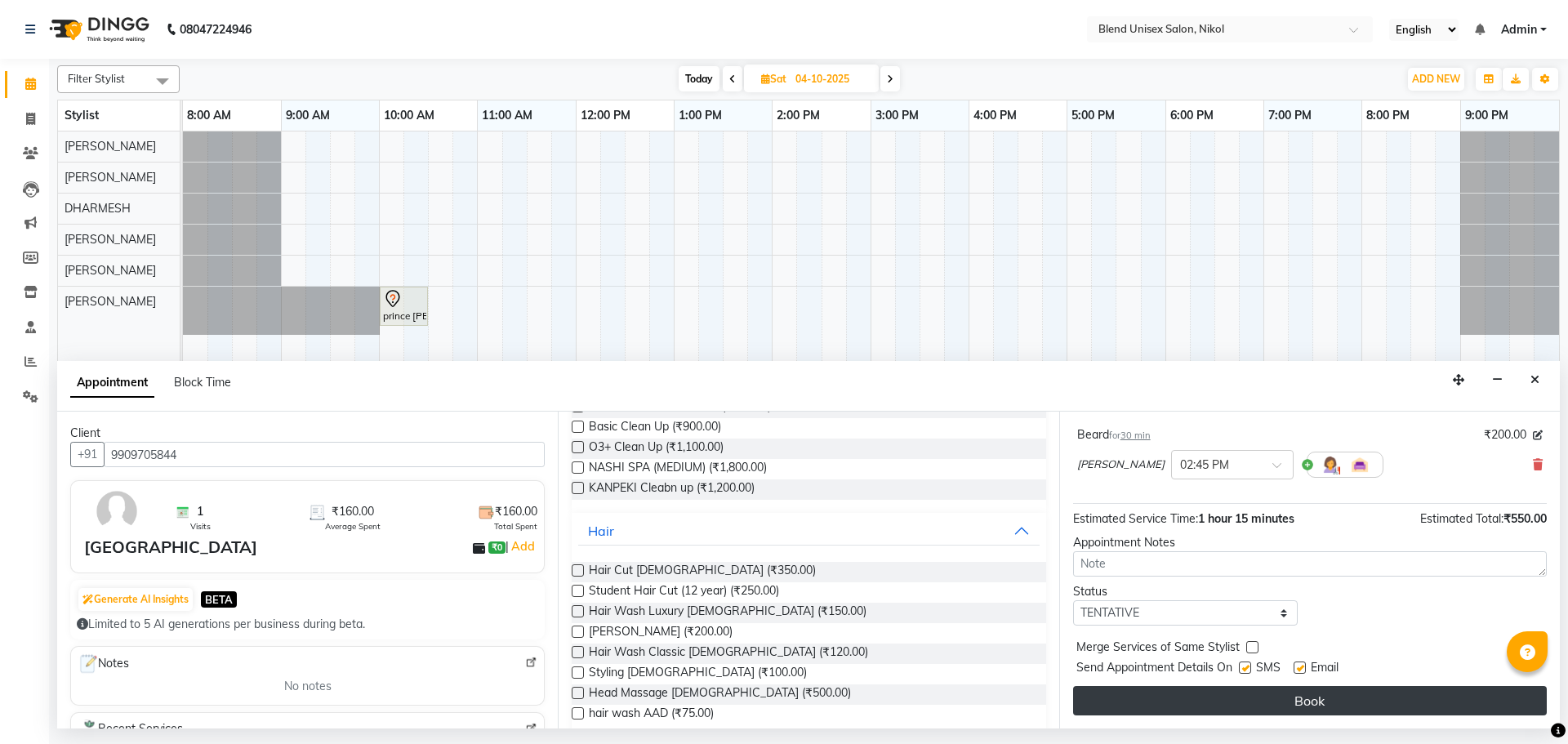
click at [1194, 694] on button "Book" at bounding box center [1309, 701] width 474 height 29
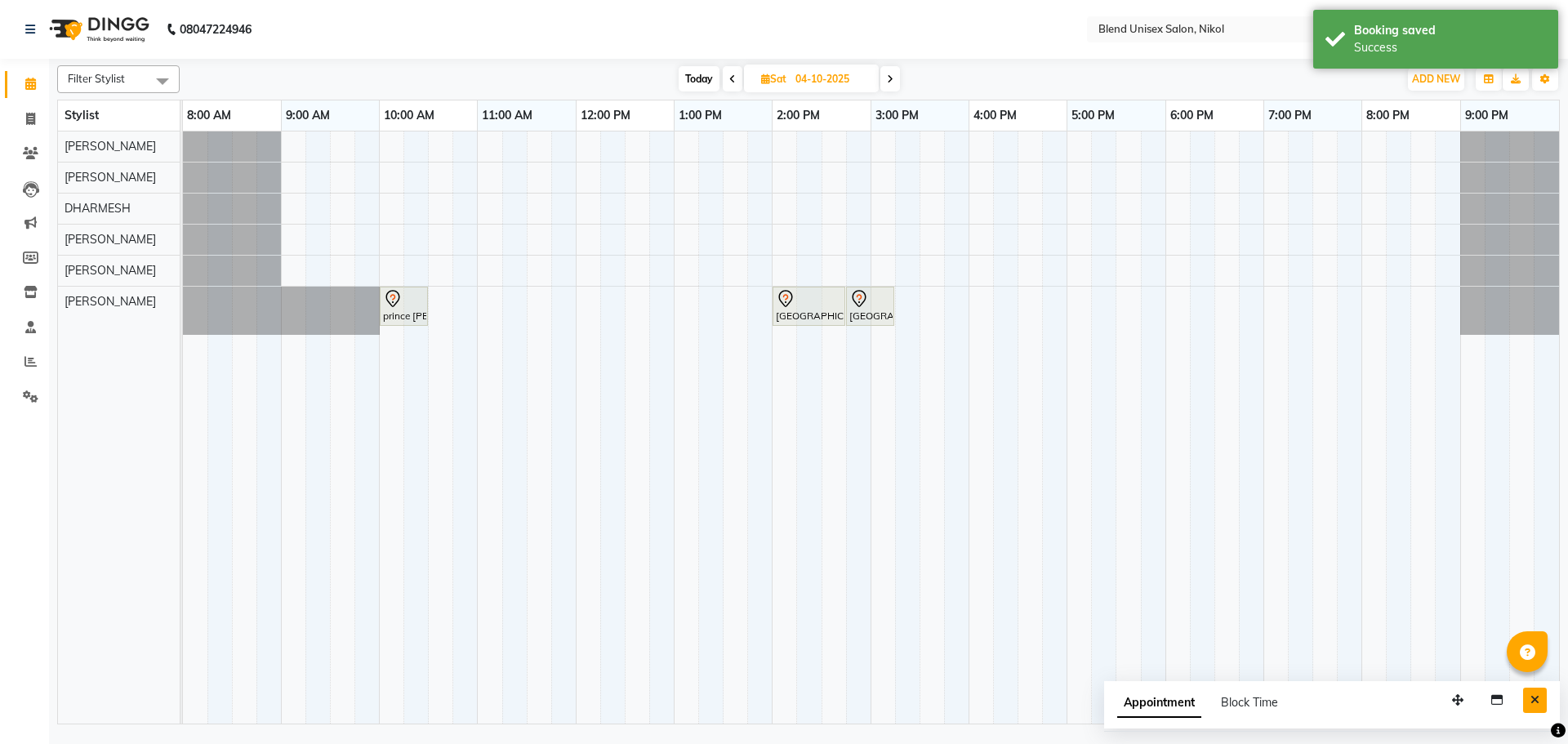
click at [1542, 699] on button "Close" at bounding box center [1534, 701] width 24 height 26
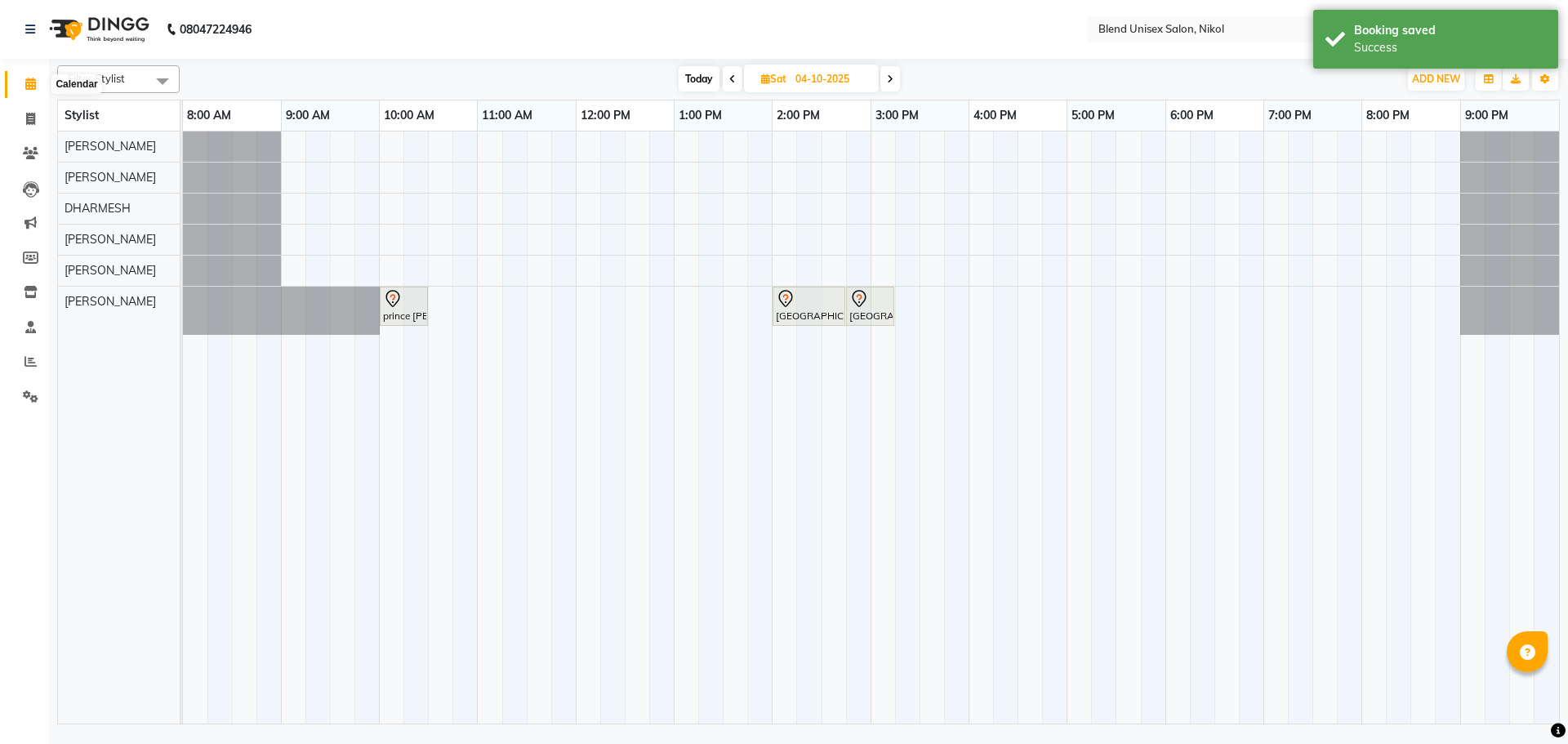
click at [30, 81] on icon at bounding box center [31, 84] width 11 height 12
click at [691, 76] on span "Today" at bounding box center [699, 79] width 41 height 26
type input "03-10-2025"
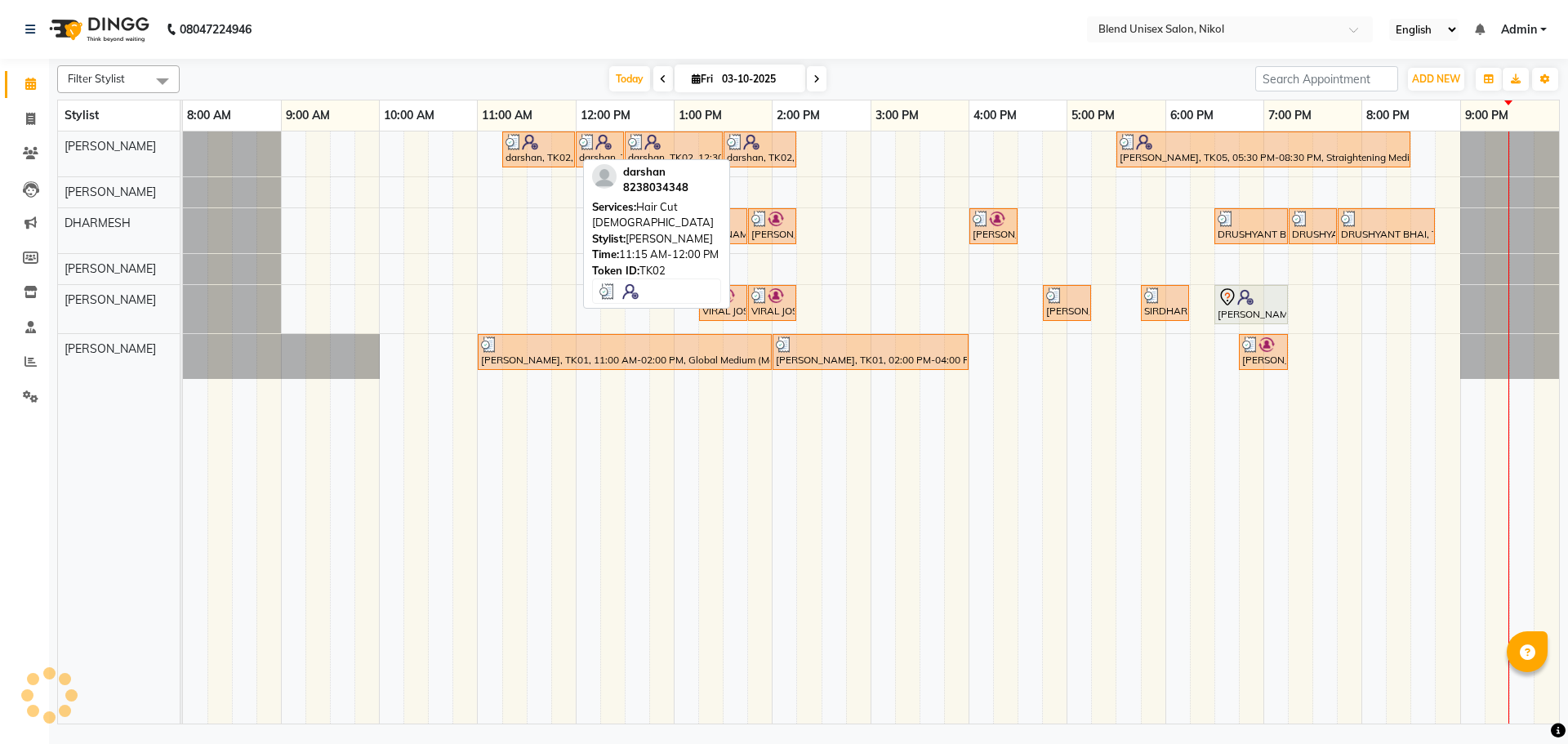
click at [546, 155] on div "darshan, TK02, 11:15 AM-12:00 PM, Hair Cut [DEMOGRAPHIC_DATA]" at bounding box center [538, 149] width 69 height 31
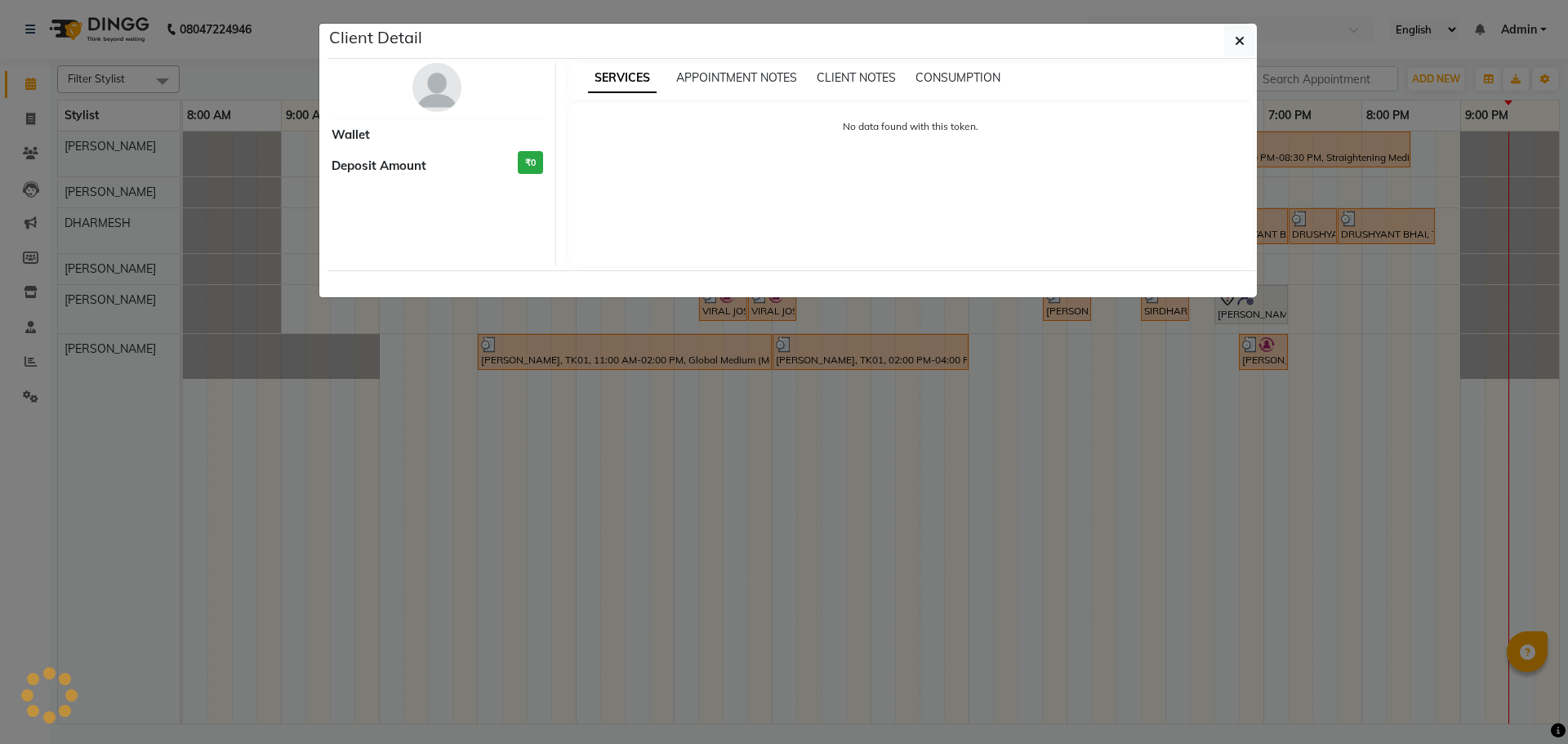
select select "3"
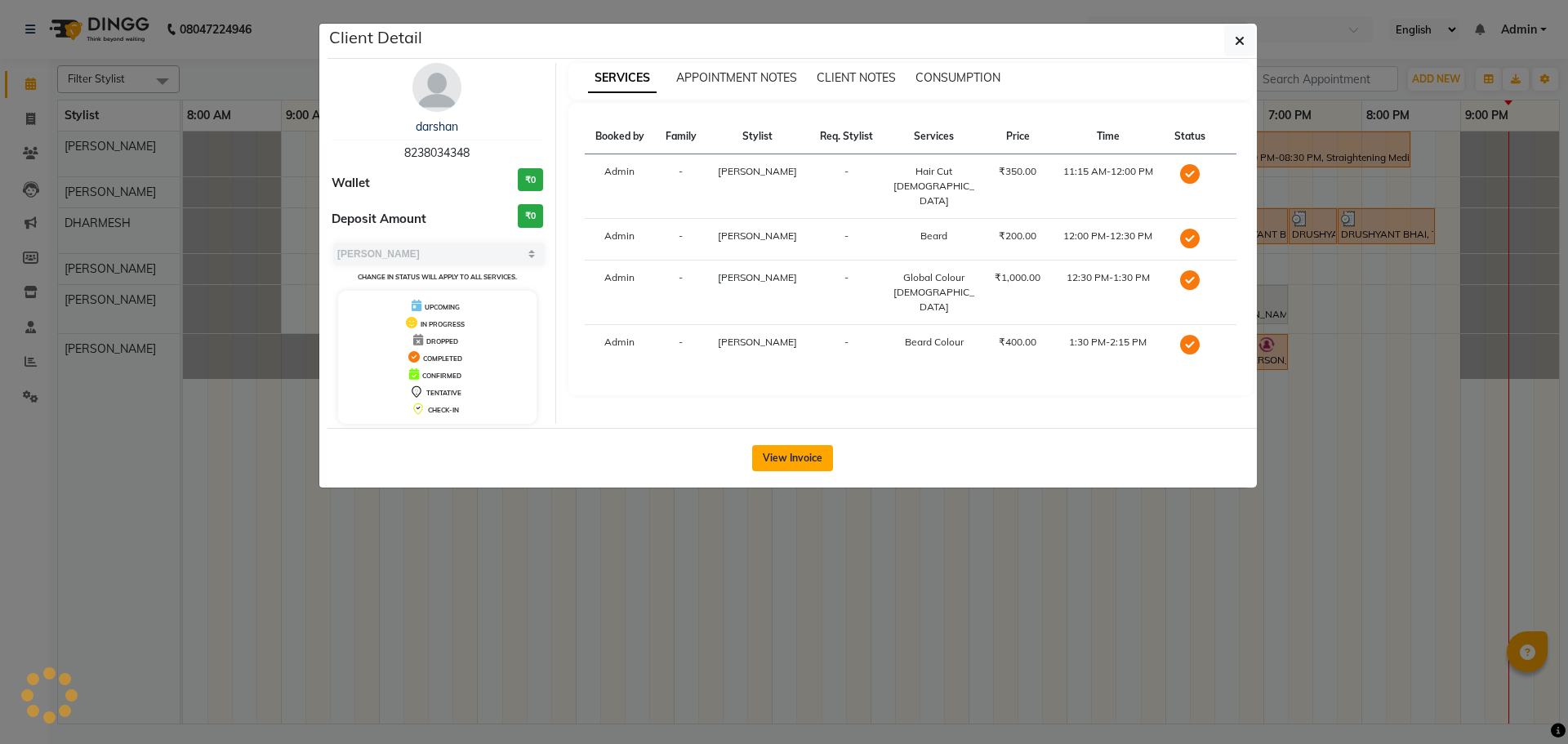
click at [785, 454] on button "View Invoice" at bounding box center [792, 459] width 81 height 27
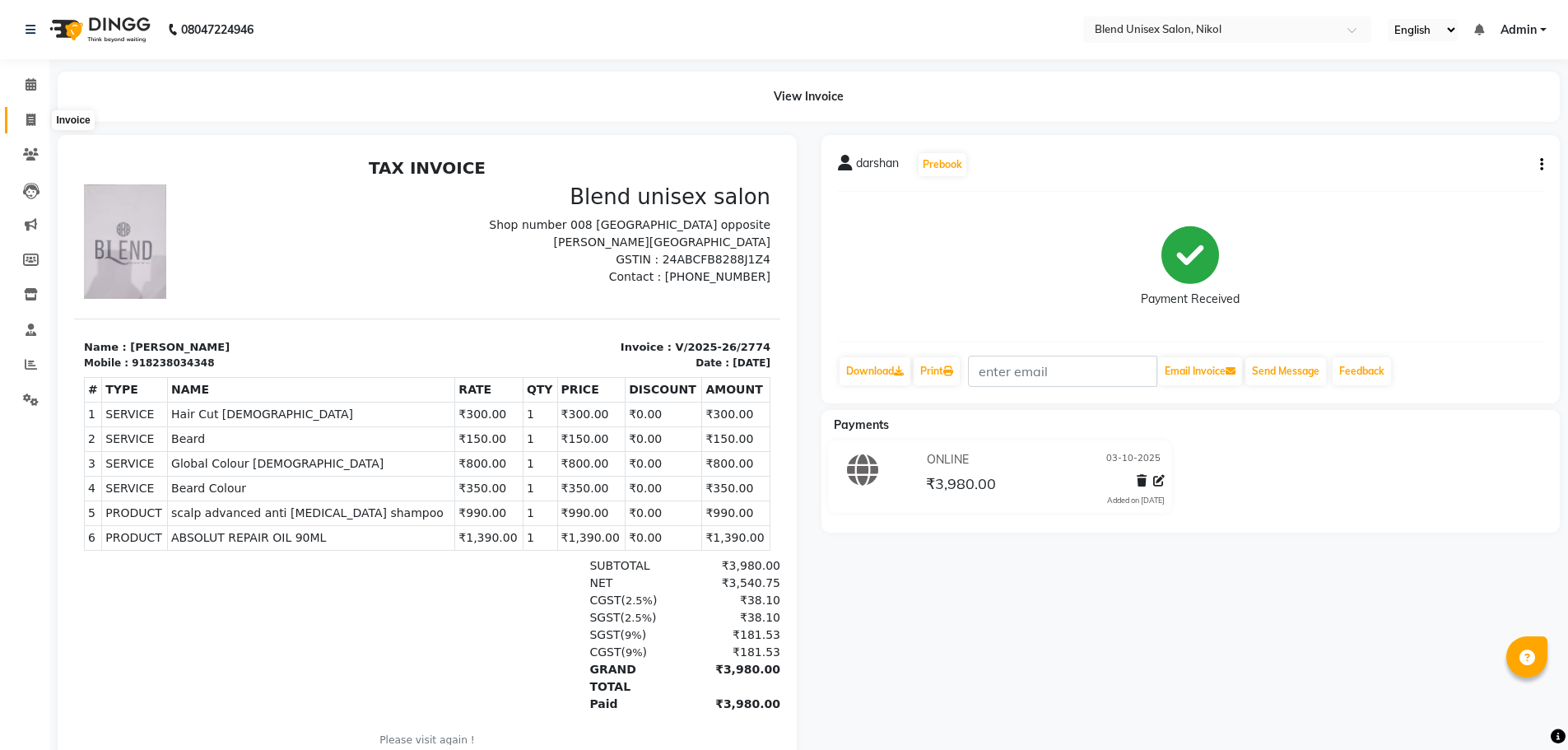
click at [28, 118] on icon at bounding box center [31, 120] width 9 height 12
select select "service"
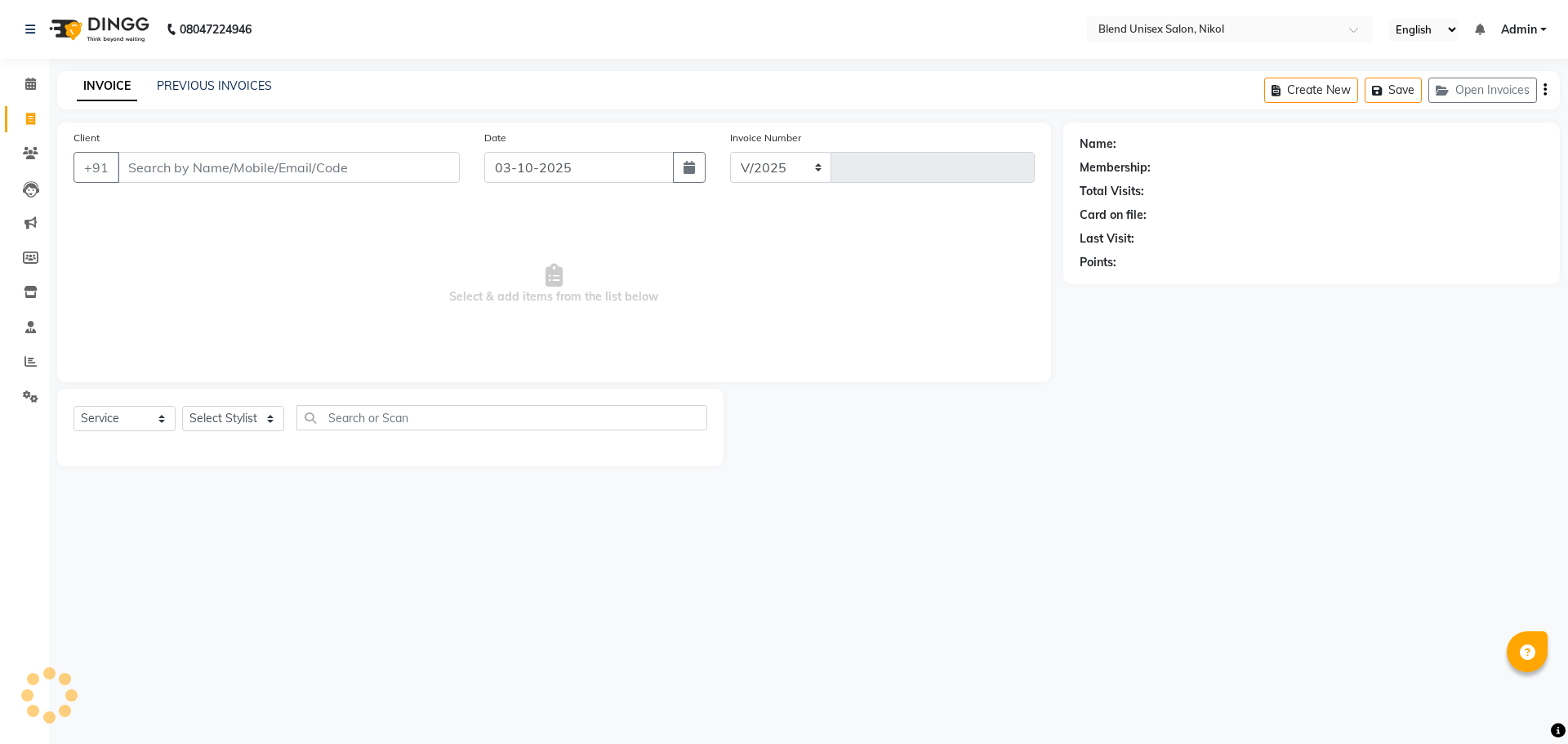
select select "6213"
type input "2784"
click at [187, 86] on link "PREVIOUS INVOICES" at bounding box center [214, 86] width 115 height 15
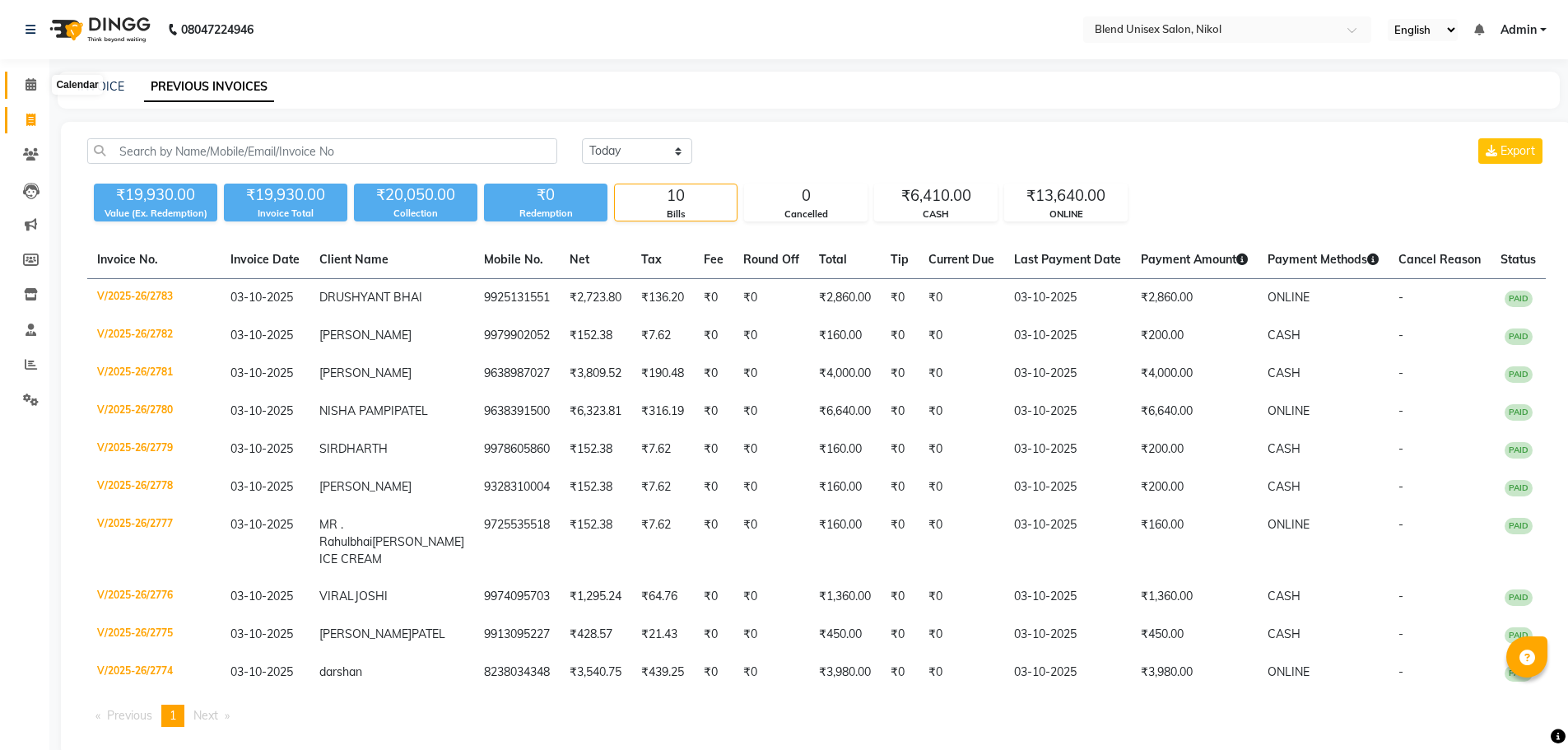
click at [27, 87] on icon at bounding box center [31, 85] width 11 height 12
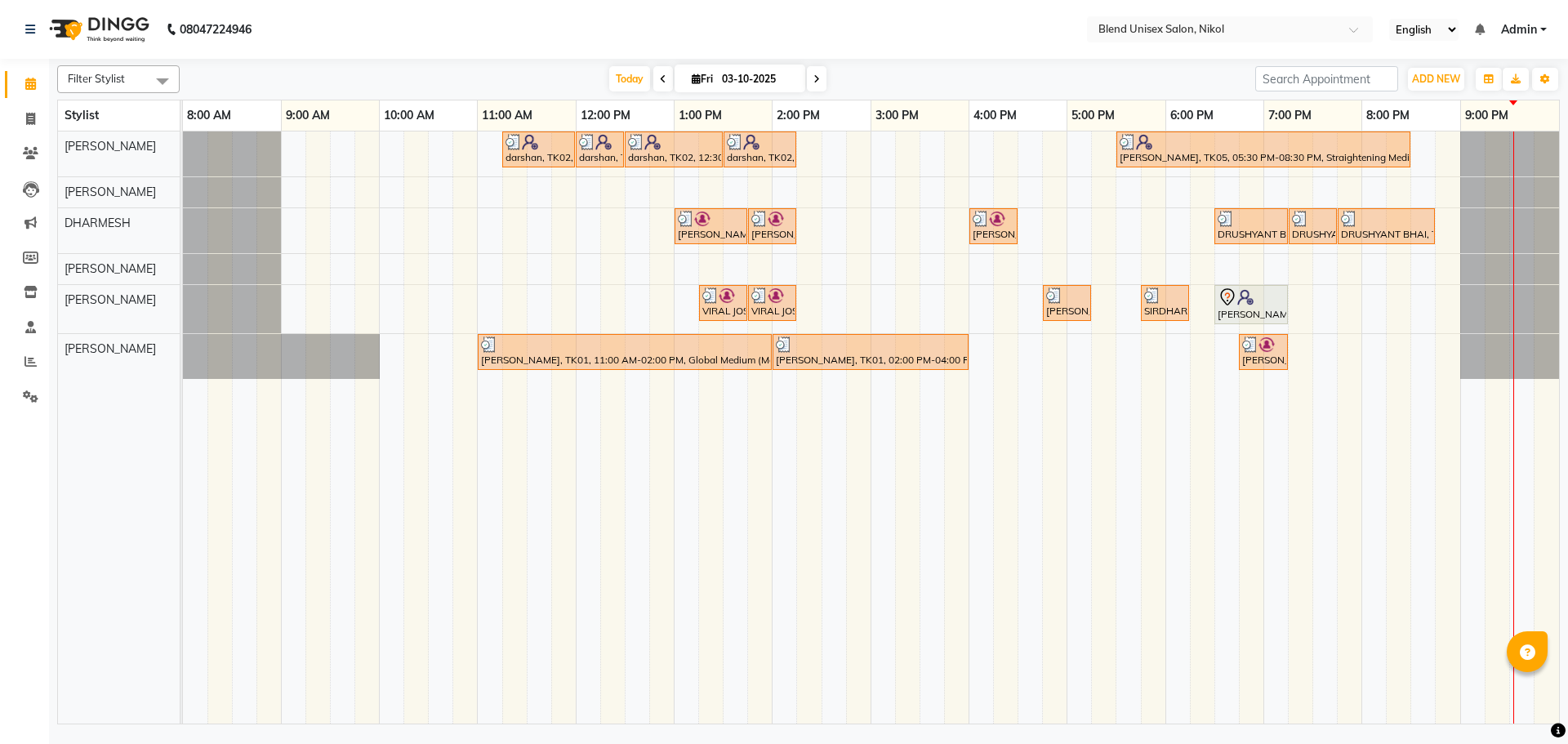
click at [949, 429] on tr at bounding box center [871, 428] width 1376 height 593
click at [841, 368] on link "[PERSON_NAME], TK01, 02:00 PM-04:00 PM, Highlight Medium" at bounding box center [870, 352] width 196 height 36
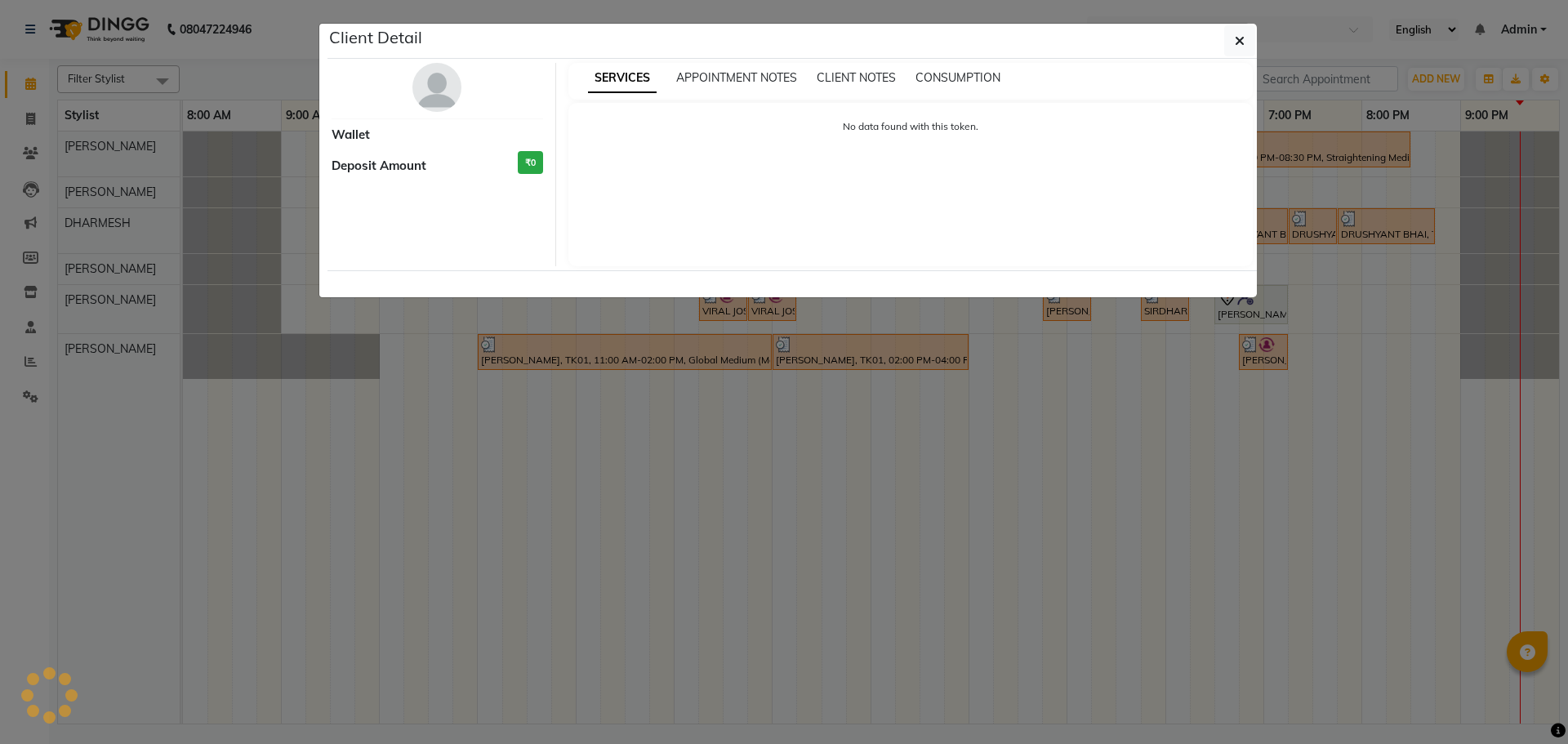
select select "3"
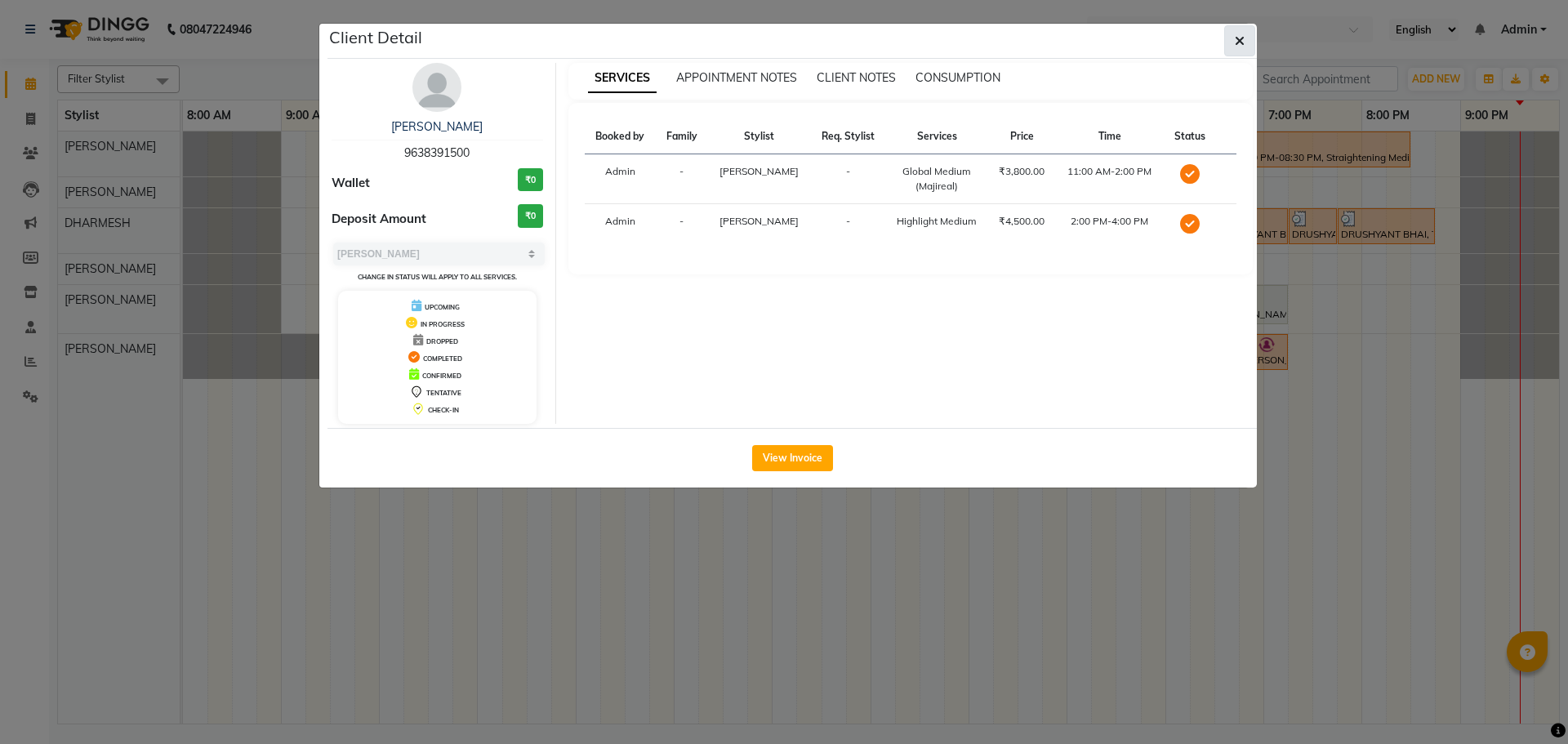
click at [1232, 43] on button "button" at bounding box center [1240, 41] width 31 height 31
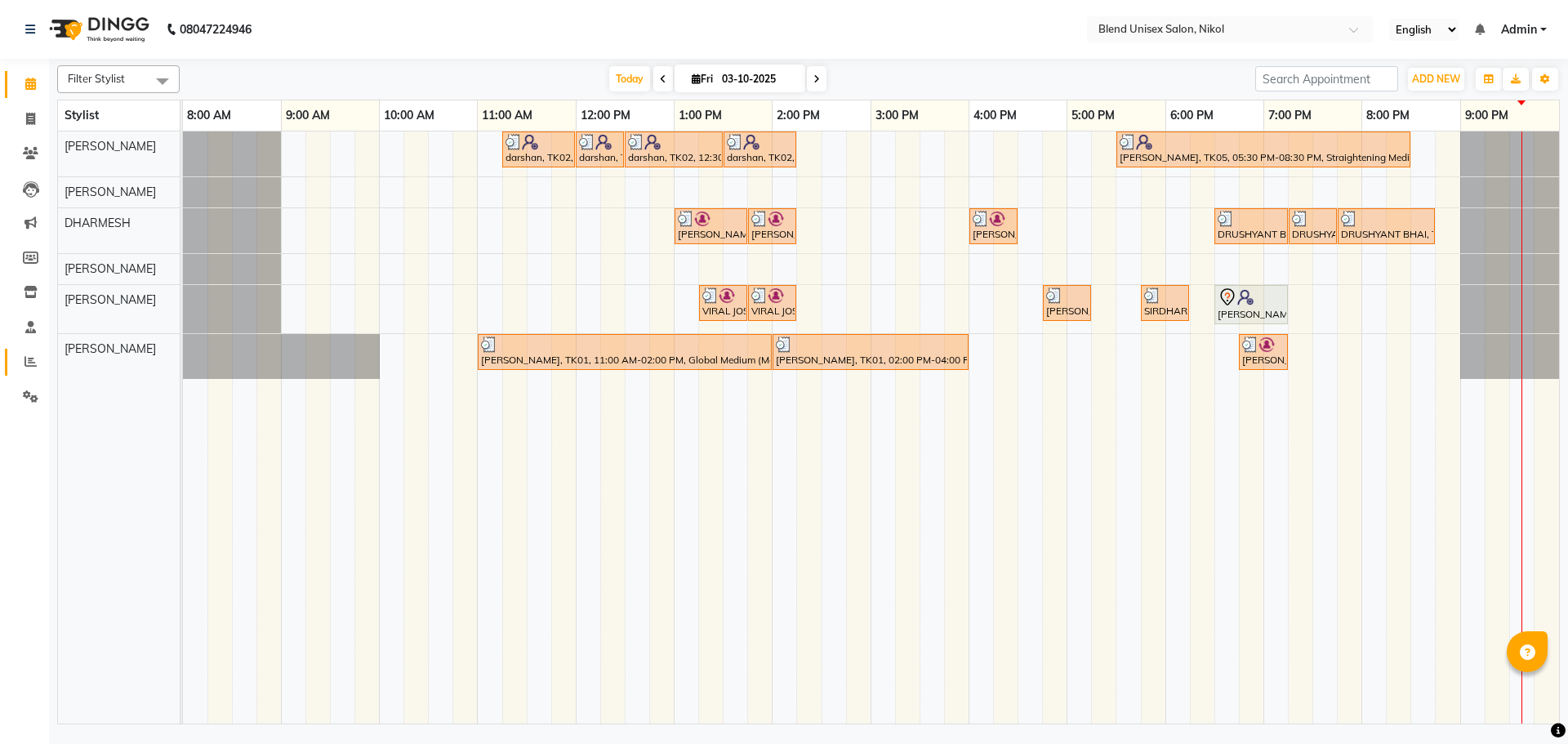
click at [28, 360] on icon at bounding box center [31, 361] width 12 height 12
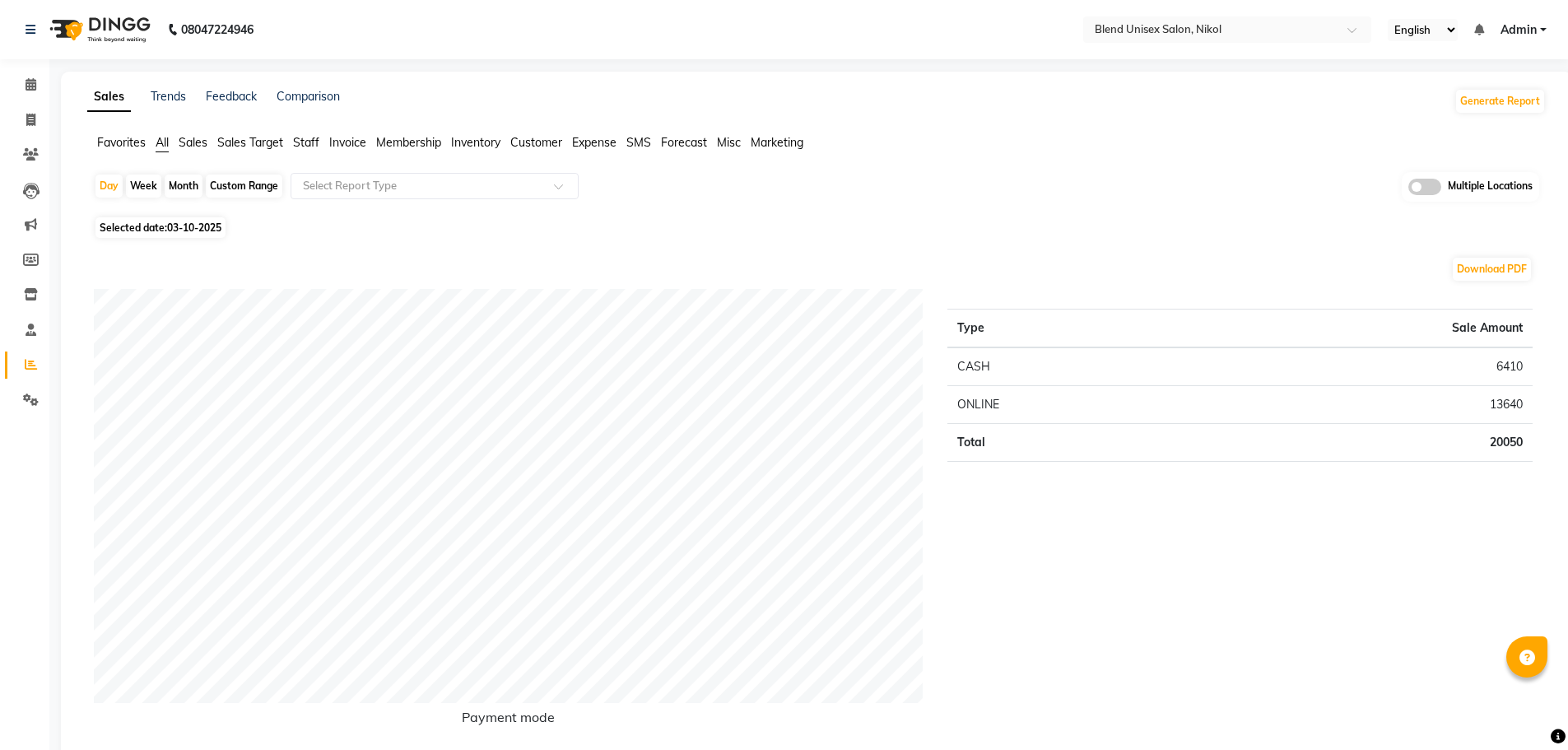
click at [303, 142] on span "Staff" at bounding box center [306, 142] width 27 height 15
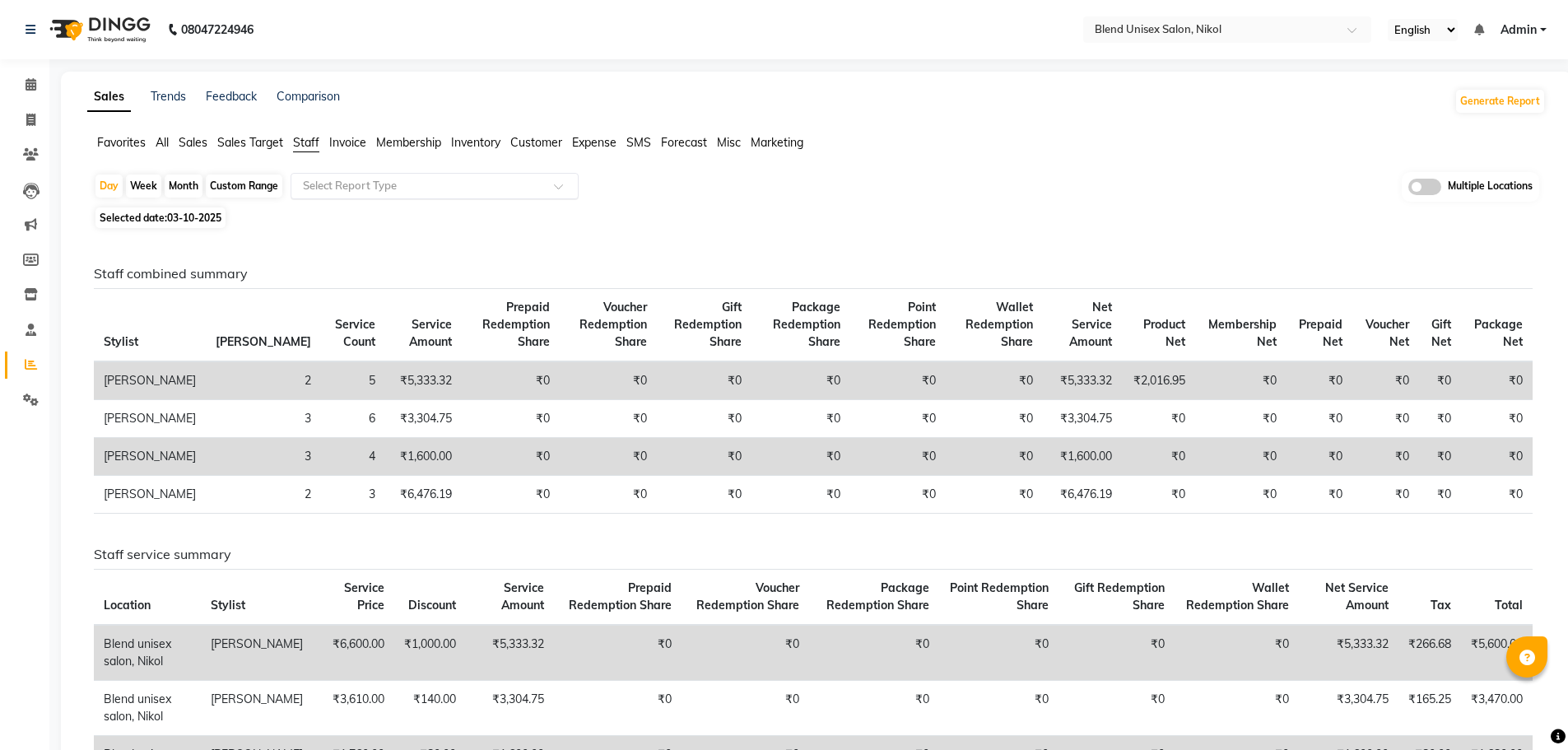
click at [483, 183] on input "text" at bounding box center [419, 186] width 237 height 16
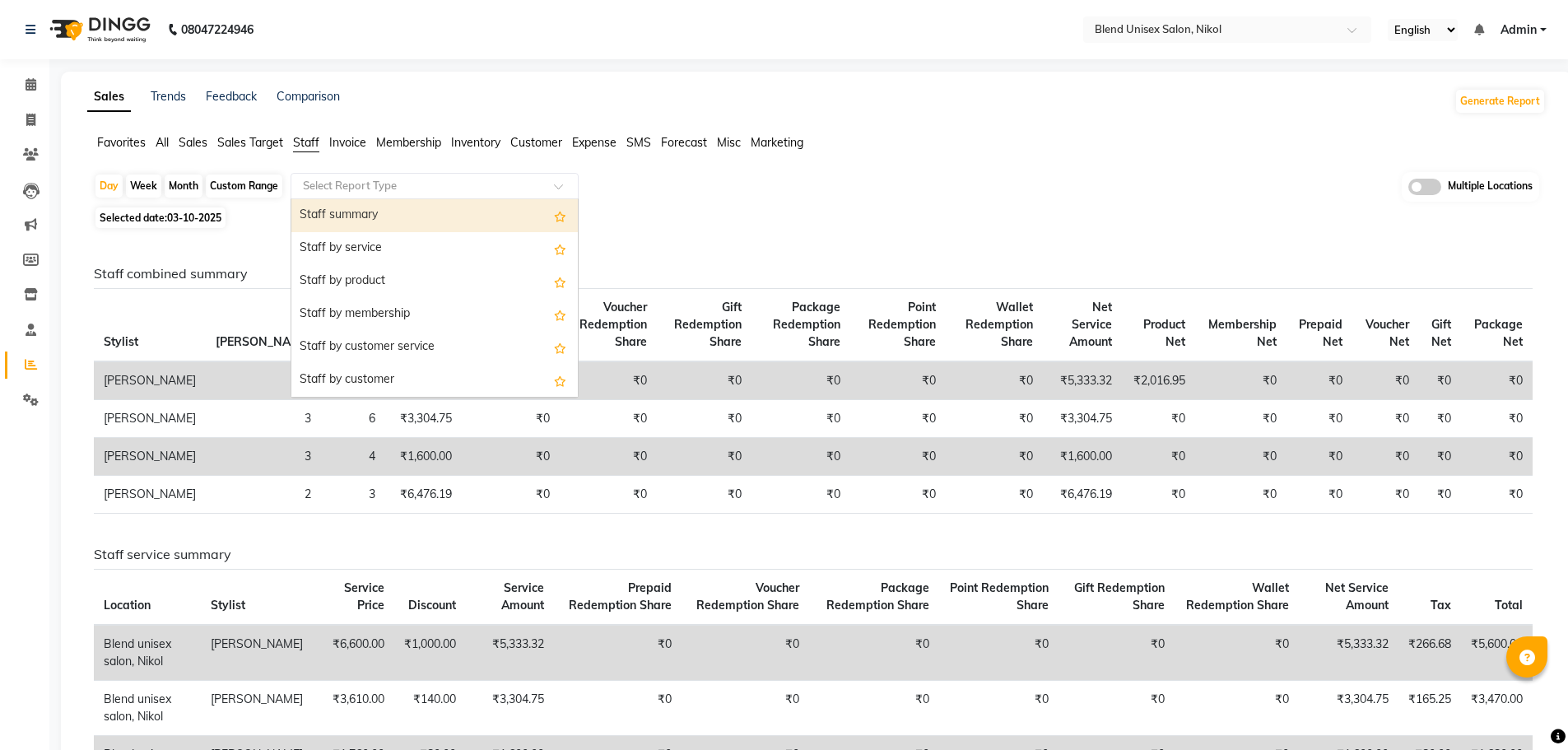
click at [437, 212] on div "Staff summary" at bounding box center [435, 215] width 286 height 33
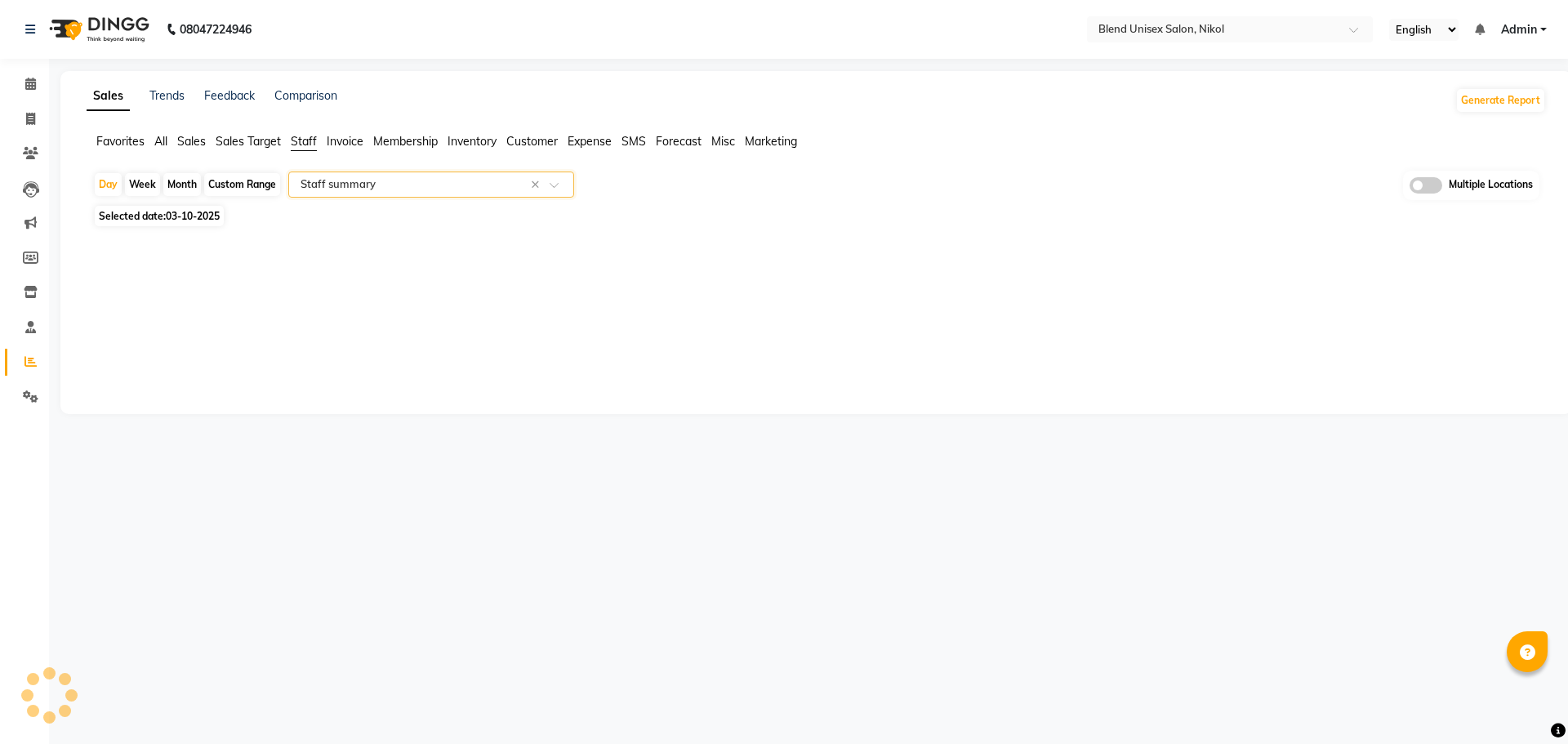
select select "full_report"
select select "csv"
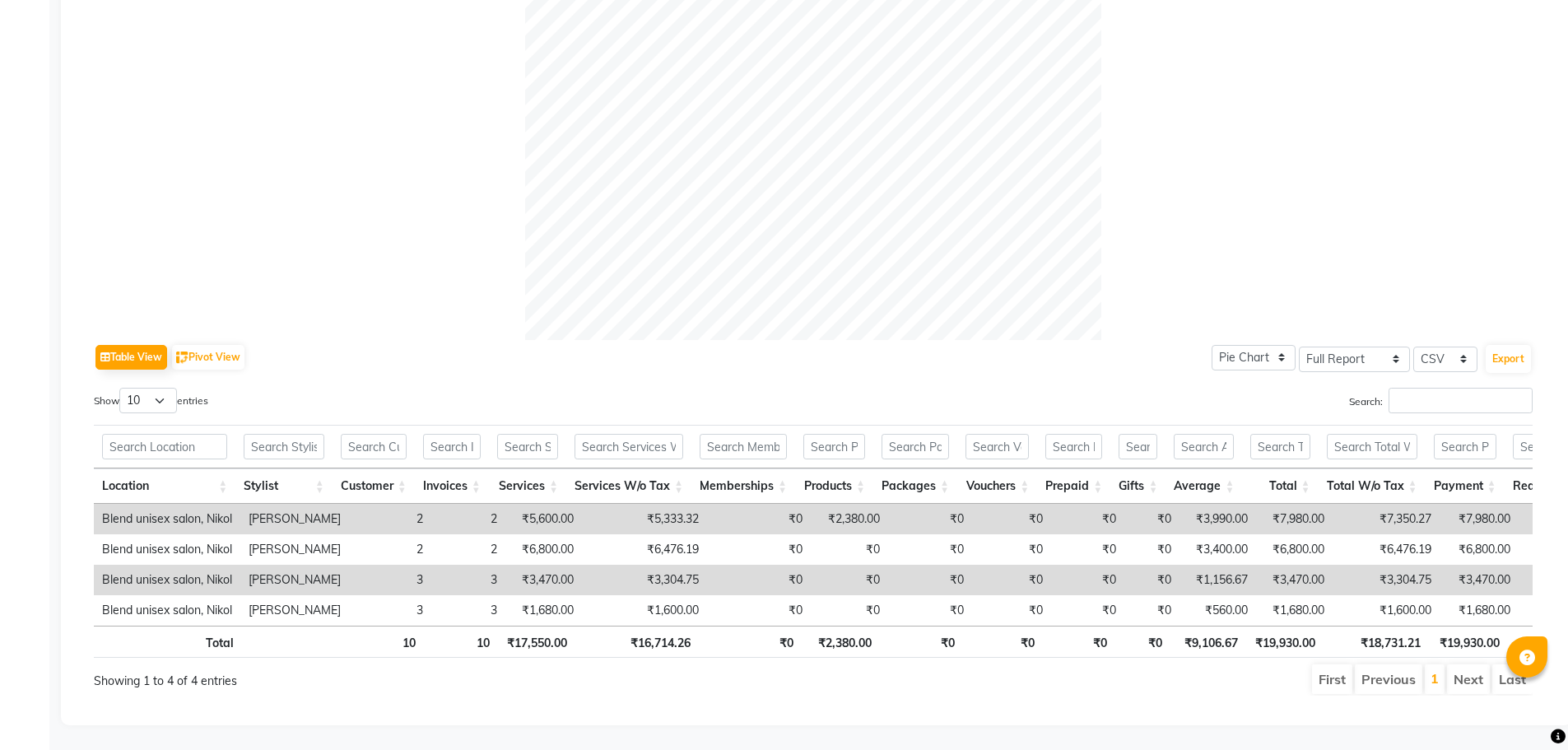
scroll to position [445, 0]
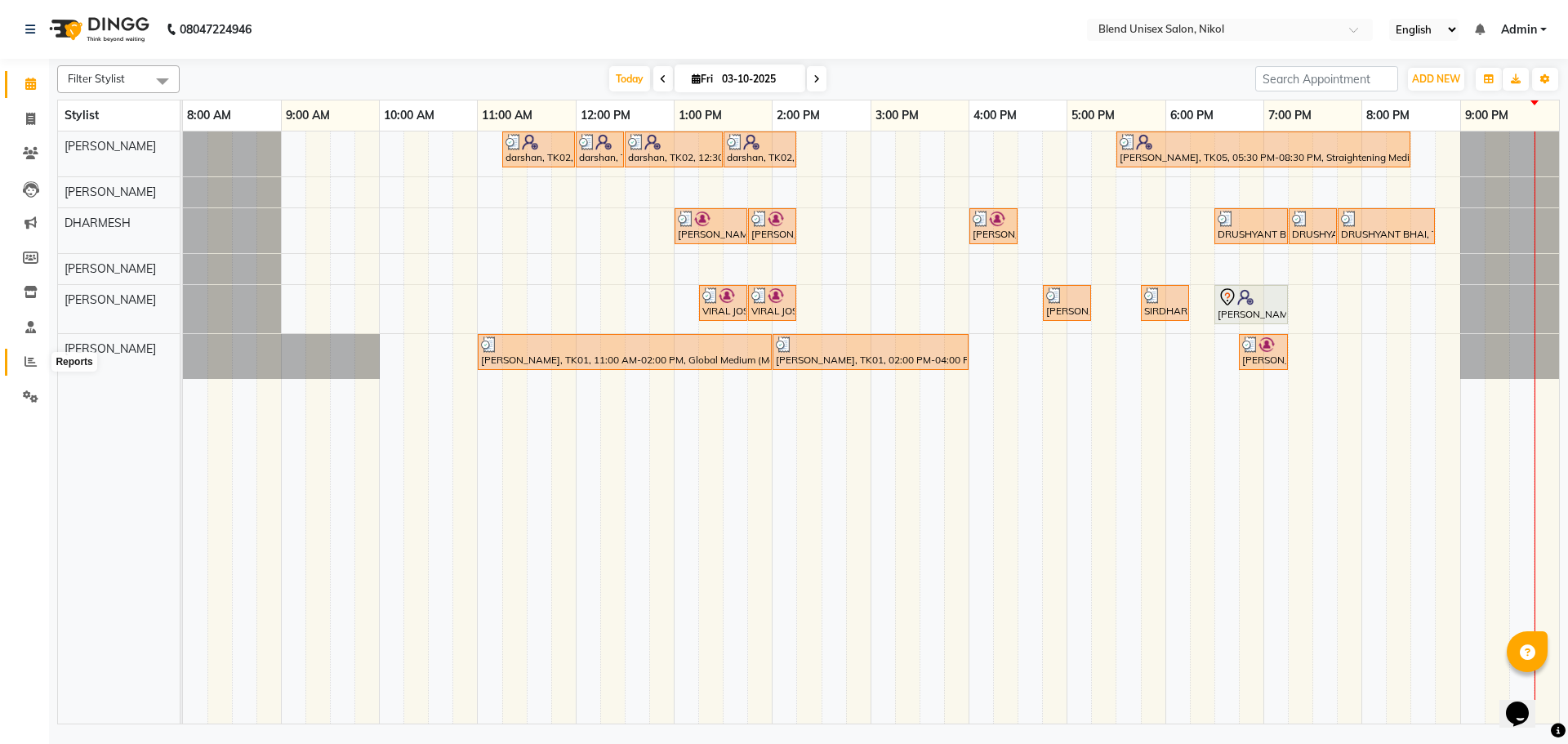
click at [29, 361] on icon at bounding box center [31, 361] width 12 height 12
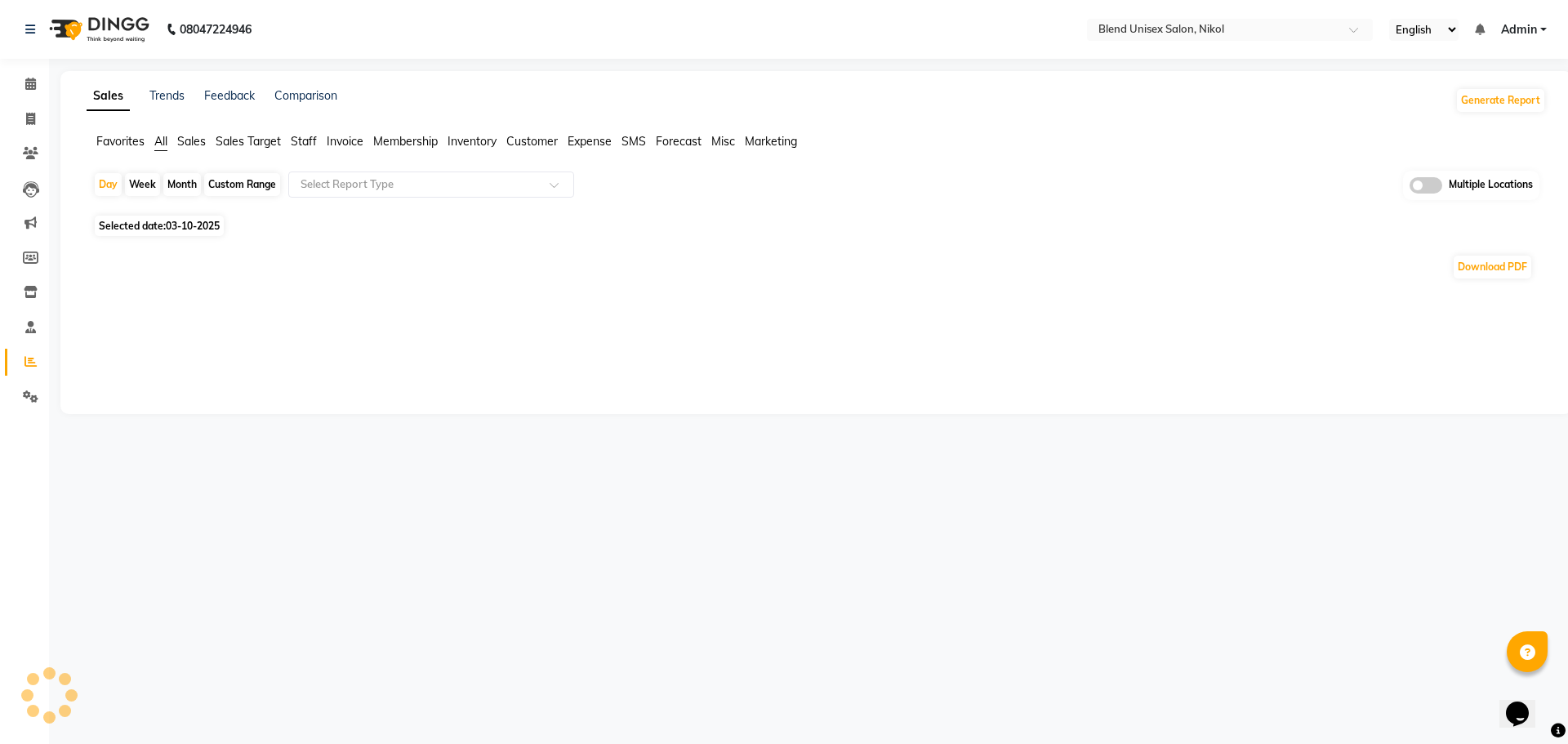
click at [310, 140] on span "Staff" at bounding box center [304, 141] width 27 height 15
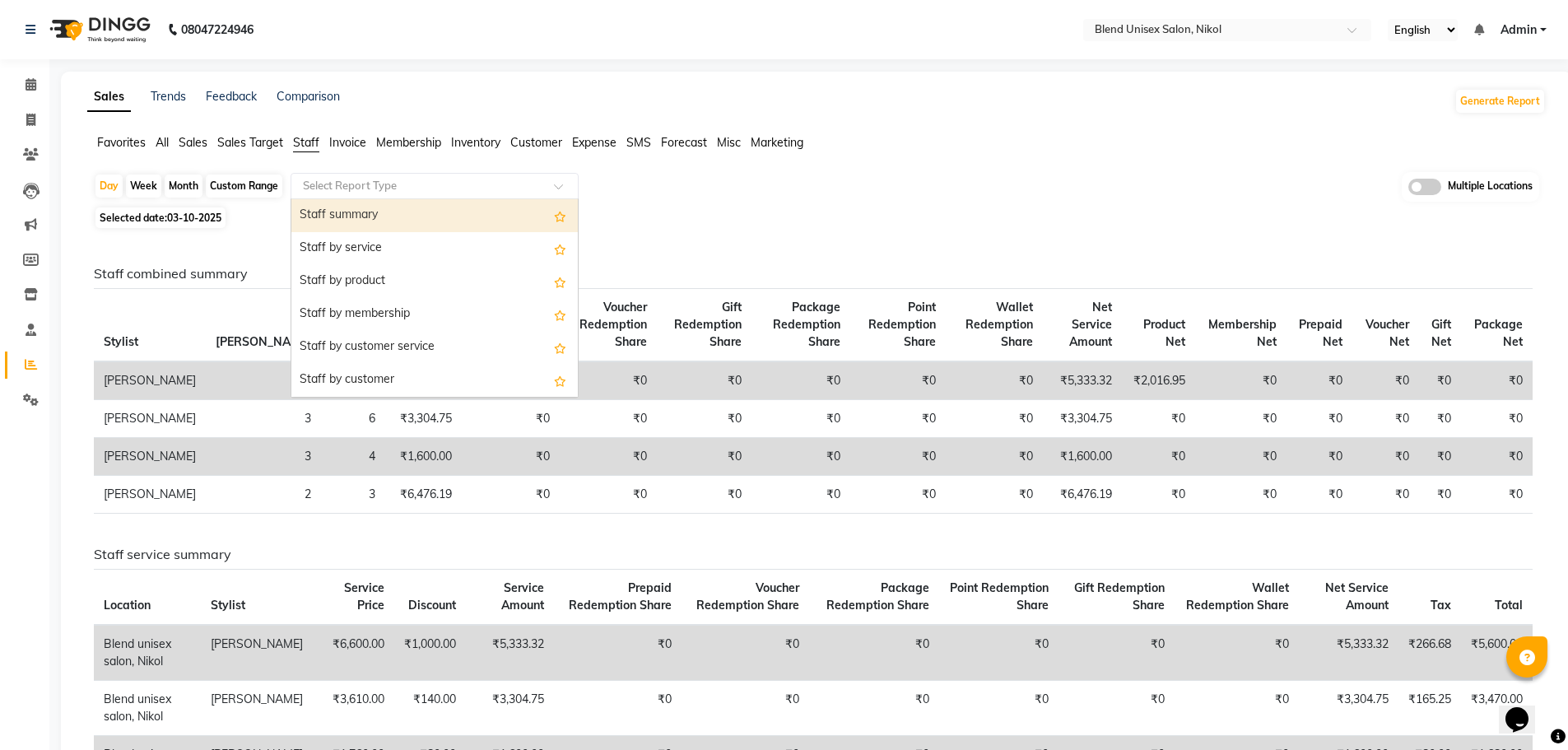
click at [436, 178] on input "text" at bounding box center [419, 186] width 237 height 16
click at [429, 213] on div "Staff summary" at bounding box center [435, 215] width 286 height 33
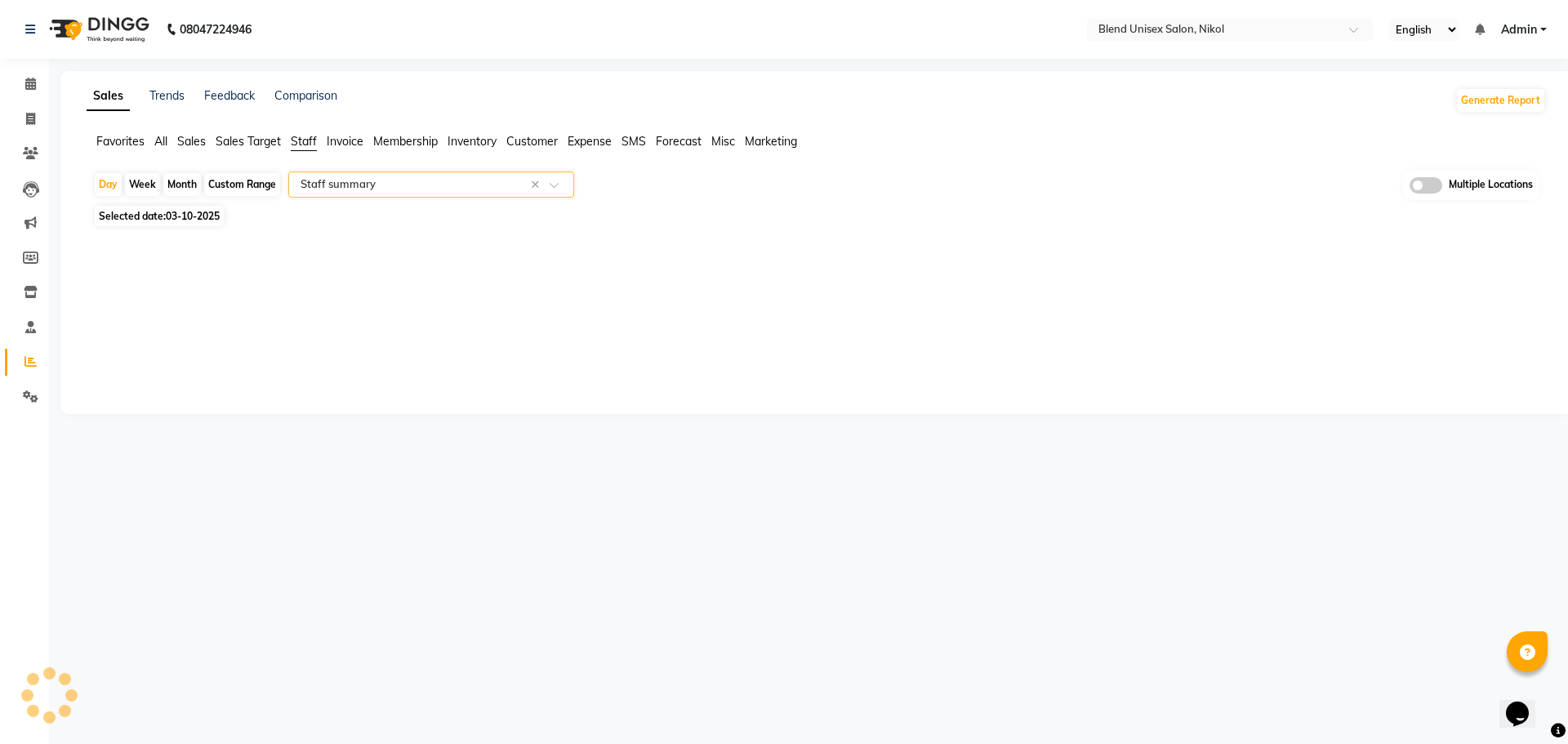
select select "full_report"
select select "csv"
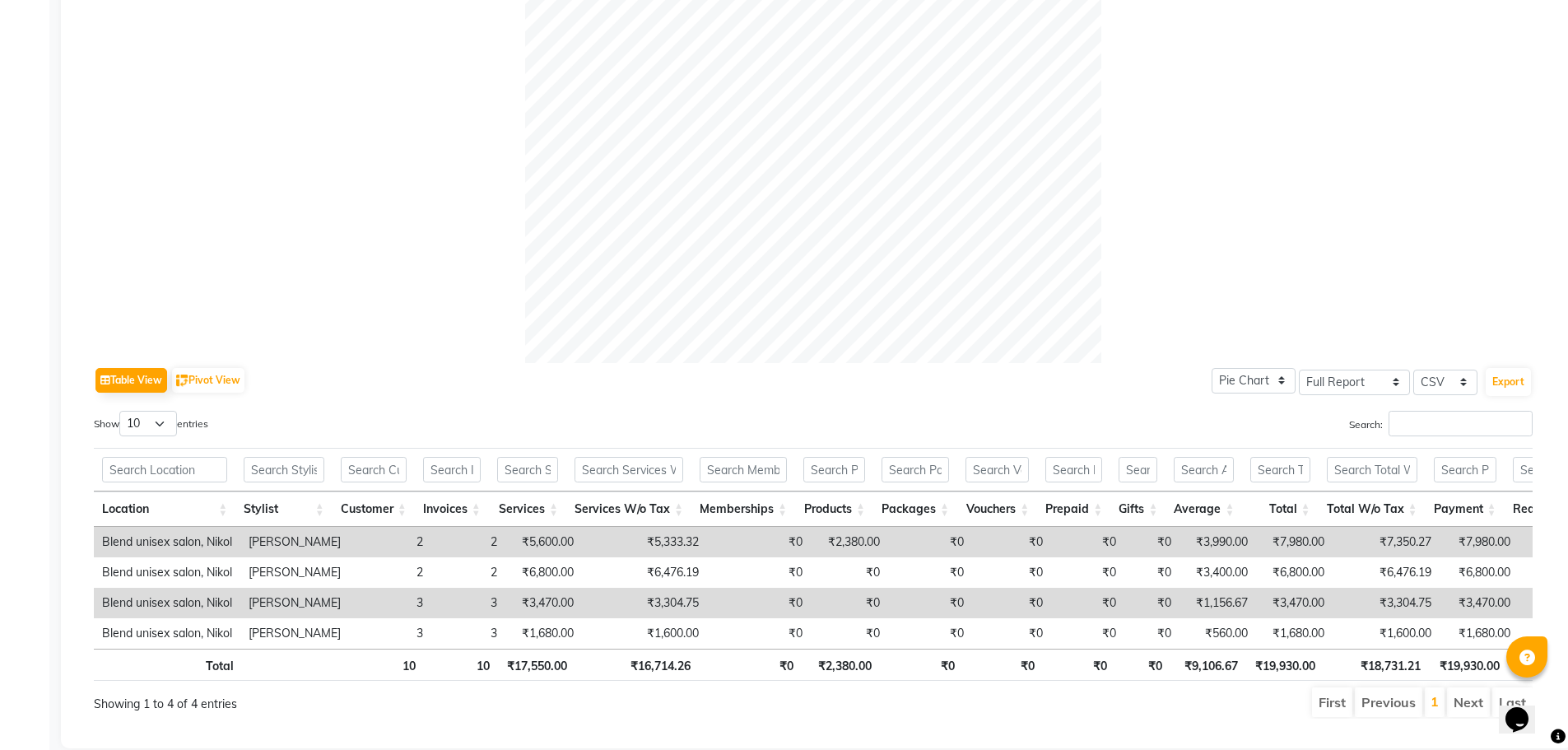
scroll to position [527, 0]
